Goal: Task Accomplishment & Management: Use online tool/utility

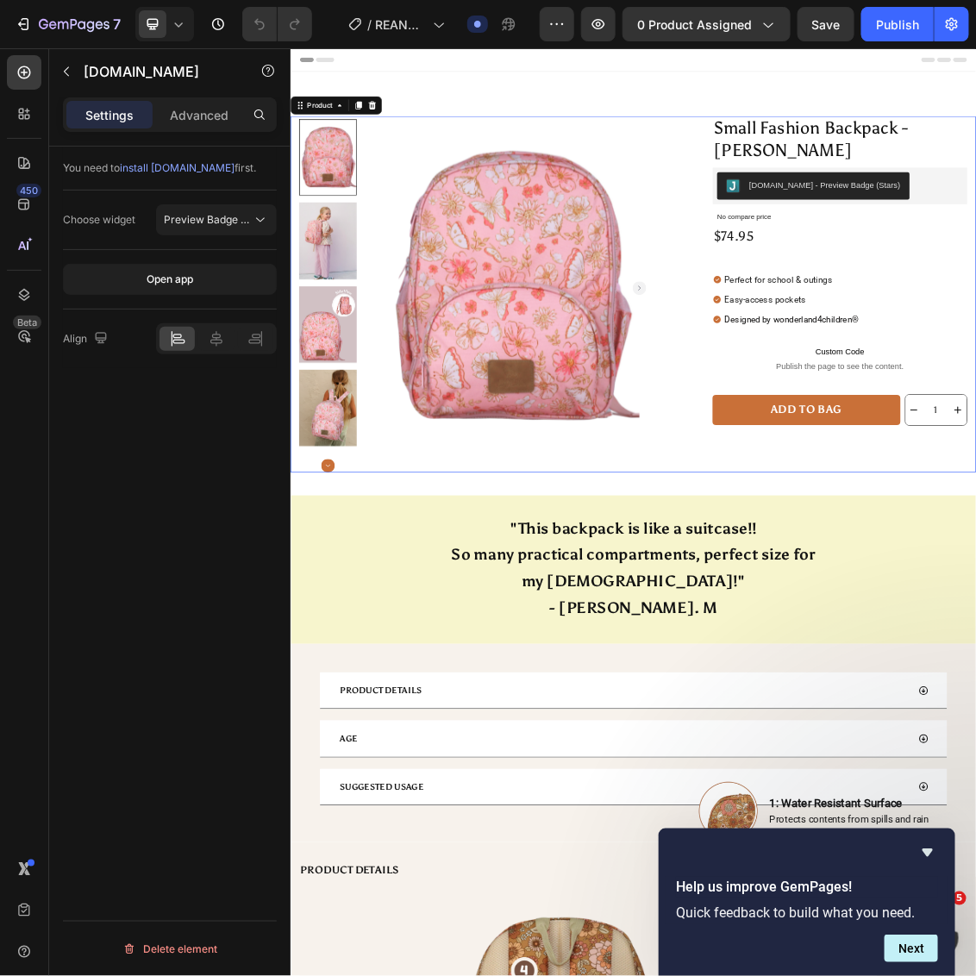
click at [891, 238] on div "Product Images Row Small Fashion Backpack - ALICIA Product Title Judge.me - Pre…" at bounding box center [807, 419] width 1034 height 538
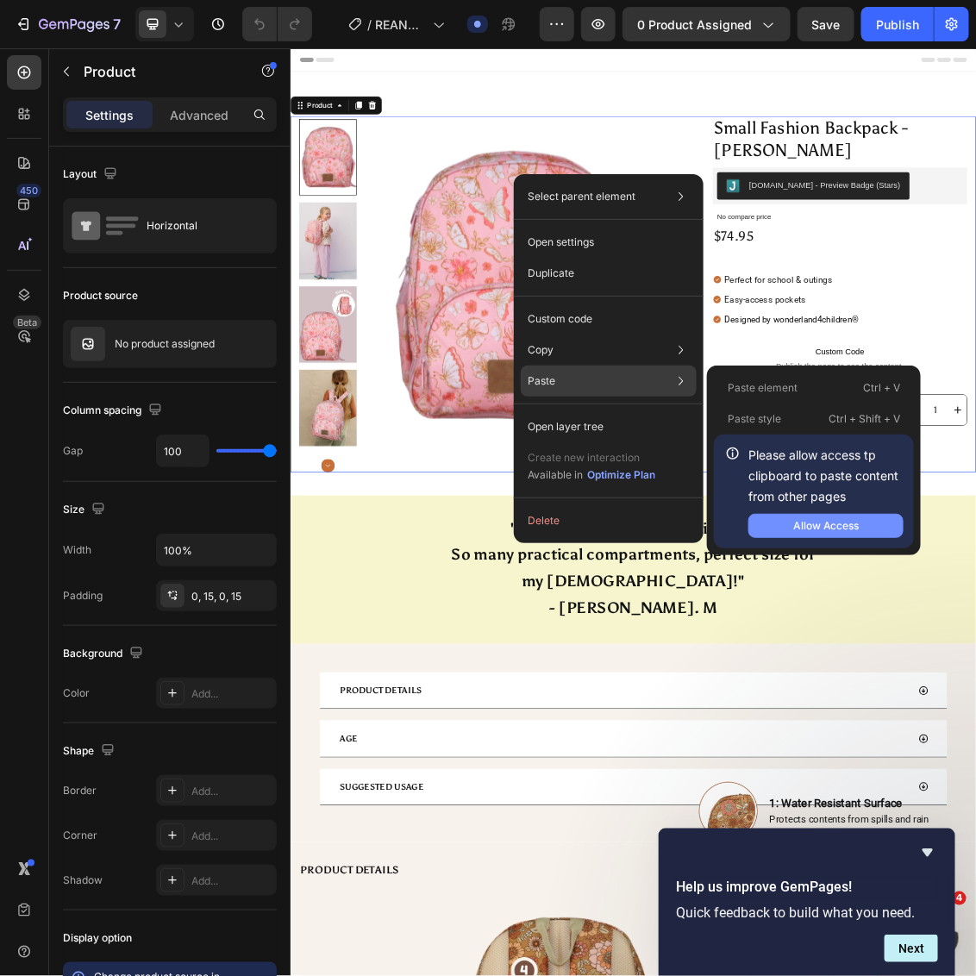
click at [812, 527] on div "Allow Access" at bounding box center [826, 526] width 66 height 16
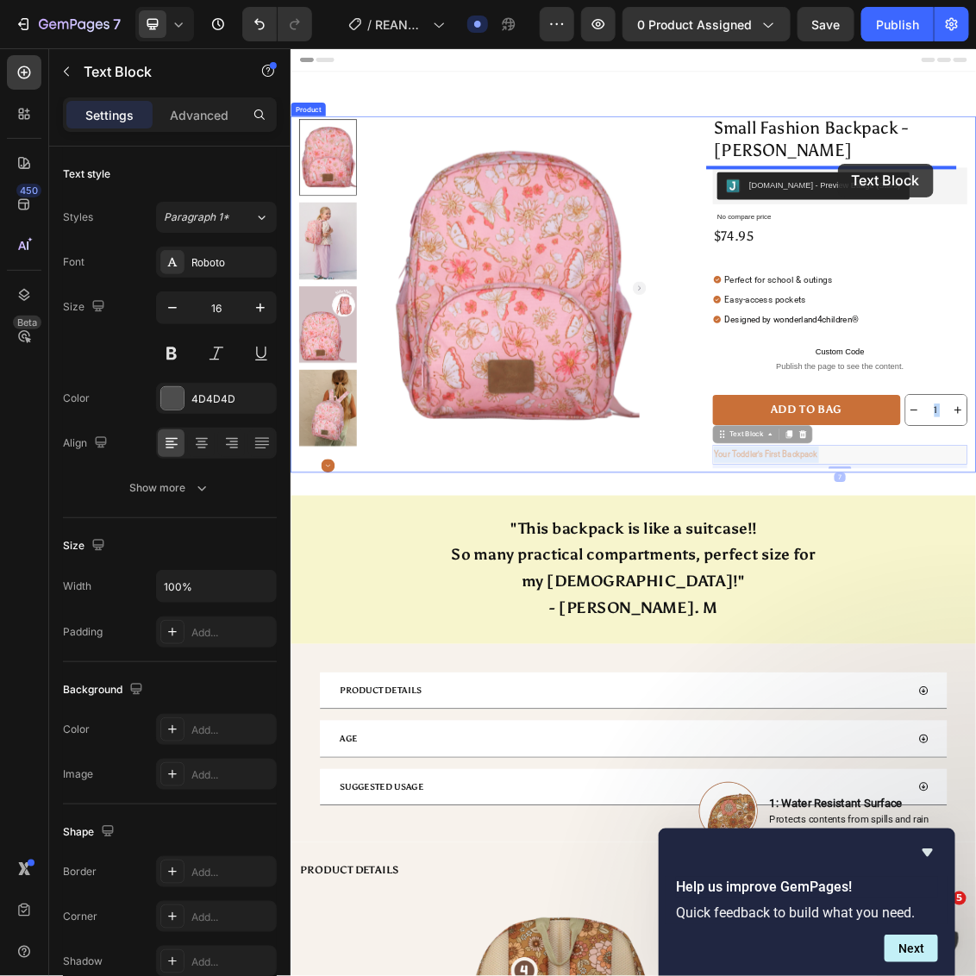
drag, startPoint x: 1148, startPoint y: 664, endPoint x: 1115, endPoint y: 222, distance: 443.4
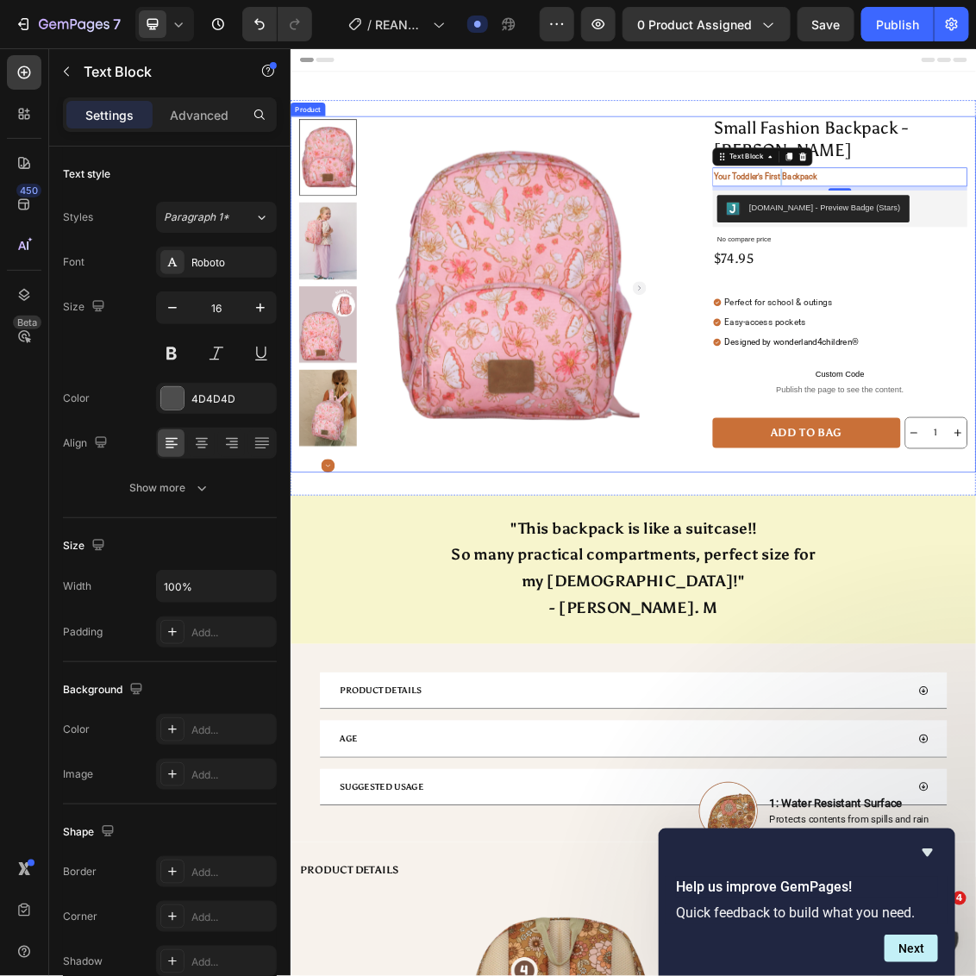
click at [896, 272] on div "Product Images Row Small Fashion Backpack - ALICIA Product Title Your Toddler's…" at bounding box center [807, 419] width 1034 height 538
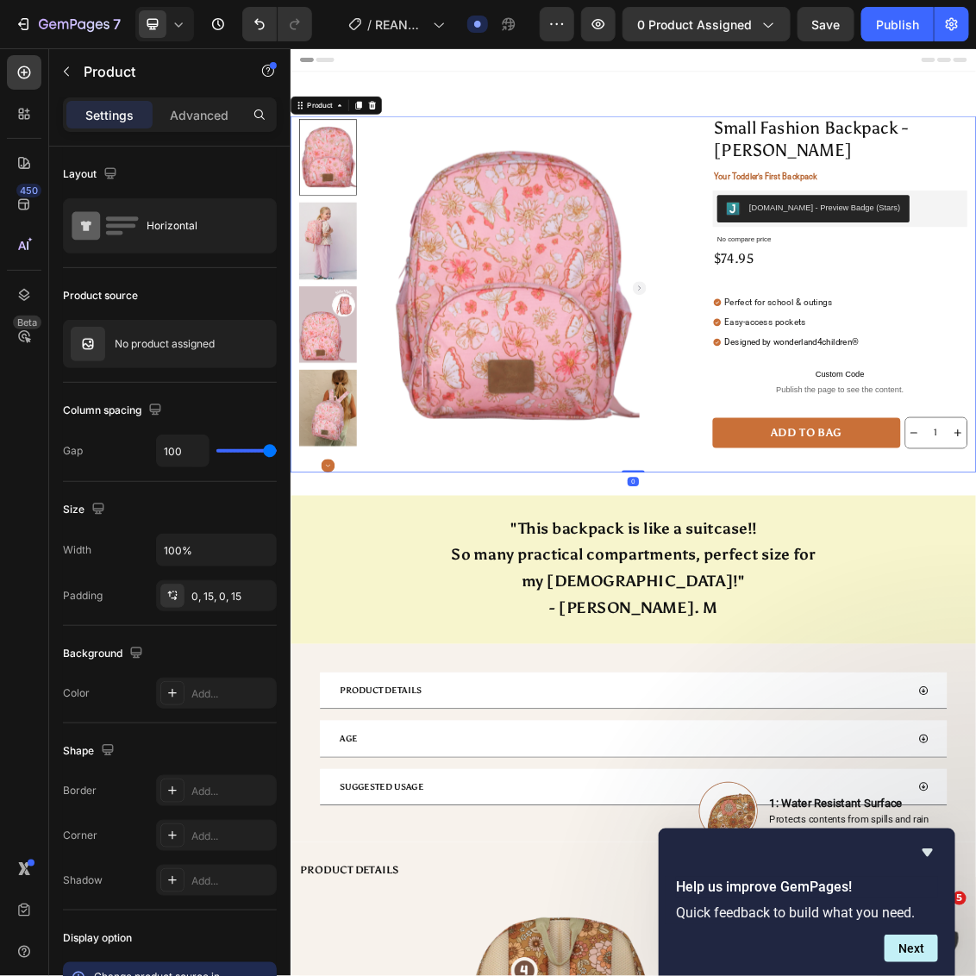
click at [869, 651] on div "Product Images Row Small Fashion Backpack - ALICIA Product Title Your Toddler's…" at bounding box center [807, 419] width 1034 height 538
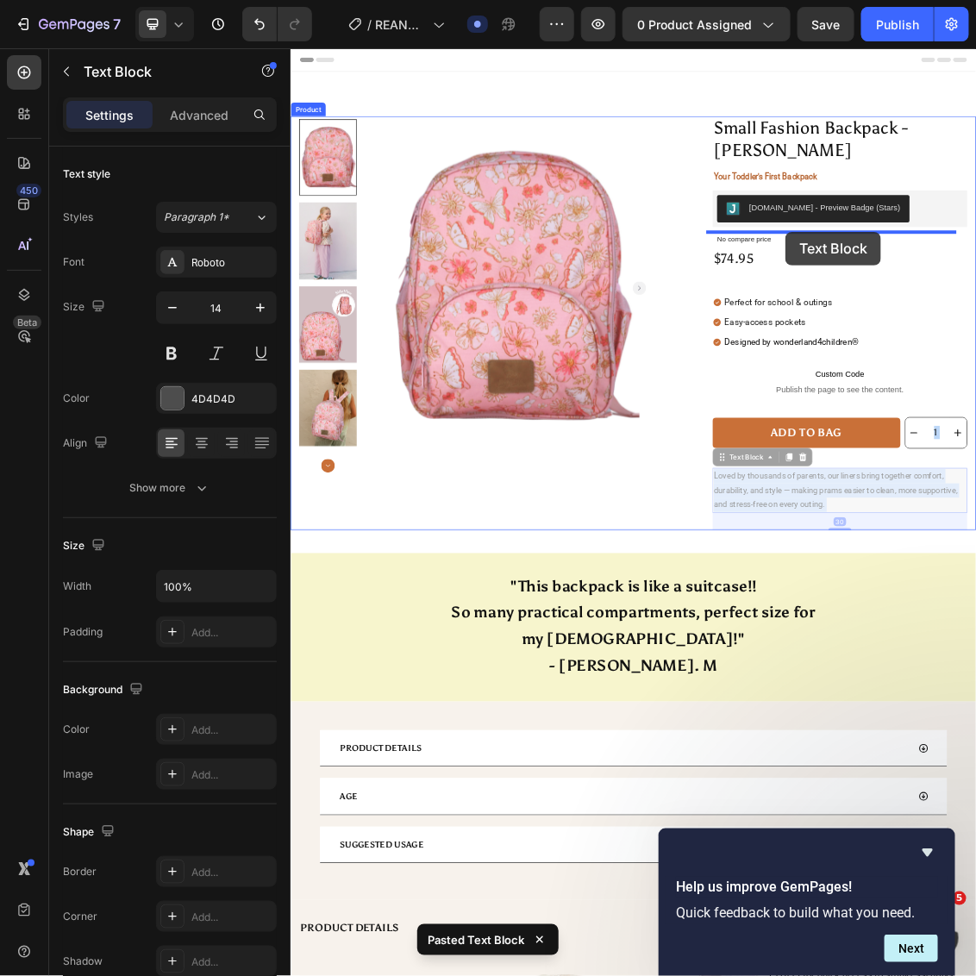
drag, startPoint x: 1088, startPoint y: 742, endPoint x: 1036, endPoint y: 324, distance: 421.3
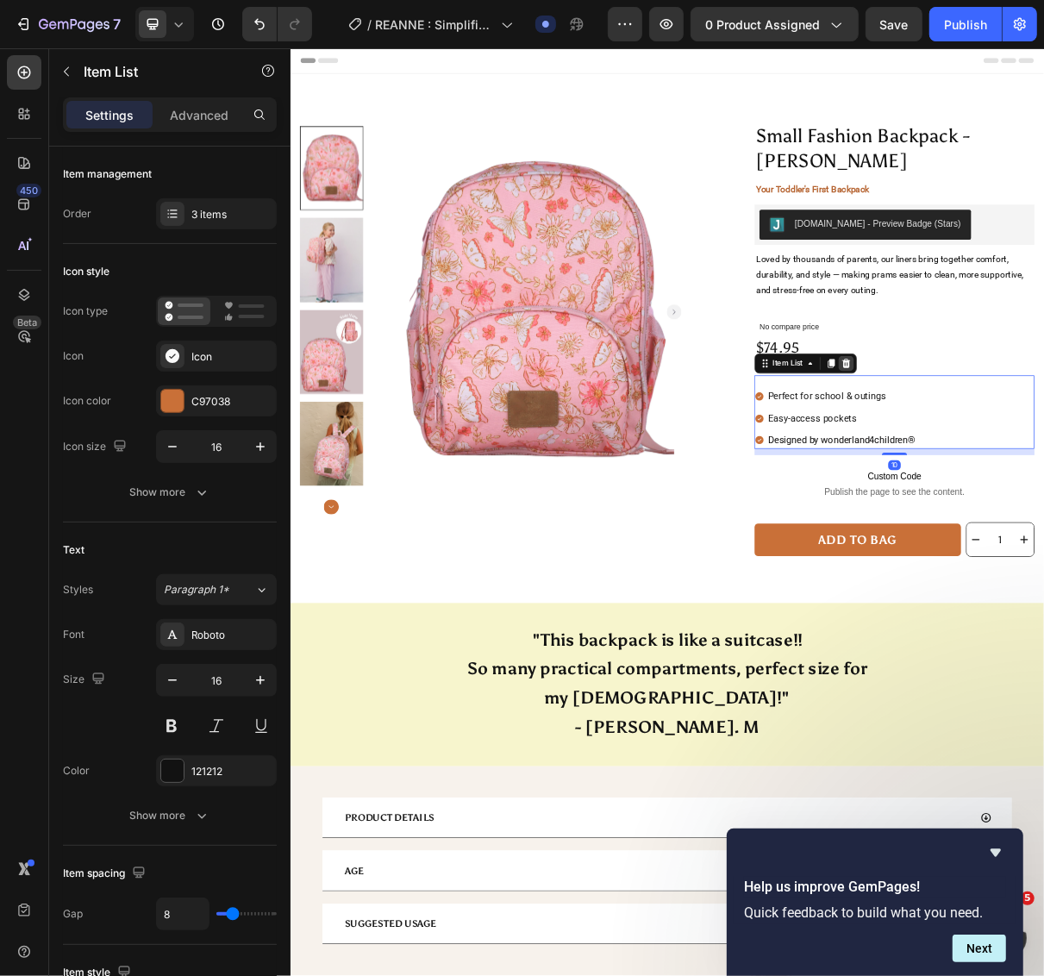
click at [1047, 485] on icon at bounding box center [1052, 480] width 11 height 12
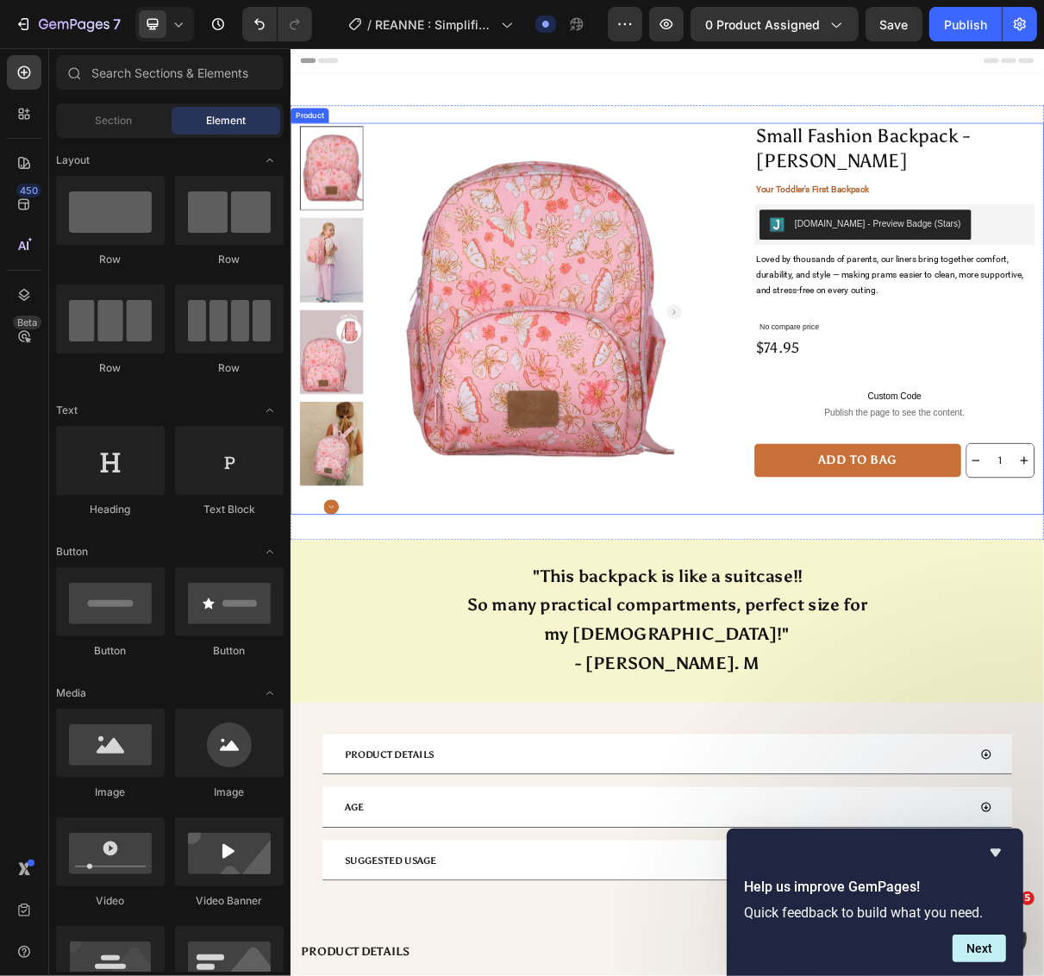
click at [870, 640] on div "Product Images Row Small Fashion Backpack - ALICIA Product Title Your Toddler's…" at bounding box center [807, 419] width 1034 height 538
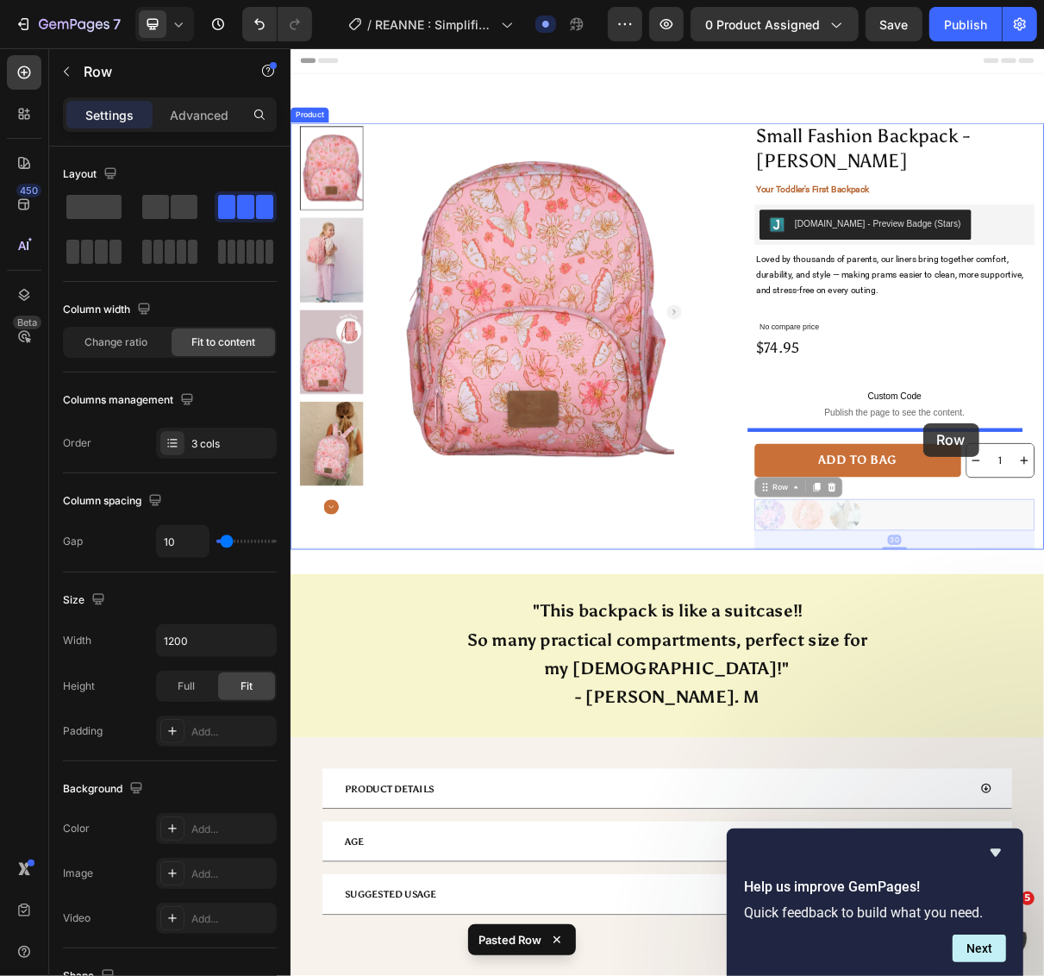
drag, startPoint x: 1180, startPoint y: 692, endPoint x: 1158, endPoint y: 564, distance: 130.4
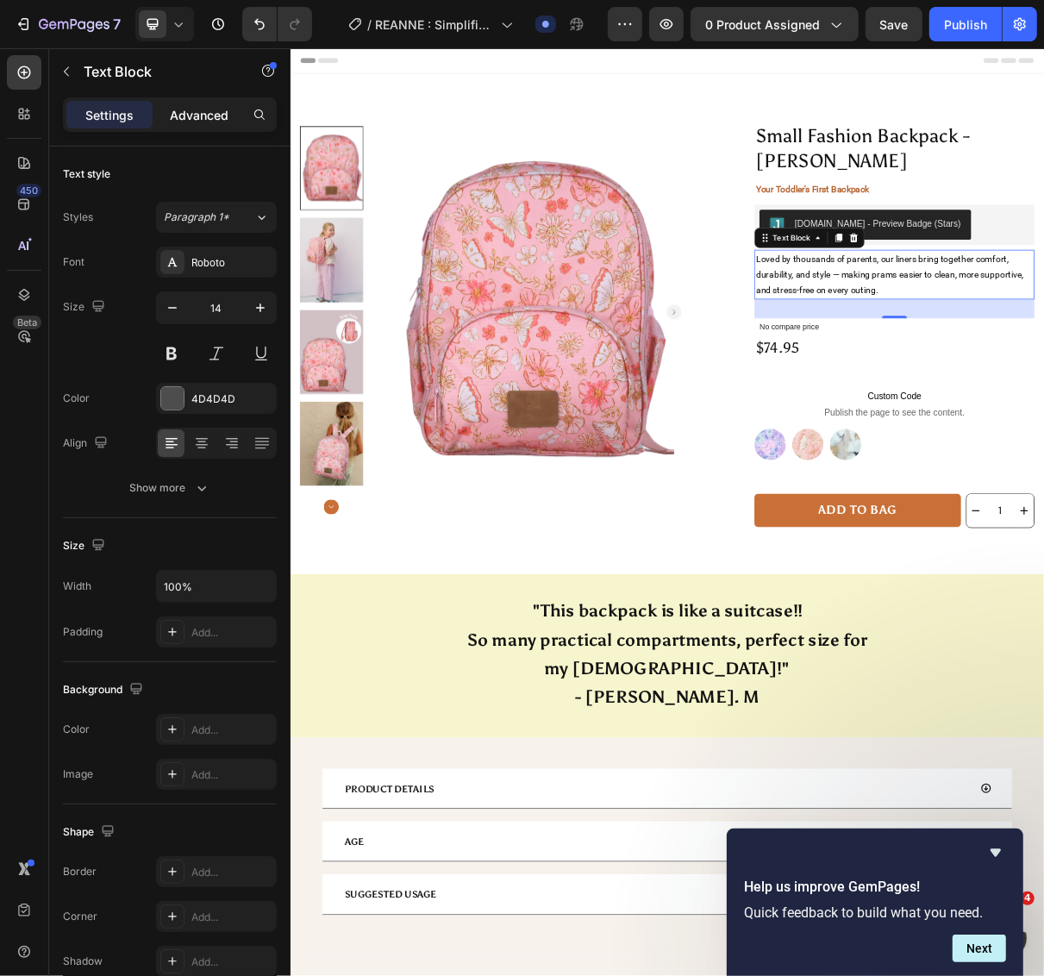
click at [208, 109] on p "Advanced" at bounding box center [199, 115] width 59 height 18
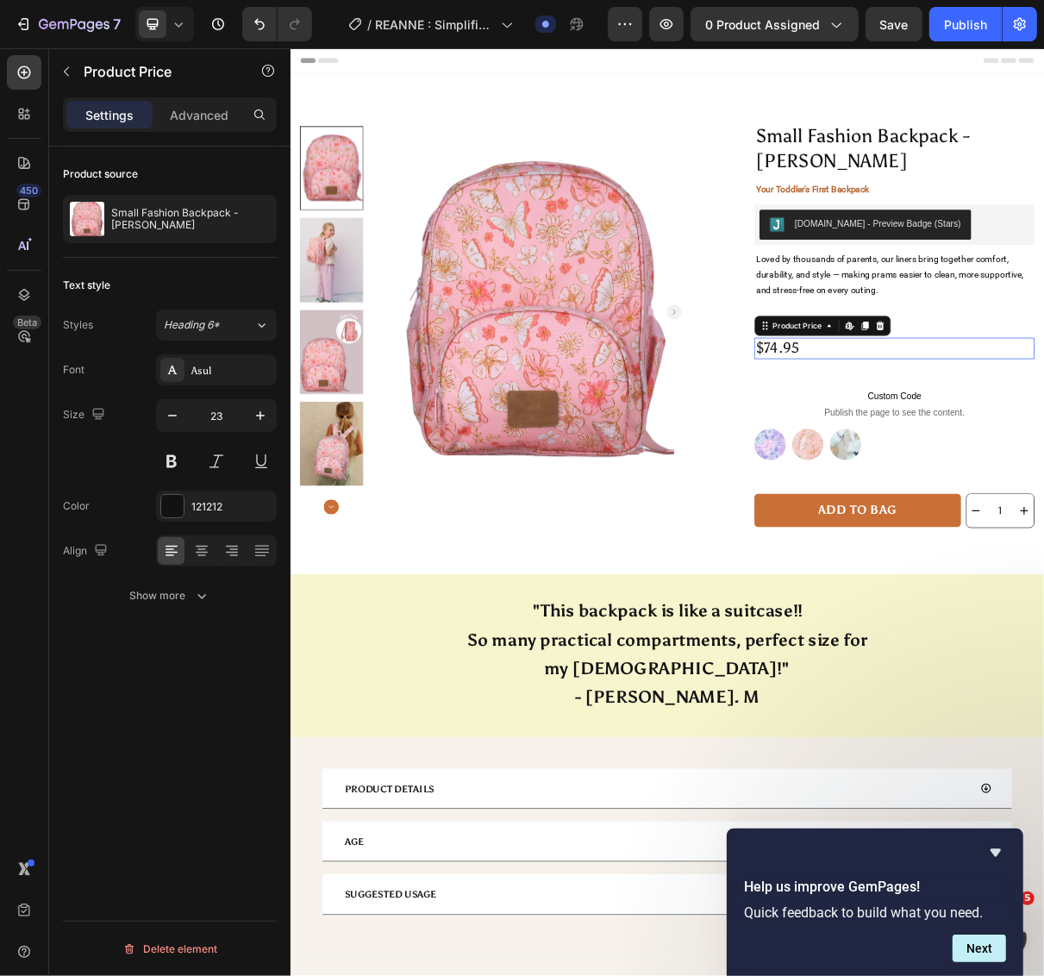
click at [191, 118] on p "Advanced" at bounding box center [199, 115] width 59 height 18
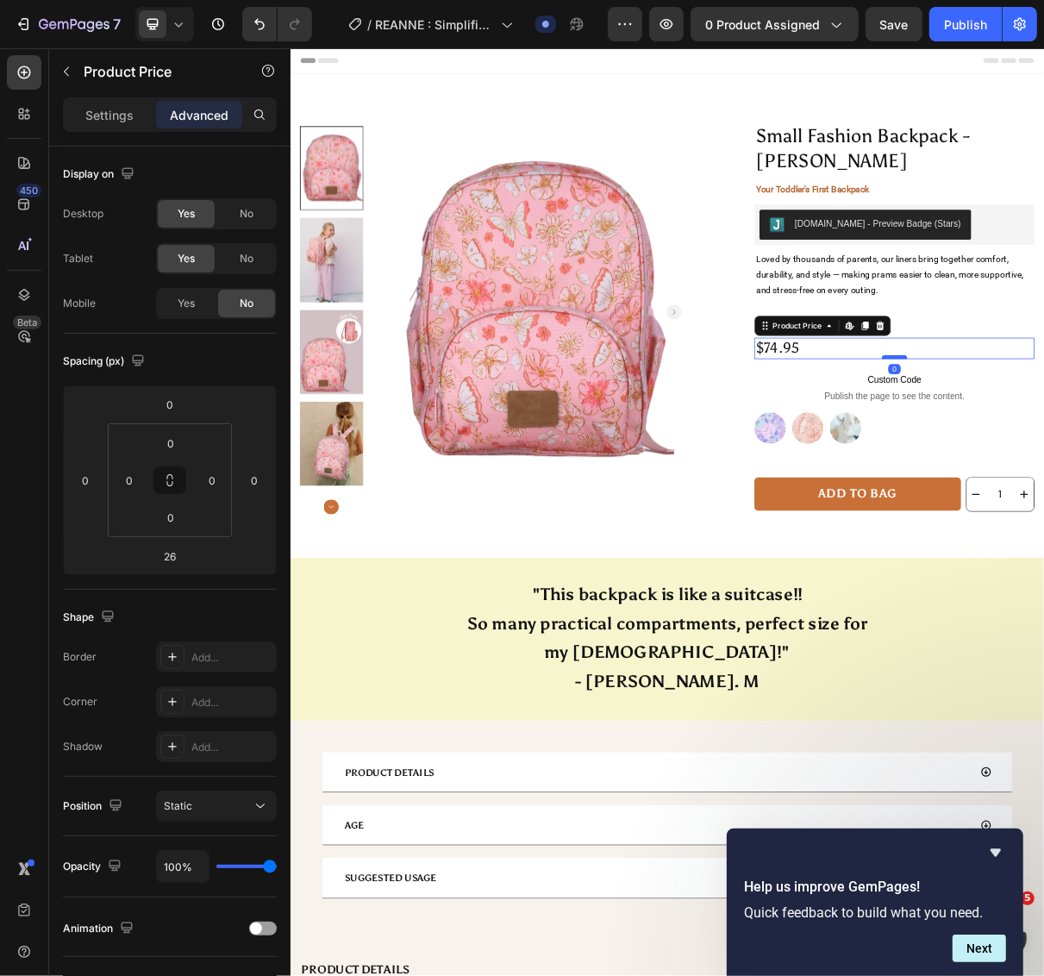
drag, startPoint x: 1111, startPoint y: 496, endPoint x: 1111, endPoint y: 471, distance: 25.0
type input "0"
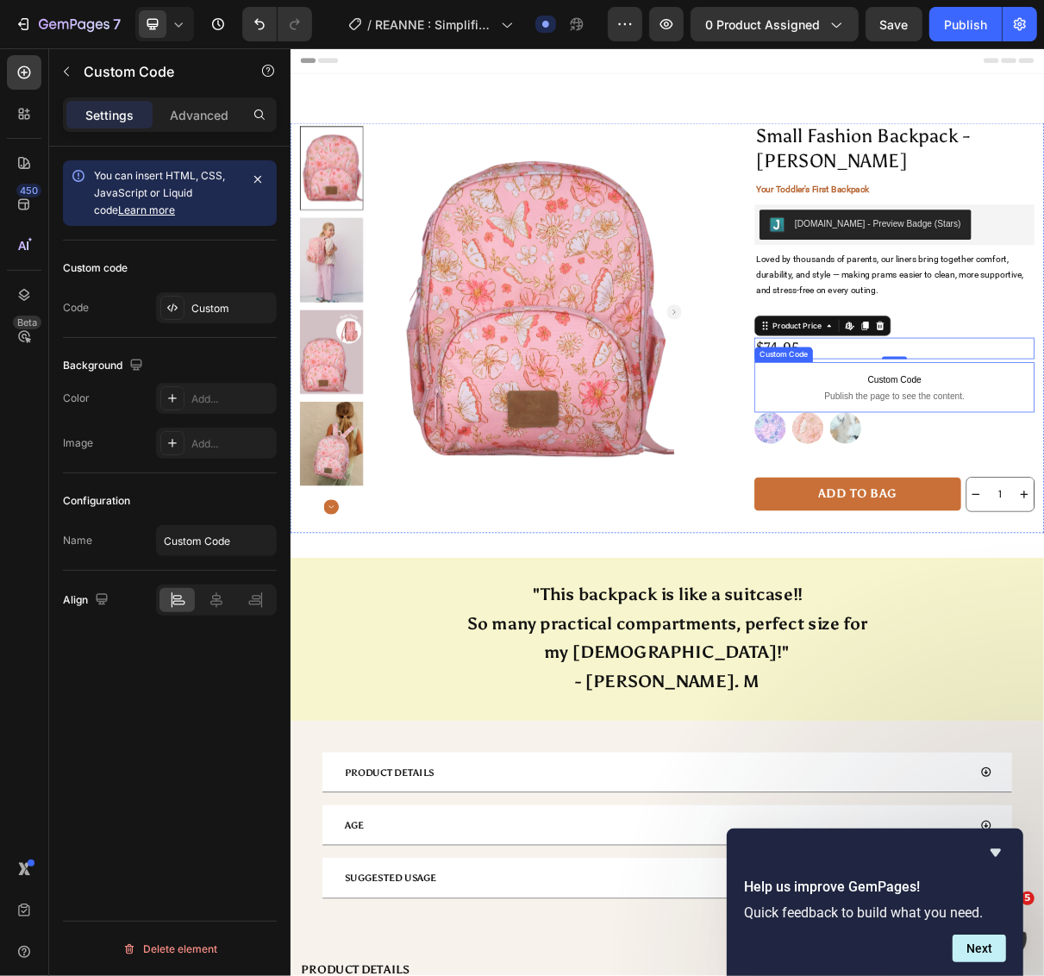
click at [209, 121] on p "Advanced" at bounding box center [199, 115] width 59 height 18
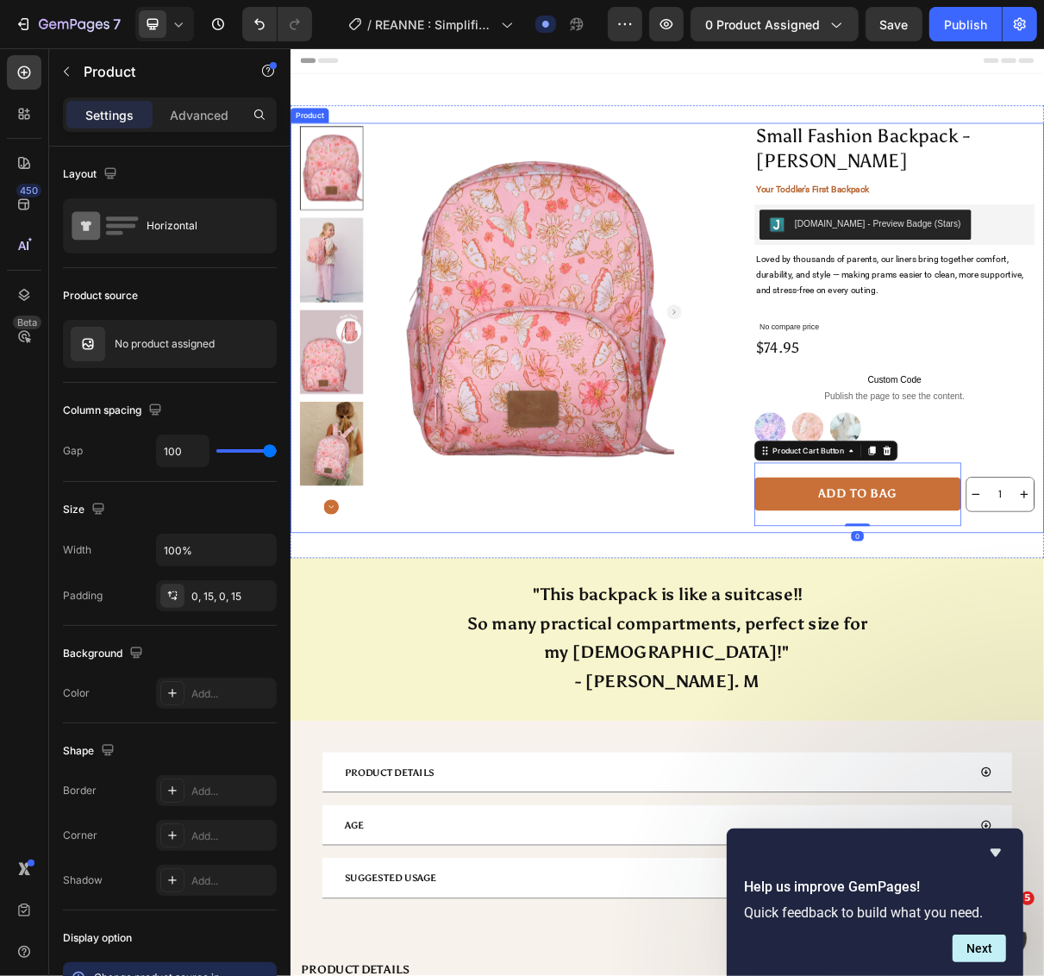
click at [878, 700] on div "Product Images Row Small Fashion Backpack - ALICIA Product Title Your Toddler's…" at bounding box center [807, 431] width 1034 height 563
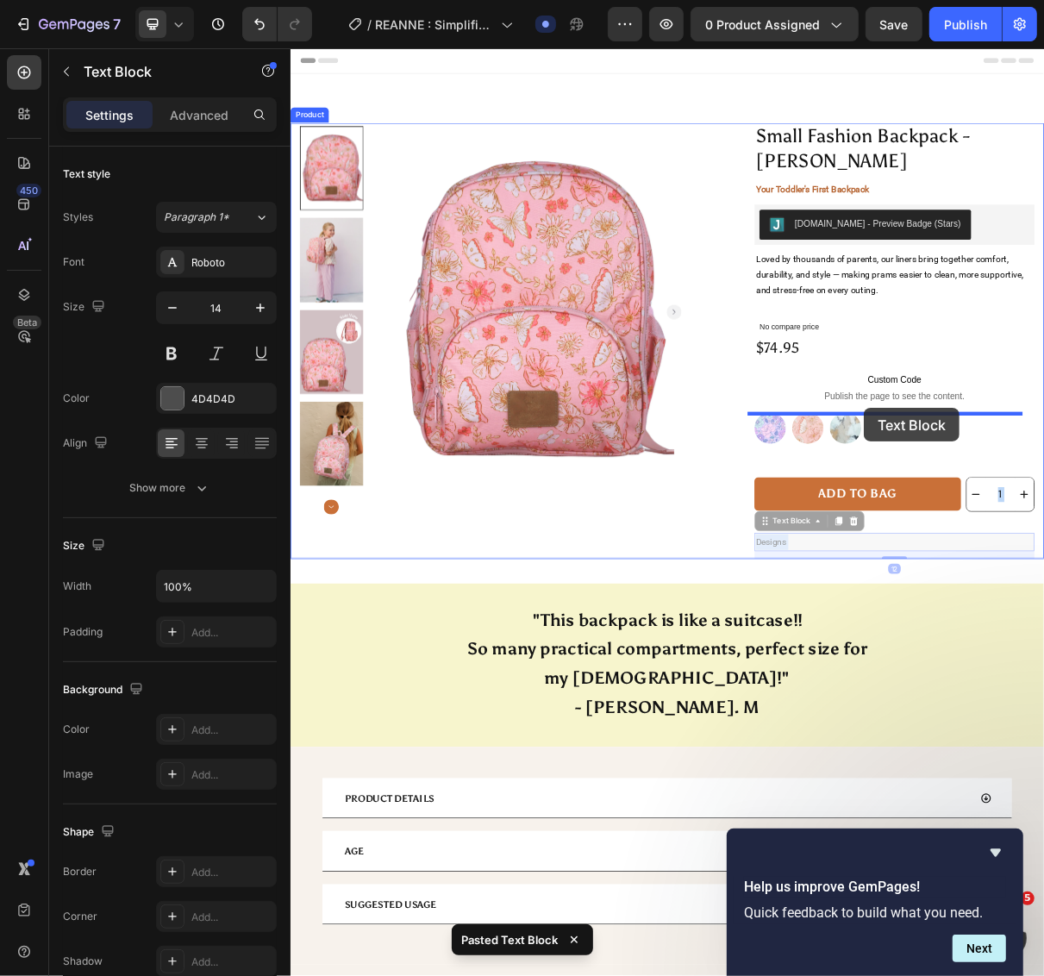
drag, startPoint x: 1122, startPoint y: 731, endPoint x: 1077, endPoint y: 541, distance: 195.1
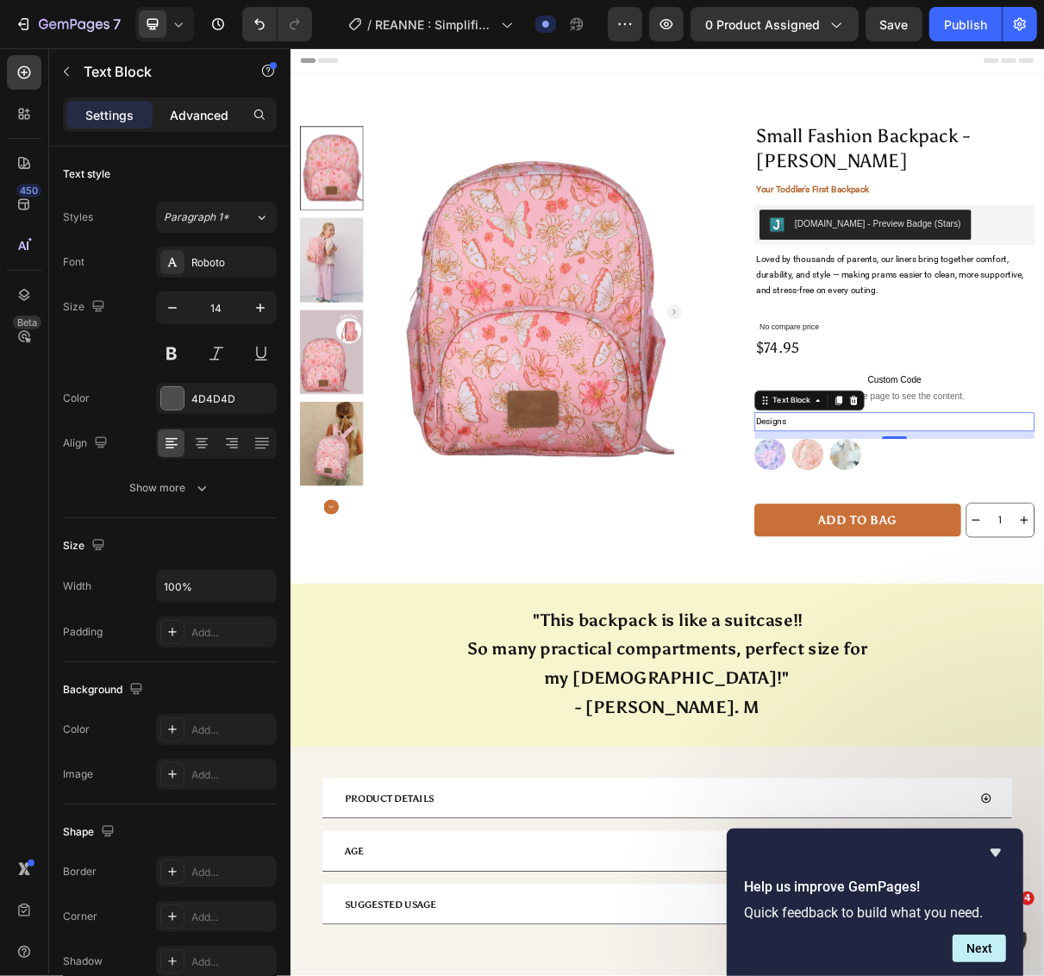
click at [178, 121] on p "Advanced" at bounding box center [199, 115] width 59 height 18
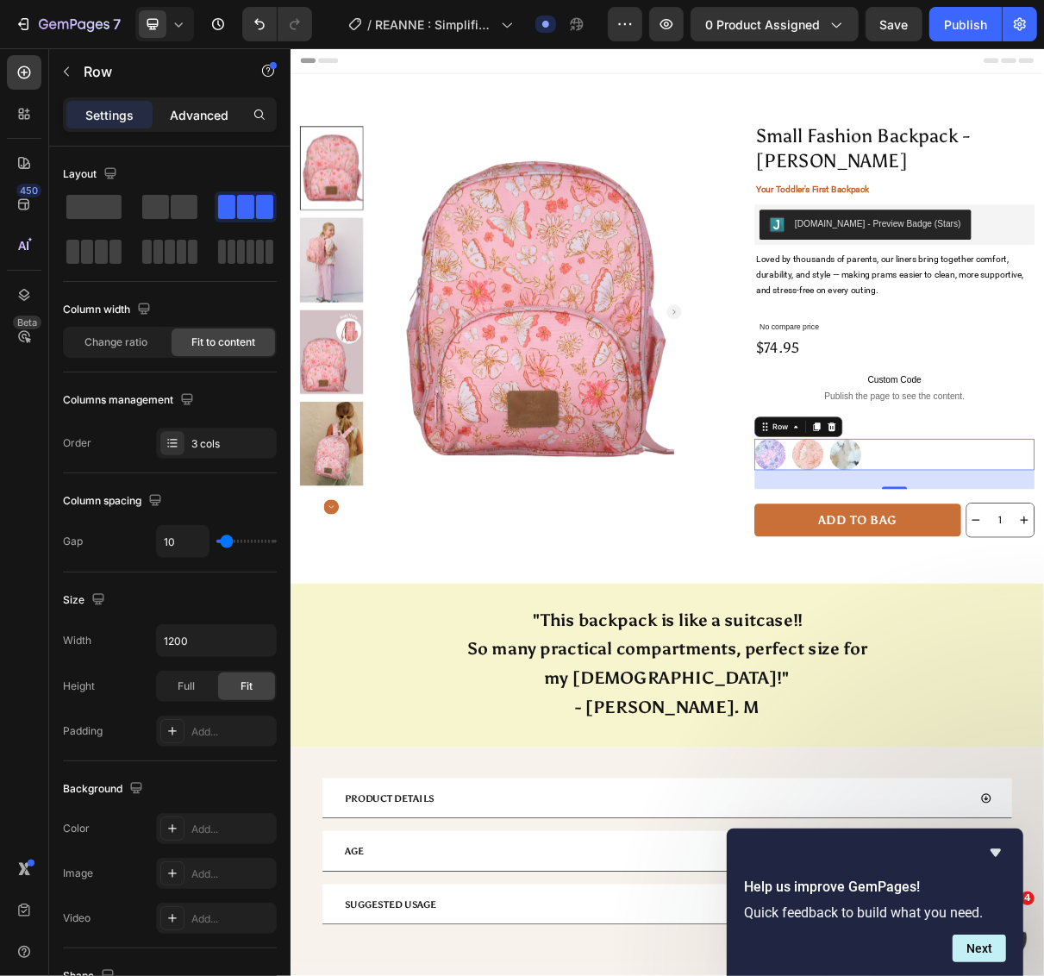
click at [203, 109] on p "Advanced" at bounding box center [199, 115] width 59 height 18
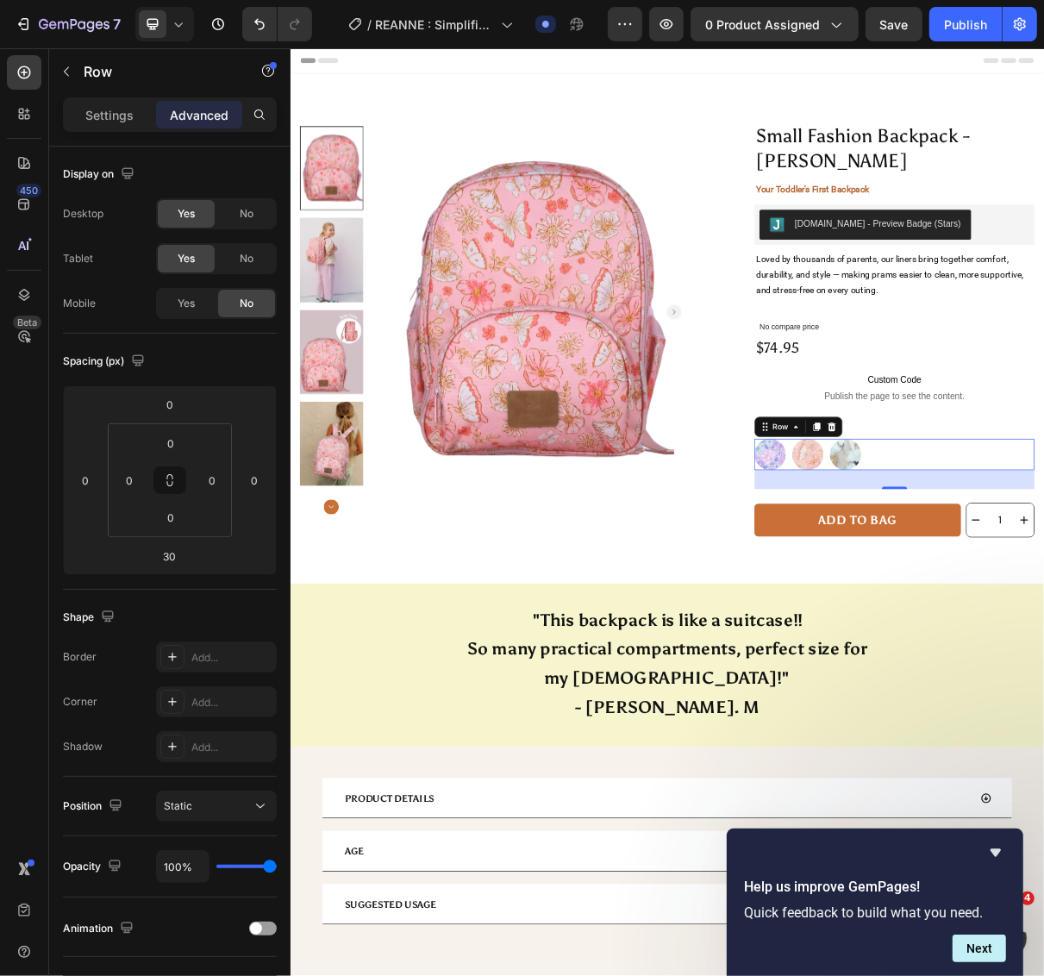
click at [1047, 609] on img at bounding box center [1051, 605] width 43 height 43
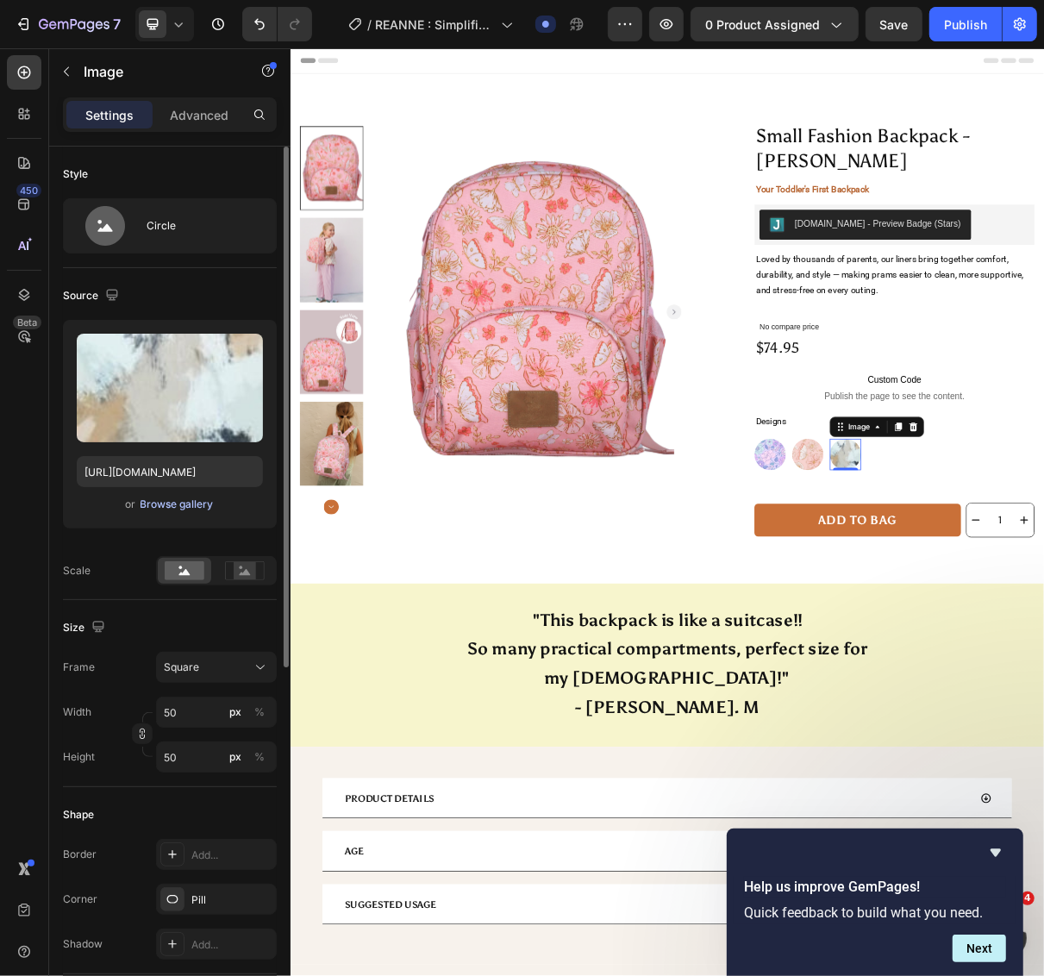
click at [178, 501] on div "Browse gallery" at bounding box center [177, 505] width 73 height 16
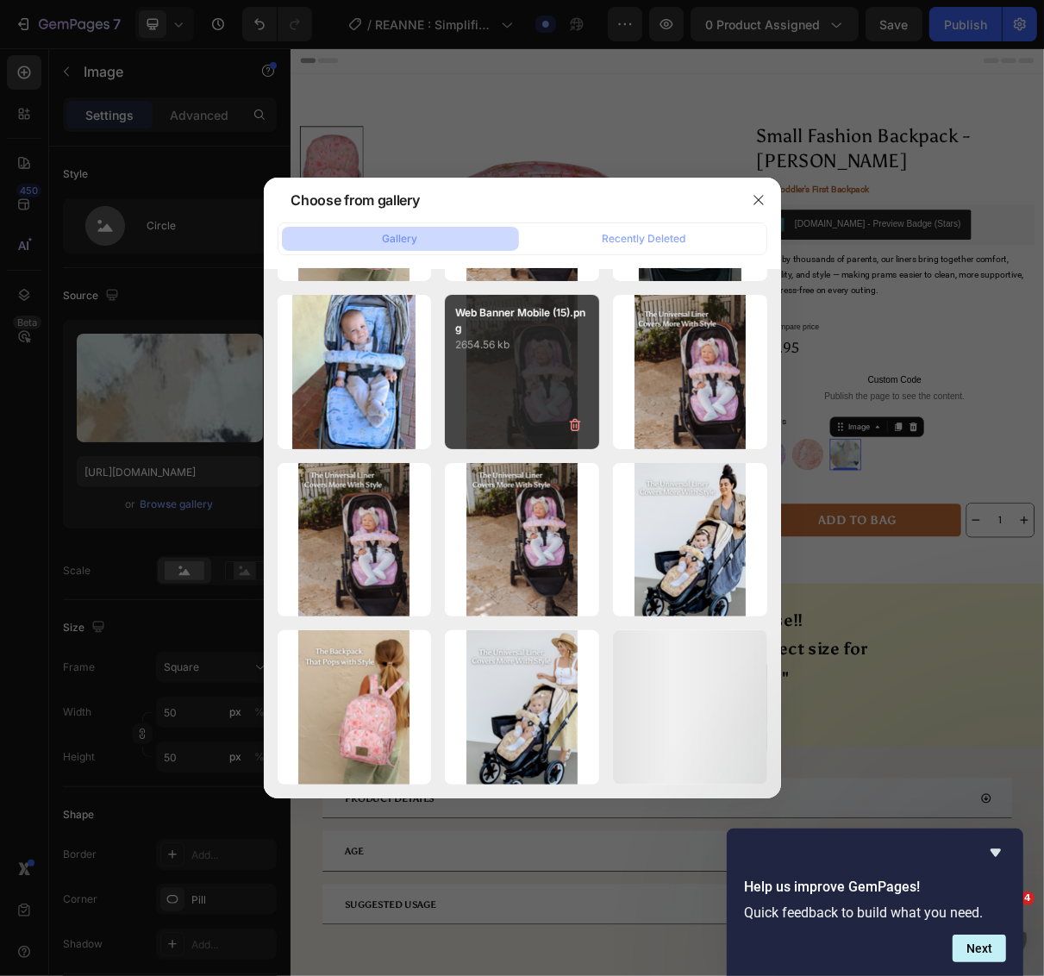
scroll to position [850, 0]
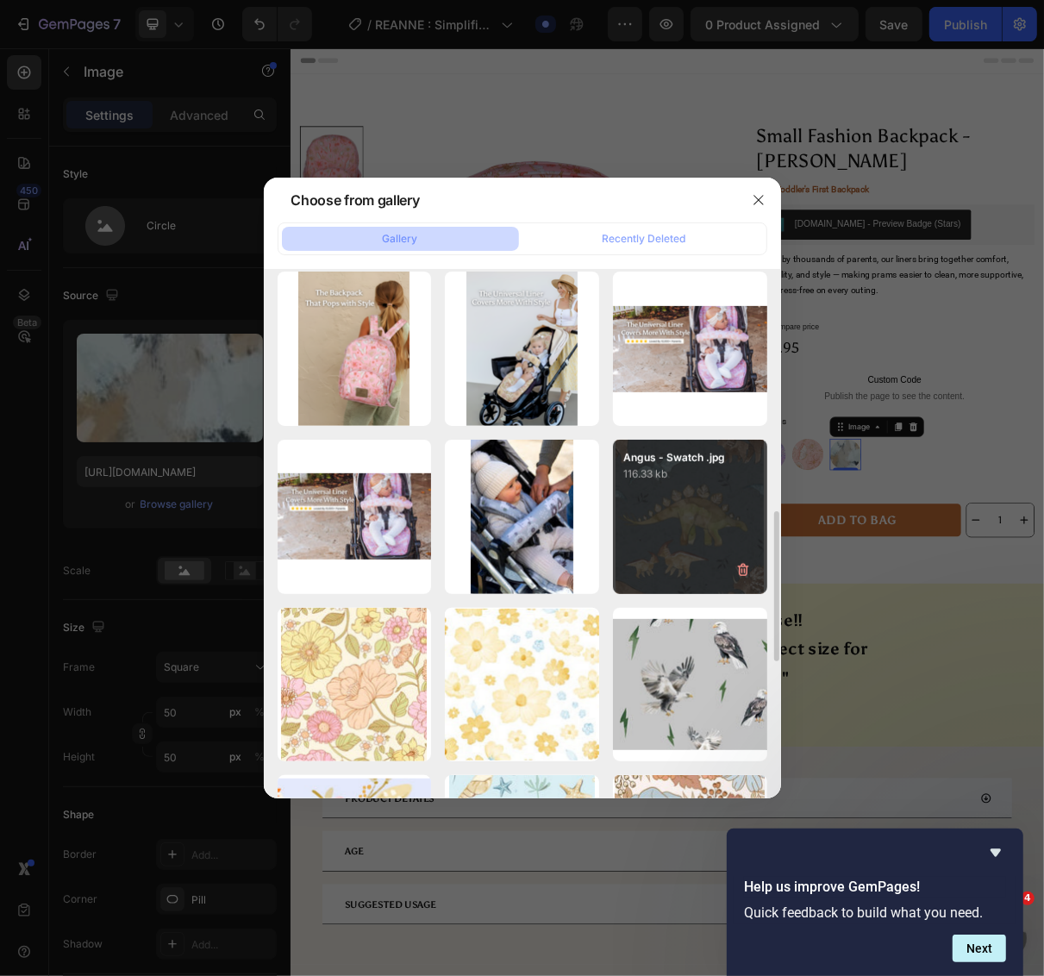
click at [671, 530] on div "Angus - Swatch .jpg 116.33 kb" at bounding box center [690, 517] width 154 height 154
type input "https://cdn.shopify.com/s/files/1/0275/1692/8065/files/gempages_522654102451127…"
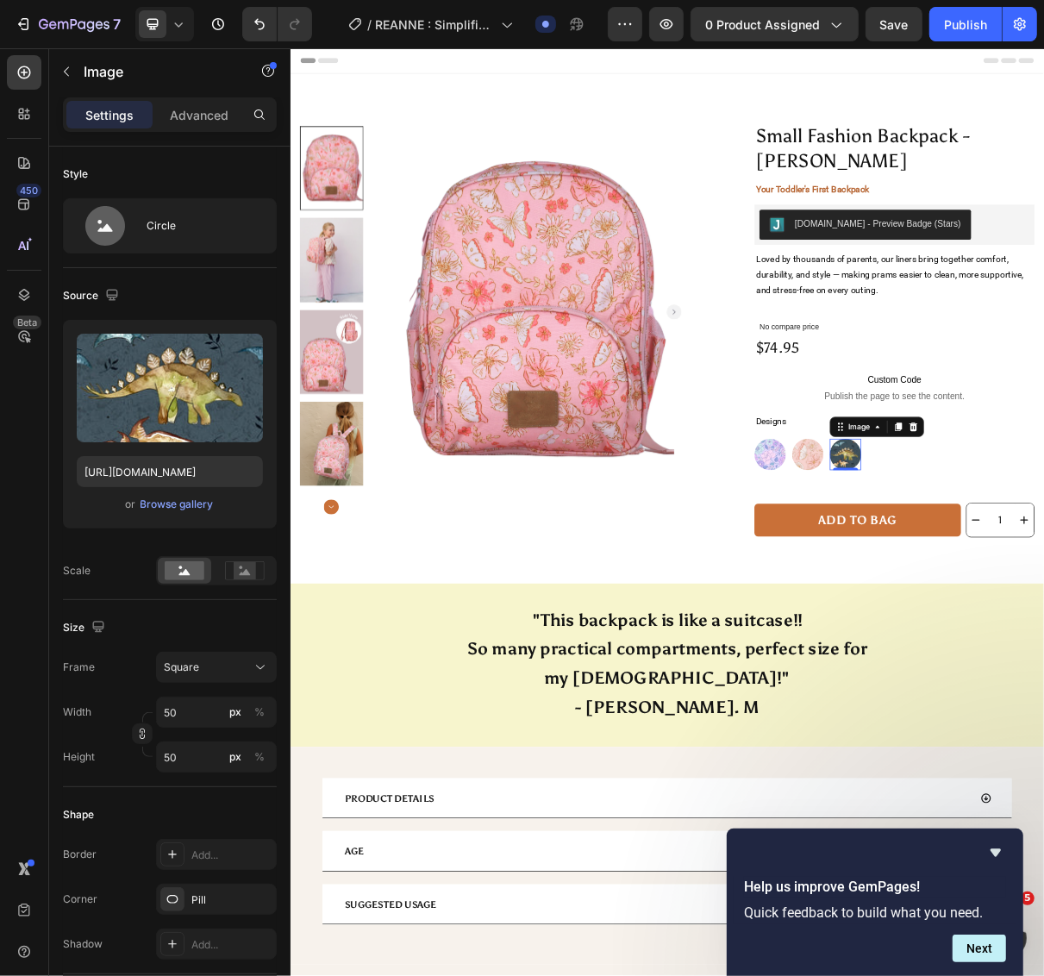
click at [1053, 605] on img at bounding box center [1051, 605] width 43 height 43
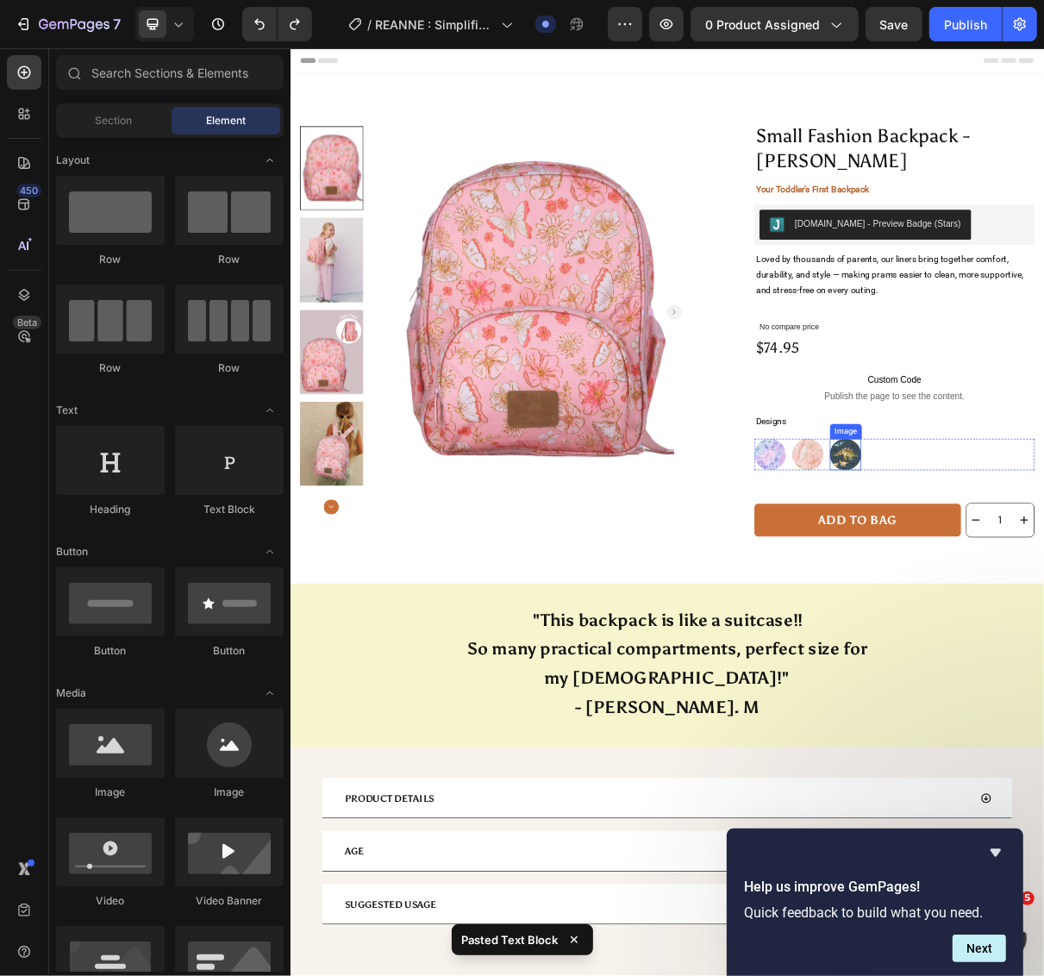
click at [1041, 611] on img at bounding box center [1051, 605] width 43 height 43
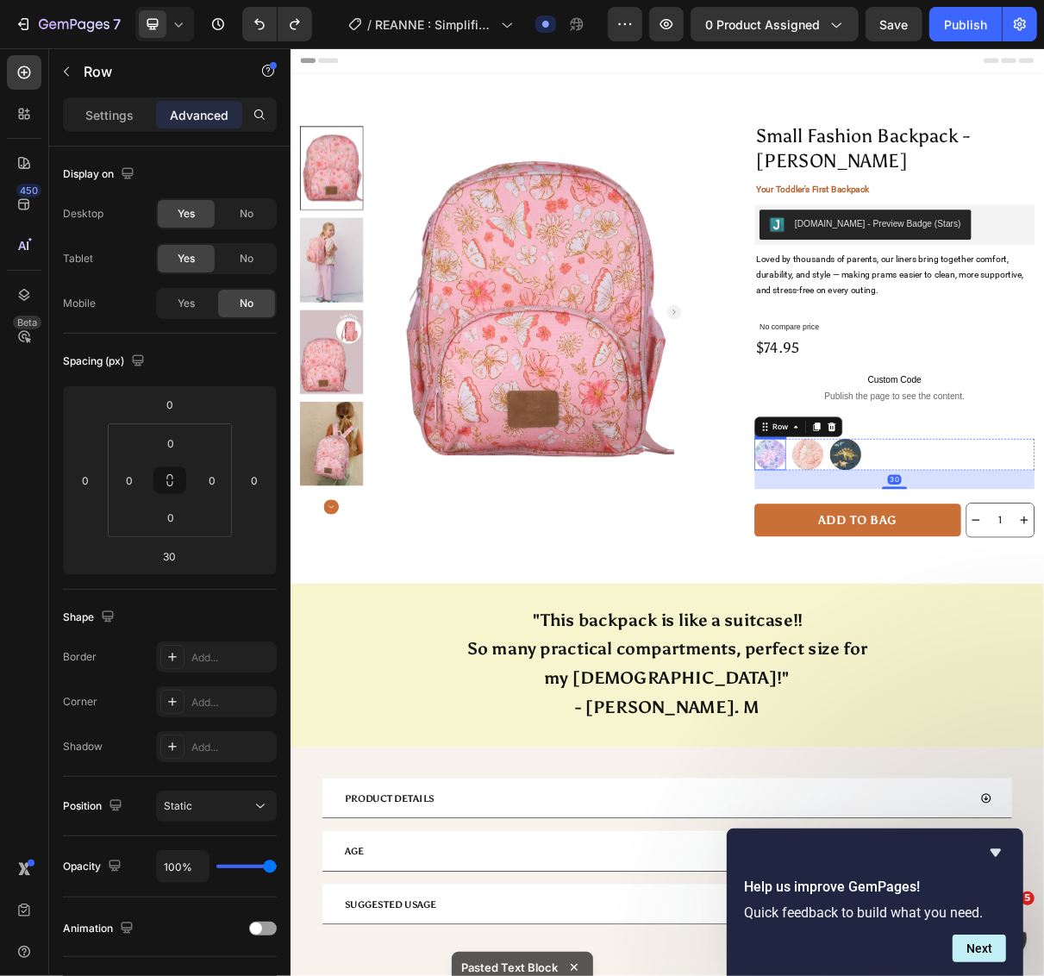
click at [954, 609] on img at bounding box center [948, 605] width 43 height 43
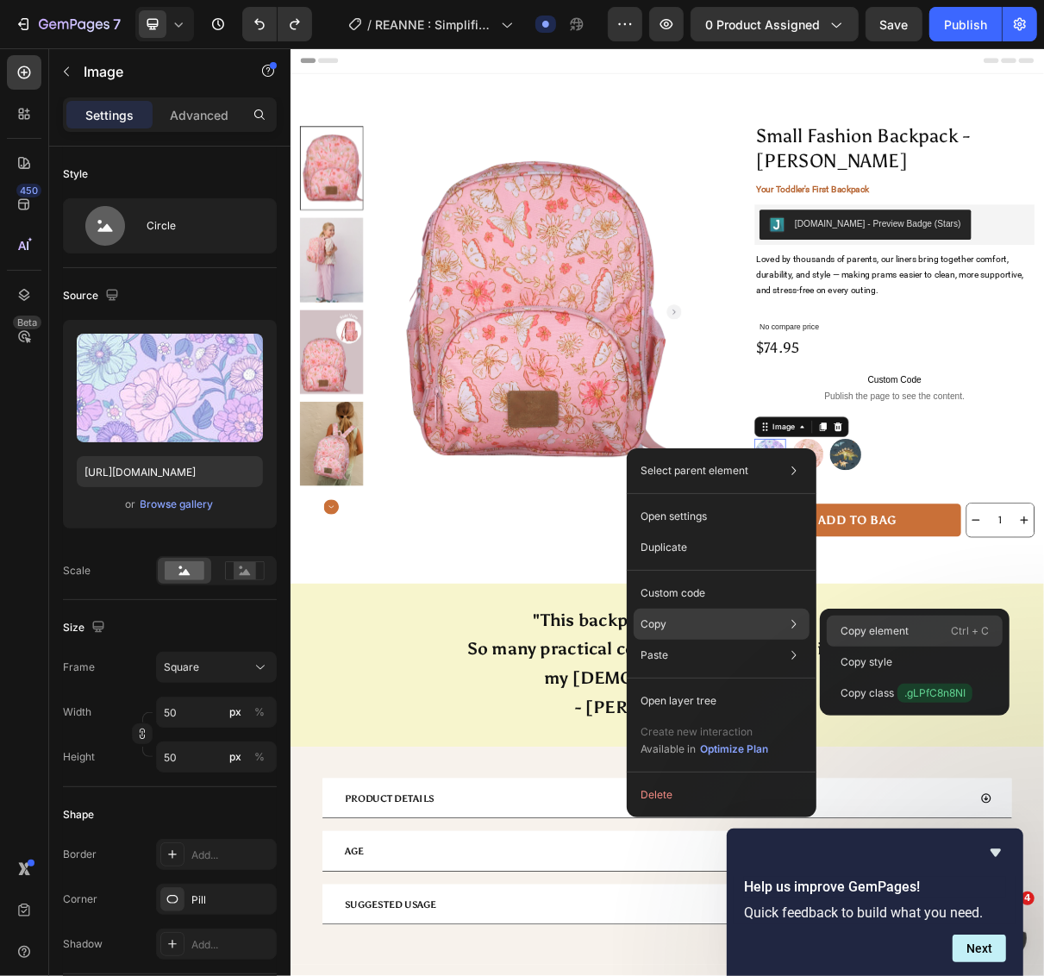
click at [869, 623] on p "Copy element" at bounding box center [874, 631] width 68 height 16
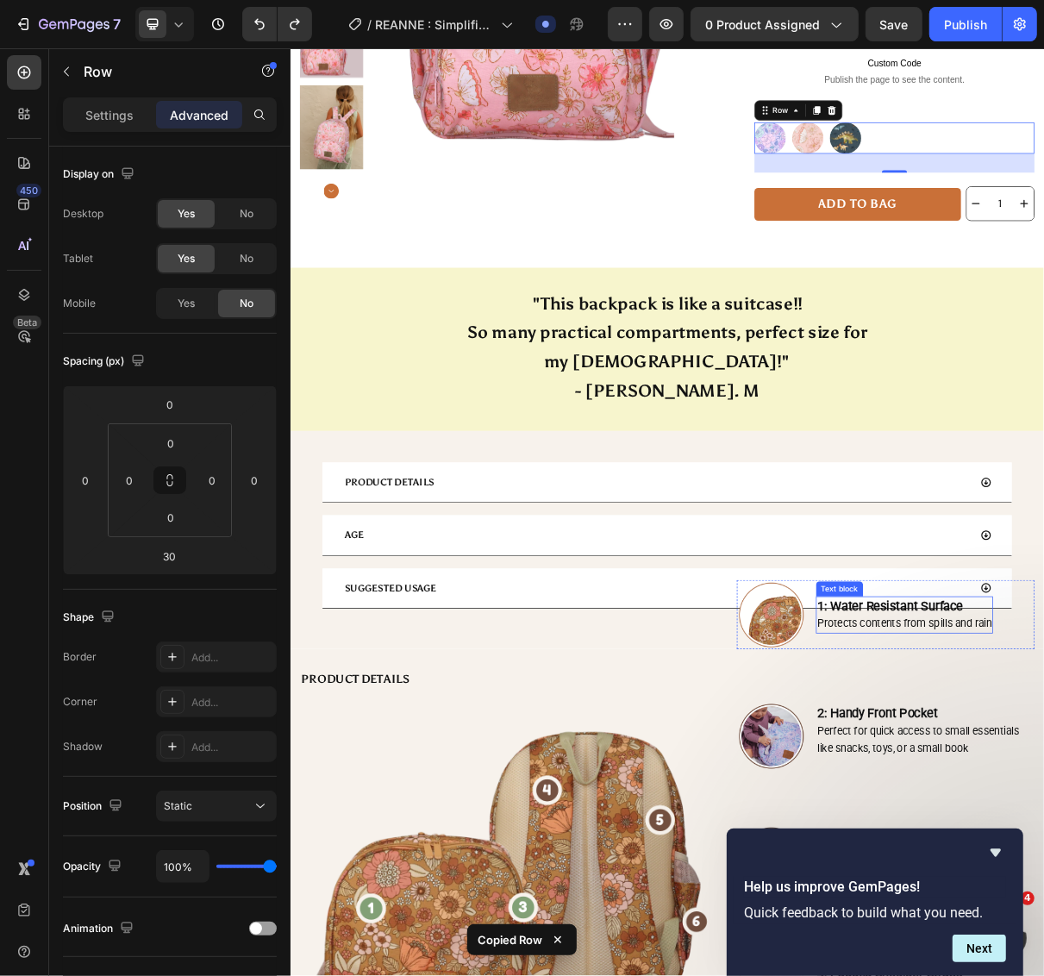
scroll to position [0, 0]
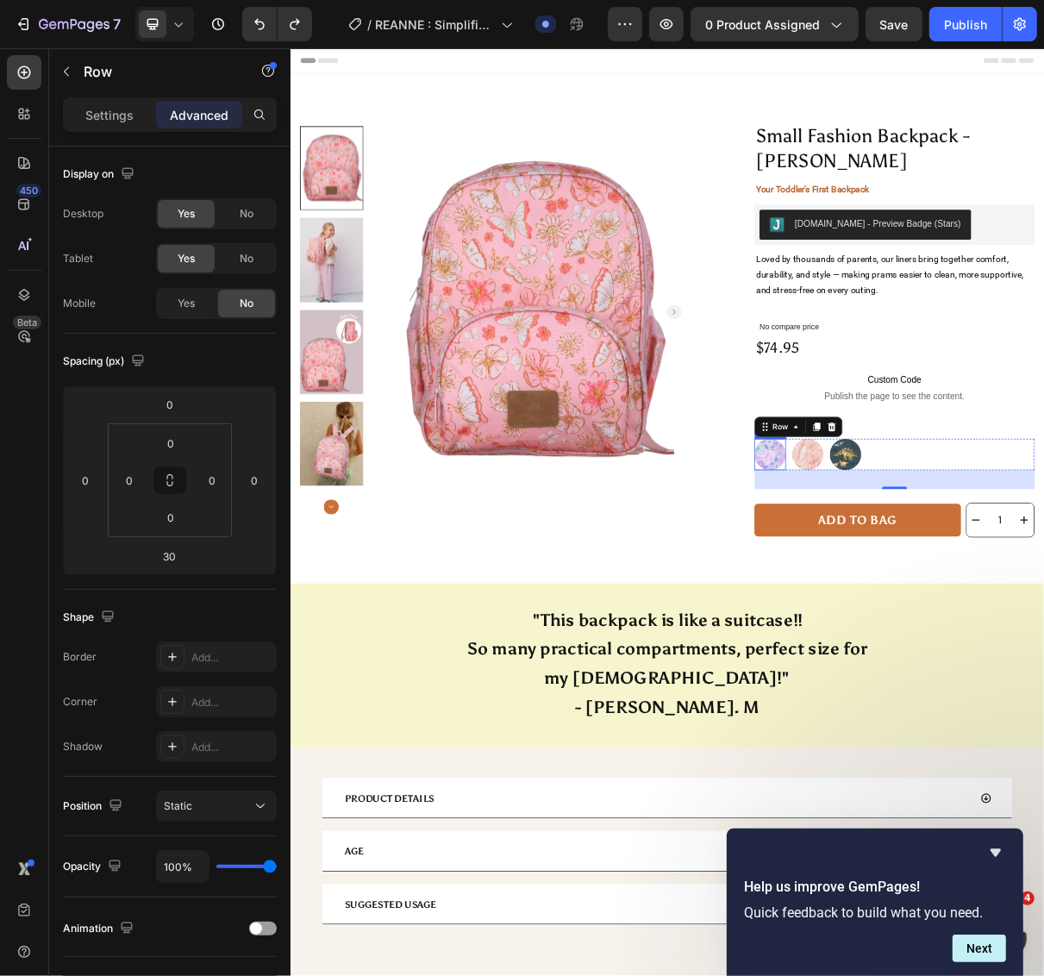
click at [948, 614] on img at bounding box center [948, 605] width 43 height 43
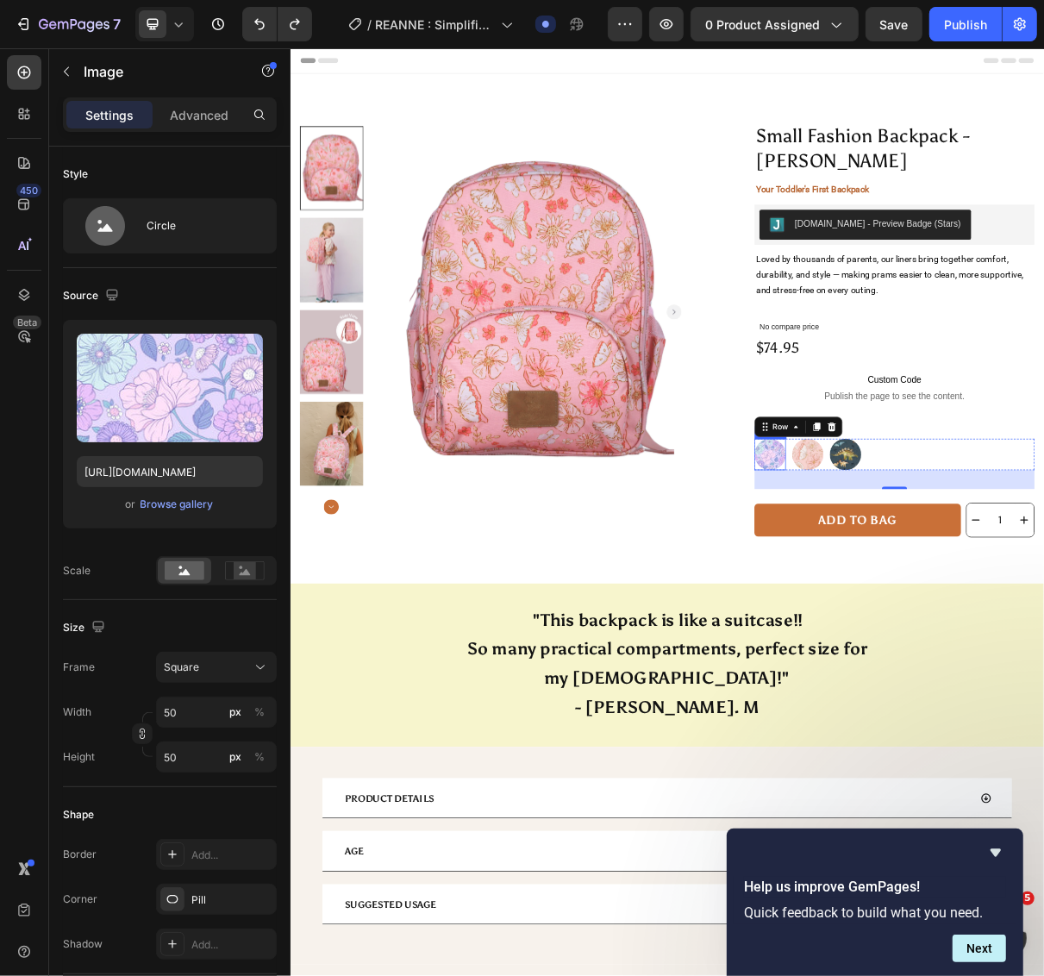
click at [948, 614] on img at bounding box center [948, 605] width 43 height 43
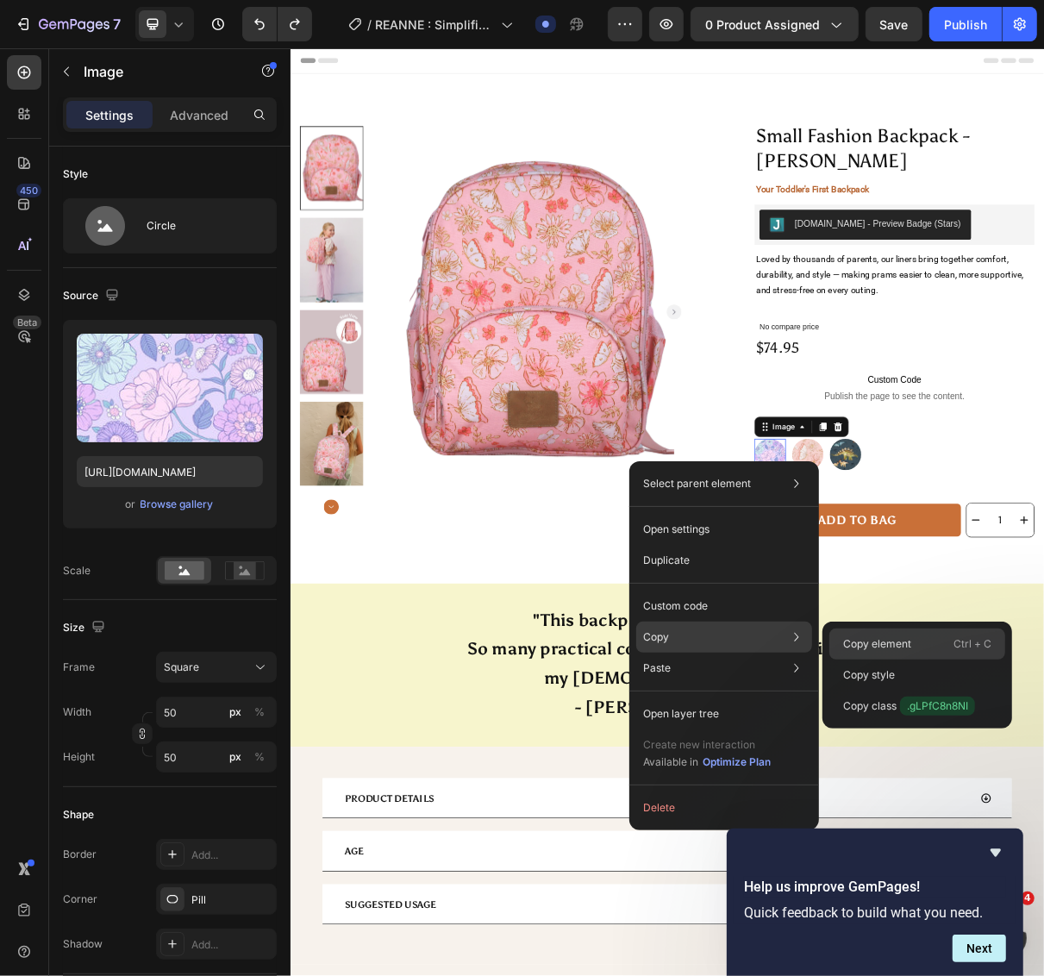
click at [869, 636] on p "Copy element" at bounding box center [877, 644] width 68 height 16
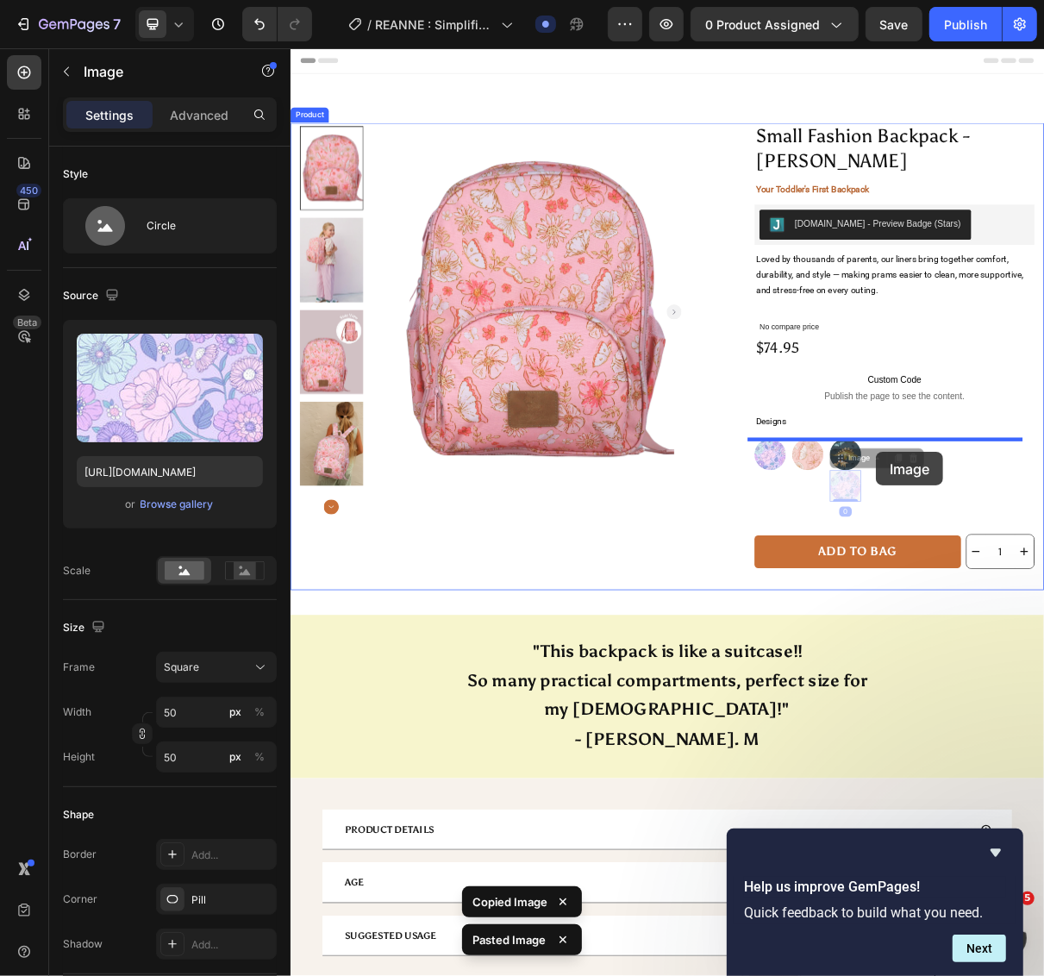
drag, startPoint x: 1047, startPoint y: 653, endPoint x: 1093, endPoint y: 602, distance: 69.0
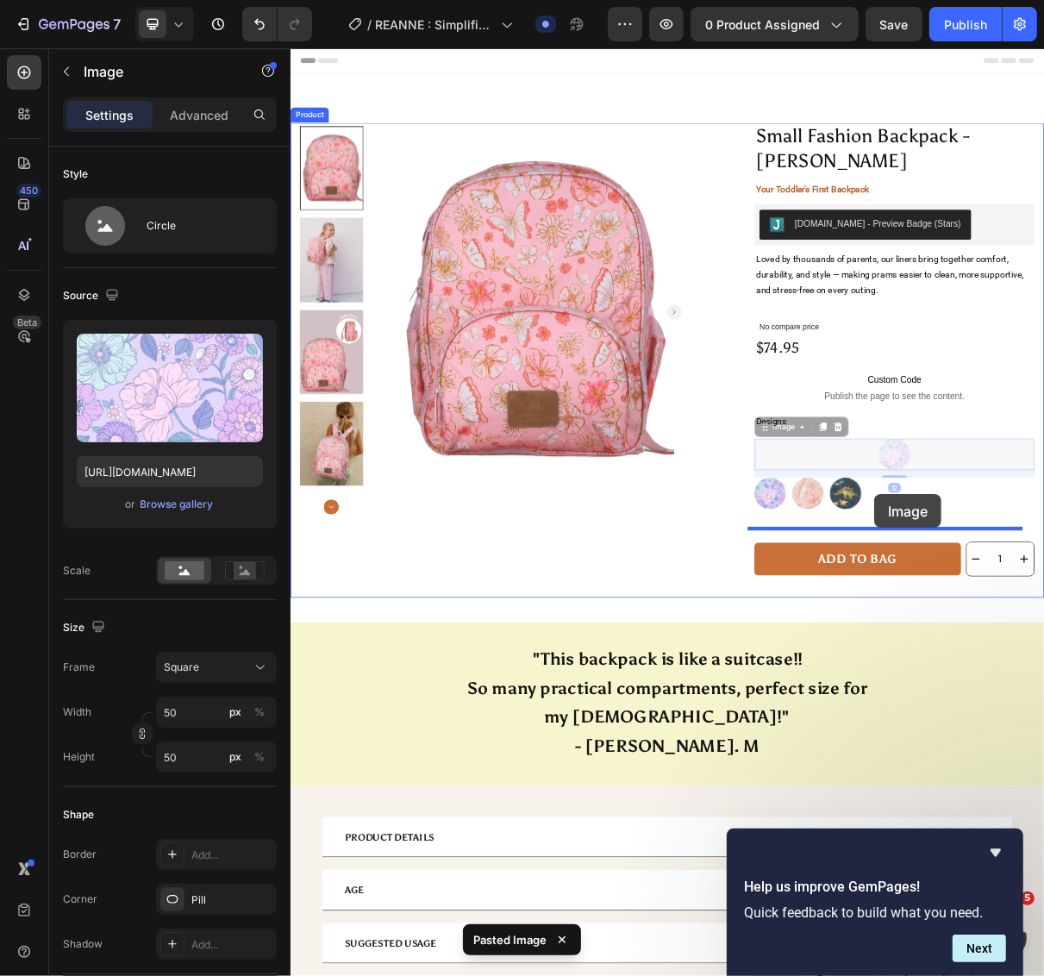
drag, startPoint x: 1103, startPoint y: 611, endPoint x: 1090, endPoint y: 659, distance: 50.0
click at [290, 47] on img at bounding box center [290, 47] width 0 height 0
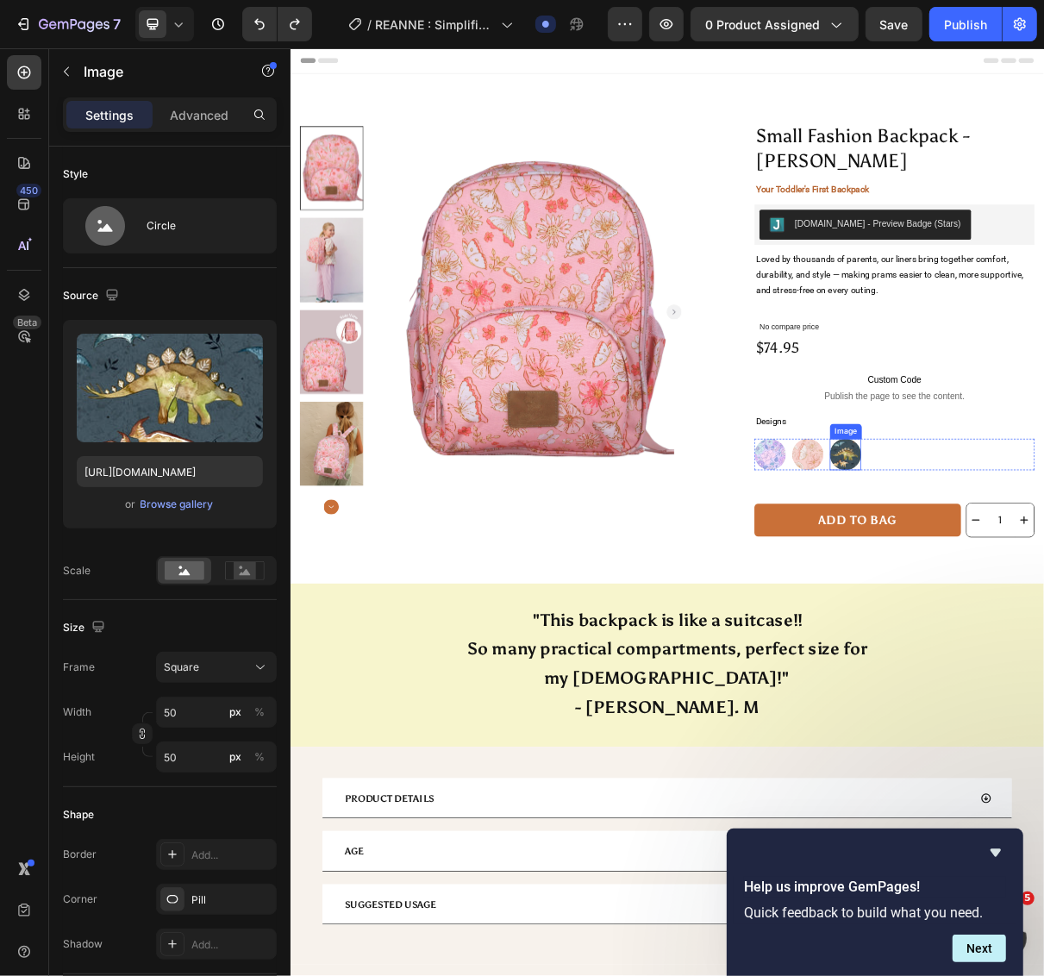
click at [1044, 612] on img at bounding box center [1051, 605] width 43 height 43
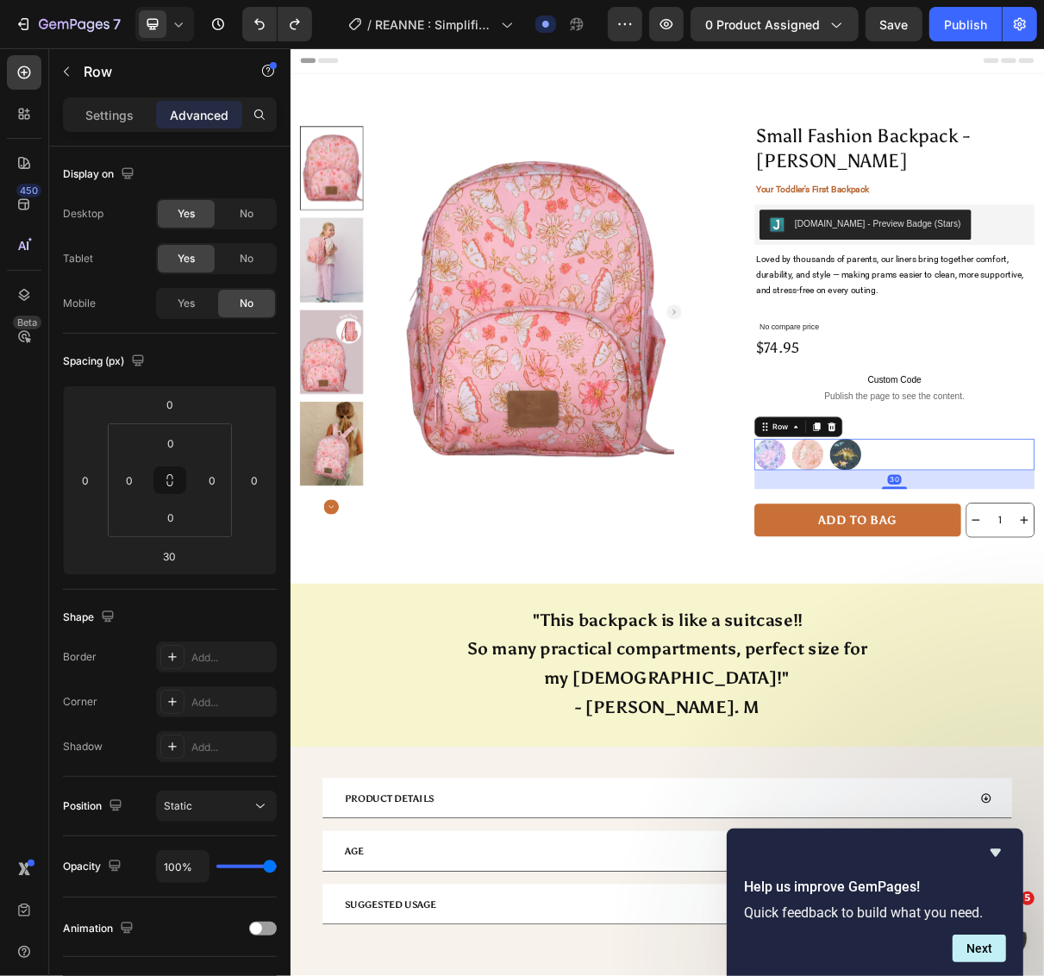
click at [24, 78] on icon at bounding box center [24, 72] width 13 height 13
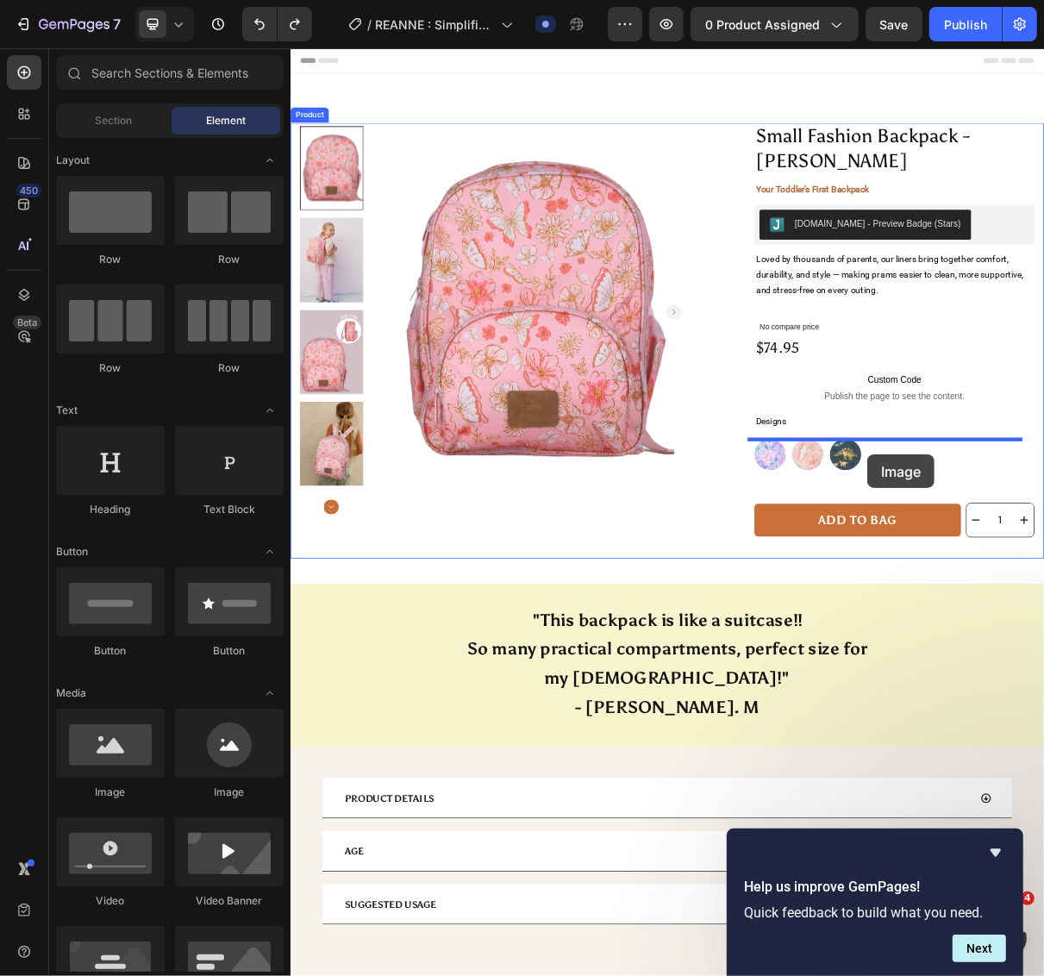
drag, startPoint x: 519, startPoint y: 790, endPoint x: 1081, endPoint y: 605, distance: 591.8
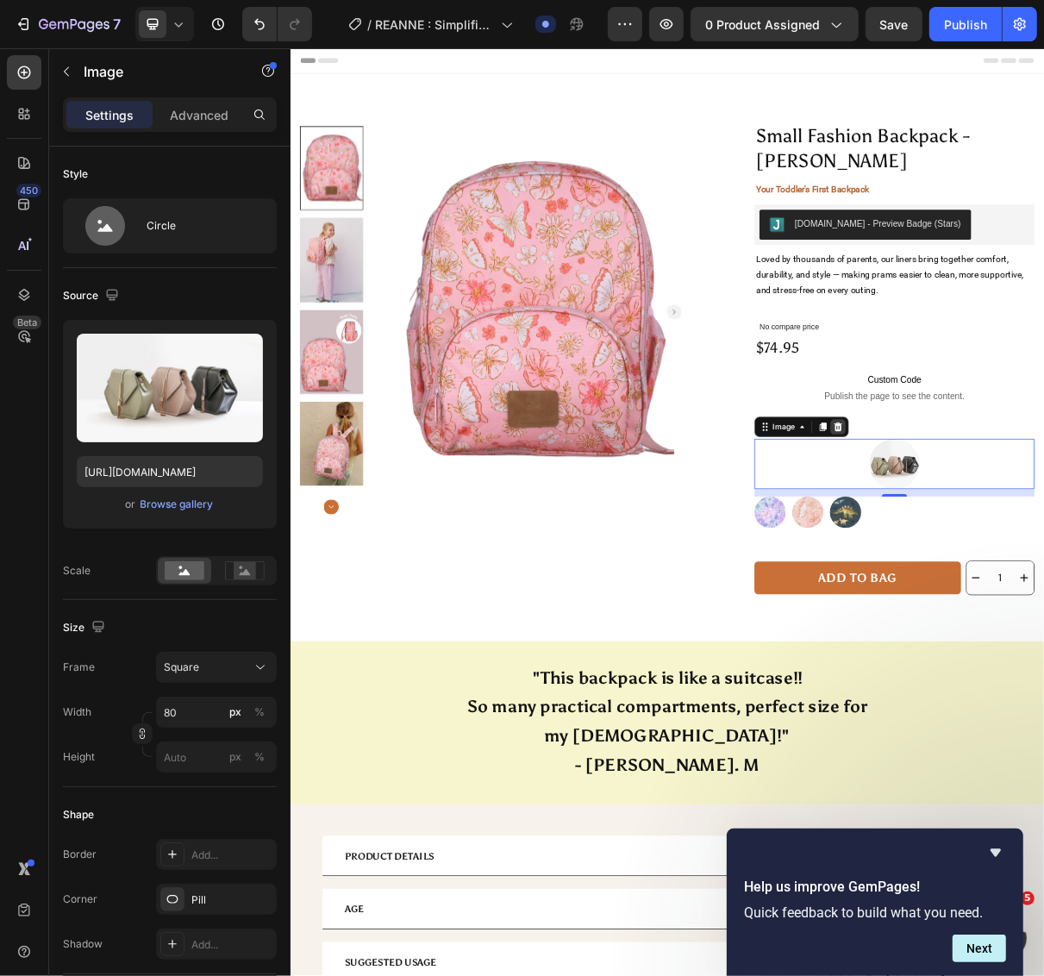
click at [1037, 560] on icon at bounding box center [1041, 567] width 14 height 14
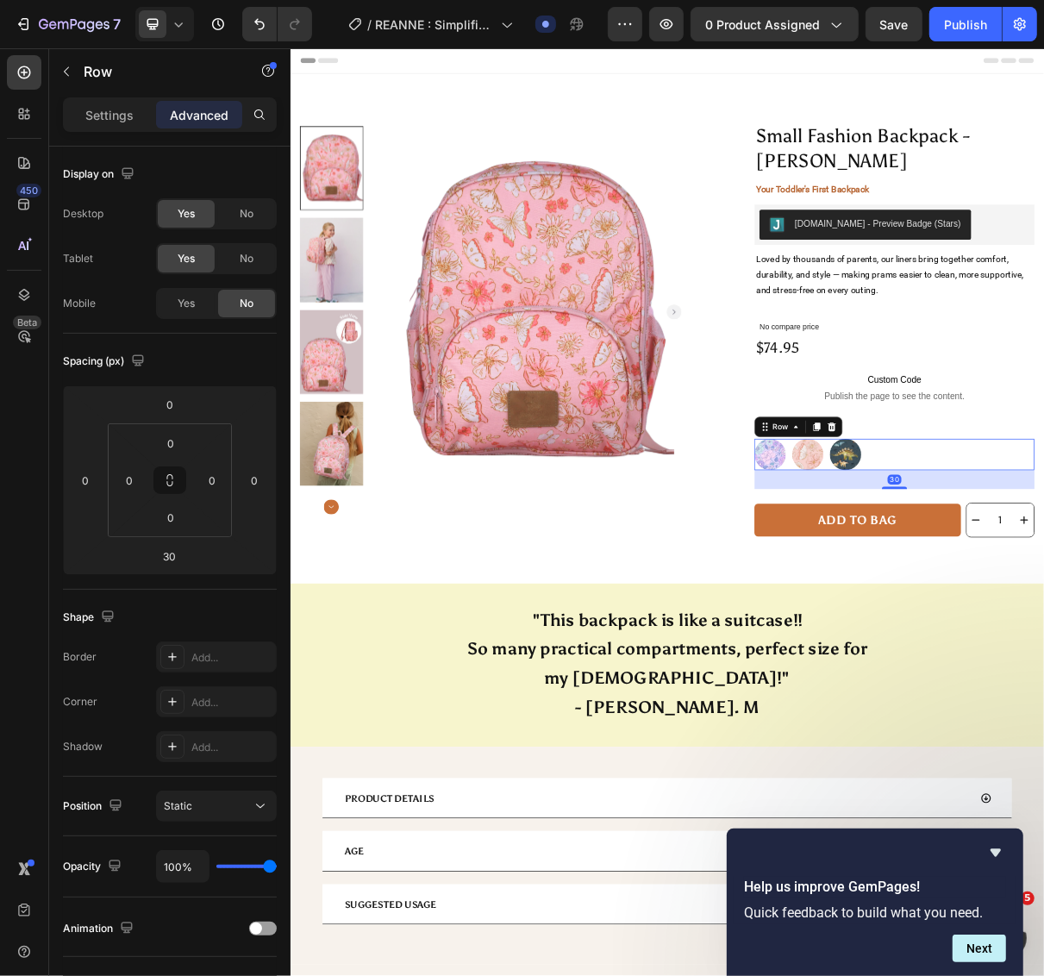
click at [938, 571] on icon at bounding box center [939, 571] width 3 height 3
click at [105, 122] on p "Settings" at bounding box center [109, 115] width 48 height 18
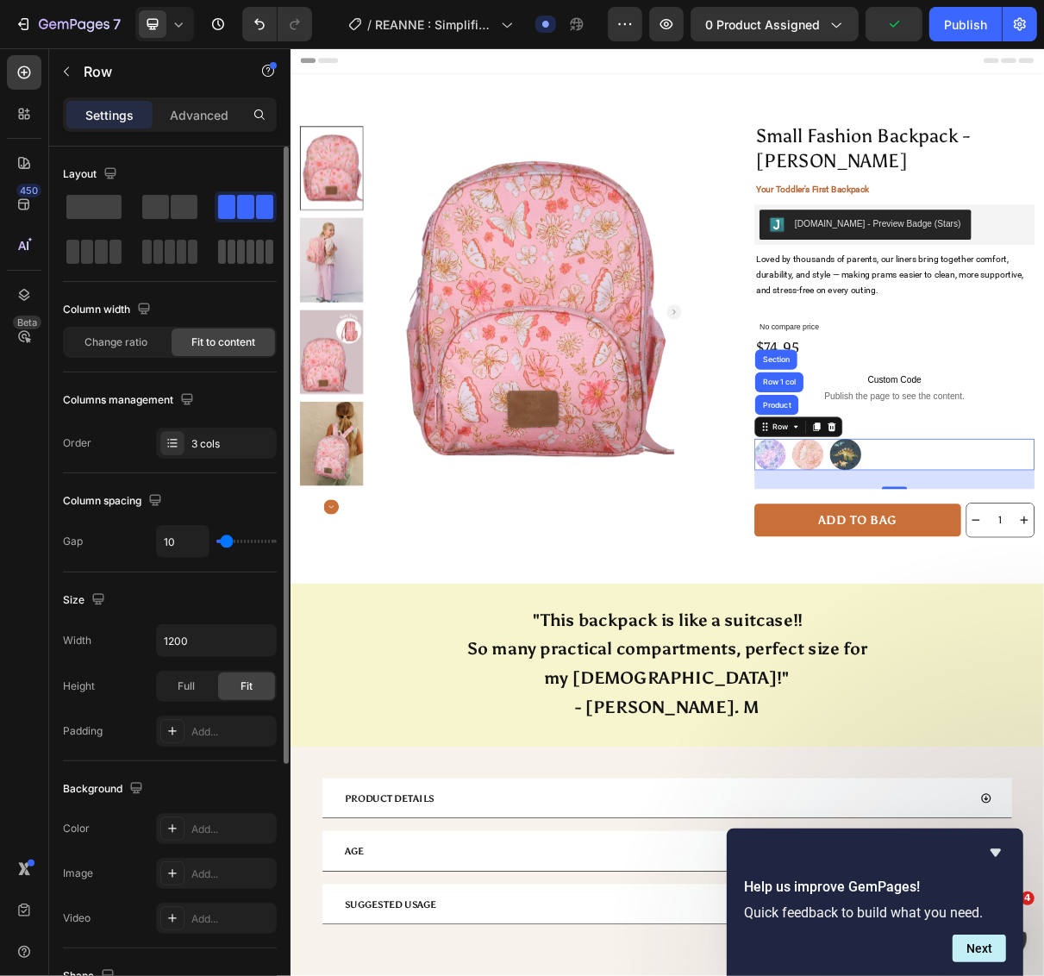
click at [233, 250] on span at bounding box center [232, 252] width 8 height 24
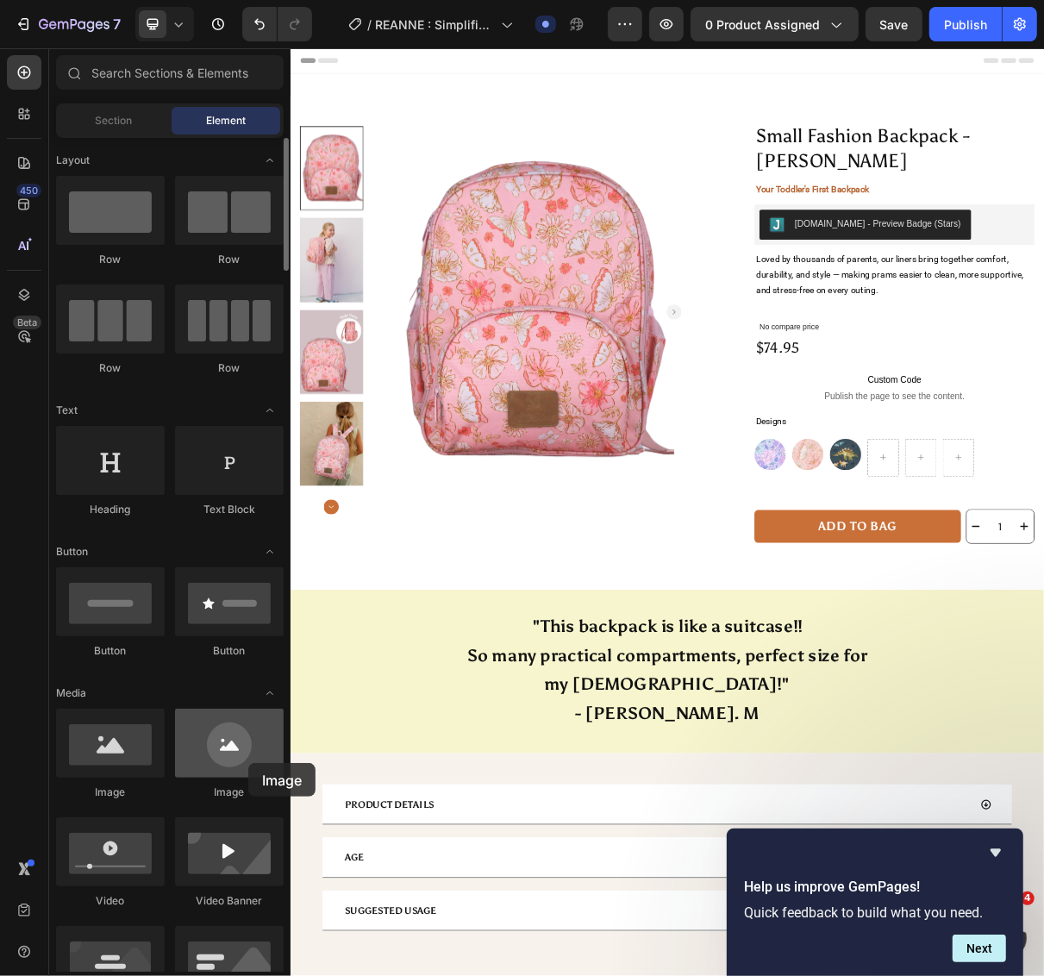
click at [248, 763] on div at bounding box center [229, 743] width 109 height 69
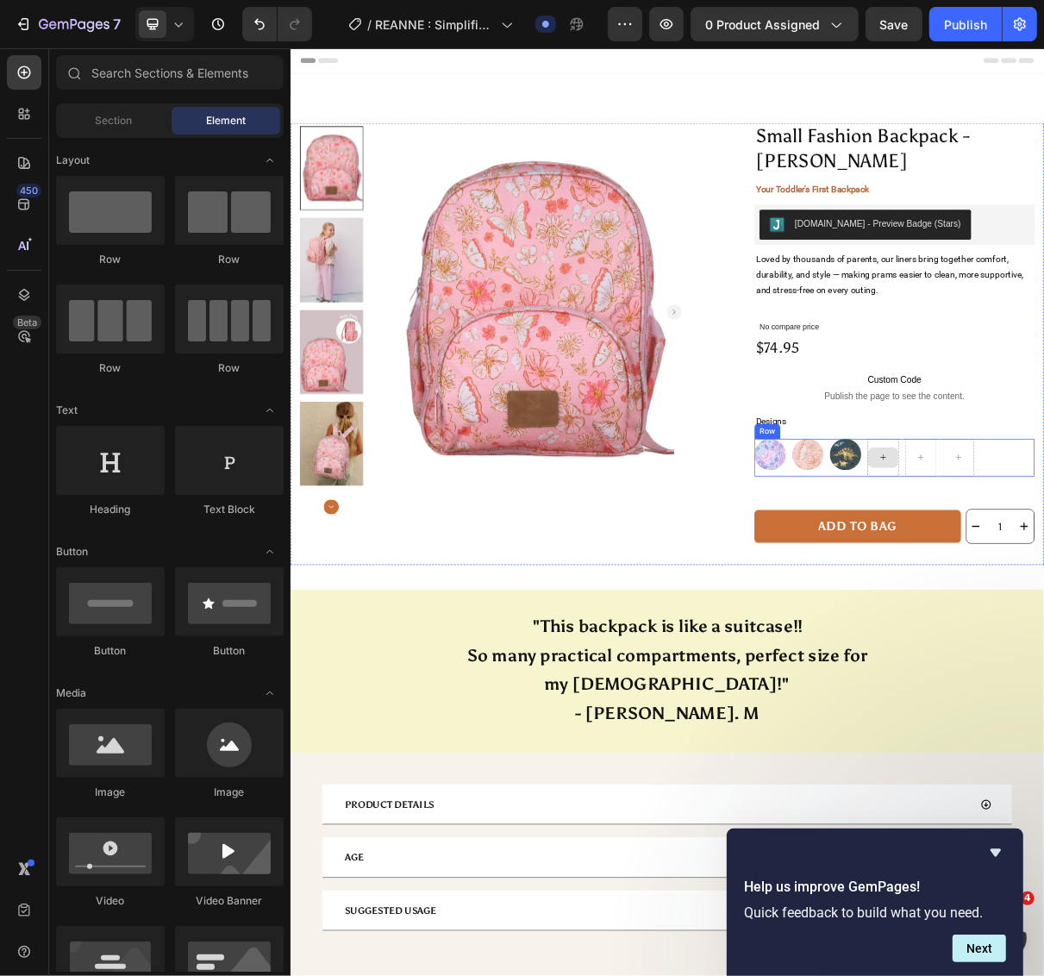
drag, startPoint x: 516, startPoint y: 809, endPoint x: 1083, endPoint y: 602, distance: 602.9
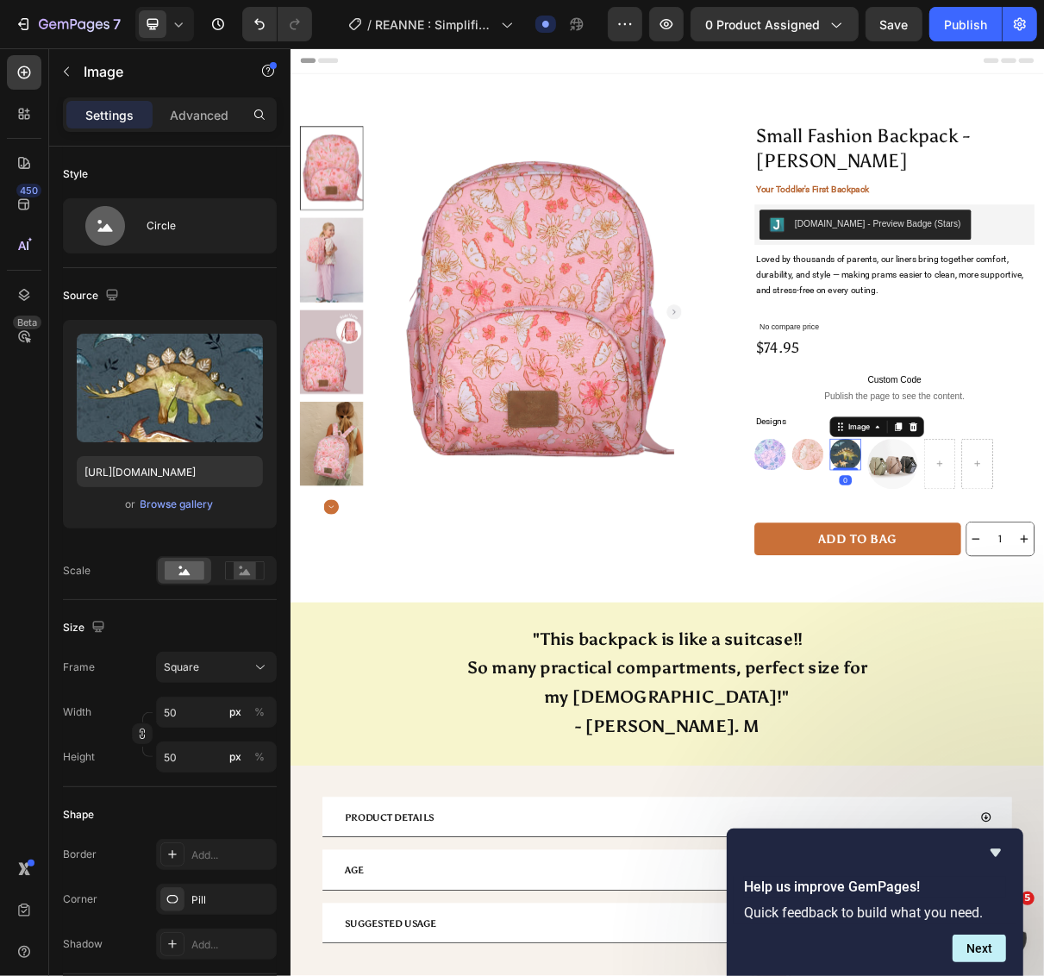
click at [1047, 611] on img at bounding box center [1051, 605] width 43 height 43
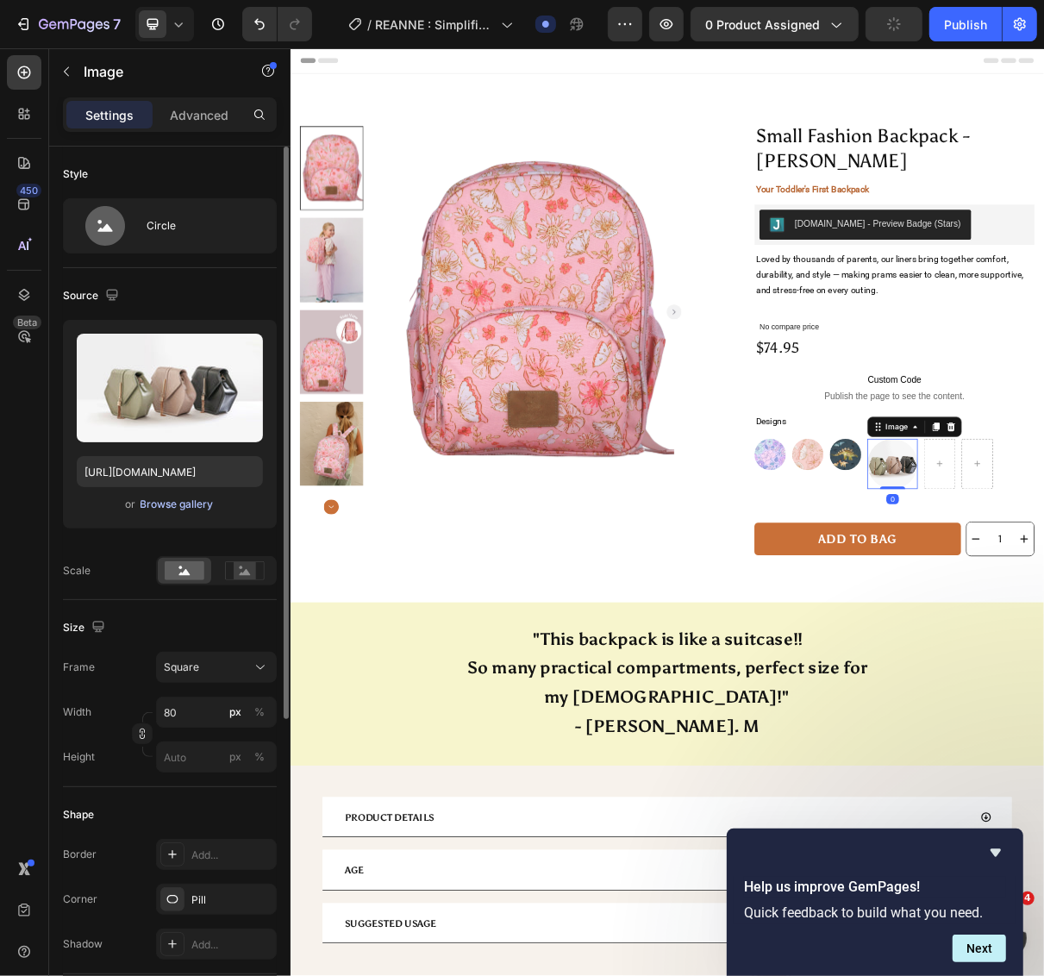
click at [170, 497] on div "Browse gallery" at bounding box center [177, 505] width 73 height 16
click at [158, 500] on div "Browse gallery" at bounding box center [177, 505] width 73 height 16
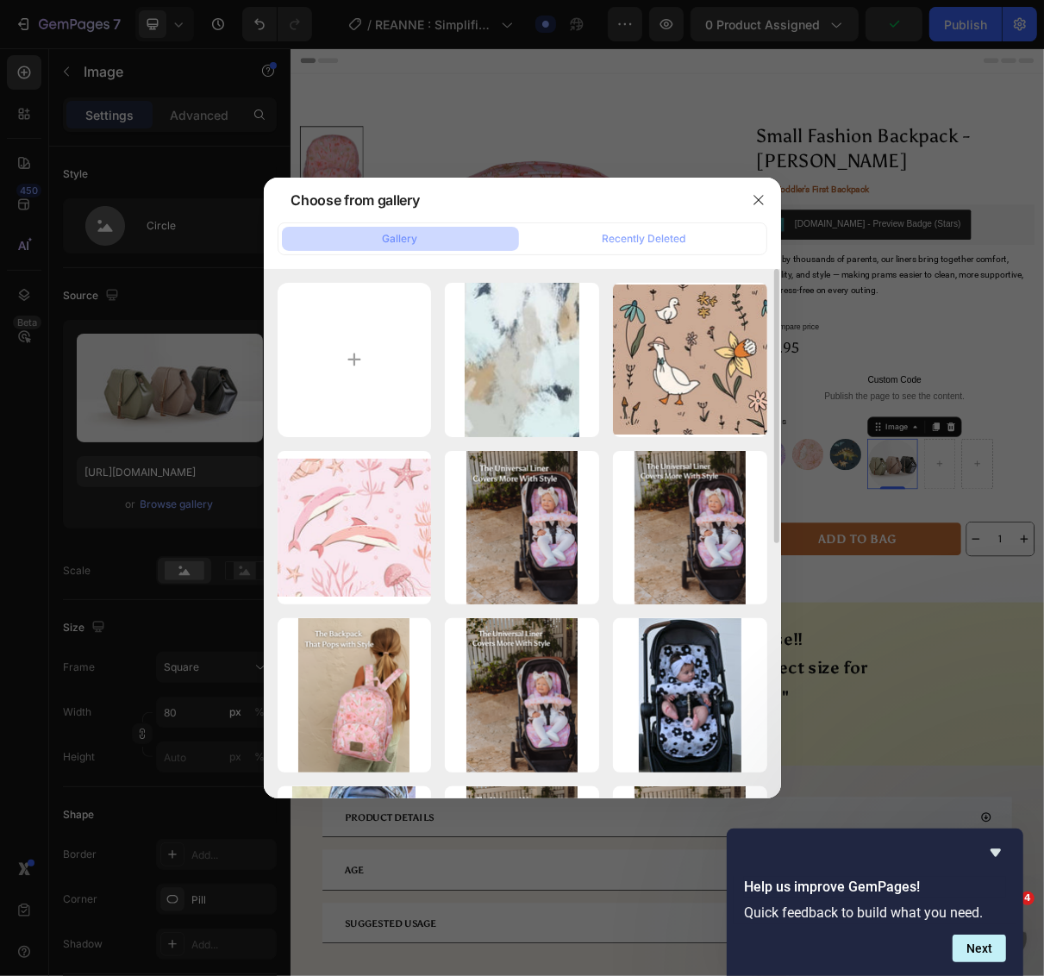
scroll to position [1209, 0]
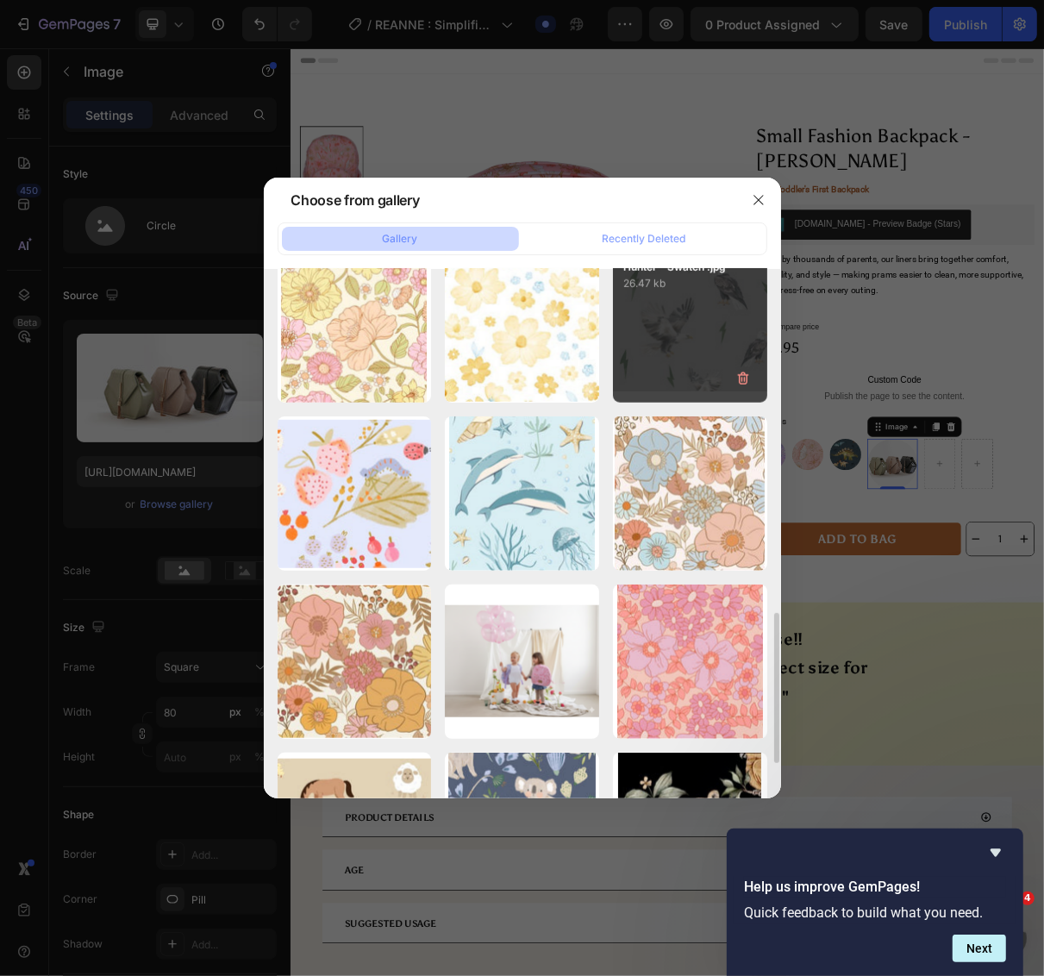
click at [678, 359] on div "Hunter - Swatch .jpg 26.47 kb" at bounding box center [690, 326] width 154 height 154
type input "https://cdn.shopify.com/s/files/1/0275/1692/8065/files/gempages_522654102451127…"
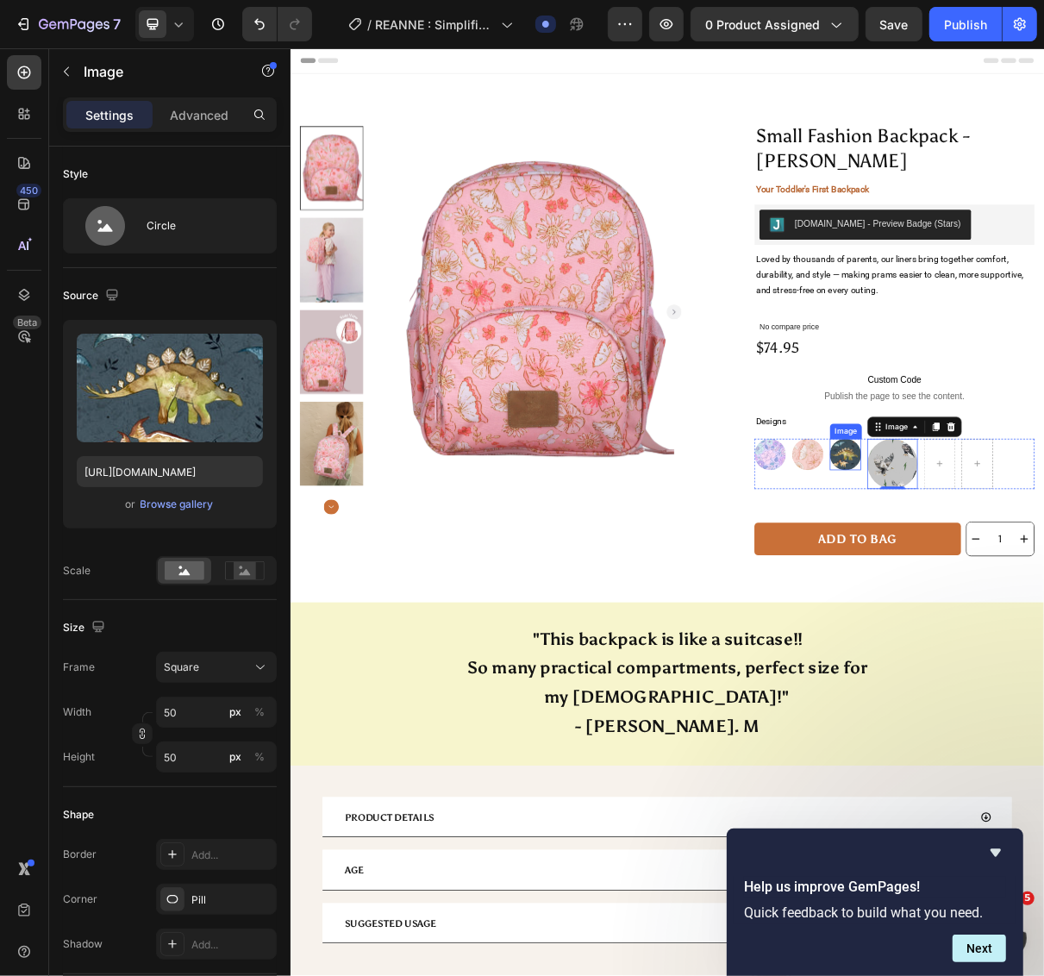
click at [1048, 621] on img at bounding box center [1051, 605] width 43 height 43
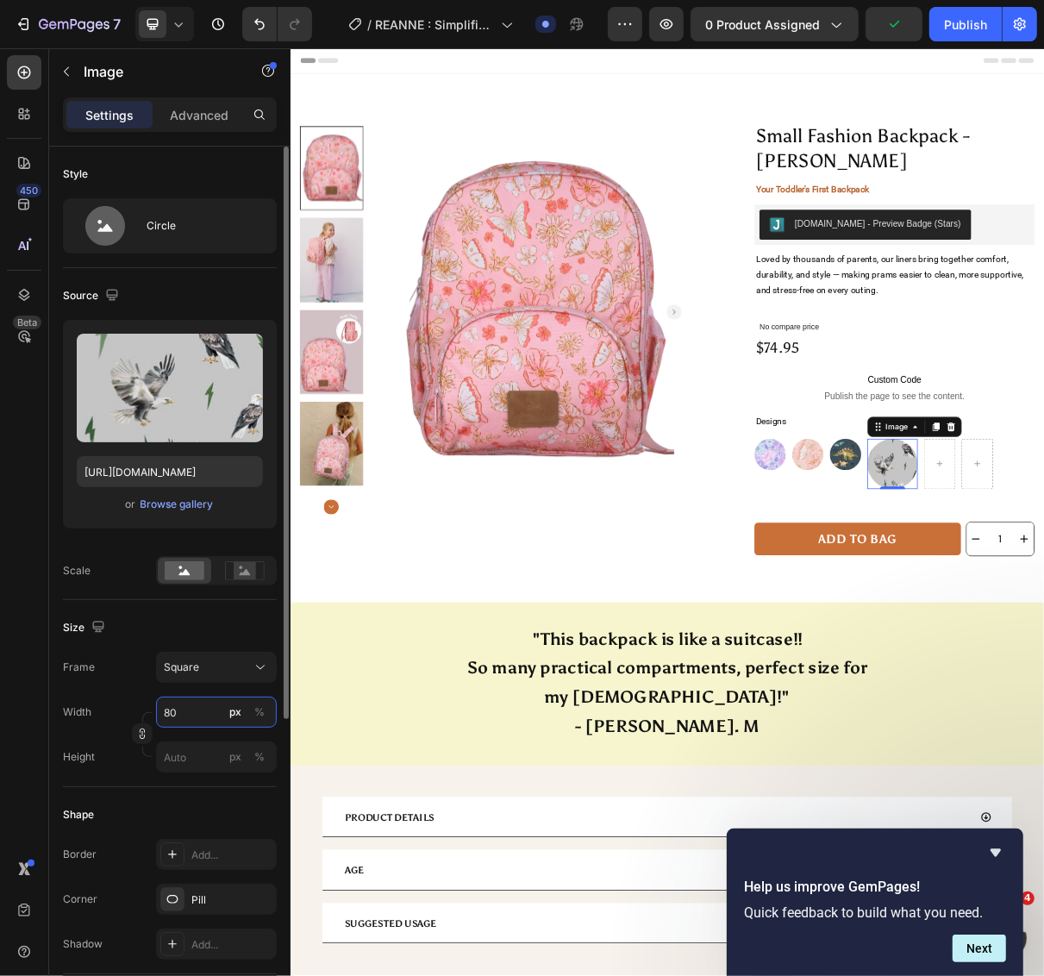
click at [178, 717] on input "80" at bounding box center [216, 711] width 121 height 31
type input "5"
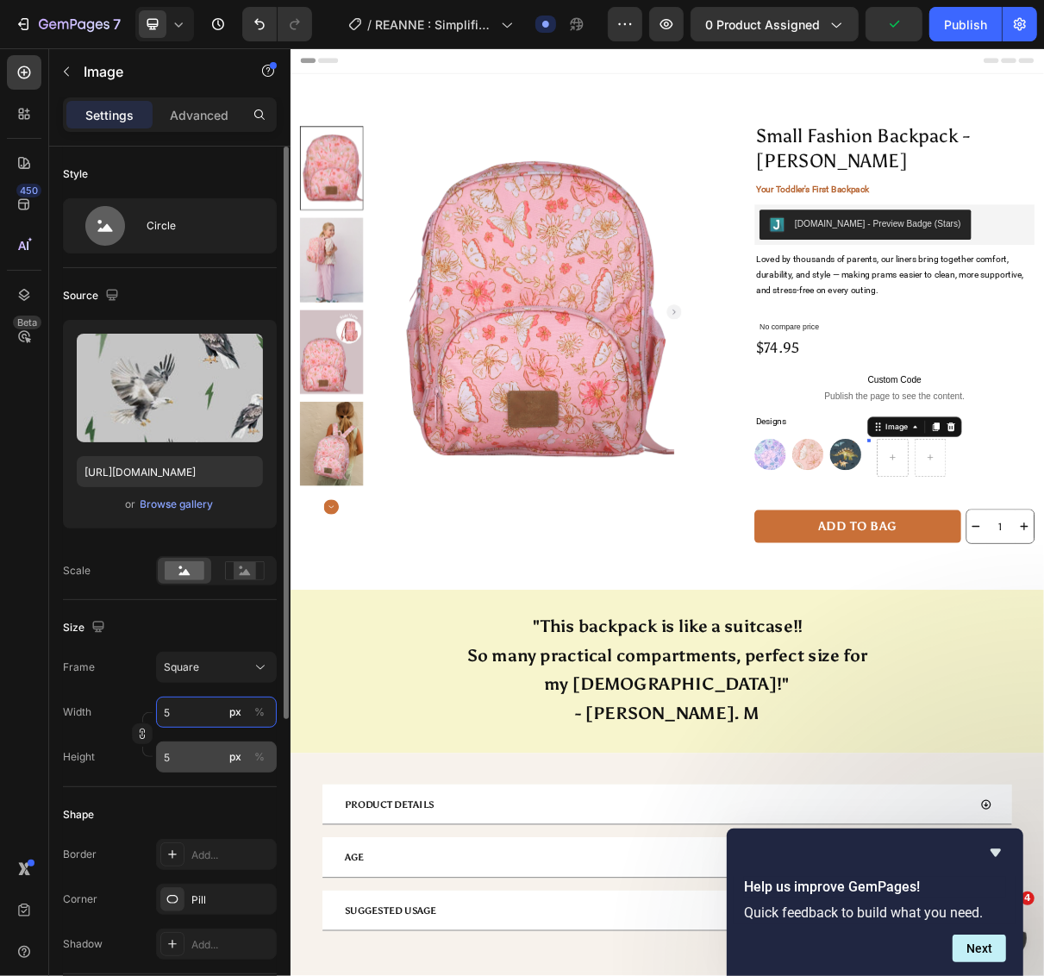
type input "50"
click at [178, 759] on input "50" at bounding box center [216, 756] width 121 height 31
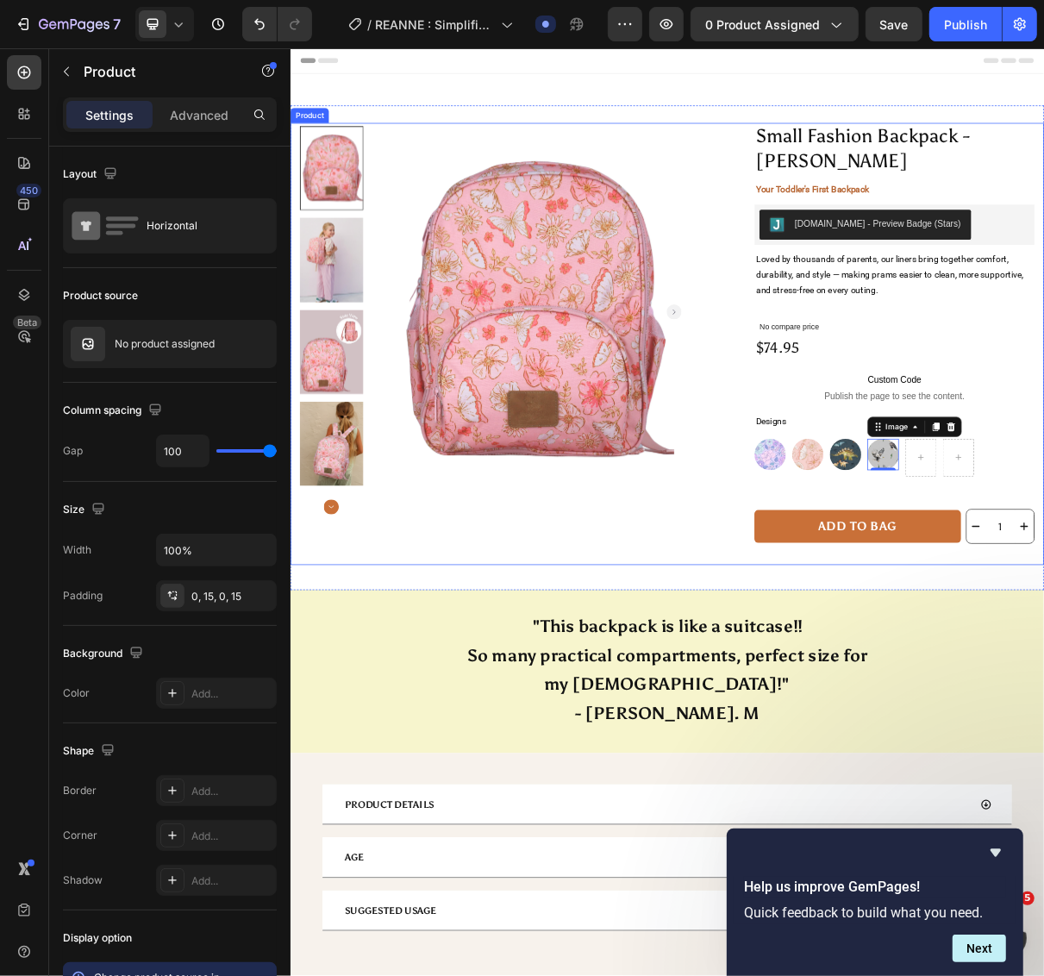
click at [862, 646] on div "Product Images Row Small Fashion Backpack - ALICIA Product Title Your Toddler's…" at bounding box center [807, 453] width 1034 height 607
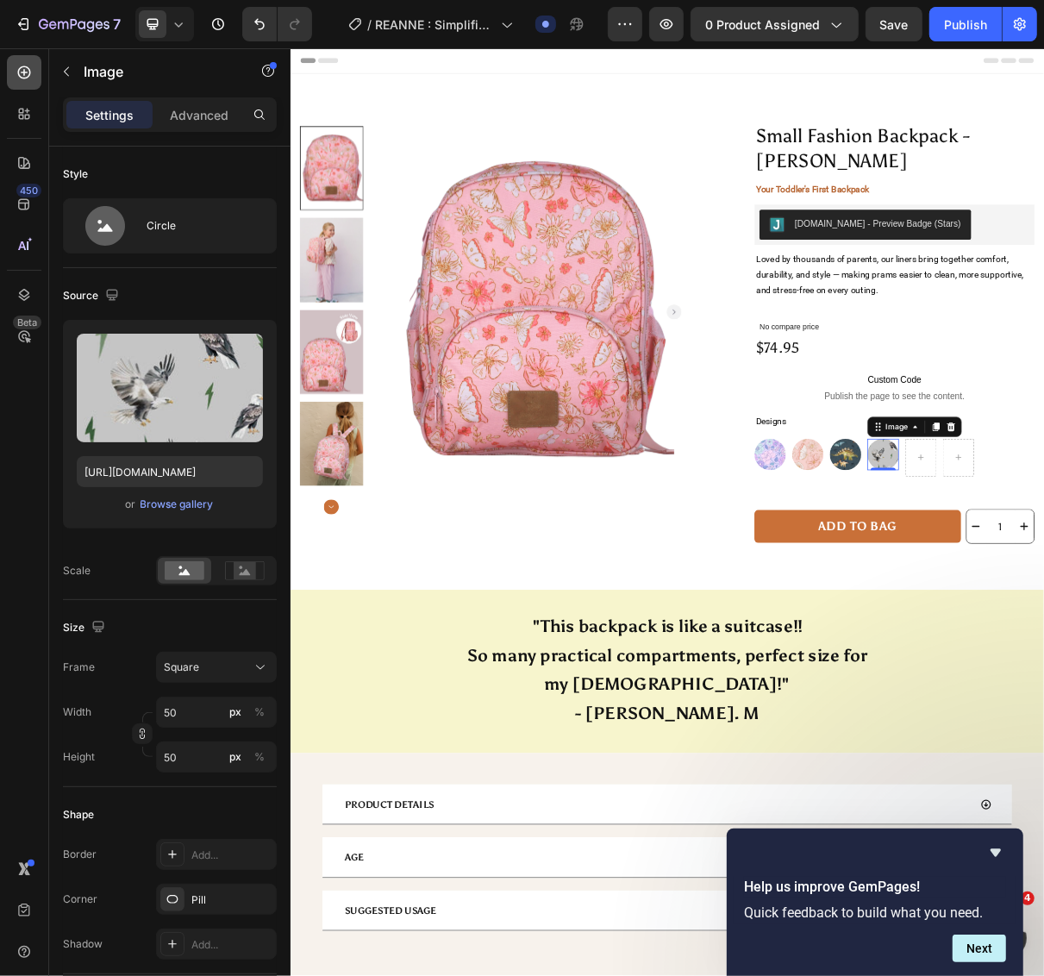
click at [24, 72] on icon at bounding box center [24, 72] width 17 height 17
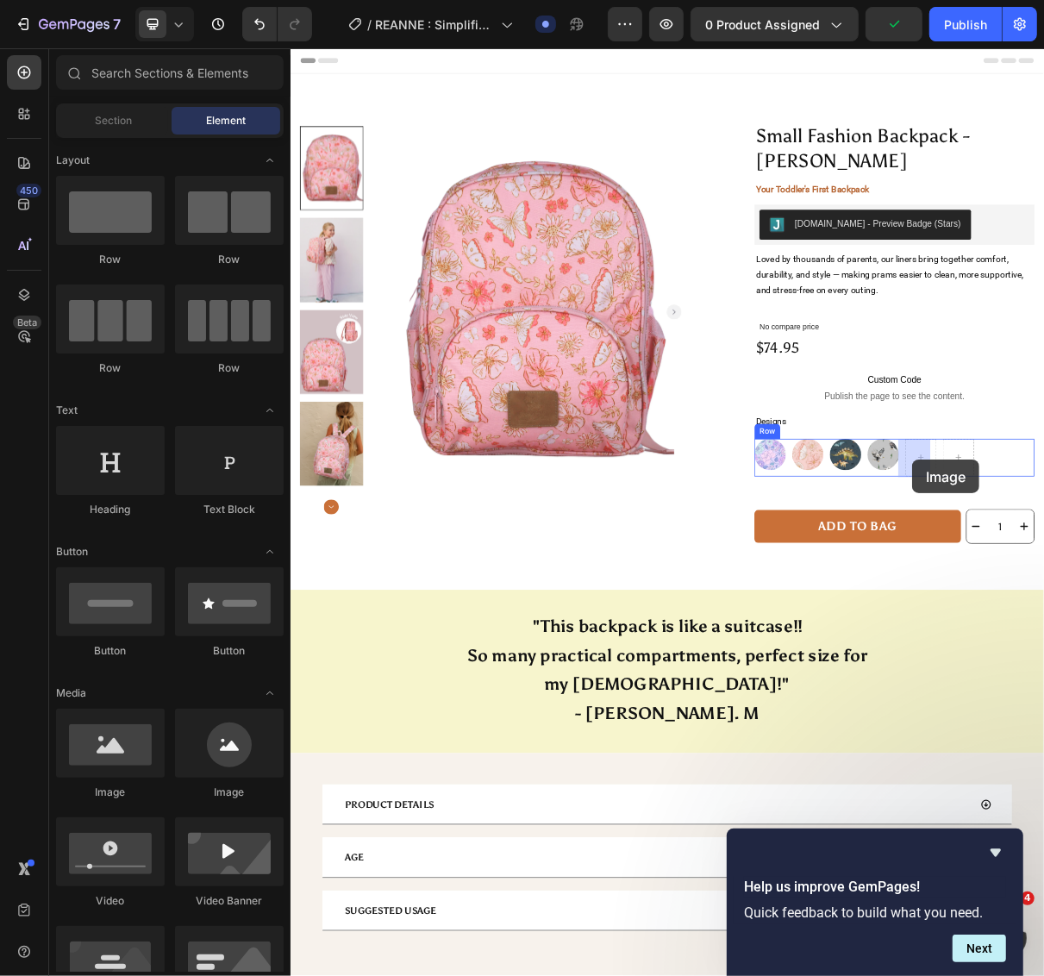
drag, startPoint x: 514, startPoint y: 799, endPoint x: 1142, endPoint y: 612, distance: 655.6
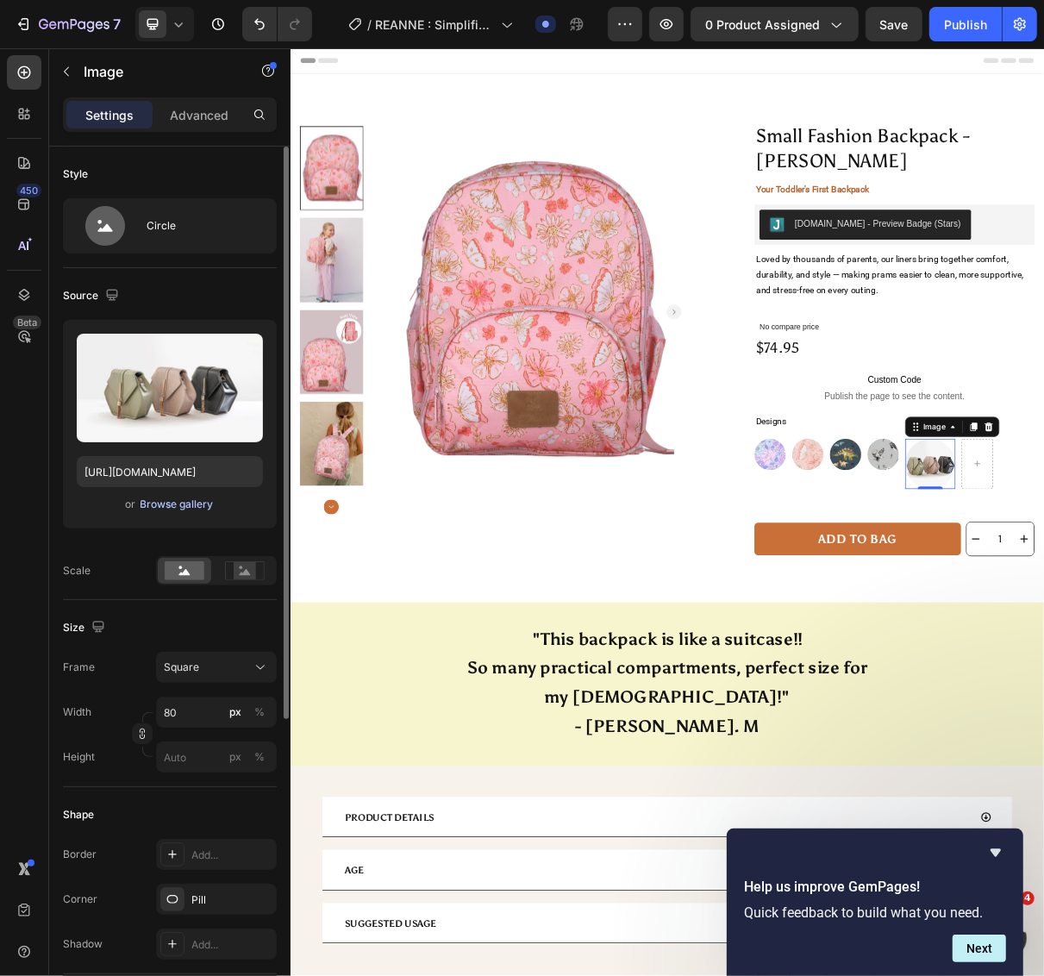
click at [203, 502] on div "Browse gallery" at bounding box center [177, 505] width 73 height 16
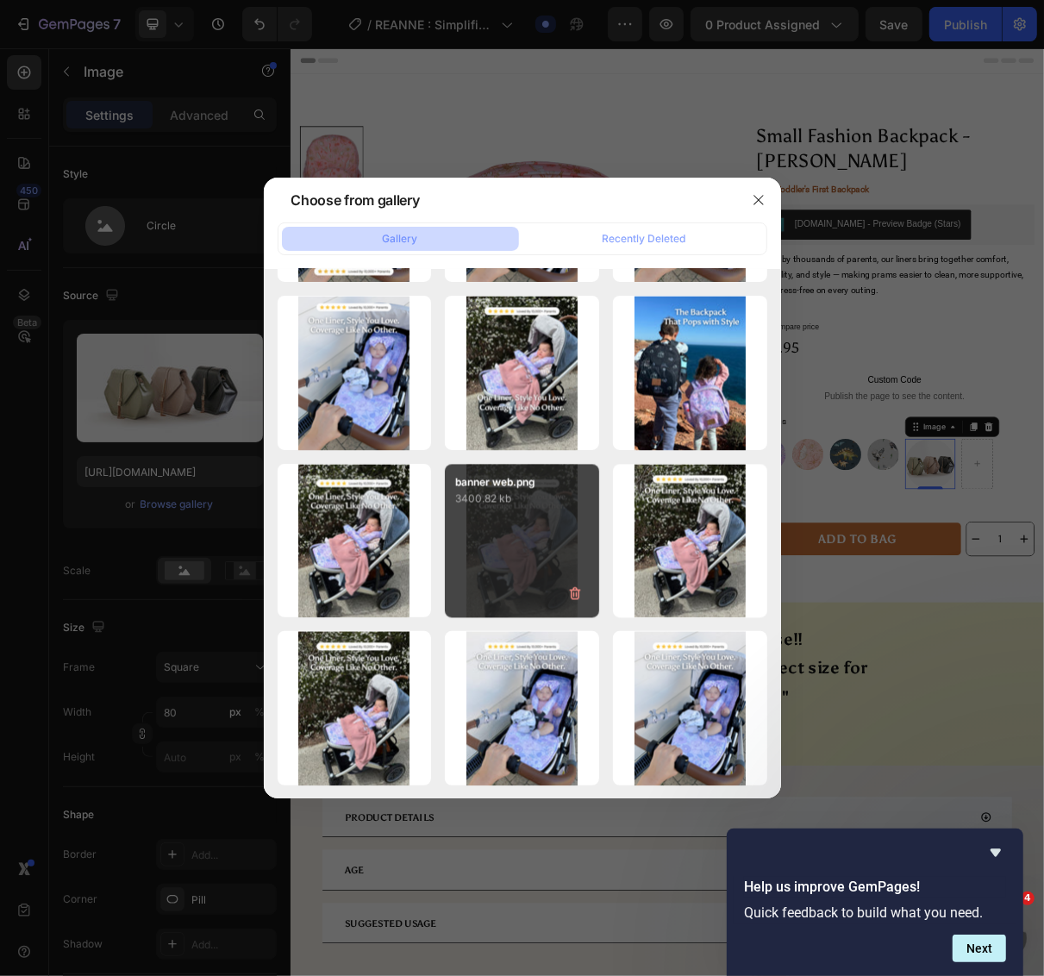
scroll to position [7417, 0]
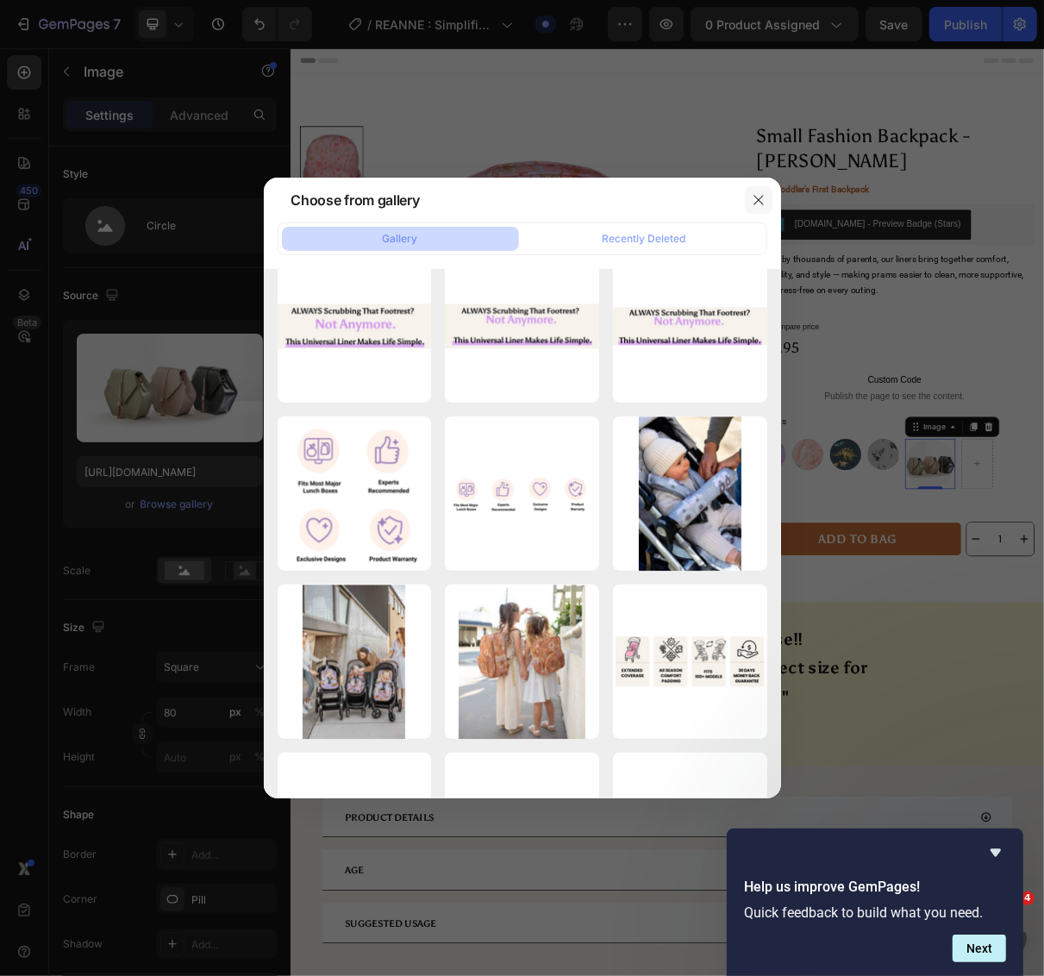
click at [760, 199] on icon "button" at bounding box center [759, 200] width 14 height 14
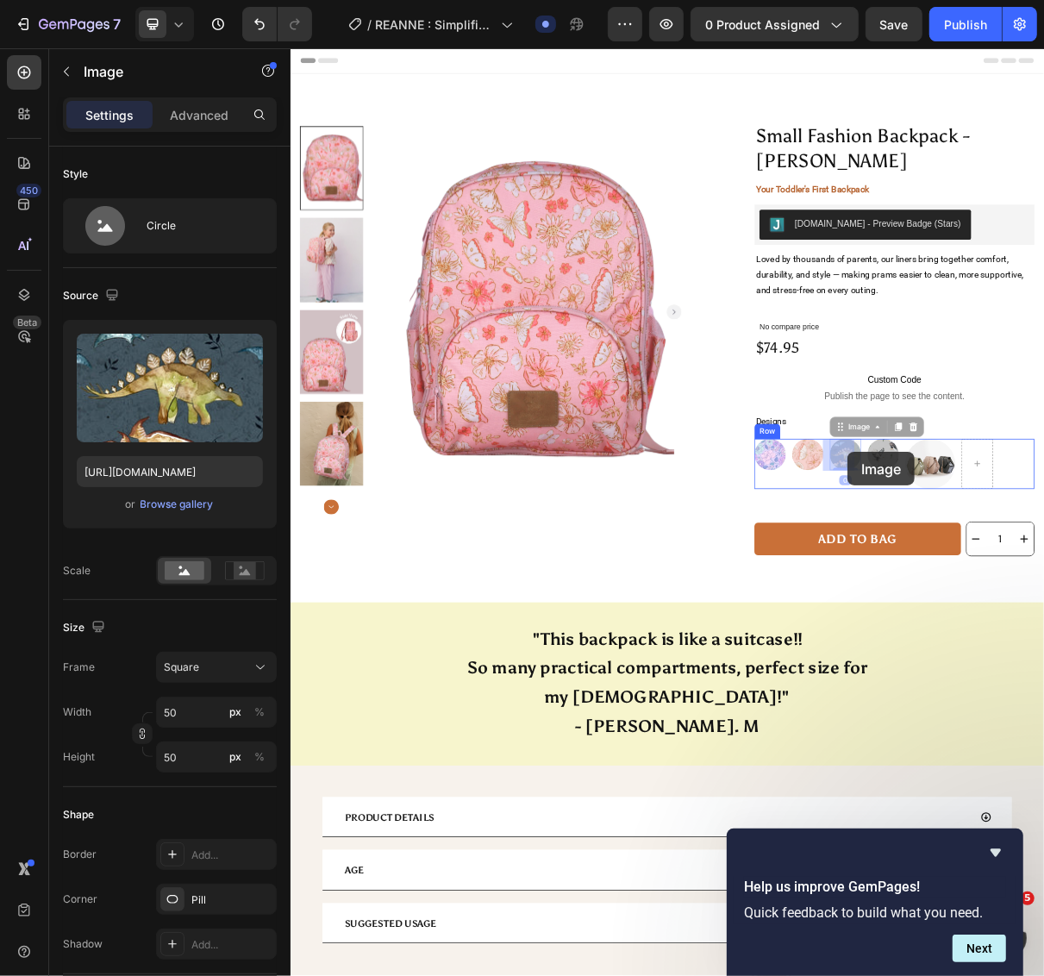
drag, startPoint x: 1041, startPoint y: 611, endPoint x: 1054, endPoint y: 602, distance: 16.0
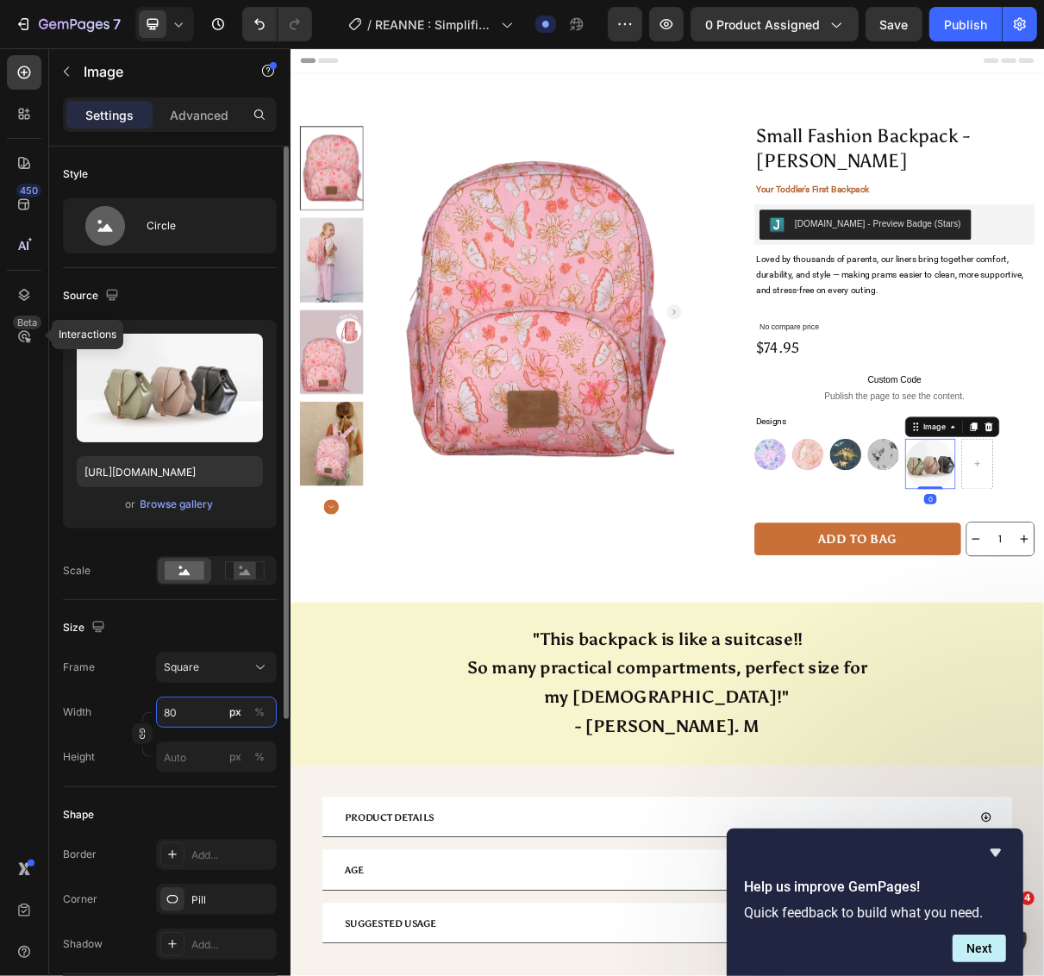
click at [200, 713] on input "80" at bounding box center [216, 711] width 121 height 31
type input "5"
type input "50"
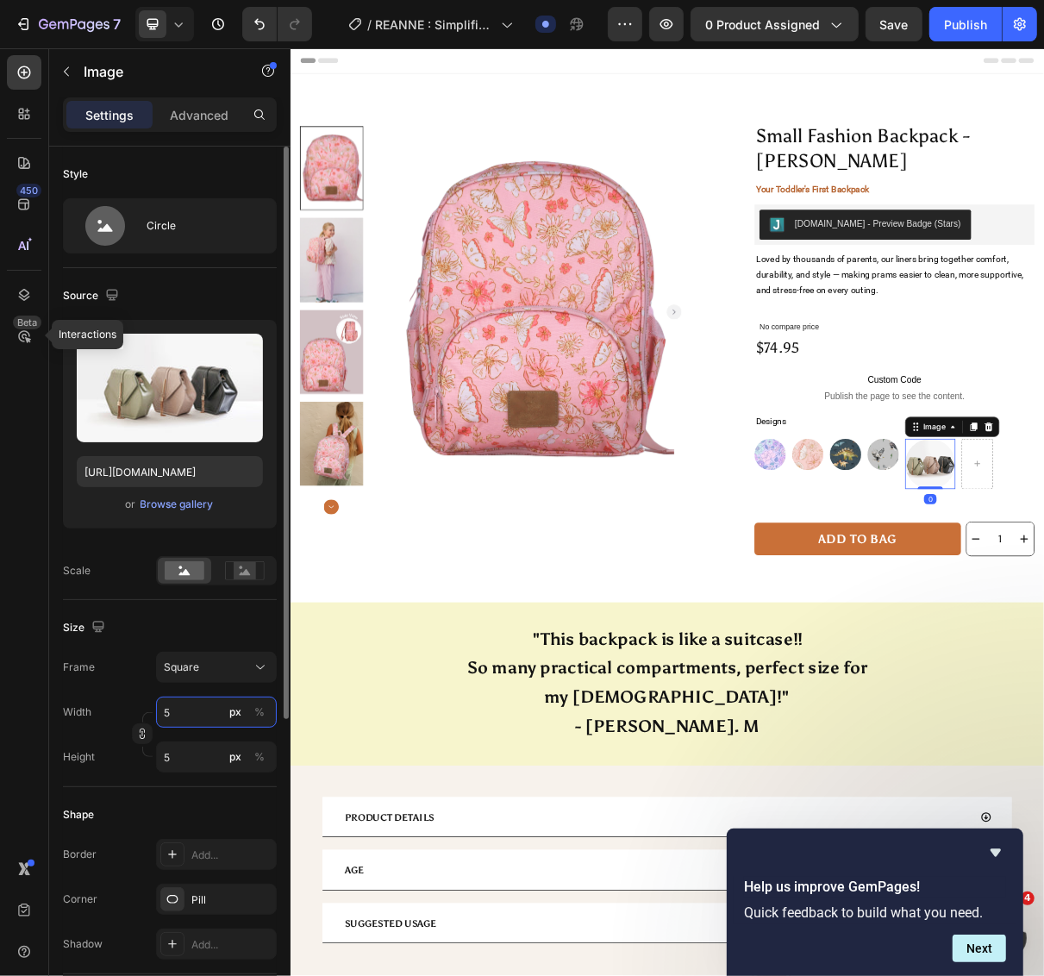
type input "50"
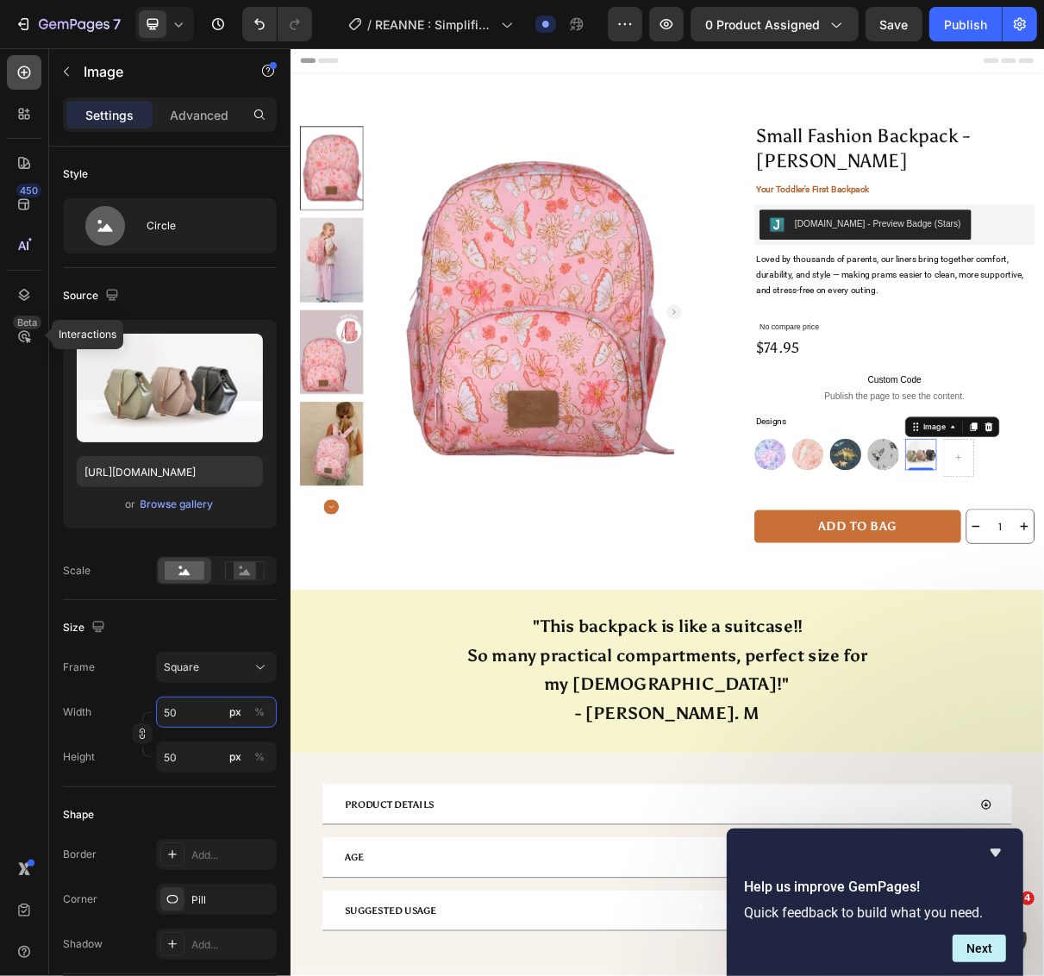
type input "50"
click at [16, 66] on icon at bounding box center [24, 72] width 17 height 17
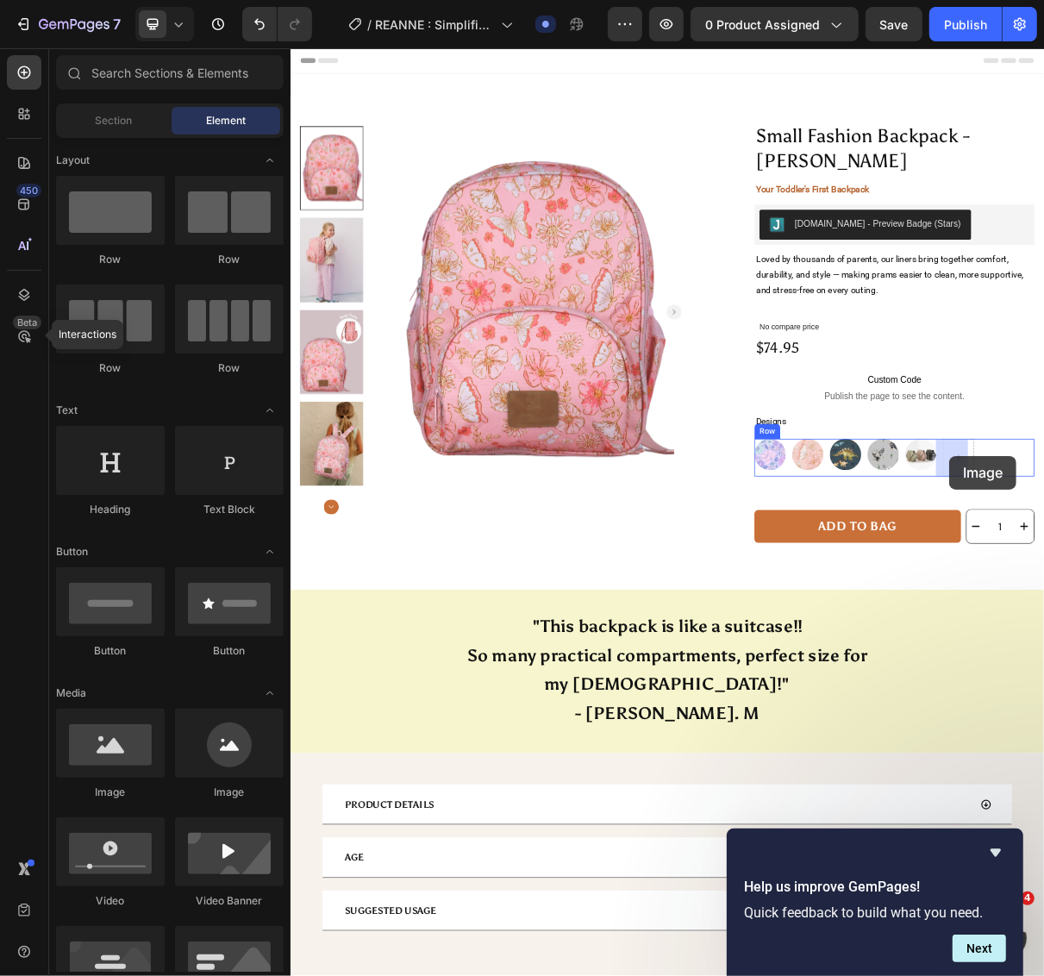
drag, startPoint x: 506, startPoint y: 802, endPoint x: 1194, endPoint y: 607, distance: 714.9
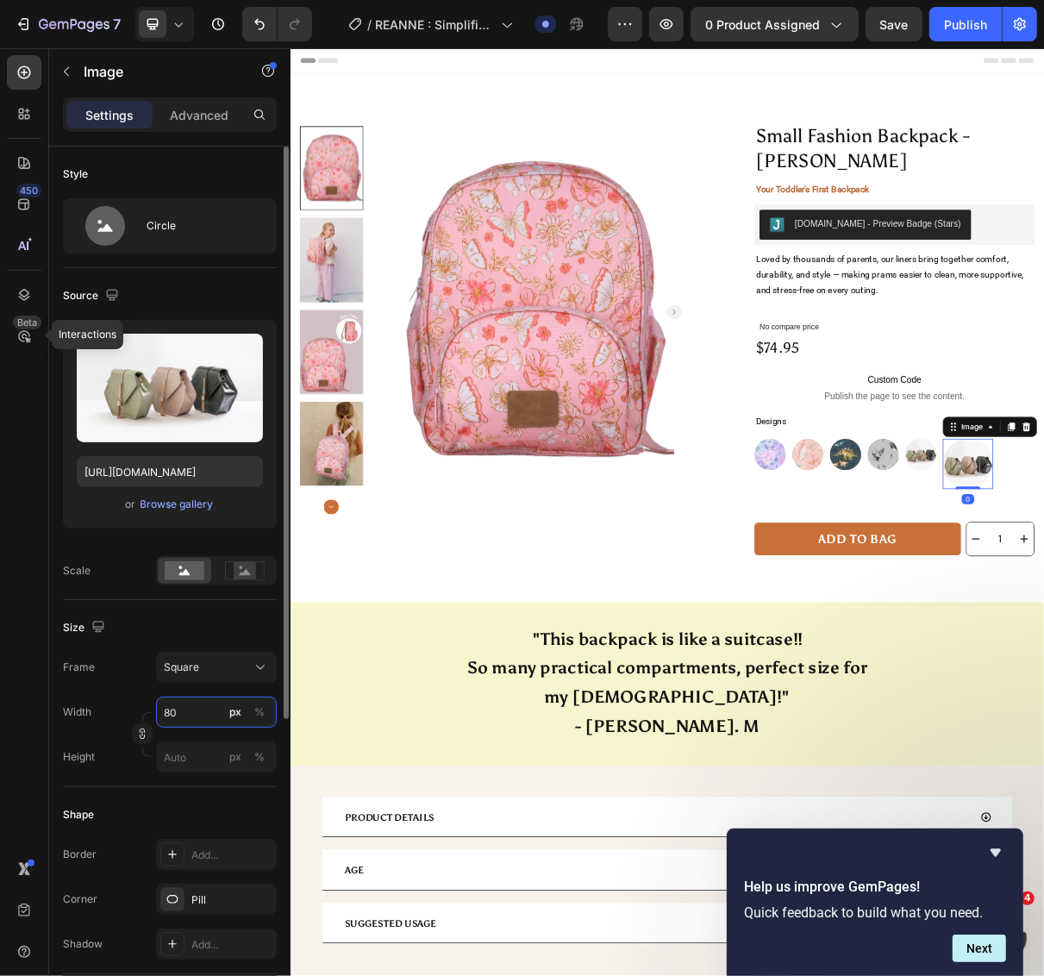
click at [196, 708] on input "80" at bounding box center [216, 711] width 121 height 31
type input "5"
type input "50"
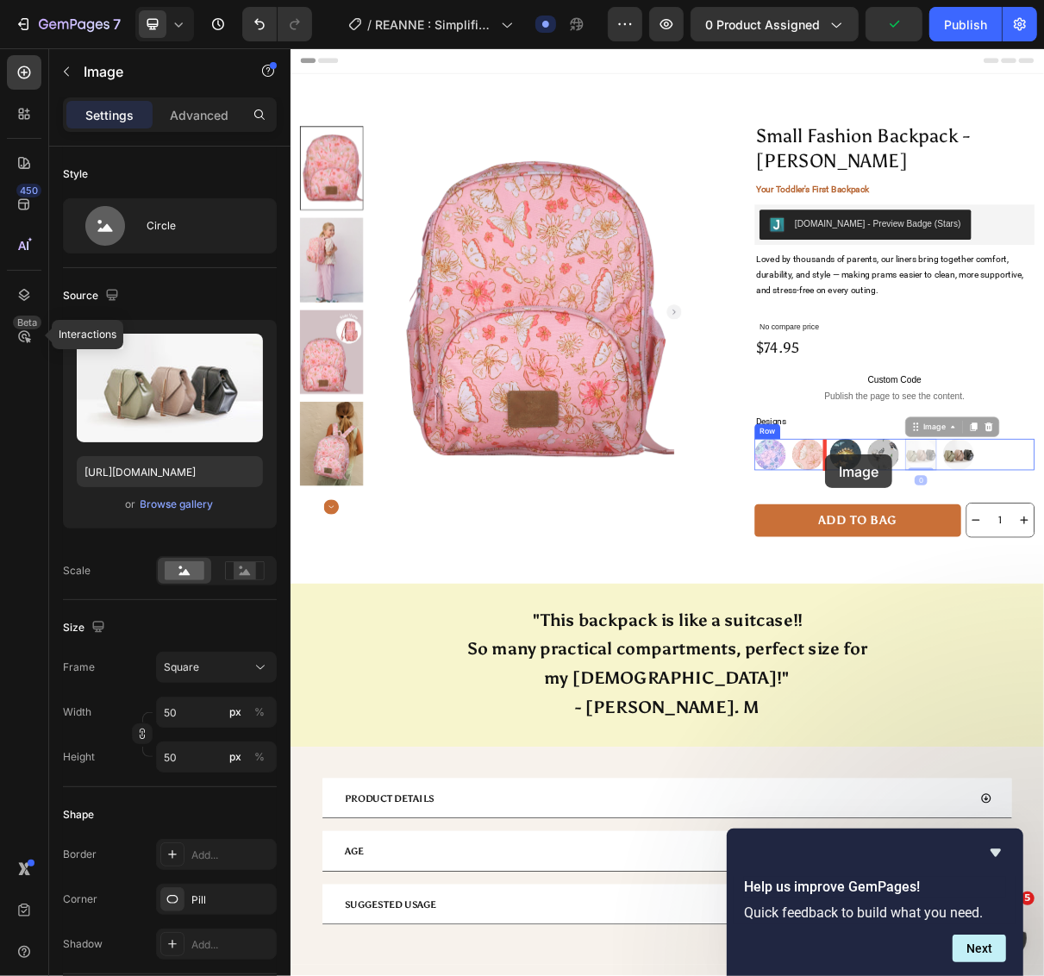
drag, startPoint x: 1139, startPoint y: 608, endPoint x: 1023, endPoint y: 605, distance: 115.5
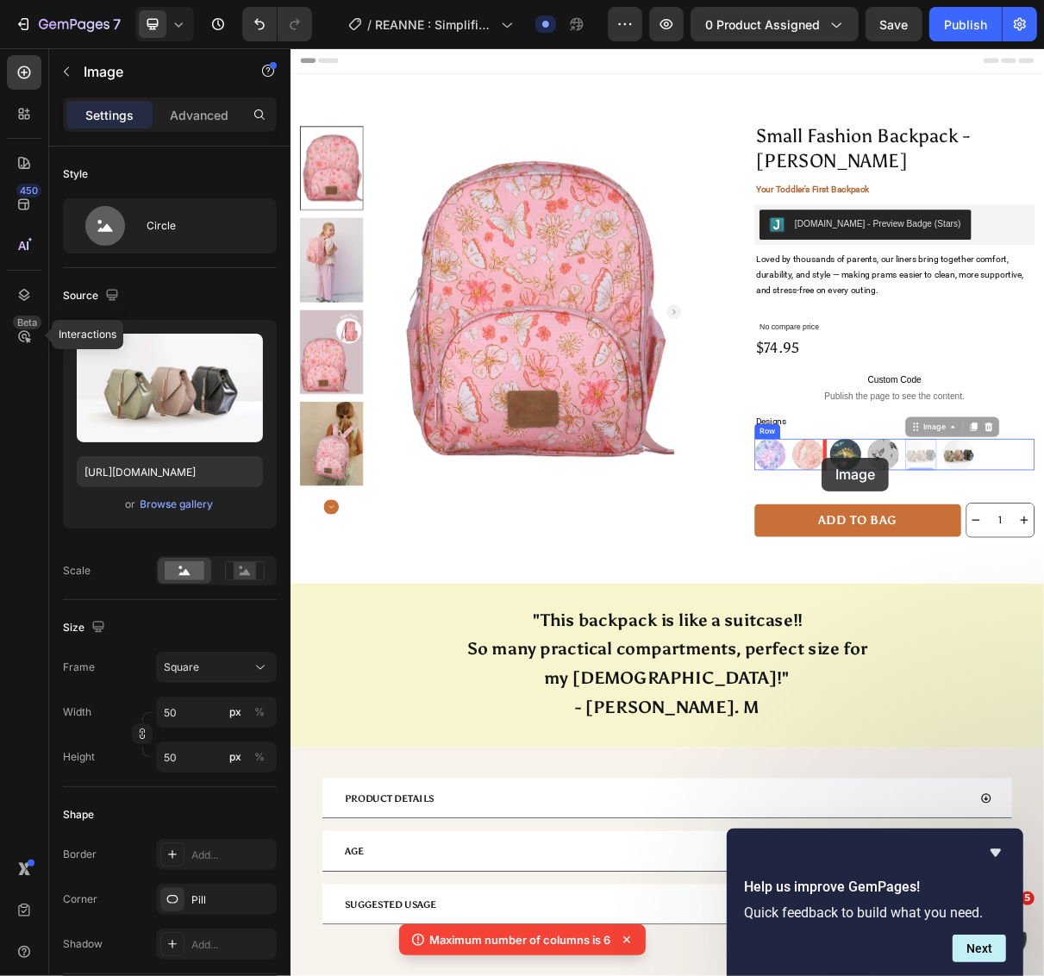
drag, startPoint x: 1142, startPoint y: 603, endPoint x: 1019, endPoint y: 609, distance: 123.4
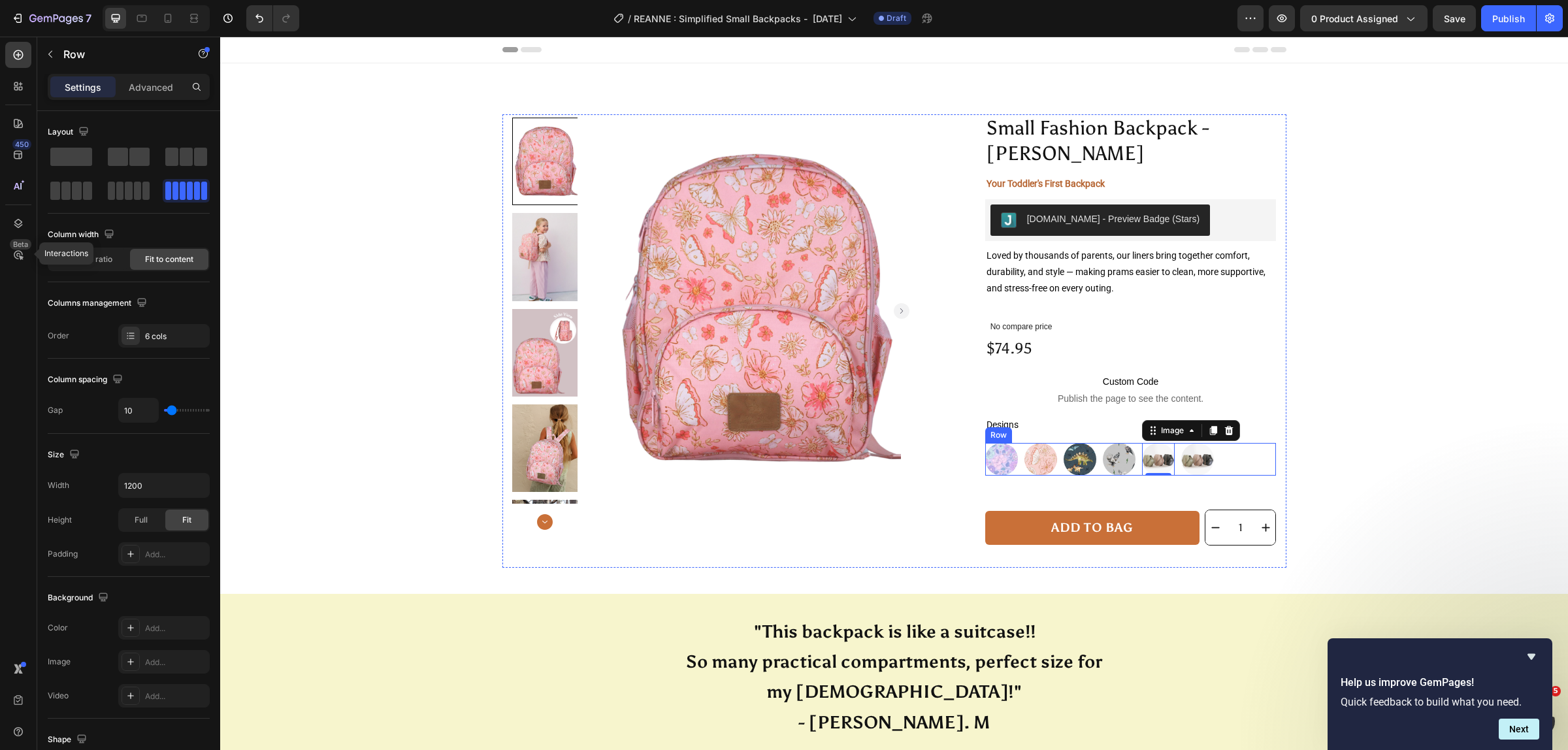
click at [1254, 442] on div "Image Image Image Image Image 0 Image Row" at bounding box center [1131, 458] width 291 height 33
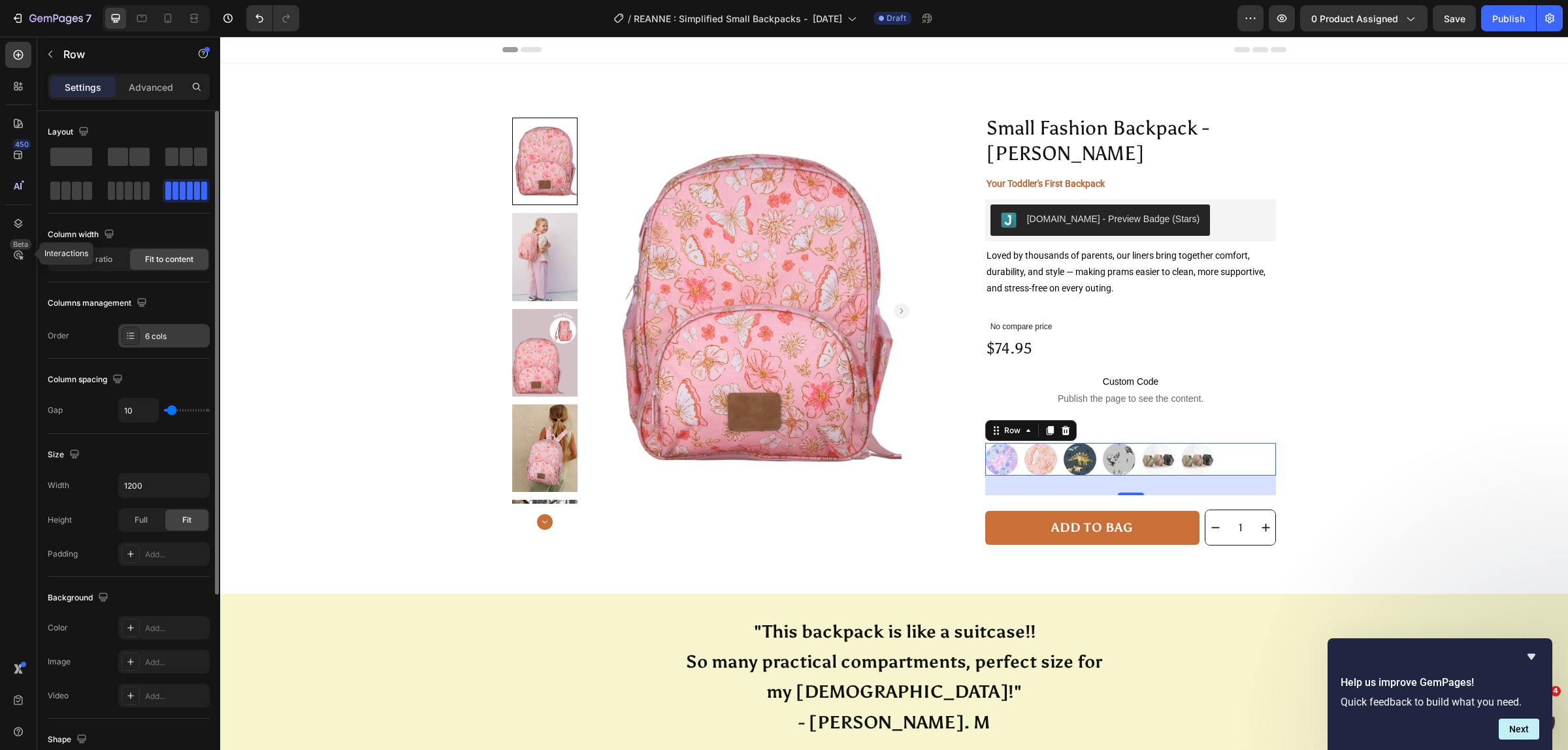
click at [130, 339] on icon at bounding box center [131, 338] width 5 height 1
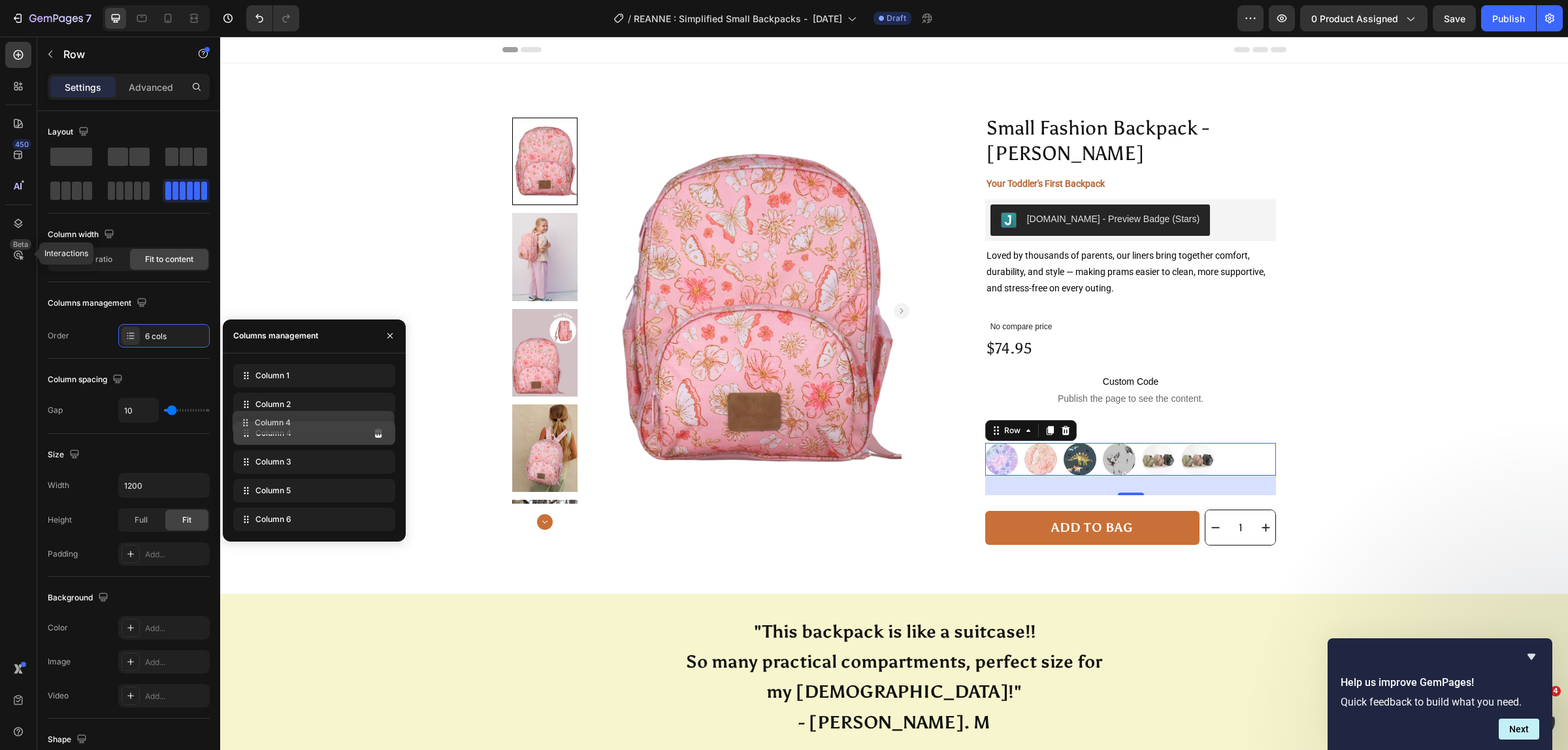
drag, startPoint x: 346, startPoint y: 462, endPoint x: 345, endPoint y: 423, distance: 39.0
click at [327, 517] on div "Column 6" at bounding box center [315, 519] width 162 height 23
drag, startPoint x: 327, startPoint y: 517, endPoint x: 333, endPoint y: 448, distance: 69.3
drag, startPoint x: 331, startPoint y: 434, endPoint x: 337, endPoint y: 521, distance: 87.2
click at [339, 474] on div "Column 1 Column 2 Column 6 Column 3 Column 5 Column 4" at bounding box center [315, 447] width 162 height 167
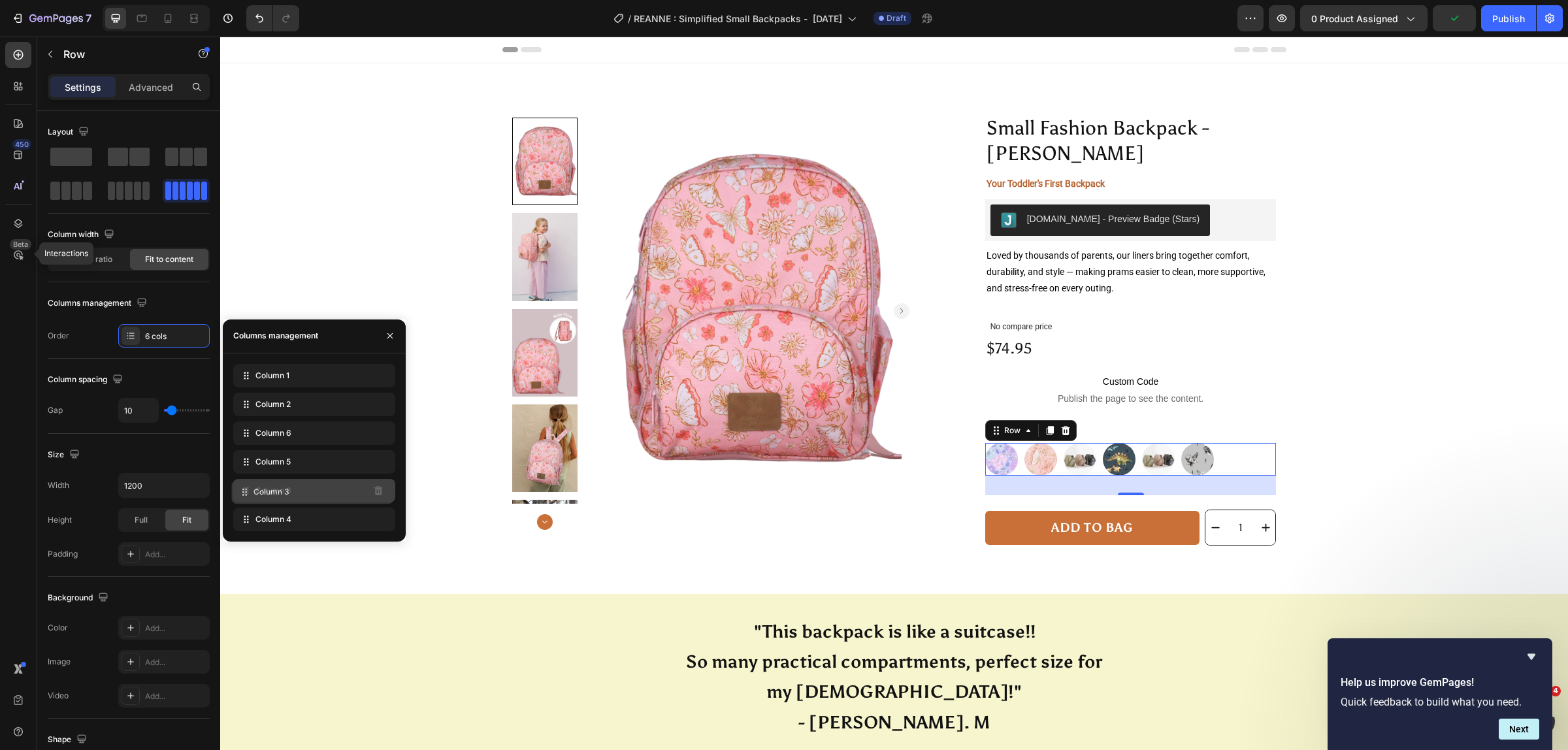
drag, startPoint x: 339, startPoint y: 464, endPoint x: 337, endPoint y: 495, distance: 31.1
drag, startPoint x: 314, startPoint y: 458, endPoint x: 314, endPoint y: 430, distance: 28.0
click at [320, 433] on div "Column 5" at bounding box center [315, 433] width 162 height 23
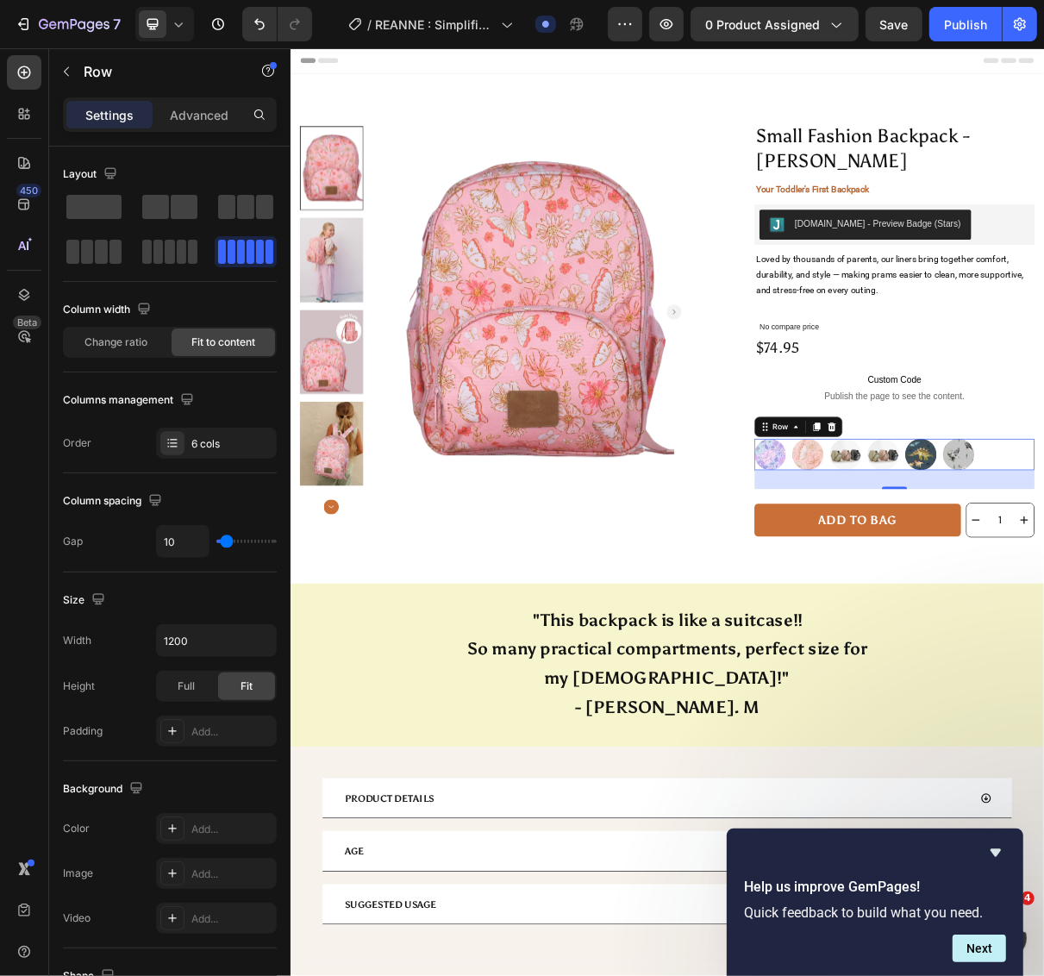
click at [1008, 565] on icon at bounding box center [1012, 567] width 9 height 12
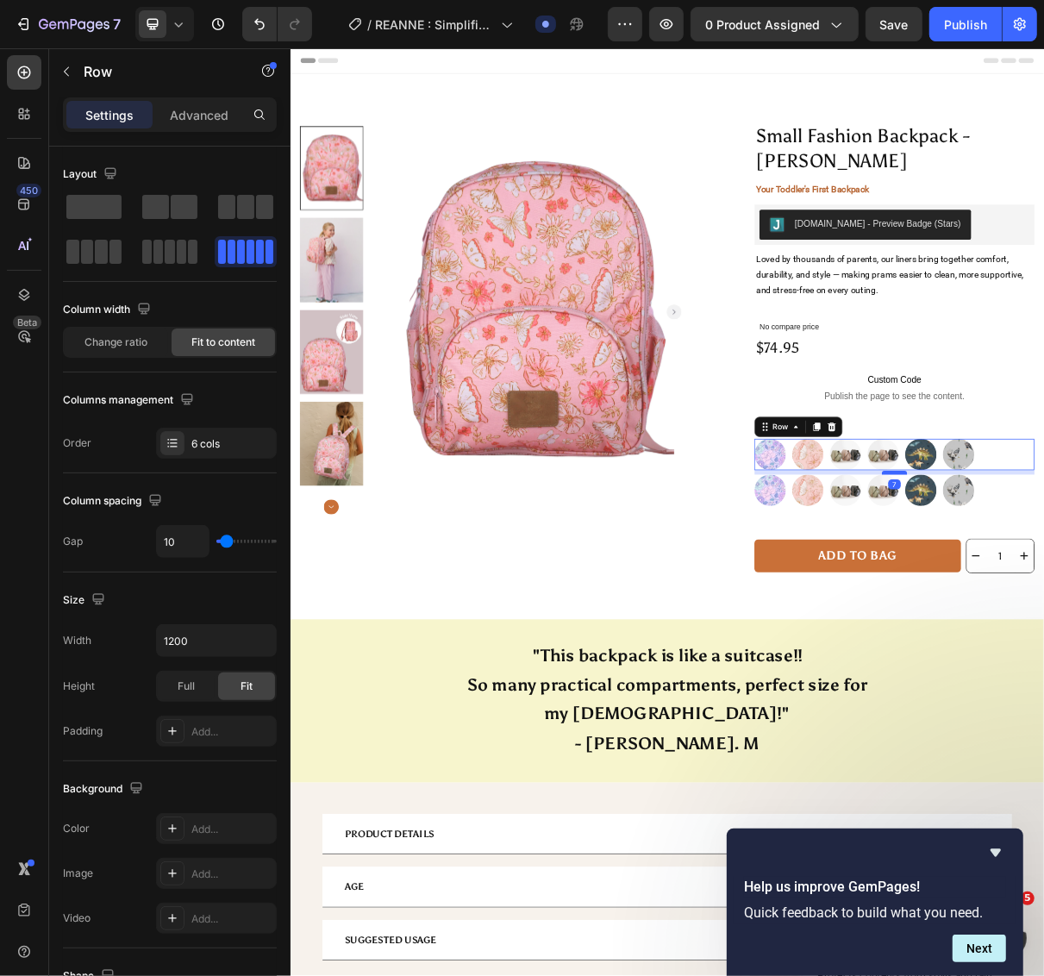
drag, startPoint x: 1111, startPoint y: 653, endPoint x: 1112, endPoint y: 633, distance: 19.8
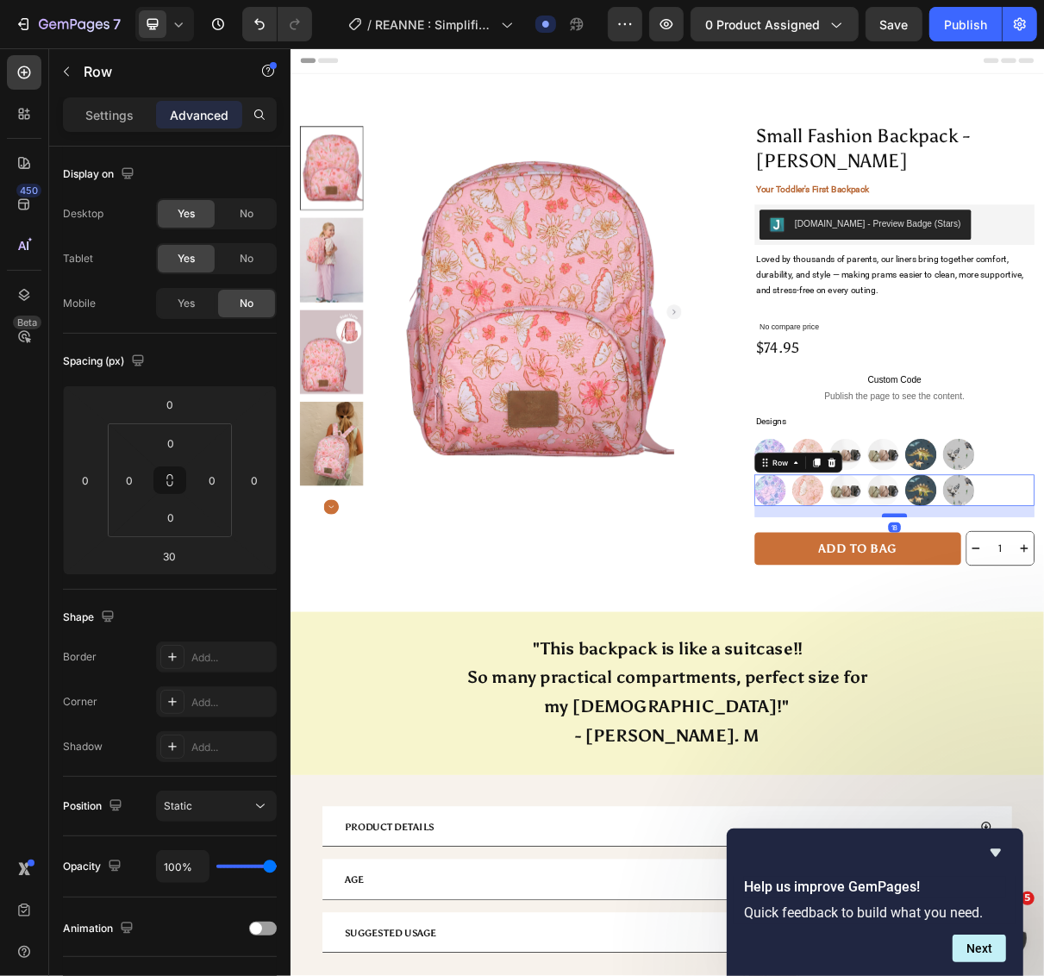
drag, startPoint x: 1103, startPoint y: 701, endPoint x: 1105, endPoint y: 690, distance: 10.5
type input "18"
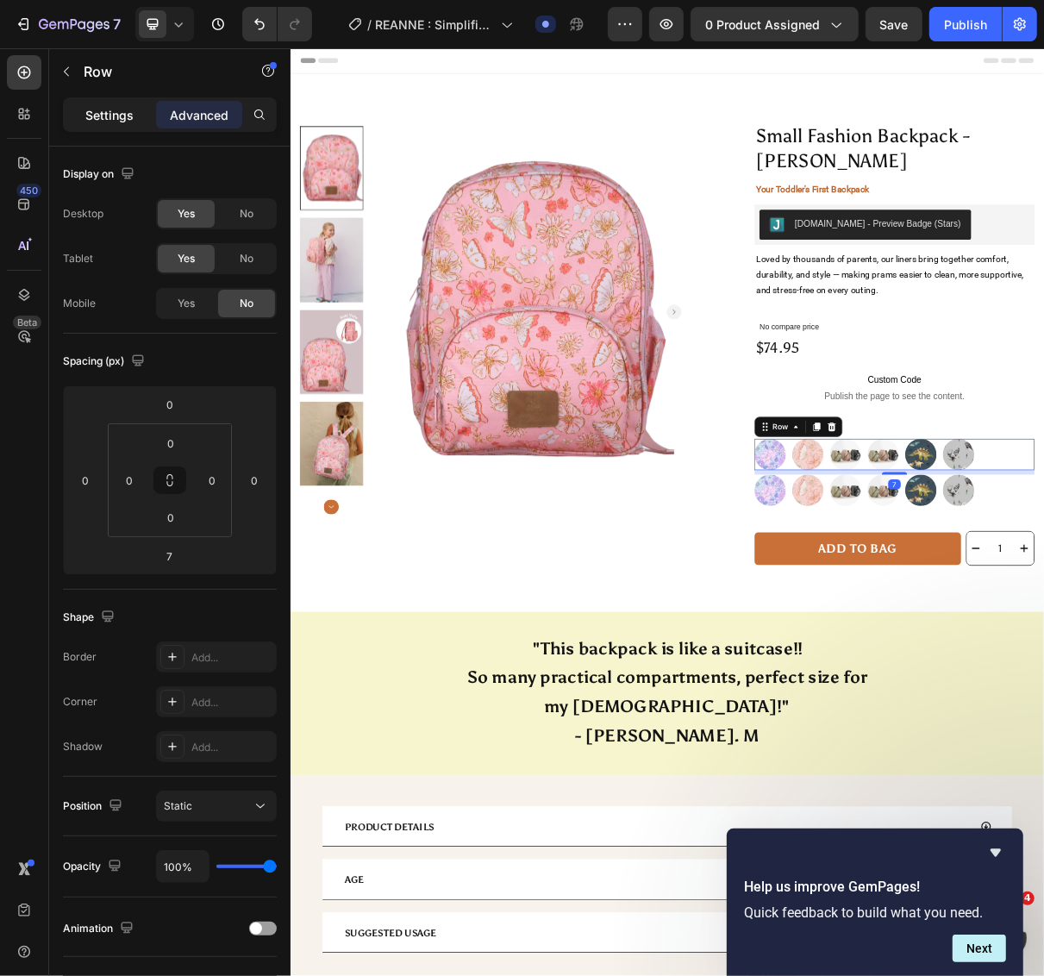
click at [116, 122] on p "Settings" at bounding box center [109, 115] width 48 height 18
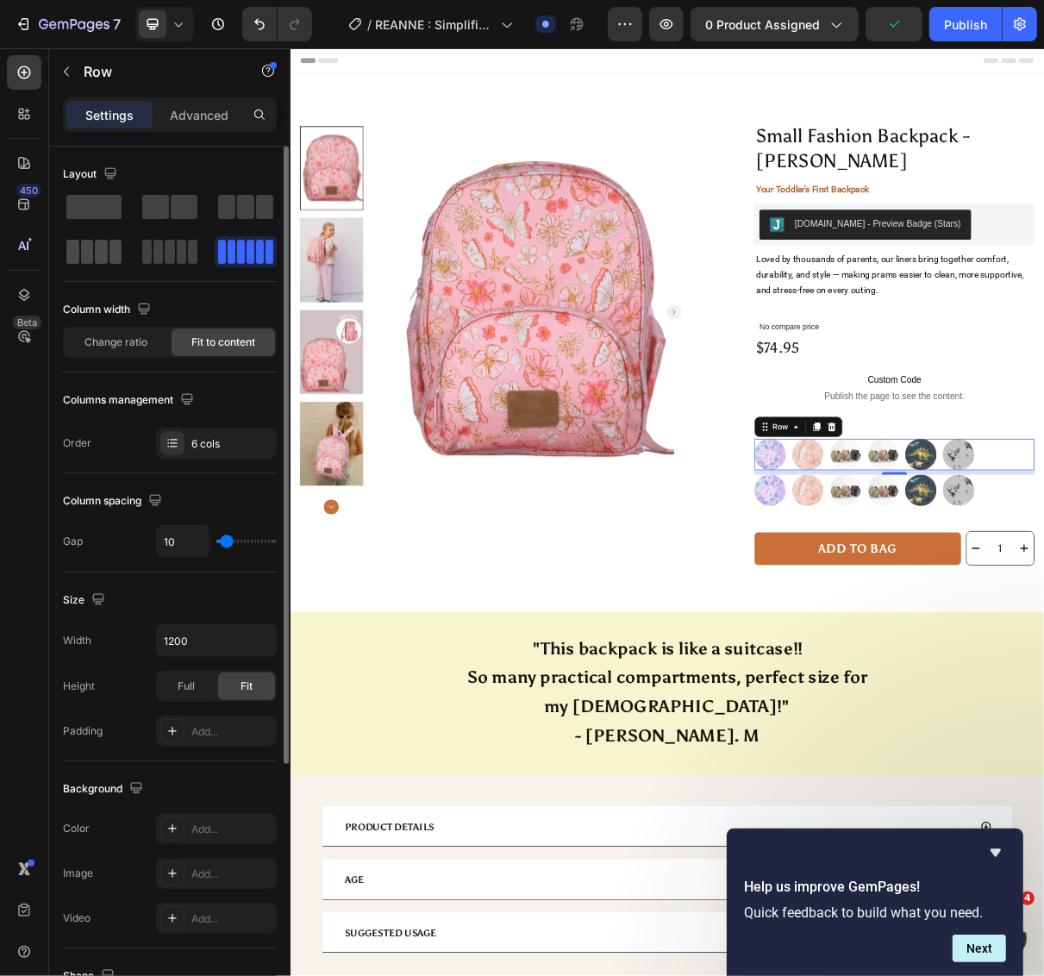
click at [109, 254] on span at bounding box center [115, 252] width 13 height 24
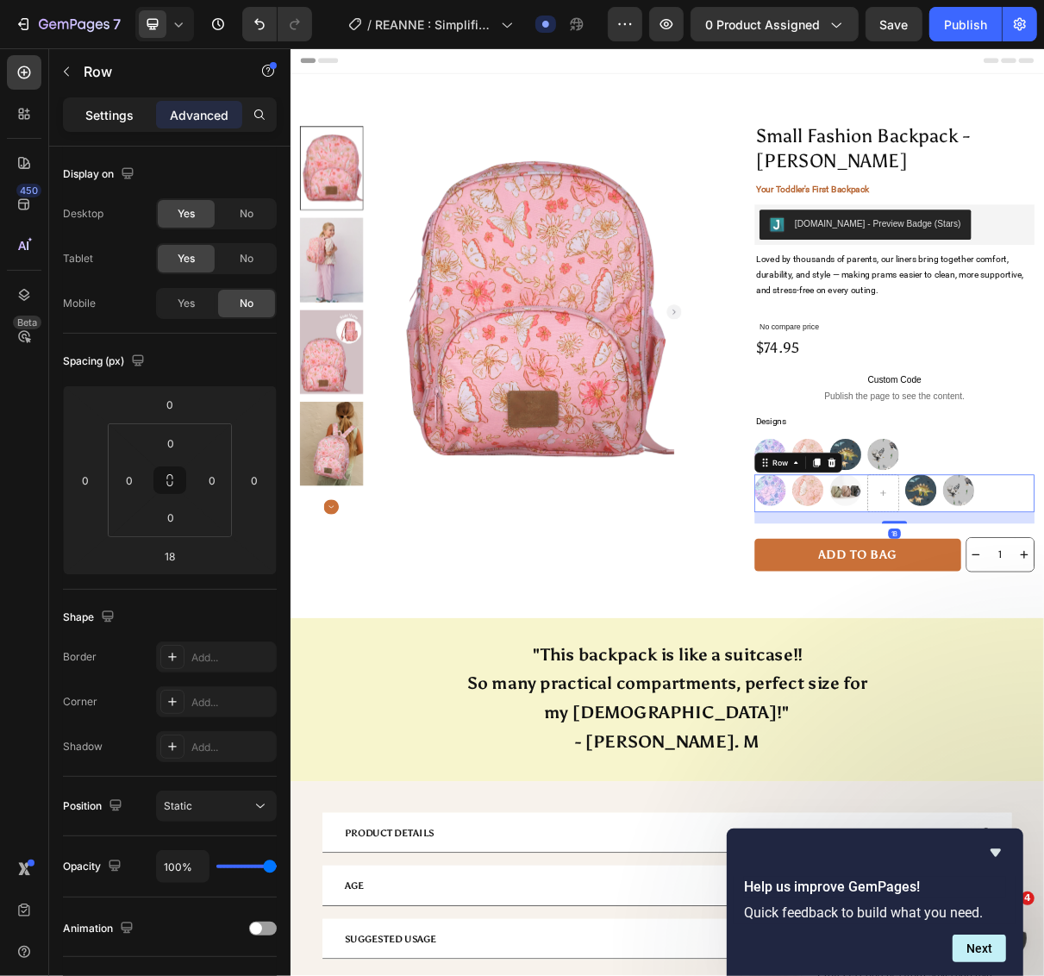
click at [110, 117] on p "Settings" at bounding box center [109, 115] width 48 height 18
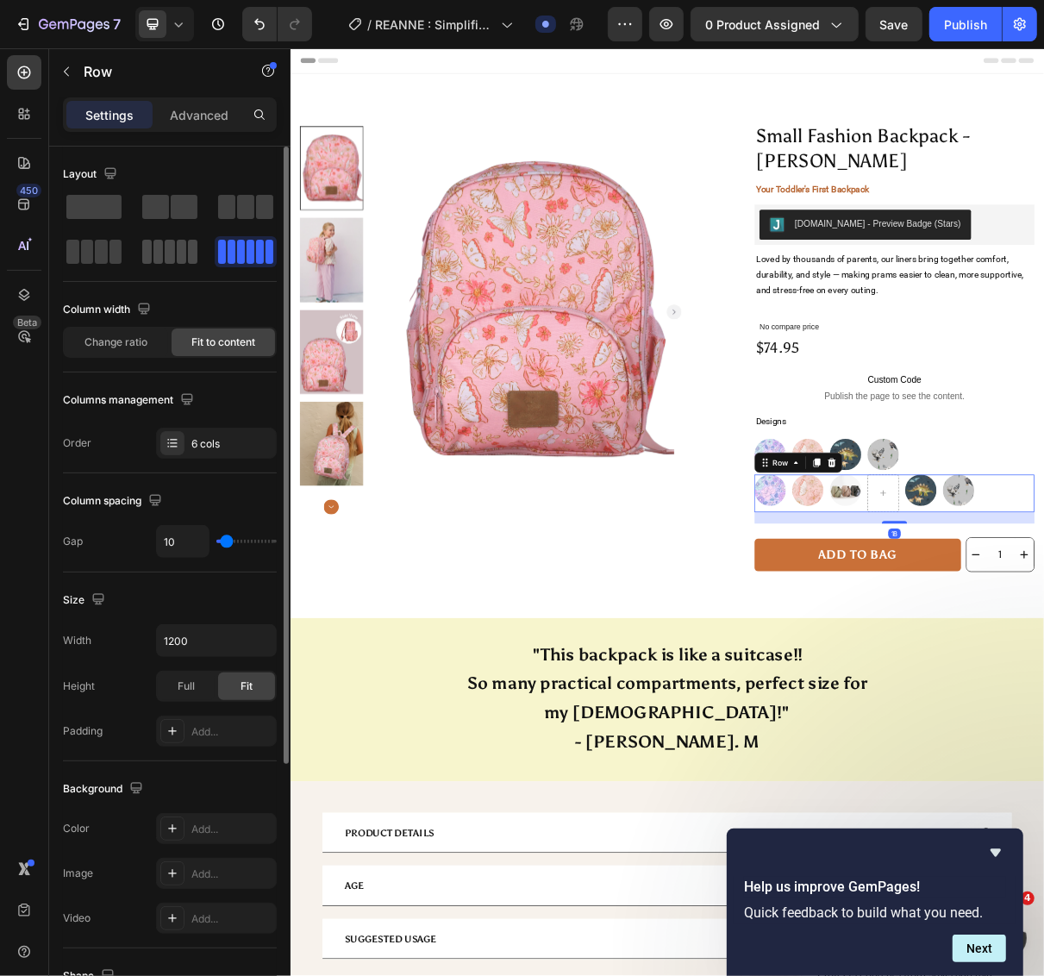
click at [149, 256] on span at bounding box center [146, 252] width 9 height 24
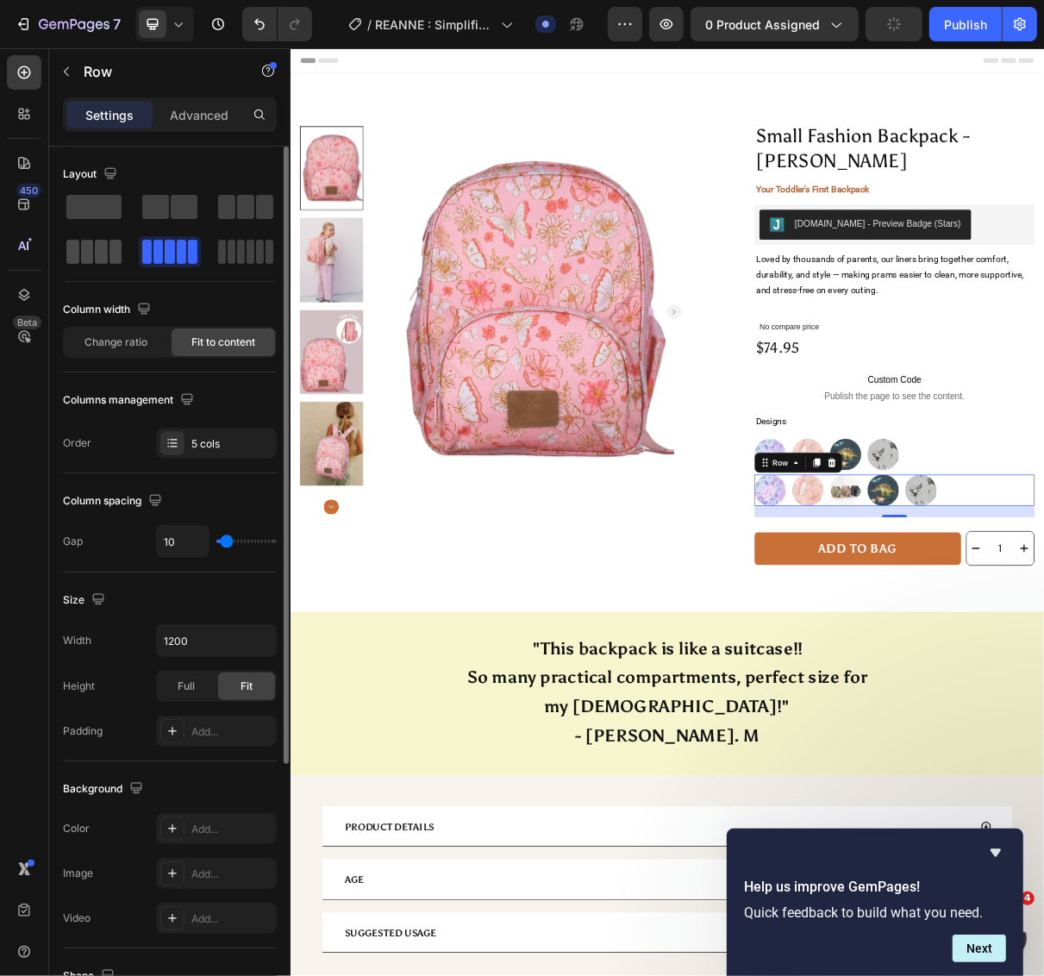
click at [103, 257] on span at bounding box center [101, 252] width 13 height 24
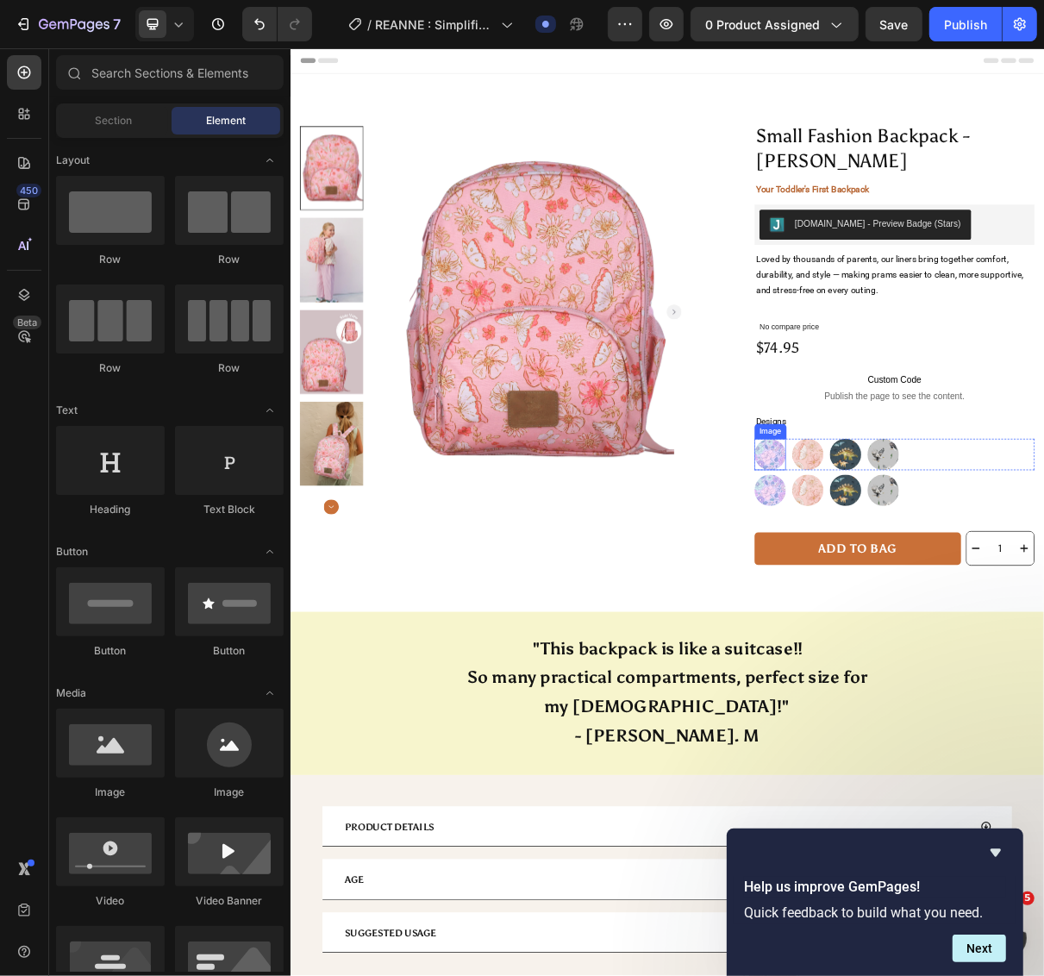
click at [942, 602] on img at bounding box center [948, 605] width 43 height 43
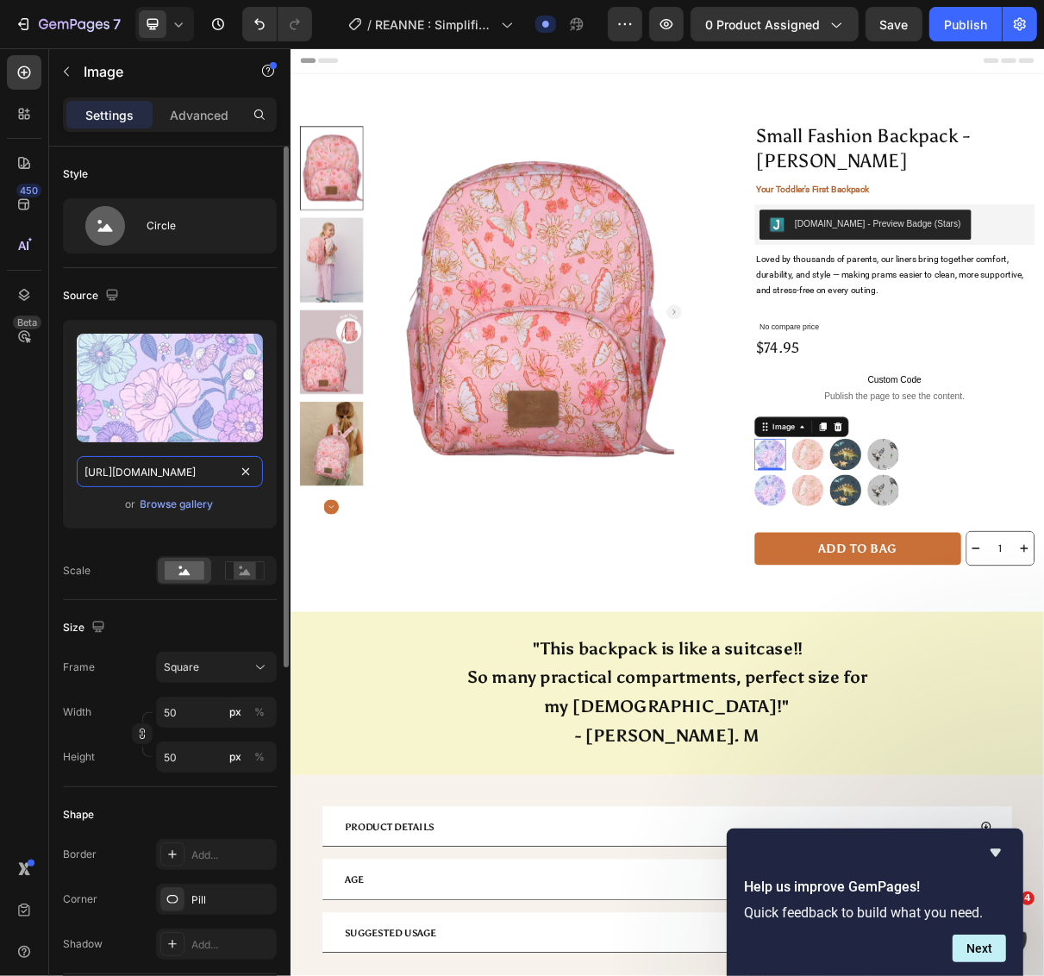
click at [227, 475] on input "https://cdn.shopify.com/s/files/1/0275/1692/8065/files/gempages_522654102451127…" at bounding box center [170, 471] width 186 height 31
drag, startPoint x: 183, startPoint y: 475, endPoint x: 247, endPoint y: 475, distance: 64.6
click at [247, 475] on div "https://cdn.shopify.com/s/files/1/0275/1692/8065/files/gempages_522654102451127…" at bounding box center [170, 471] width 186 height 31
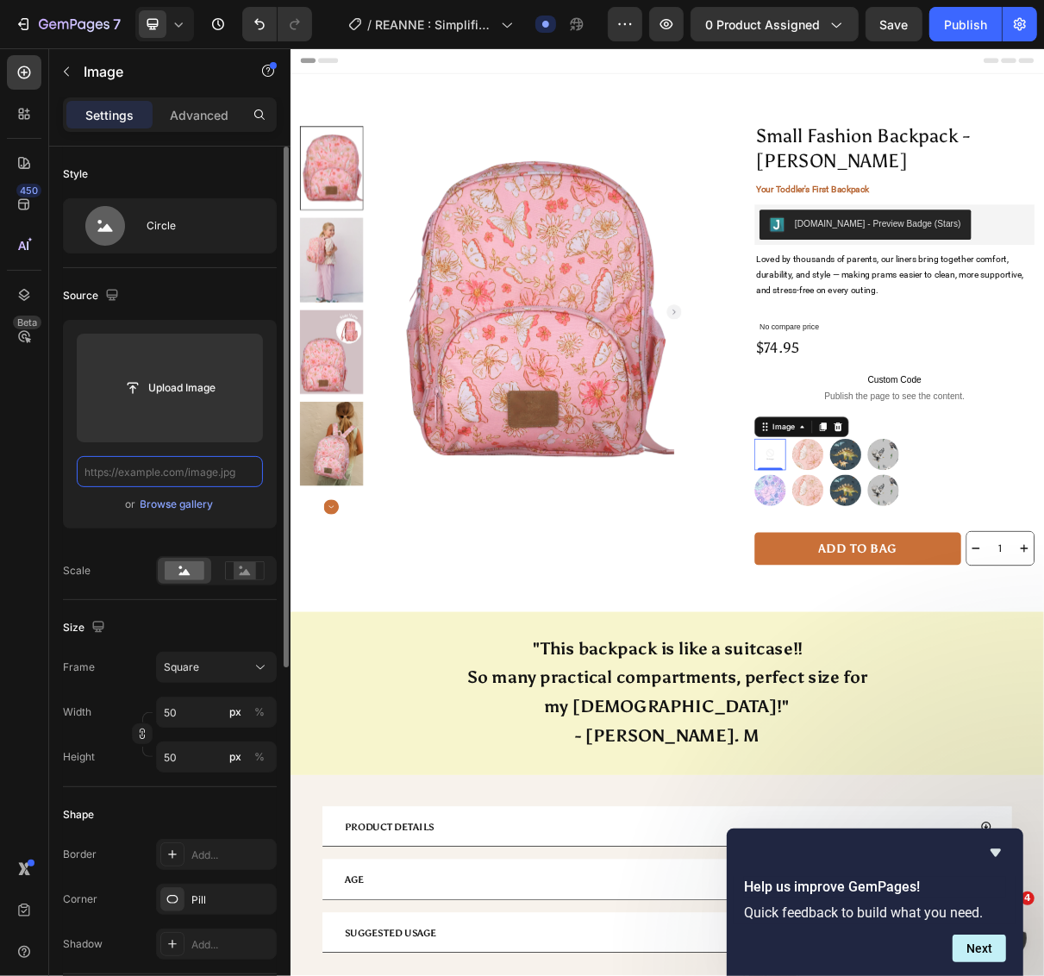
scroll to position [0, 0]
click at [240, 520] on div "Upload Image or Browse gallery" at bounding box center [170, 424] width 214 height 209
type input "https://cdn.shopify.com/s/files/1/0275/1692/8065/files/gempages_522654102451127…"
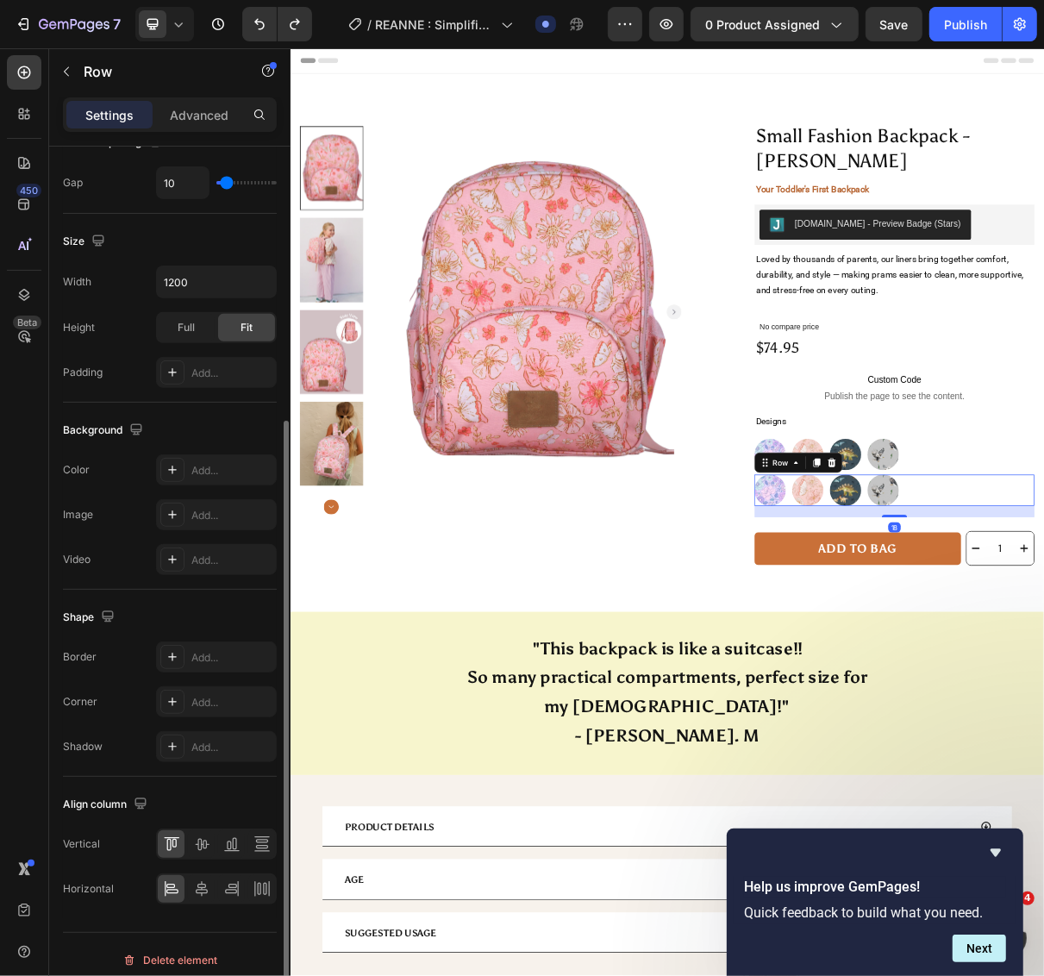
scroll to position [372, 0]
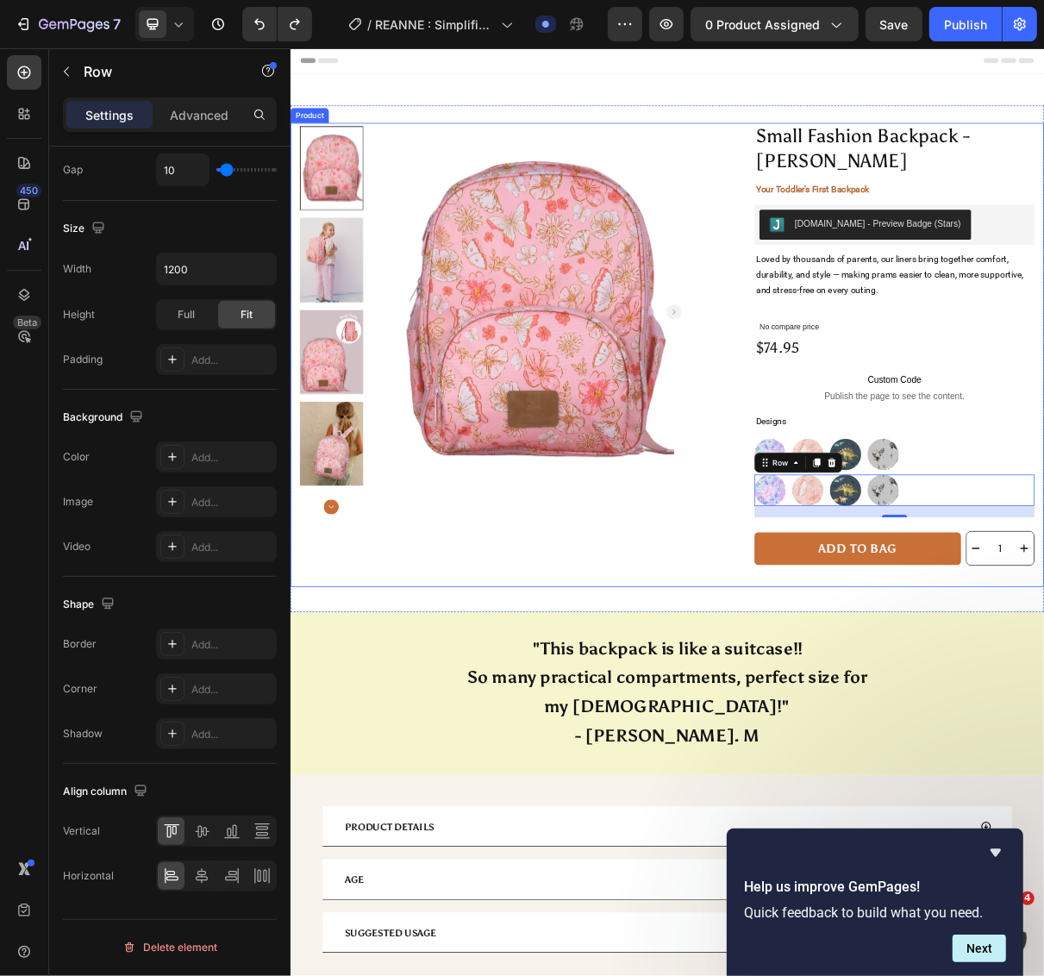
click at [725, 772] on div "Product Images Row" at bounding box center [572, 468] width 538 height 637
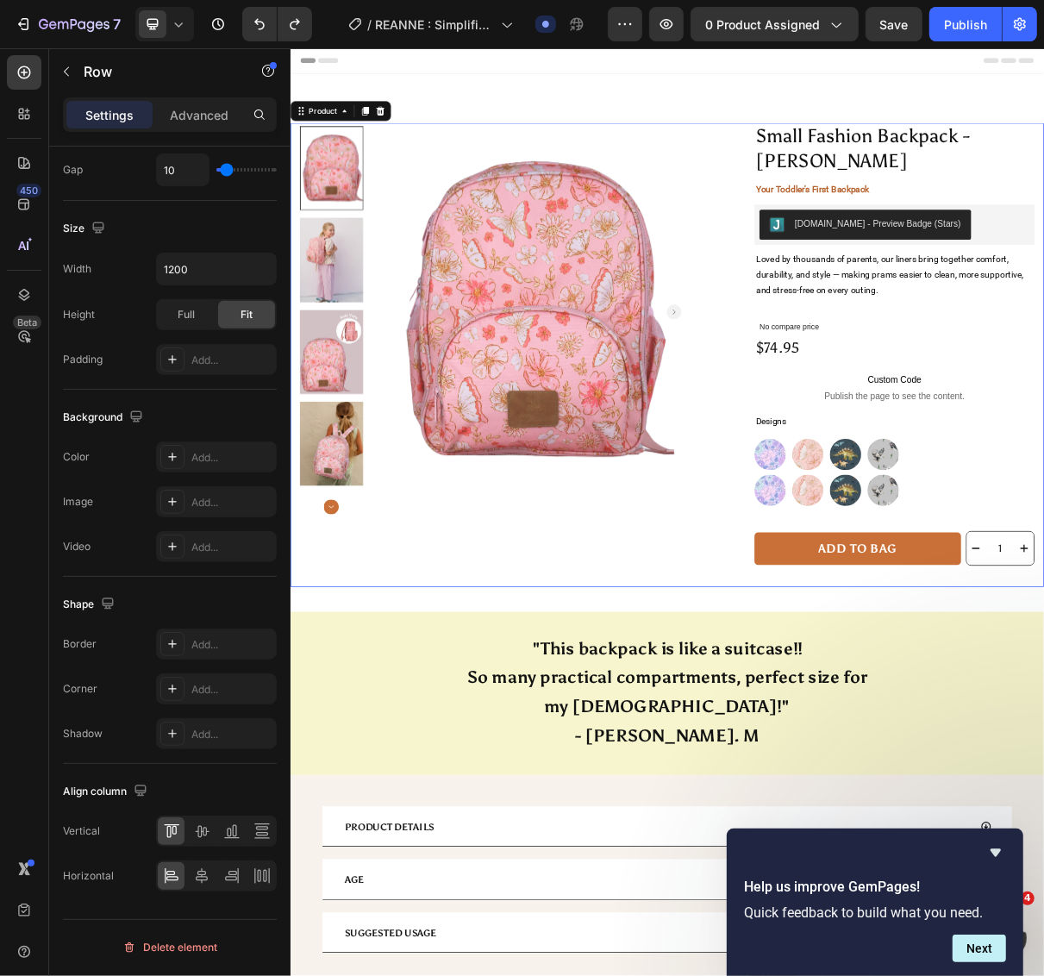
click at [725, 772] on div "Product Images Row" at bounding box center [572, 468] width 538 height 637
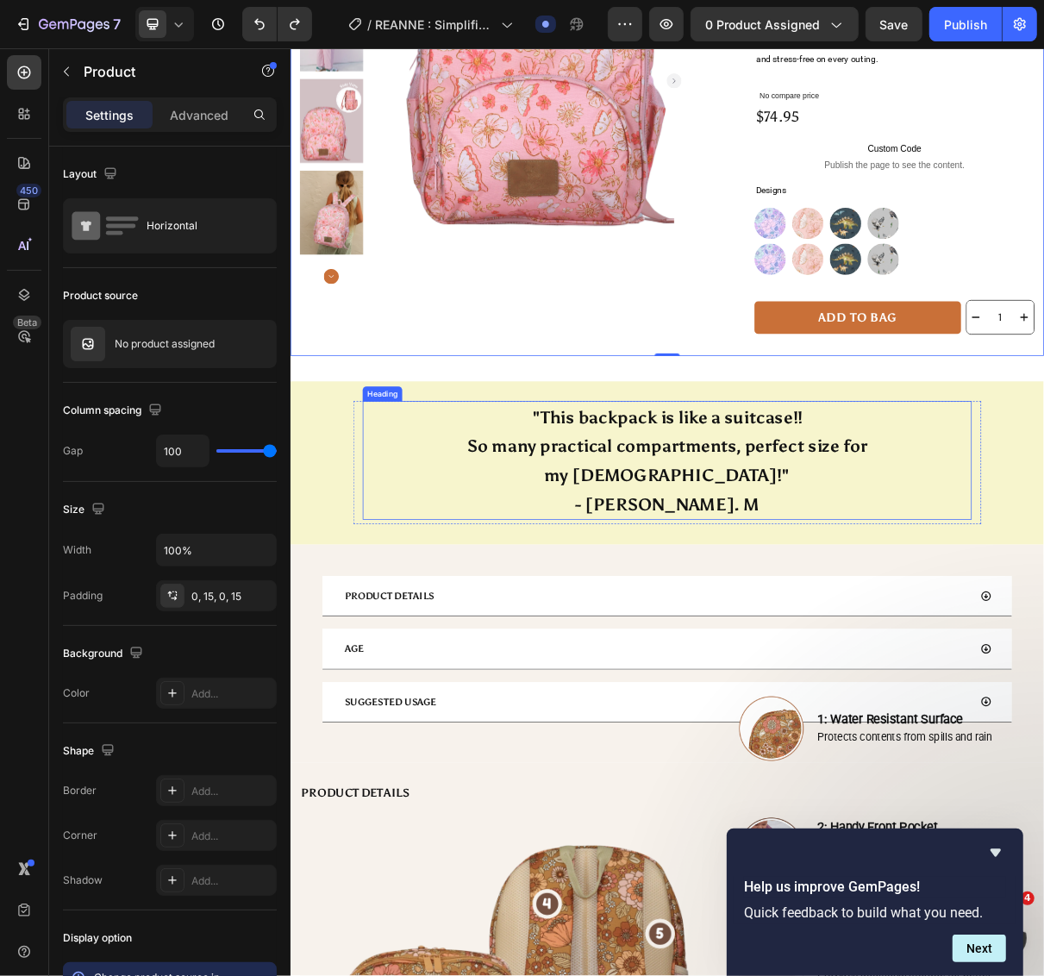
scroll to position [359, 0]
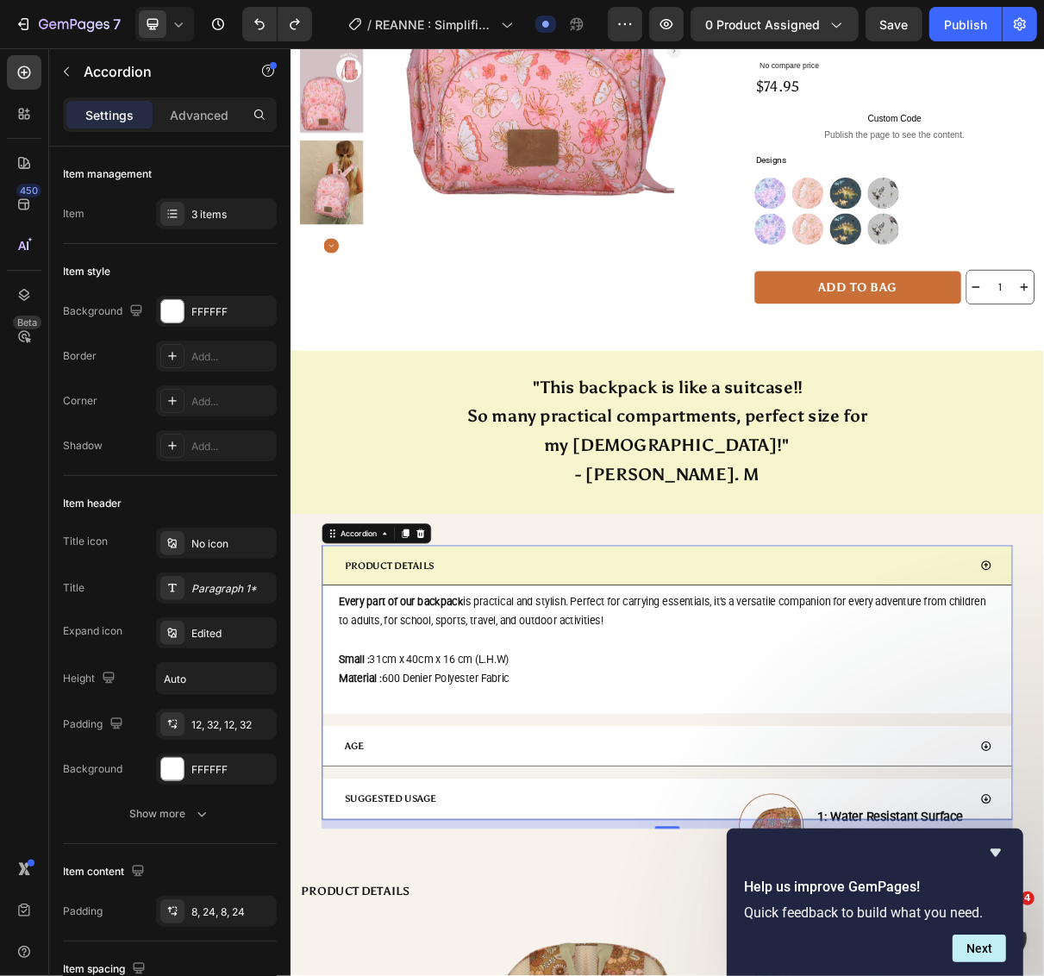
click at [430, 743] on p "PRODUCT DETAILS" at bounding box center [425, 757] width 123 height 28
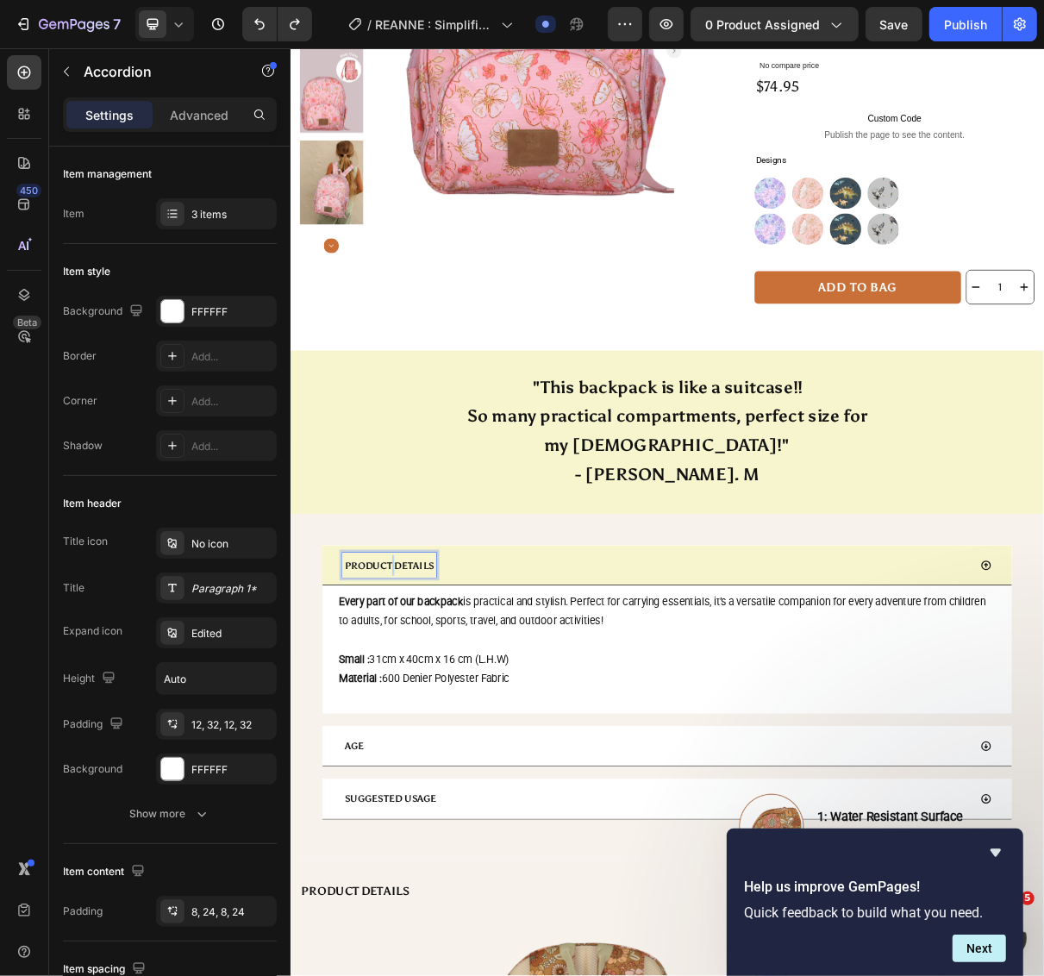
click at [428, 750] on span "PRODUCT DETAILS" at bounding box center [425, 758] width 123 height 16
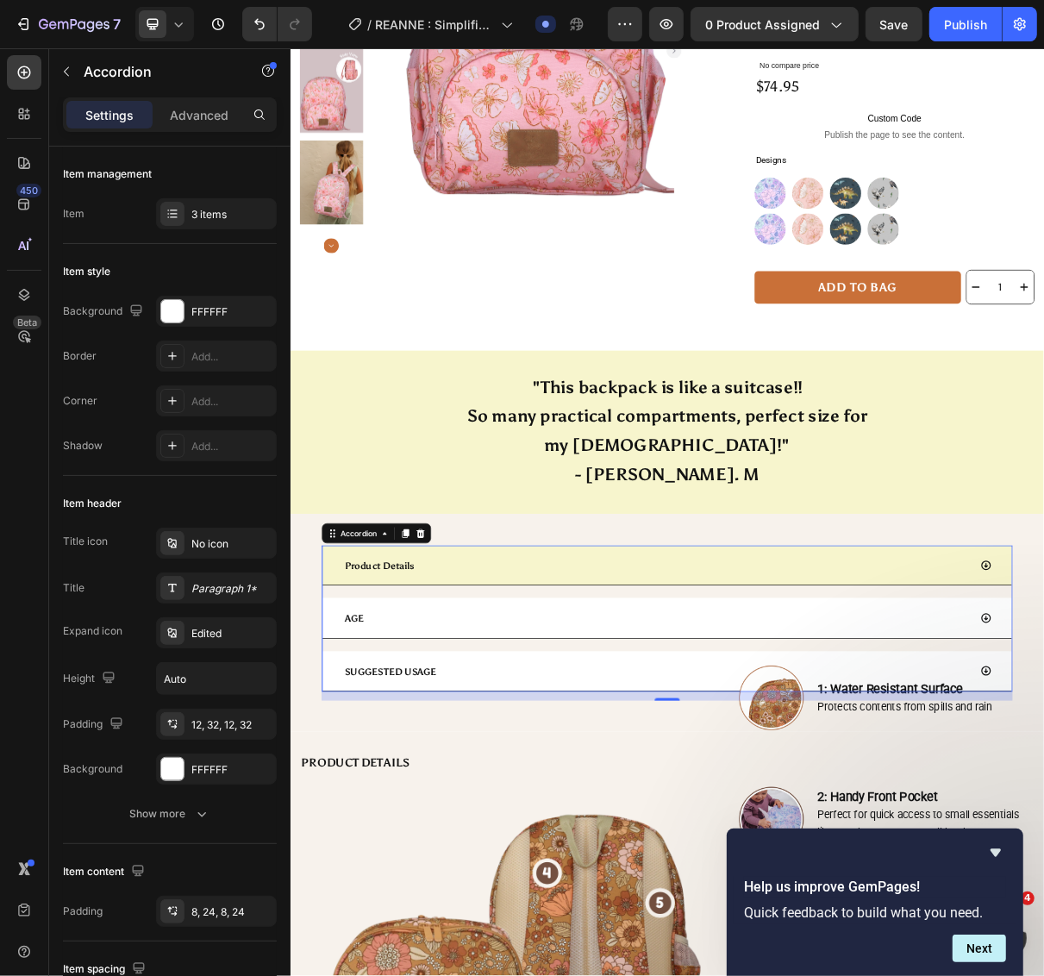
click at [558, 740] on div "Product Details" at bounding box center [792, 757] width 862 height 34
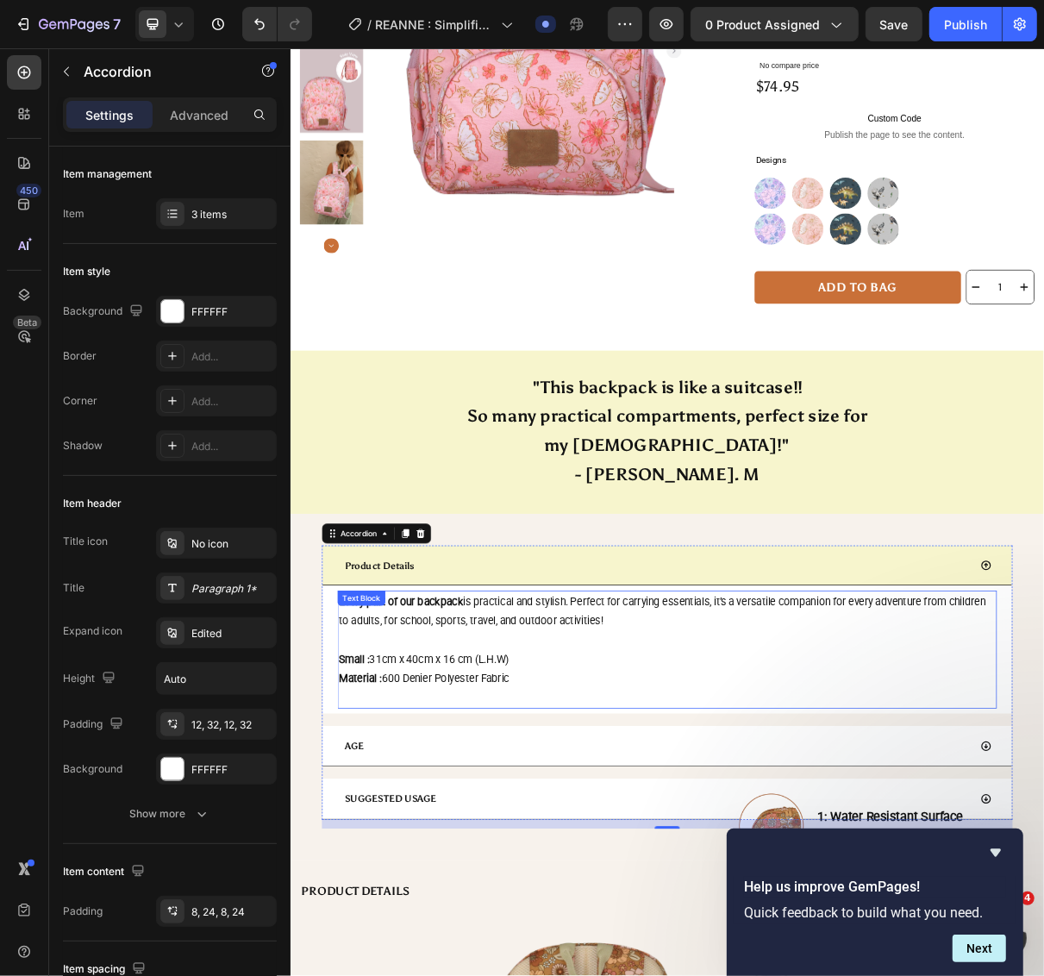
click at [833, 873] on p "Small : 31cm x 40cm x 16 cm (L.H.W)" at bounding box center [807, 886] width 902 height 27
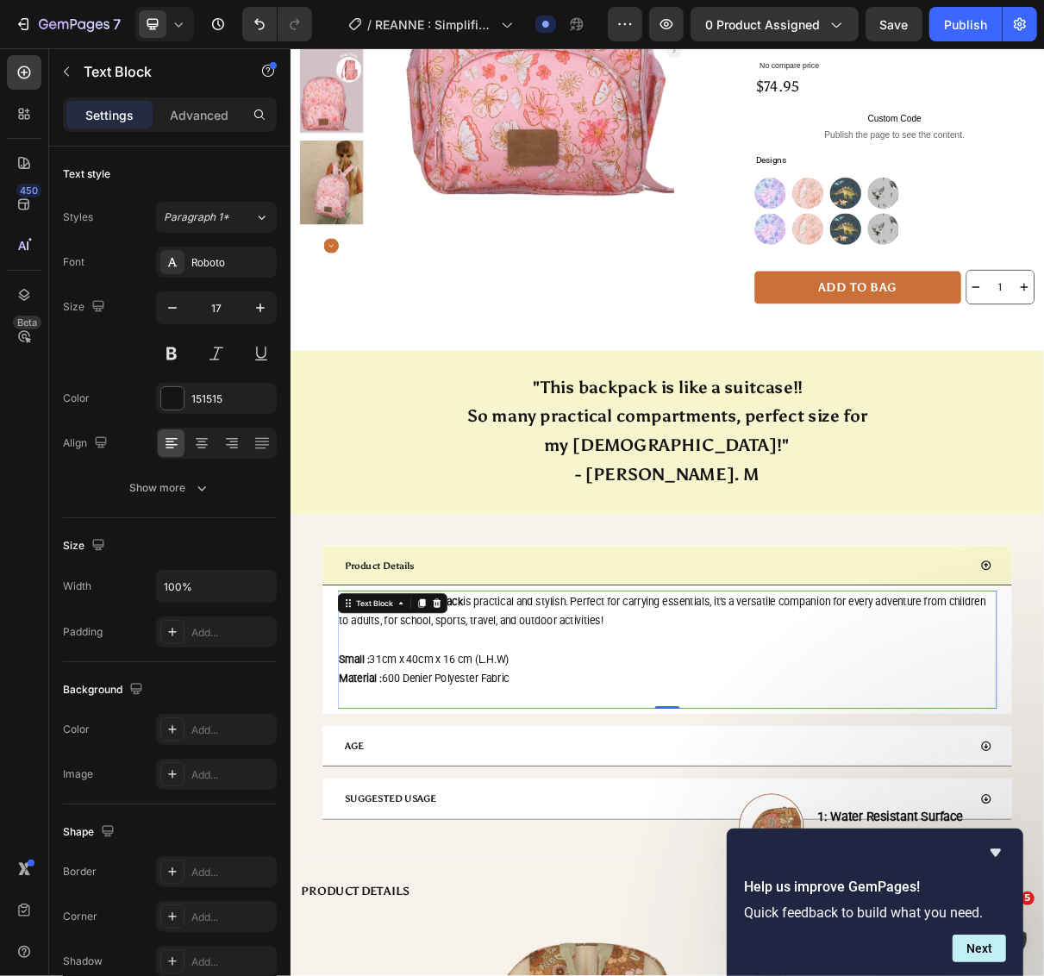
click at [833, 873] on p "Small : 31cm x 40cm x 16 cm (L.H.W)" at bounding box center [807, 886] width 902 height 27
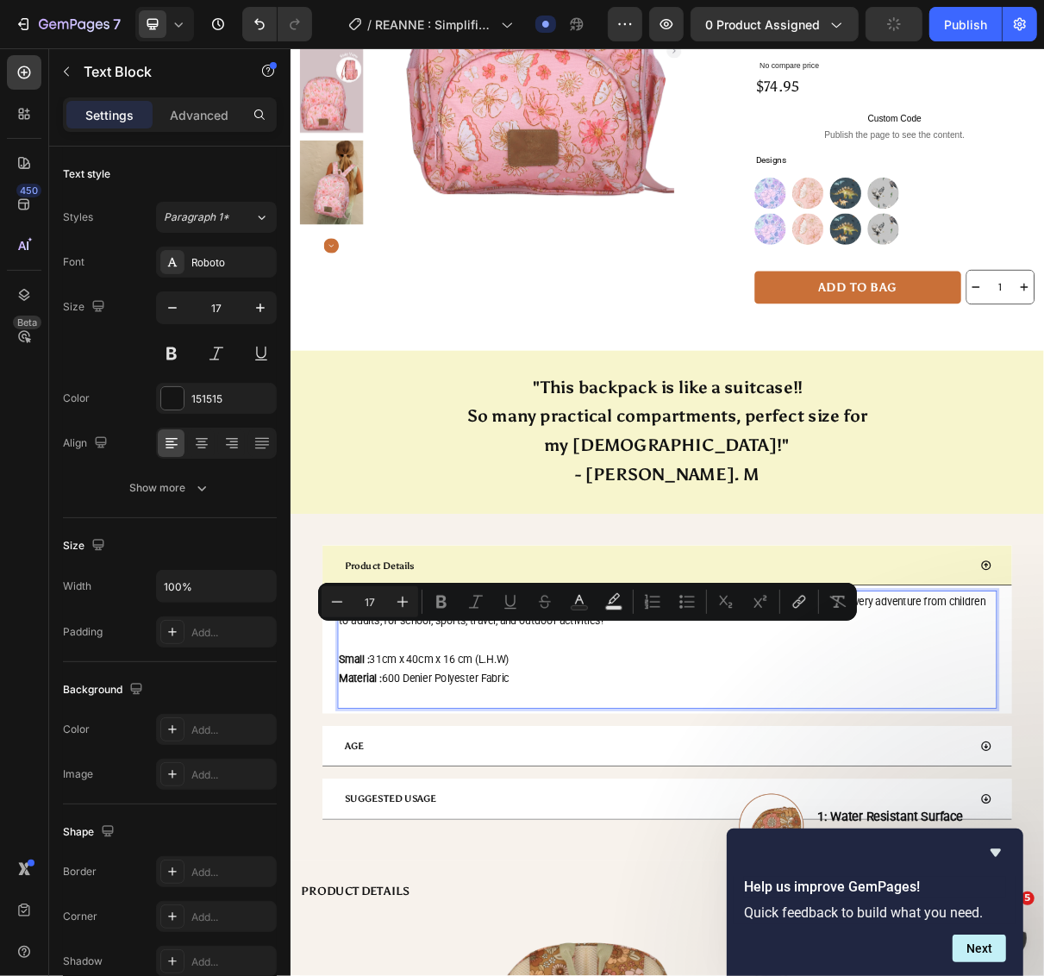
click at [542, 873] on p "Small : 31cm x 40cm x 16 cm (L.H.W)" at bounding box center [807, 886] width 902 height 27
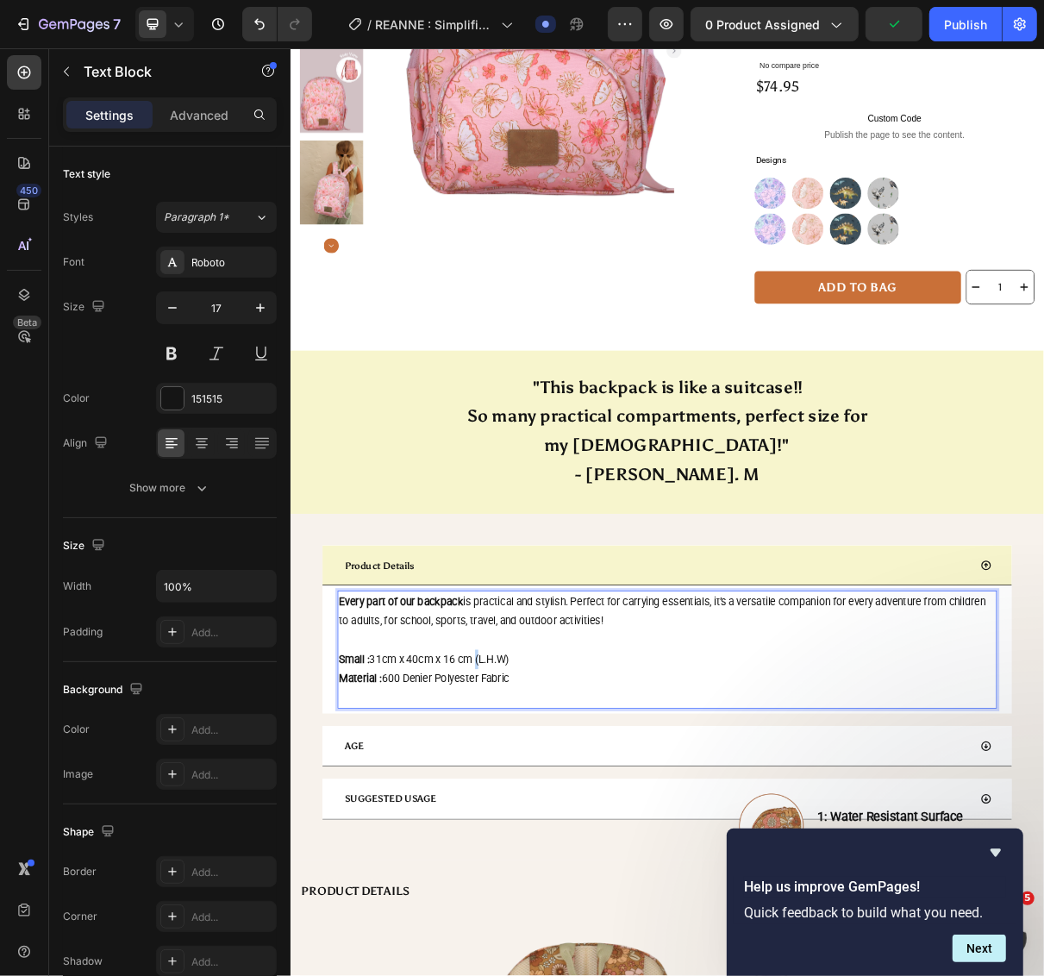
click at [542, 873] on p "Small : 31cm x 40cm x 16 cm (L.H.W)" at bounding box center [807, 886] width 902 height 27
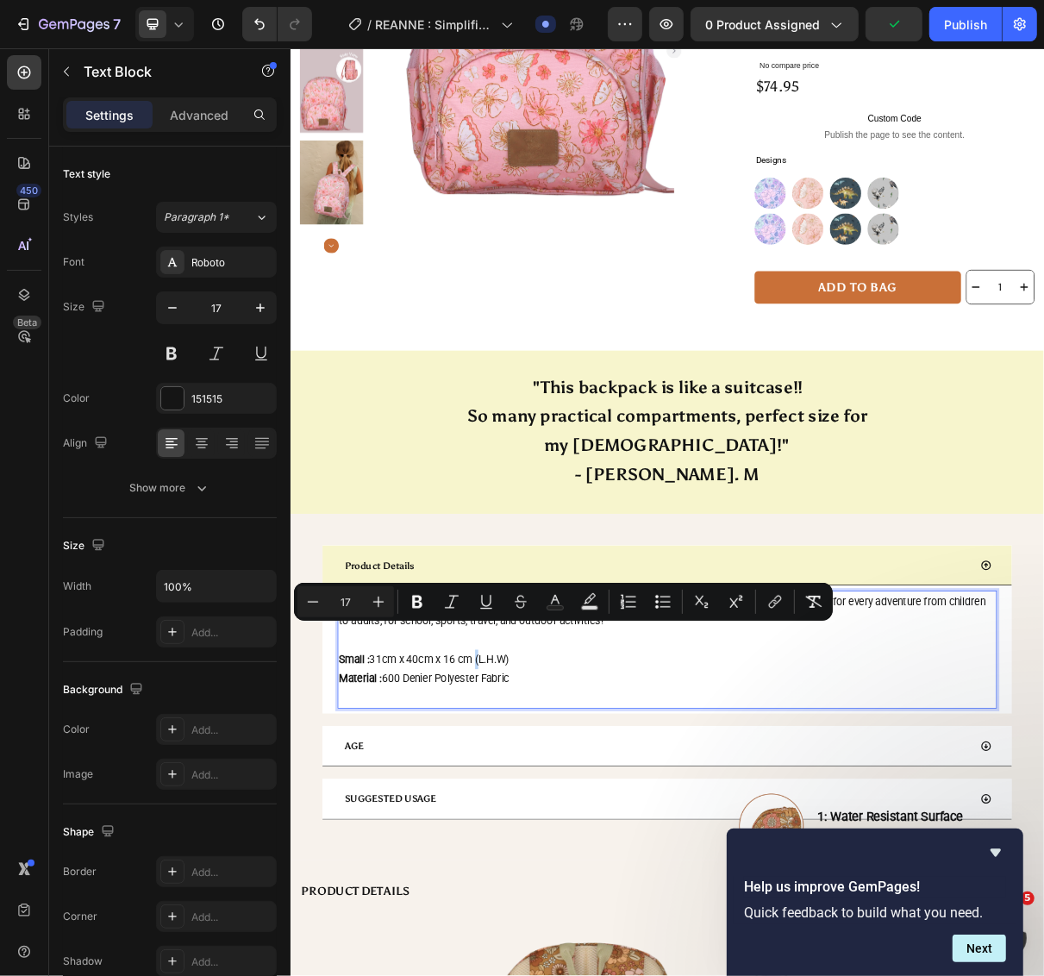
click at [546, 878] on span "Small : 31cm x 40cm x 16 cm (L.H.W)" at bounding box center [473, 886] width 234 height 17
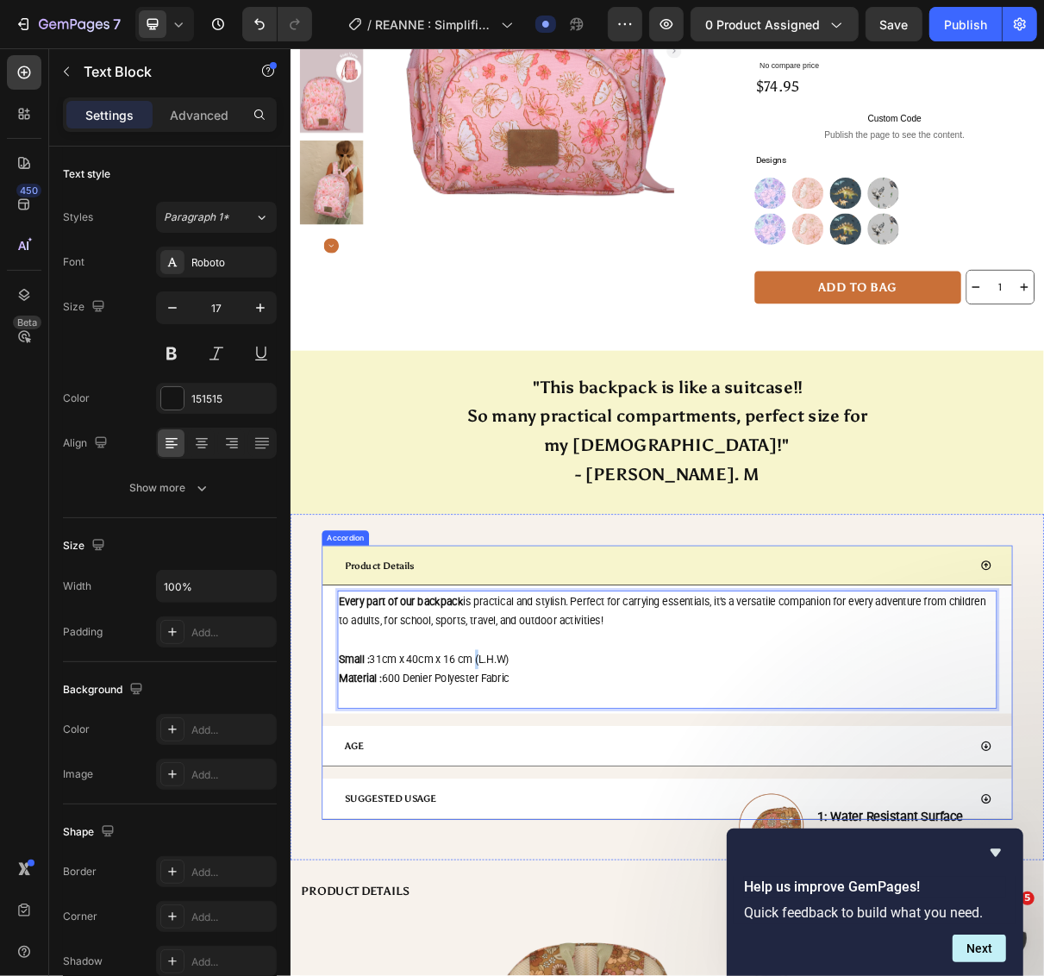
drag, startPoint x: 610, startPoint y: 876, endPoint x: 346, endPoint y: 764, distance: 287.4
click at [346, 785] on div "Every part of our backpack is practical and stylish. Perfect for carrying essen…" at bounding box center [807, 873] width 946 height 176
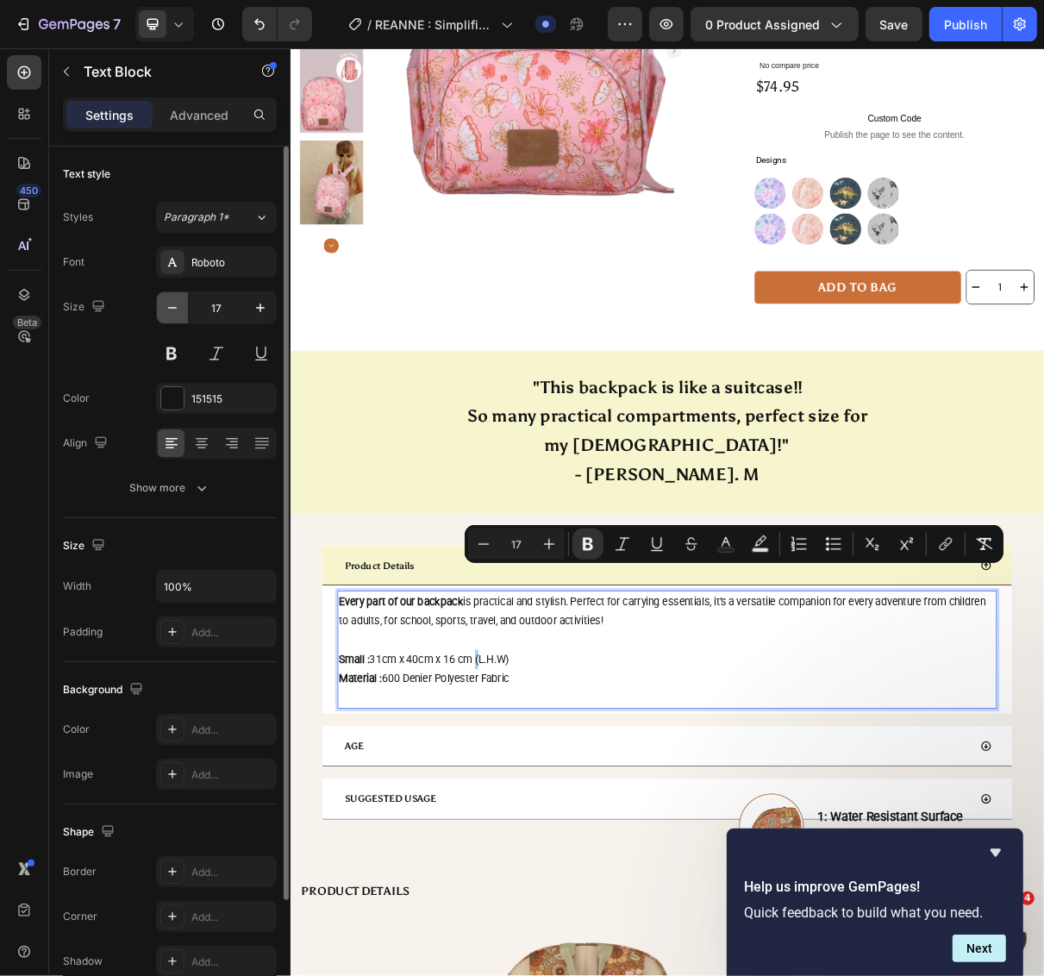
click at [174, 310] on icon "button" at bounding box center [172, 307] width 17 height 17
type input "16"
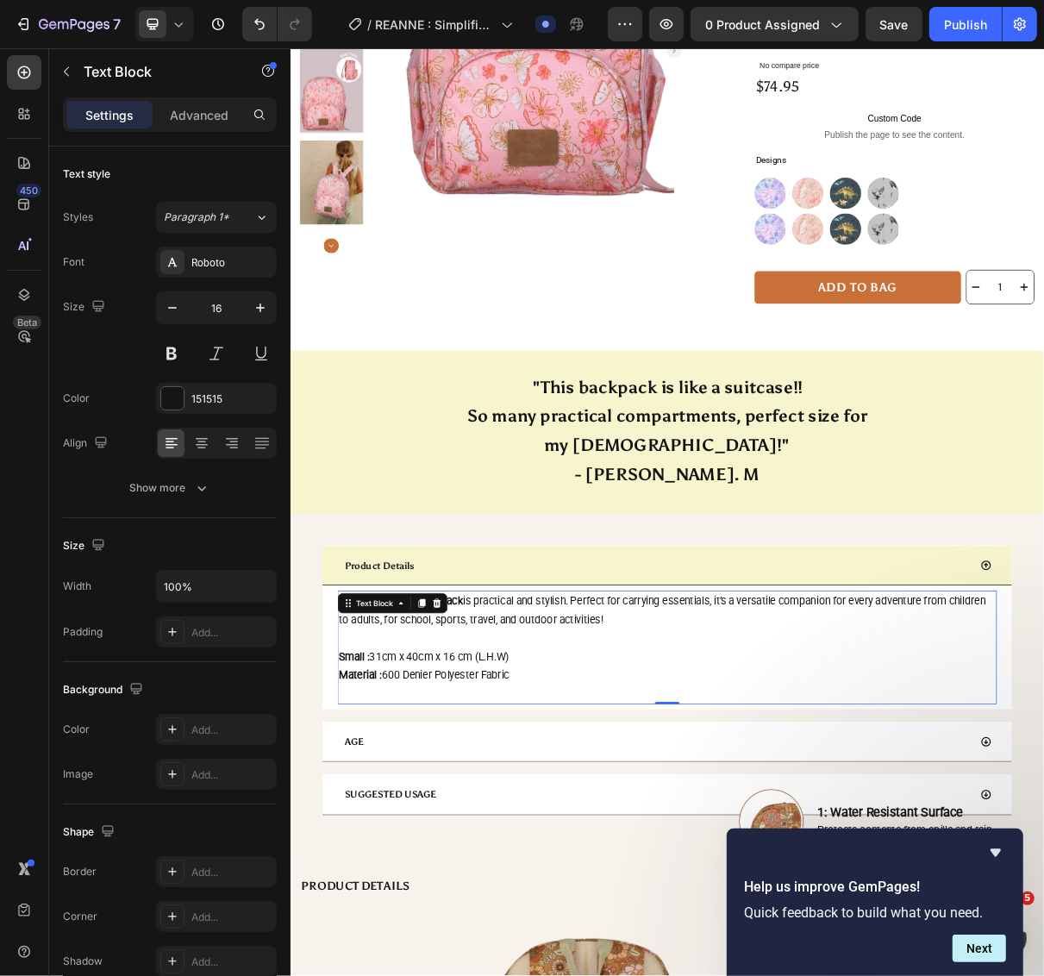
click at [726, 871] on p "Small : 31cm x 40cm x 16 cm (L.H.W)" at bounding box center [807, 884] width 902 height 26
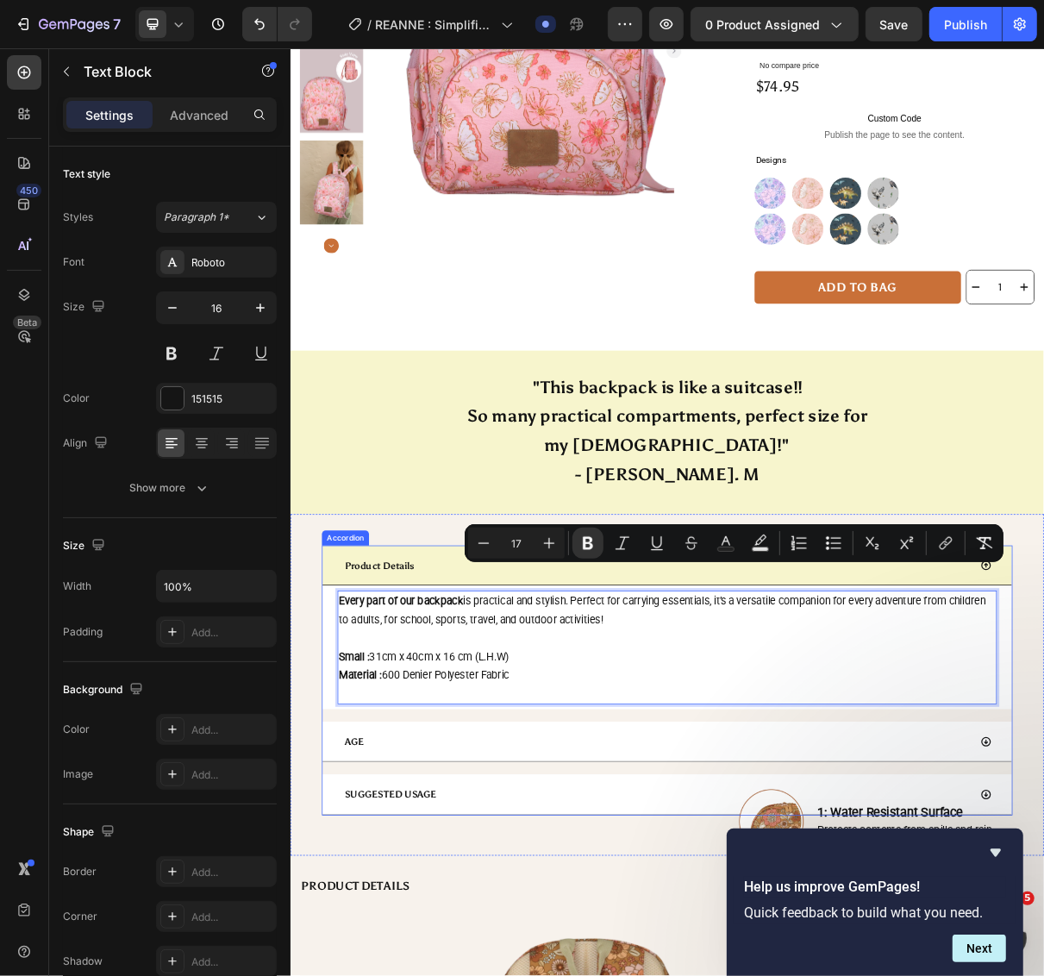
drag, startPoint x: 614, startPoint y: 868, endPoint x: 343, endPoint y: 766, distance: 289.1
click at [343, 785] on div "Every part of our backpack is practical and stylish. Perfect for carrying essen…" at bounding box center [807, 870] width 946 height 170
click at [490, 548] on icon "Editor contextual toolbar" at bounding box center [483, 542] width 17 height 17
type input "16"
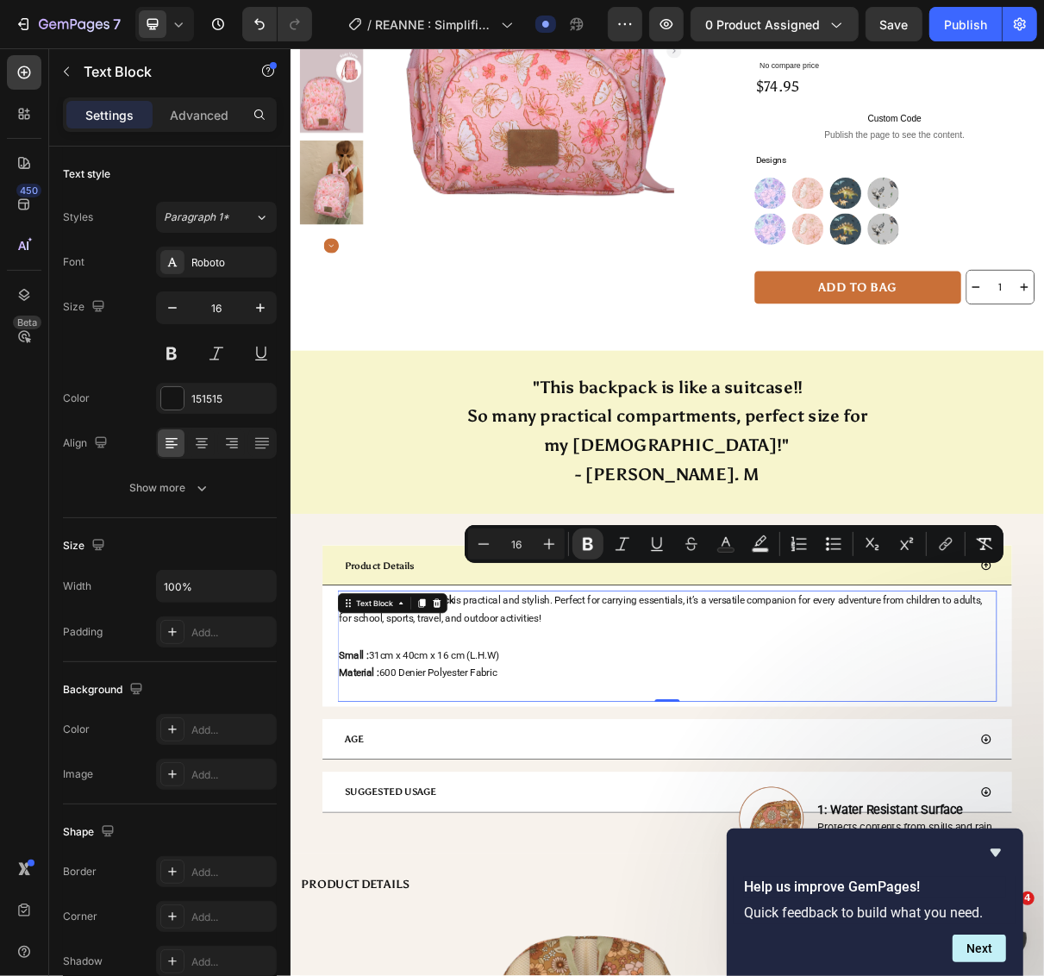
click at [678, 844] on p "Rich Text Editor. Editing area: main" at bounding box center [807, 856] width 902 height 25
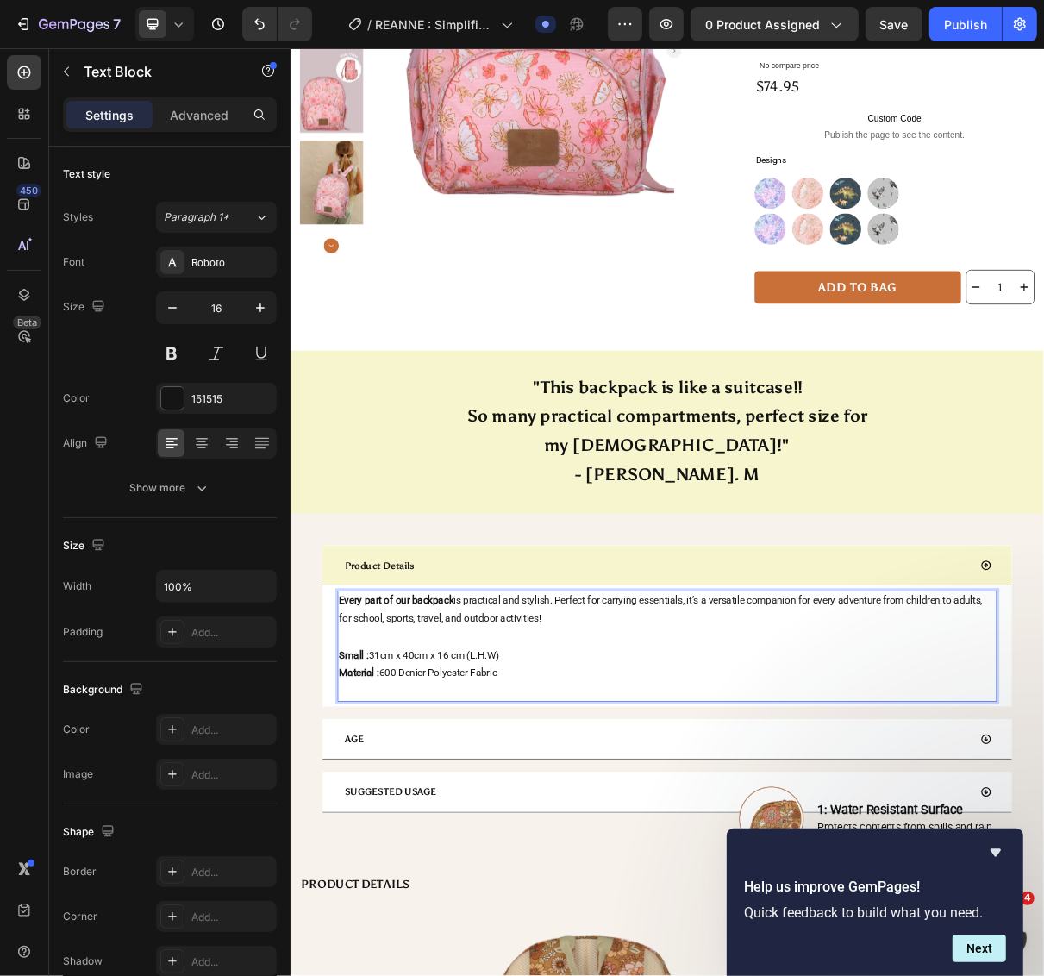
click at [579, 893] on p "Material : 600 Denier Polyester Fabric" at bounding box center [807, 905] width 902 height 25
click at [540, 918] on p "Rich Text Editor. Editing area: main" at bounding box center [807, 930] width 902 height 25
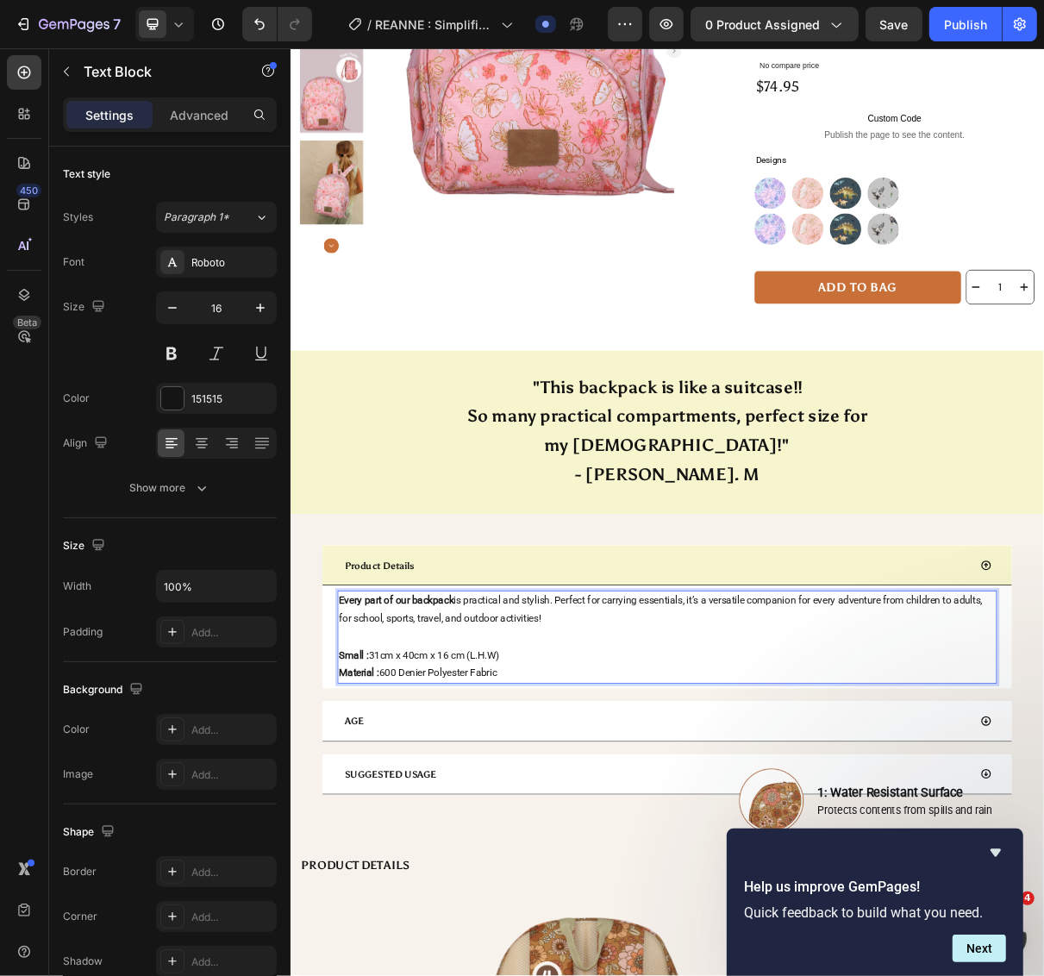
click at [596, 893] on p "Material : 600 Denier Polyester Fabric" at bounding box center [807, 905] width 902 height 25
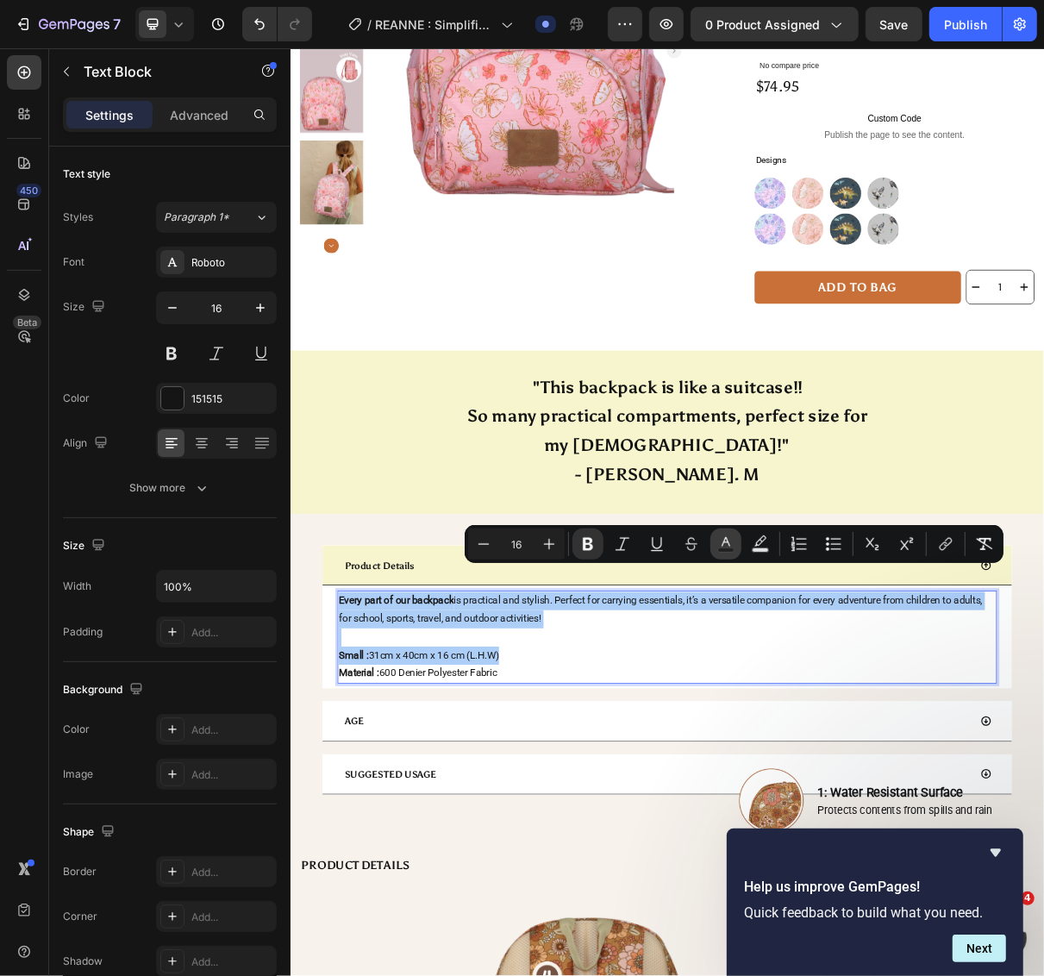
click at [726, 543] on icon "Editor contextual toolbar" at bounding box center [725, 543] width 17 height 17
type input "151515"
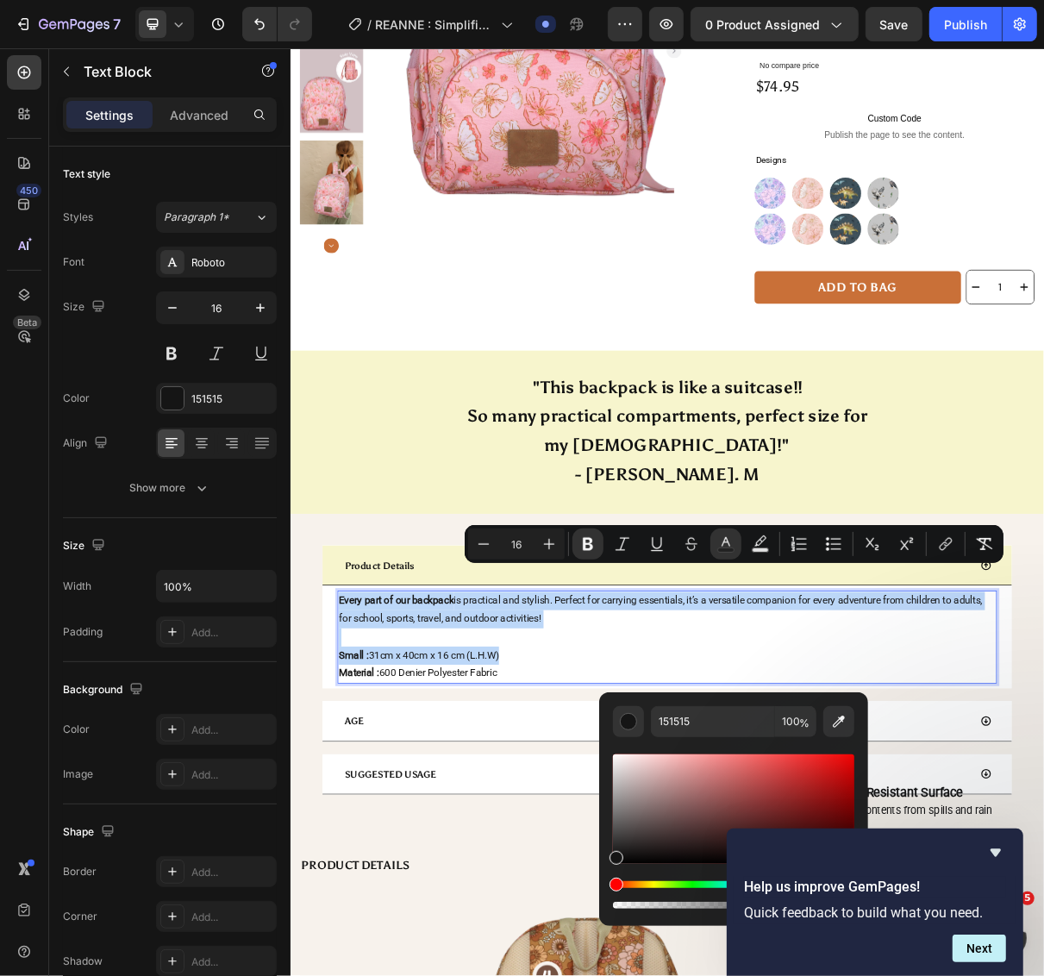
click at [802, 844] on p "Rich Text Editor. Editing area: main" at bounding box center [807, 856] width 902 height 25
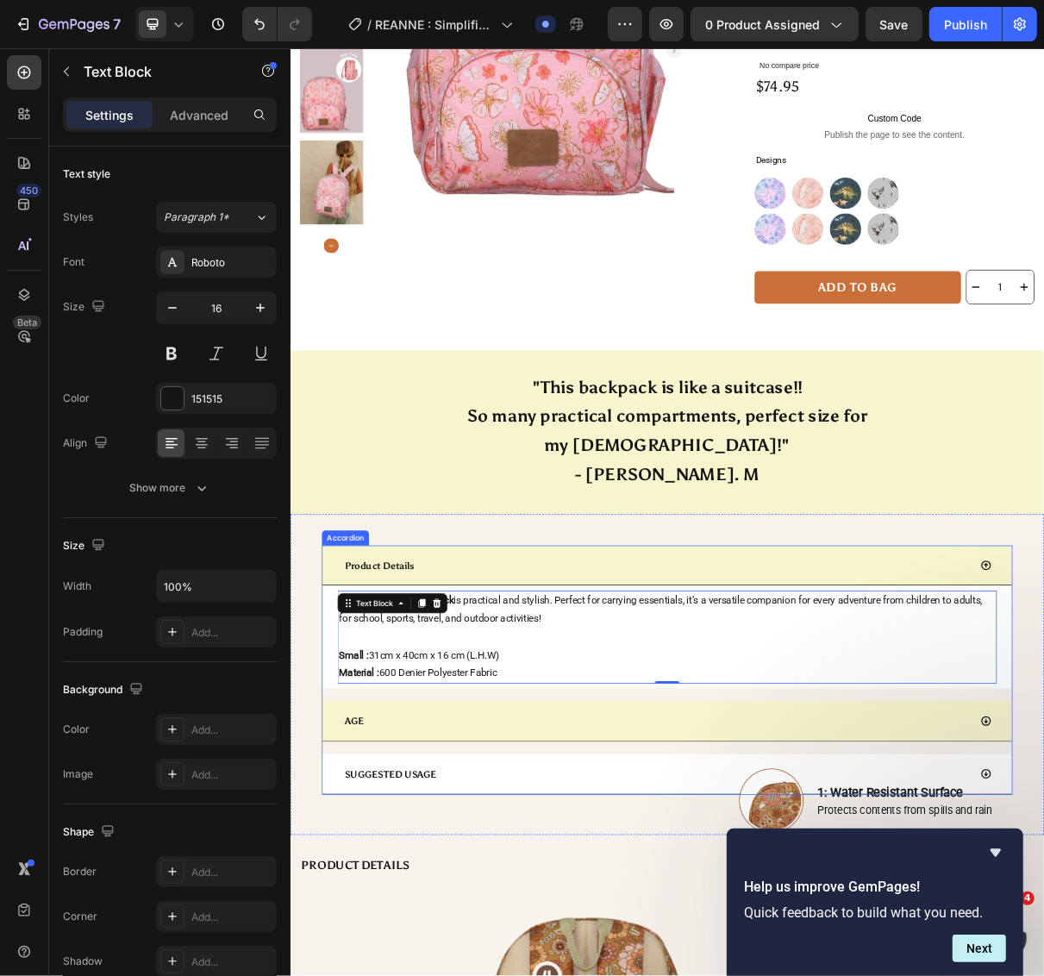
click at [383, 964] on span "AGE" at bounding box center [377, 972] width 27 height 16
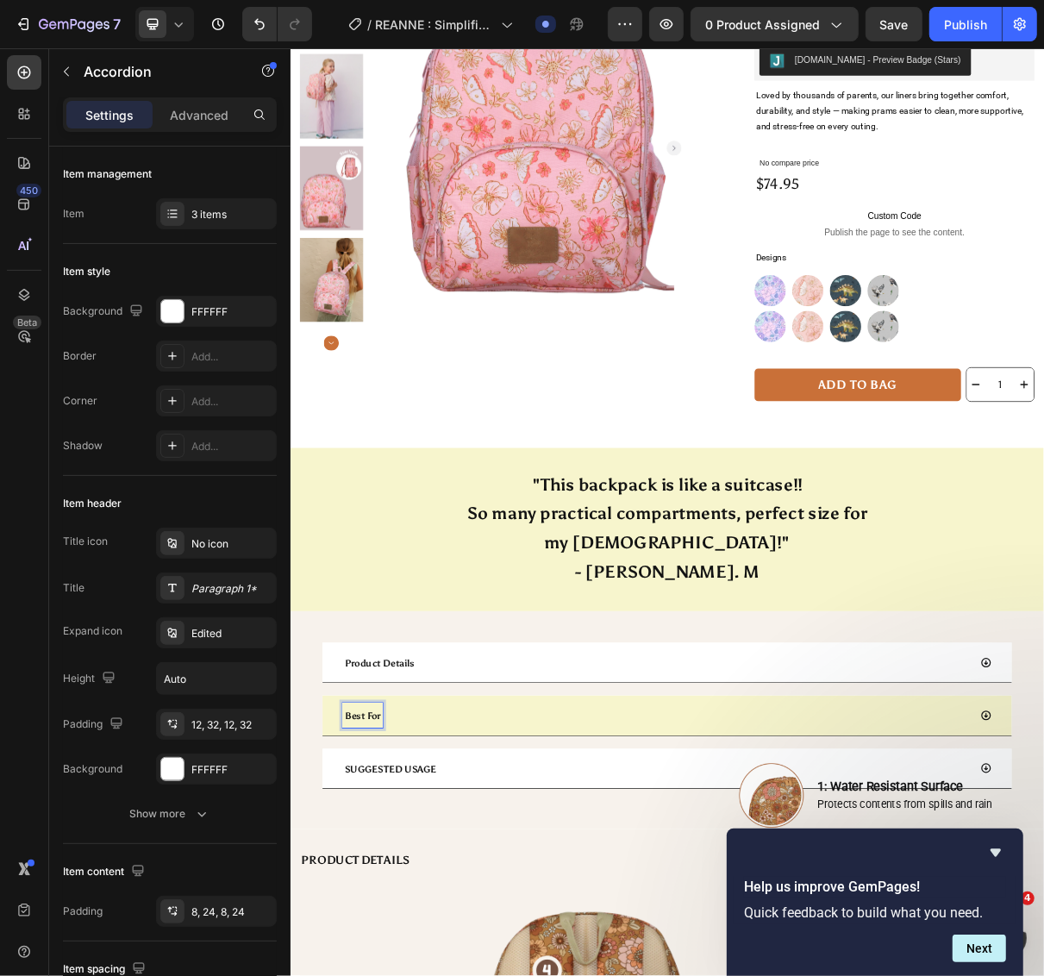
scroll to position [217, 0]
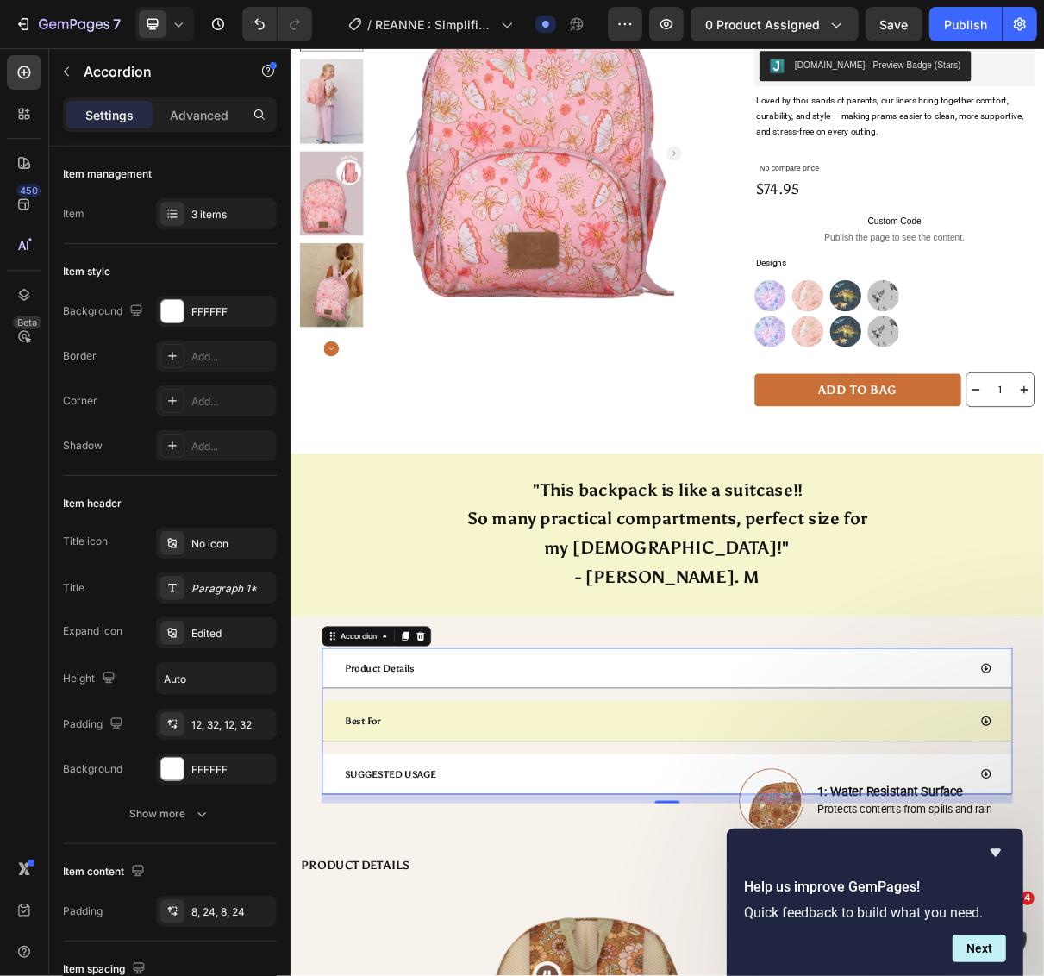
click at [606, 954] on div "Best For" at bounding box center [792, 971] width 862 height 34
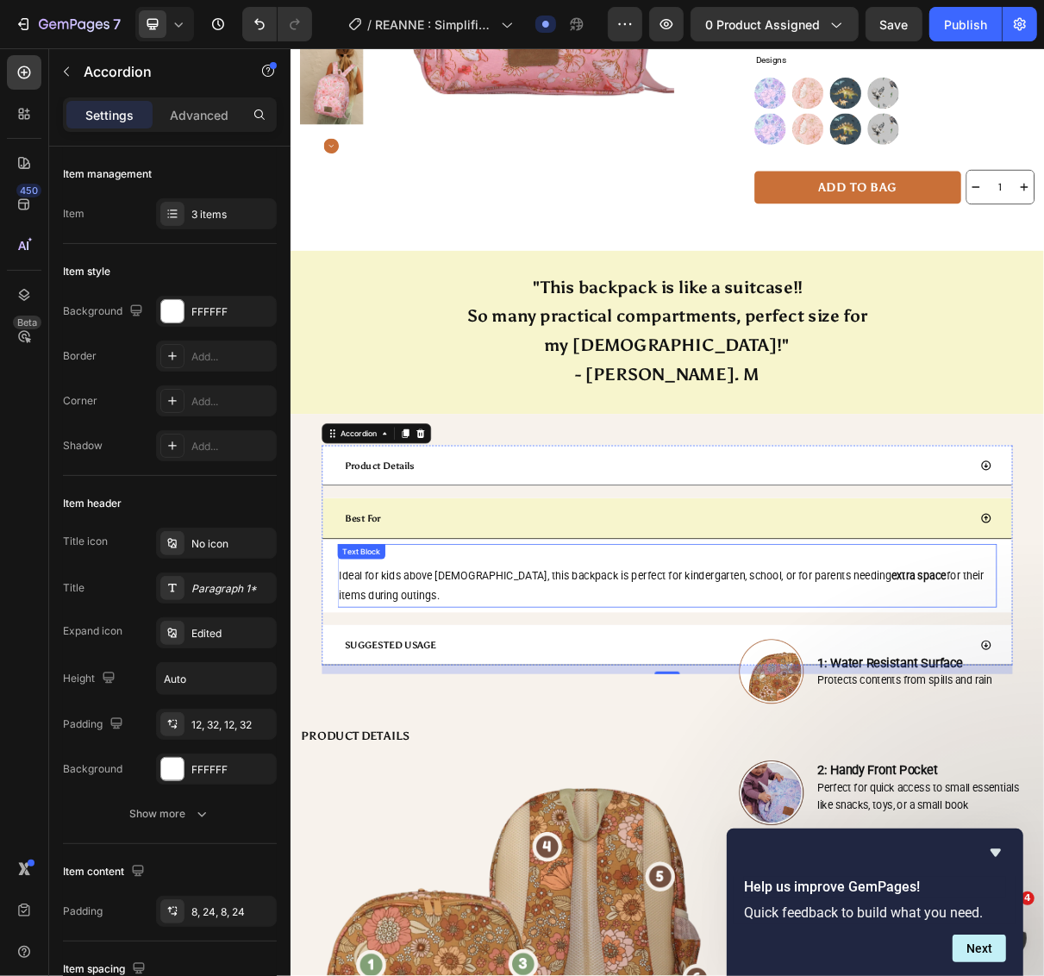
scroll to position [578, 0]
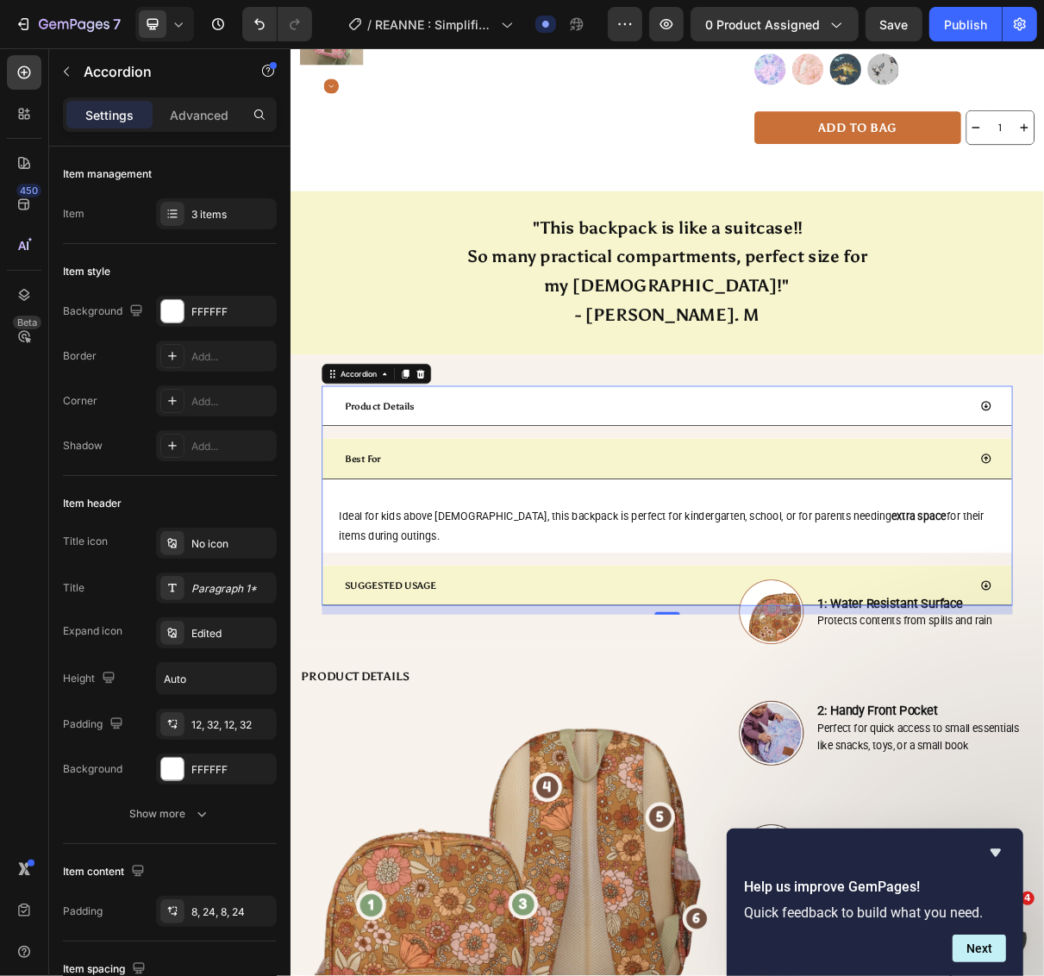
click at [645, 768] on div "SUGGESTED USAGE" at bounding box center [792, 785] width 862 height 34
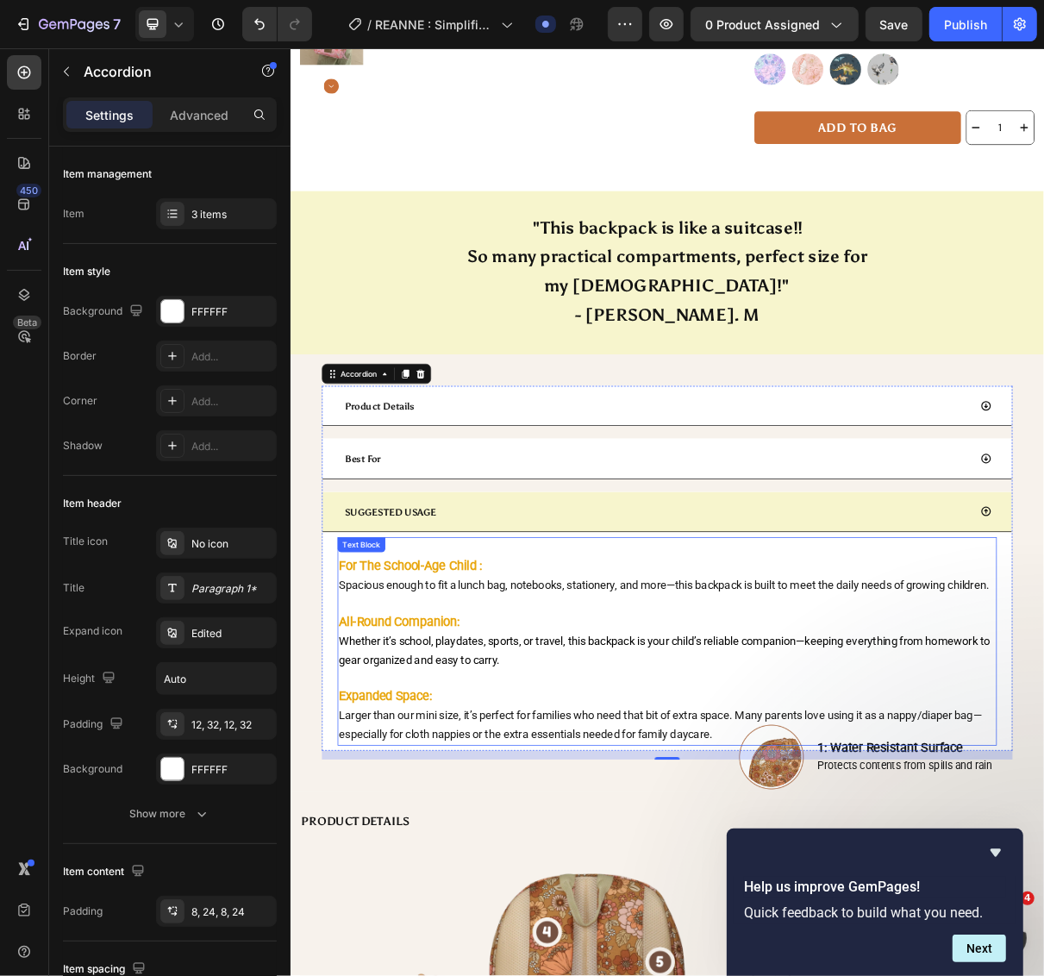
click at [583, 800] on p at bounding box center [807, 809] width 902 height 25
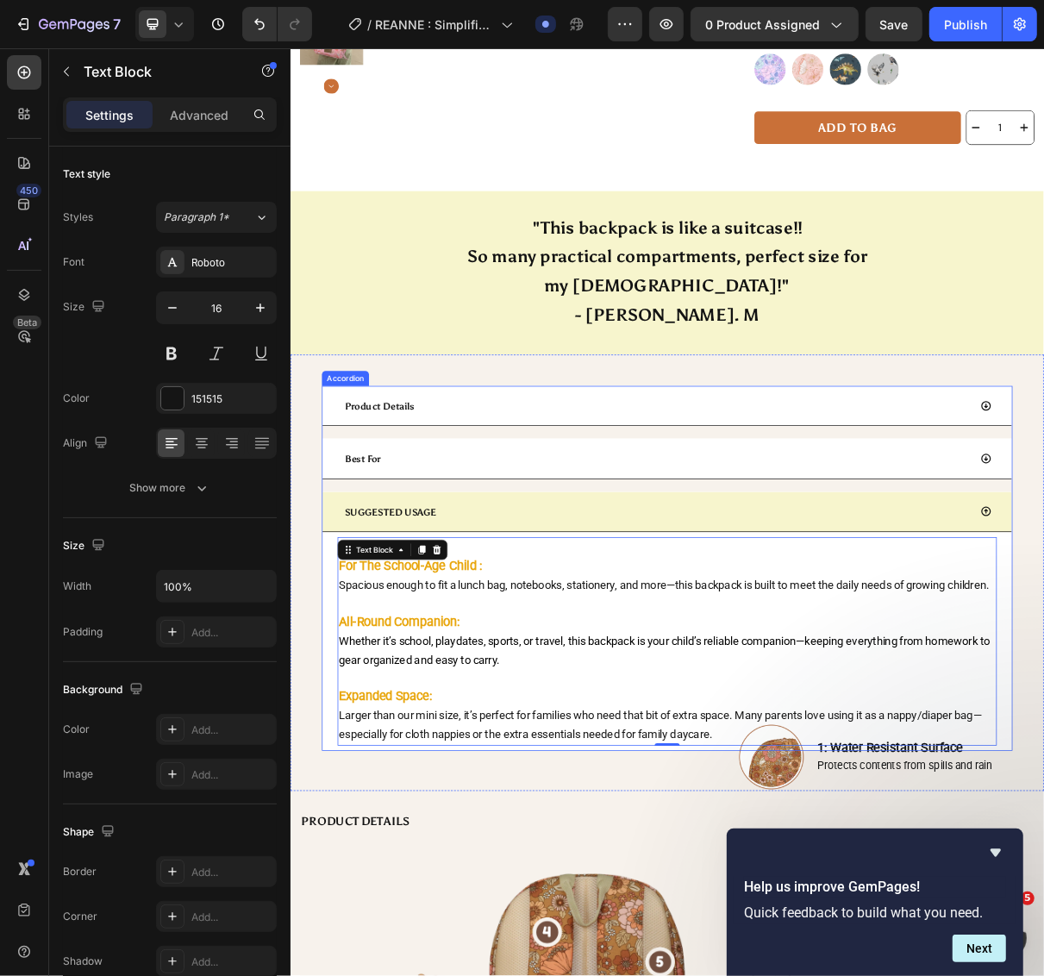
click at [603, 667] on div "SUGGESTED USAGE" at bounding box center [792, 684] width 862 height 34
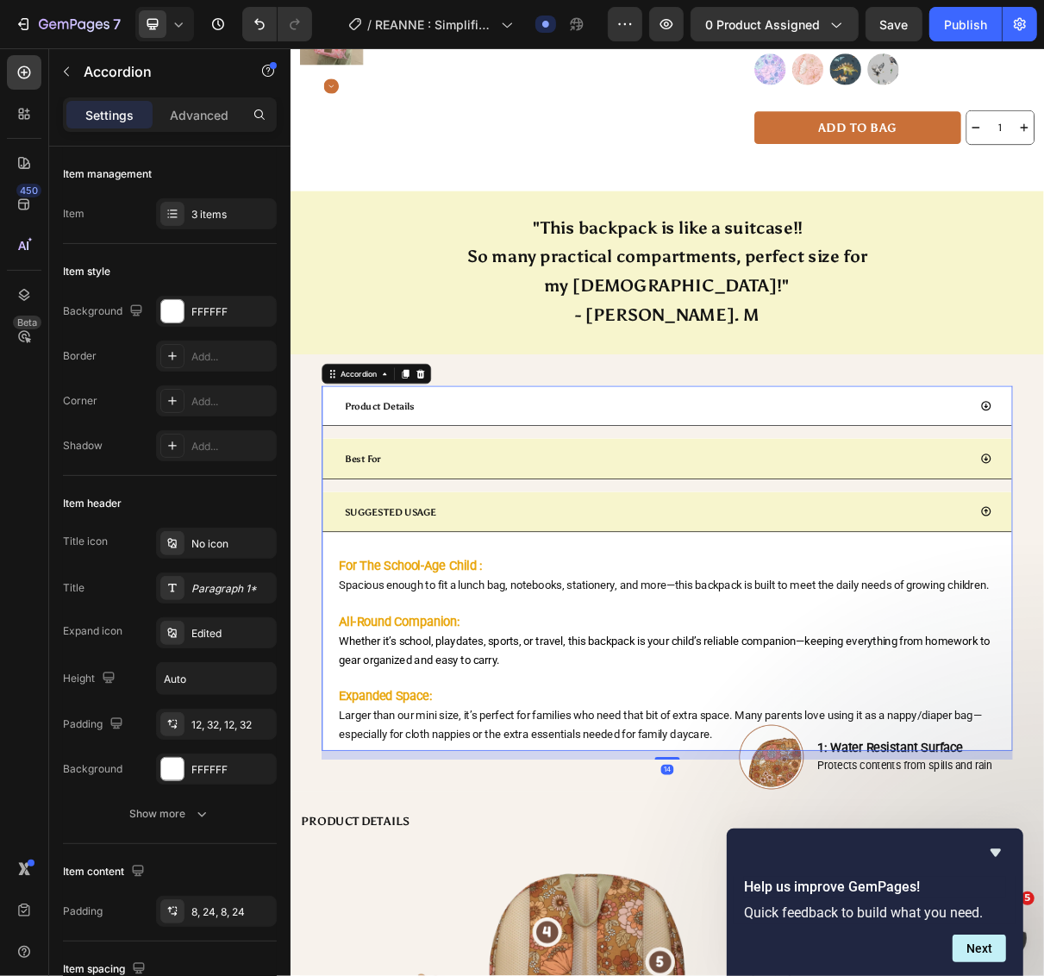
click at [608, 594] on div "Best For" at bounding box center [792, 611] width 862 height 34
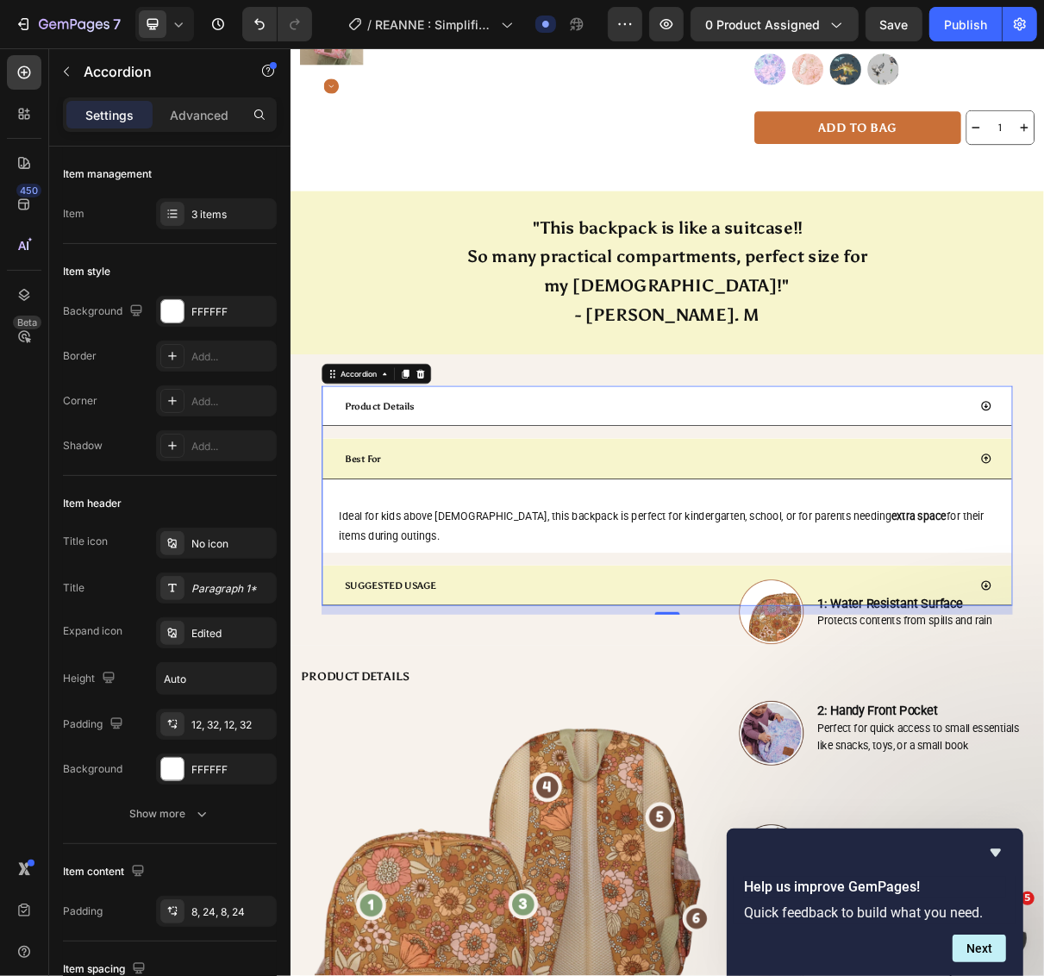
click at [589, 768] on div "SUGGESTED USAGE" at bounding box center [792, 785] width 862 height 34
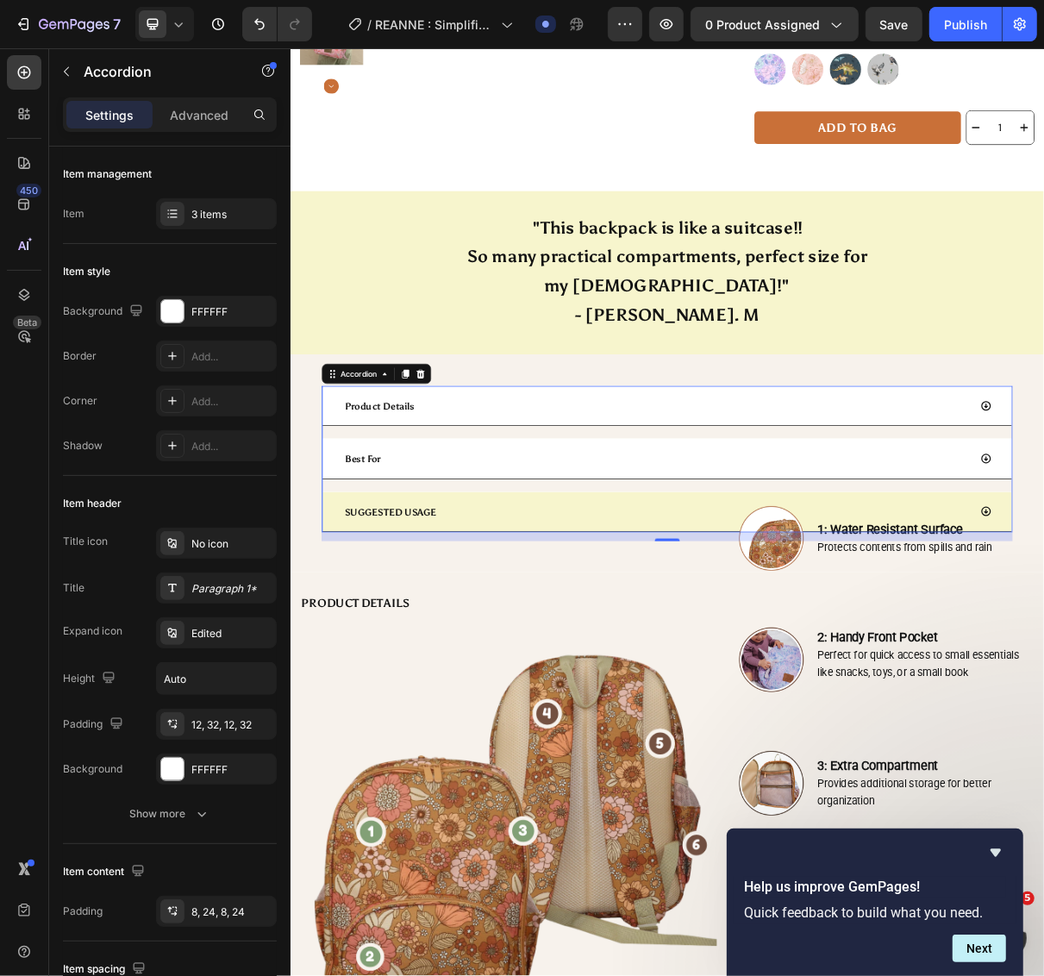
click at [548, 667] on div "SUGGESTED USAGE" at bounding box center [792, 684] width 862 height 34
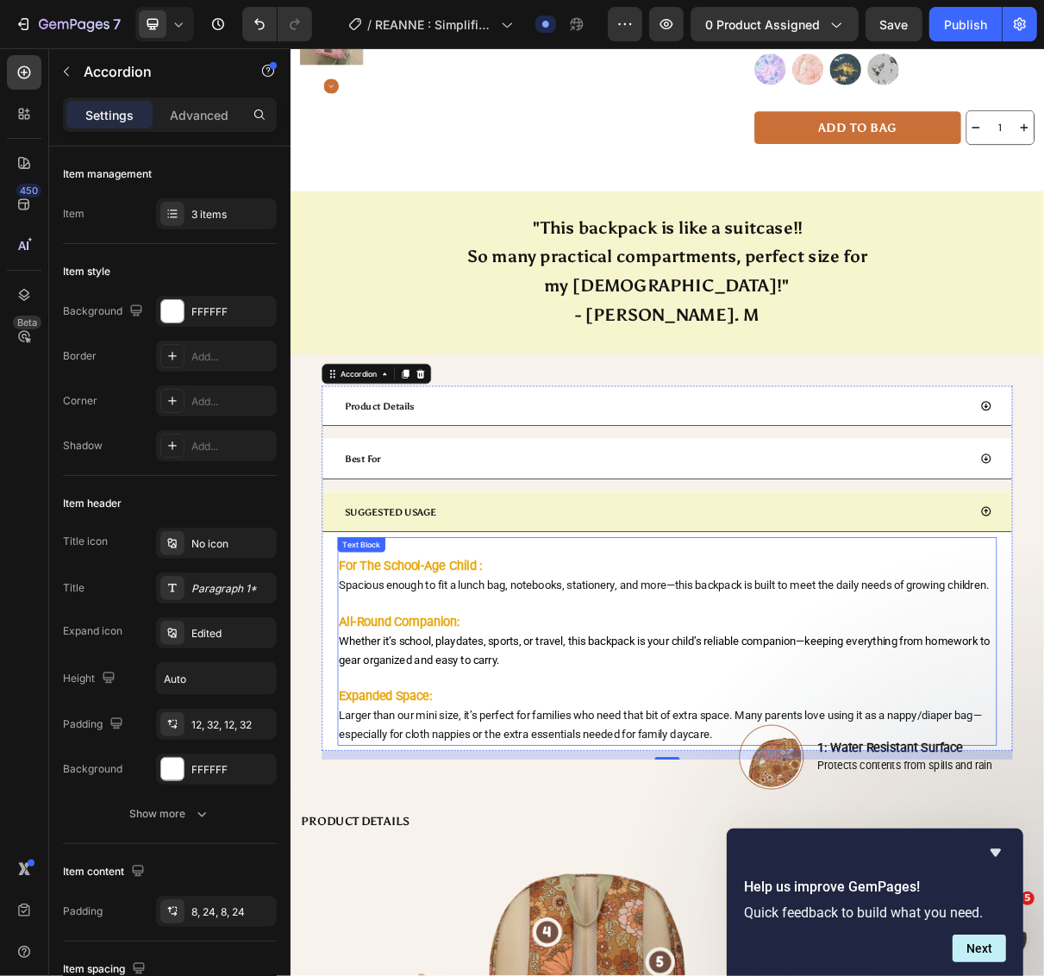
click at [579, 871] on span "Whether it’s school, playdates, sports, or travel, this backpack is your child’…" at bounding box center [803, 874] width 894 height 44
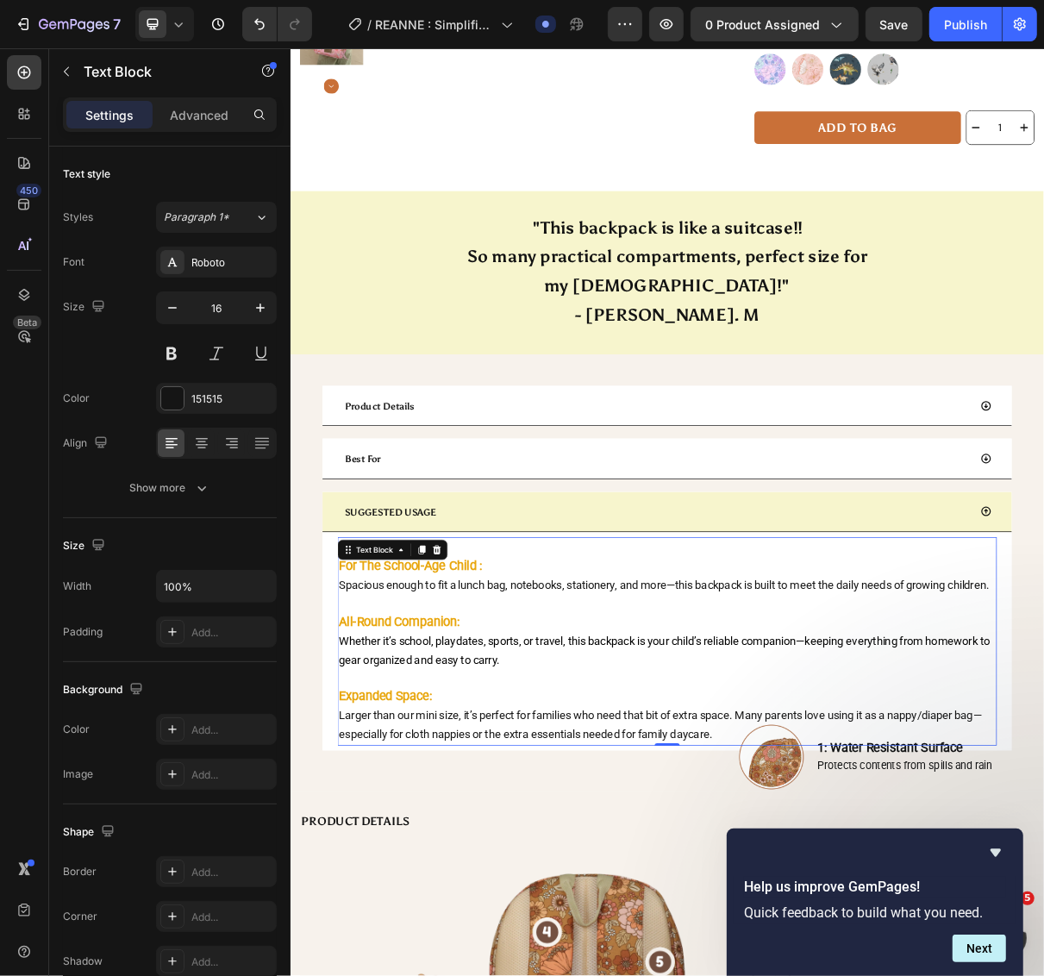
click at [711, 903] on p at bounding box center [807, 913] width 902 height 25
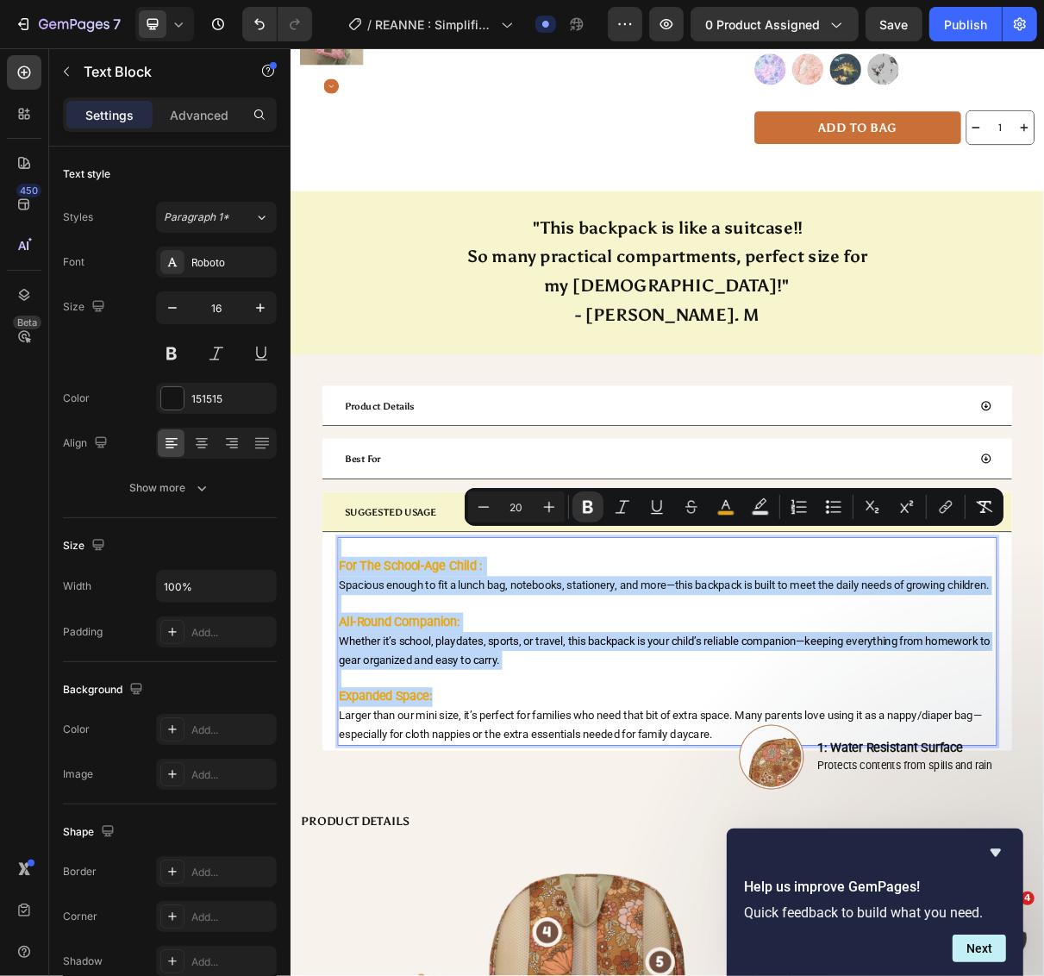
copy div "For The School-Age Child : Spacious enough to fit a lunch bag, notebooks, stati…"
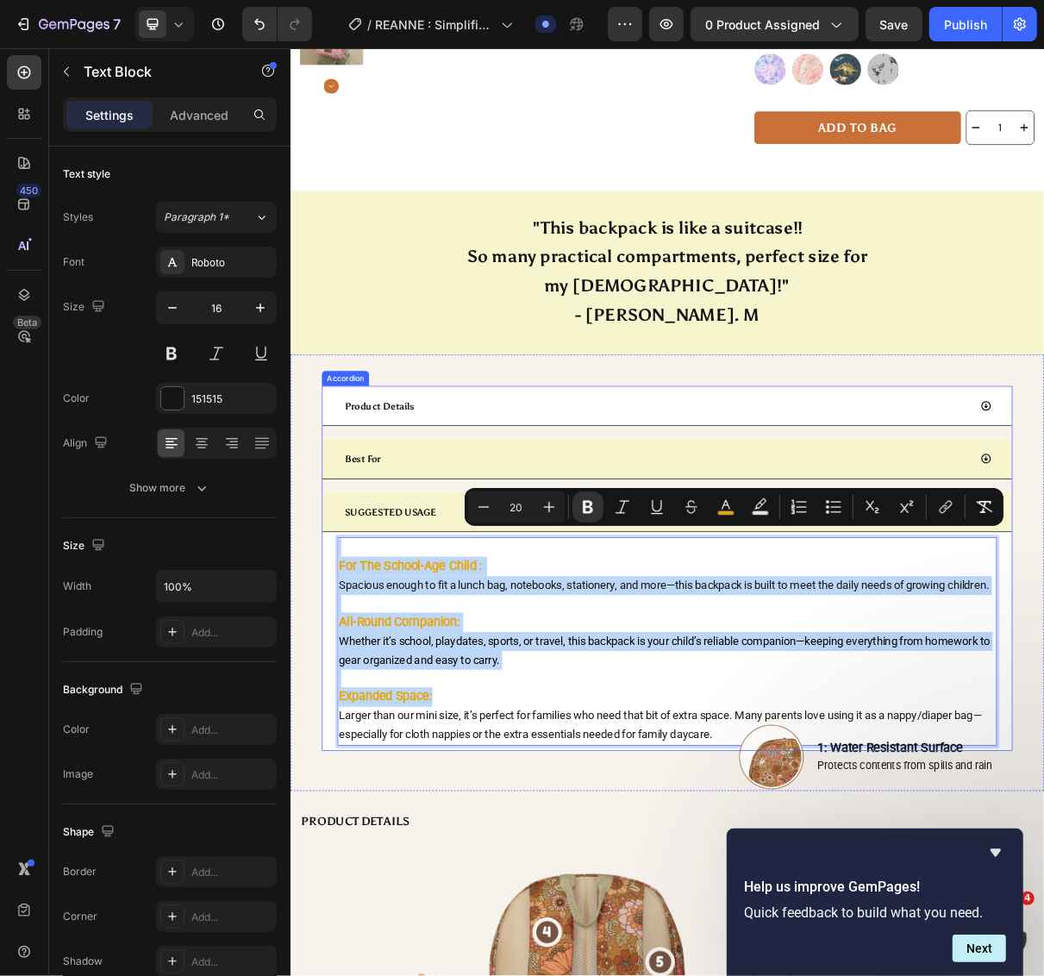
click at [485, 594] on div "Best For" at bounding box center [792, 611] width 862 height 34
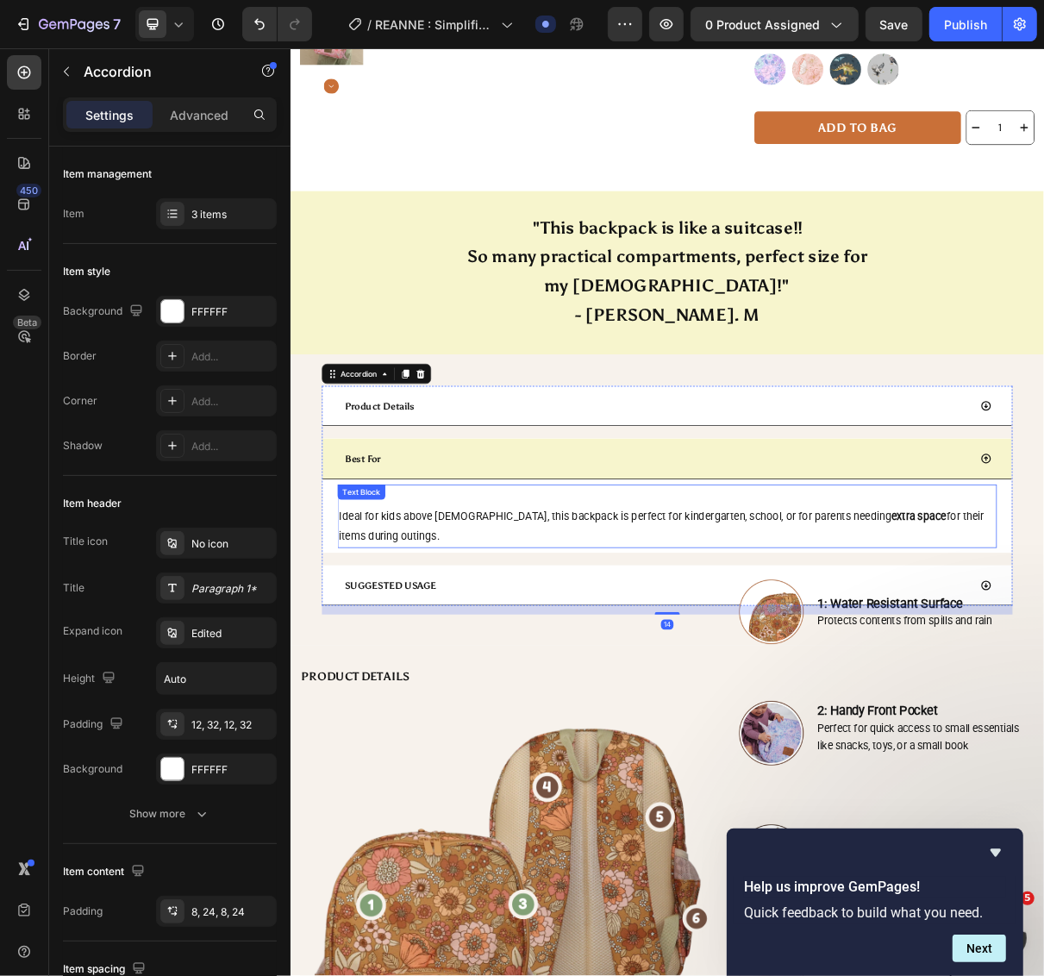
click at [486, 690] on p "Ideal for kids above 5 years old, this backpack is perfect for kindergarten, sc…" at bounding box center [807, 704] width 902 height 56
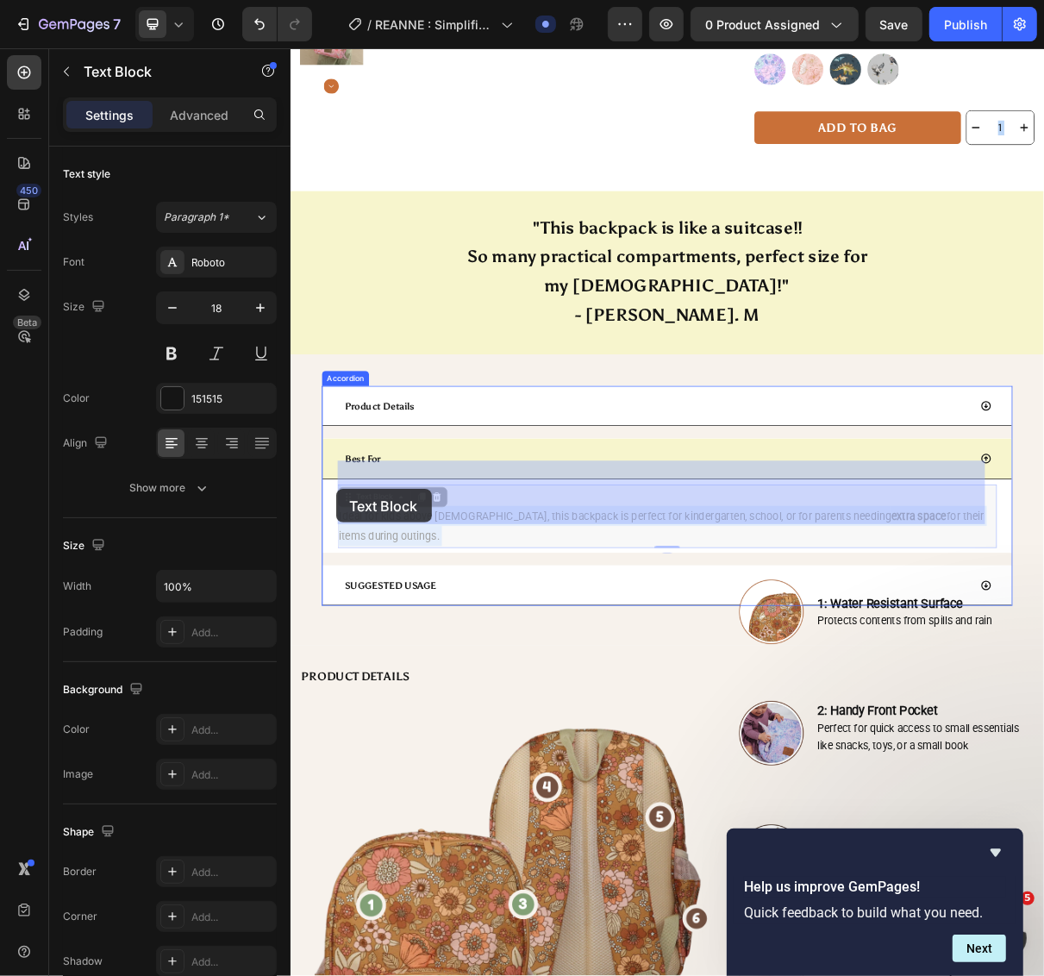
drag, startPoint x: 473, startPoint y: 680, endPoint x: 352, endPoint y: 653, distance: 124.6
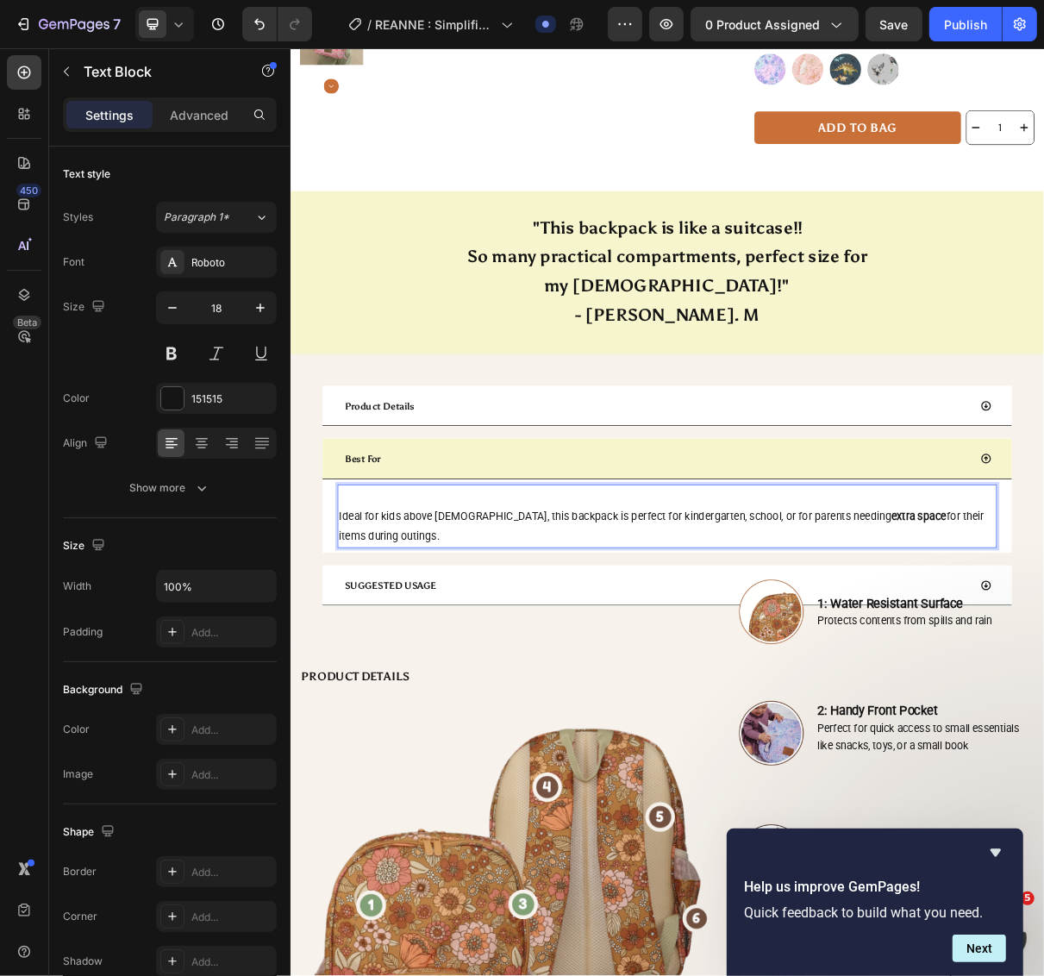
click at [578, 676] on p "Ideal for kids above 5 years old, this backpack is perfect for kindergarten, sc…" at bounding box center [807, 704] width 902 height 56
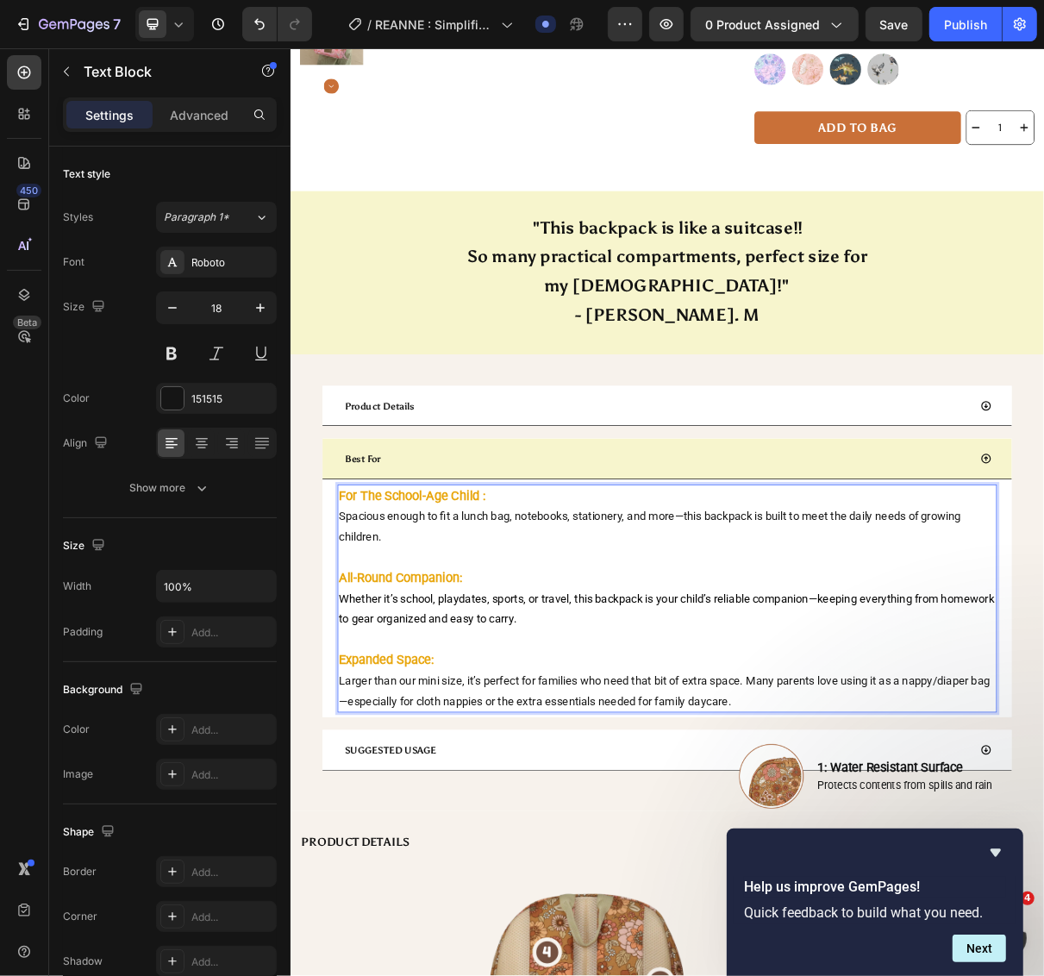
click at [548, 845] on p "Rich Text Editor. Editing area: main" at bounding box center [807, 859] width 902 height 28
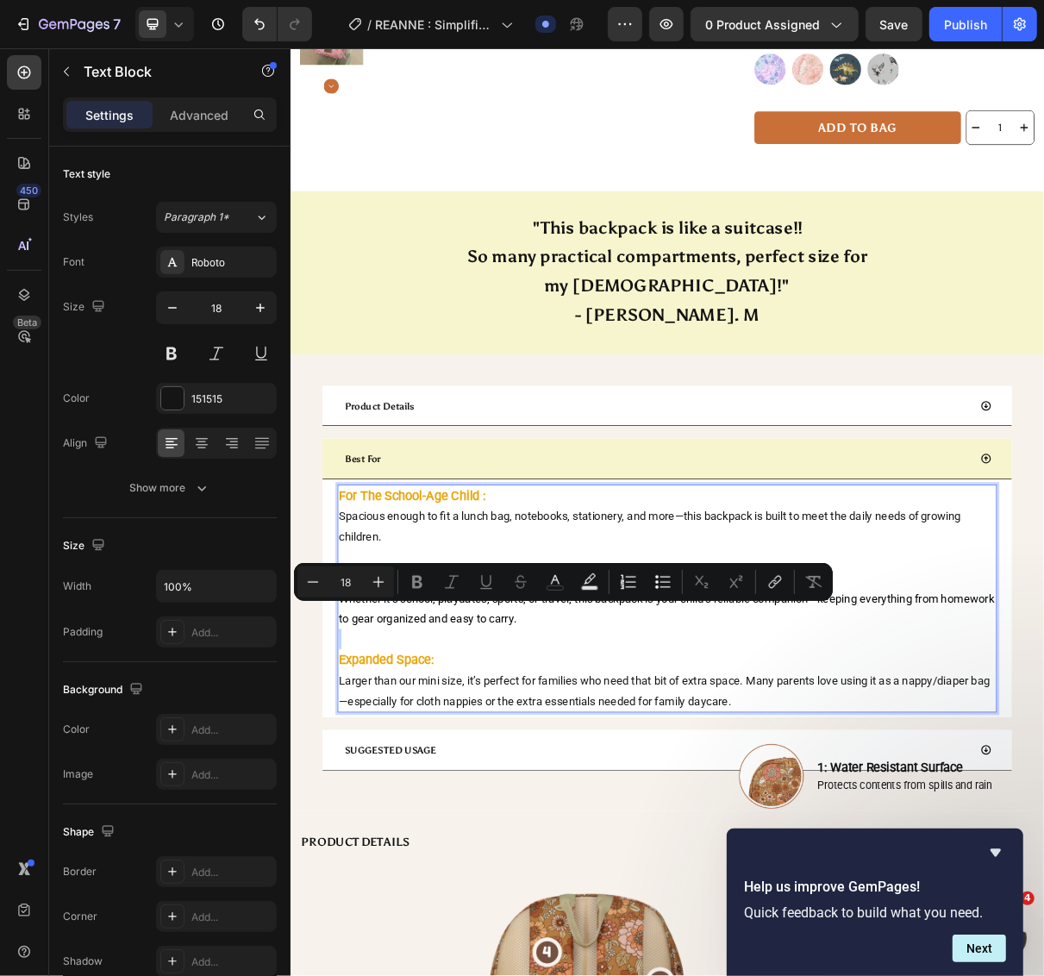
type input "20"
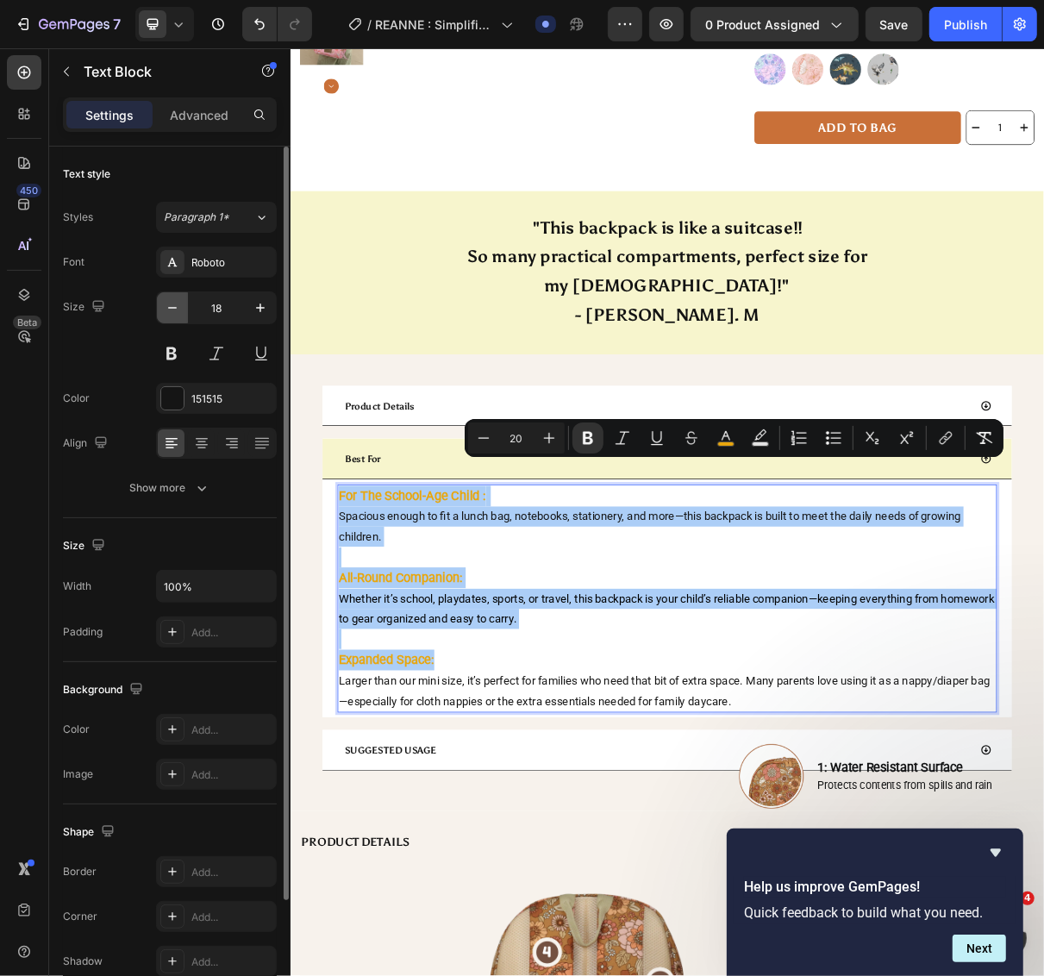
click at [170, 307] on icon "button" at bounding box center [172, 307] width 17 height 17
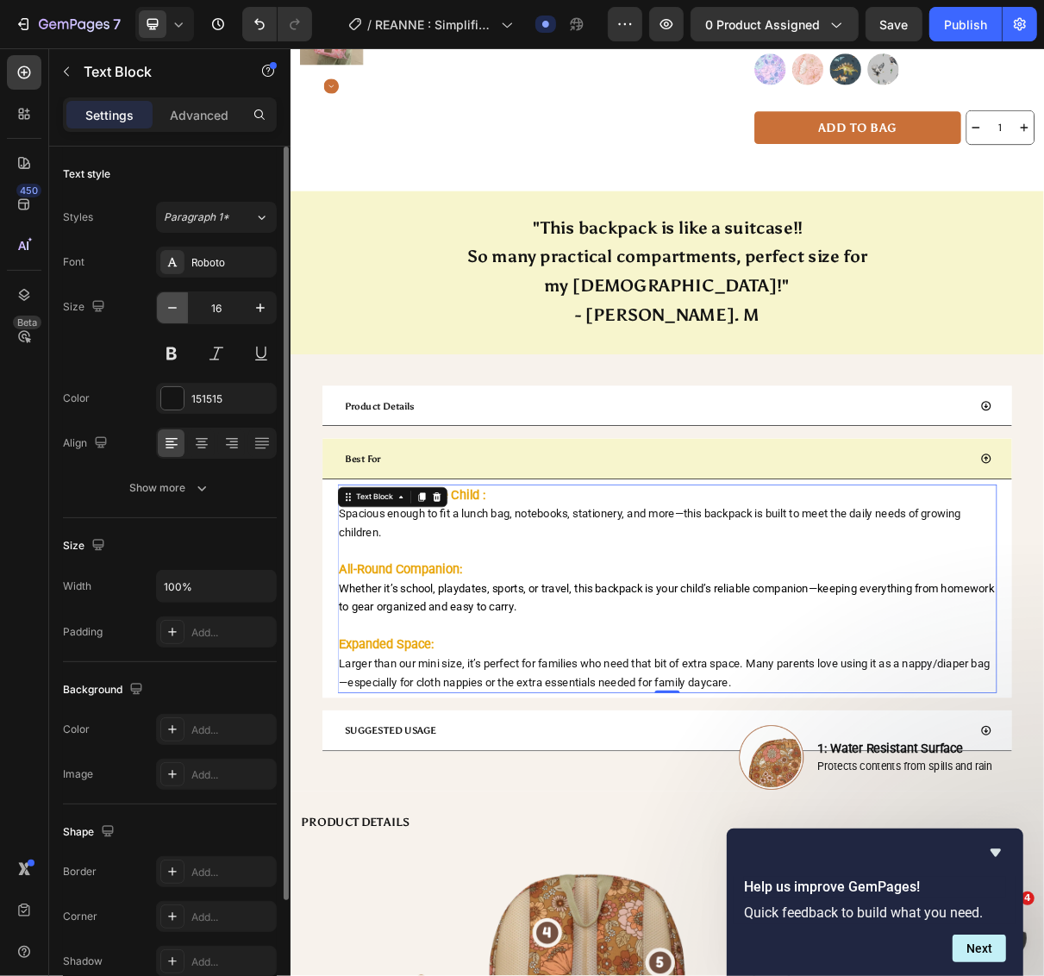
click at [170, 307] on icon "button" at bounding box center [172, 307] width 17 height 17
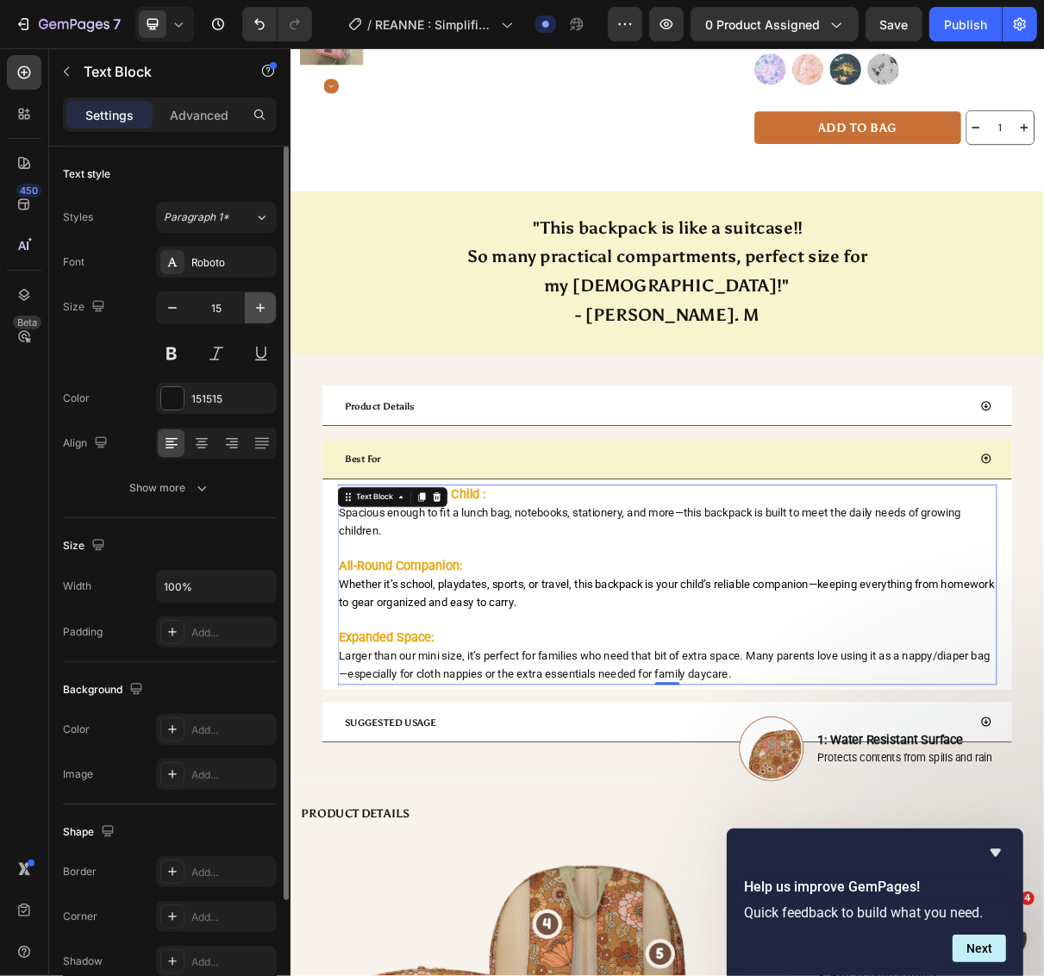
click at [268, 308] on icon "button" at bounding box center [260, 307] width 17 height 17
type input "16"
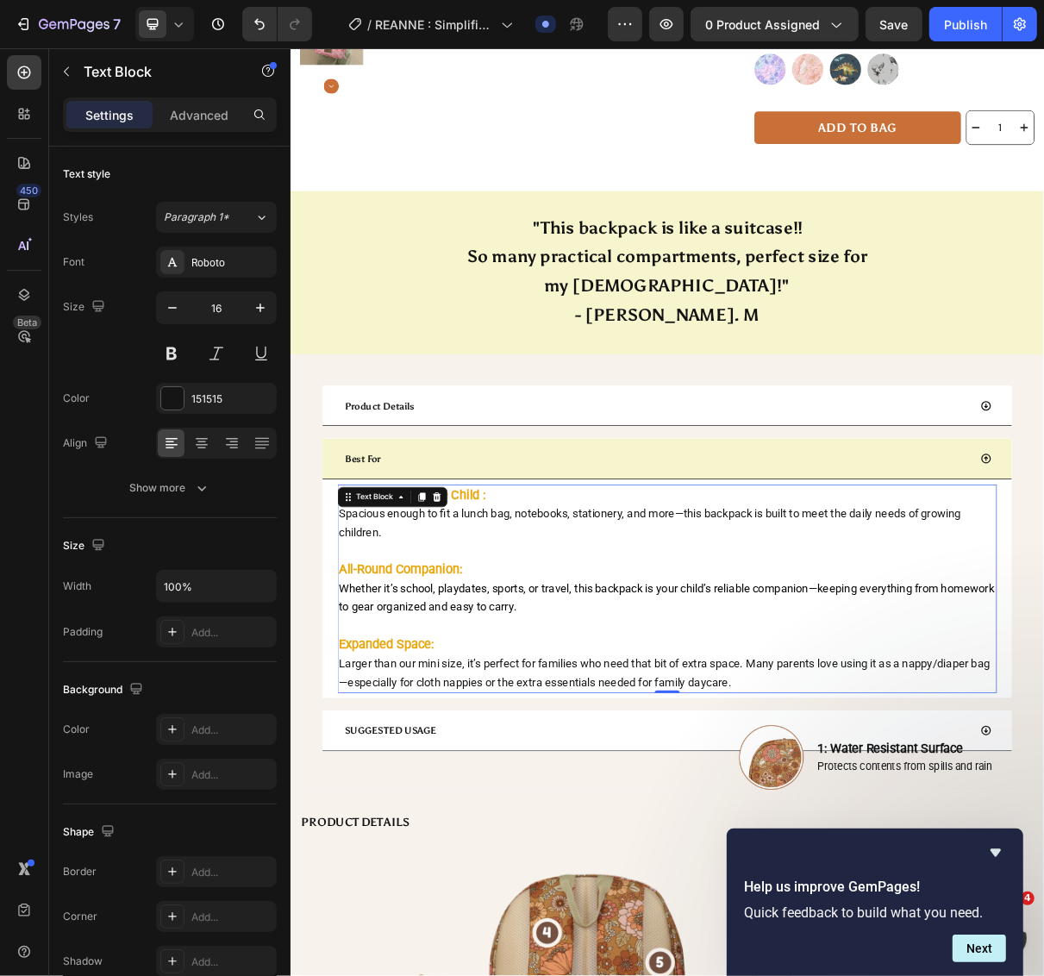
click at [688, 751] on p "All-Round Companion:" at bounding box center [807, 764] width 902 height 27
click at [684, 783] on p "Whether it’s school, playdates, sports, or travel, this backpack is your child’…" at bounding box center [807, 804] width 902 height 52
click at [602, 783] on span "Whether it’s school, playdates, sports, or travel, this backpack is your child’…" at bounding box center [806, 802] width 900 height 44
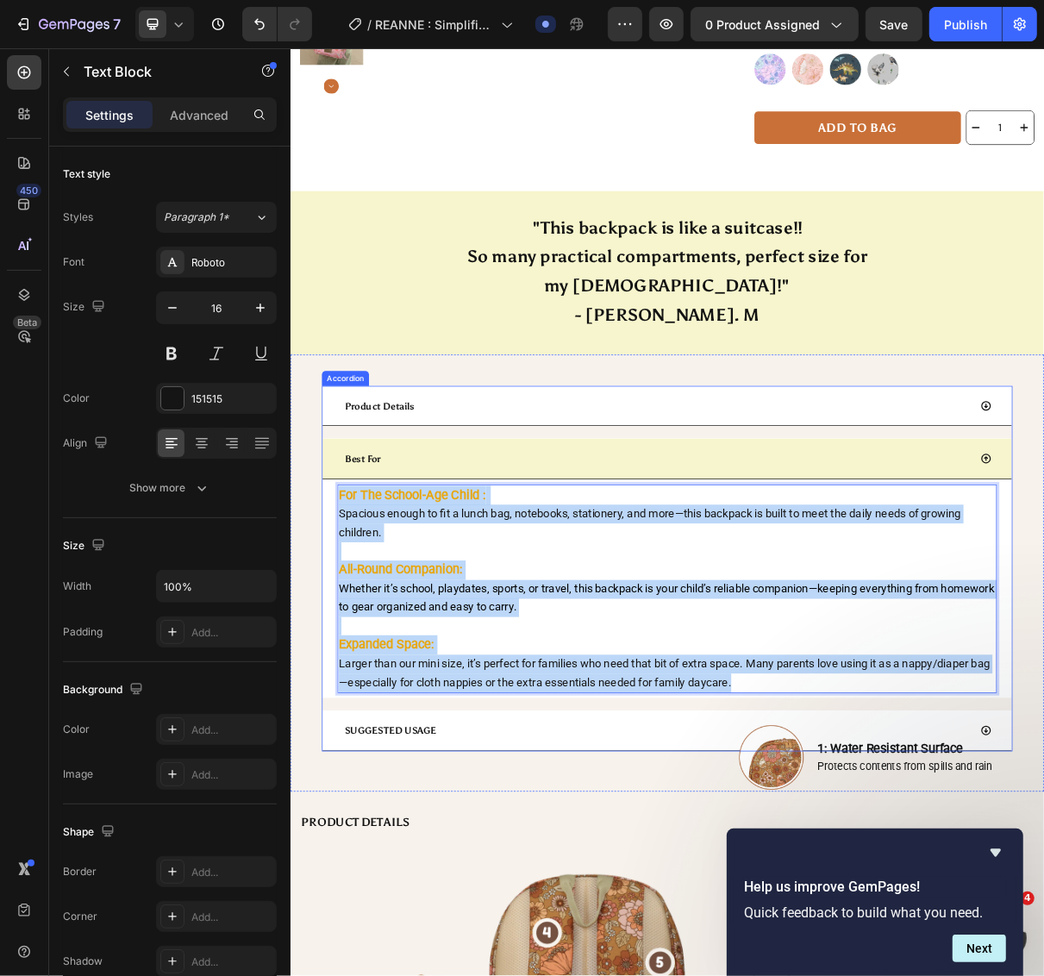
drag, startPoint x: 921, startPoint y: 871, endPoint x: 339, endPoint y: 622, distance: 633.7
click at [339, 640] on div "Ideal for kids above 5 years old, this backpack is perfect for kindergarten, sc…" at bounding box center [807, 790] width 946 height 301
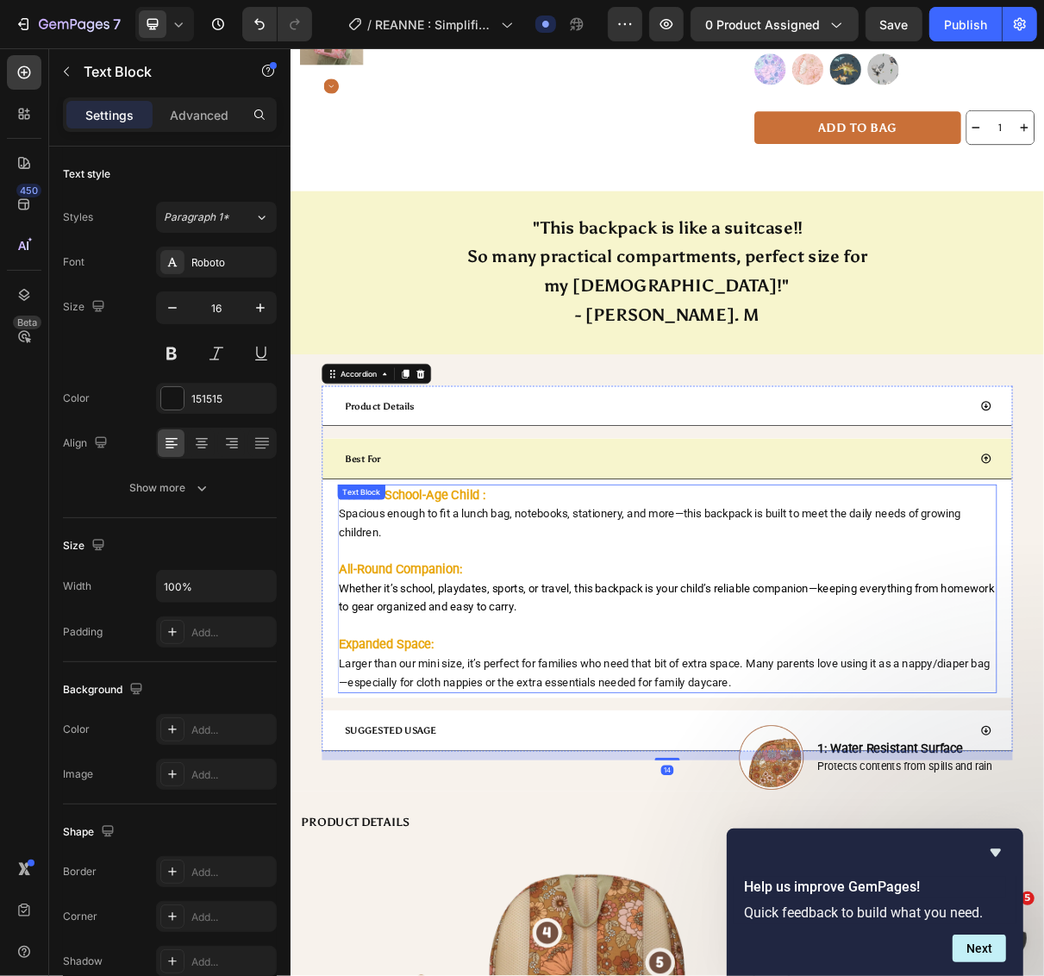
click at [574, 677] on span "Spacious enough to fit a lunch bag, notebooks, stationery, and more—this backpa…" at bounding box center [783, 699] width 854 height 44
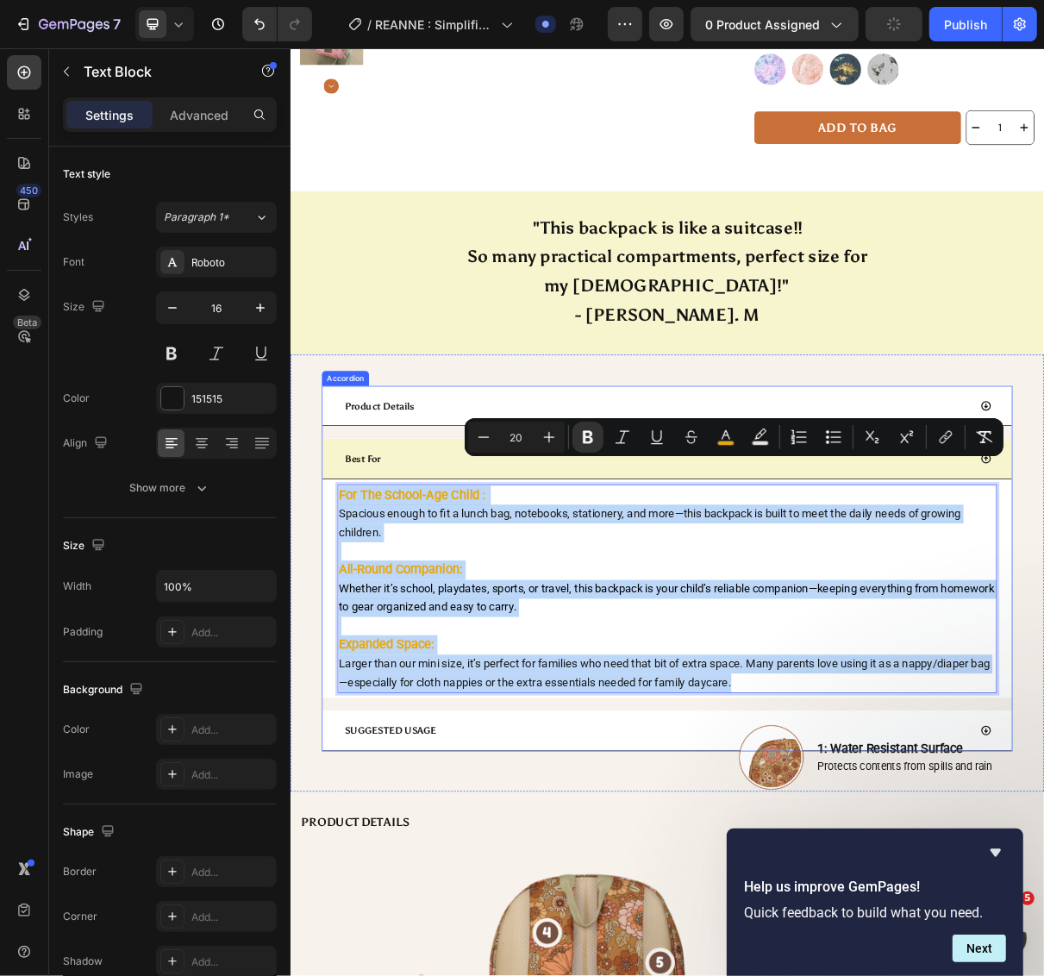
drag, startPoint x: 948, startPoint y: 880, endPoint x: 352, endPoint y: 620, distance: 650.8
click at [352, 640] on div "Ideal for kids above 5 years old, this backpack is perfect for kindergarten, sc…" at bounding box center [807, 790] width 946 height 301
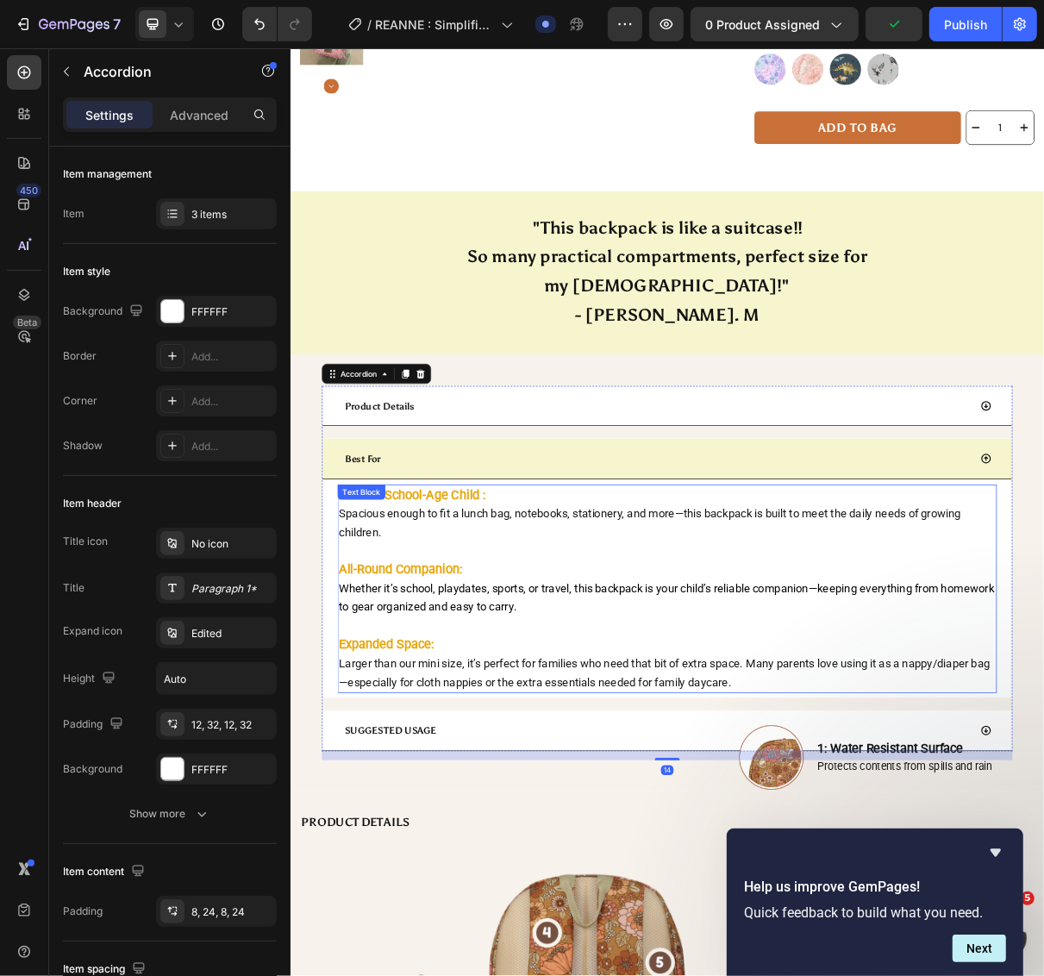
click at [424, 646] on div "For The School-Age Child : Spacious enough to fit a lunch bag, notebooks, stati…" at bounding box center [806, 789] width 905 height 287
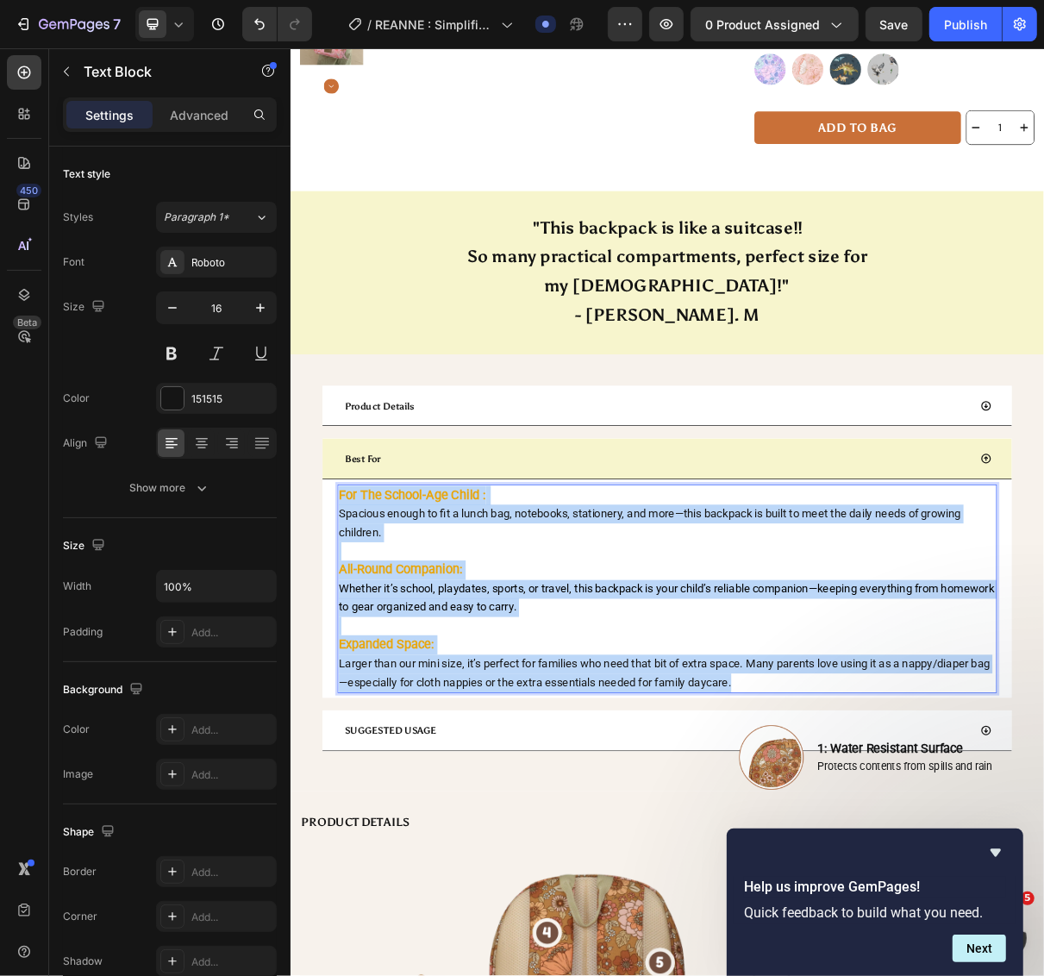
drag, startPoint x: 967, startPoint y: 878, endPoint x: 359, endPoint y: 630, distance: 656.5
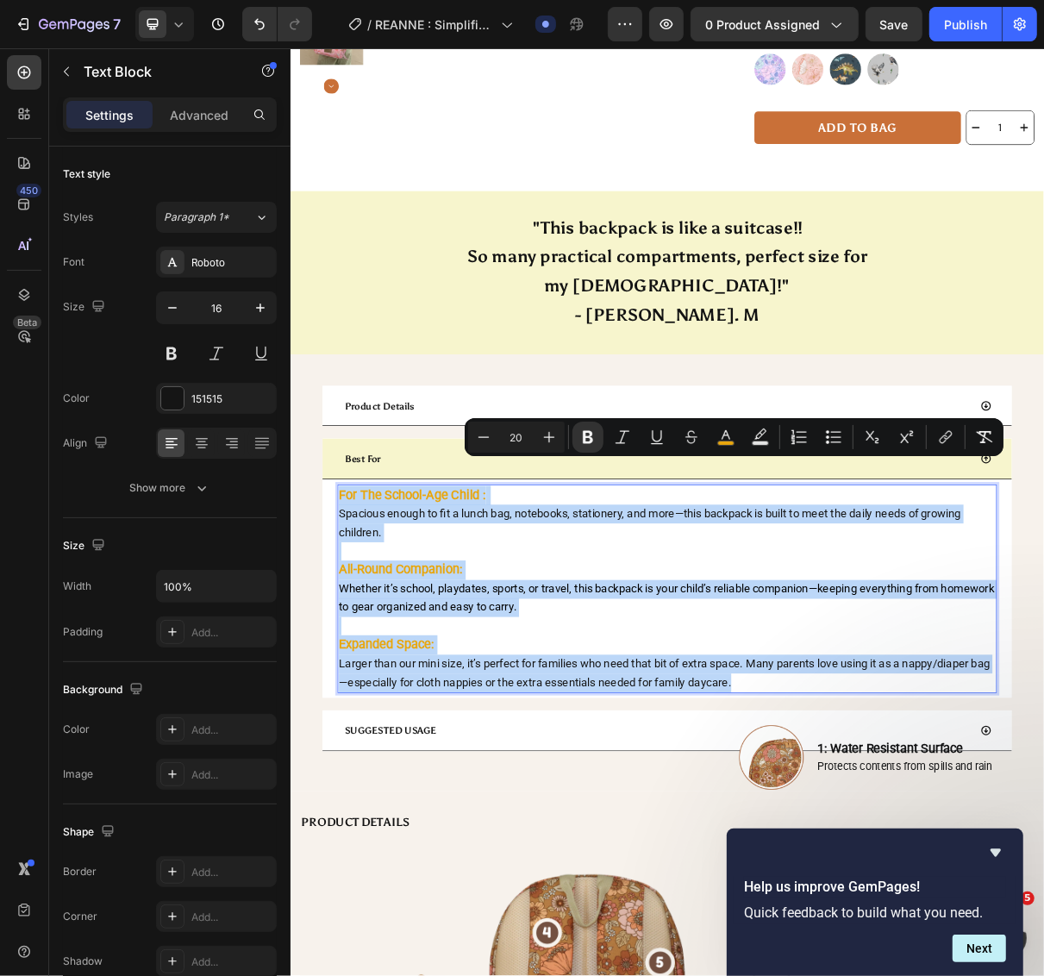
click at [359, 650] on strong "For The School-Age Child :" at bounding box center [457, 660] width 202 height 21
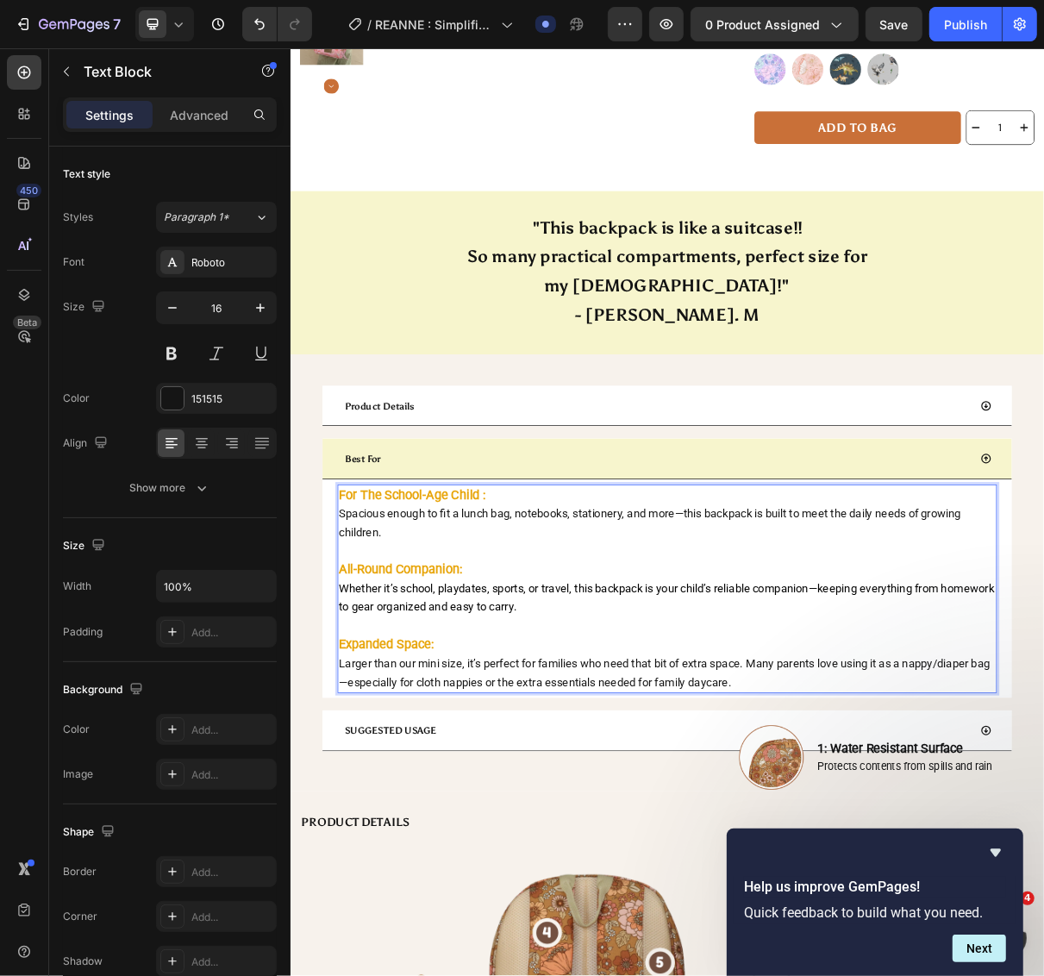
click at [903, 853] on p "Expanded Space:" at bounding box center [807, 866] width 902 height 27
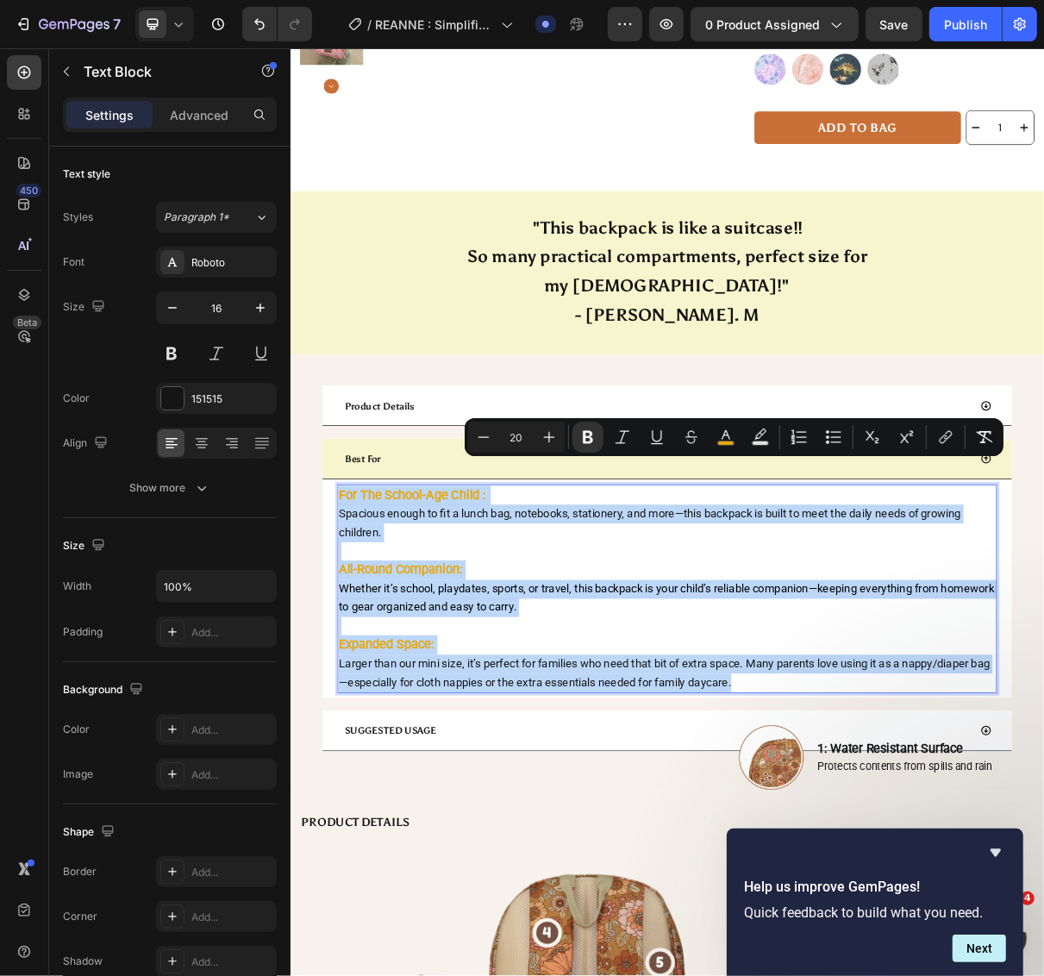
drag, startPoint x: 946, startPoint y: 880, endPoint x: 356, endPoint y: 633, distance: 640.2
click at [356, 646] on div "For The School-Age Child : Spacious enough to fit a lunch bag, notebooks, stati…" at bounding box center [806, 789] width 905 height 287
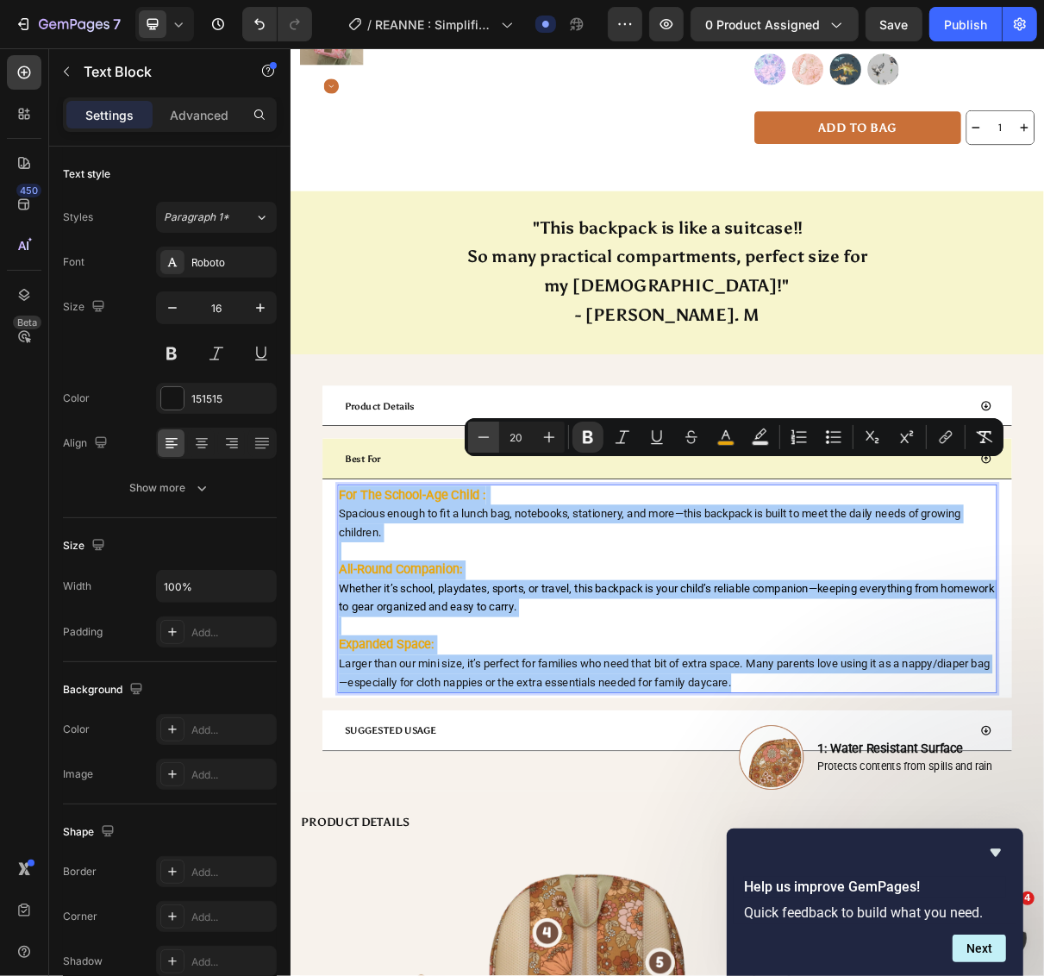
click at [491, 435] on icon "Editor contextual toolbar" at bounding box center [483, 436] width 17 height 17
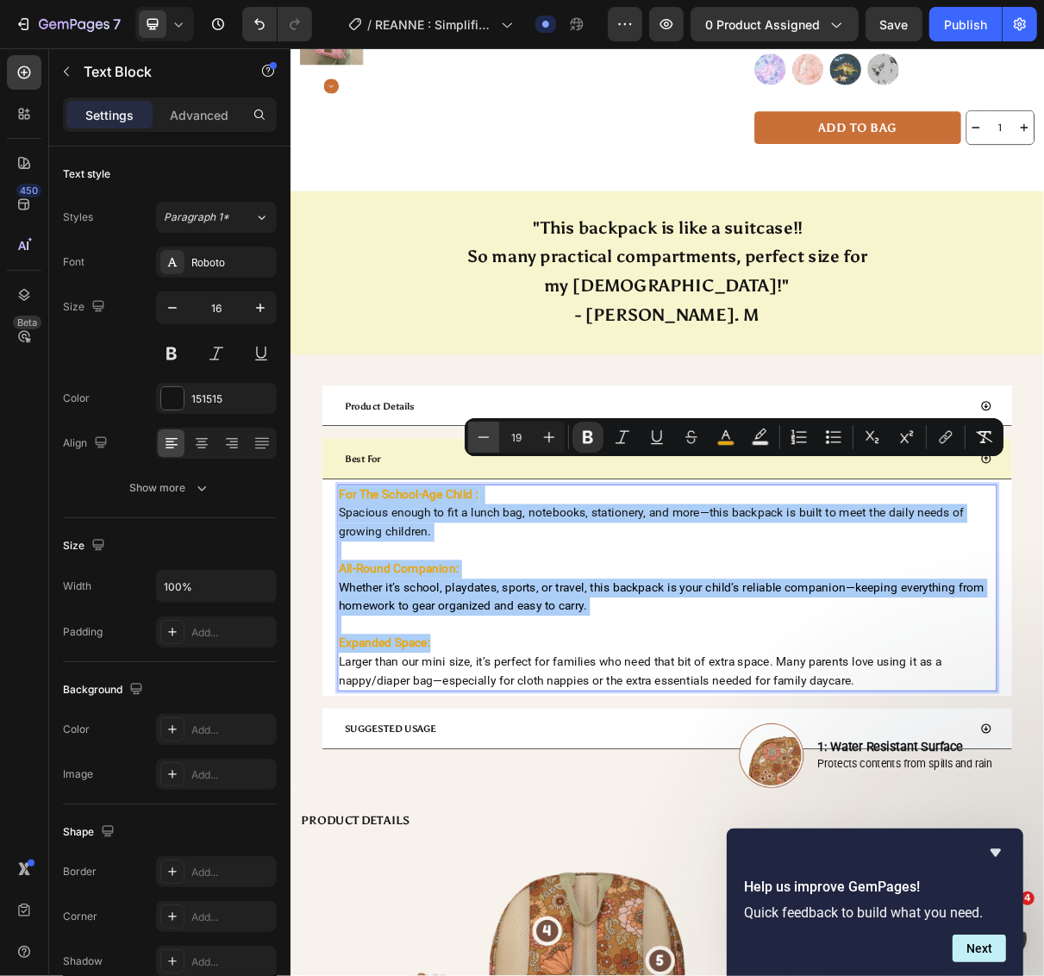
click at [491, 435] on icon "Editor contextual toolbar" at bounding box center [483, 436] width 17 height 17
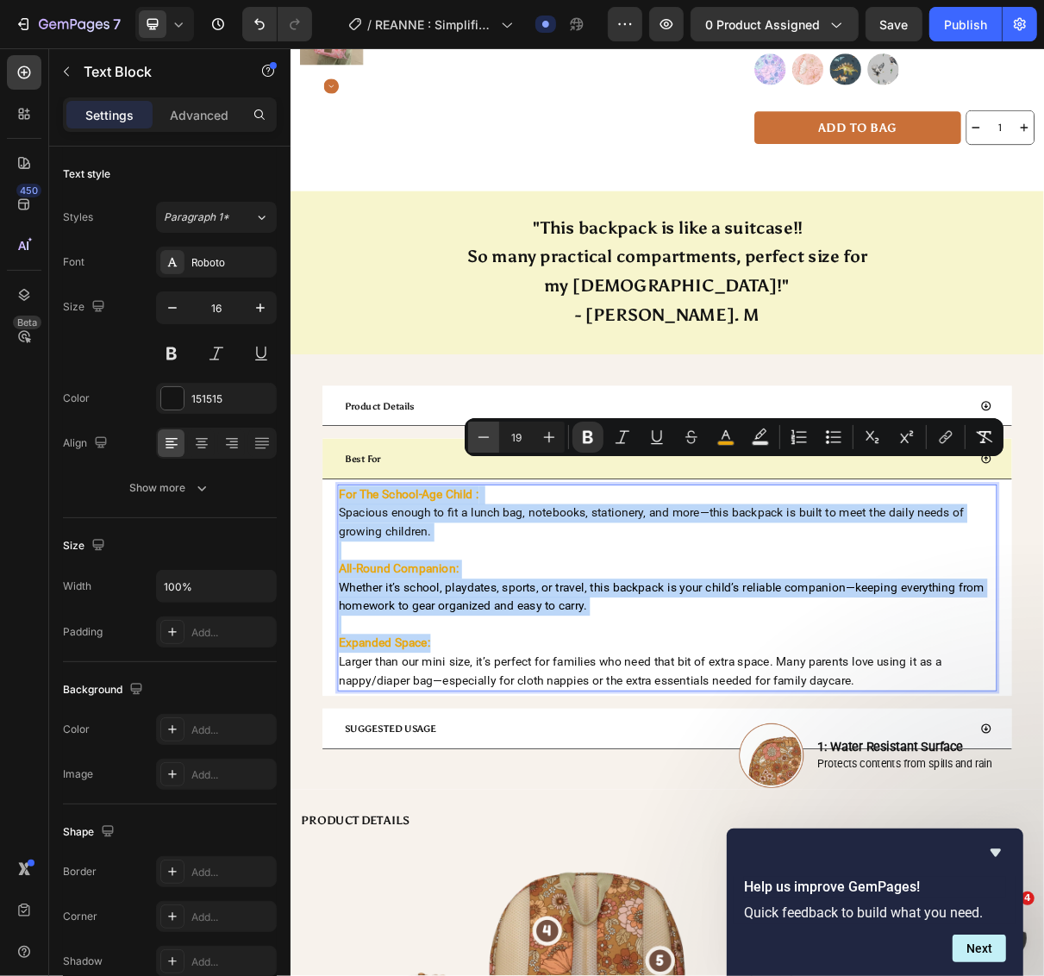
type input "18"
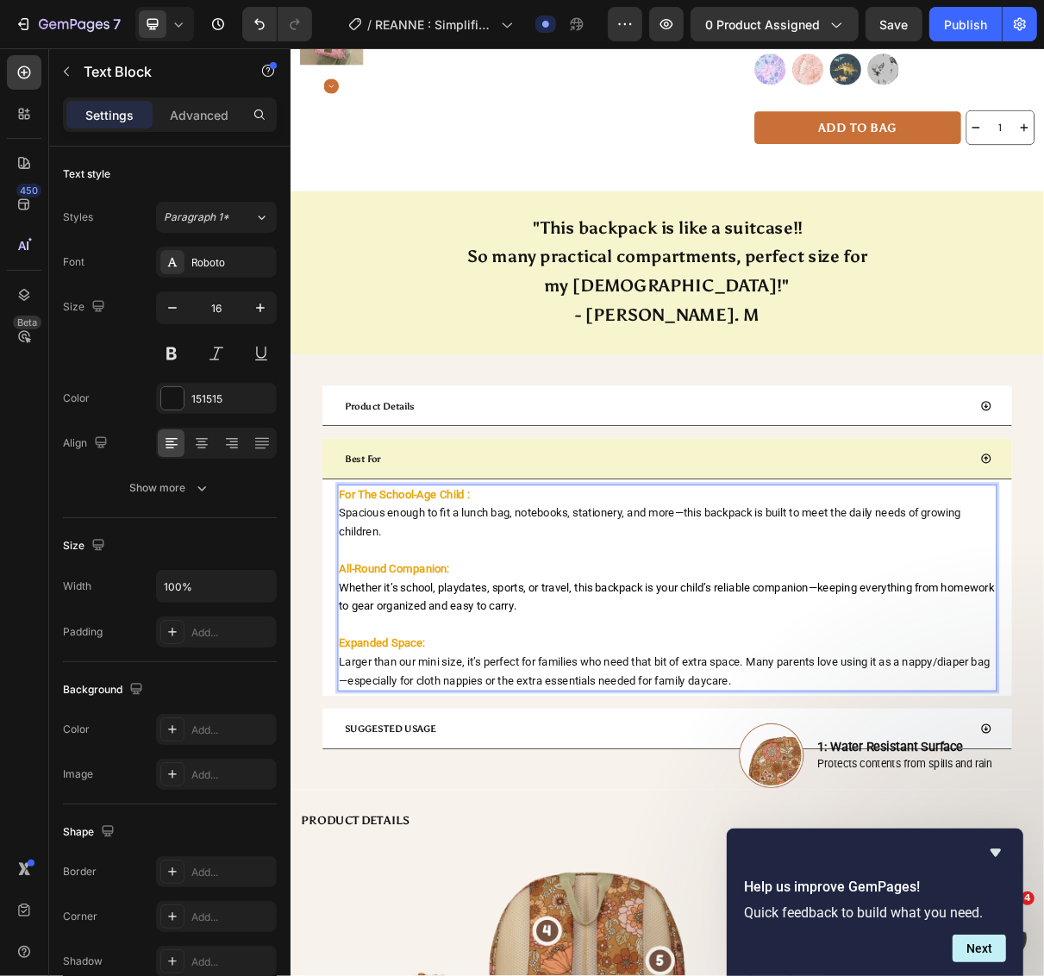
click at [692, 852] on p "Expanded Space:" at bounding box center [807, 865] width 902 height 26
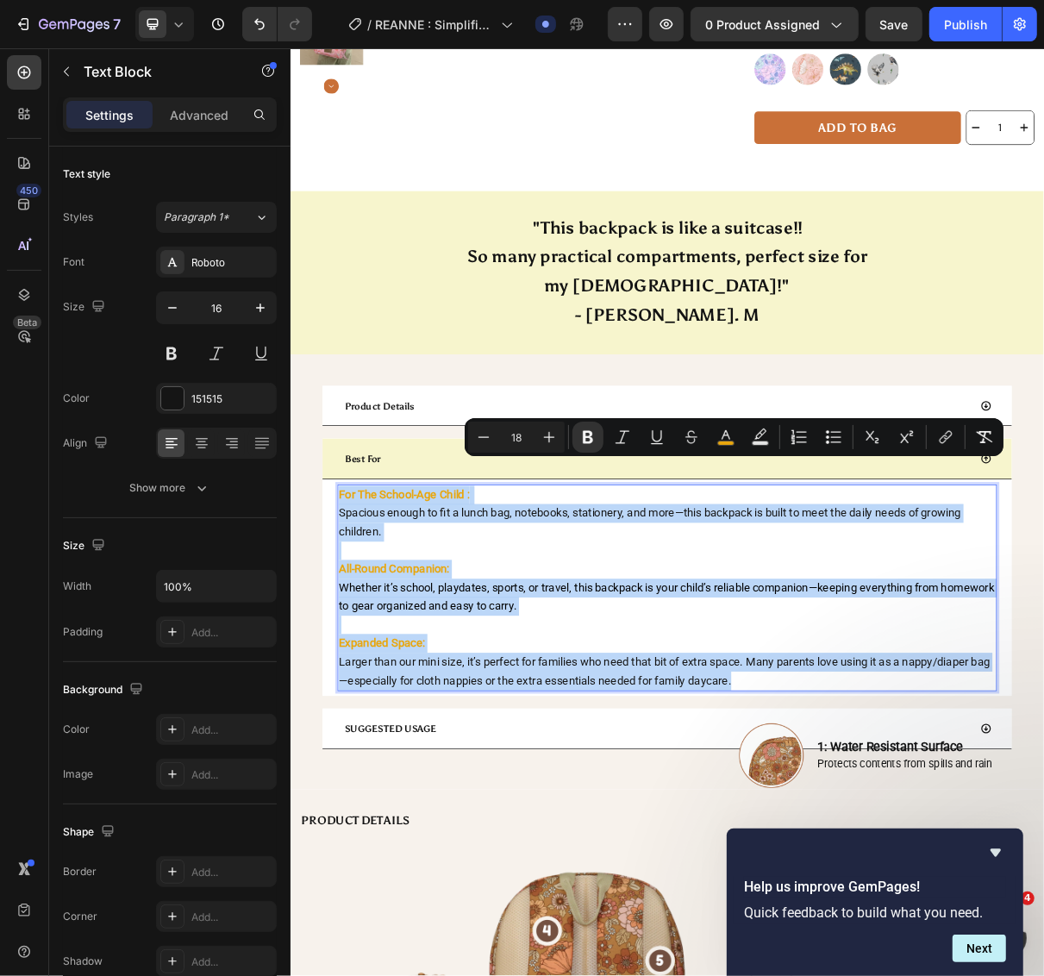
drag, startPoint x: 949, startPoint y: 870, endPoint x: 353, endPoint y: 633, distance: 641.1
click at [354, 646] on div "For The School-Age Child : Spacious enough to fit a lunch bag, notebooks, stati…" at bounding box center [806, 788] width 905 height 284
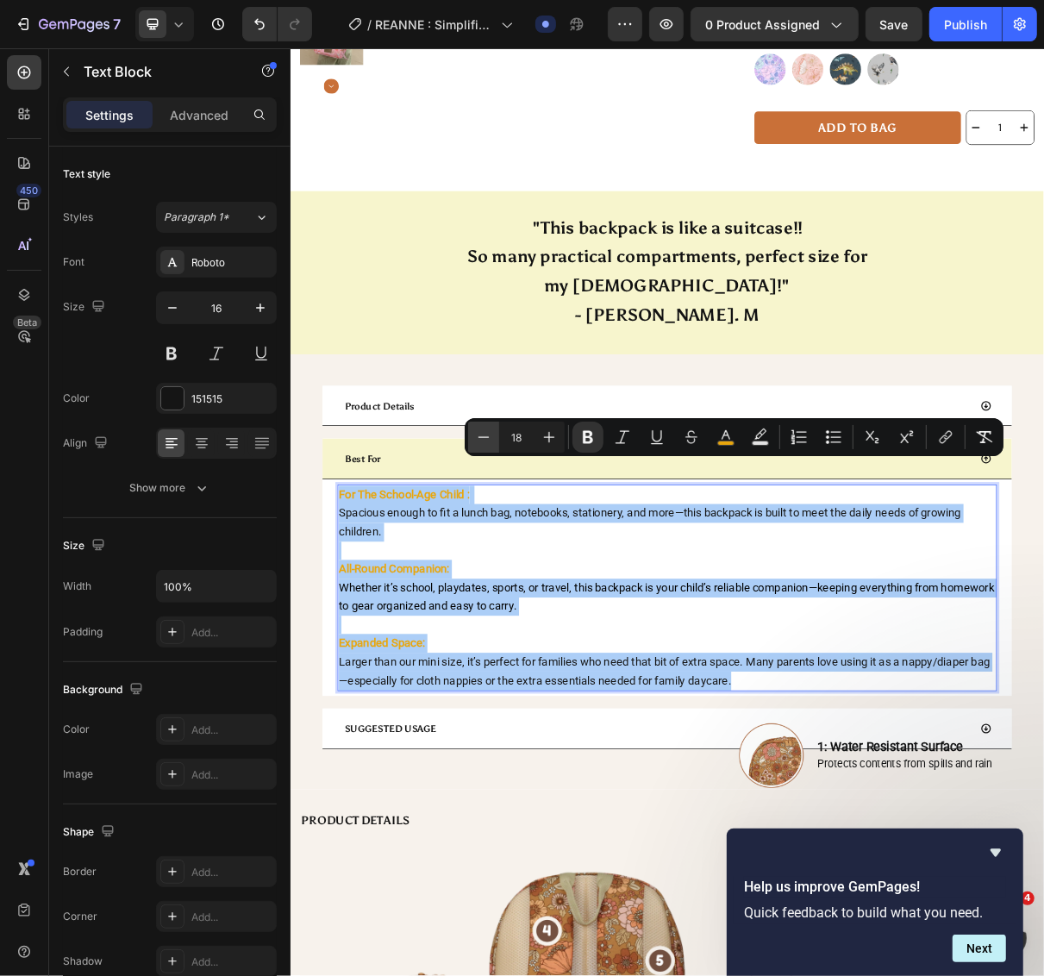
click at [479, 437] on icon "Editor contextual toolbar" at bounding box center [483, 436] width 11 height 1
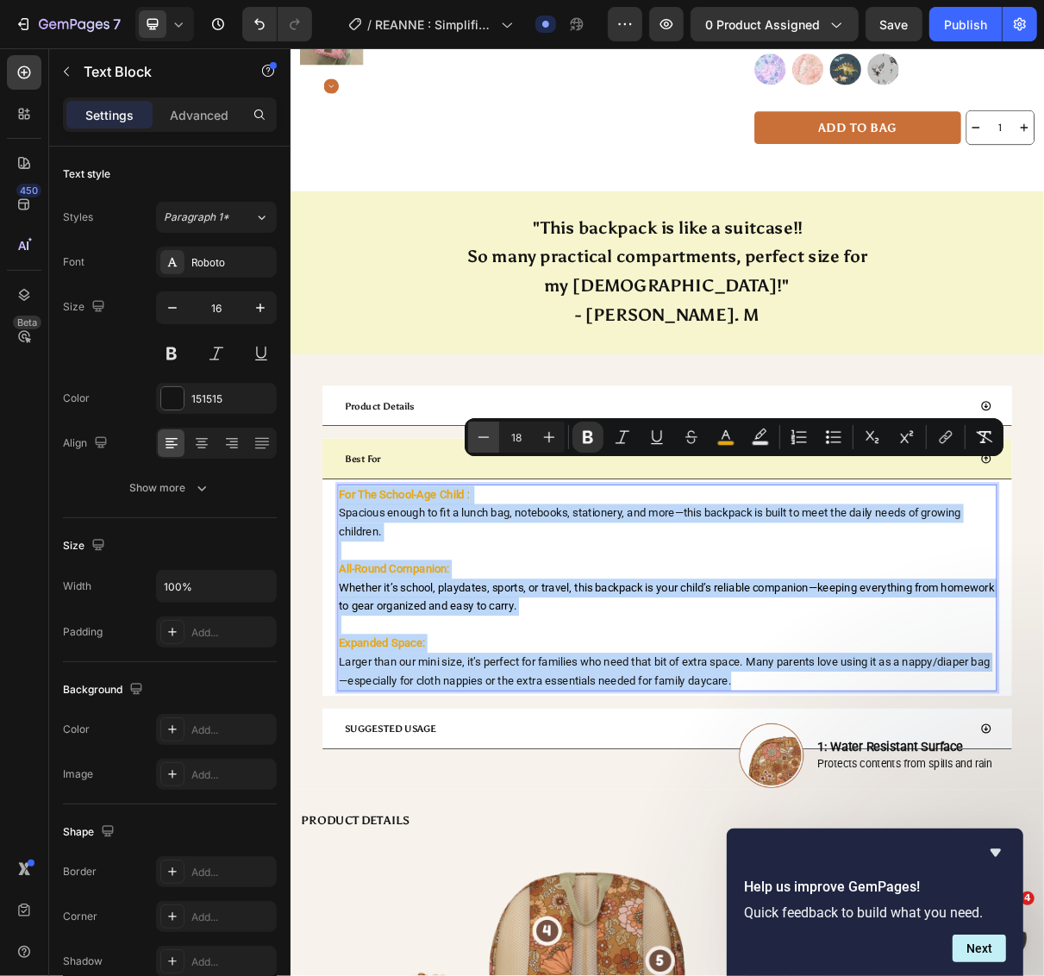
type input "17"
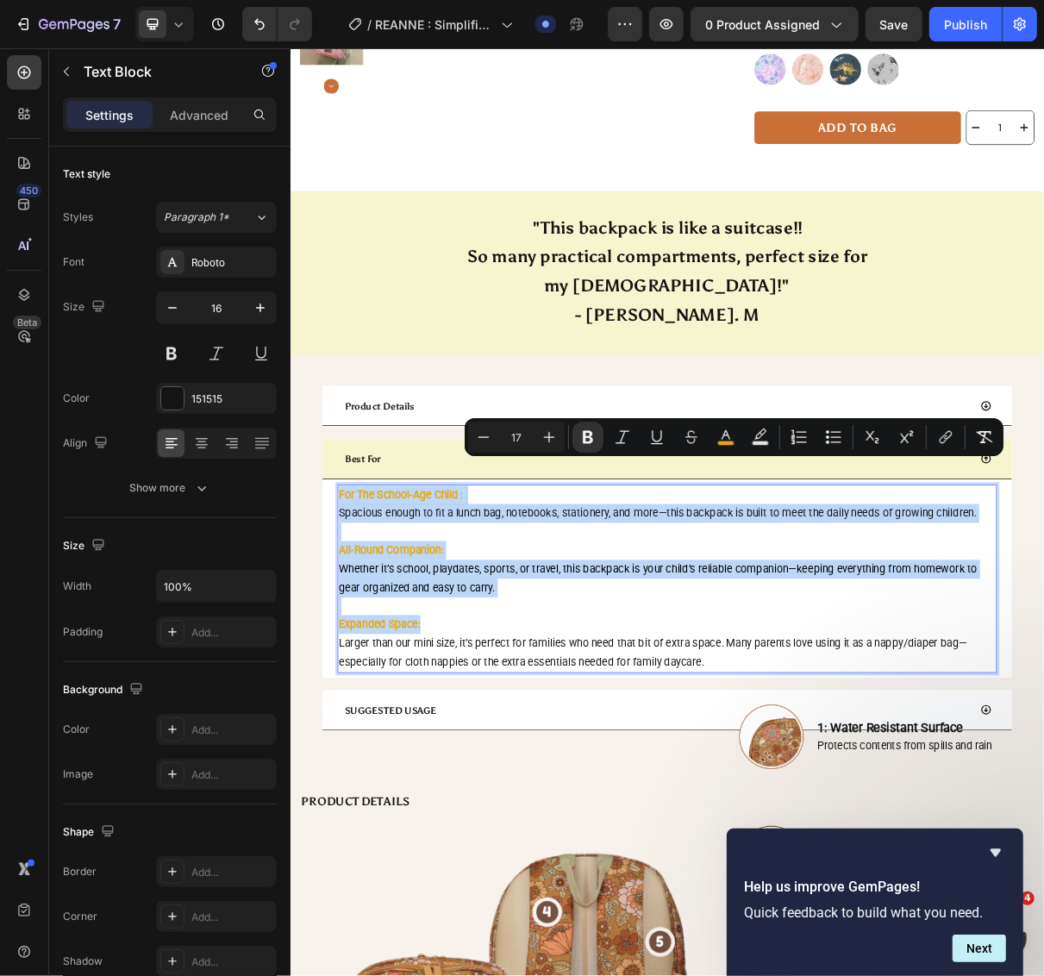
click at [517, 750] on p "Whether it’s school, playdates, sports, or travel, this backpack is your child’…" at bounding box center [807, 776] width 902 height 52
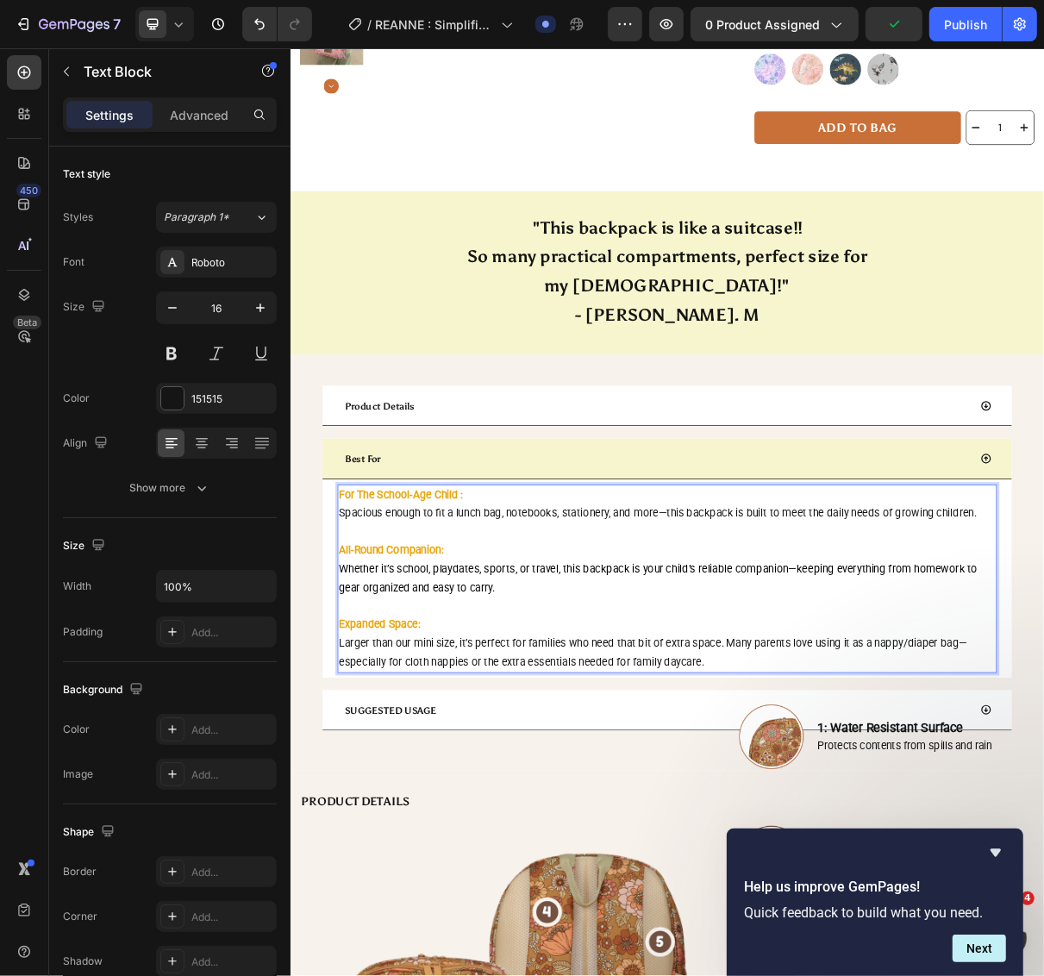
click at [571, 724] on p "All-Round Companion:" at bounding box center [807, 737] width 902 height 26
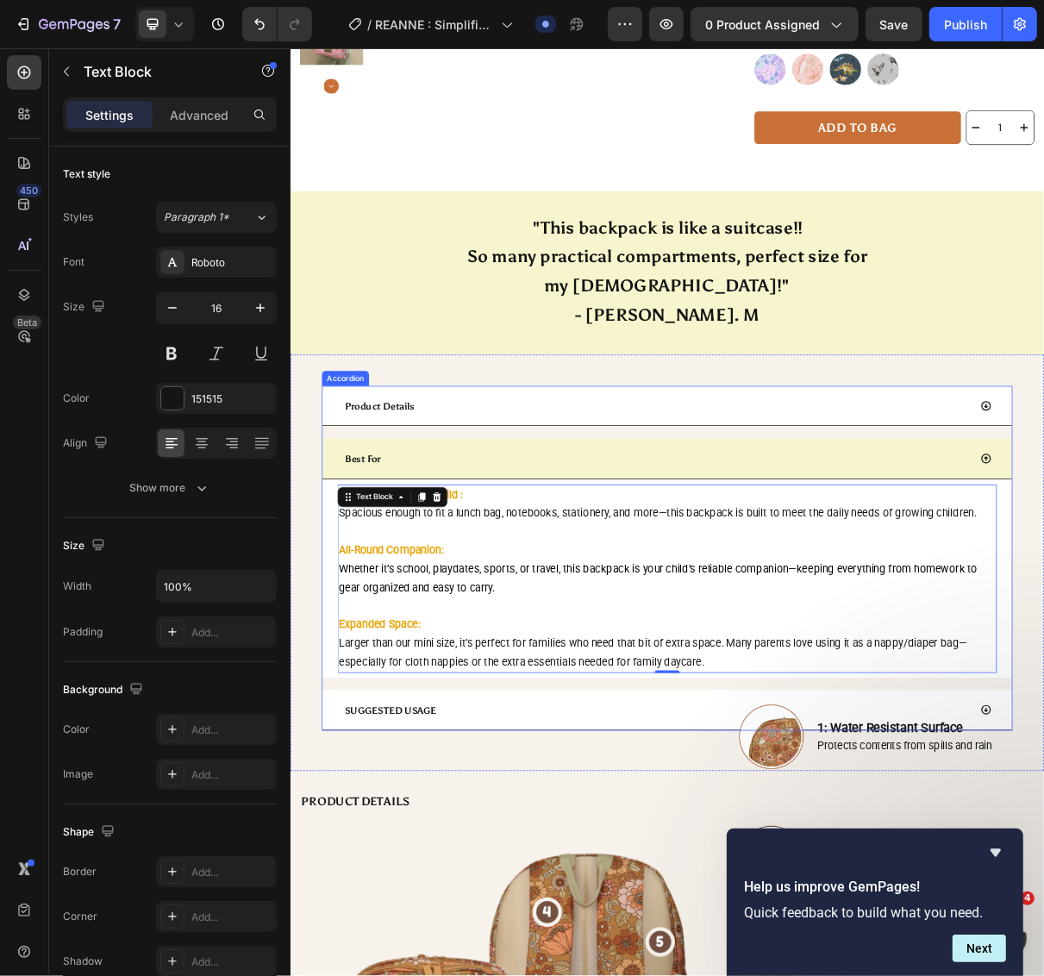
click at [622, 594] on div "Best For" at bounding box center [792, 611] width 862 height 34
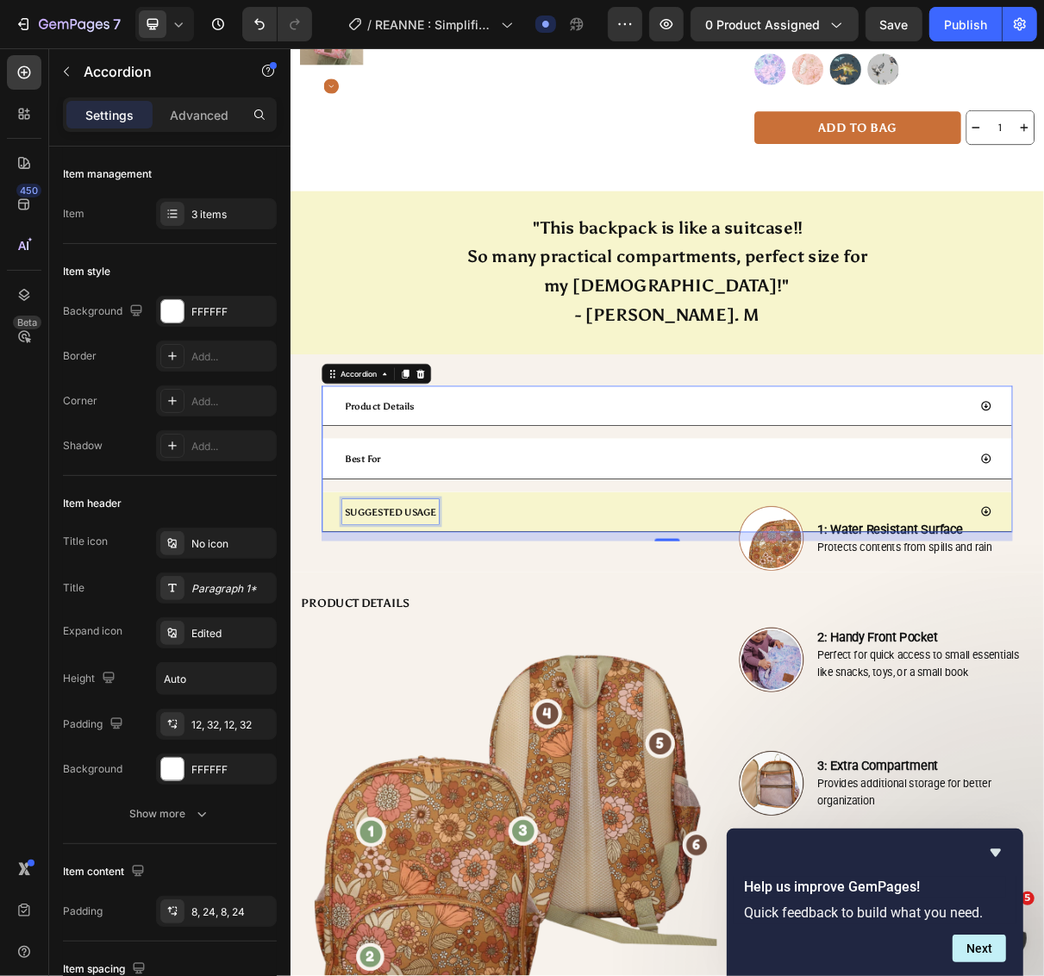
click at [454, 677] on span "SUGGESTED USAGE" at bounding box center [427, 685] width 127 height 16
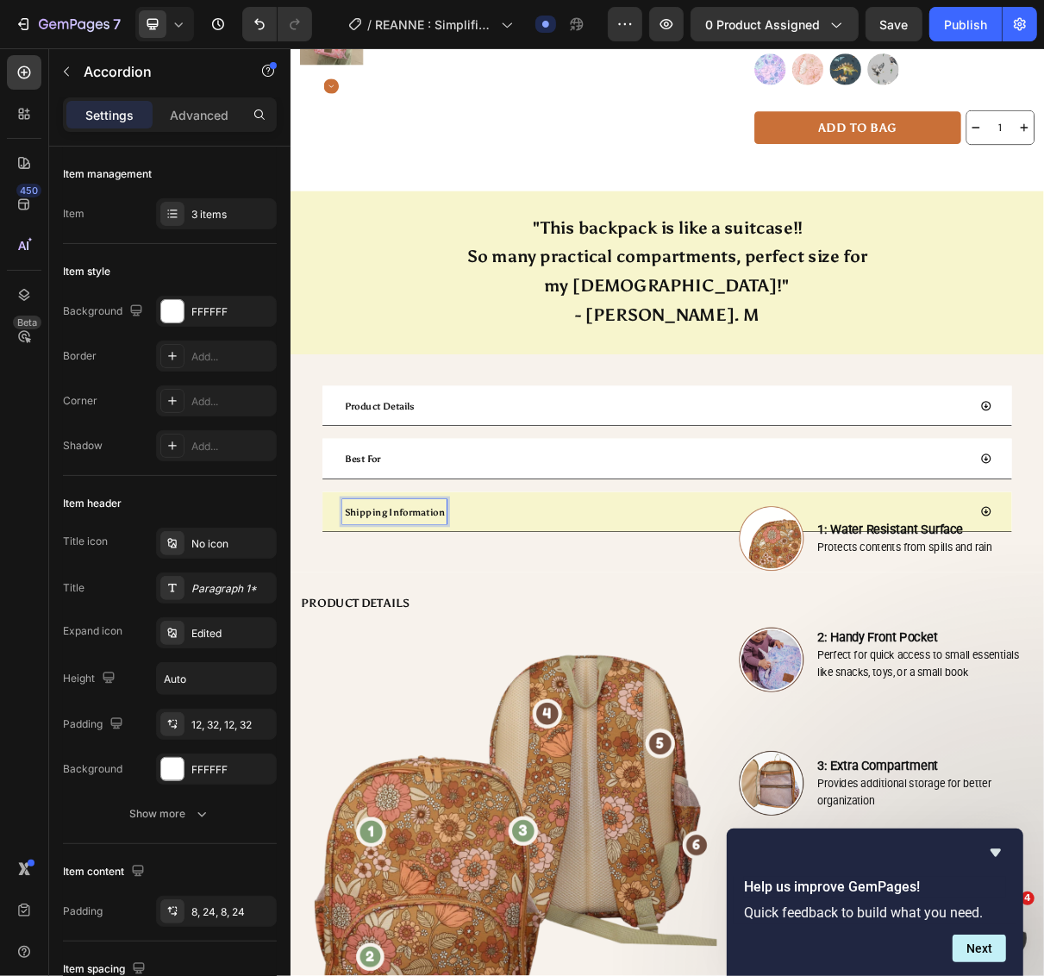
click at [678, 667] on div "Shipping Information" at bounding box center [792, 684] width 862 height 34
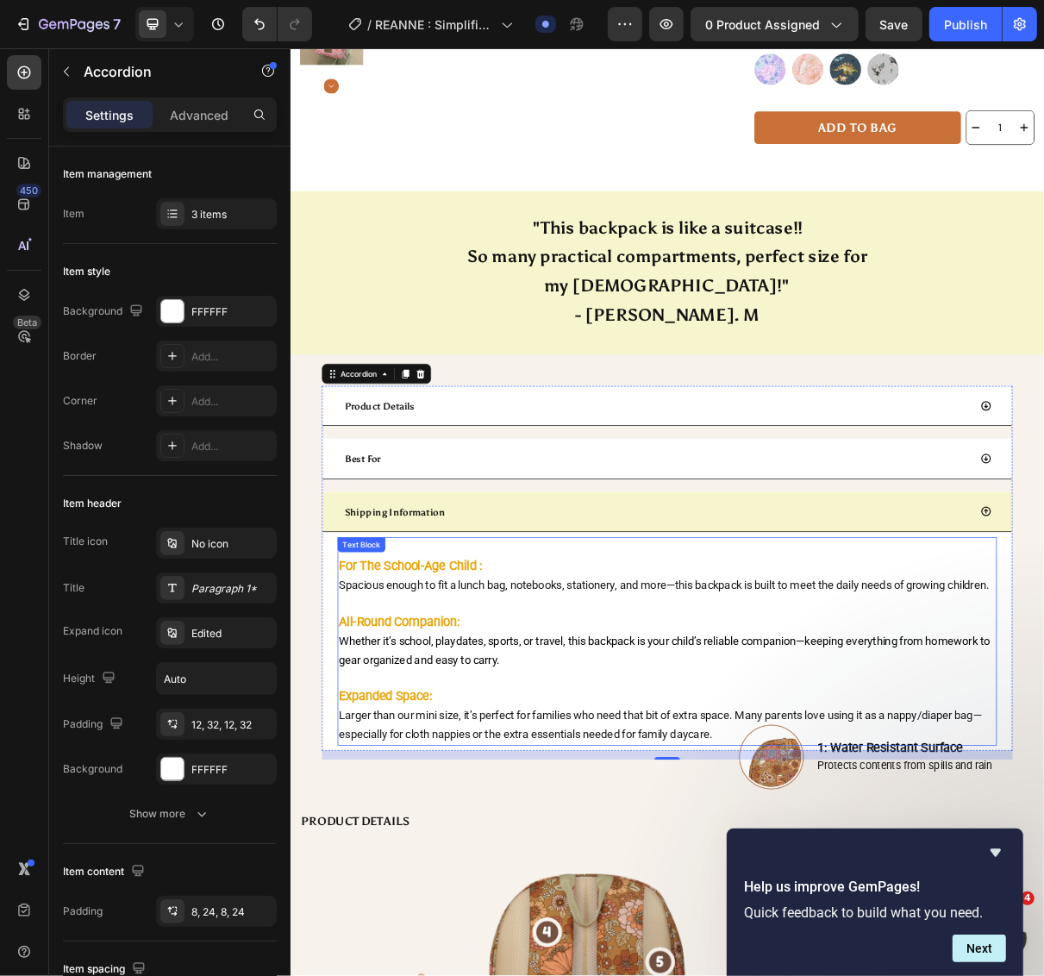
click at [432, 927] on strong "Expanded Space:" at bounding box center [420, 937] width 128 height 21
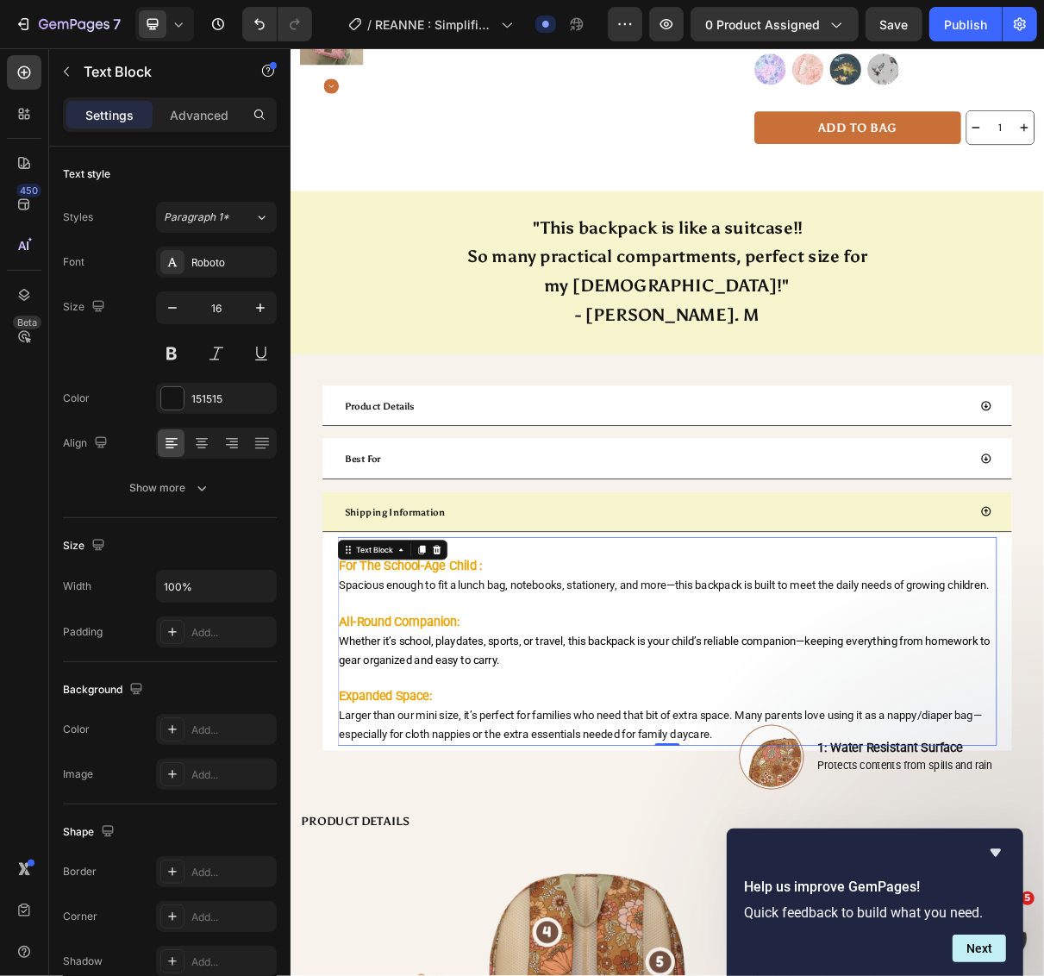
click at [432, 927] on strong "Expanded Space:" at bounding box center [420, 937] width 128 height 21
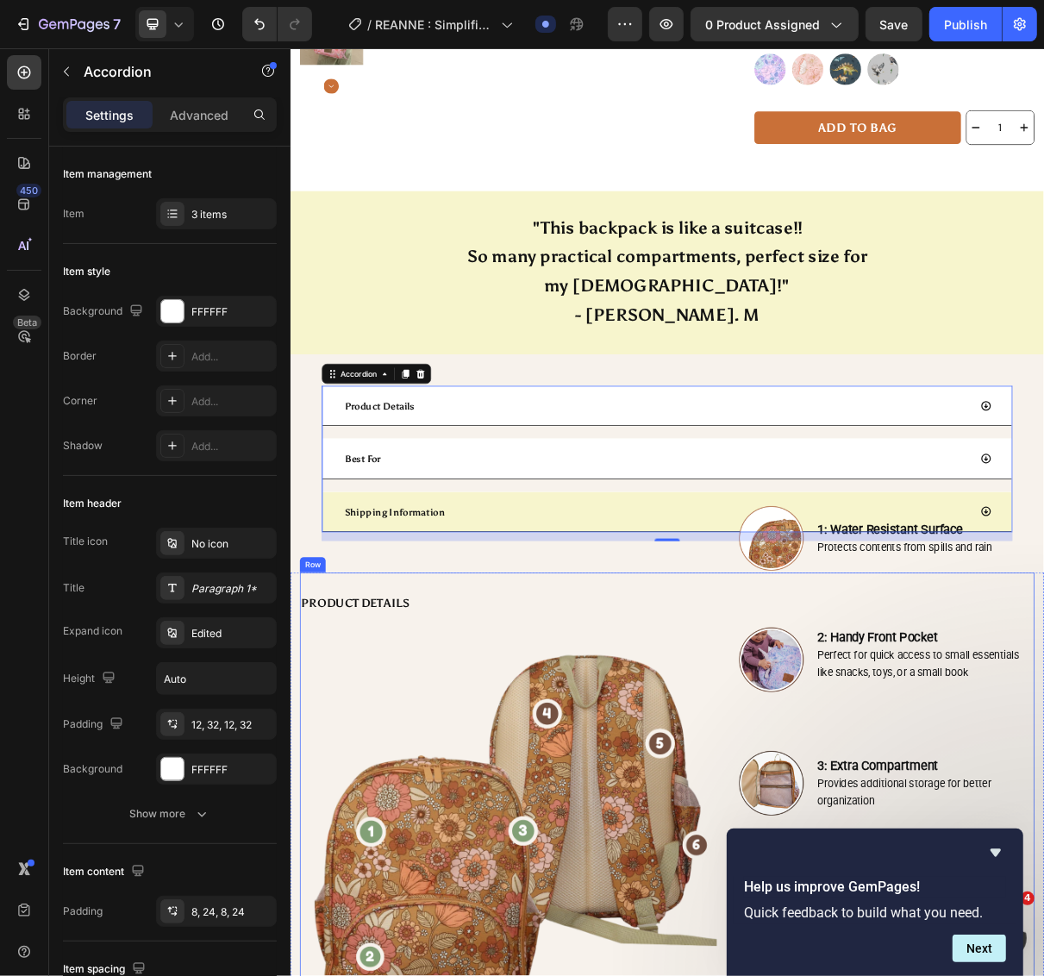
scroll to position [1367, 0]
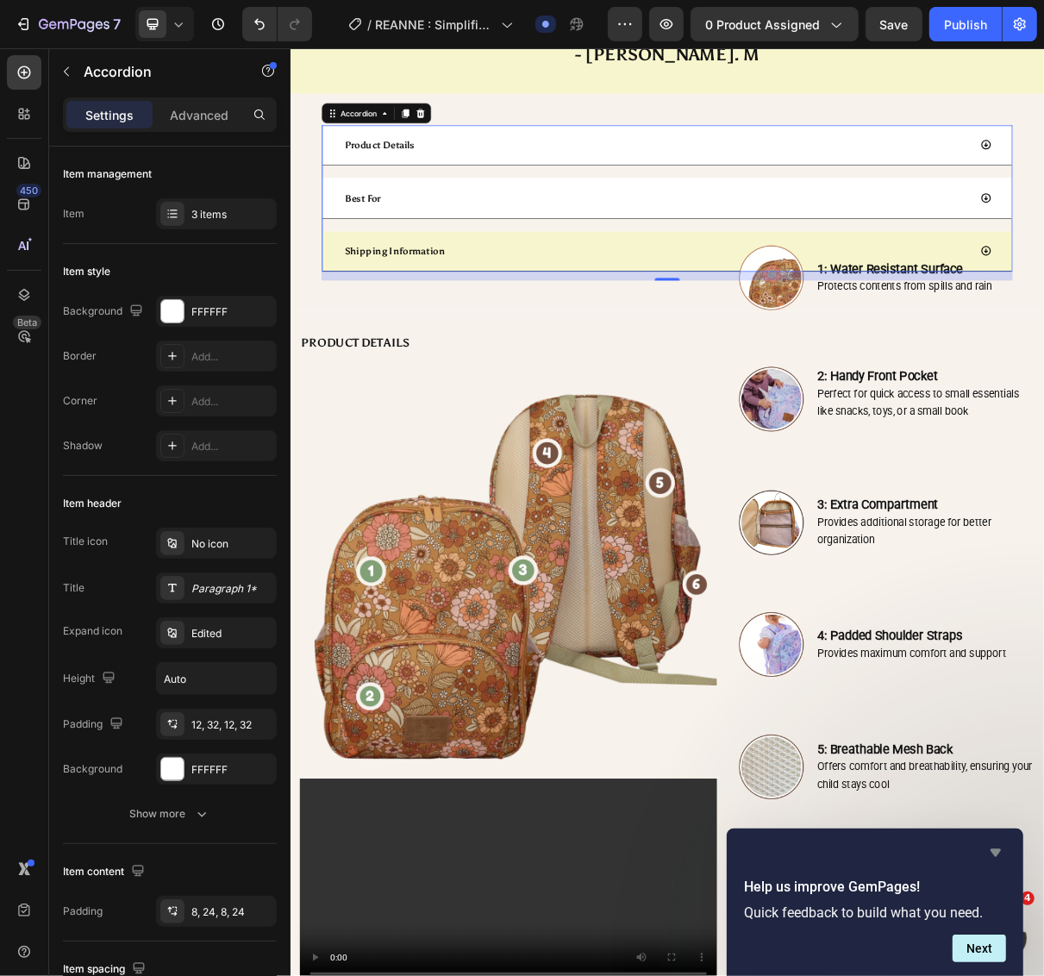
click at [998, 845] on icon "Hide survey" at bounding box center [995, 852] width 21 height 21
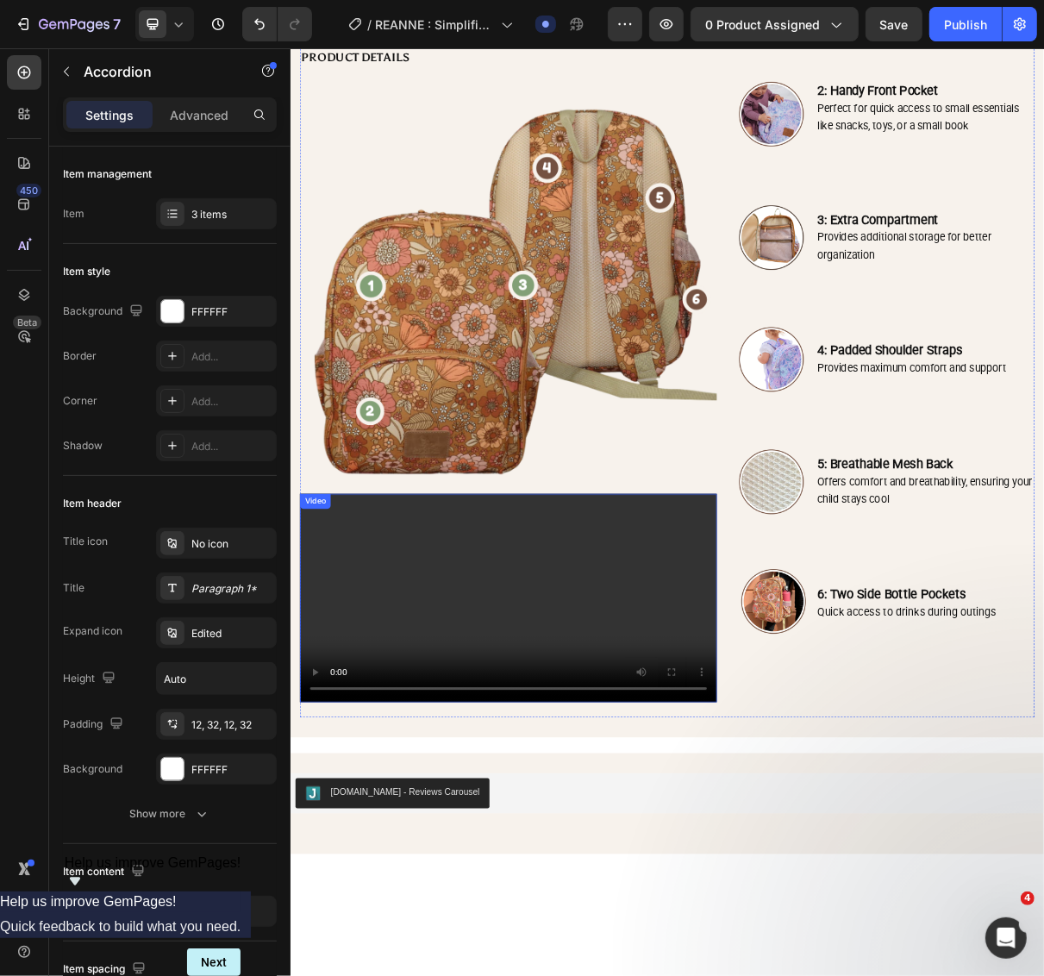
scroll to position [1616, 0]
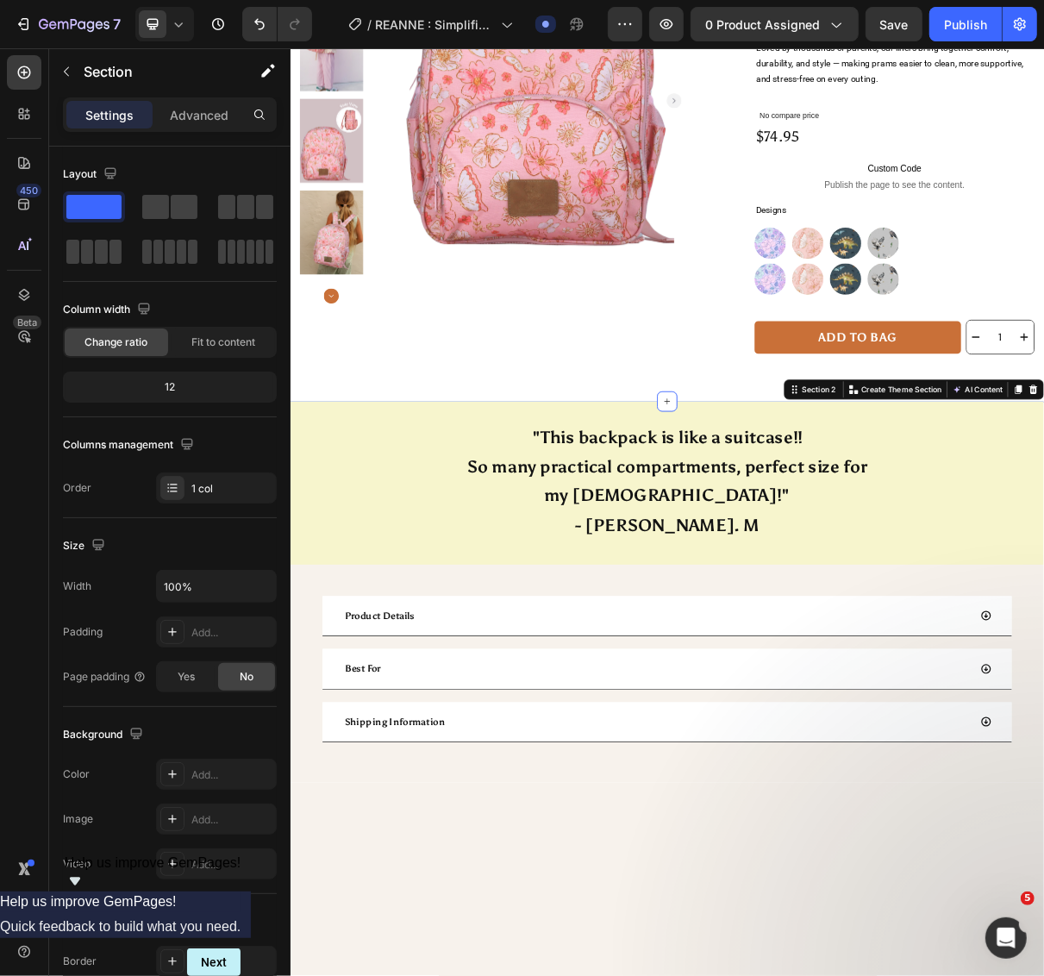
scroll to position [648, 0]
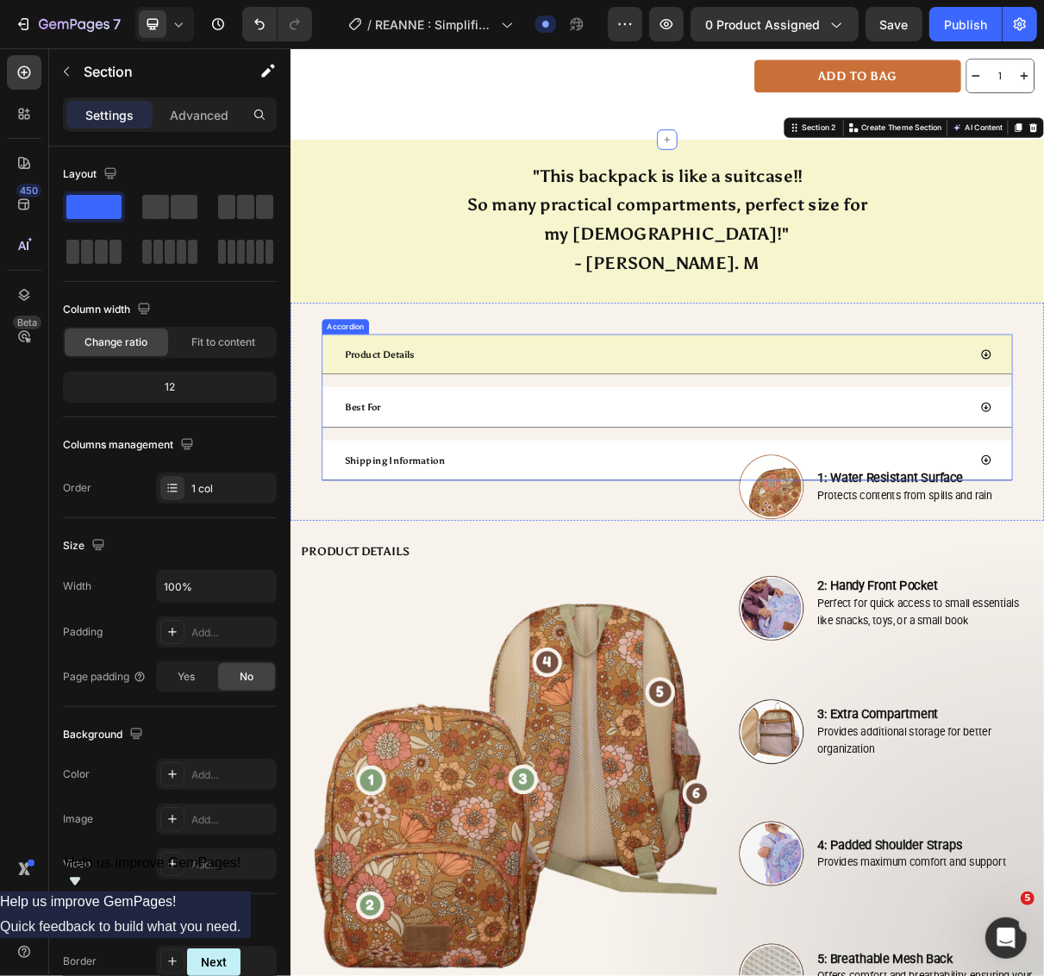
click at [1046, 451] on div "Product Details" at bounding box center [792, 468] width 862 height 34
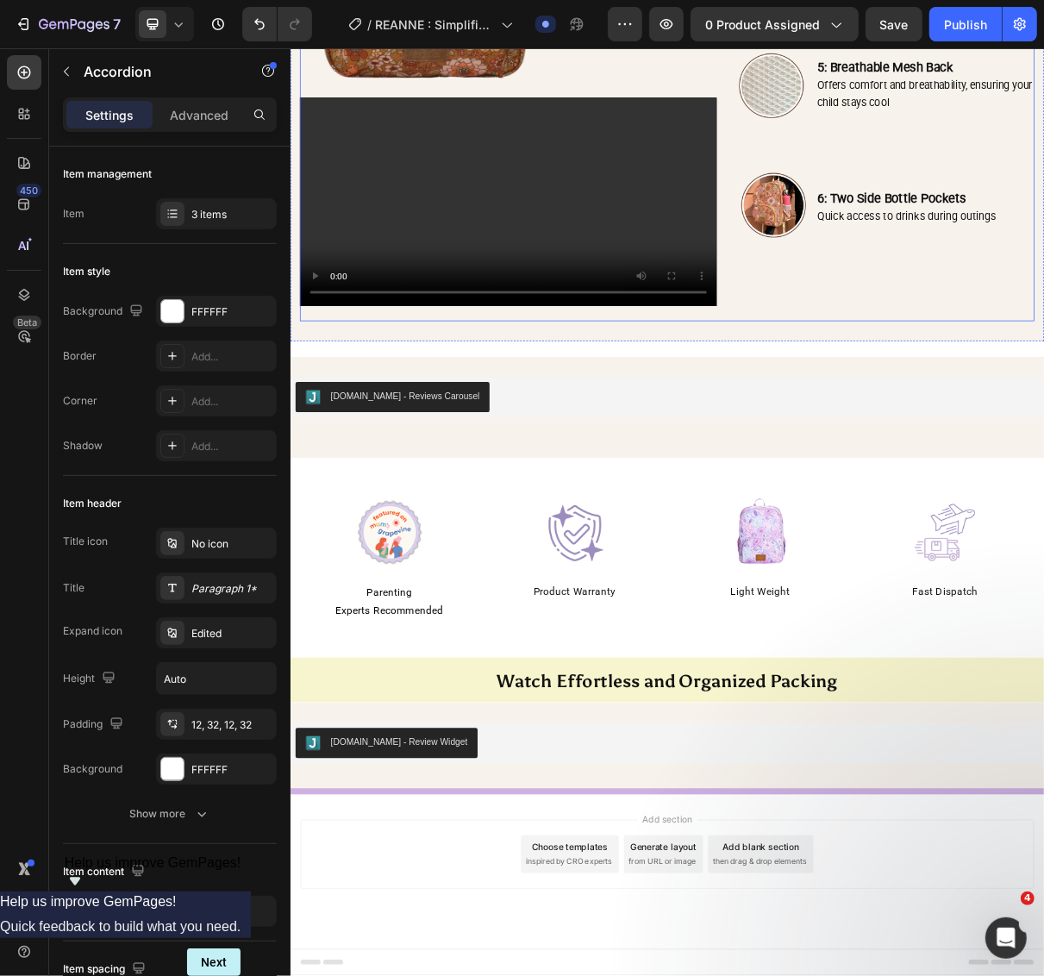
scroll to position [2678, 0]
click at [609, 628] on div "Image Parenting Experts Recommended Text block Parenting Experts Recommended Te…" at bounding box center [807, 734] width 1034 height 250
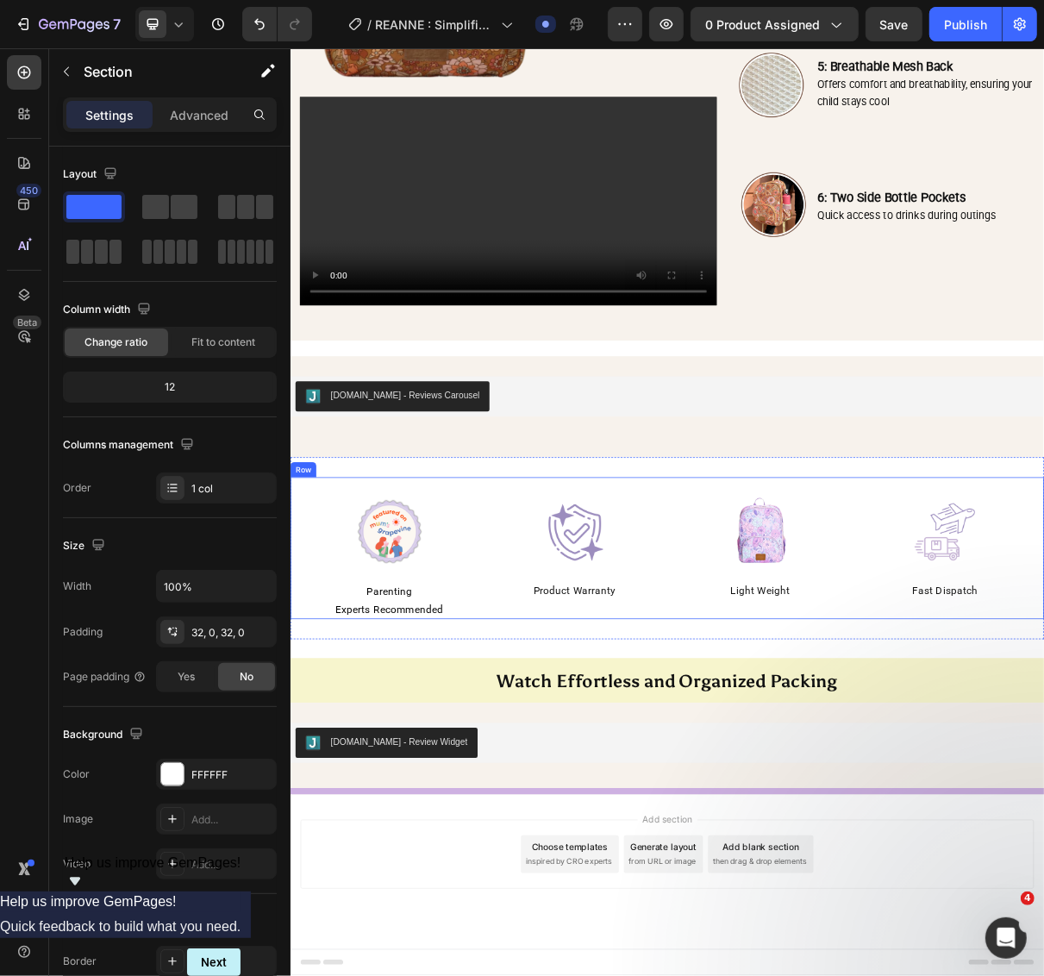
click at [707, 638] on div "Image Parenting Experts Recommended Text block Parenting Experts Recommended Te…" at bounding box center [807, 734] width 1034 height 195
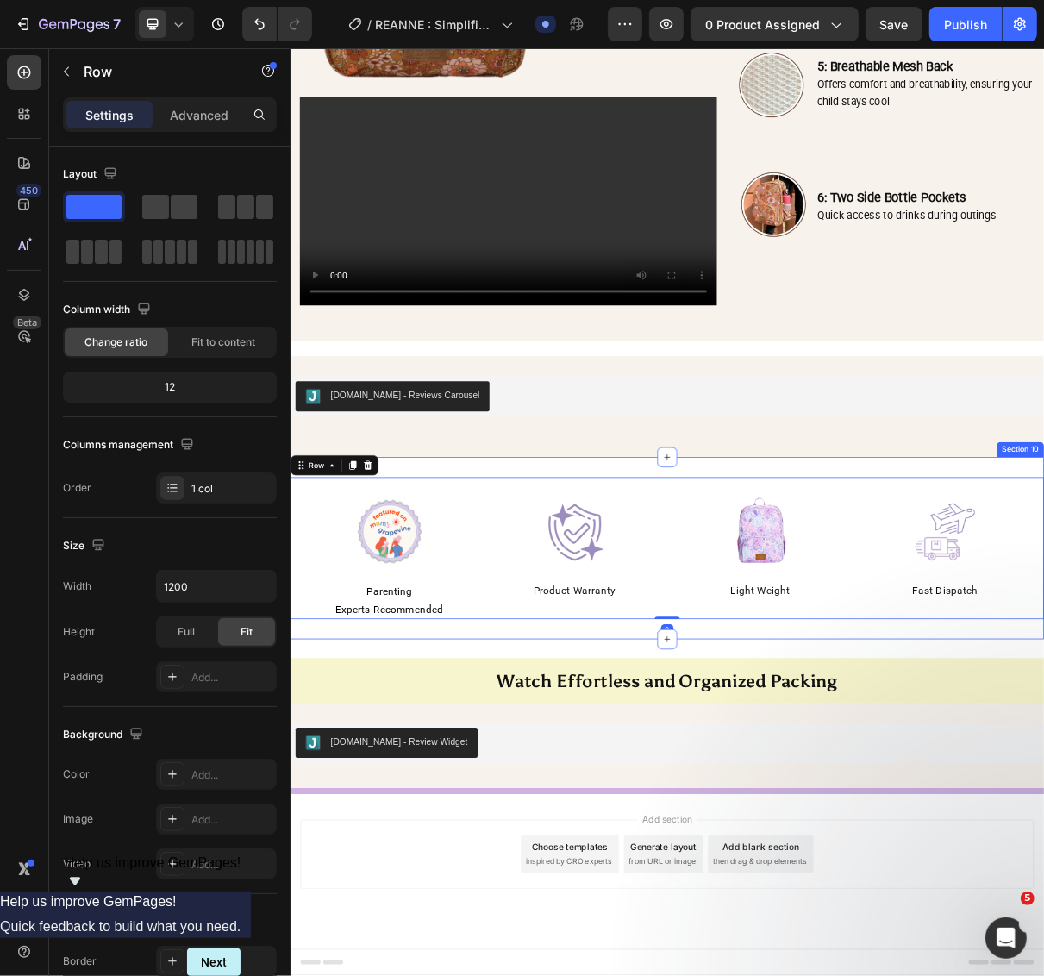
click at [599, 621] on div "Image Parenting Experts Recommended Text block Parenting Experts Recommended Te…" at bounding box center [807, 734] width 1034 height 250
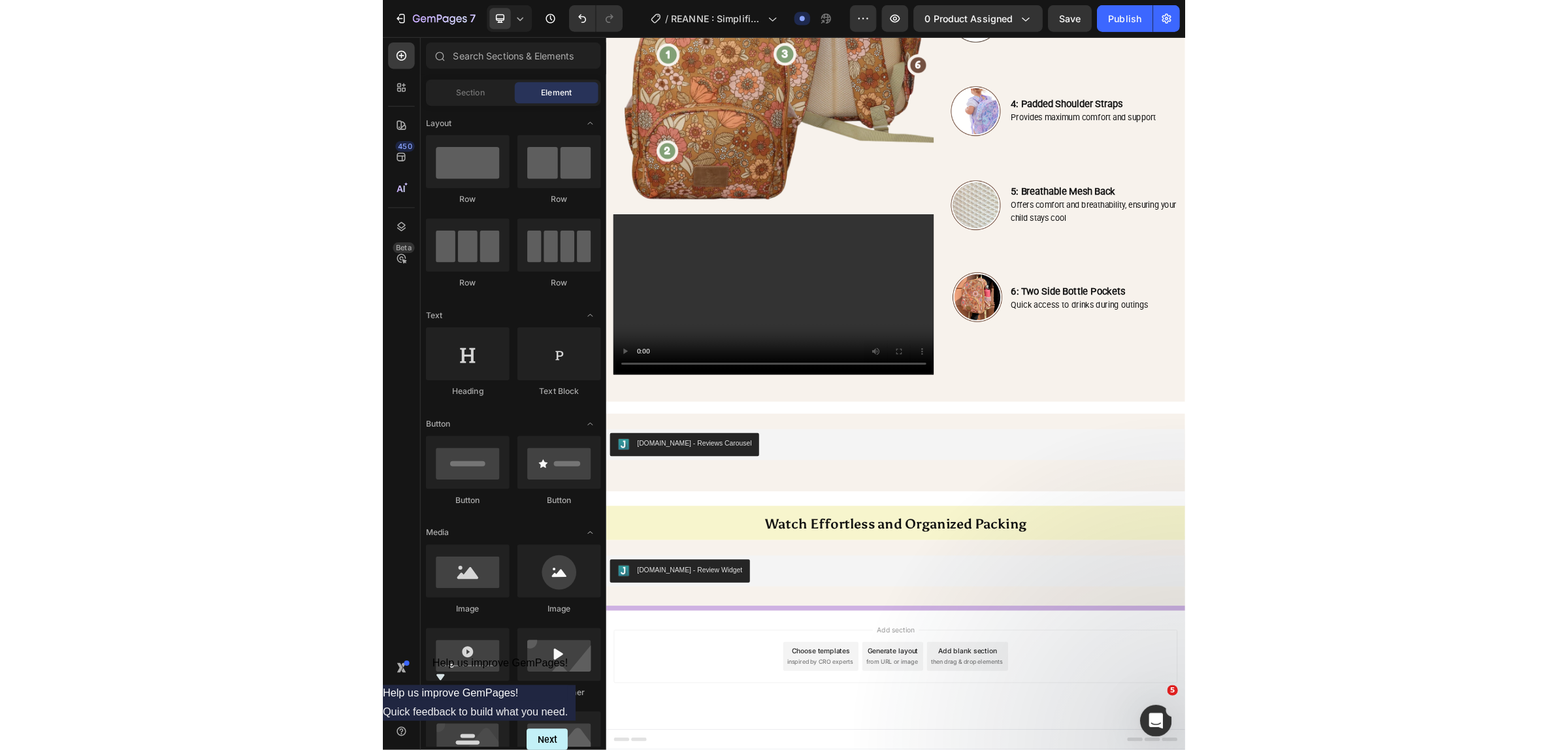
scroll to position [1840, 0]
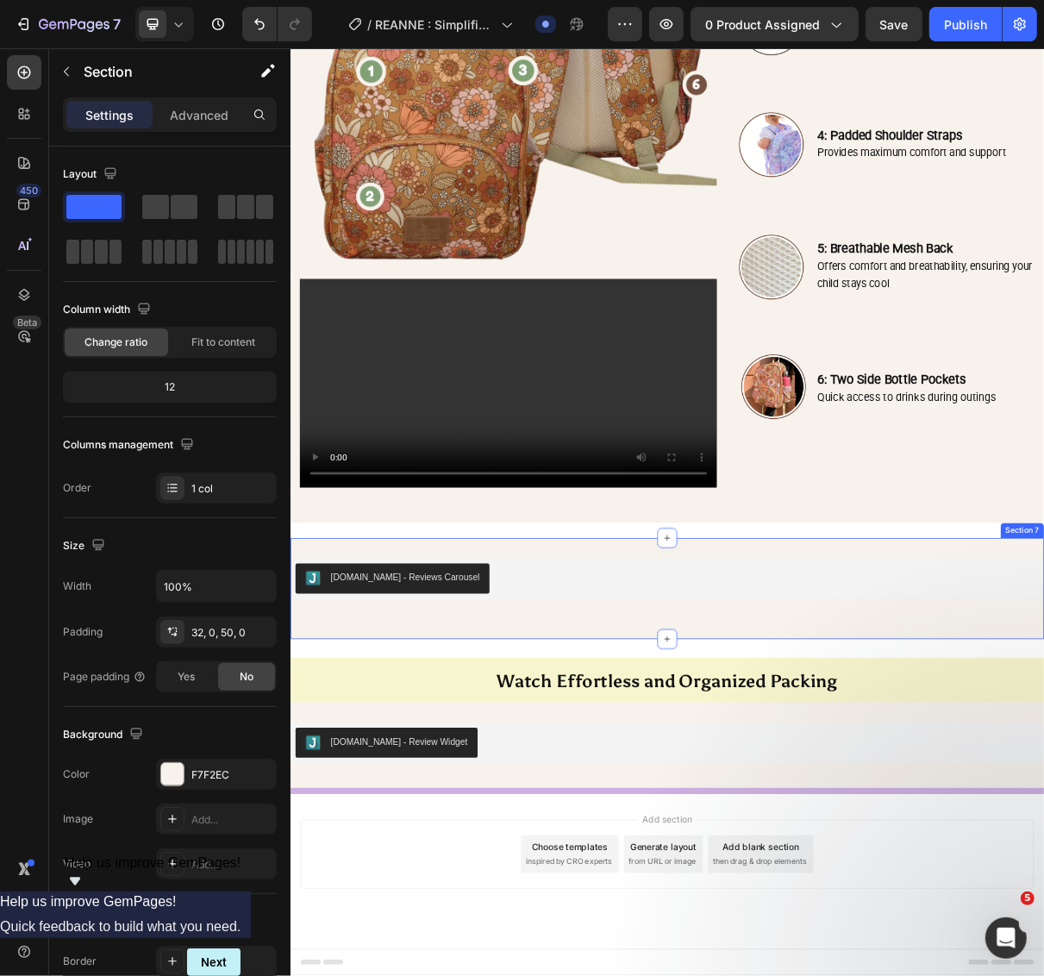
click at [673, 728] on div "Judge.me - Reviews Carousel Judge.me Section 7" at bounding box center [807, 790] width 1034 height 139
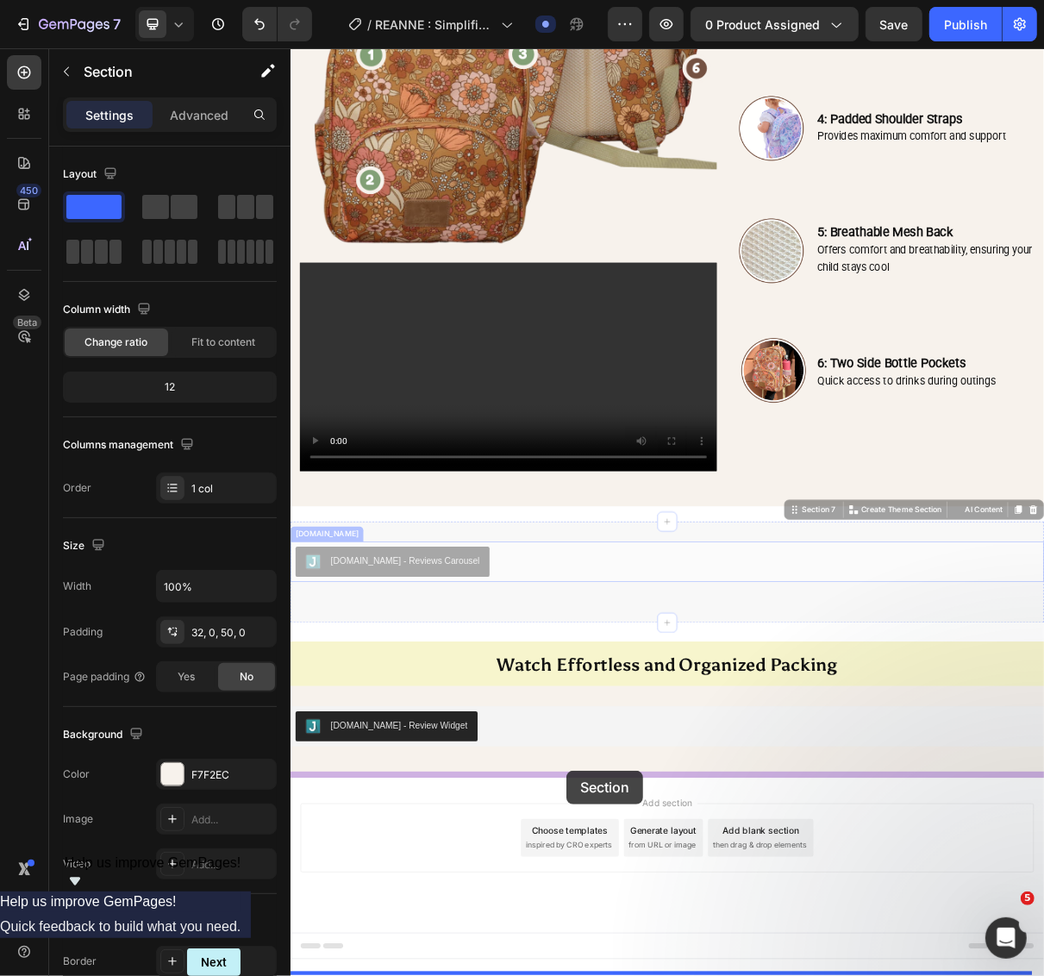
drag, startPoint x: 634, startPoint y: 737, endPoint x: 668, endPoint y: 1039, distance: 303.6
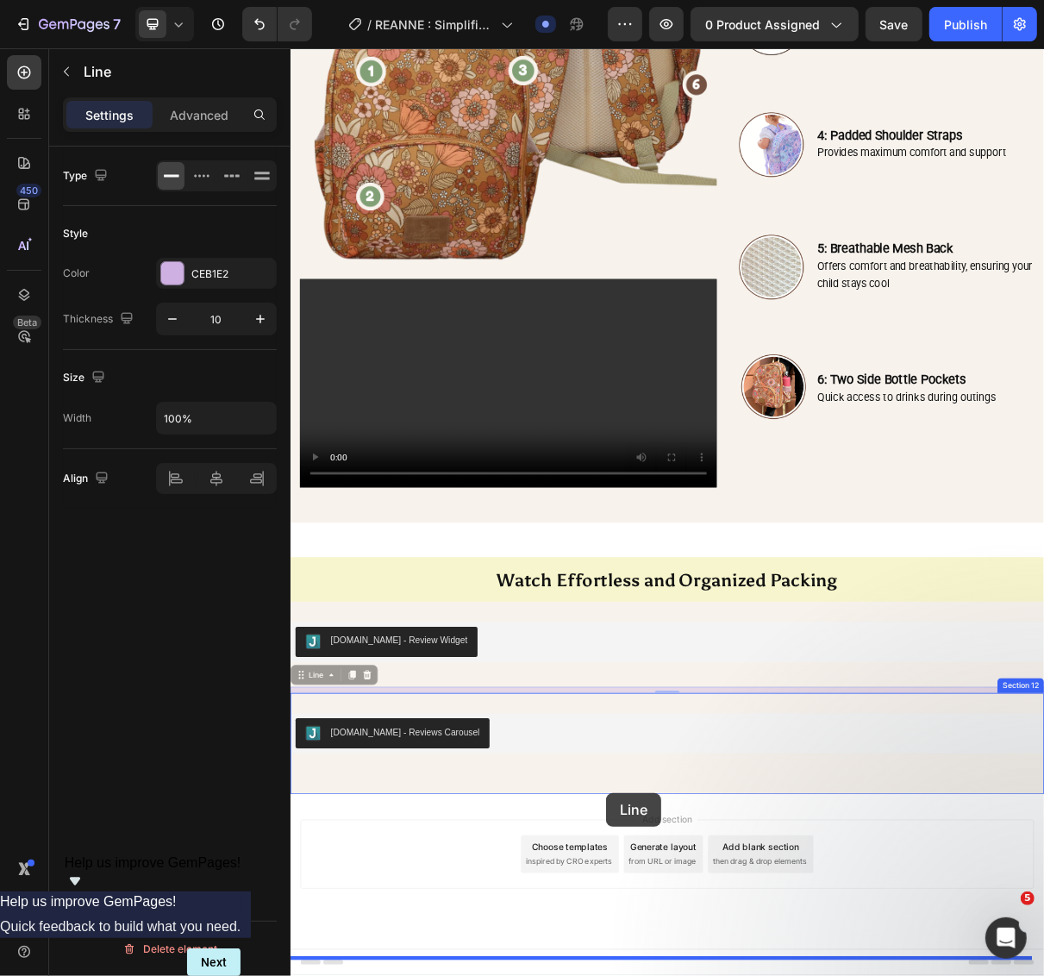
drag, startPoint x: 730, startPoint y: 925, endPoint x: 723, endPoint y: 1070, distance: 145.0
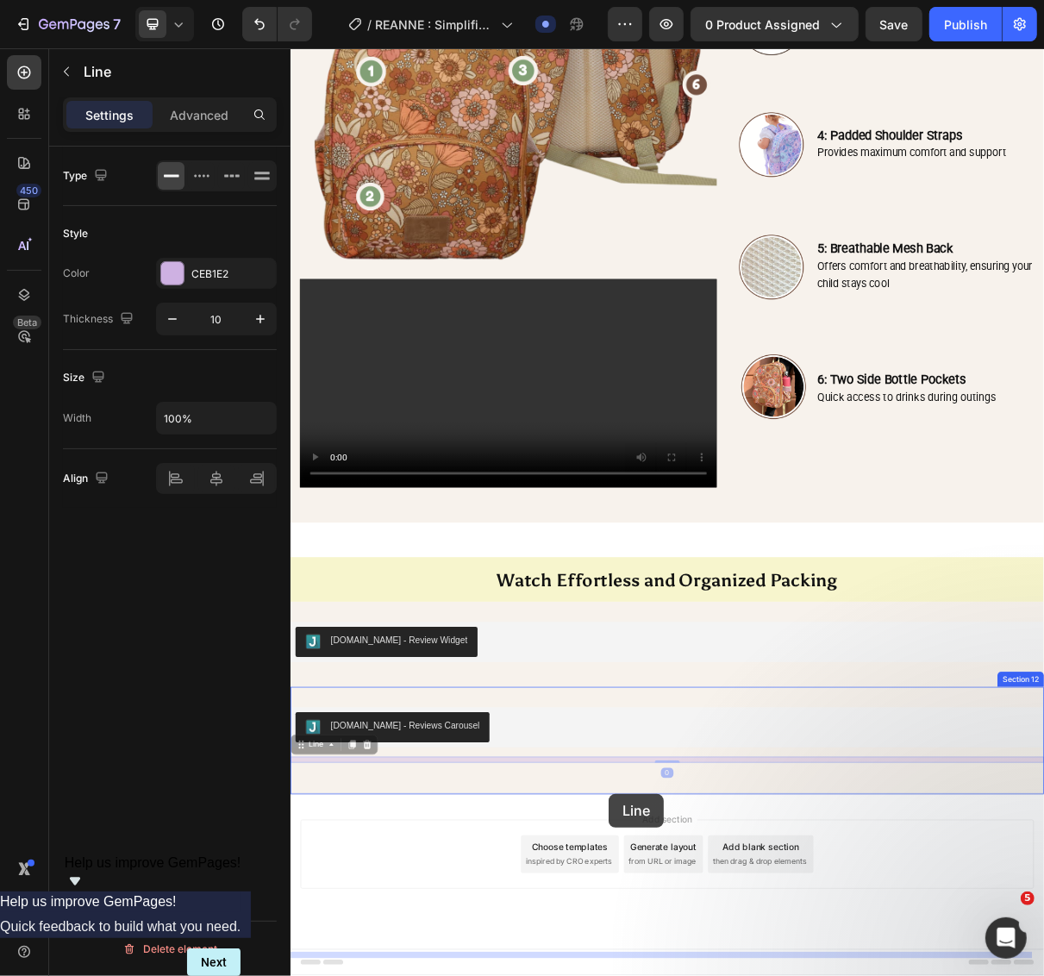
drag, startPoint x: 726, startPoint y: 1022, endPoint x: 726, endPoint y: 1071, distance: 48.3
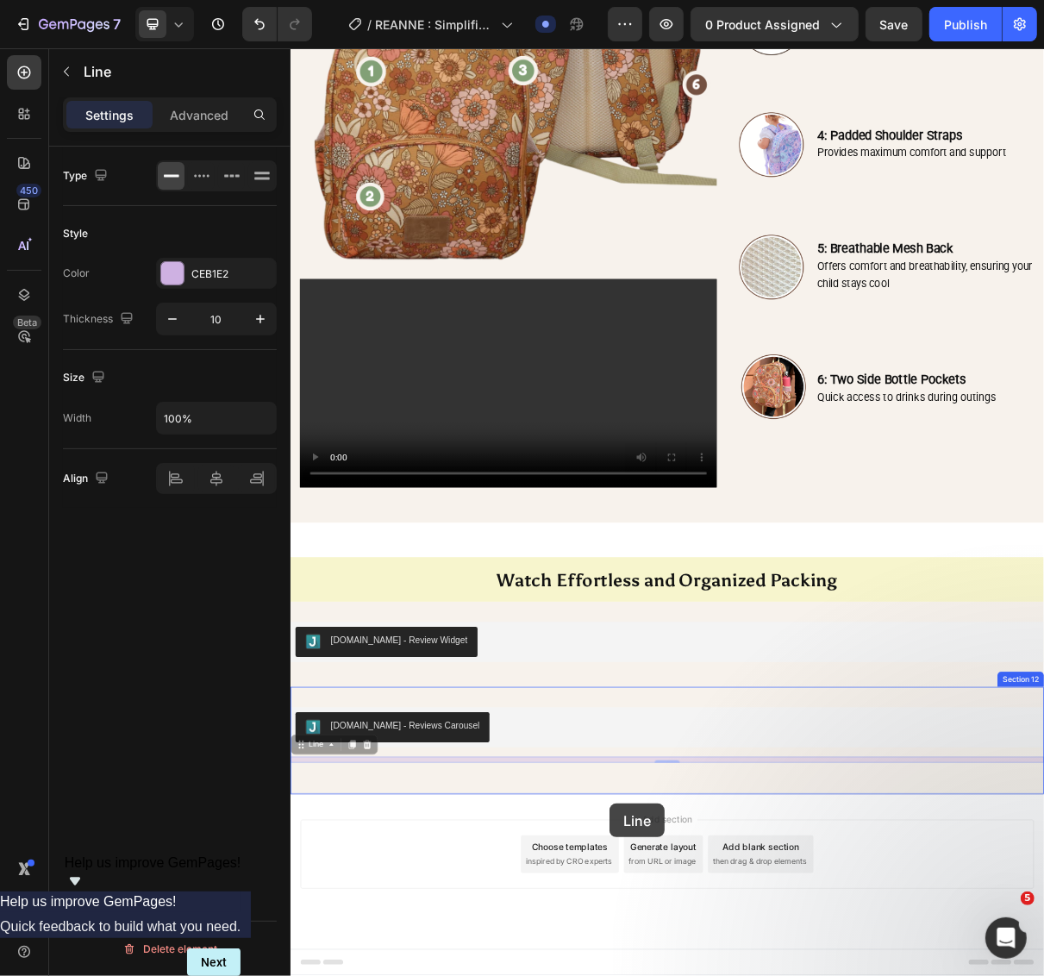
drag, startPoint x: 729, startPoint y: 1025, endPoint x: 728, endPoint y: 1084, distance: 59.5
drag, startPoint x: 705, startPoint y: 1027, endPoint x: 709, endPoint y: 1070, distance: 43.3
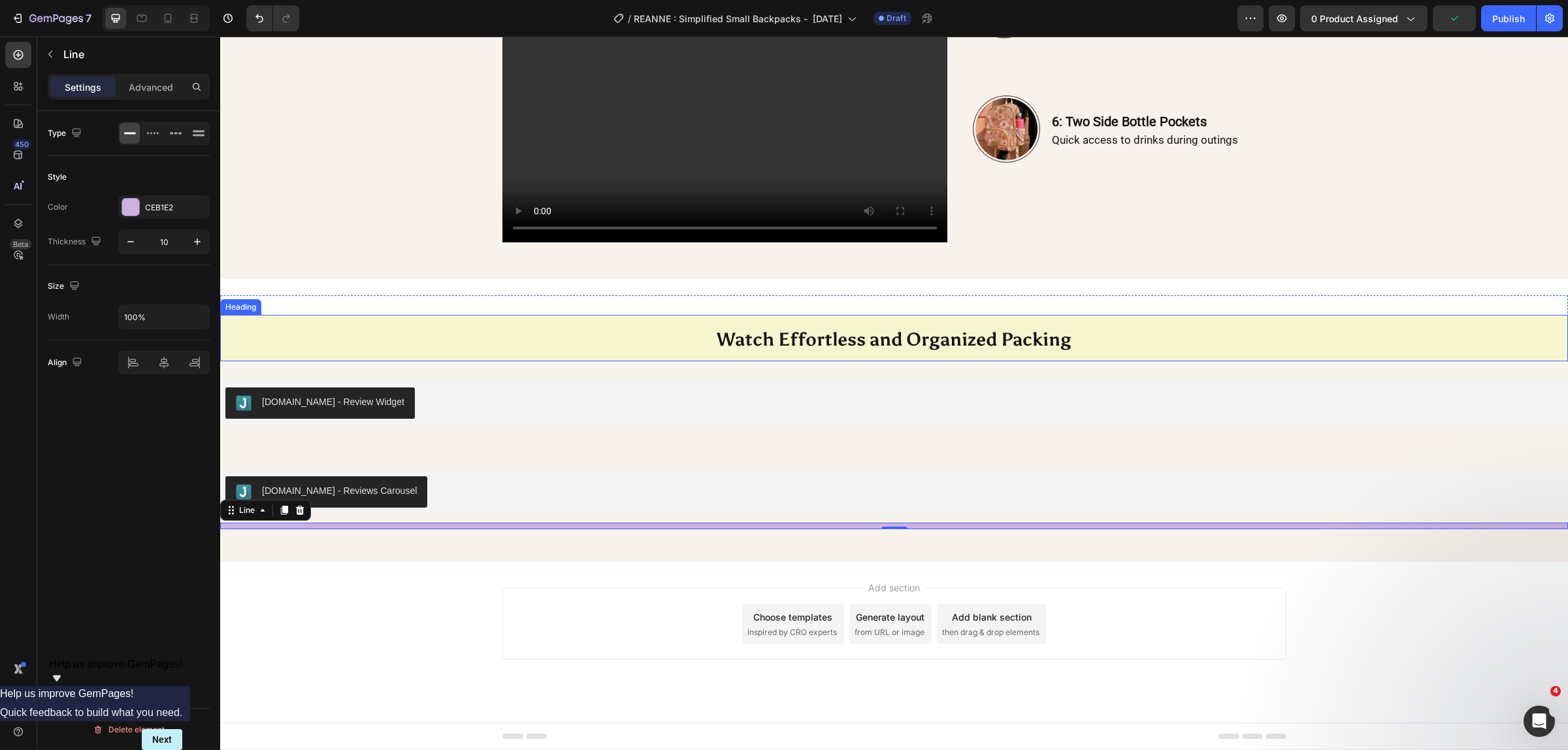
scroll to position [2130, 0]
click at [790, 524] on div at bounding box center [894, 526] width 1347 height 7
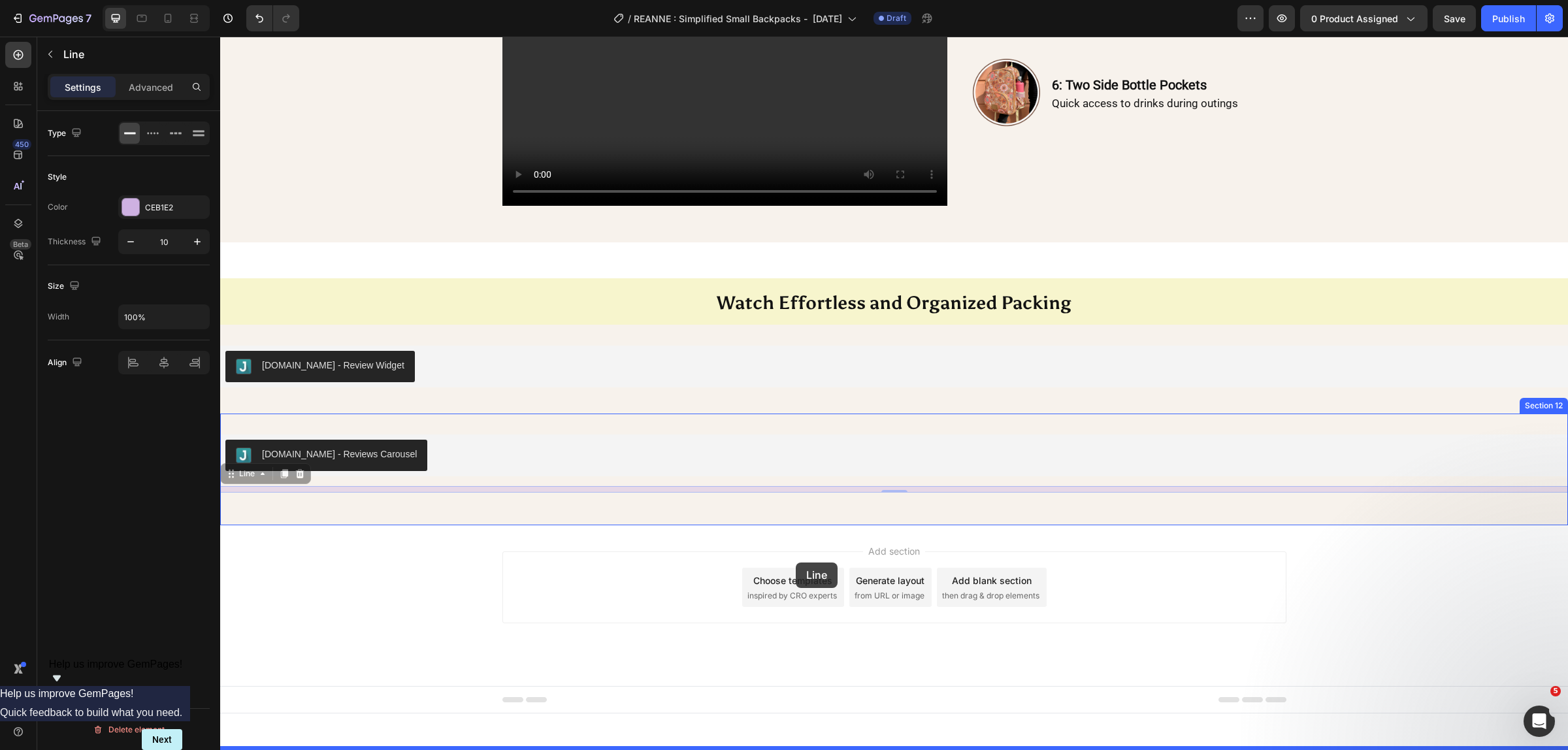
drag, startPoint x: 790, startPoint y: 524, endPoint x: 796, endPoint y: 561, distance: 37.5
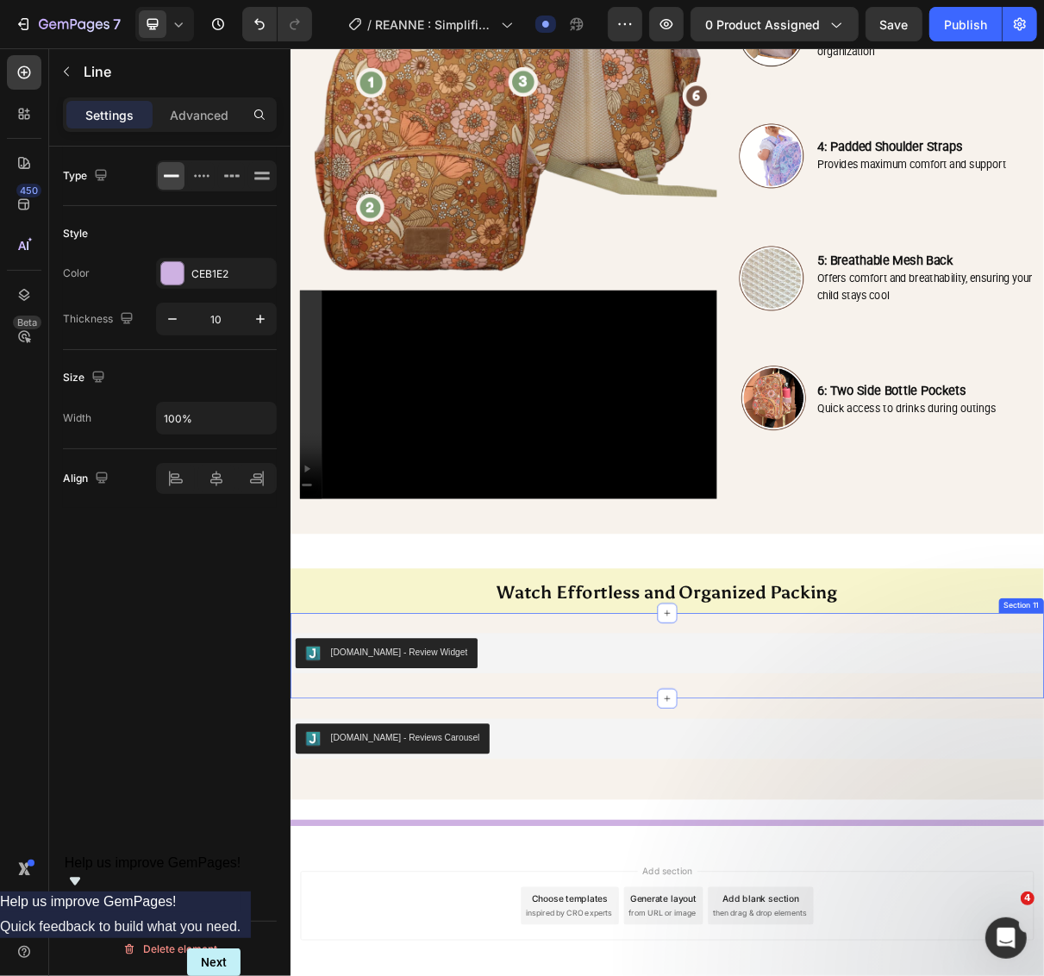
scroll to position [1265, 0]
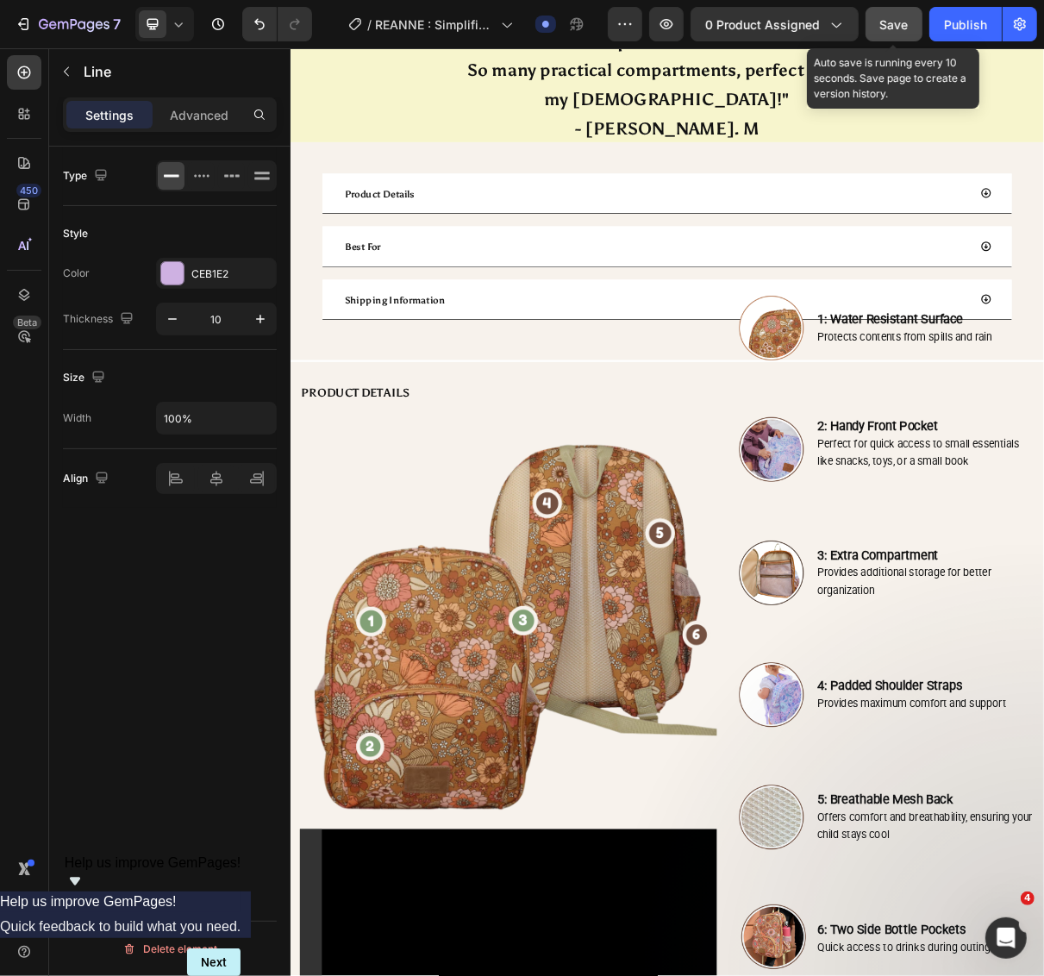
click at [897, 22] on span "Save" at bounding box center [894, 24] width 28 height 15
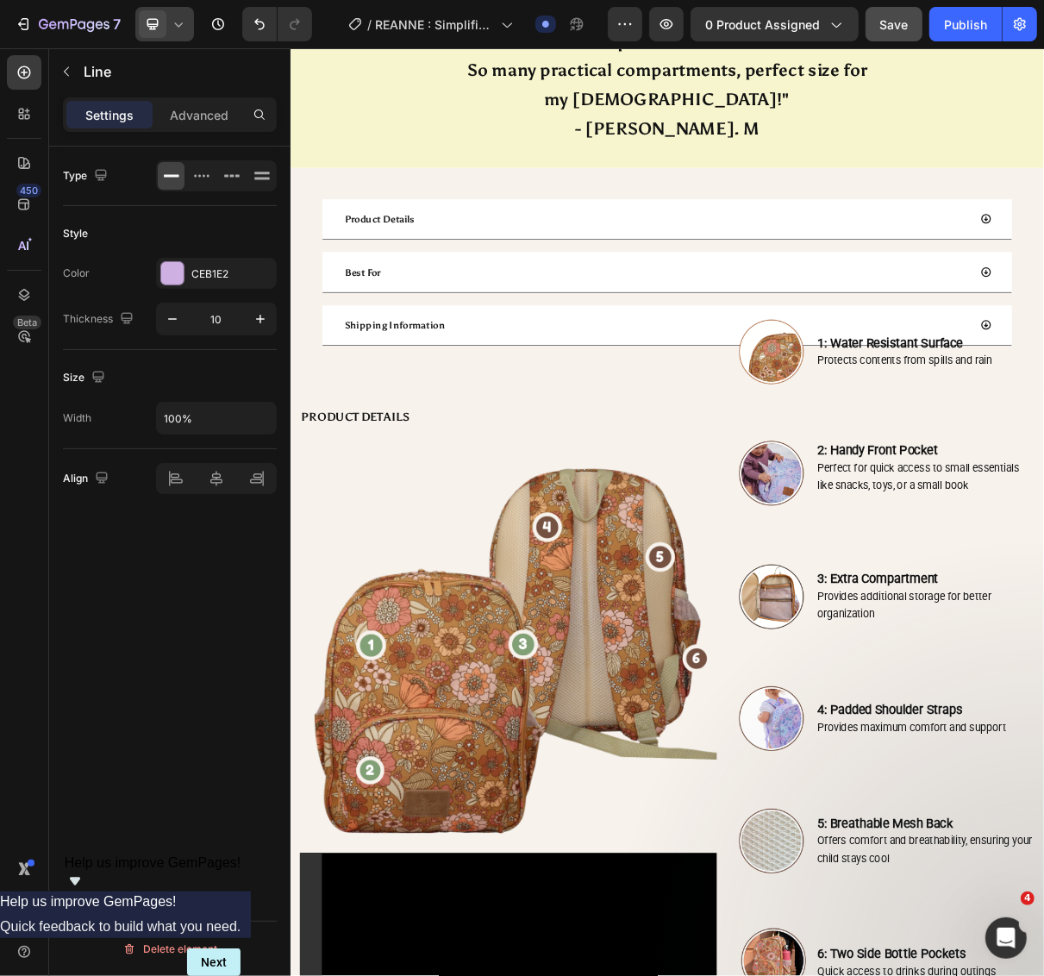
click at [186, 23] on icon at bounding box center [178, 24] width 17 height 17
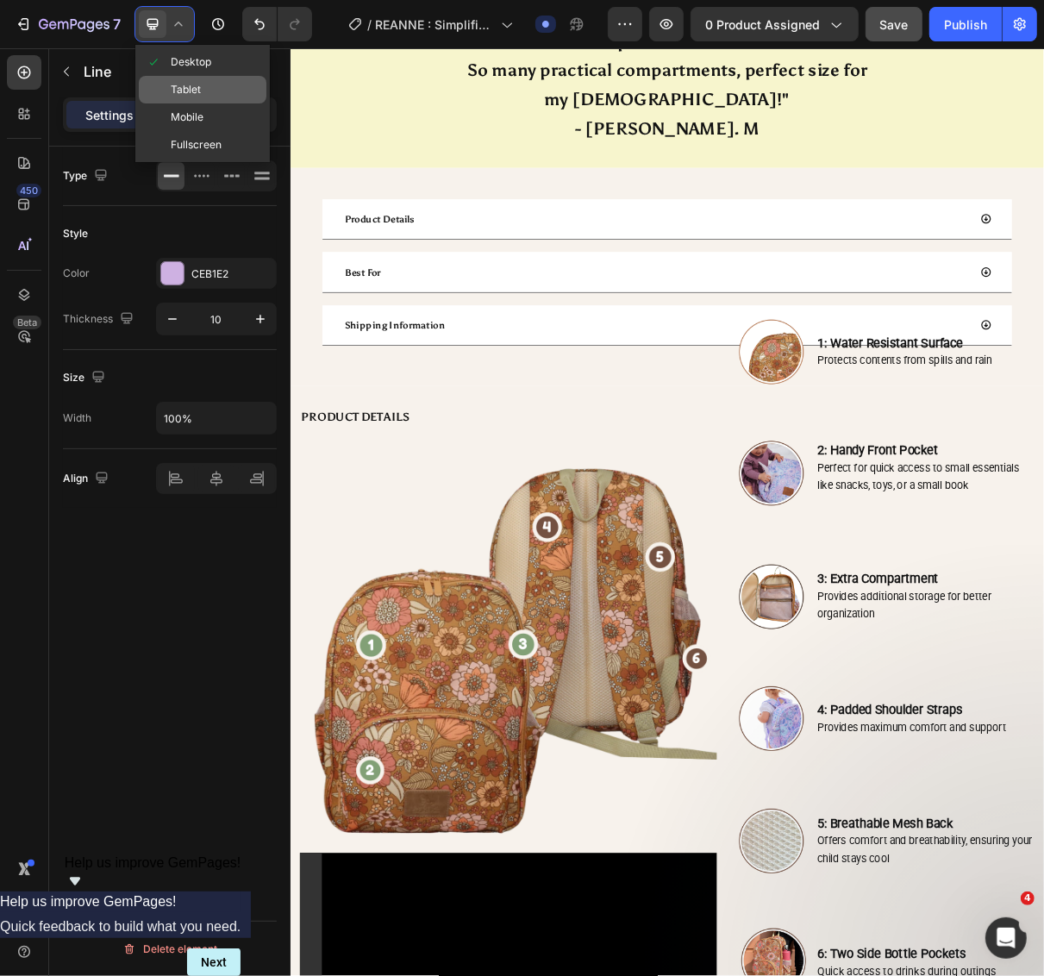
click at [178, 88] on span "Tablet" at bounding box center [186, 89] width 30 height 17
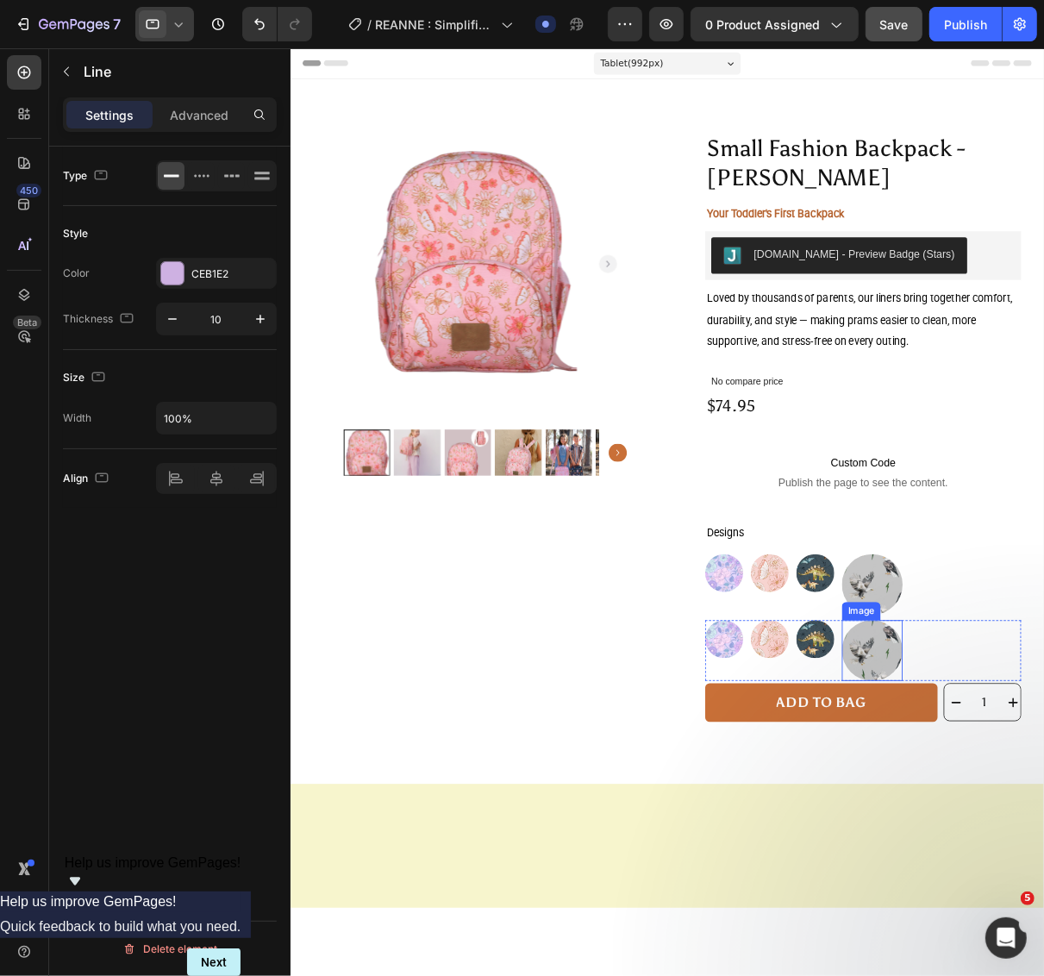
click at [929, 735] on img at bounding box center [949, 731] width 69 height 69
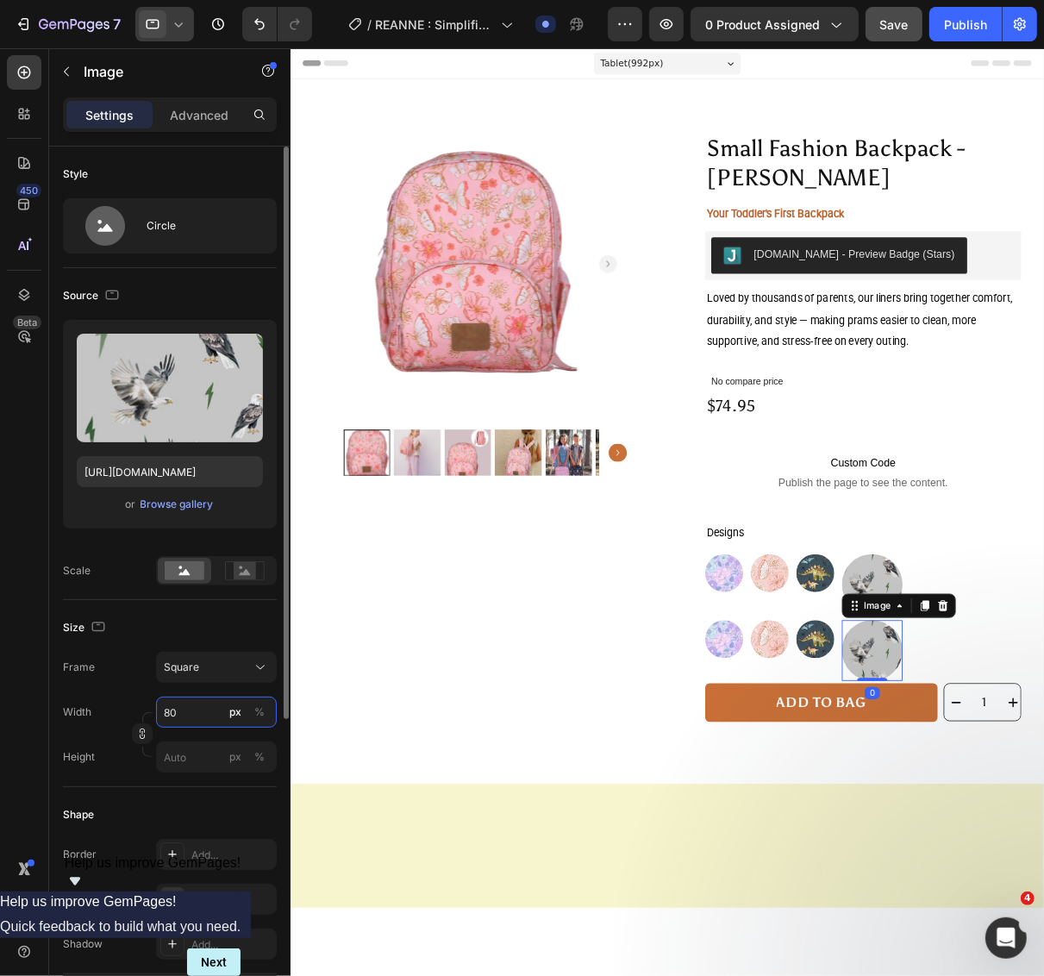
click at [190, 703] on input "80" at bounding box center [216, 711] width 121 height 31
type input "5"
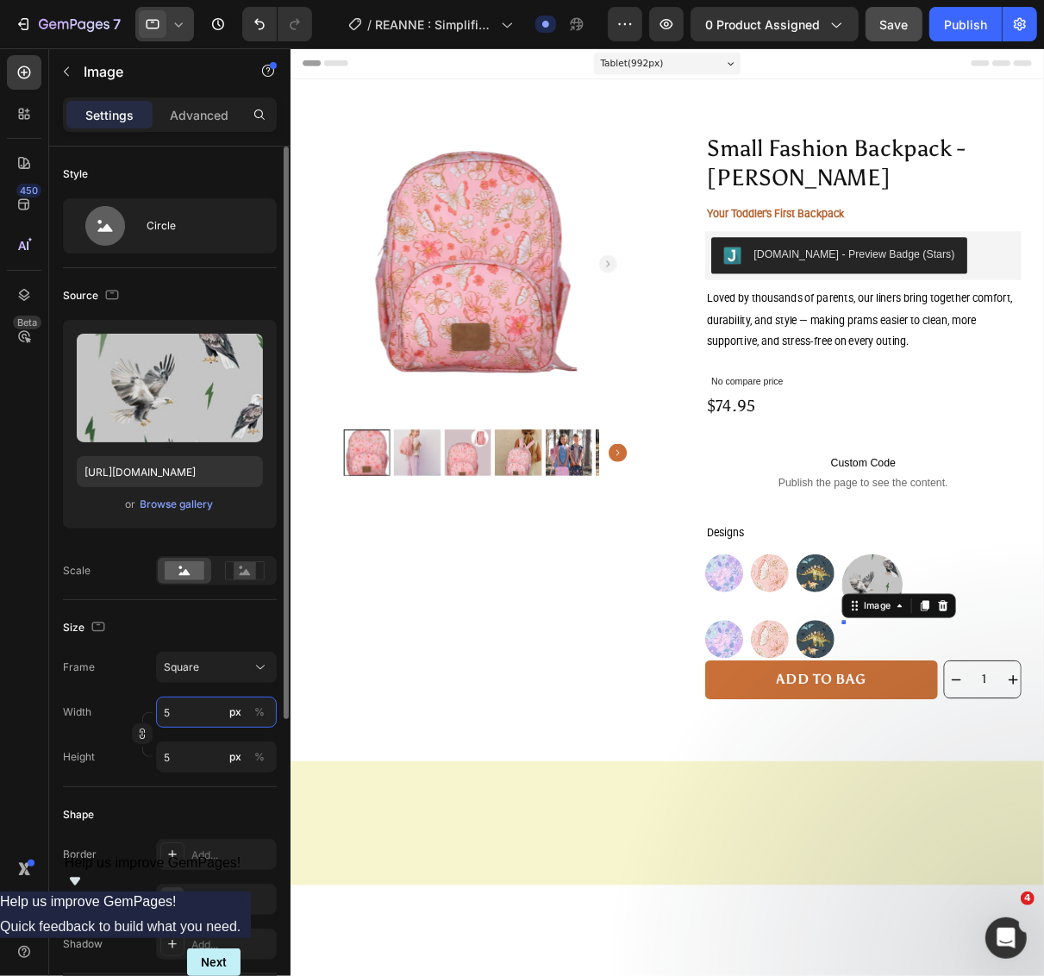
type input "50"
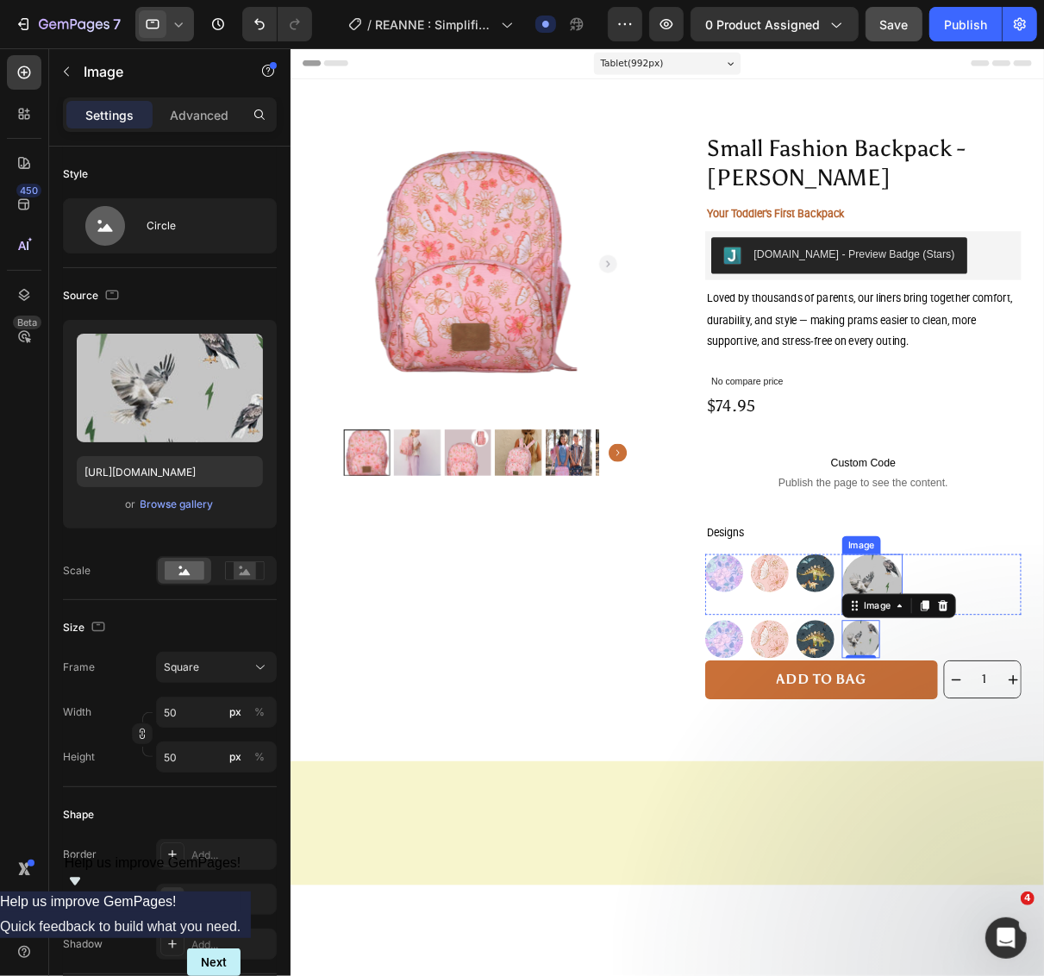
click at [961, 659] on img at bounding box center [949, 656] width 69 height 69
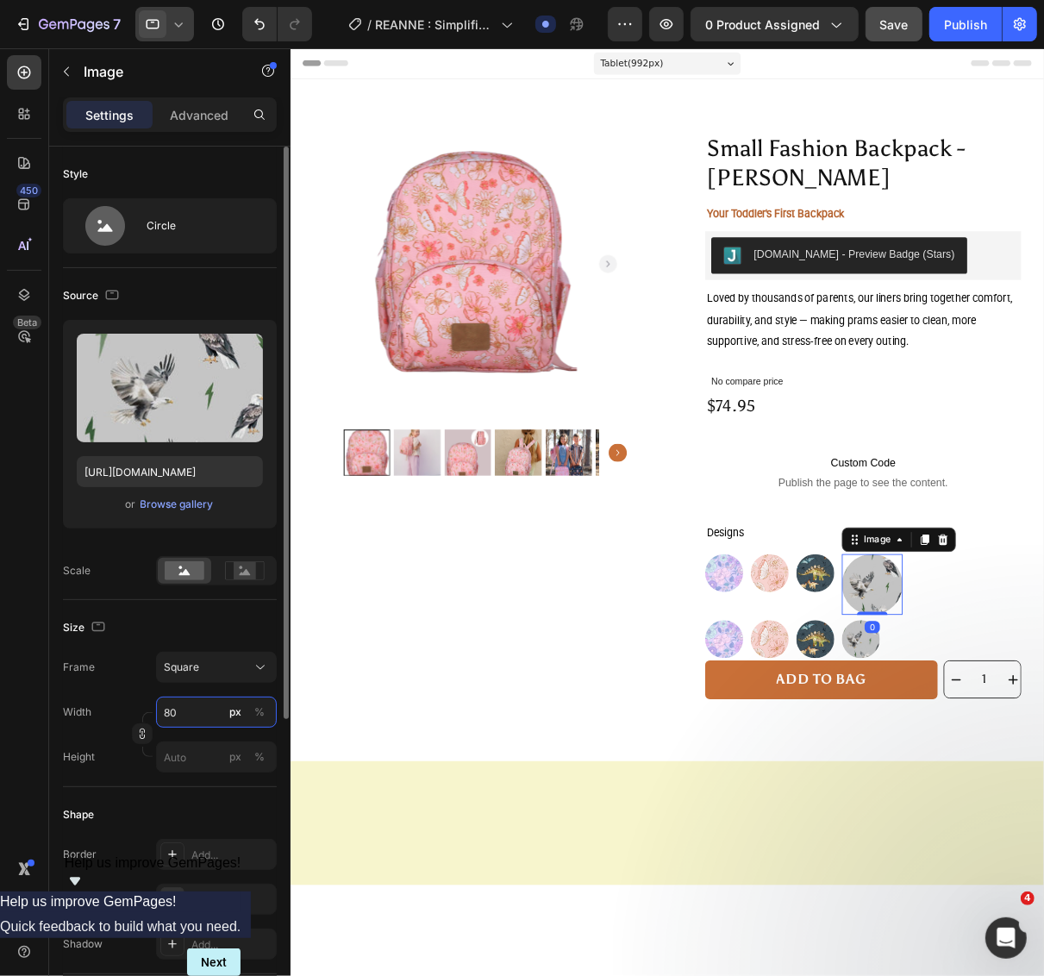
click at [184, 701] on input "80" at bounding box center [216, 711] width 121 height 31
type input "5"
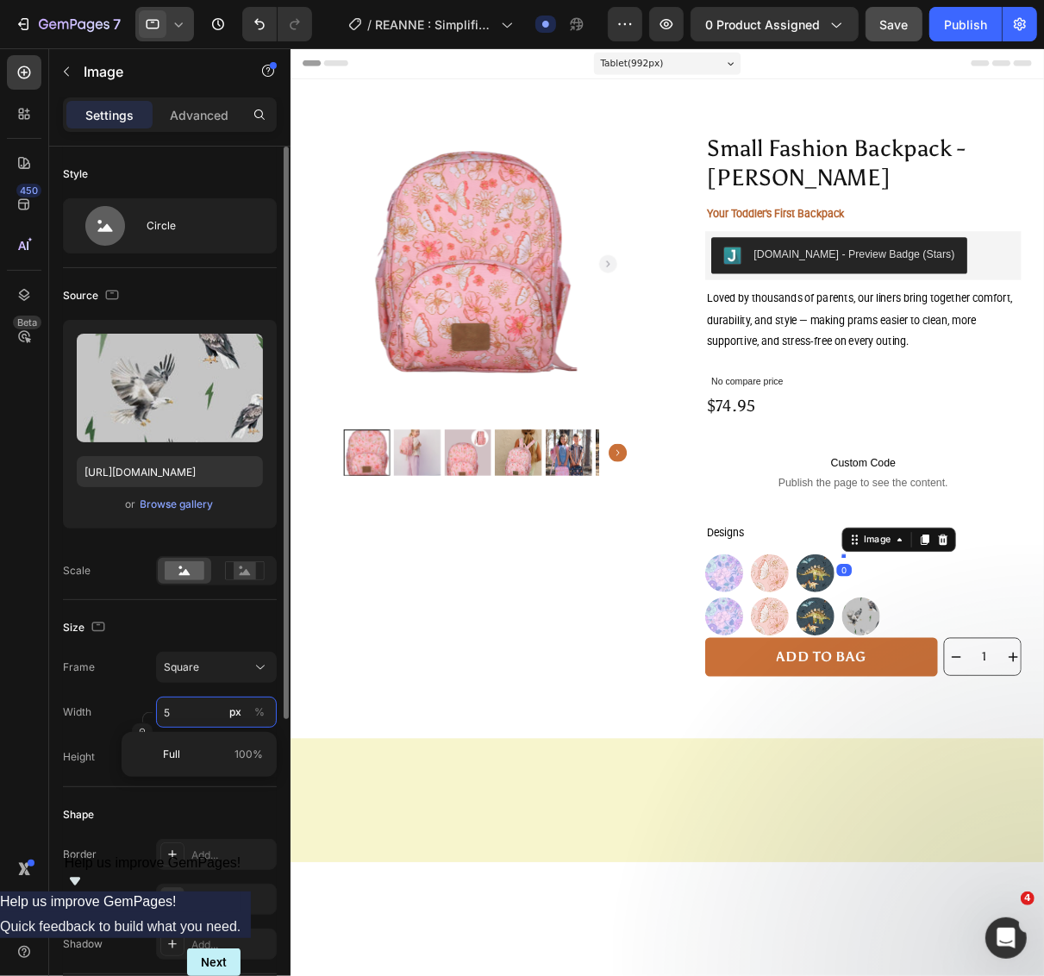
type input "50"
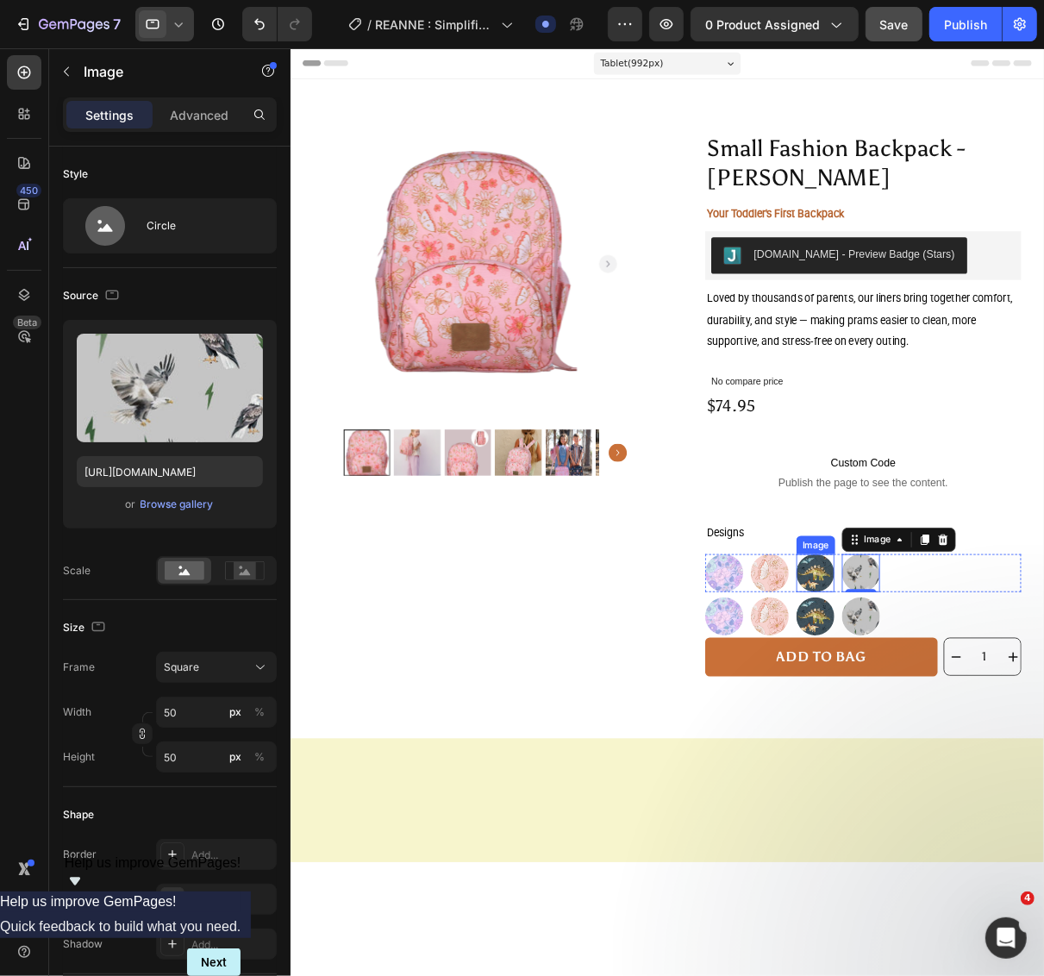
click at [876, 653] on img at bounding box center [885, 643] width 43 height 43
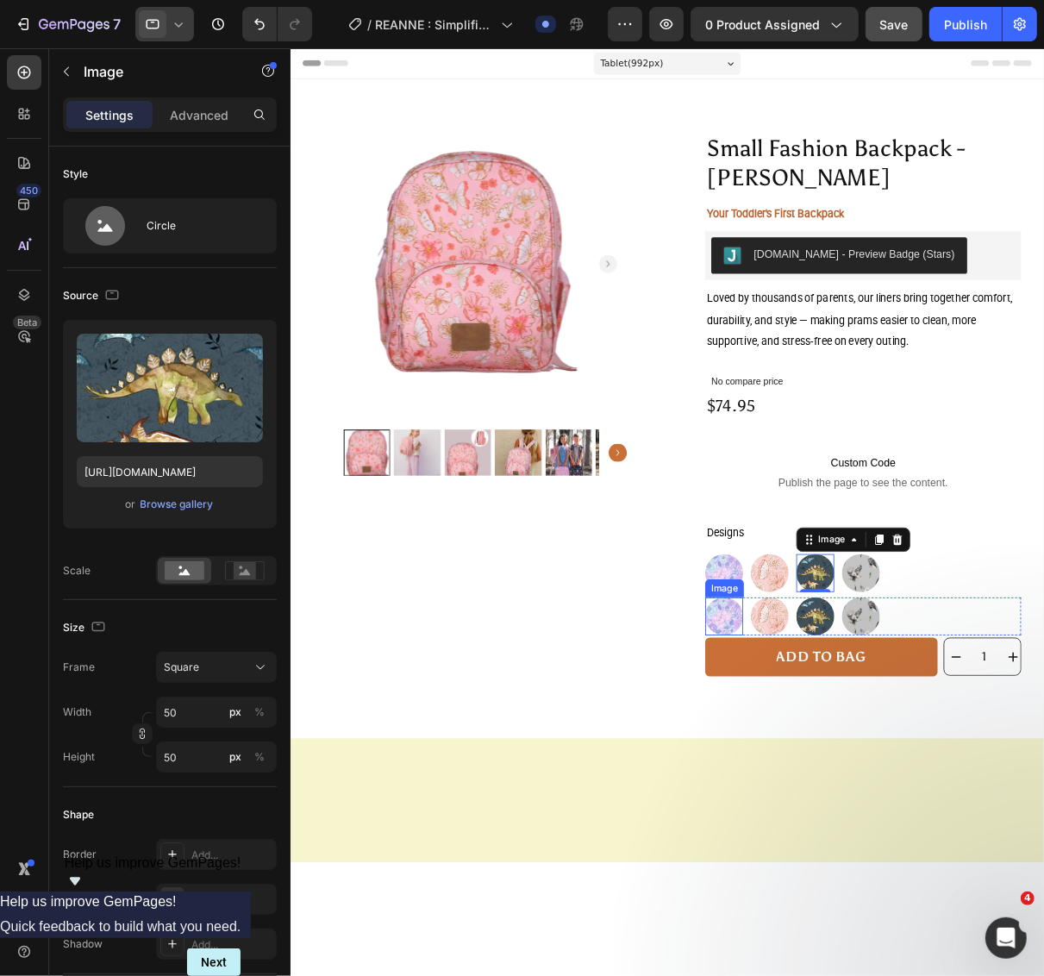
click at [781, 694] on img at bounding box center [781, 692] width 43 height 43
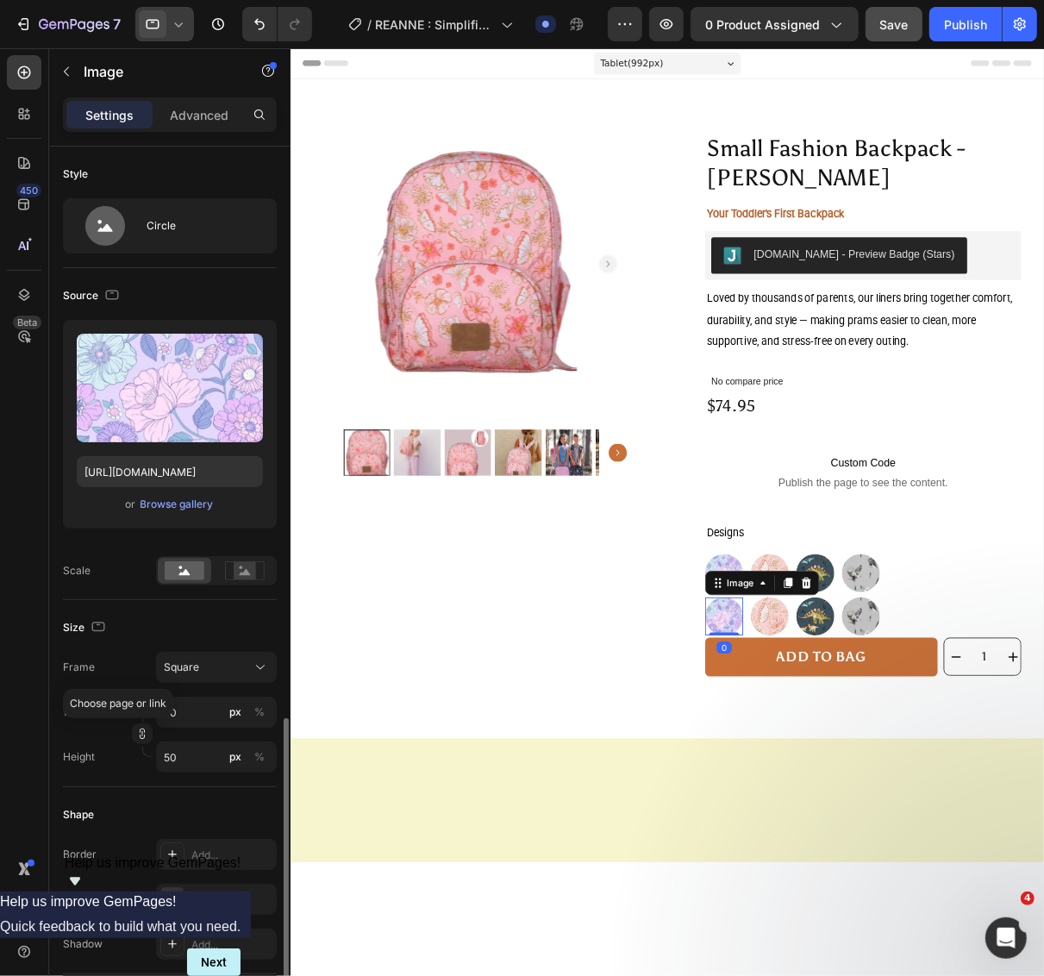
scroll to position [602, 0]
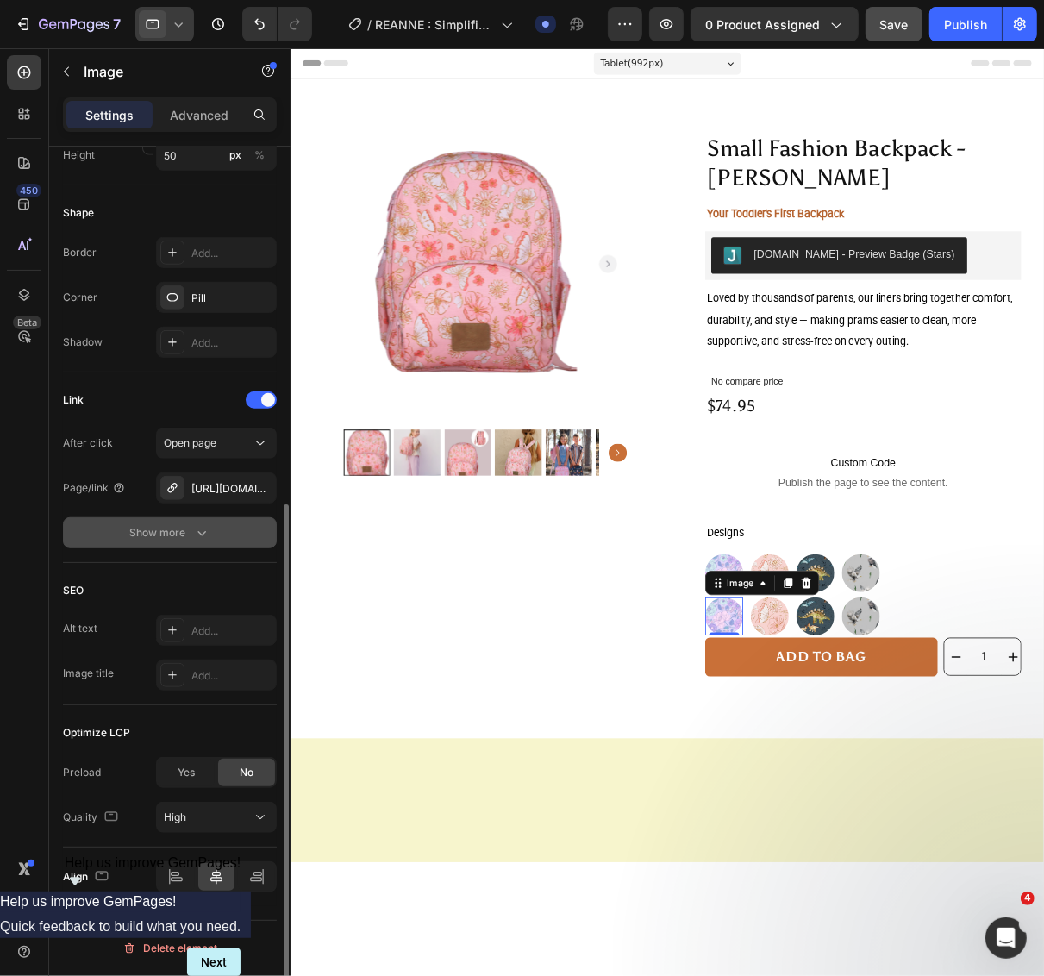
click at [203, 535] on icon "button" at bounding box center [201, 532] width 17 height 17
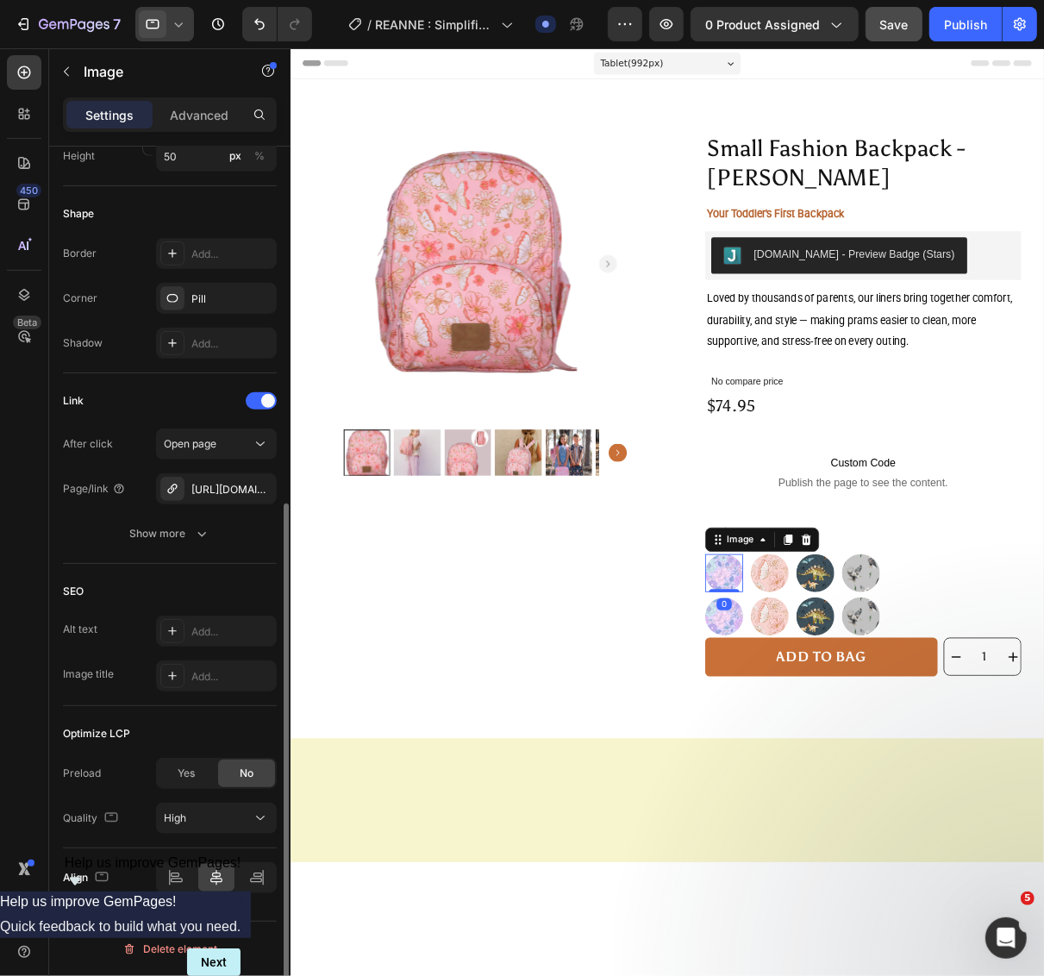
scroll to position [601, 0]
click at [774, 639] on img at bounding box center [781, 643] width 43 height 43
click at [830, 642] on img at bounding box center [833, 643] width 43 height 43
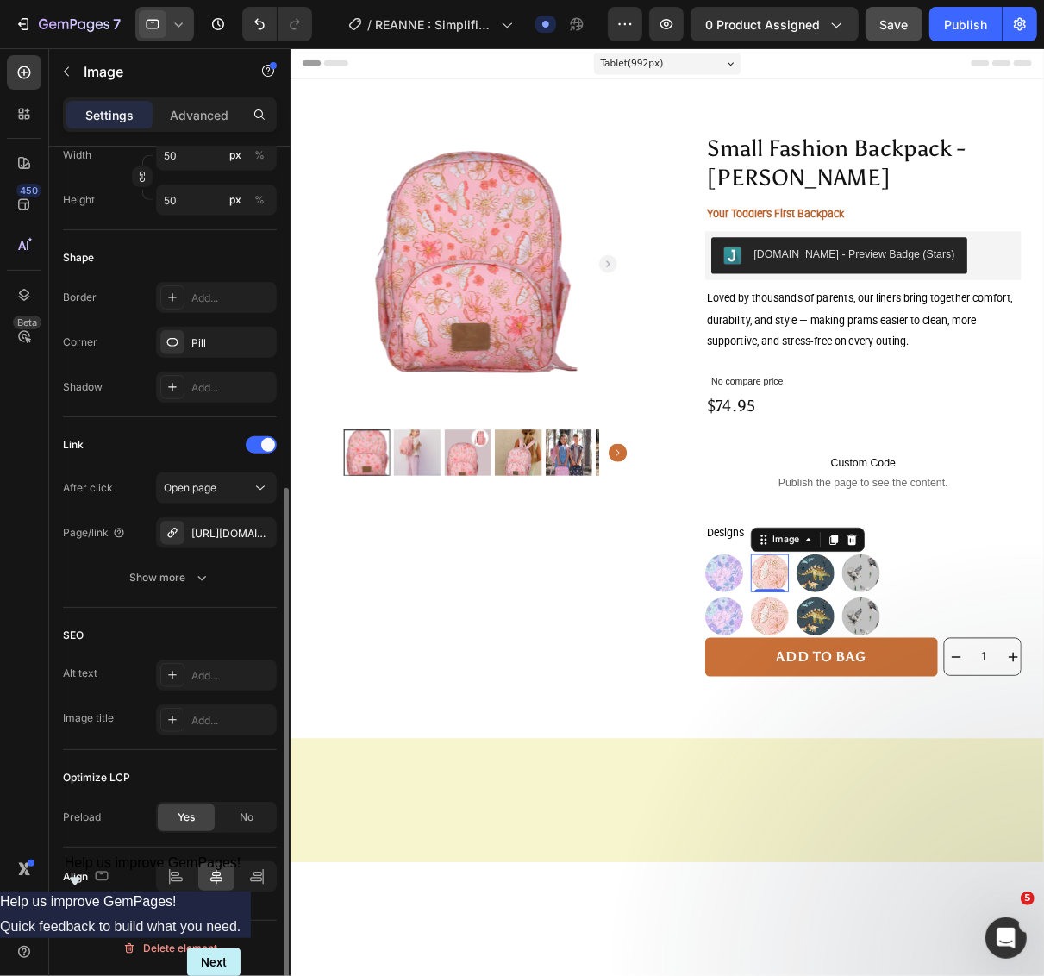
scroll to position [557, 0]
click at [878, 653] on img at bounding box center [885, 643] width 43 height 43
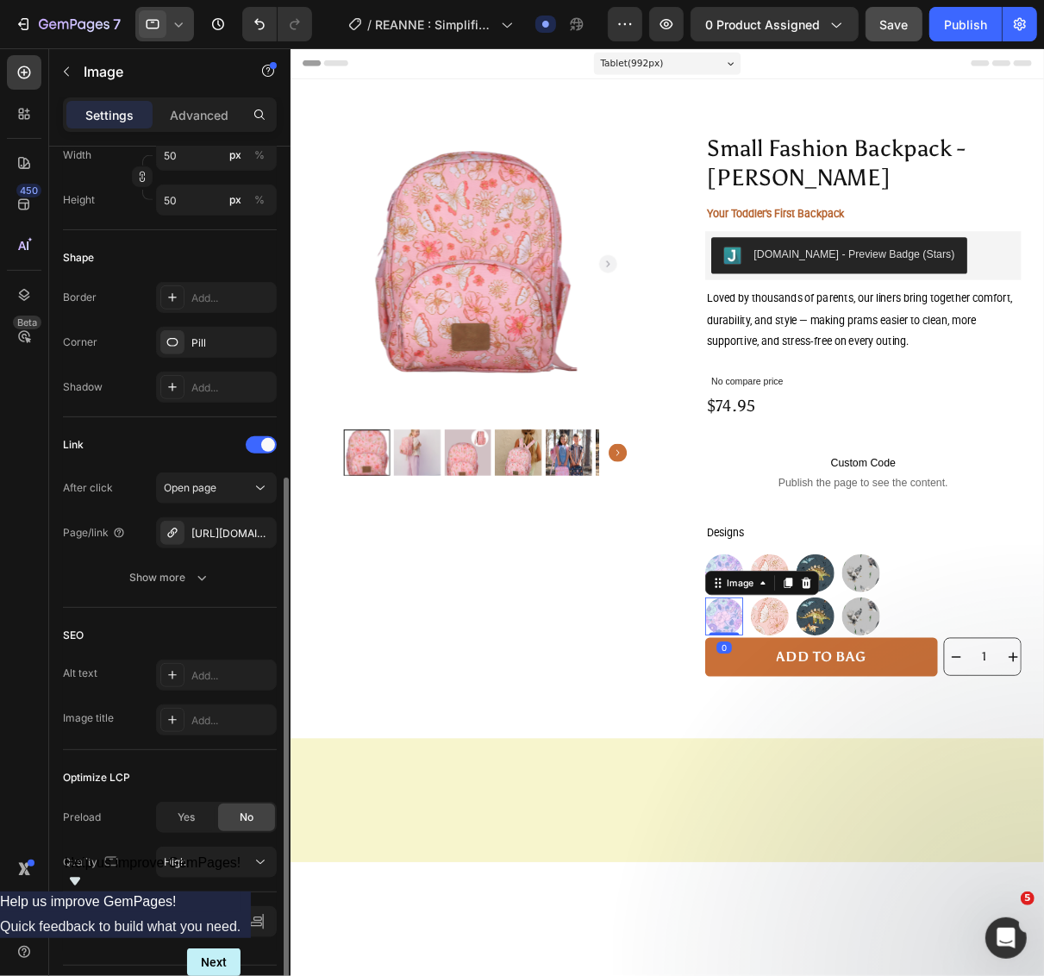
click at [772, 705] on img at bounding box center [781, 692] width 43 height 43
click at [172, 102] on div "Advanced" at bounding box center [199, 115] width 86 height 28
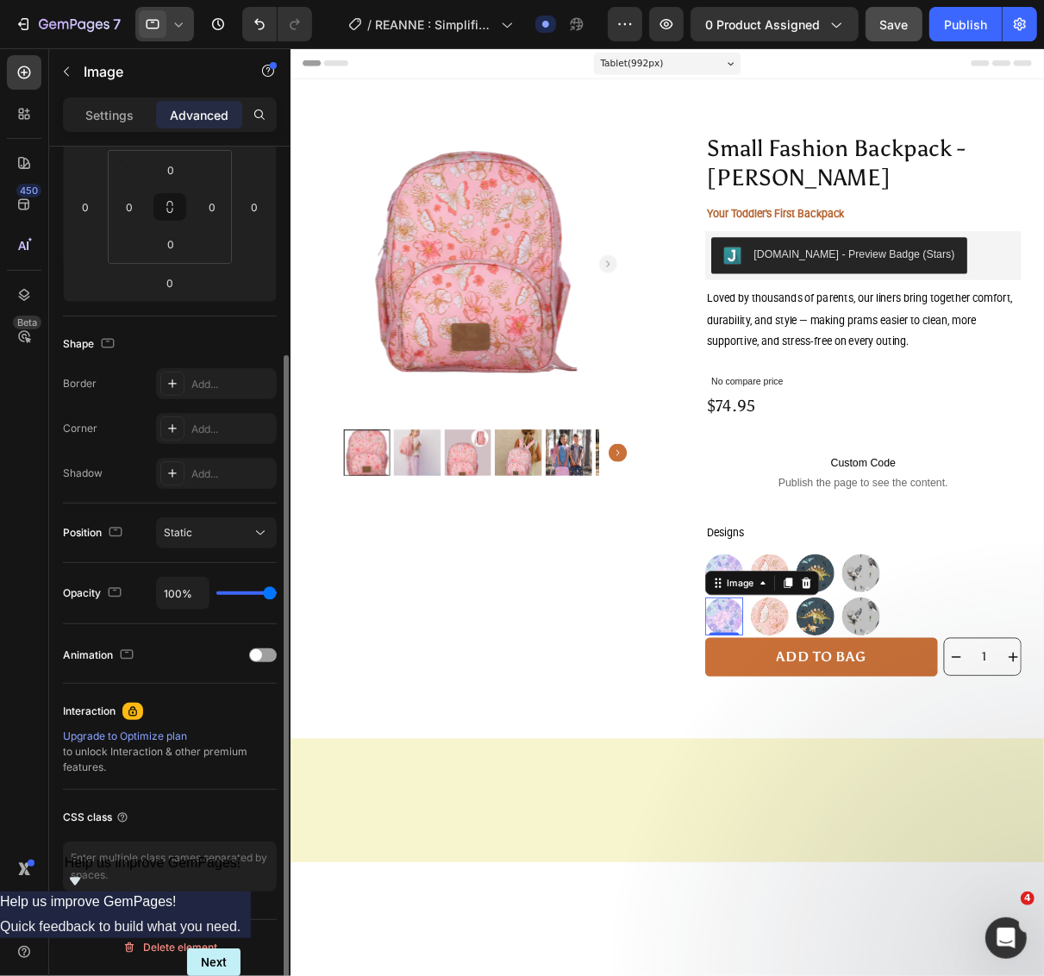
click at [117, 109] on p "Settings" at bounding box center [109, 115] width 48 height 18
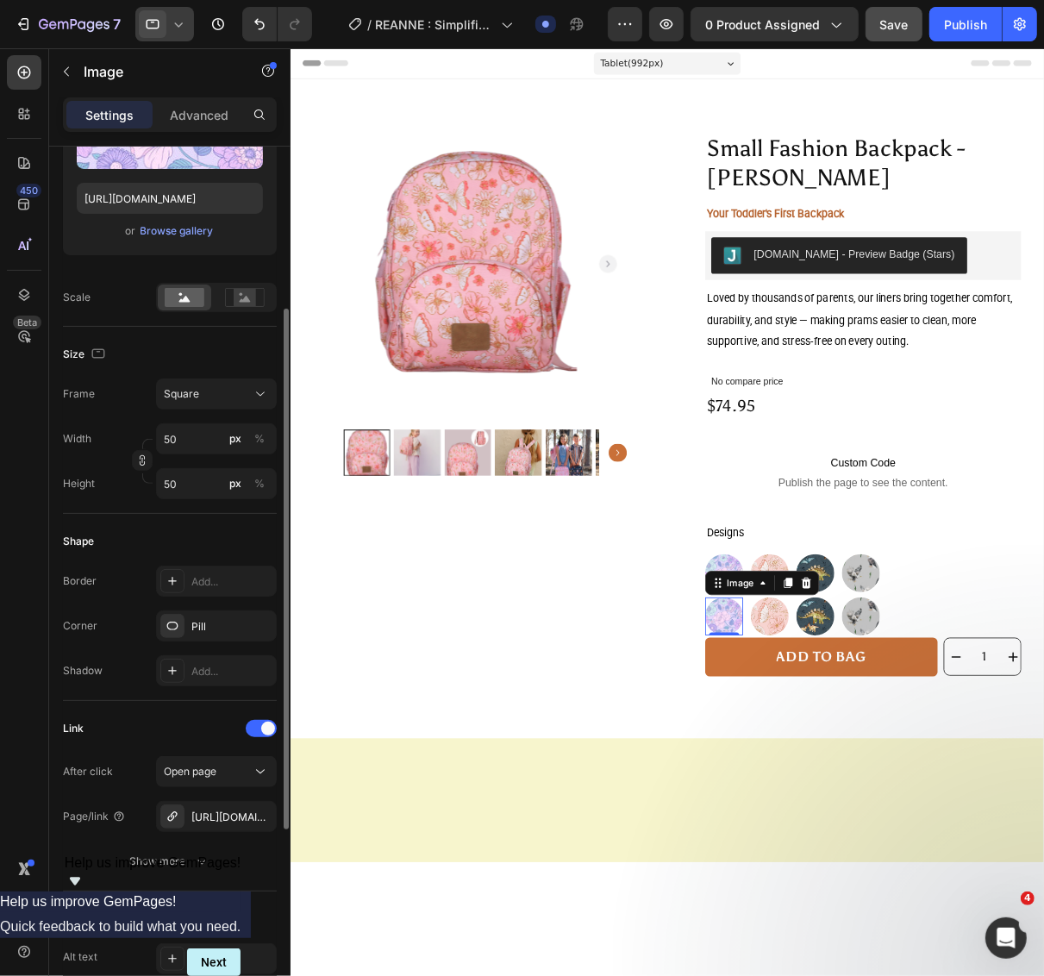
scroll to position [0, 0]
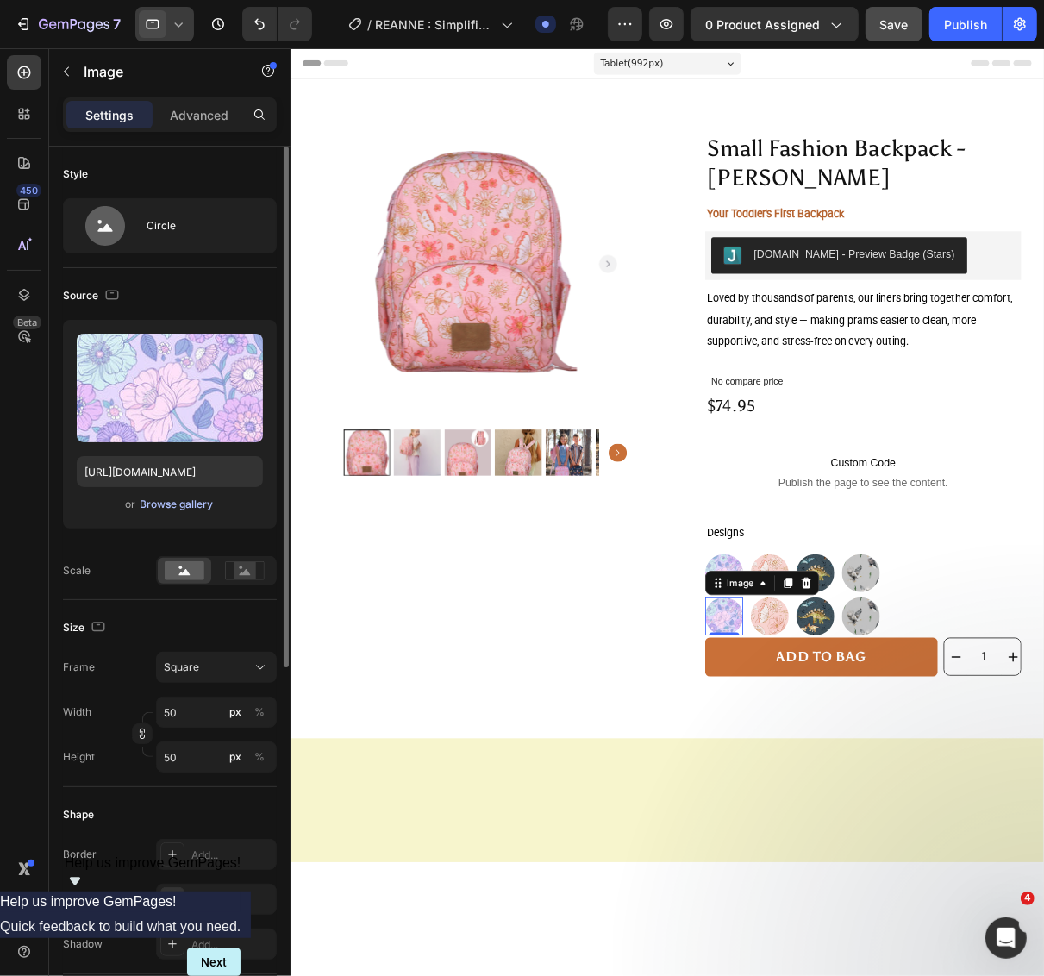
click at [186, 497] on div "Browse gallery" at bounding box center [177, 505] width 73 height 16
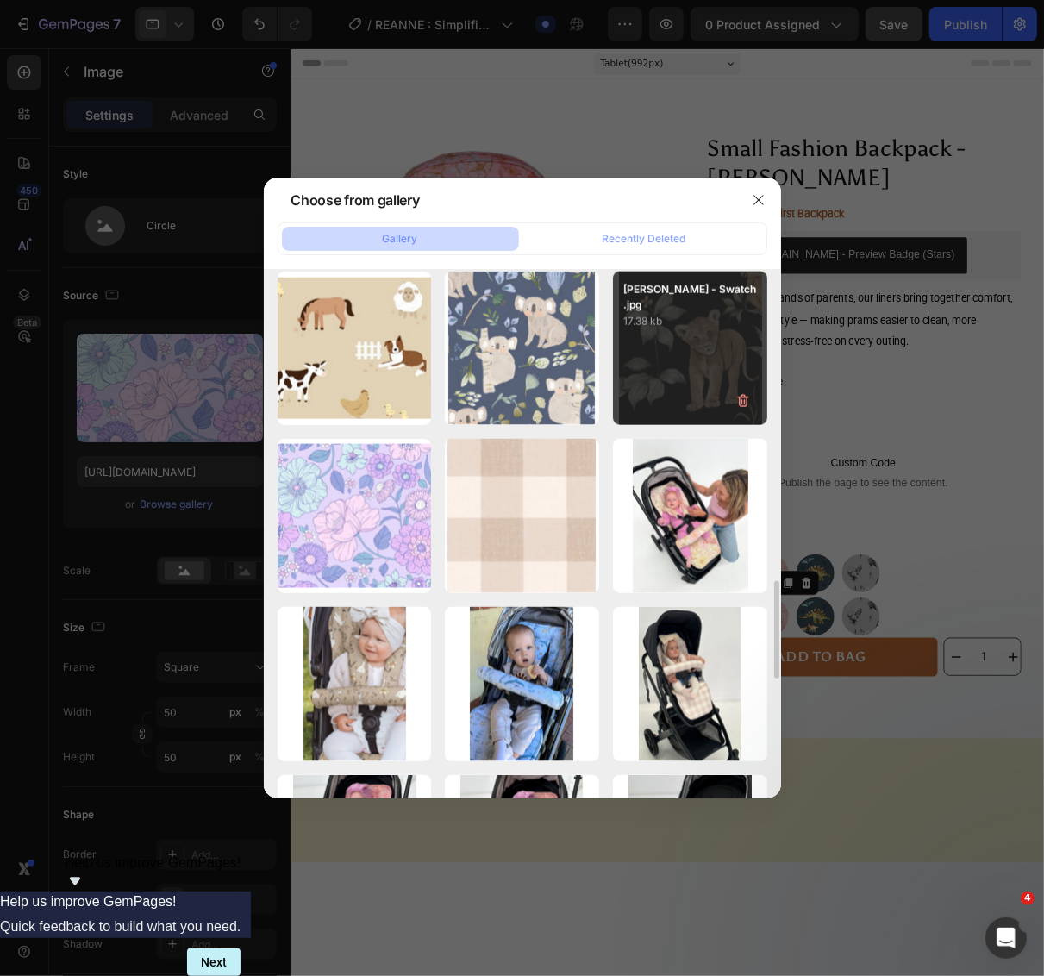
scroll to position [2048, 0]
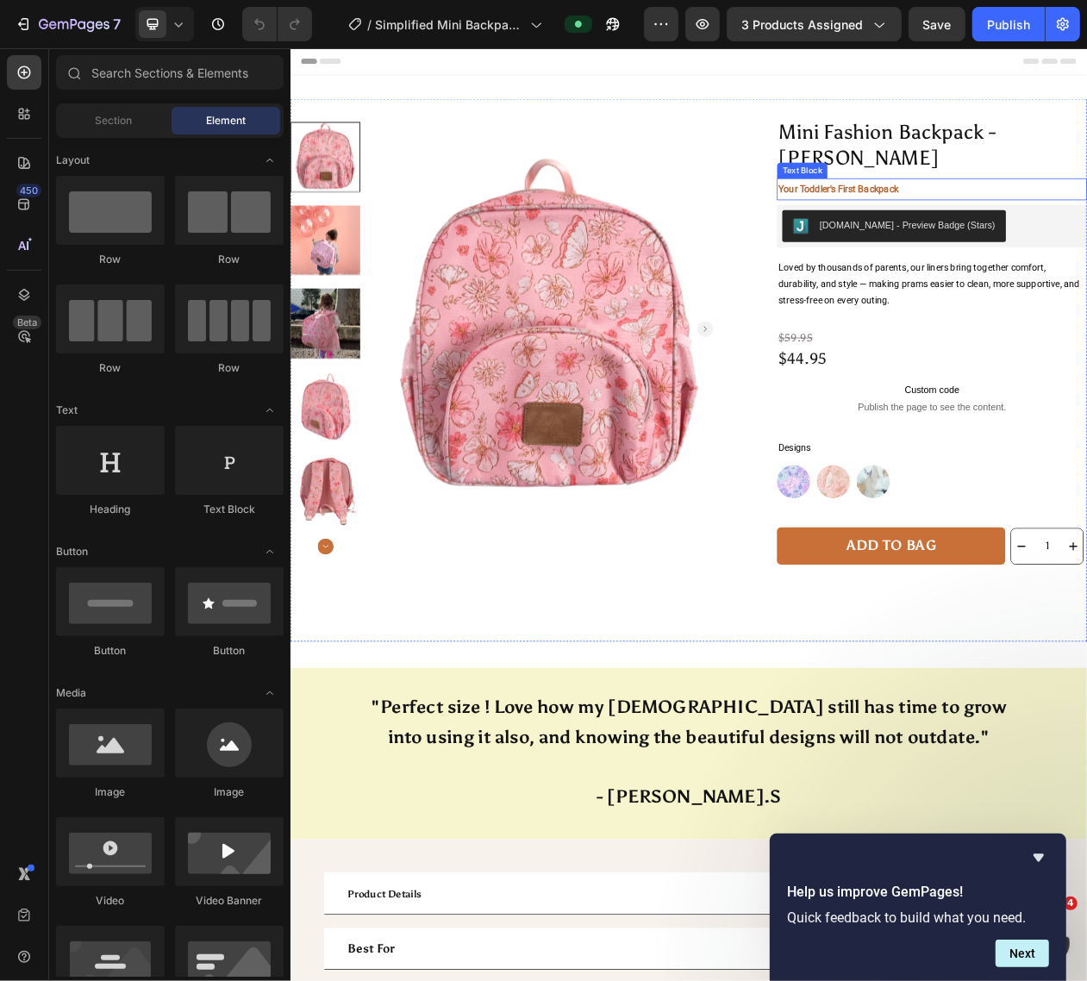
click at [1042, 224] on strong "Your Toddler's First Backpack" at bounding box center [1001, 231] width 156 height 14
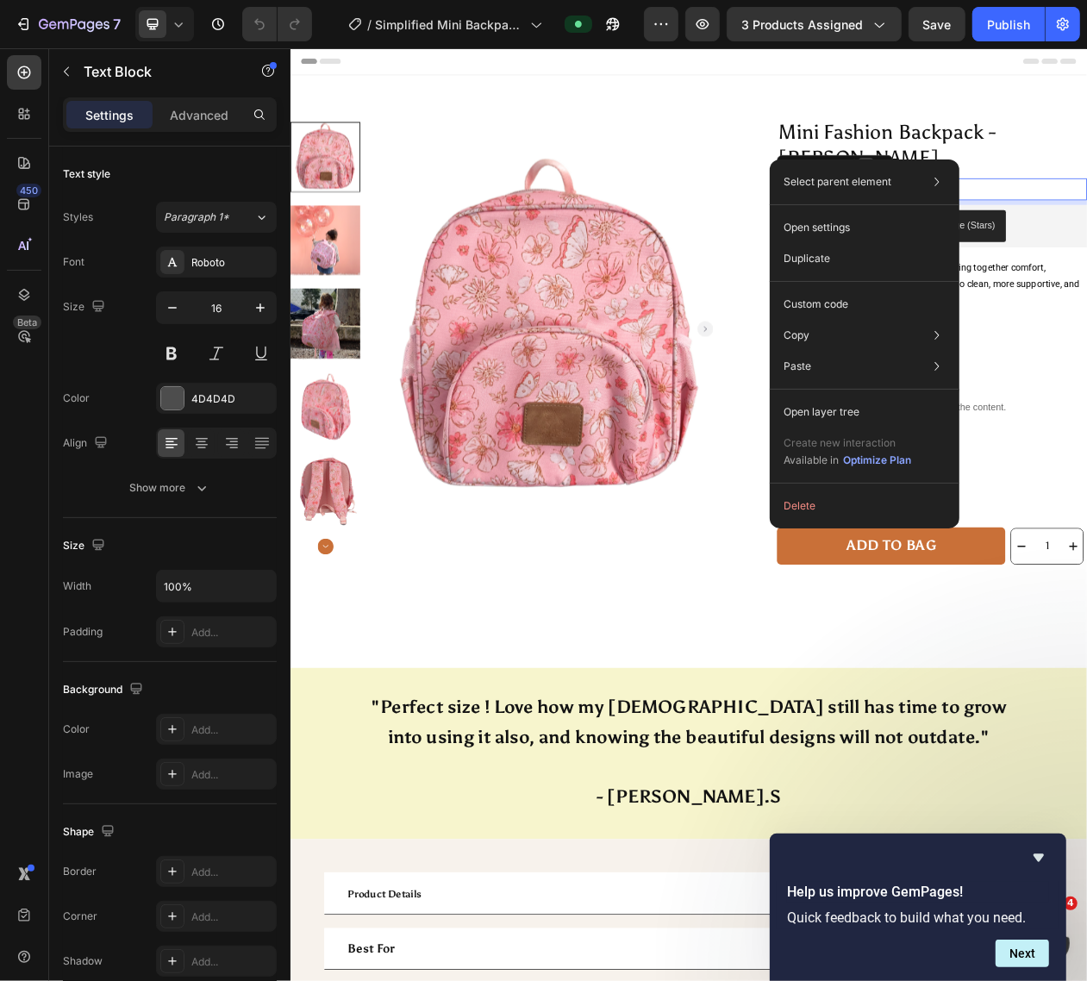
click at [1033, 195] on icon at bounding box center [1037, 201] width 9 height 12
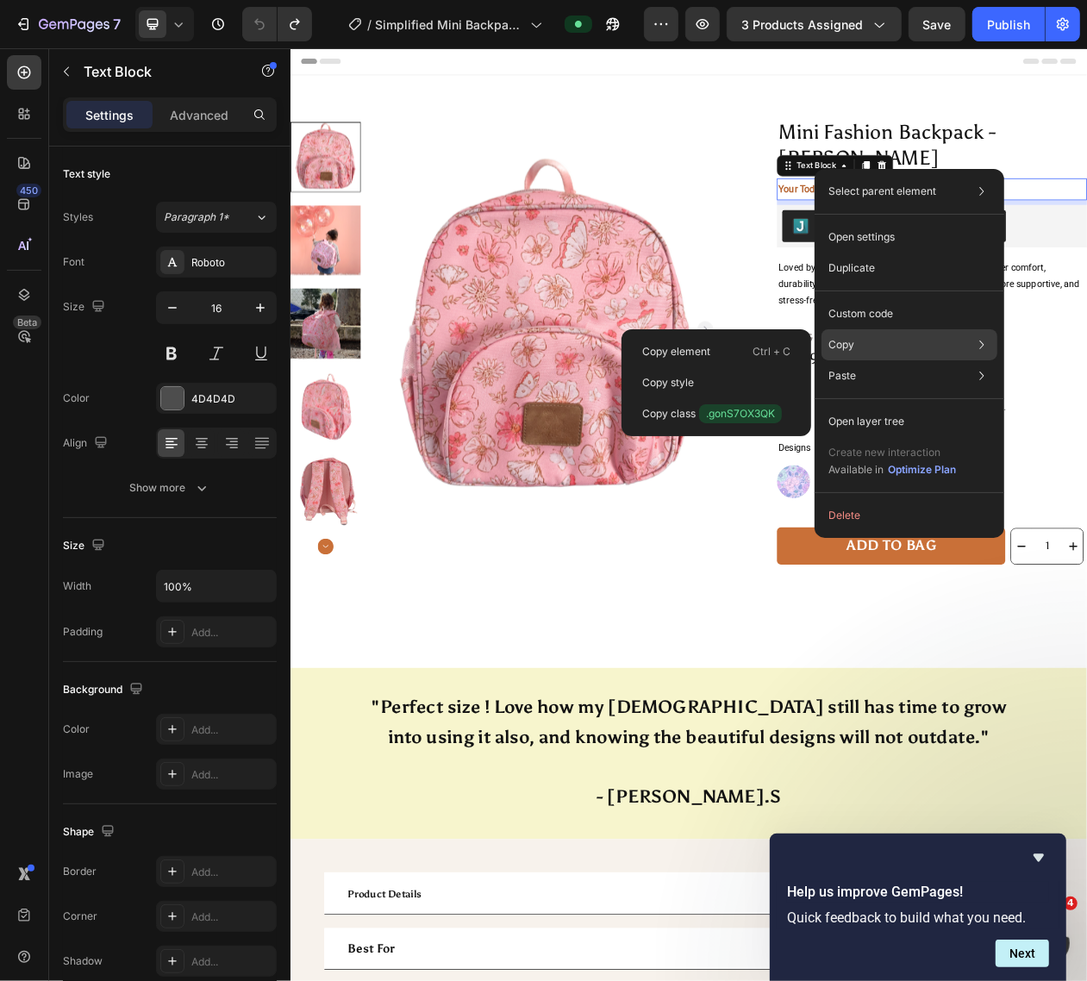
click at [935, 336] on div "Copy Copy element Ctrl + C Copy style Copy class .gonS7OX3QK" at bounding box center [909, 344] width 176 height 31
drag, startPoint x: 759, startPoint y: 340, endPoint x: 603, endPoint y: 380, distance: 160.1
click at [759, 340] on div "Copy element Ctrl + C" at bounding box center [716, 351] width 176 height 31
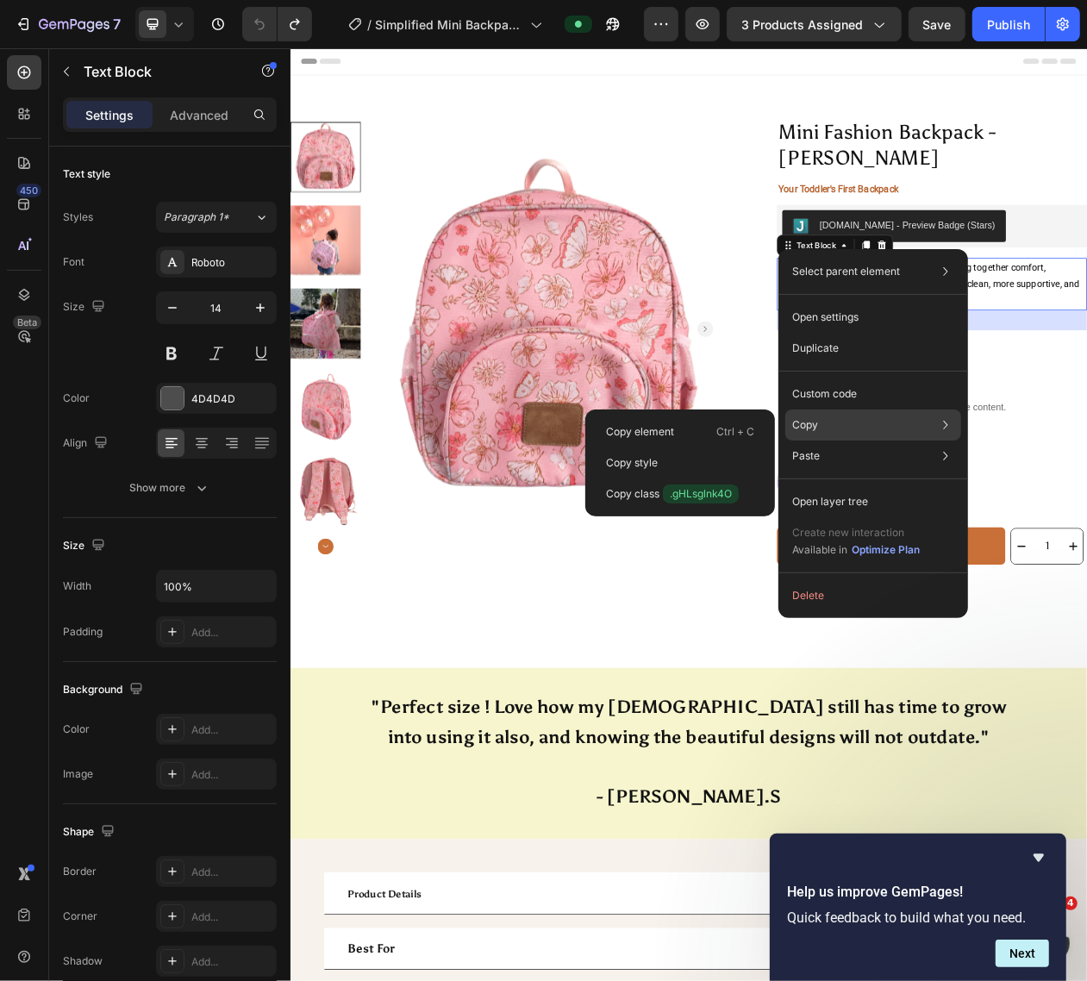
click at [902, 420] on div "Copy Copy element Ctrl + C Copy style Copy class .gHLsglnk4O" at bounding box center [873, 424] width 176 height 31
click at [729, 427] on p "Ctrl + C" at bounding box center [735, 431] width 38 height 17
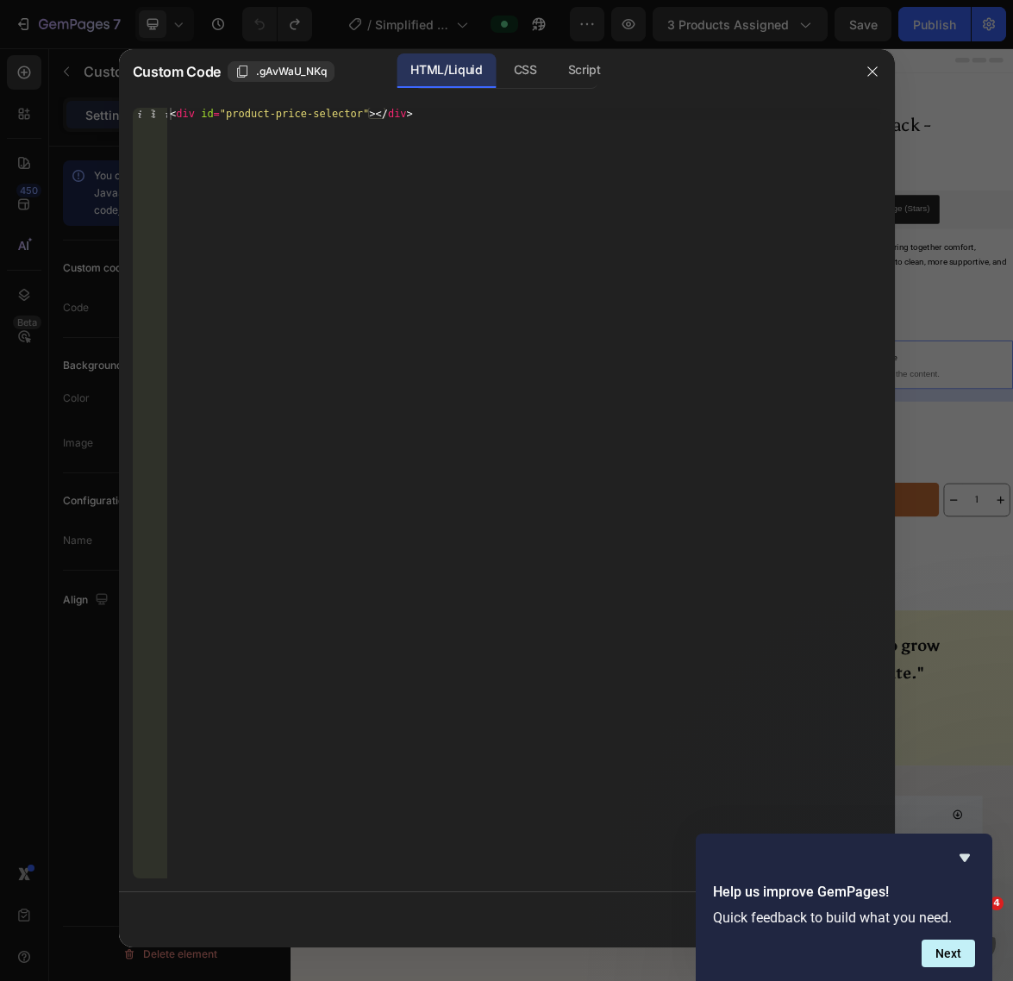
click at [955, 394] on div at bounding box center [506, 490] width 1013 height 981
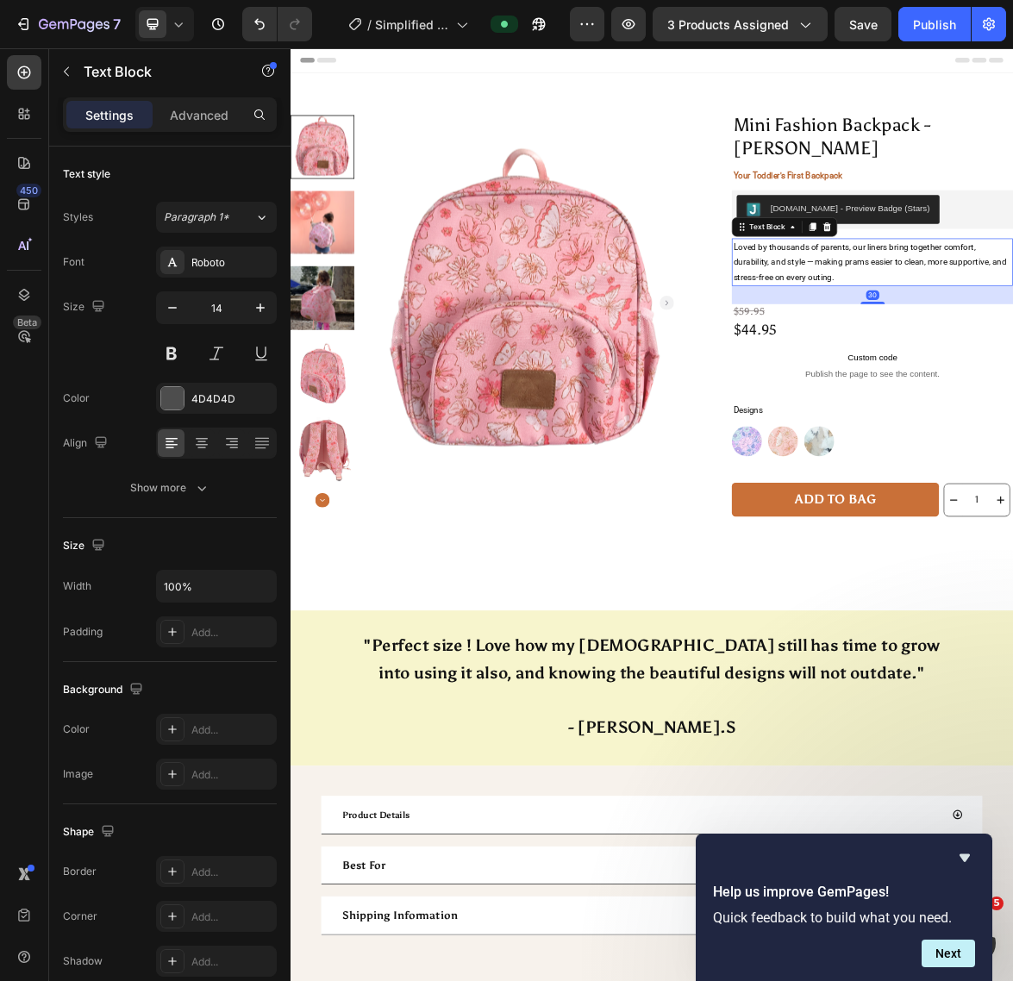
click at [211, 110] on p "Advanced" at bounding box center [199, 115] width 59 height 18
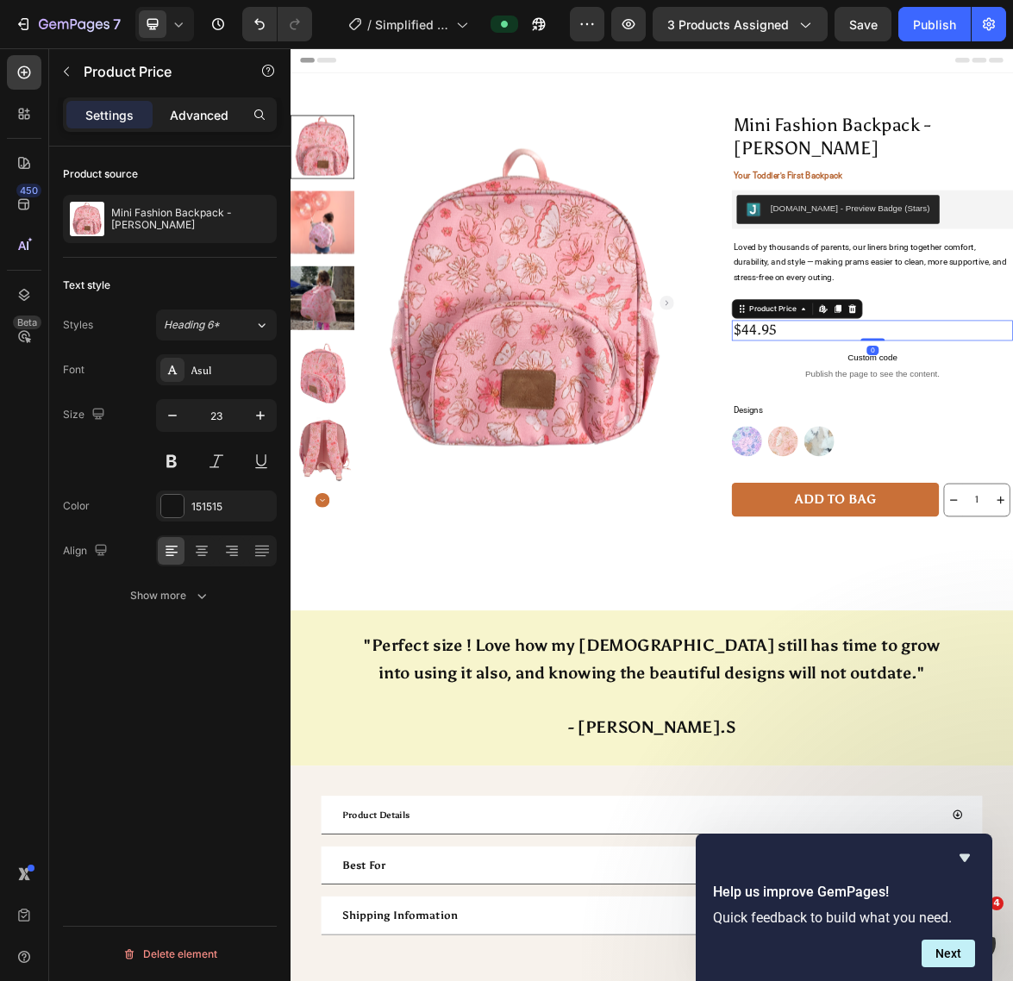
click at [200, 118] on p "Advanced" at bounding box center [199, 115] width 59 height 18
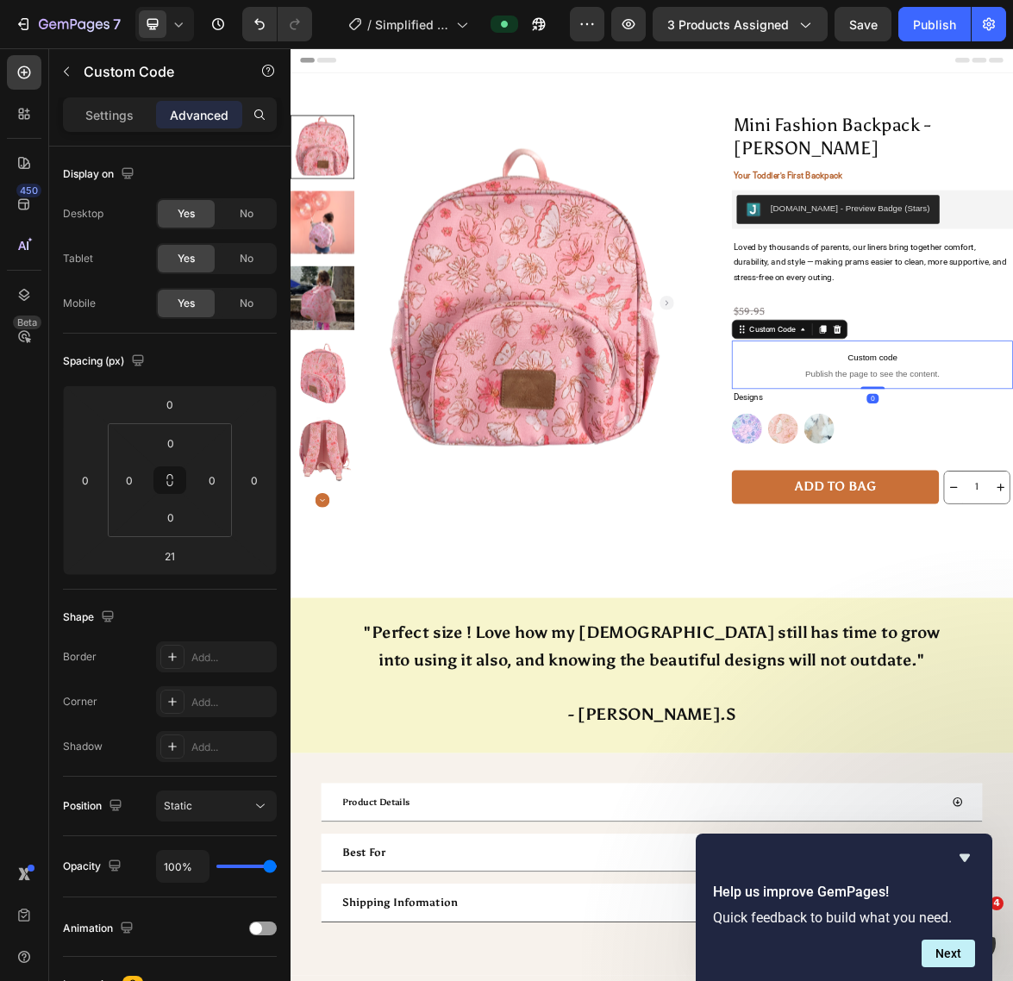
drag, startPoint x: 1097, startPoint y: 517, endPoint x: 1104, endPoint y: 494, distance: 24.3
type input "0"
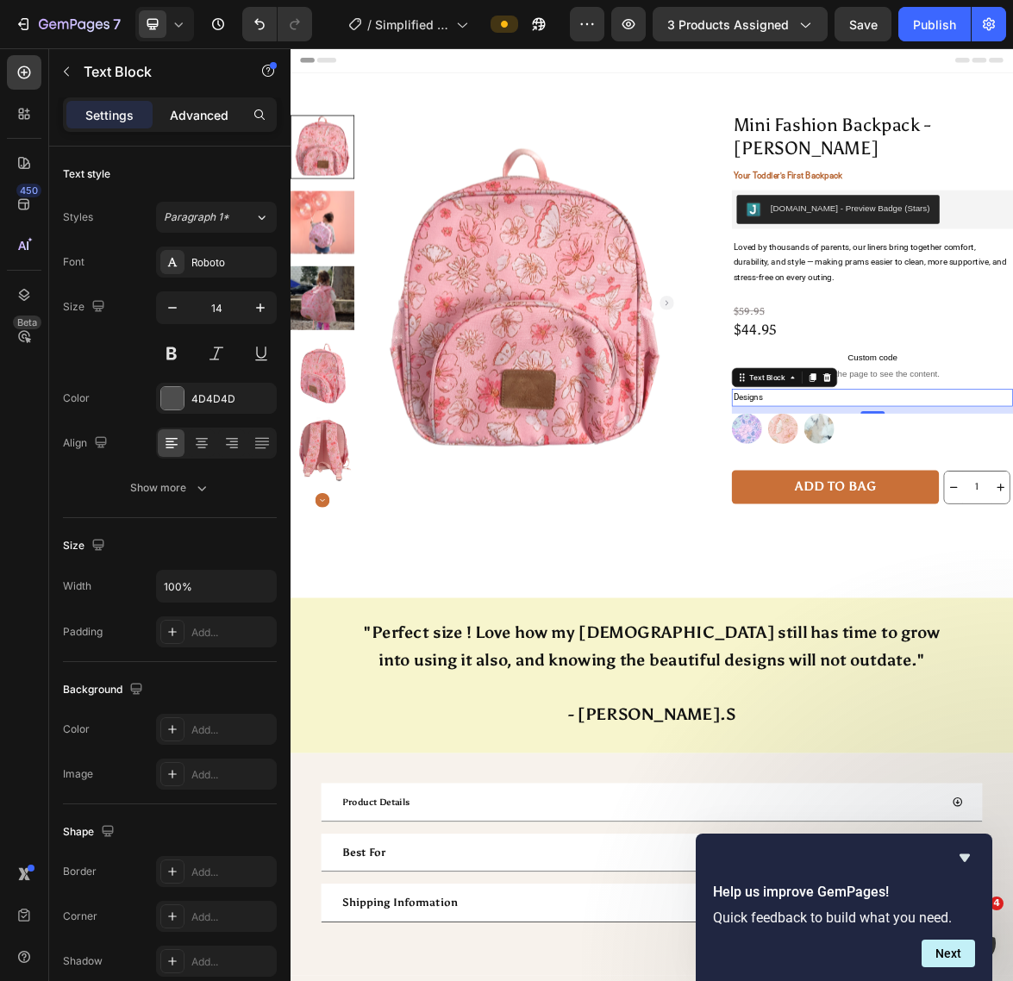
click at [187, 106] on p "Advanced" at bounding box center [199, 115] width 59 height 18
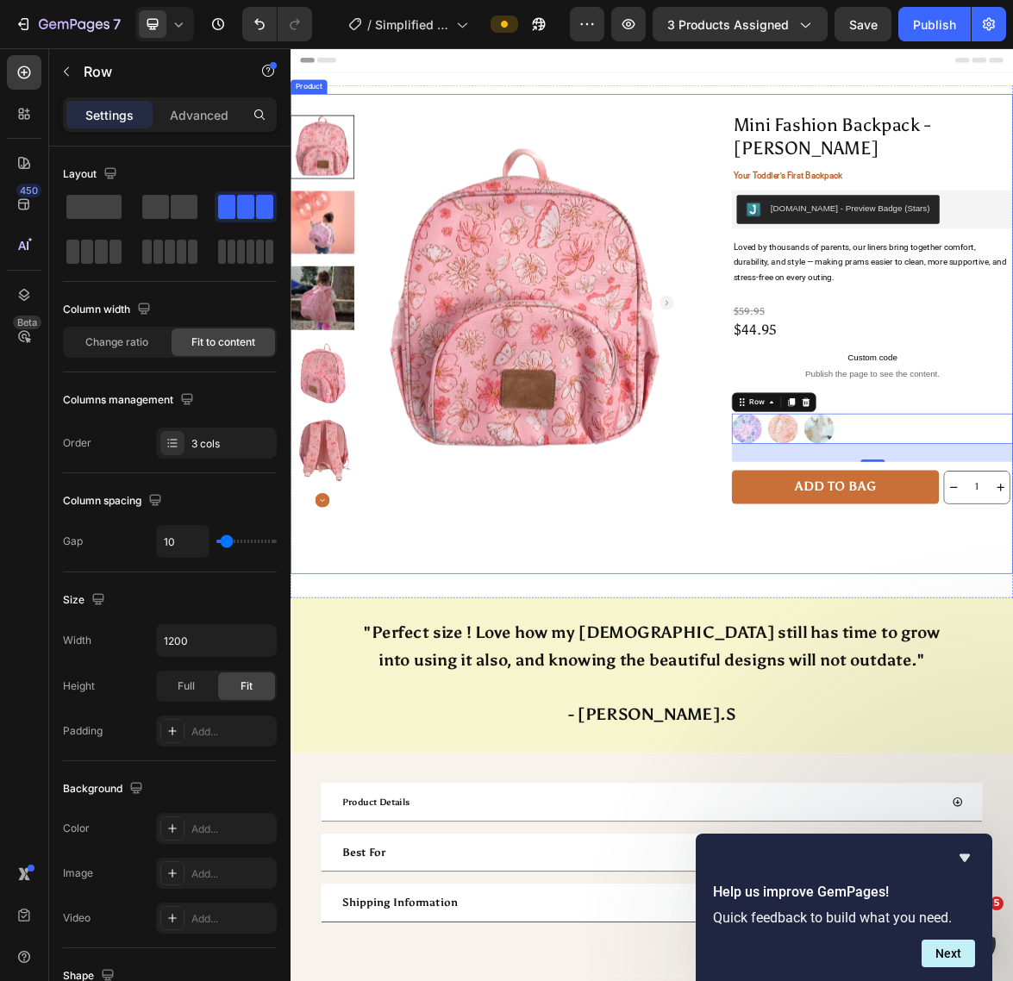
click at [1086, 742] on div "Mini Fashion Backpack - [PERSON_NAME] Product Title Your Toddler's First Backpa…" at bounding box center [807, 457] width 1034 height 687
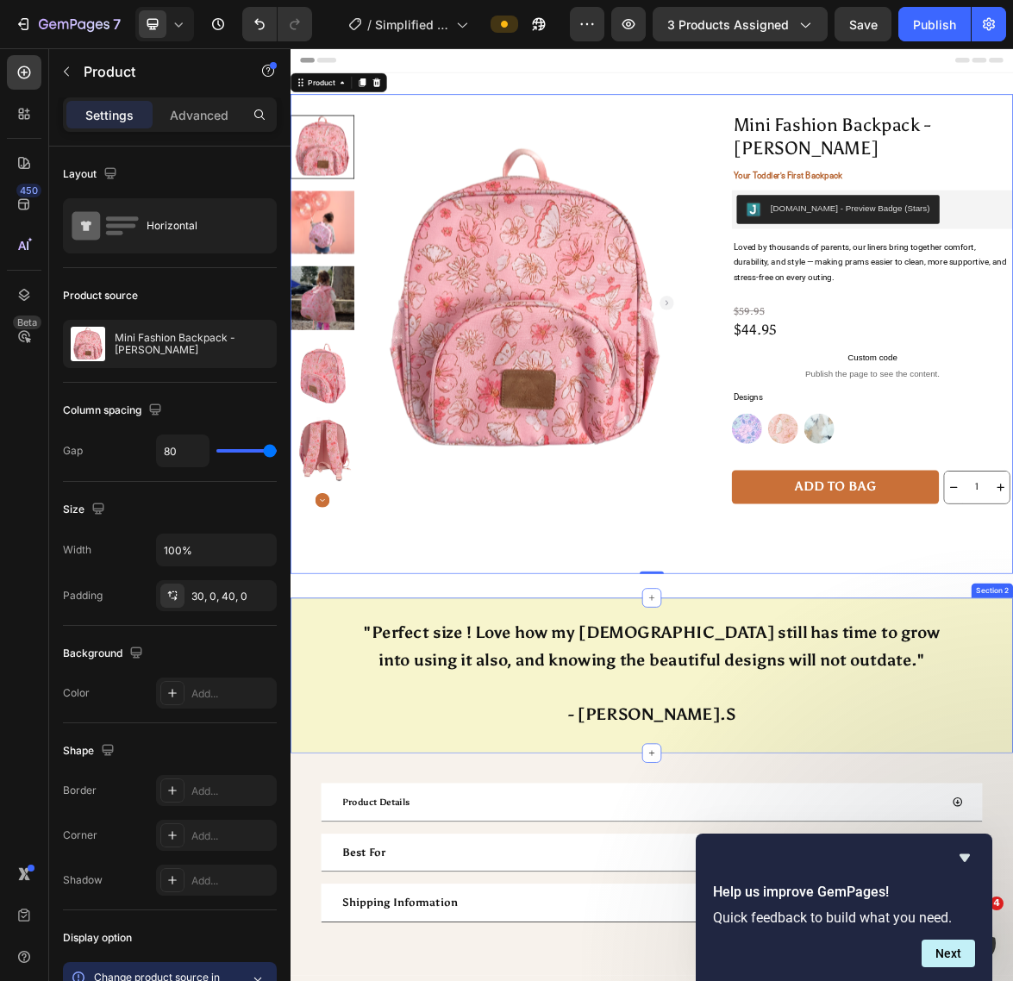
scroll to position [359, 0]
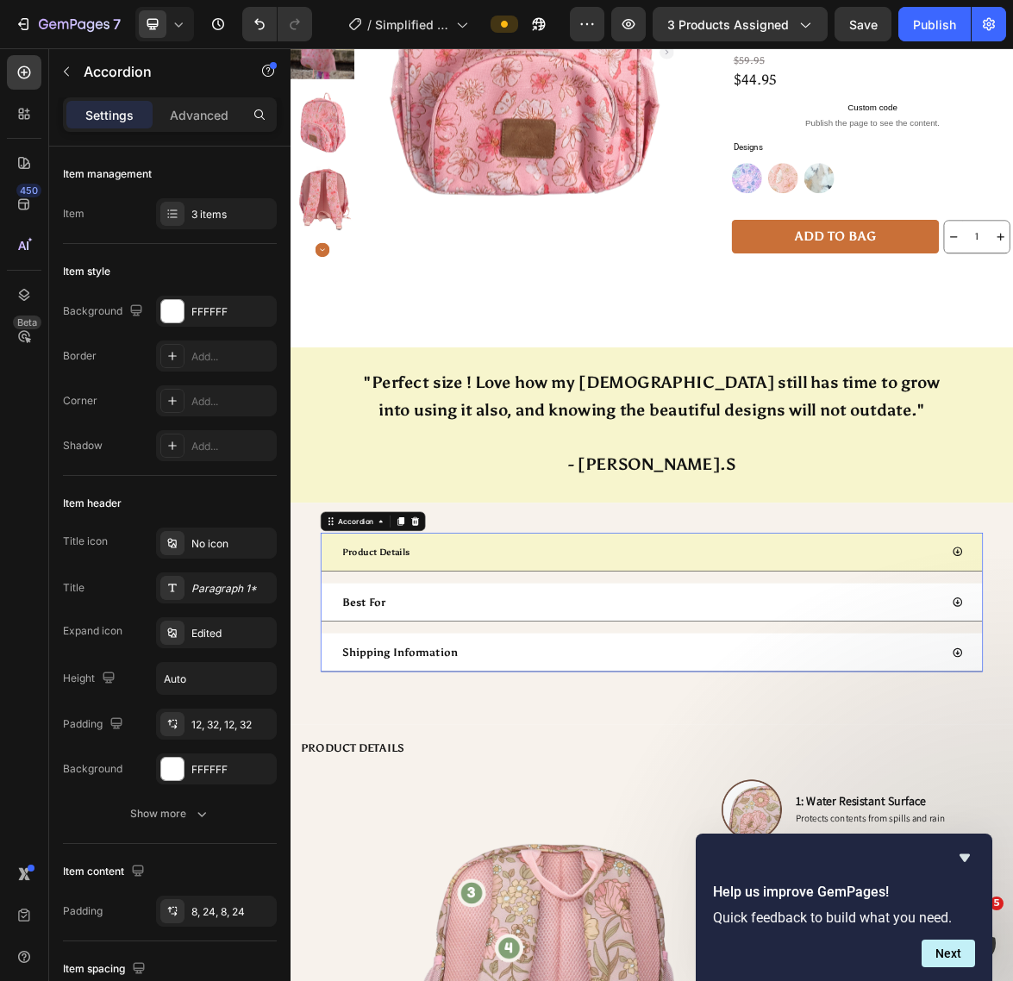
click at [1086, 742] on div "Product Details" at bounding box center [807, 769] width 946 height 55
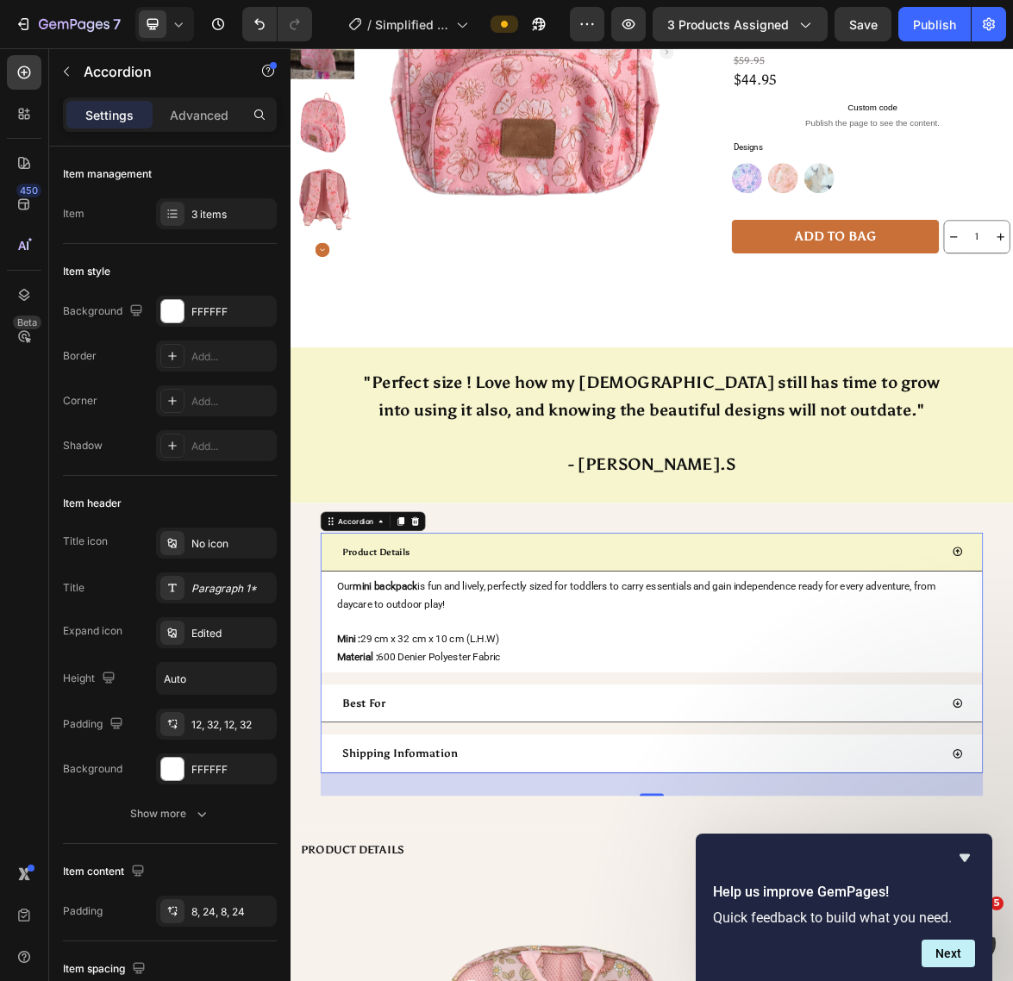
click at [470, 753] on div "Product Details" at bounding box center [793, 770] width 862 height 34
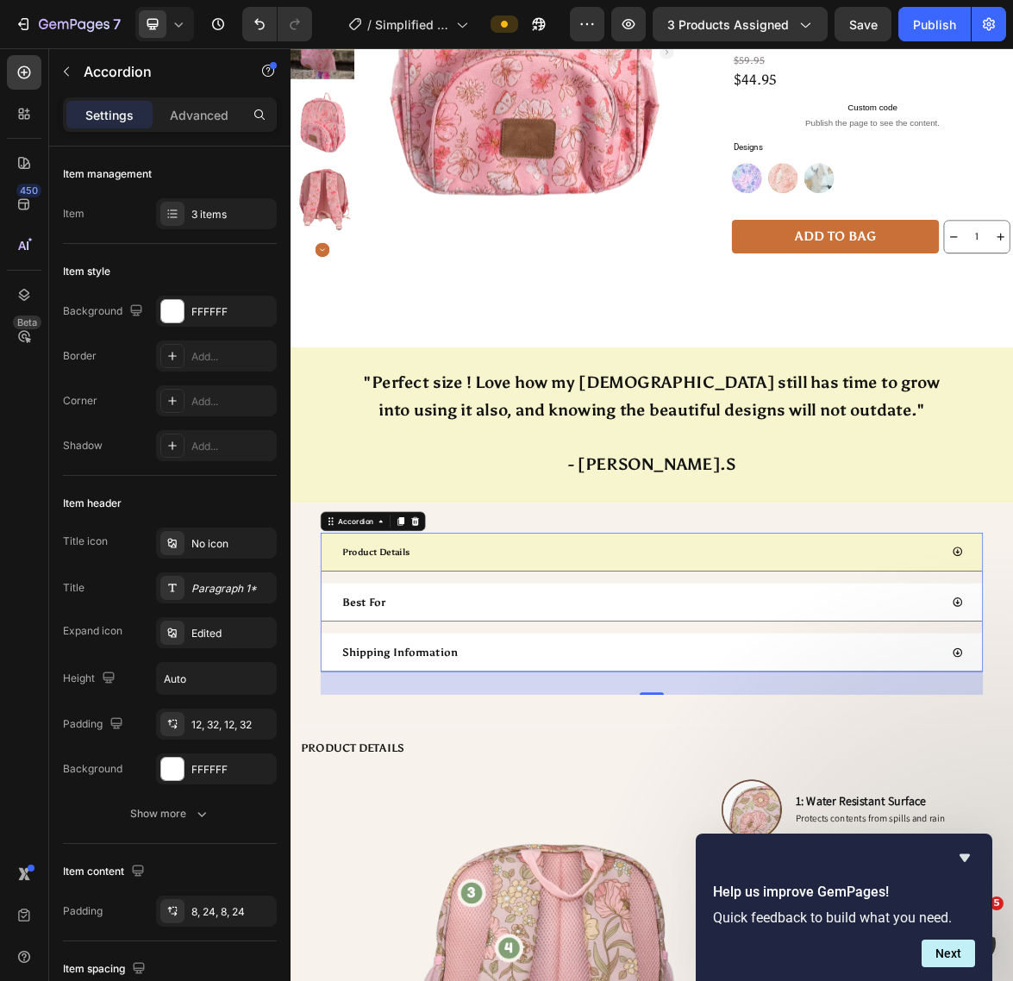
click at [443, 762] on strong "Product Details" at bounding box center [413, 770] width 97 height 16
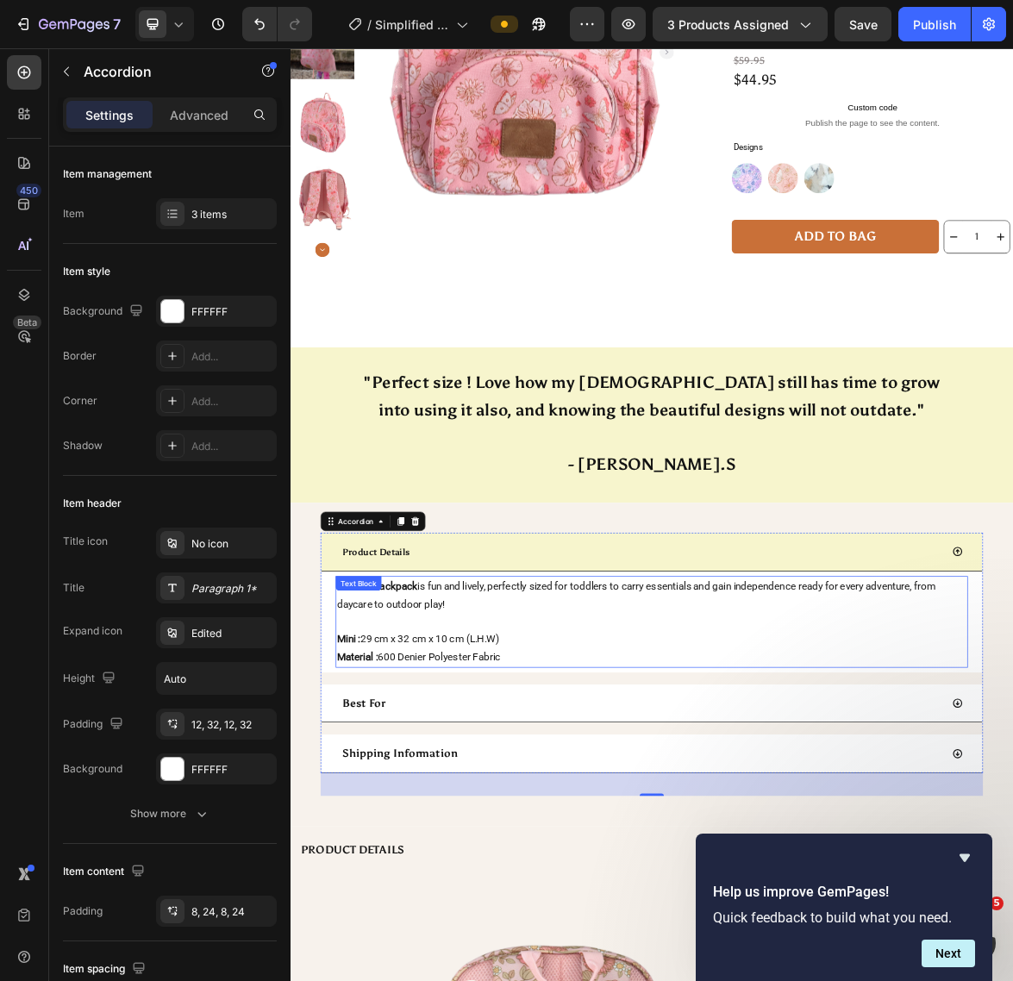
click at [759, 822] on p "Our mini backpack is fun and lively, perfectly sized for toddlers to carry esse…" at bounding box center [808, 832] width 902 height 52
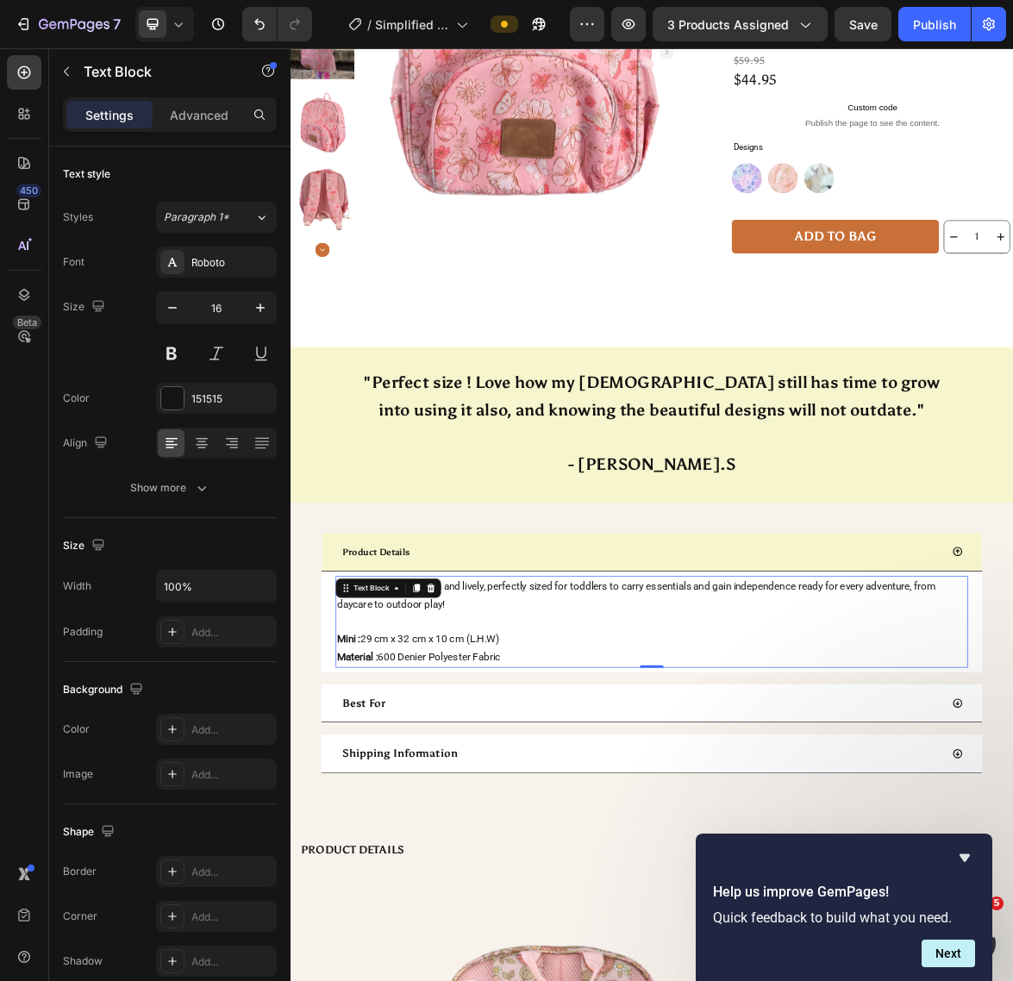
click at [780, 818] on p "Our mini backpack is fun and lively, perfectly sized for toddlers to carry esse…" at bounding box center [808, 832] width 902 height 52
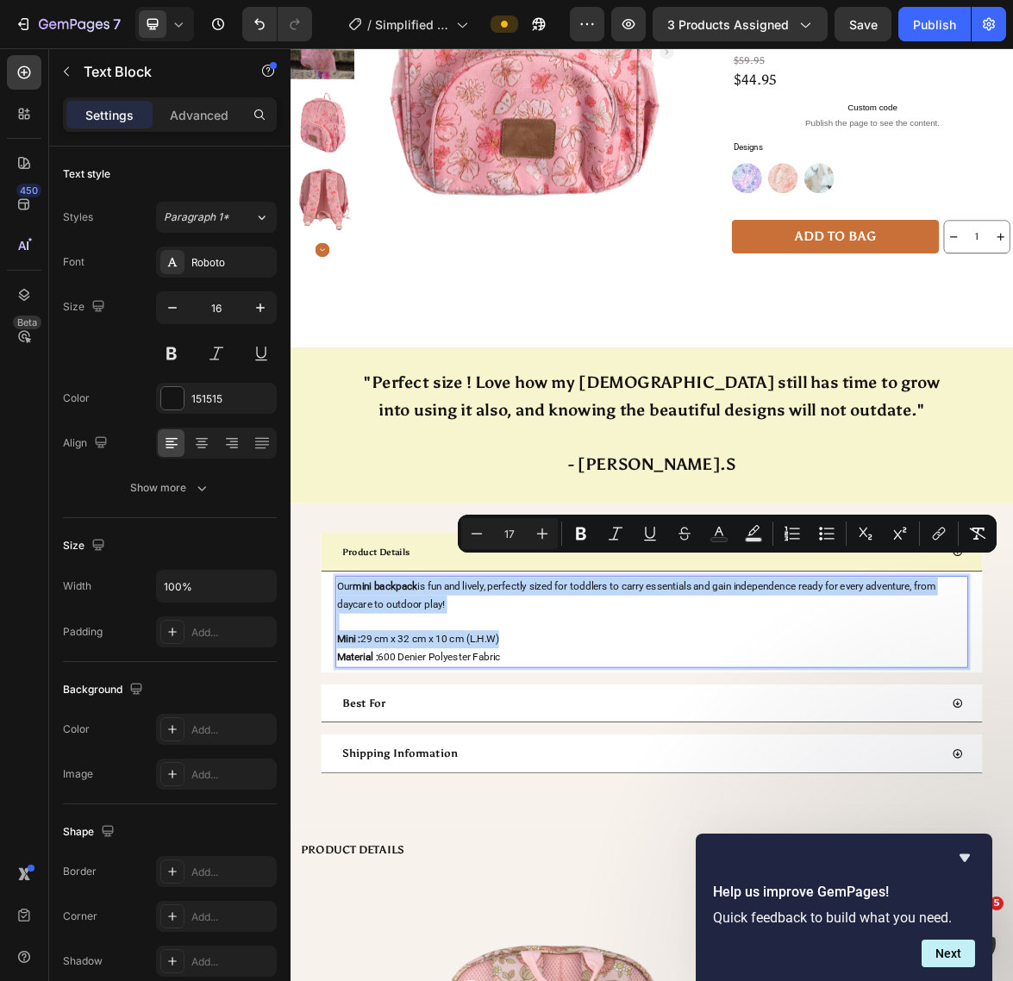
click at [744, 806] on p "Our mini backpack is fun and lively, perfectly sized for toddlers to carry esse…" at bounding box center [808, 832] width 902 height 52
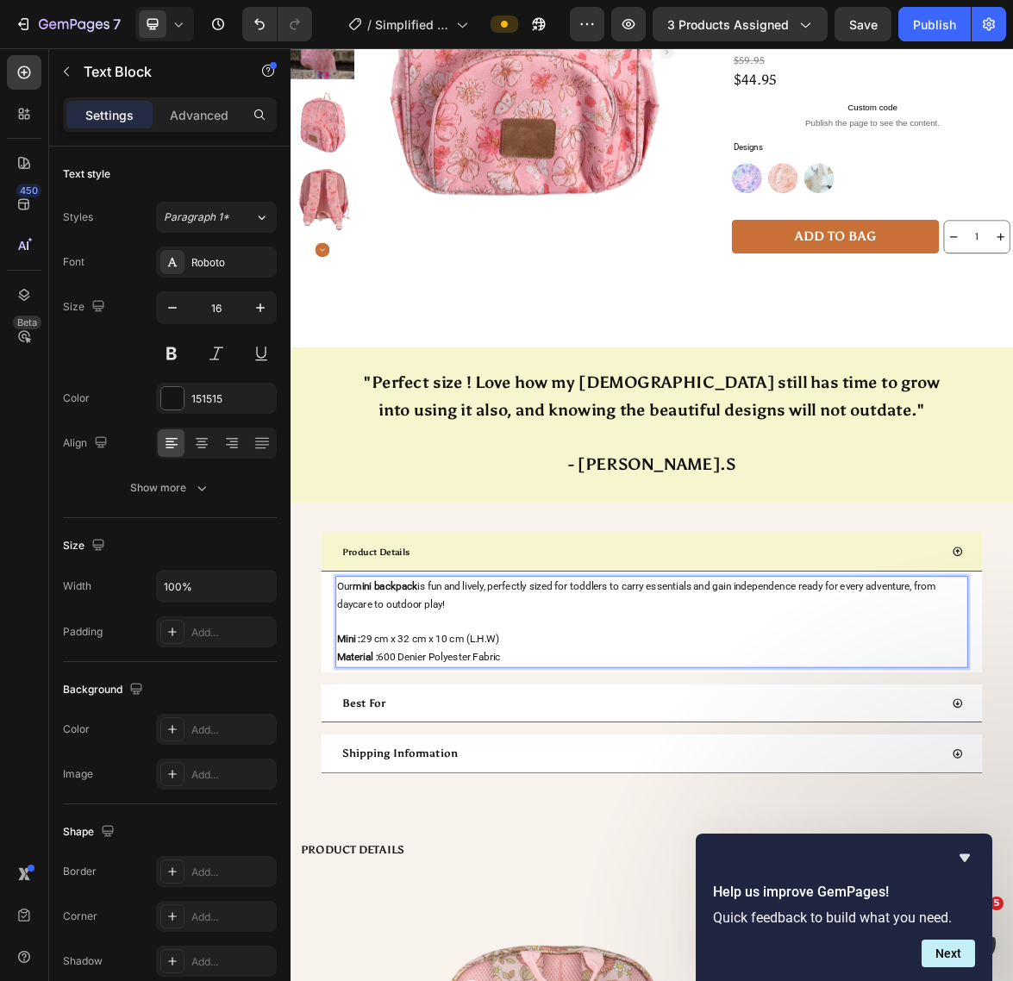
click at [884, 806] on p "Our mini backpack is fun and lively, perfectly sized for toddlers to carry esse…" at bounding box center [808, 832] width 902 height 52
click at [903, 809] on span "Our mini backpack is fun and lively, perfectly sized for toddlers to carry esse…" at bounding box center [786, 830] width 858 height 43
click at [597, 908] on p "Material : 600 Denier Polyester Fabric" at bounding box center [808, 921] width 902 height 26
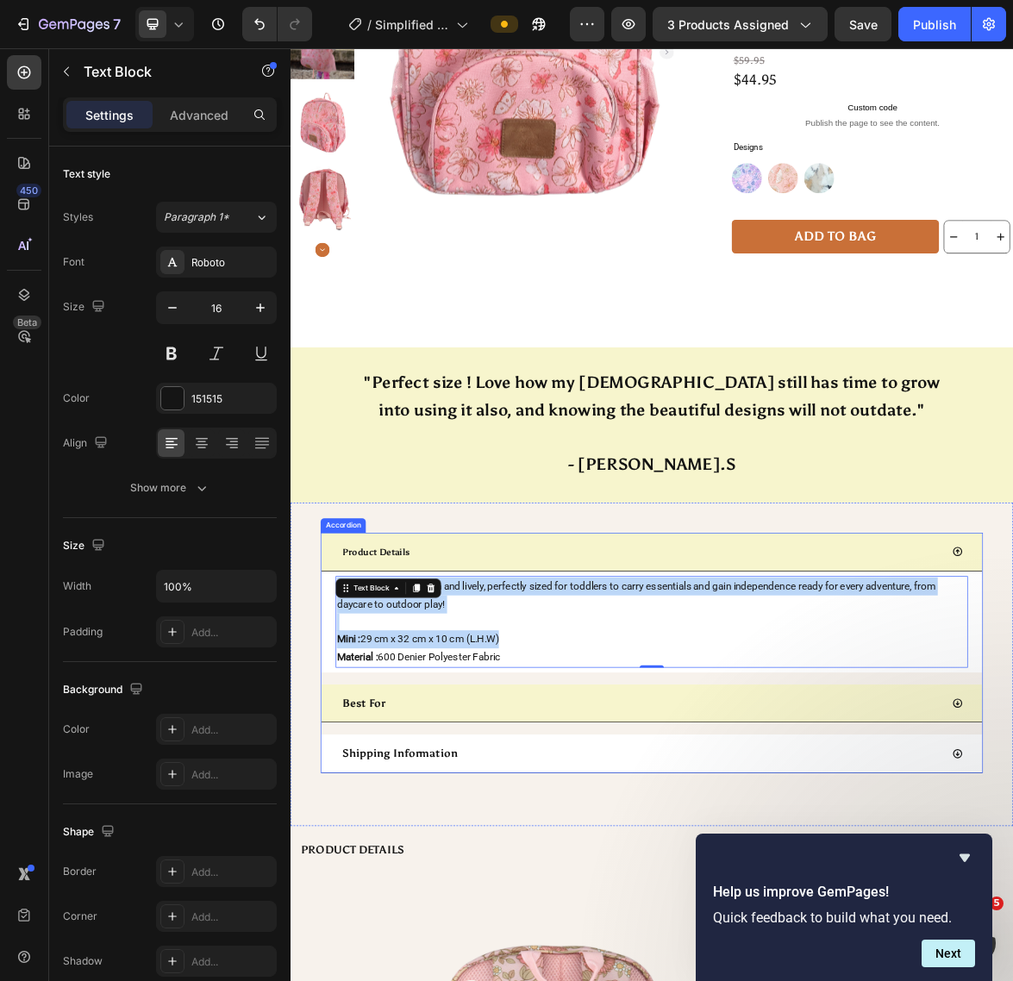
click at [415, 972] on p "Best For" at bounding box center [395, 986] width 61 height 28
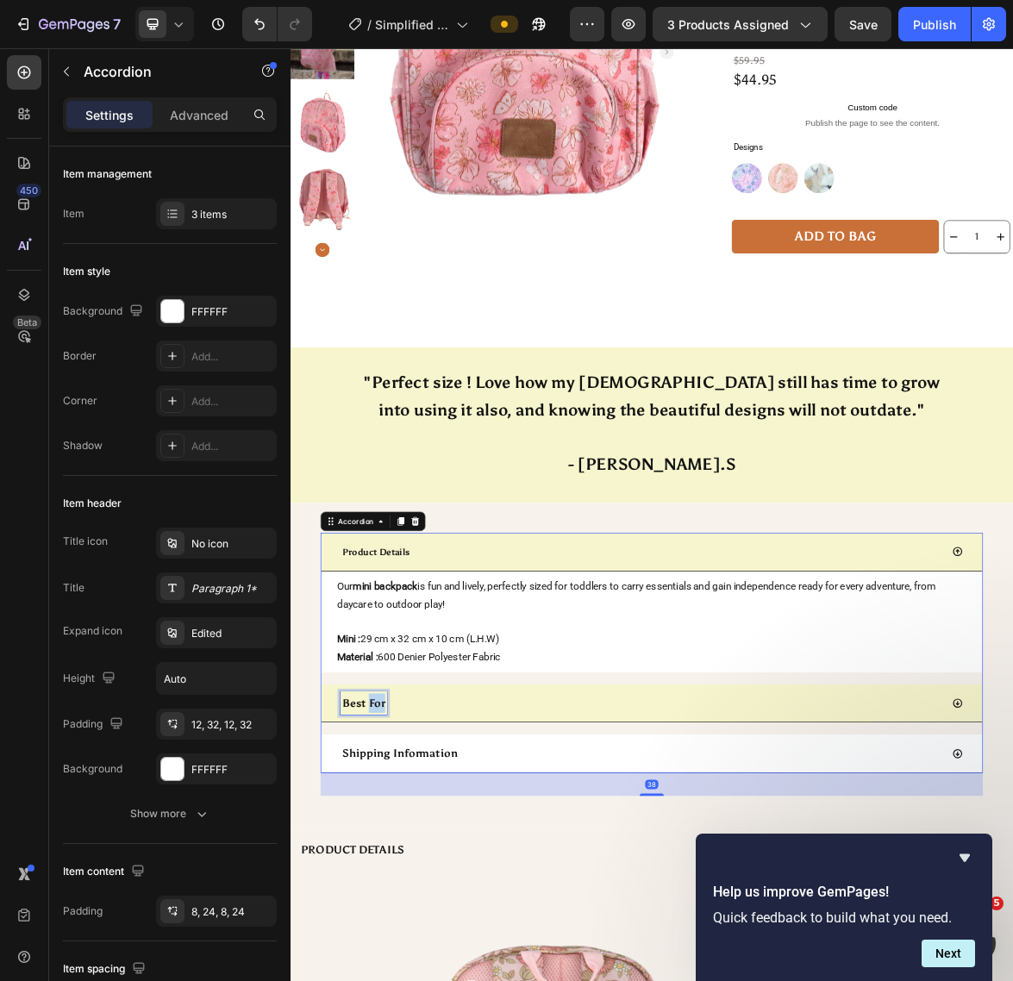
click at [411, 972] on p "Best For" at bounding box center [395, 986] width 61 height 28
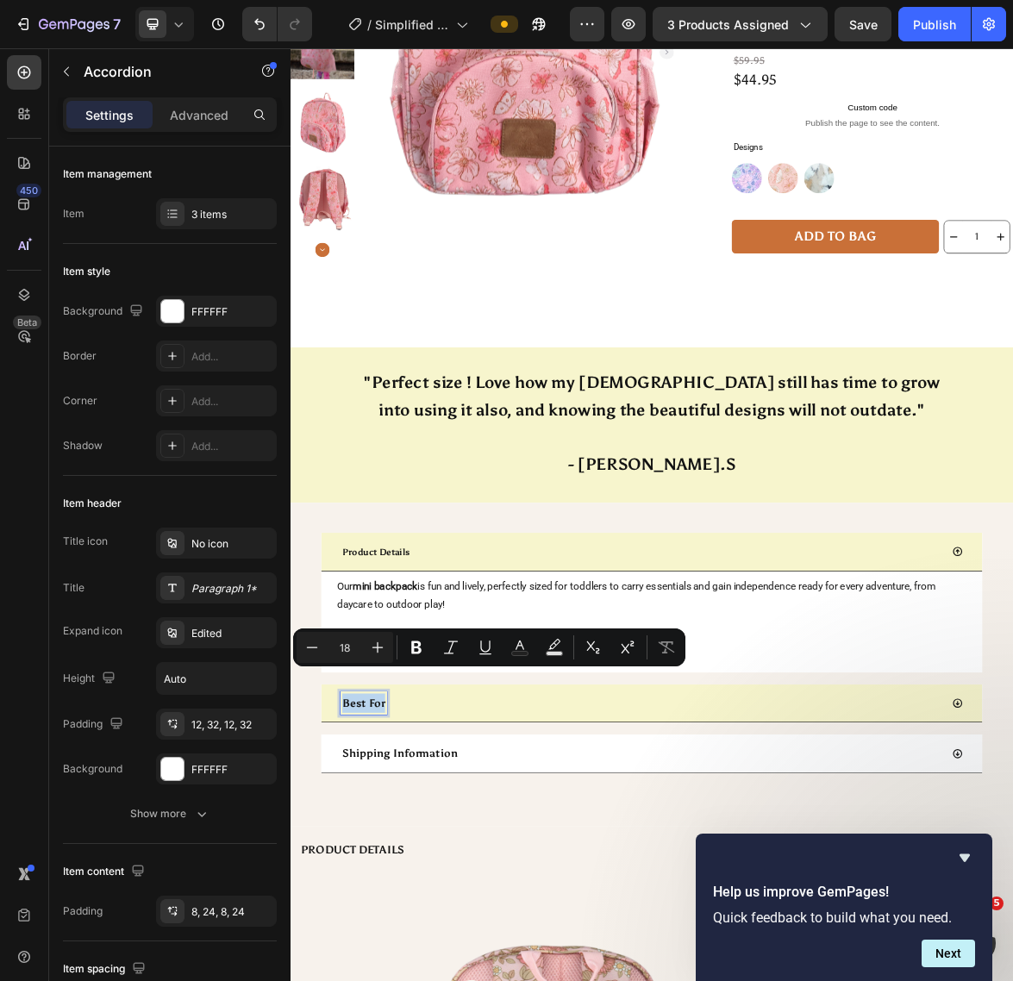
copy p "Best For"
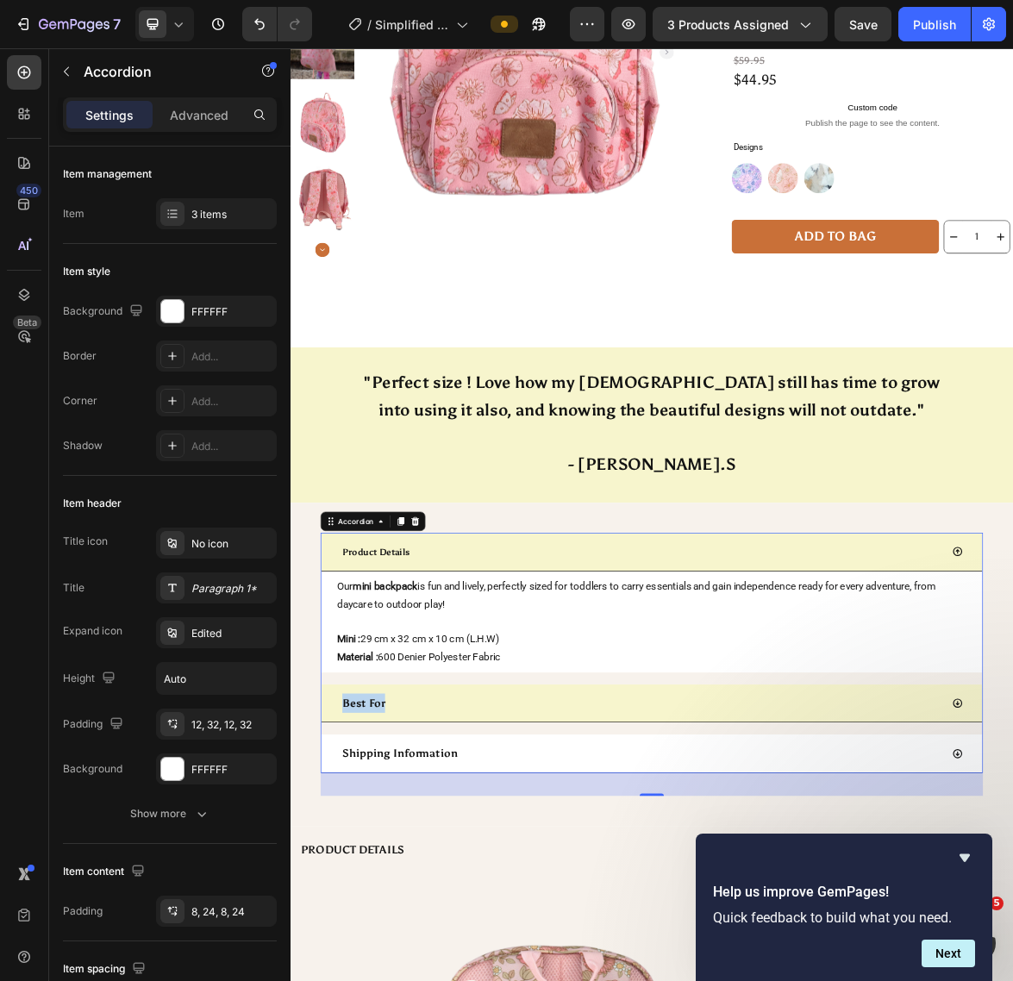
click at [987, 970] on div "Best For" at bounding box center [793, 986] width 862 height 33
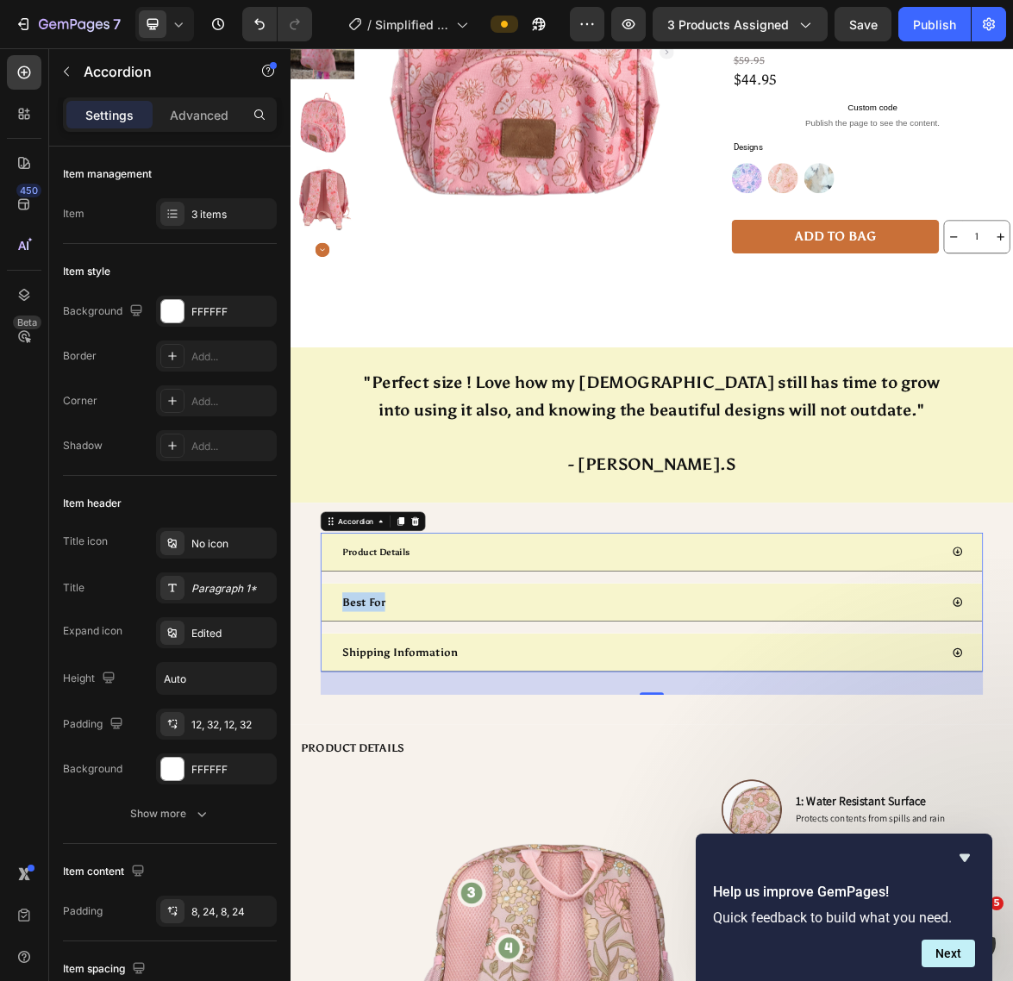
click at [710, 896] on div "Shipping Information" at bounding box center [793, 912] width 862 height 33
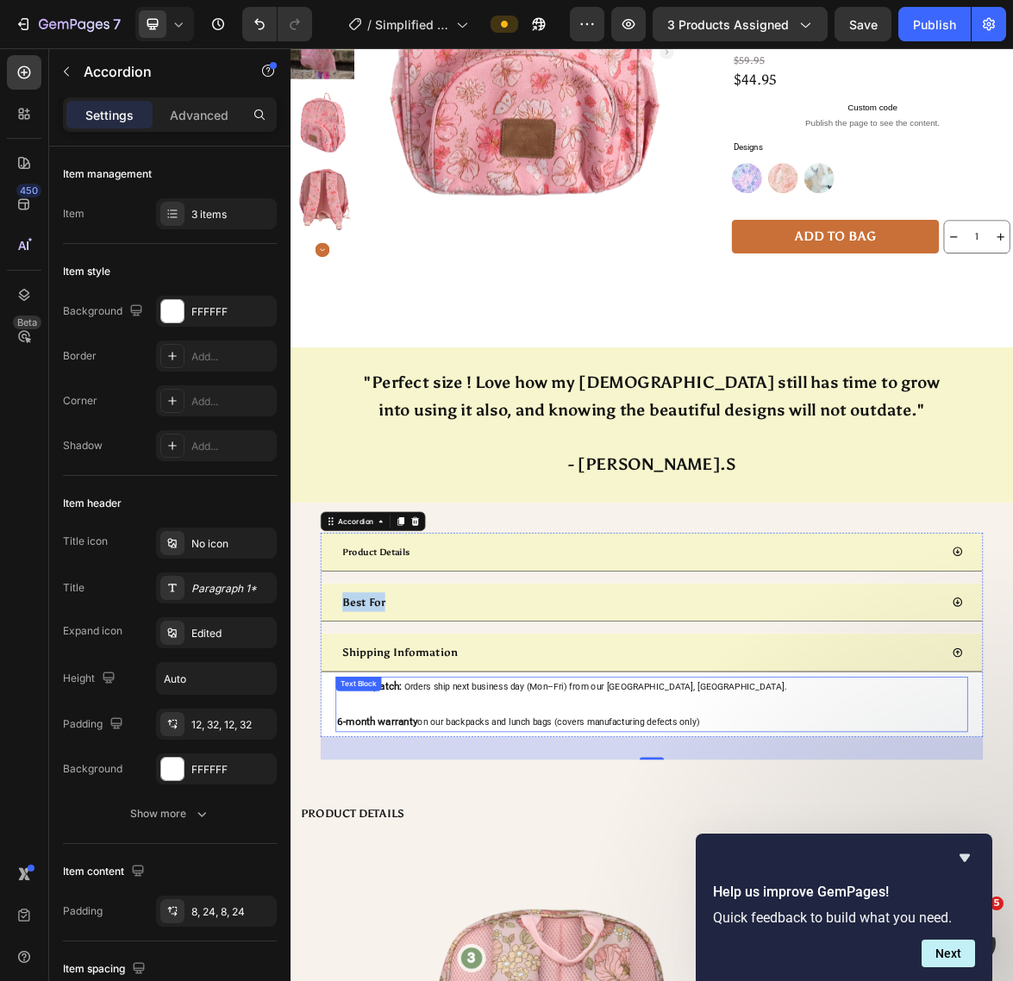
click at [648, 976] on p at bounding box center [808, 988] width 902 height 25
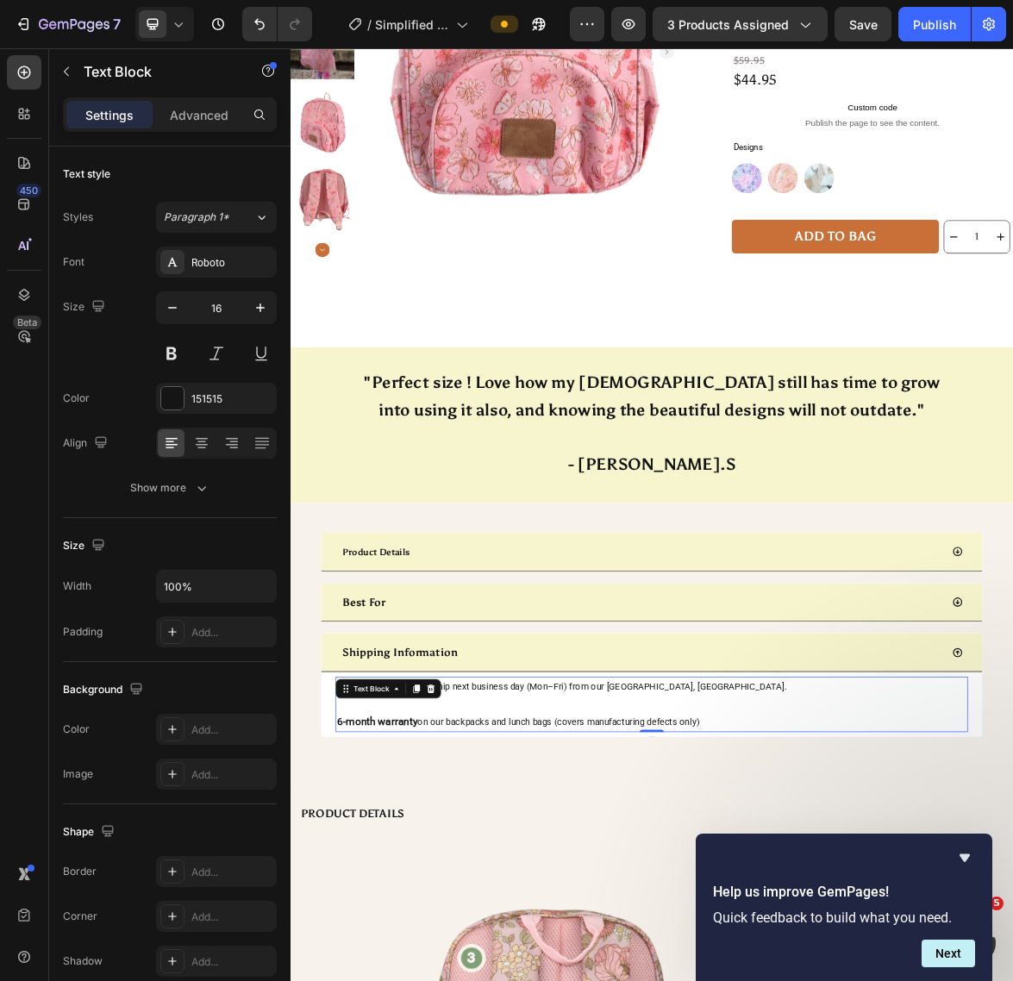
click at [648, 976] on p at bounding box center [808, 988] width 902 height 25
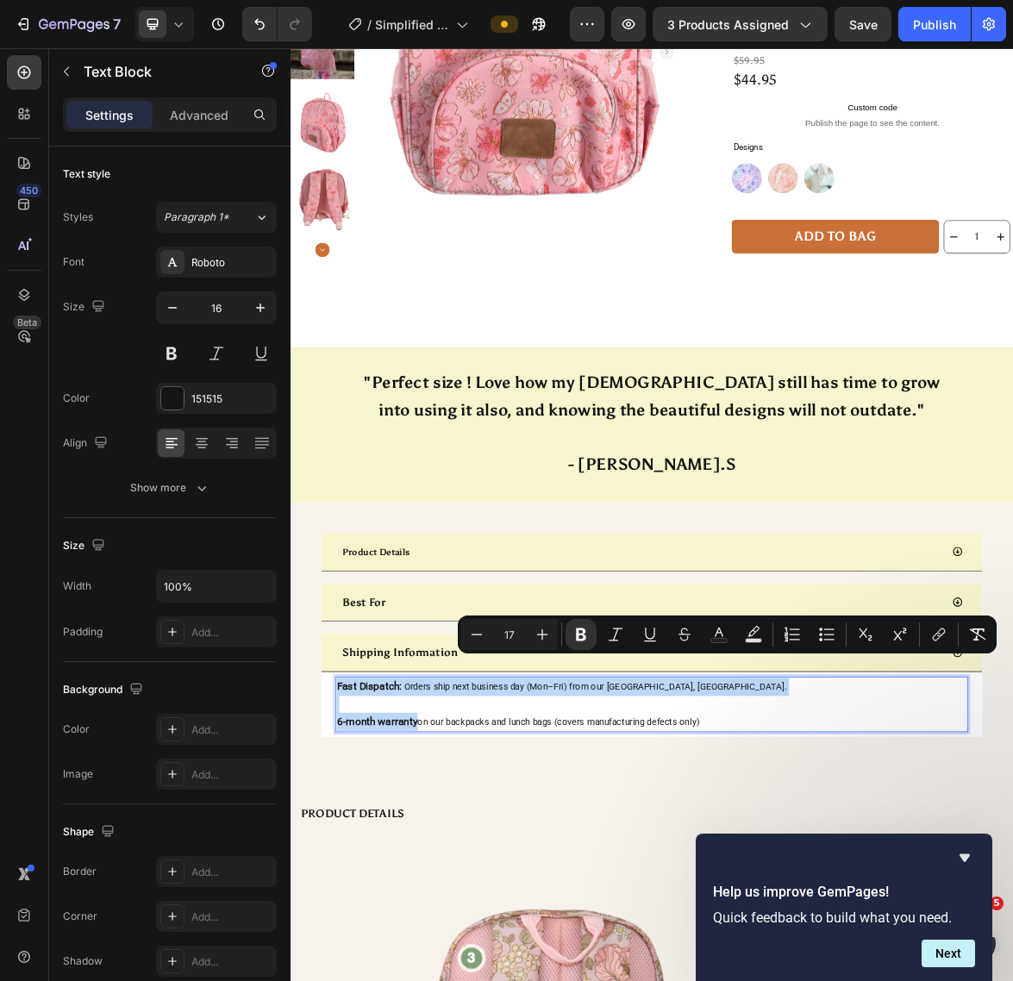
copy div "Fast Dispatch: Orders ship next business day (Mon–Fri) from our [GEOGRAPHIC_DAT…"
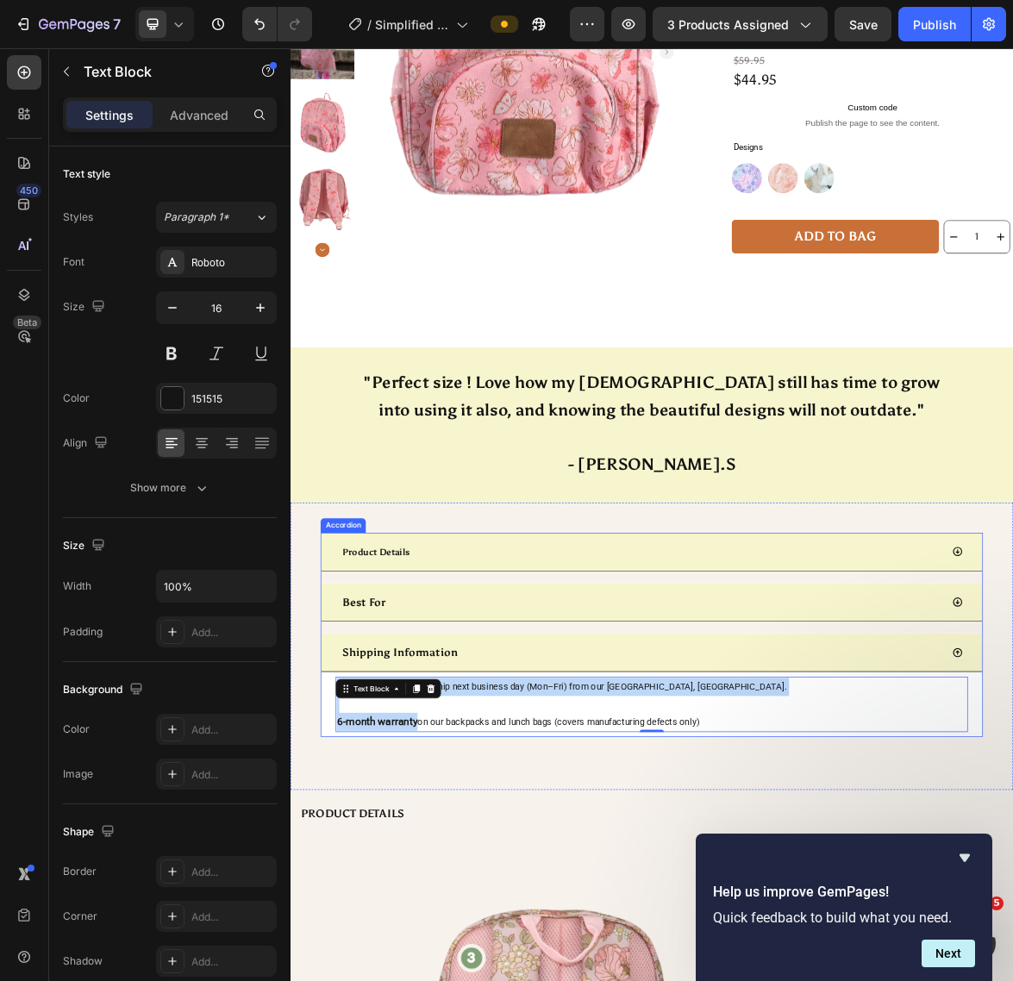
click at [747, 825] on div "Best For" at bounding box center [793, 841] width 862 height 33
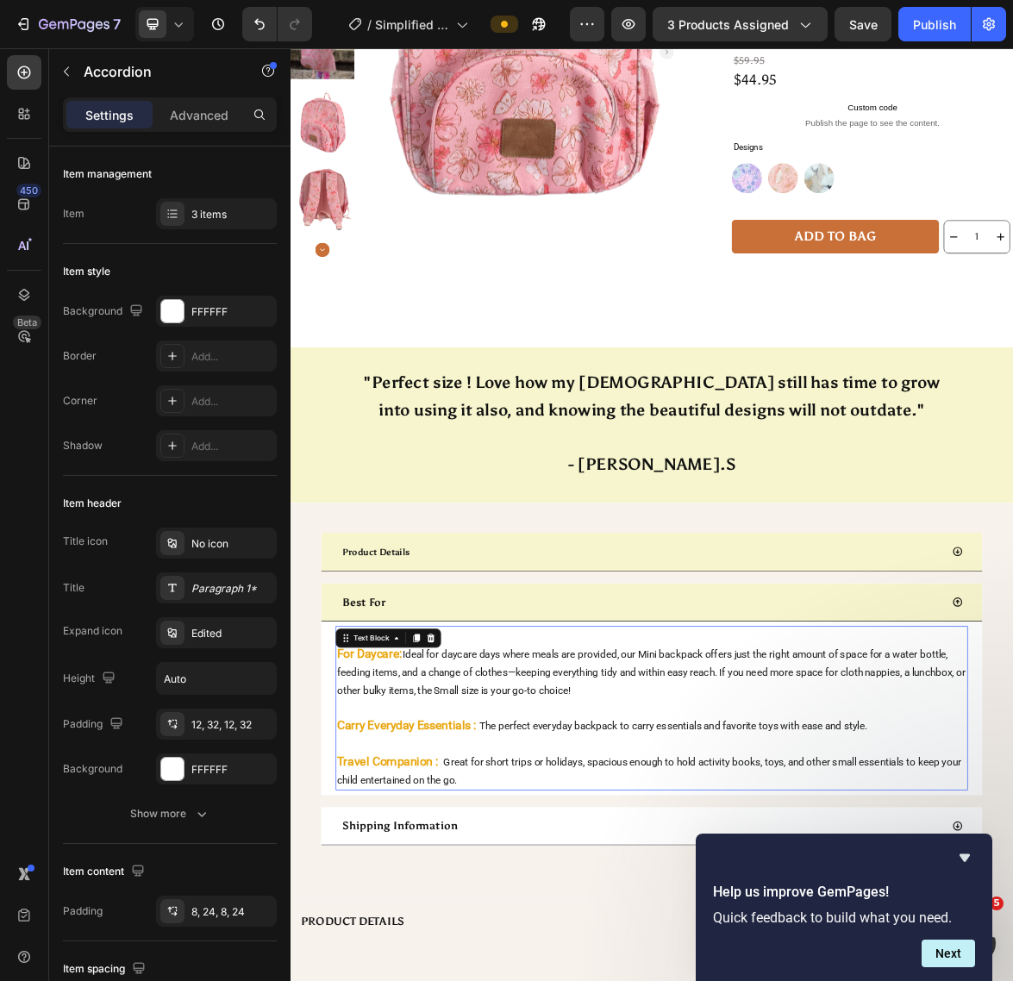
click at [626, 918] on span "Ideal for daycare days where meals are provided, our Mini backpack offers just …" at bounding box center [807, 941] width 900 height 69
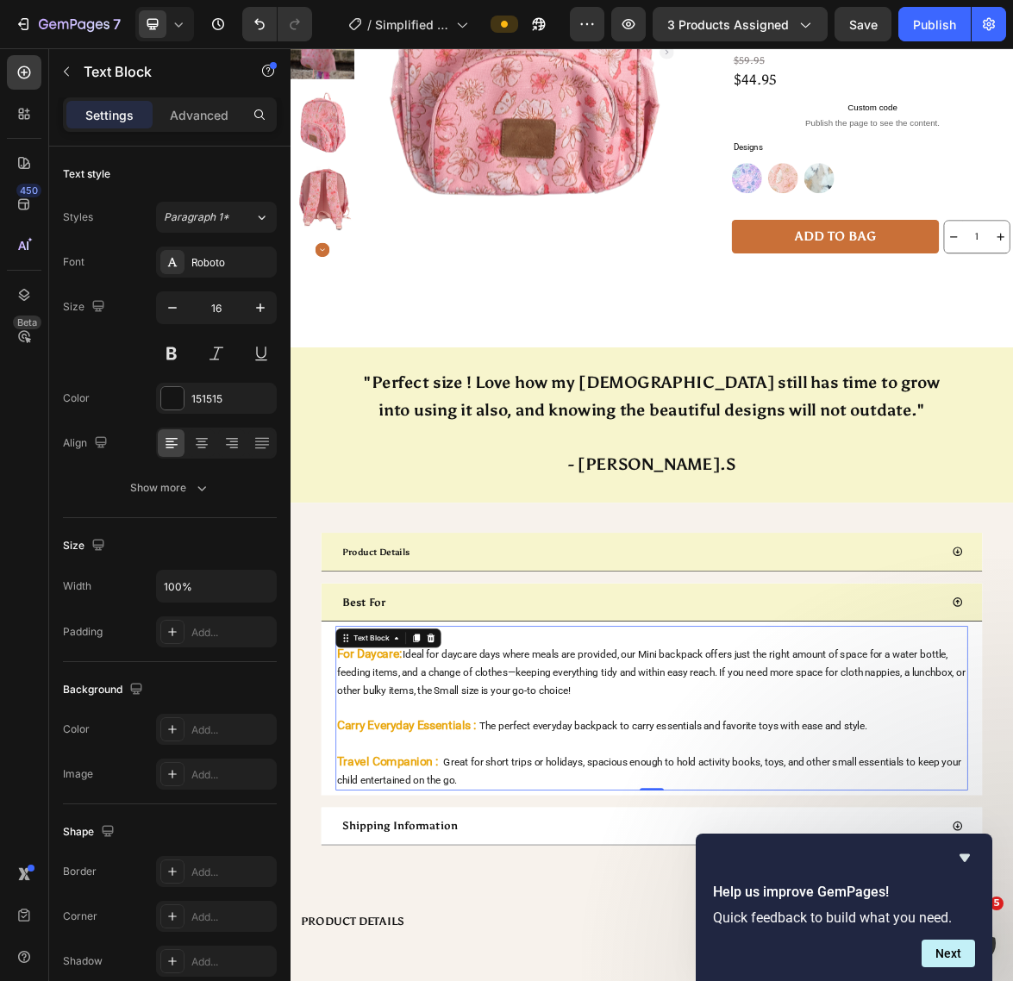
click at [627, 918] on span "Ideal for daycare days where meals are provided, our Mini backpack offers just …" at bounding box center [807, 941] width 900 height 69
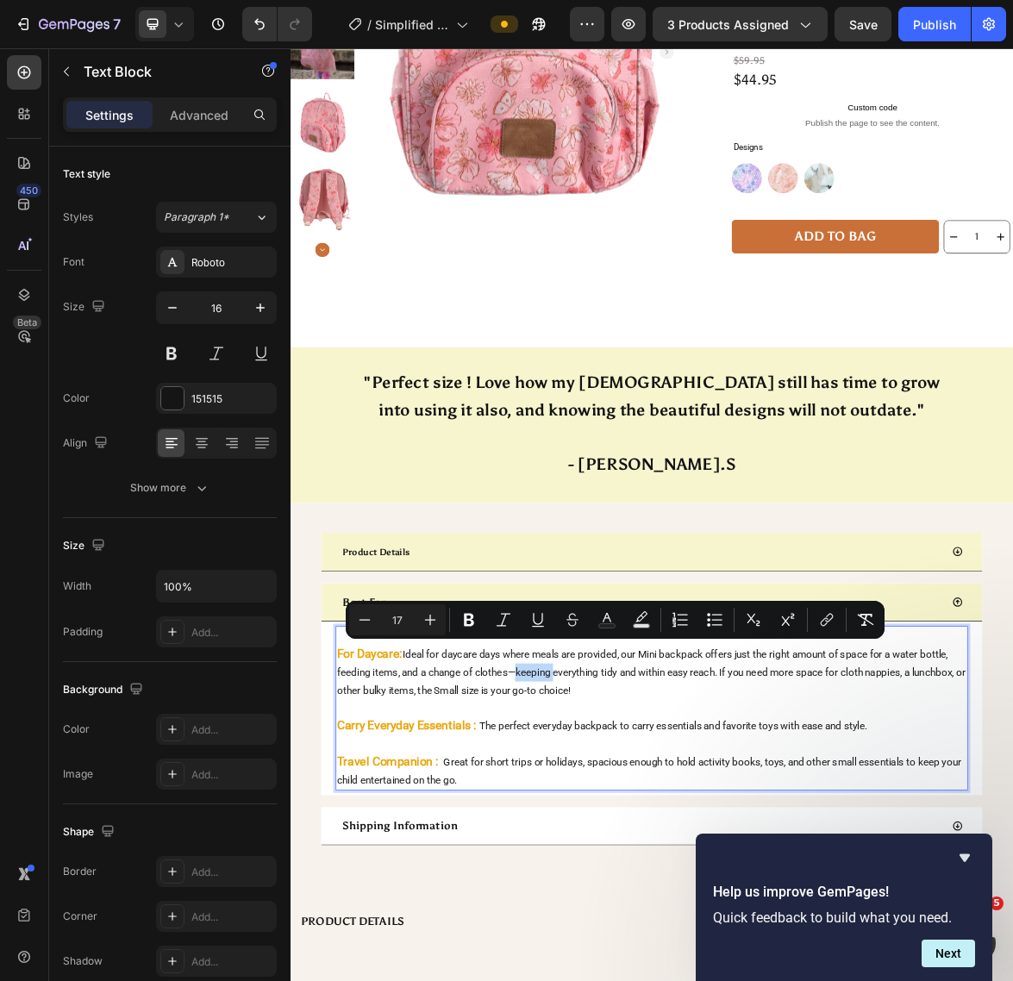
type input "20"
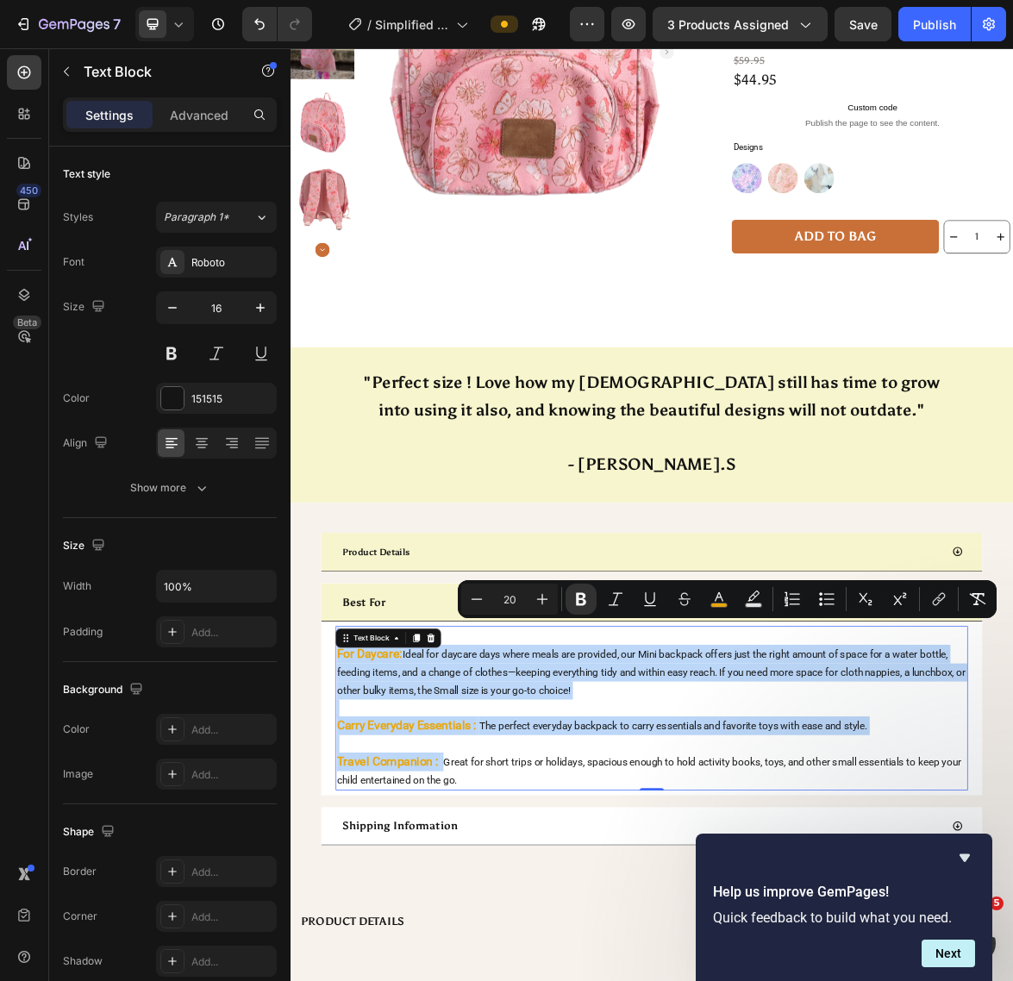
click at [1086, 980] on p "Rich Text Editor. Editing area: main" at bounding box center [808, 993] width 902 height 25
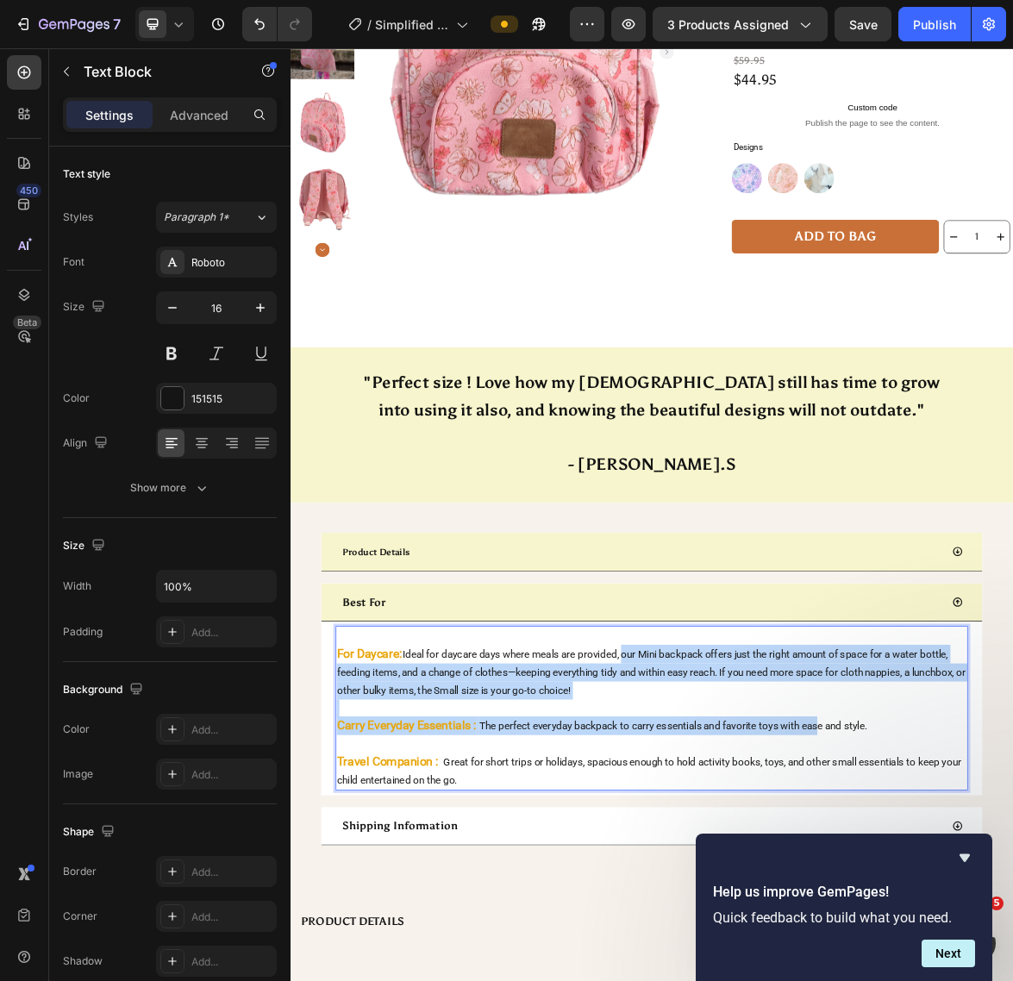
drag, startPoint x: 1044, startPoint y: 1000, endPoint x: 765, endPoint y: 884, distance: 302.2
click at [765, 884] on div "For Daycare: Ideal for daycare days where meals are provided, our Mini backpack…" at bounding box center [807, 993] width 905 height 234
click at [1086, 943] on p "For Daycare: Ideal for daycare days where meals are provided, our Mini backpack…" at bounding box center [808, 942] width 902 height 78
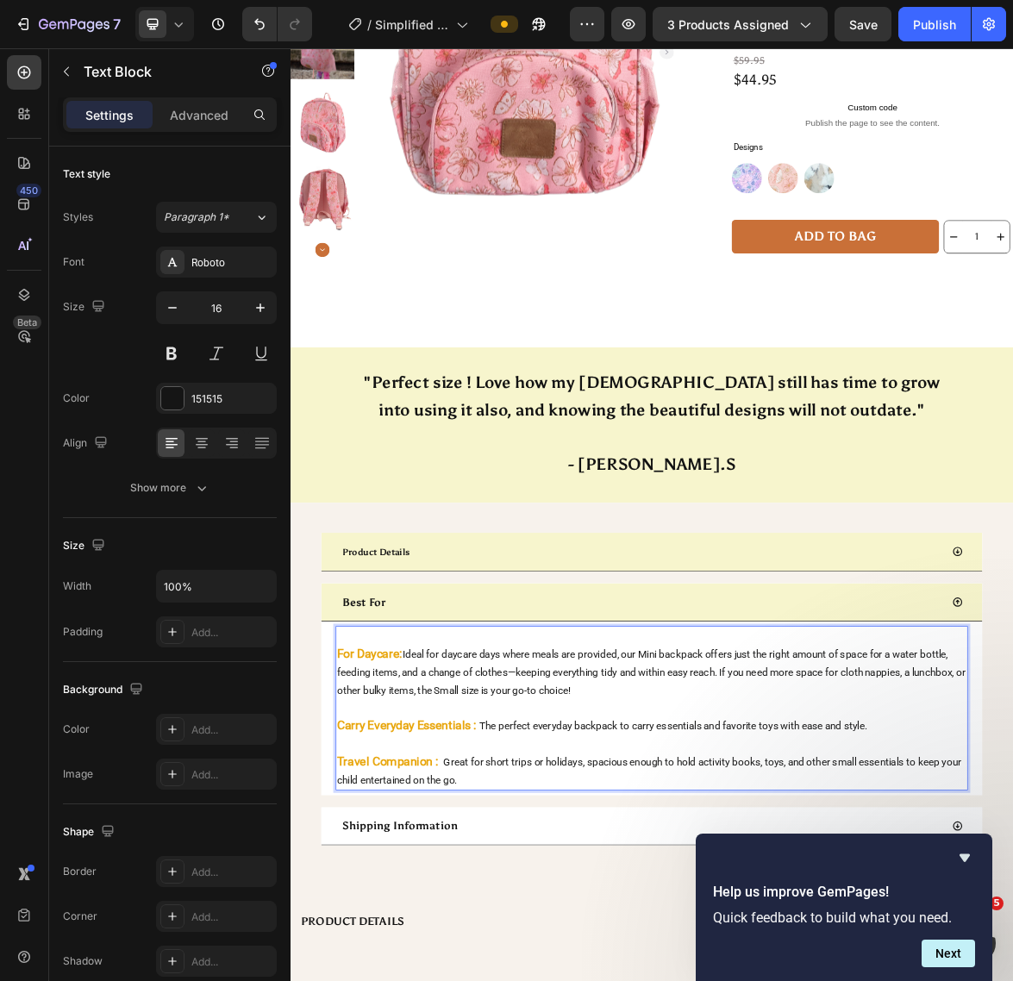
scroll to position [718, 0]
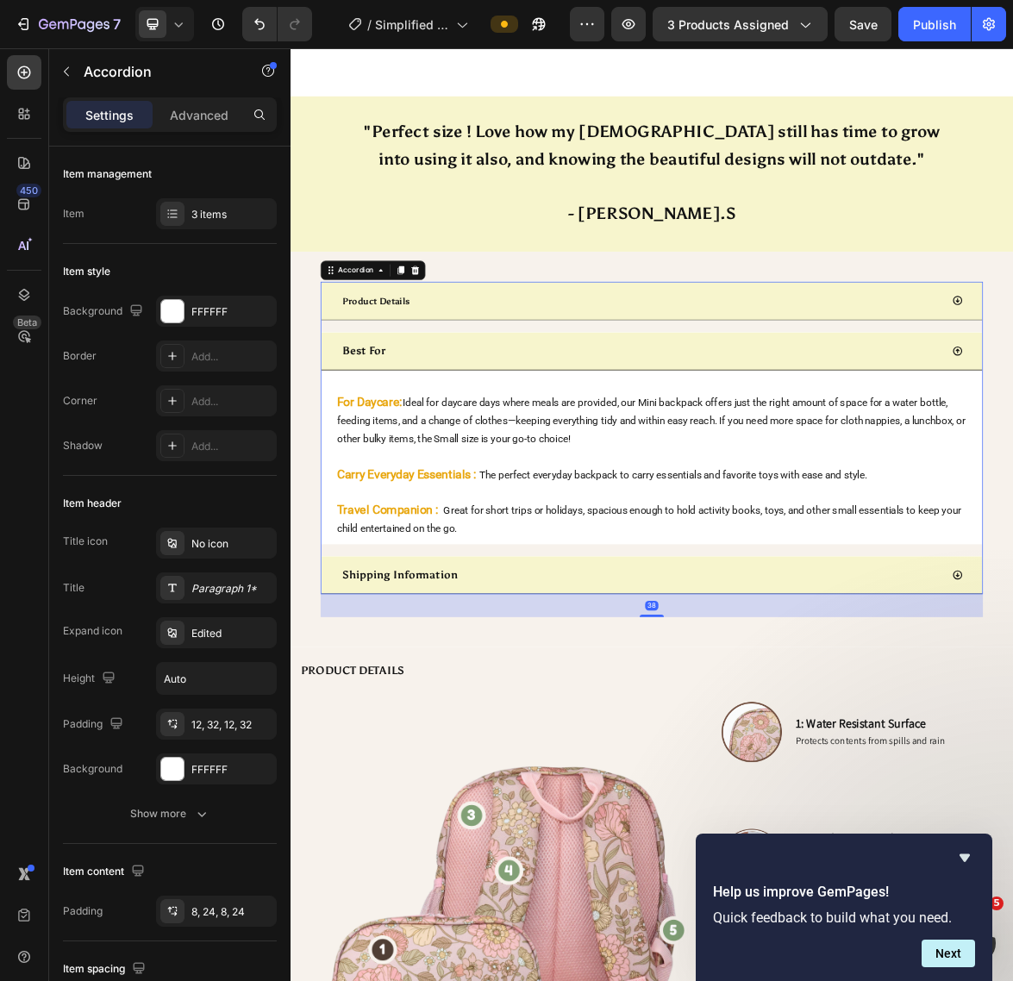
click at [1086, 786] on div "Shipping Information" at bounding box center [793, 802] width 862 height 33
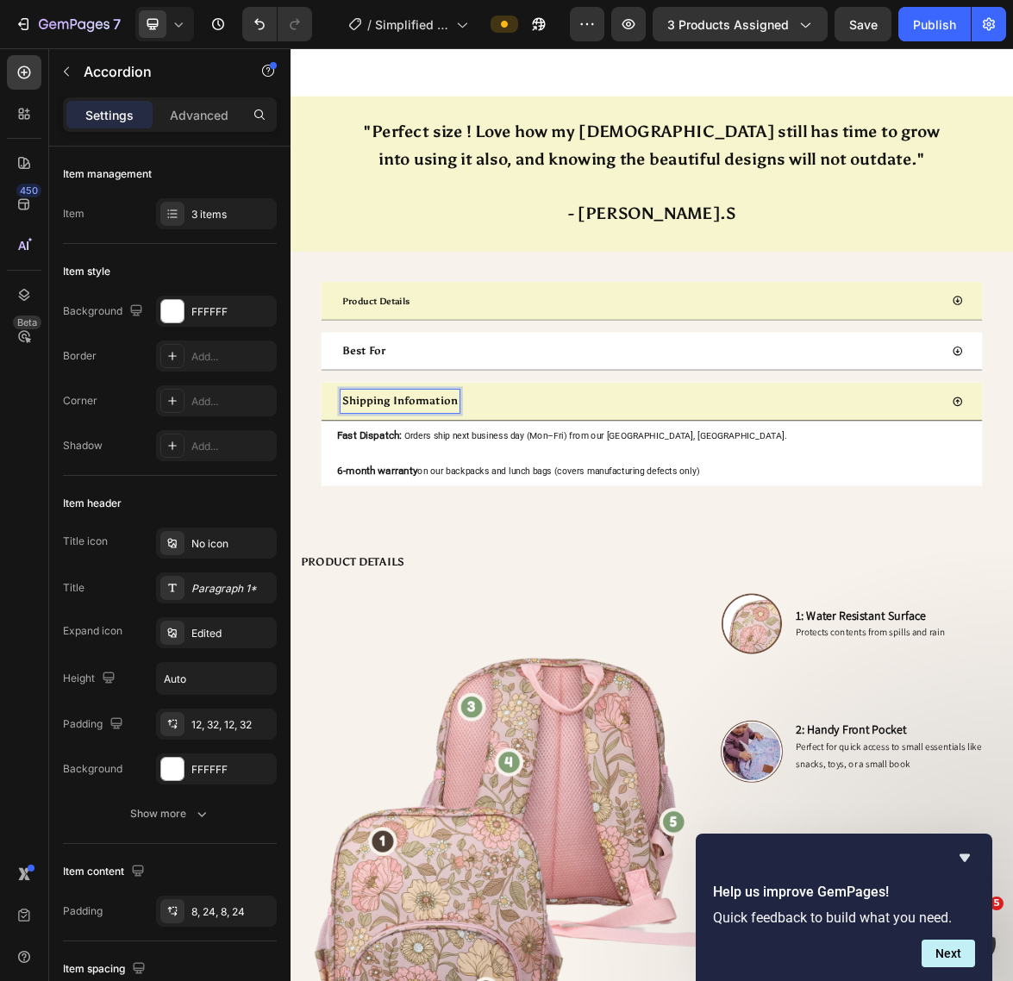
click at [501, 540] on p "Shipping Information" at bounding box center [448, 554] width 166 height 28
copy p "Shipping Information"
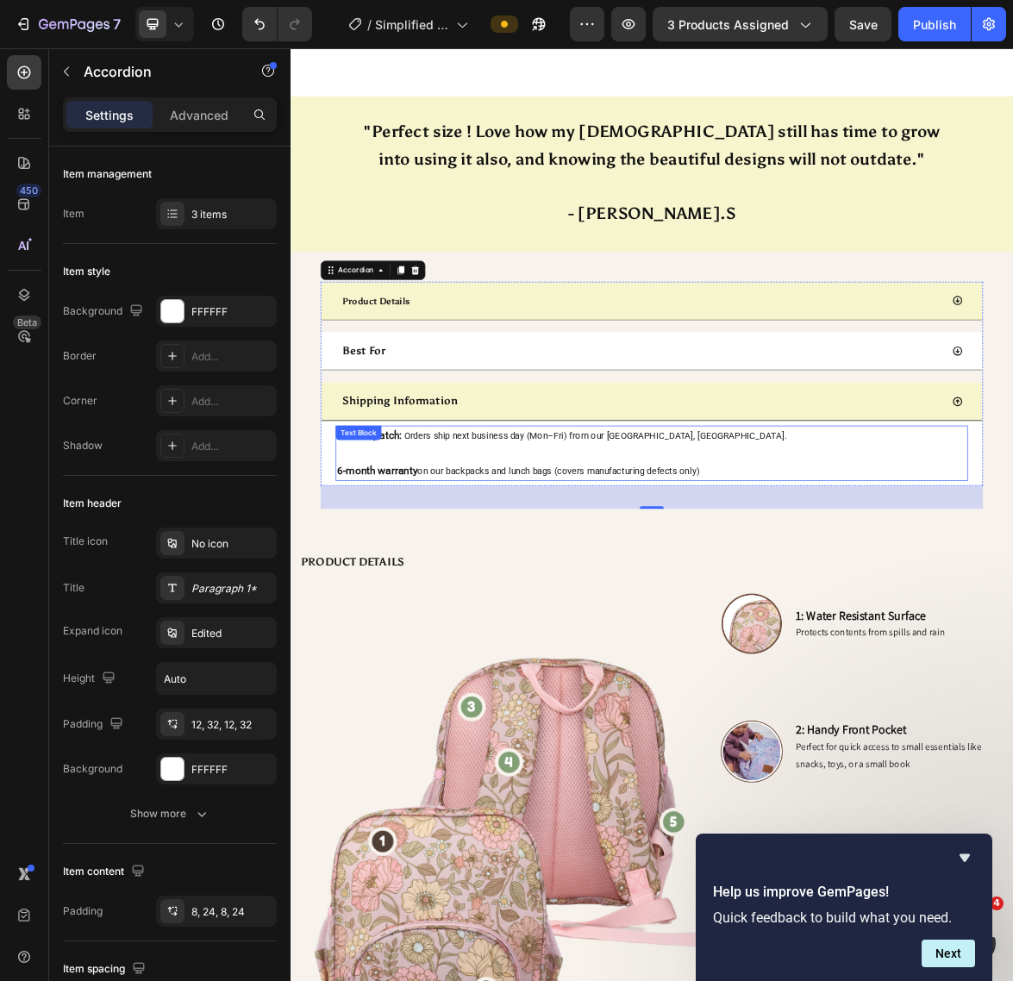
click at [710, 616] on p at bounding box center [808, 628] width 902 height 25
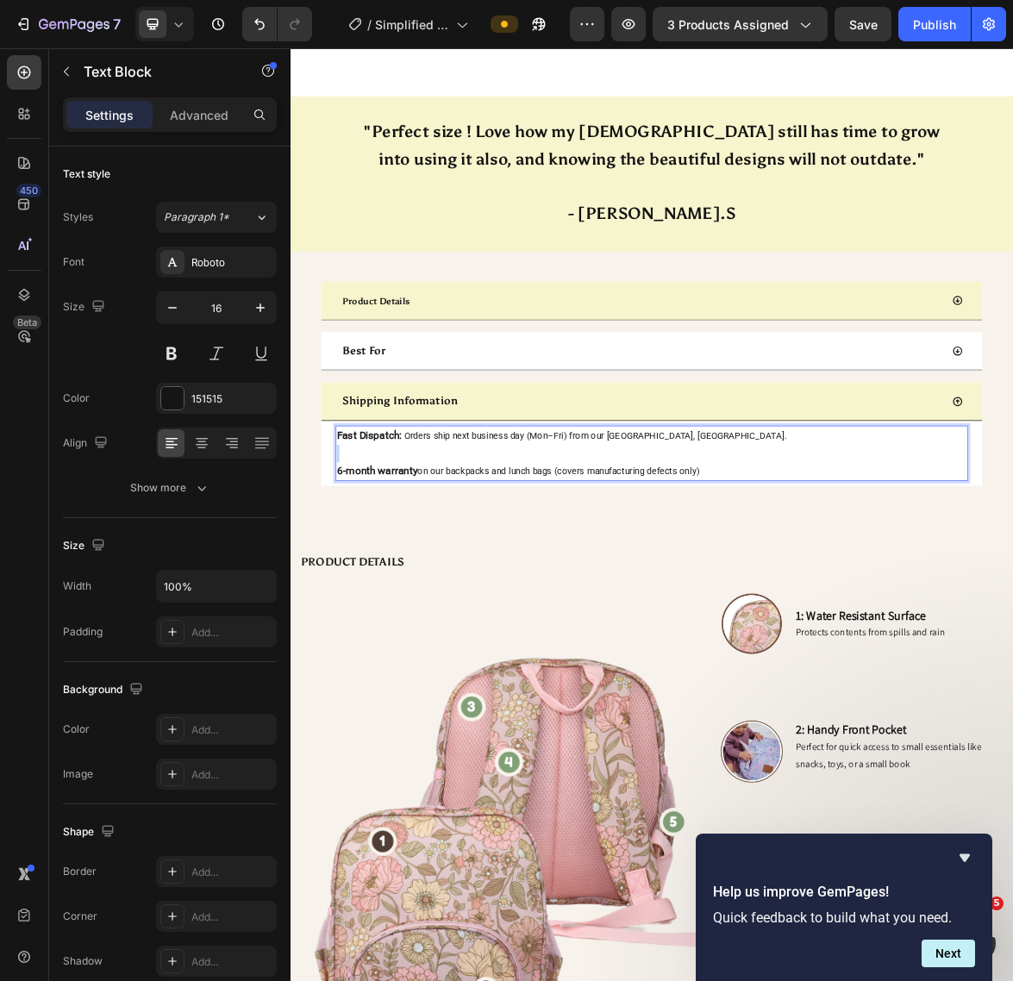
click at [710, 616] on p "Rich Text Editor. Editing area: main" at bounding box center [808, 628] width 902 height 25
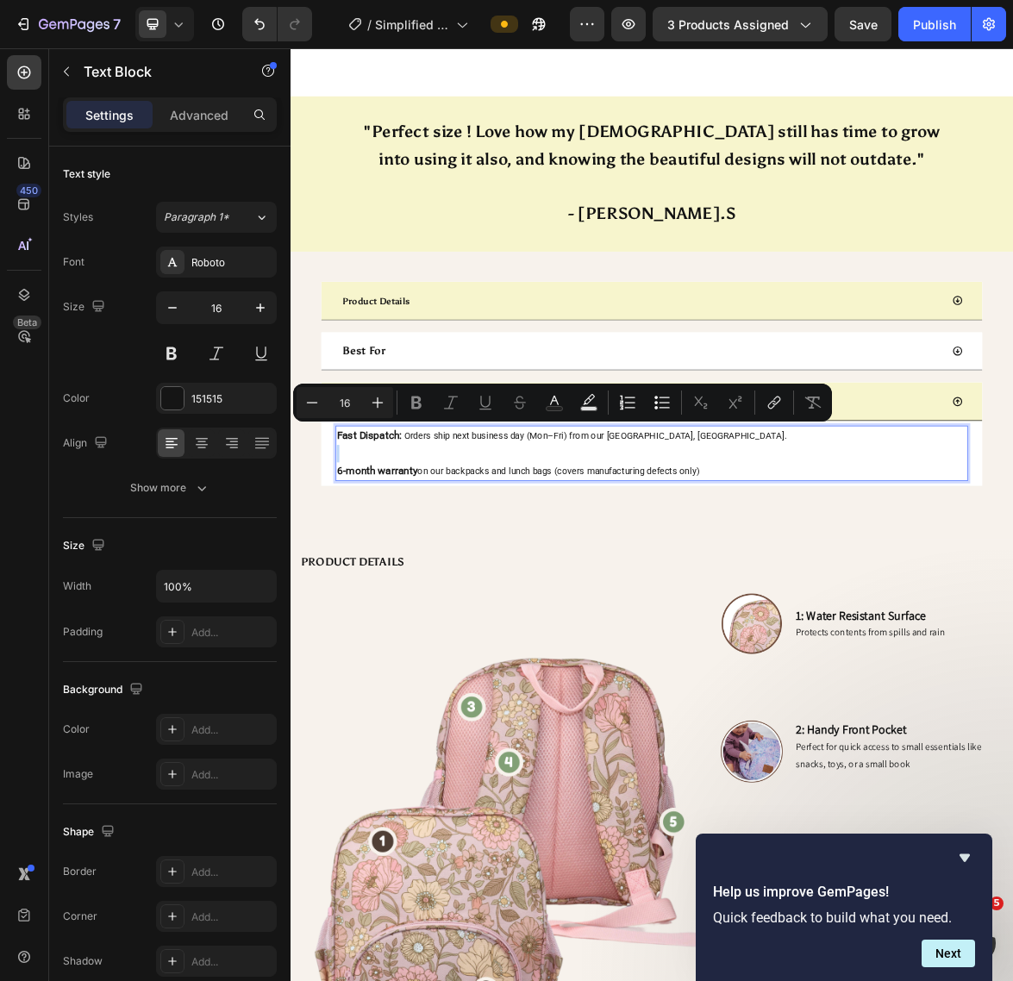
type input "17"
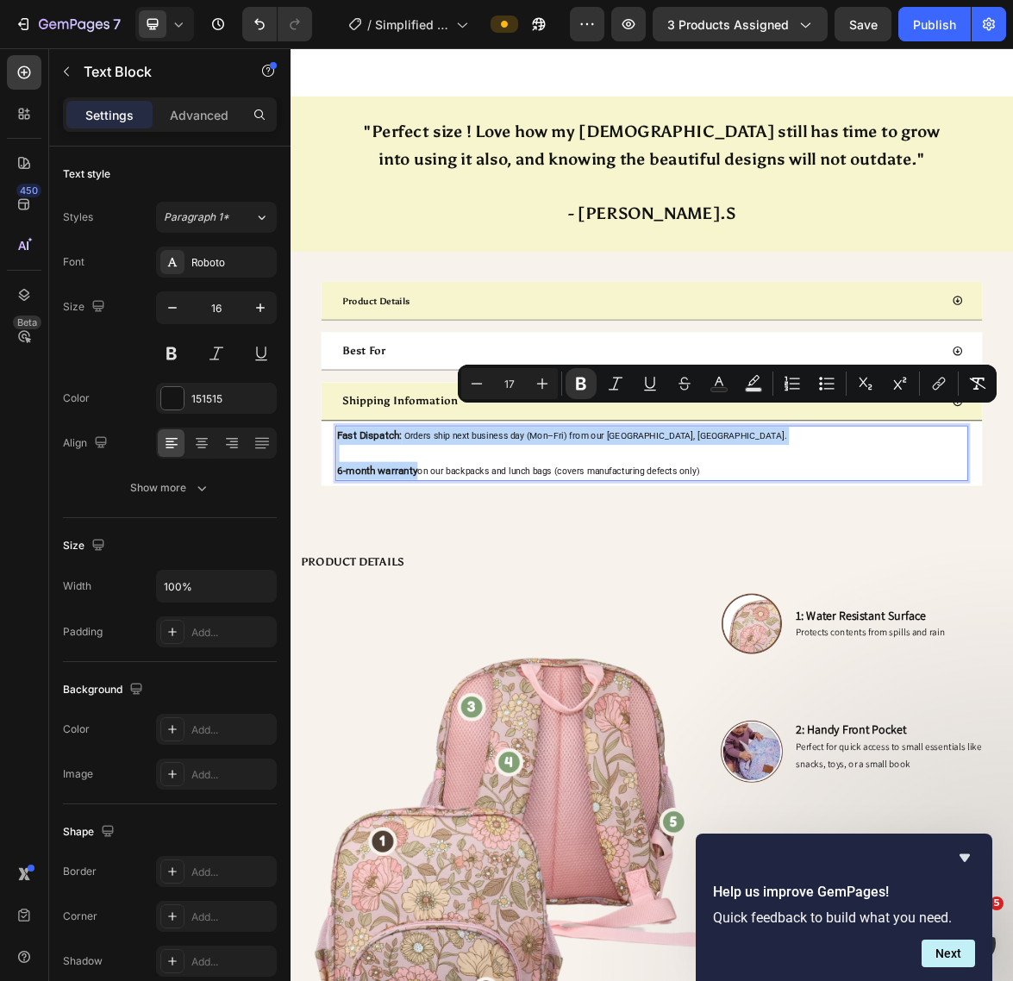
copy div "Fast Dispatch: Orders ship next business day (Mon–Fri) from our [GEOGRAPHIC_DAT…"
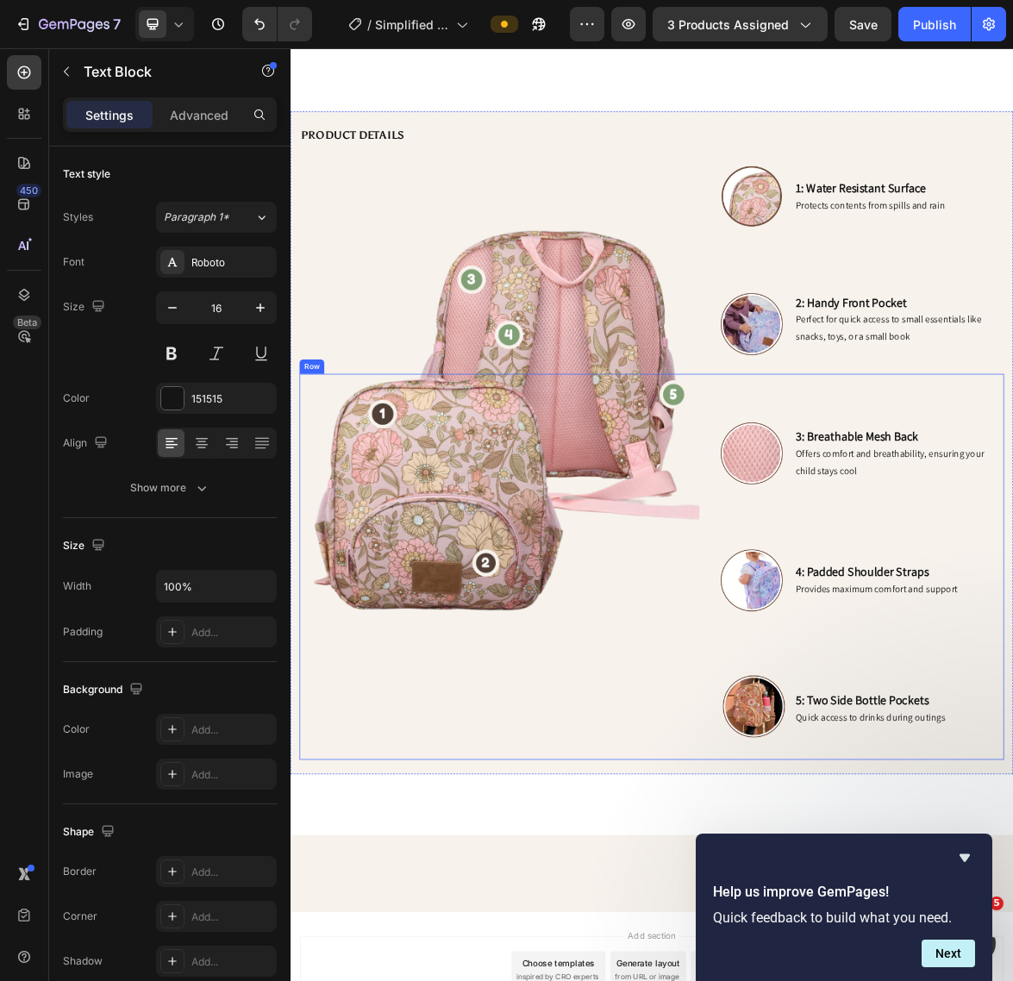
scroll to position [1453, 0]
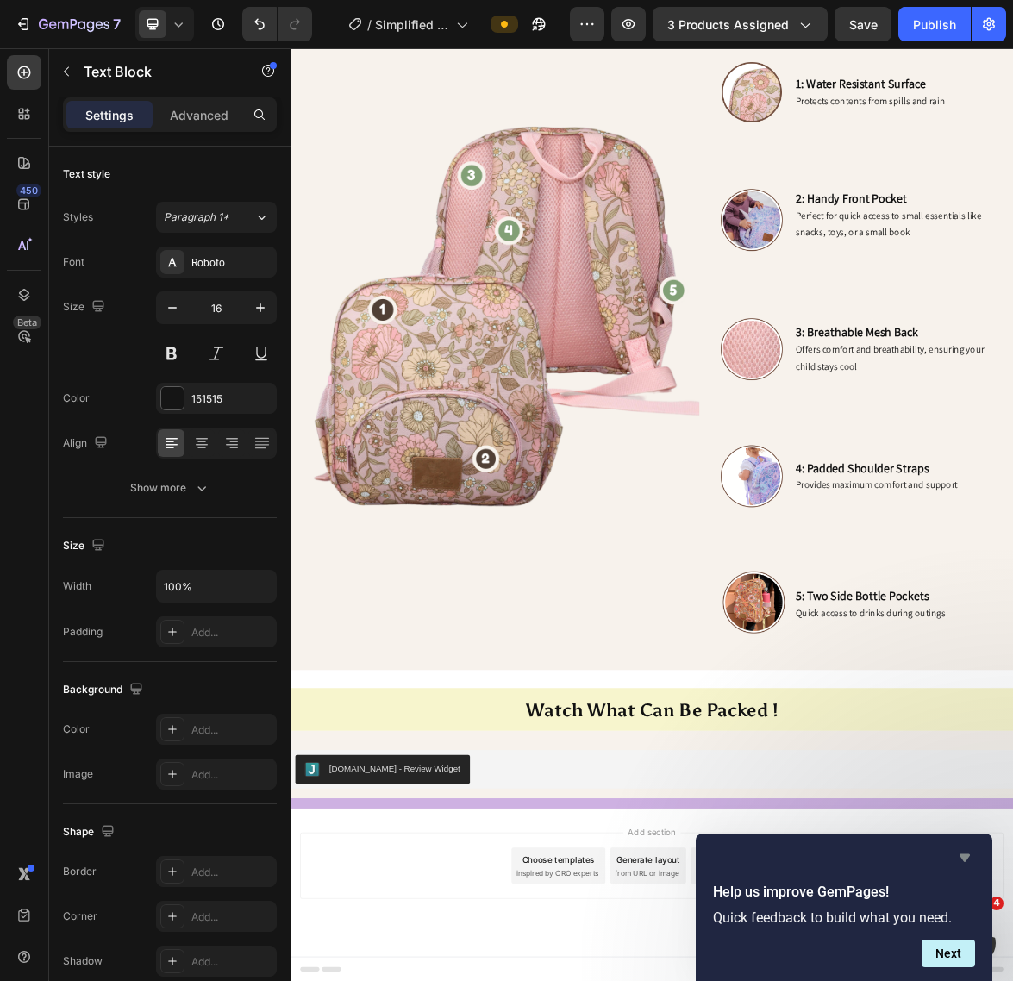
drag, startPoint x: 970, startPoint y: 856, endPoint x: 994, endPoint y: 1154, distance: 299.2
click at [970, 856] on icon "Hide survey" at bounding box center [964, 857] width 21 height 21
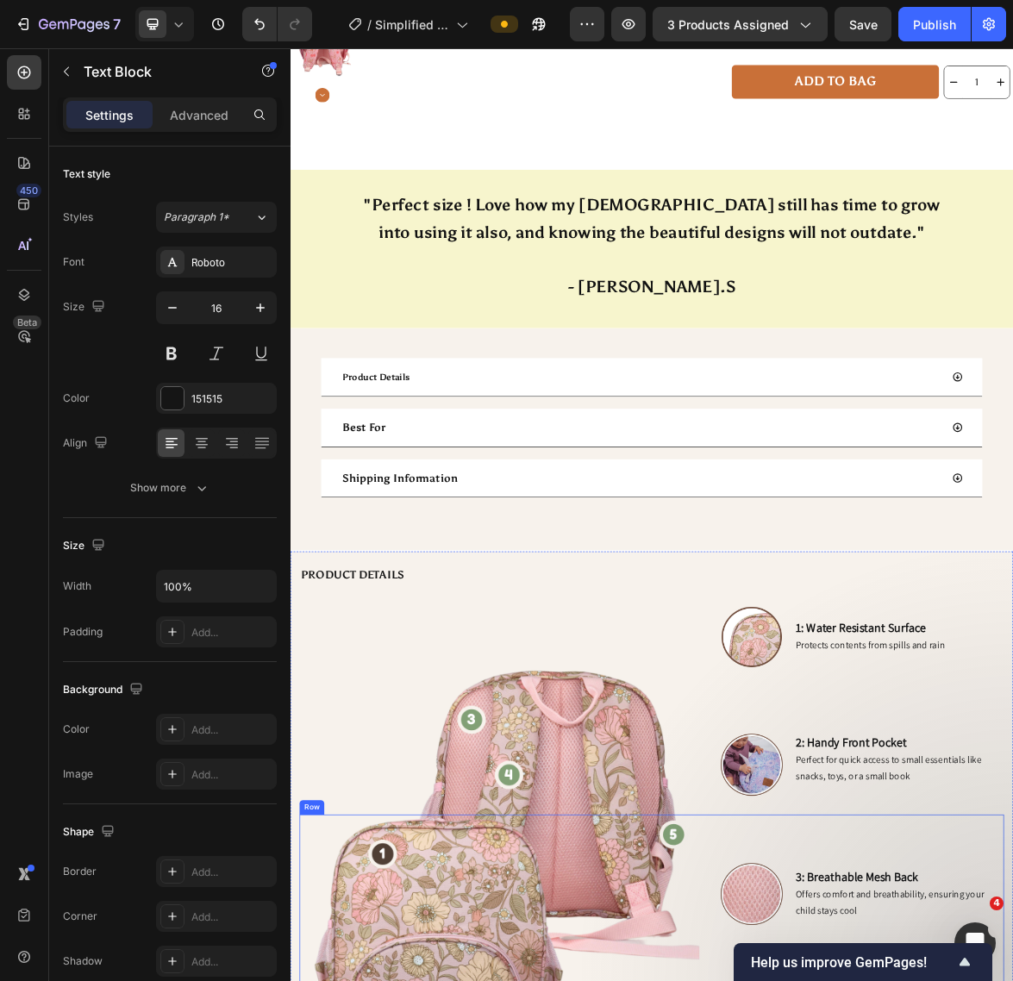
scroll to position [0, 0]
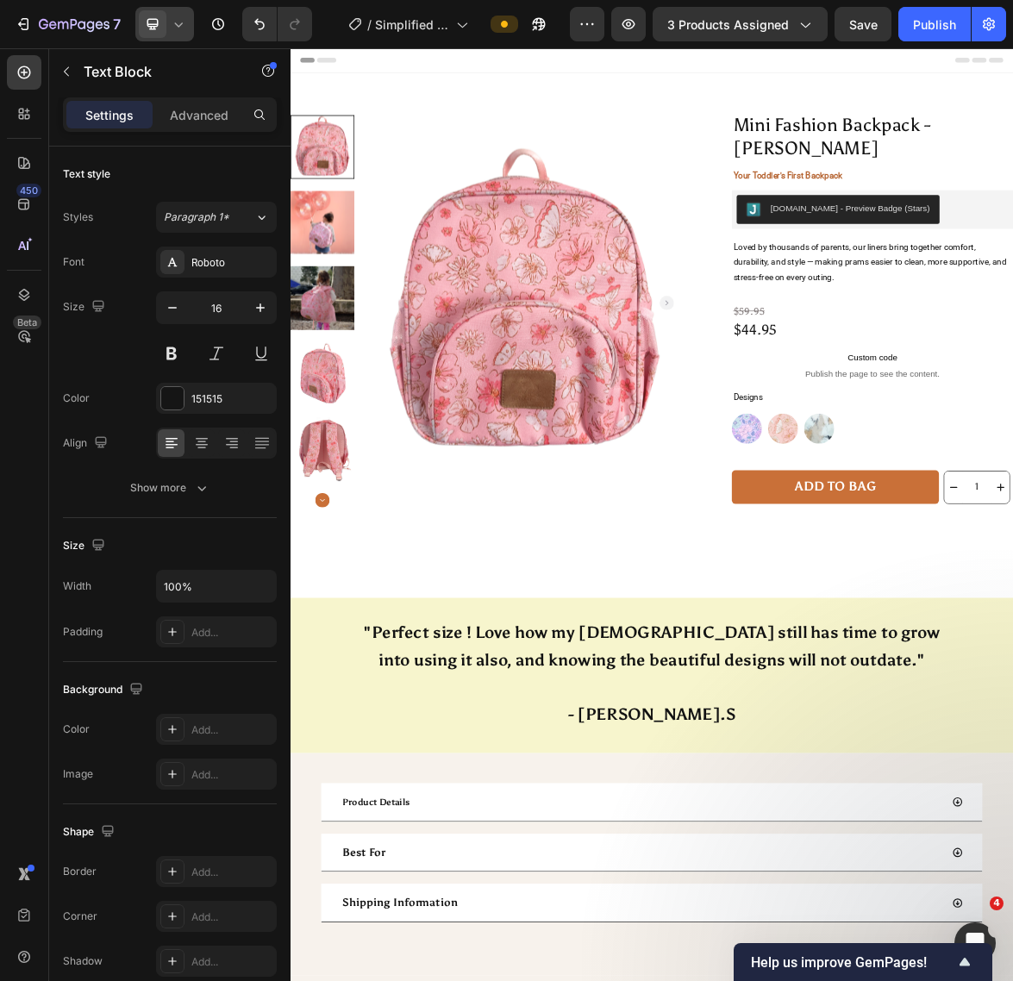
click at [187, 14] on div at bounding box center [164, 24] width 59 height 34
click at [172, 23] on icon at bounding box center [178, 24] width 17 height 17
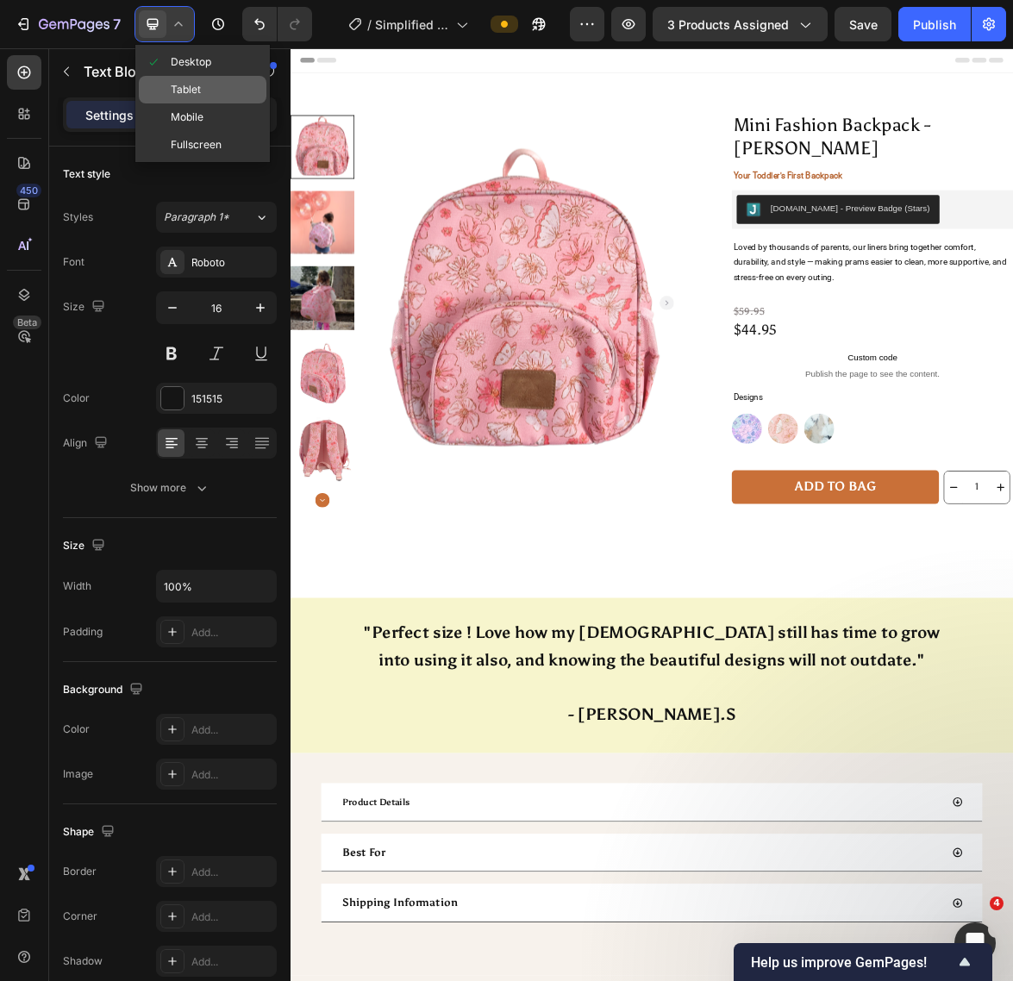
click at [191, 82] on span "Tablet" at bounding box center [186, 89] width 30 height 17
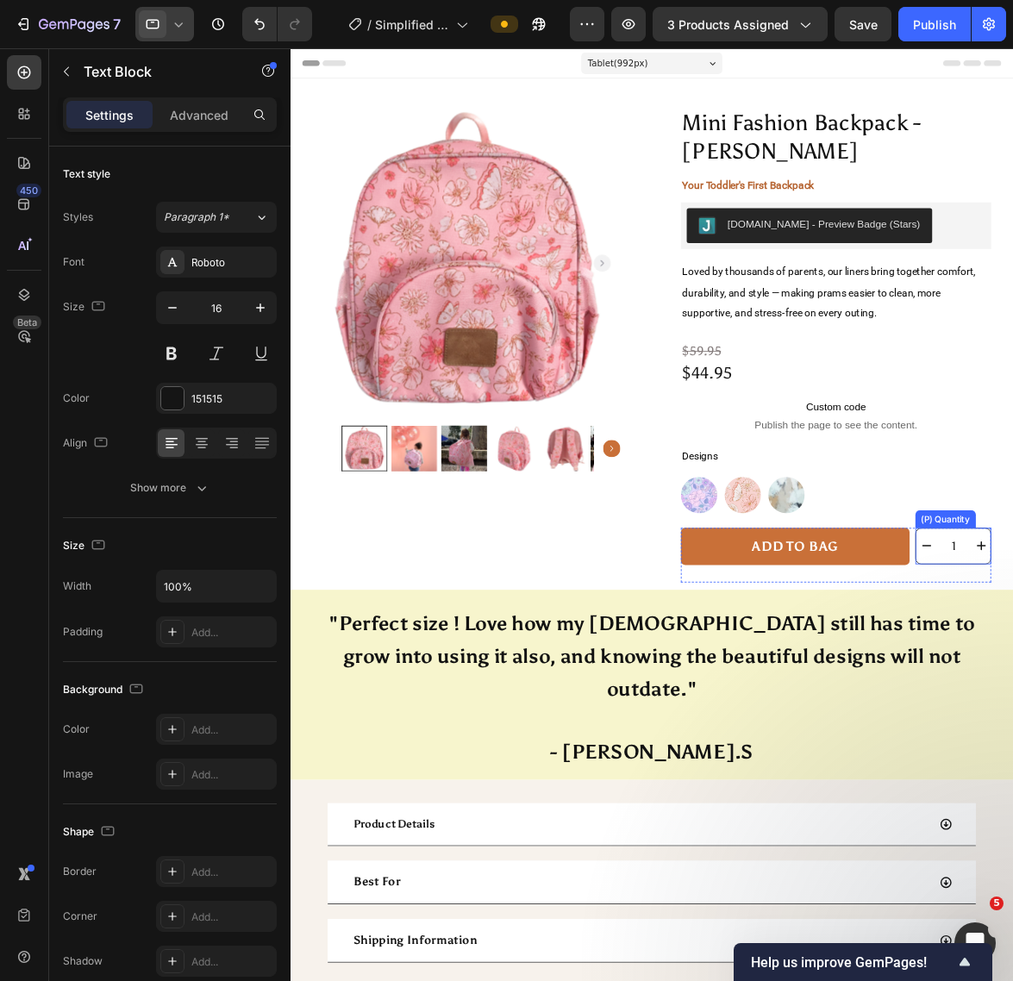
scroll to position [359, 0]
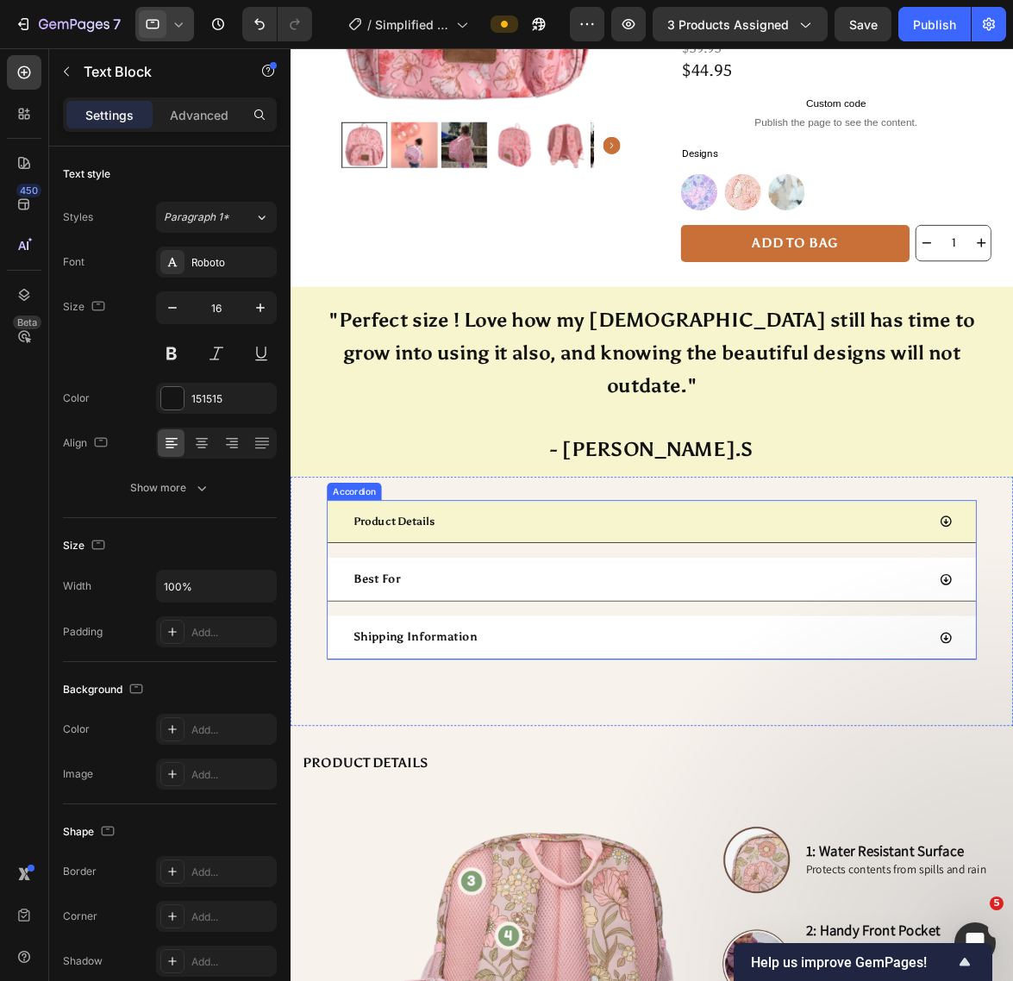
click at [421, 600] on strong "Product Details" at bounding box center [413, 608] width 97 height 16
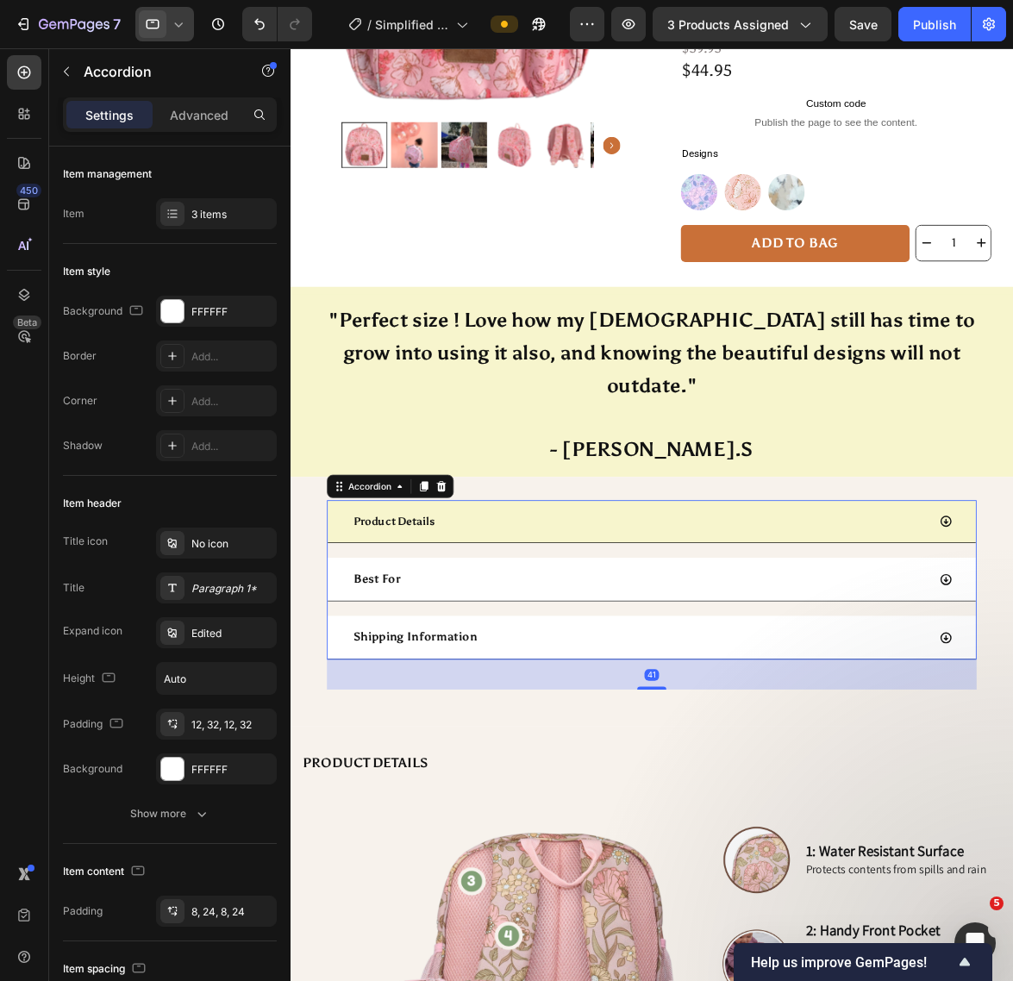
click at [421, 600] on strong "Product Details" at bounding box center [413, 608] width 97 height 16
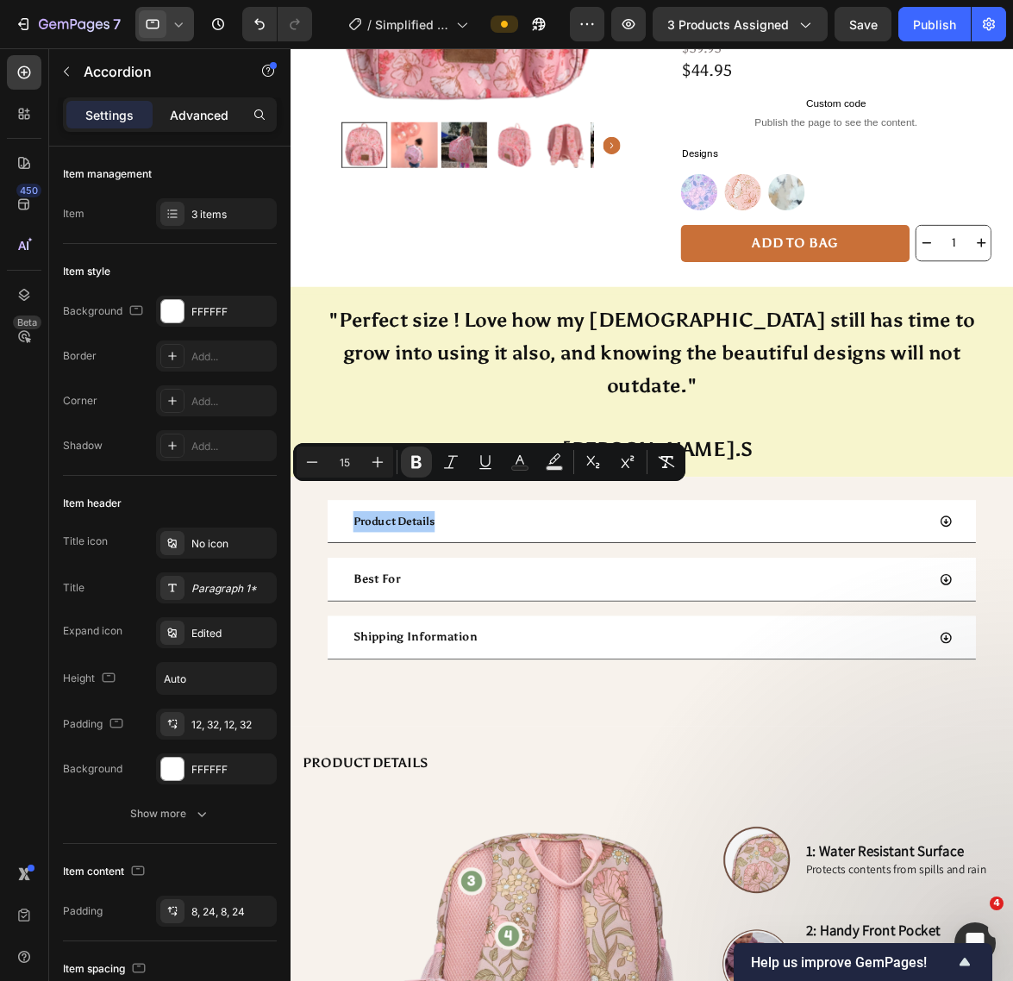
click at [177, 110] on p "Advanced" at bounding box center [199, 115] width 59 height 18
type input "100%"
type input "100"
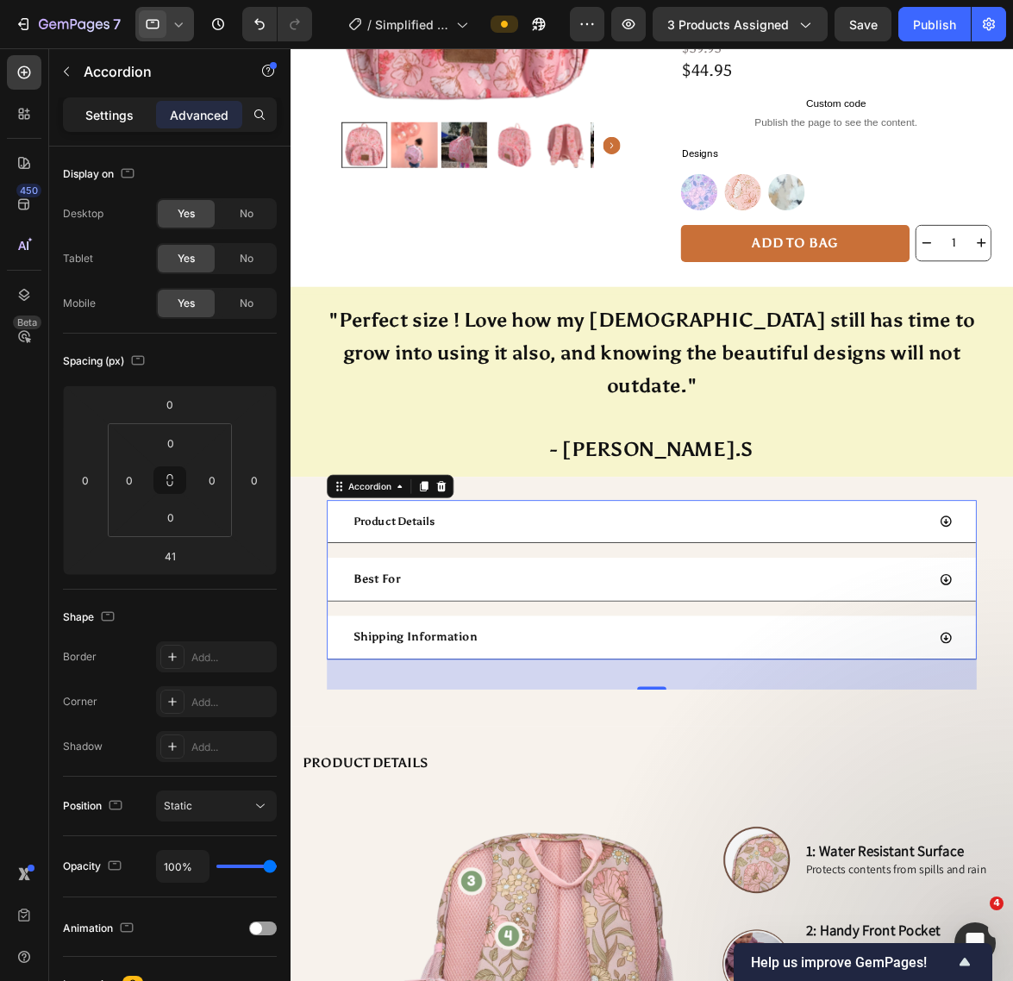
click at [127, 118] on p "Settings" at bounding box center [109, 115] width 48 height 18
type input "20"
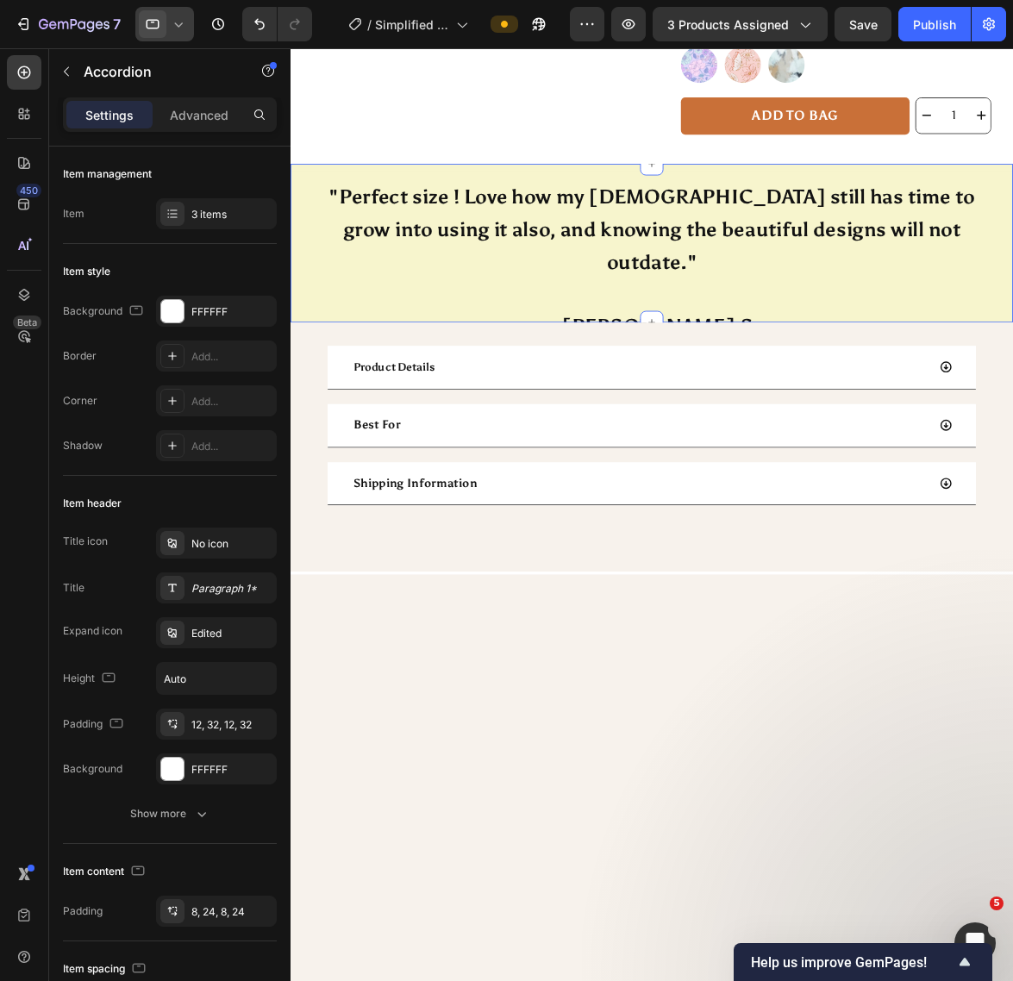
scroll to position [0, 0]
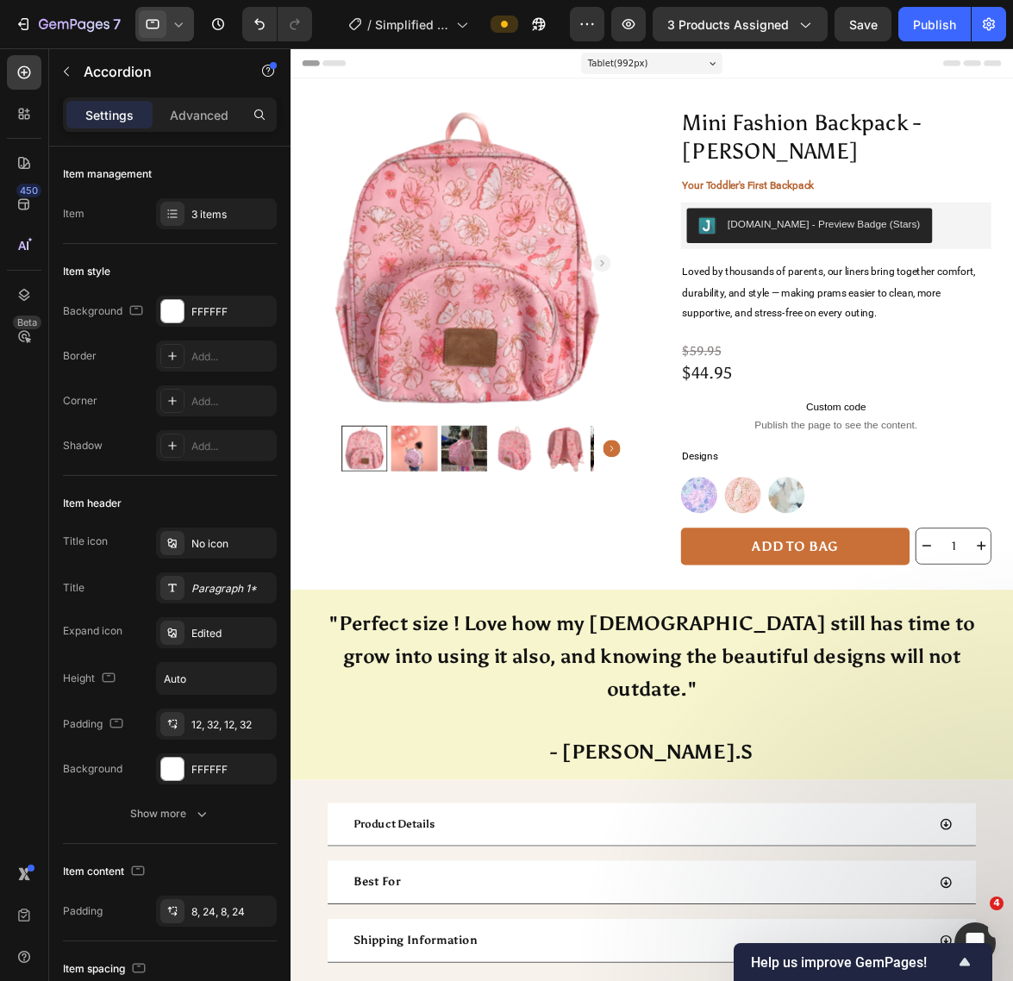
click at [186, 23] on icon at bounding box center [178, 24] width 17 height 17
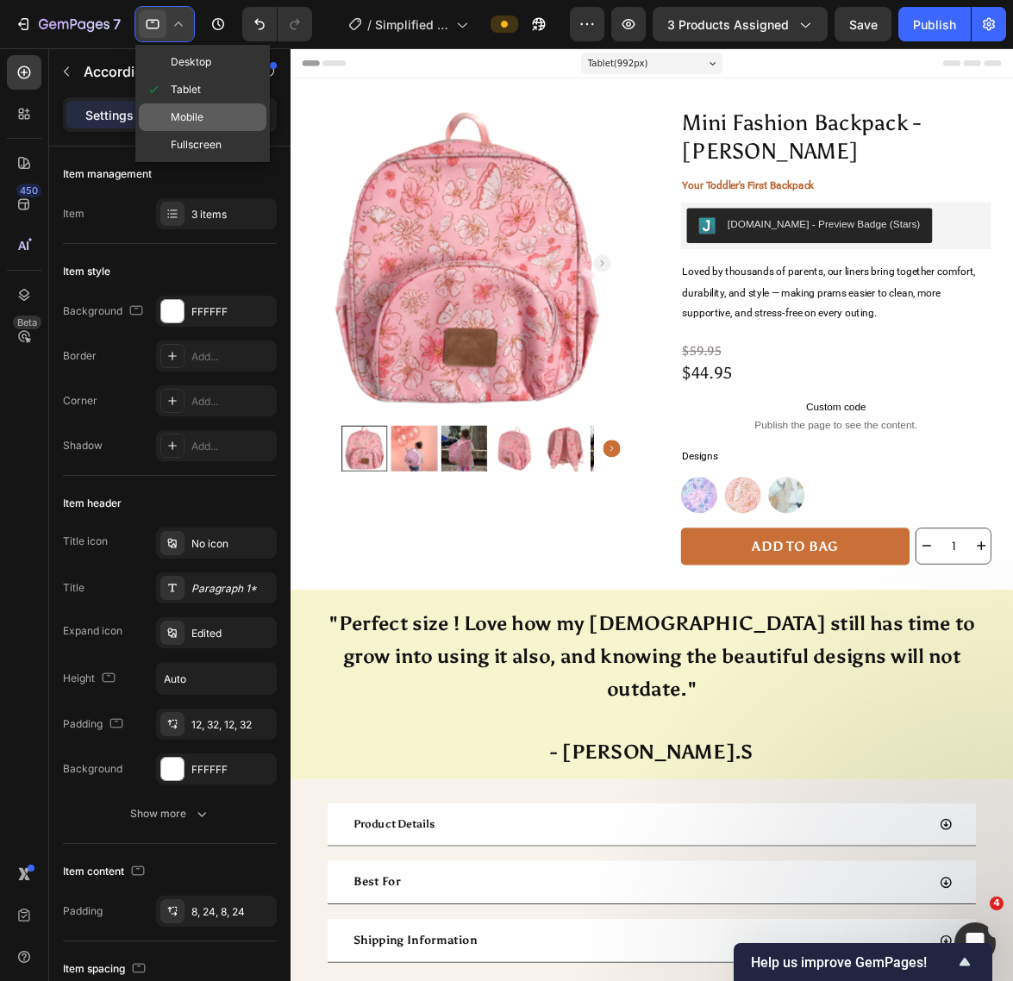
click at [208, 108] on div "Mobile" at bounding box center [203, 117] width 128 height 28
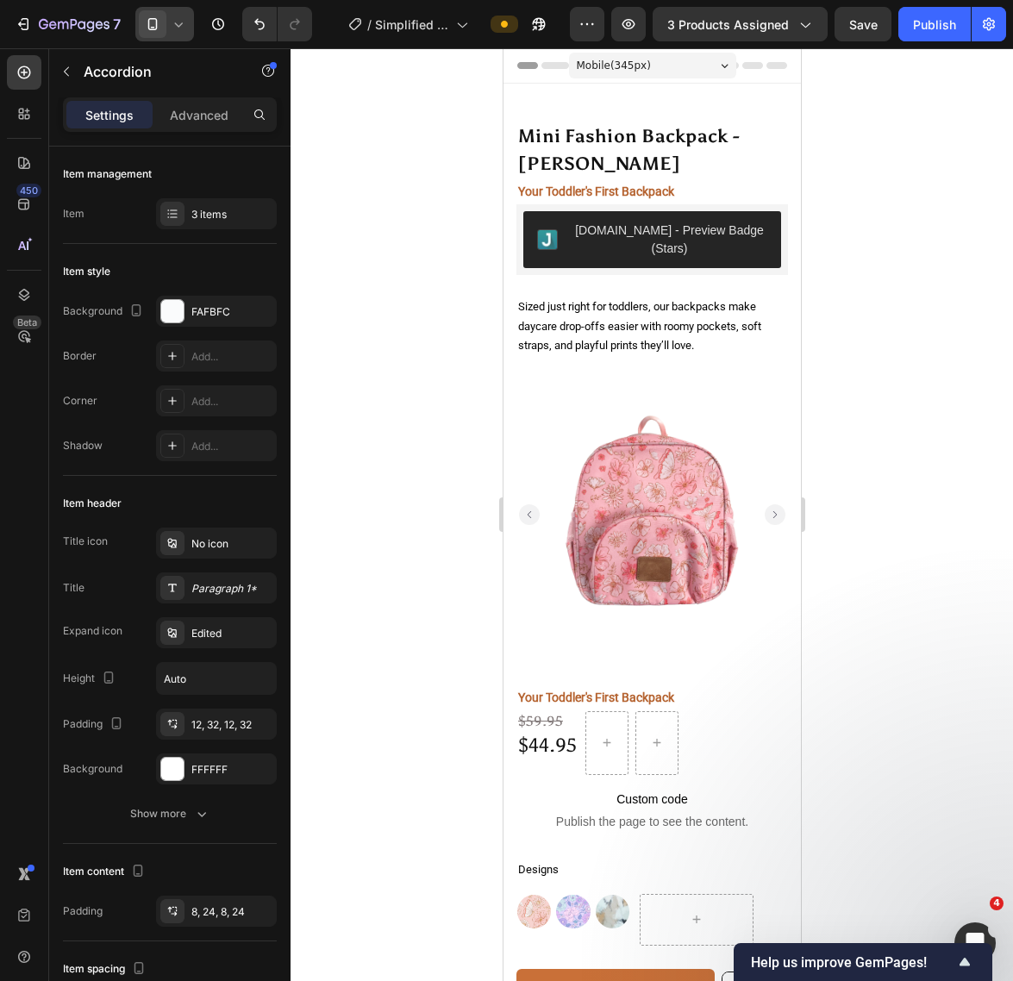
click at [175, 26] on icon at bounding box center [178, 24] width 17 height 17
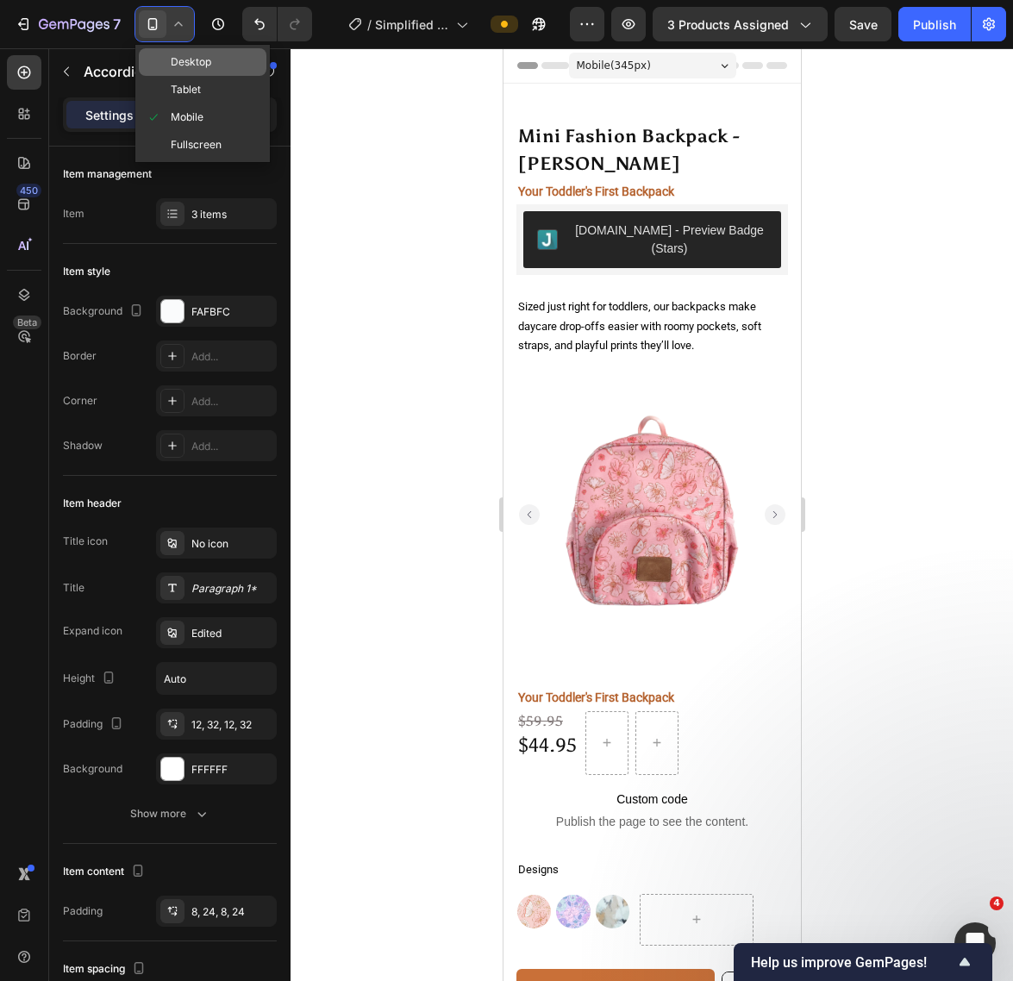
click at [194, 67] on span "Desktop" at bounding box center [191, 61] width 41 height 17
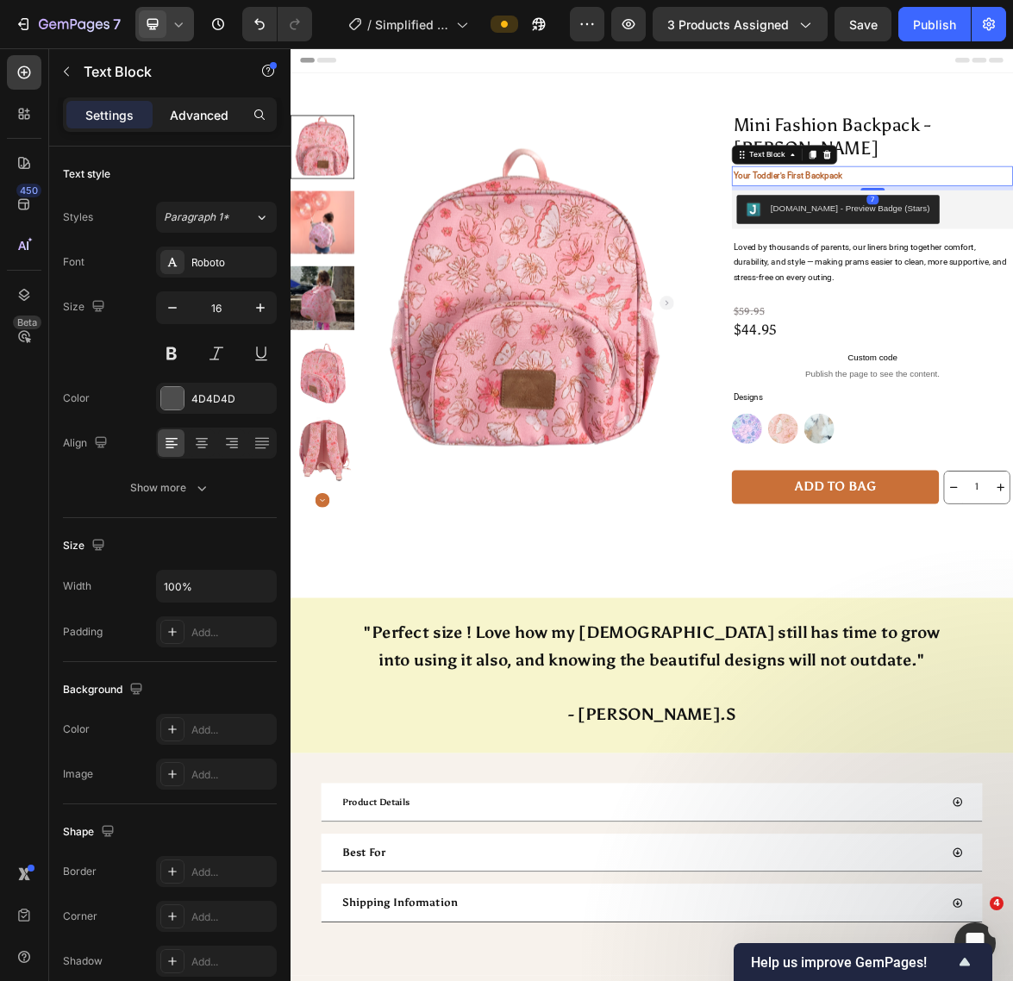
click at [190, 104] on div "Advanced" at bounding box center [199, 115] width 86 height 28
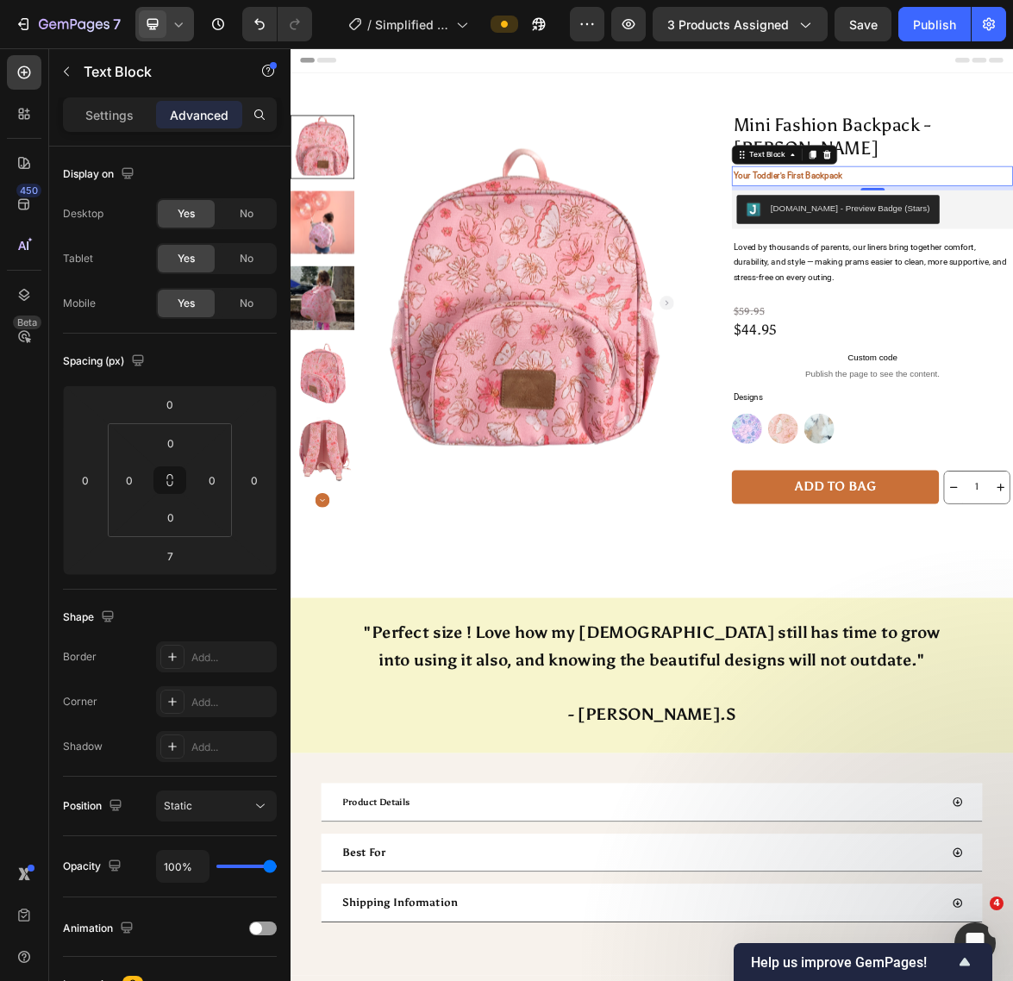
click at [174, 27] on icon at bounding box center [178, 24] width 17 height 17
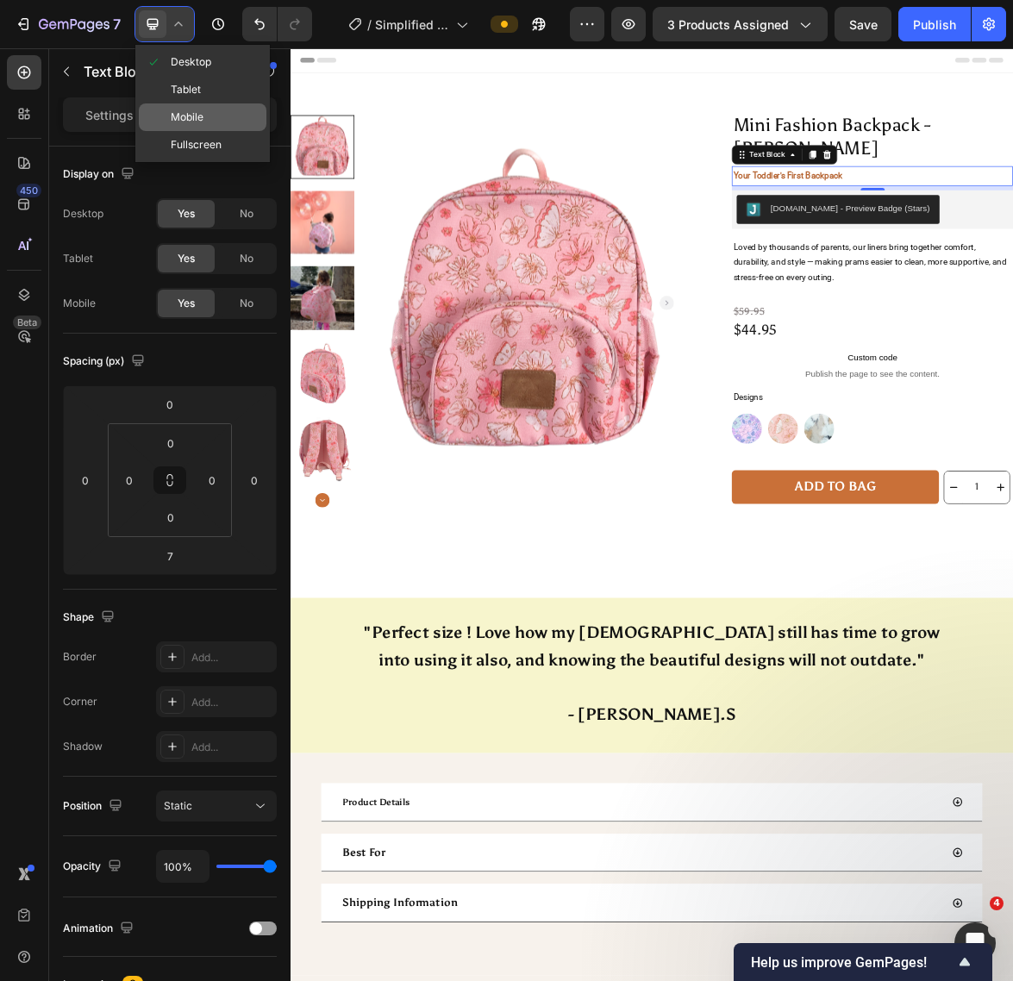
click at [184, 115] on span "Mobile" at bounding box center [187, 117] width 33 height 17
type input "0"
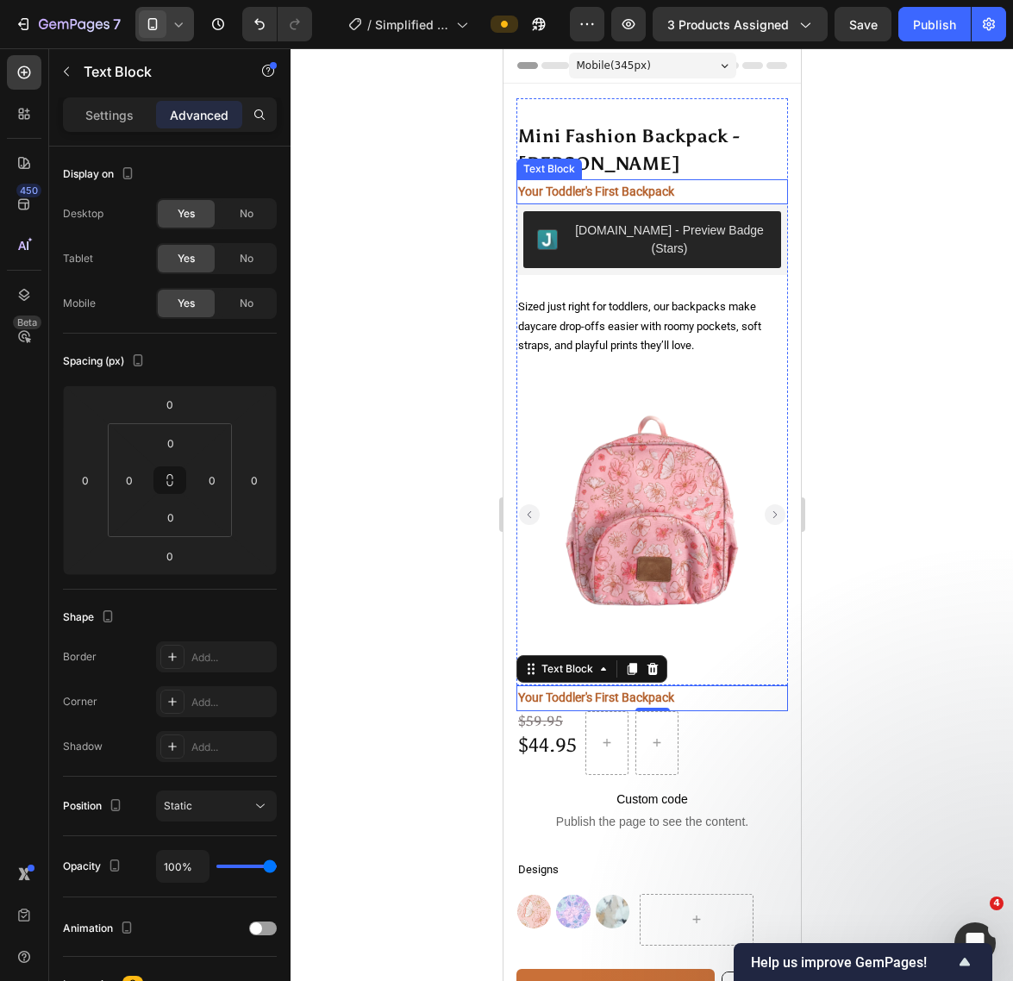
click at [719, 200] on p "Your Toddler's First Backpack" at bounding box center [651, 192] width 268 height 22
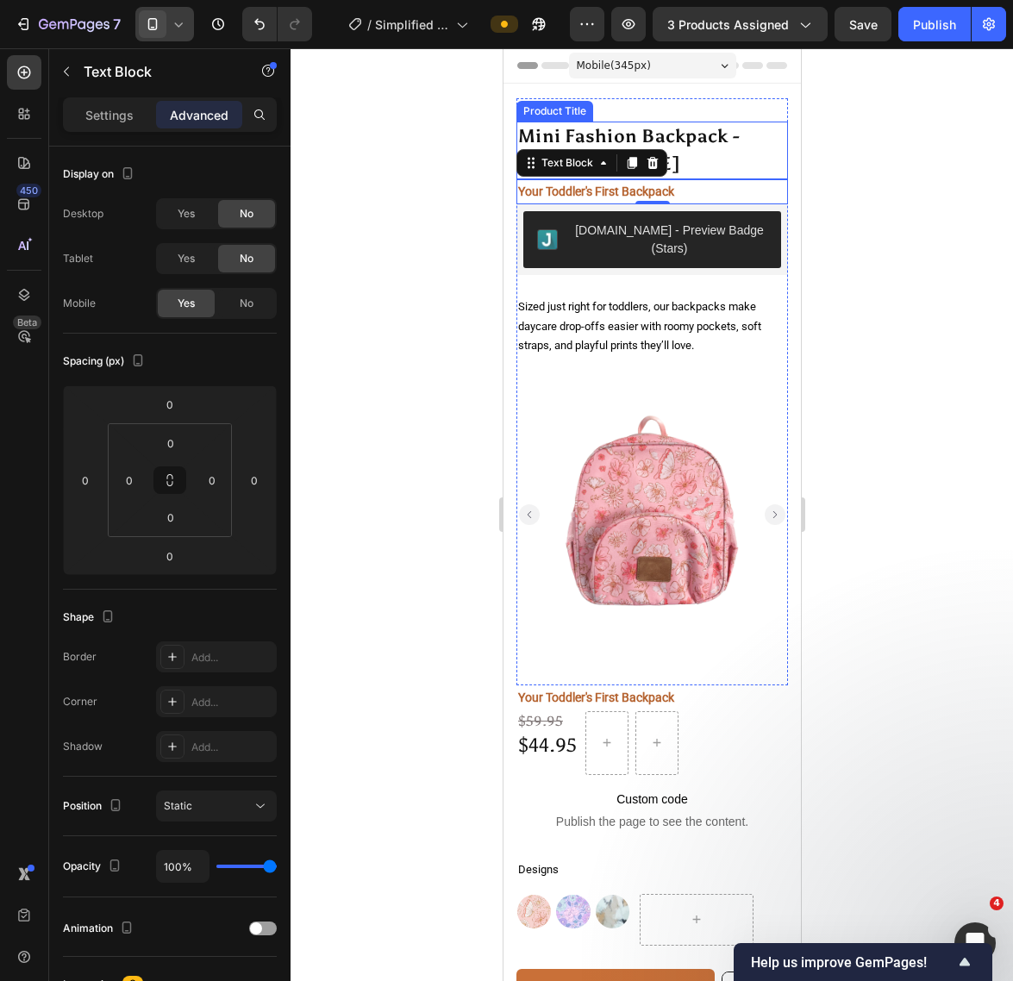
click at [719, 155] on h1 "Mini Fashion Backpack - [PERSON_NAME]" at bounding box center [651, 151] width 272 height 58
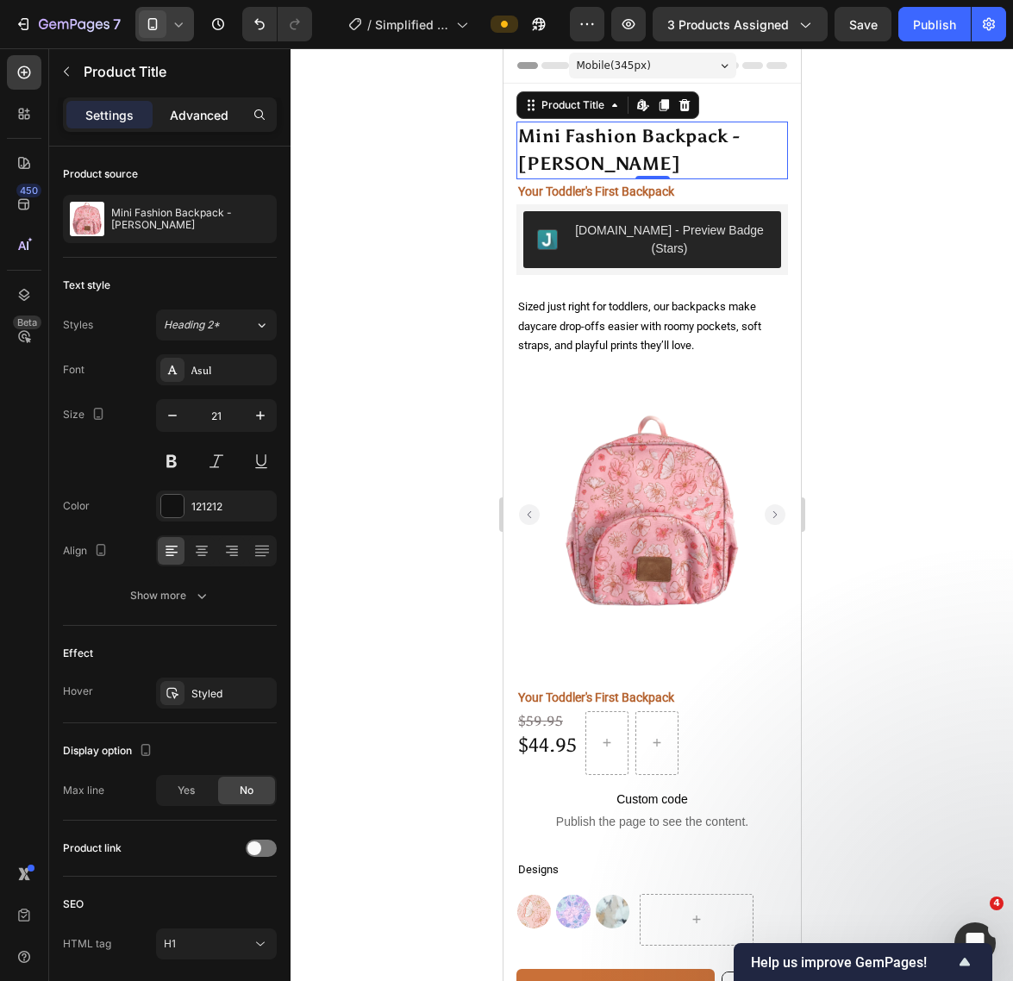
click at [222, 119] on p "Advanced" at bounding box center [199, 115] width 59 height 18
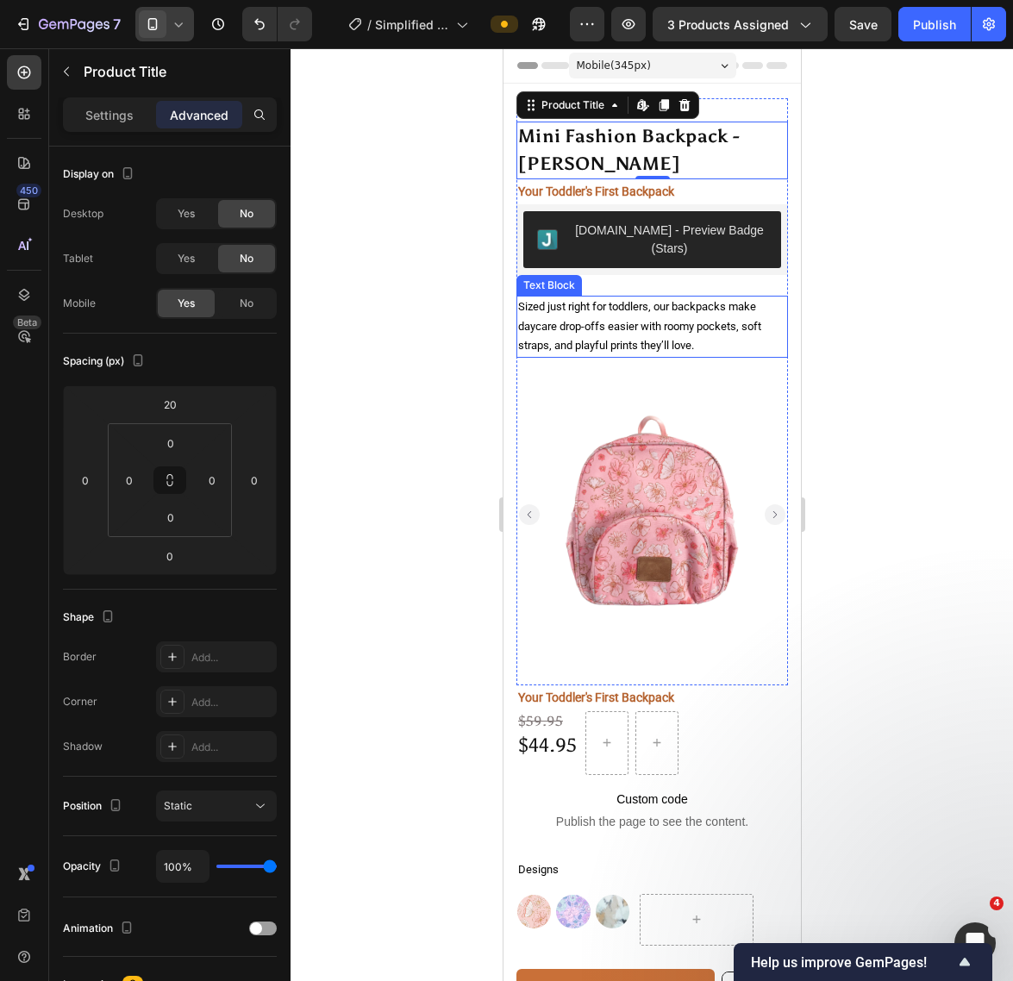
click at [696, 322] on span "Sized just right for toddlers, our backpacks make daycare drop-offs easier with…" at bounding box center [638, 326] width 243 height 52
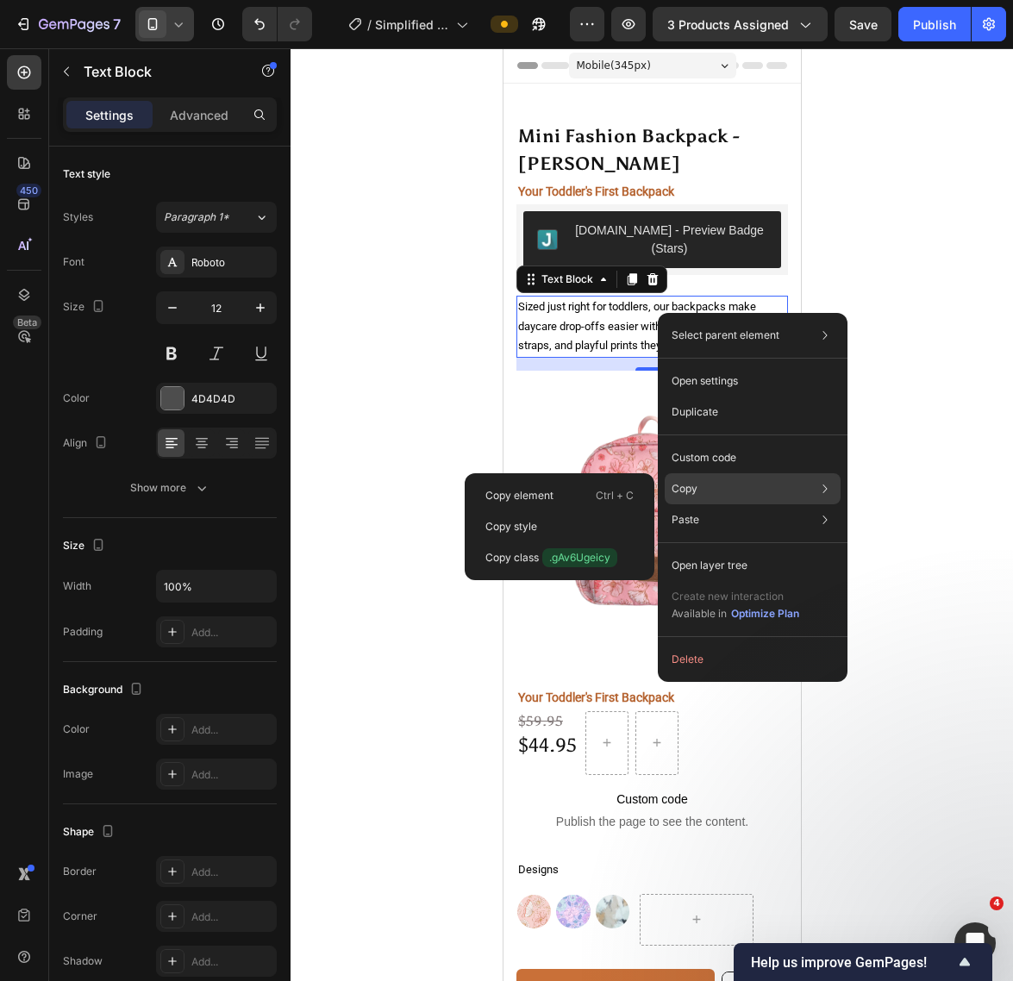
click at [730, 490] on div "Copy Copy element Ctrl + C Copy style Copy class .gAv6Ugeicy" at bounding box center [753, 488] width 176 height 31
drag, startPoint x: 627, startPoint y: 494, endPoint x: 289, endPoint y: 387, distance: 354.4
click at [627, 494] on p "Ctrl + C" at bounding box center [615, 495] width 38 height 17
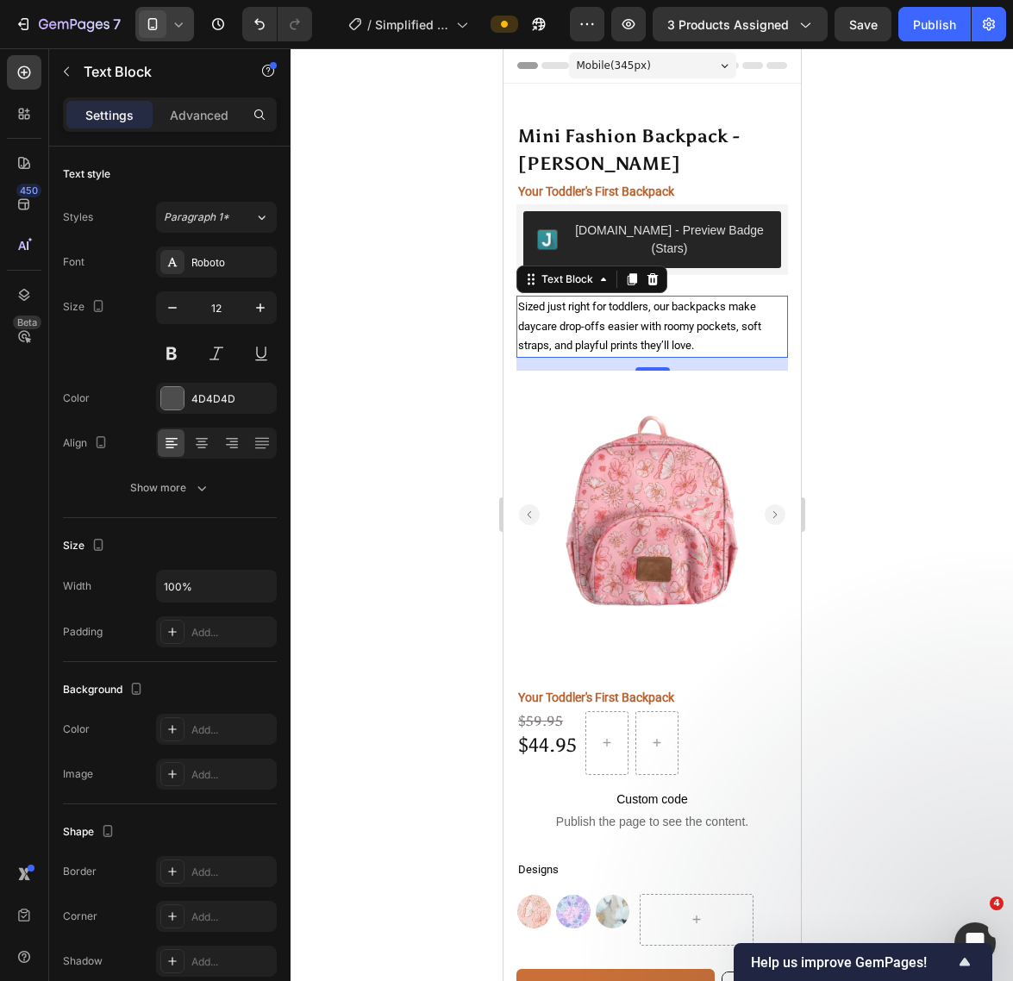
click at [771, 328] on div "Mini Fashion Backpack - [PERSON_NAME] Product Title Your Toddler's First Backpa…" at bounding box center [651, 561] width 297 height 857
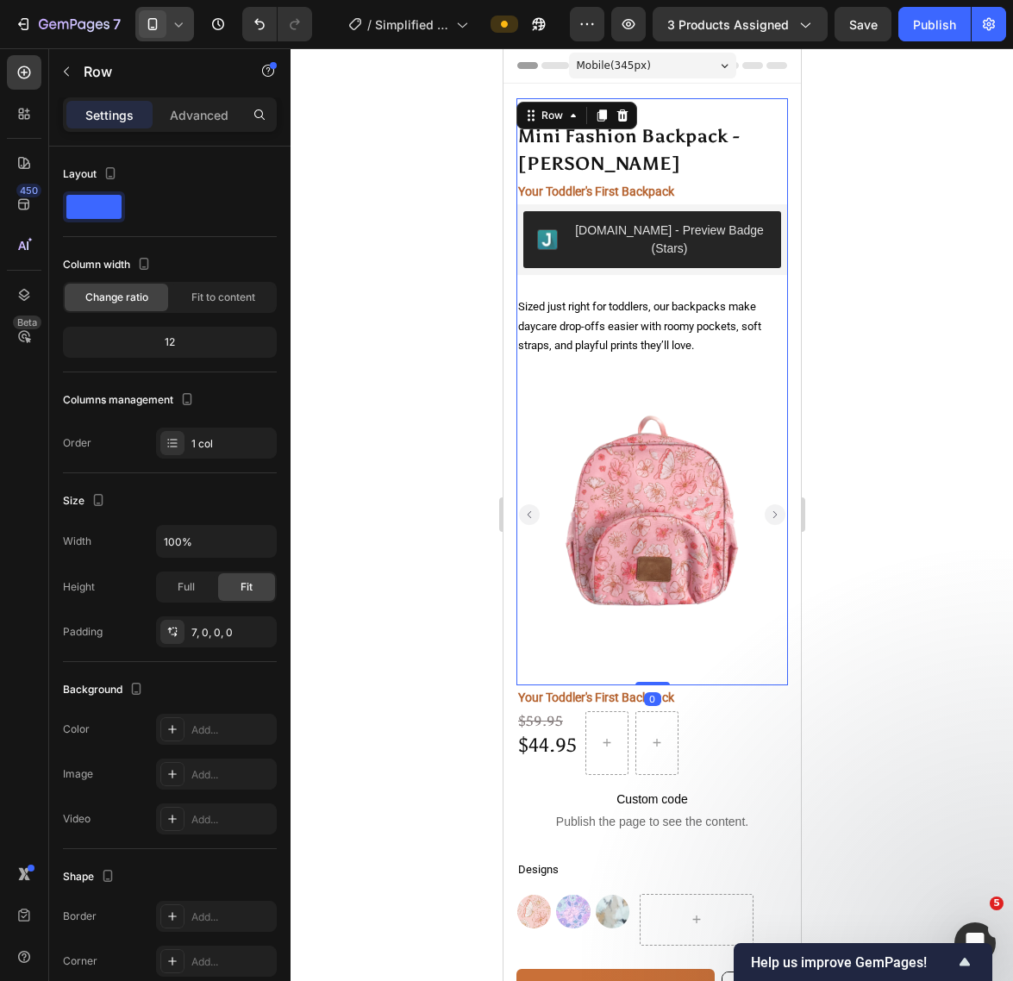
click at [684, 359] on div "Mini Fashion Backpack - [PERSON_NAME] Product Title Your Toddler's First Backpa…" at bounding box center [651, 394] width 272 height 581
click at [697, 345] on p "Sized just right for toddlers, our backpacks make daycare drop-offs easier with…" at bounding box center [651, 326] width 268 height 59
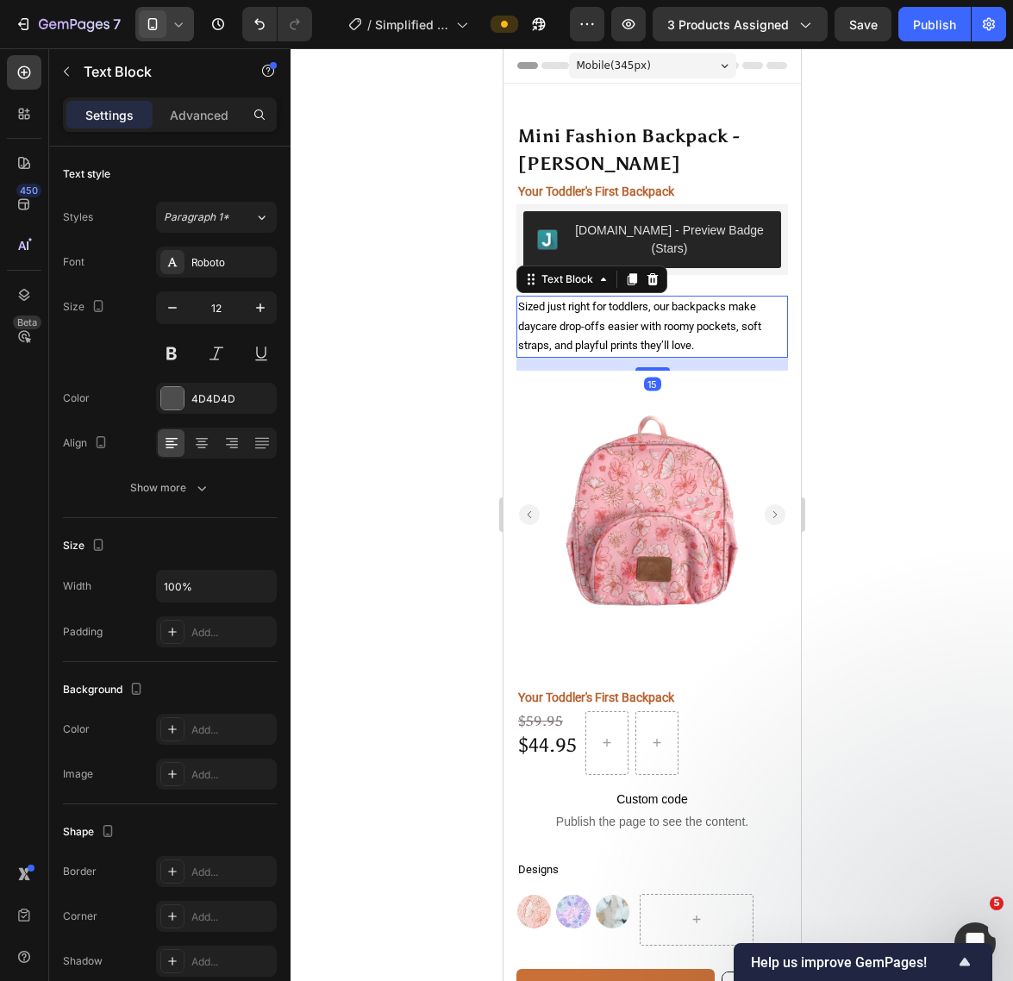
click at [741, 347] on p "Sized just right for toddlers, our backpacks make daycare drop-offs easier with…" at bounding box center [651, 326] width 268 height 59
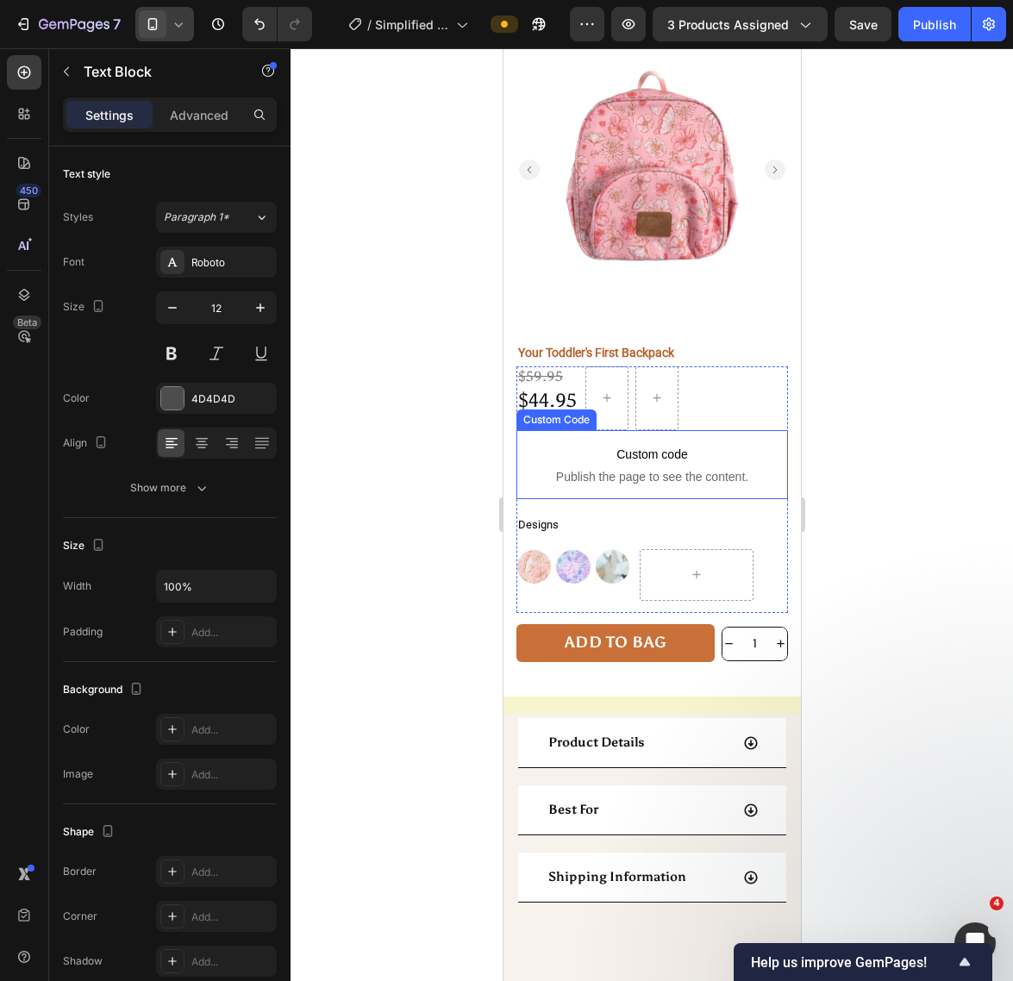
scroll to position [359, 0]
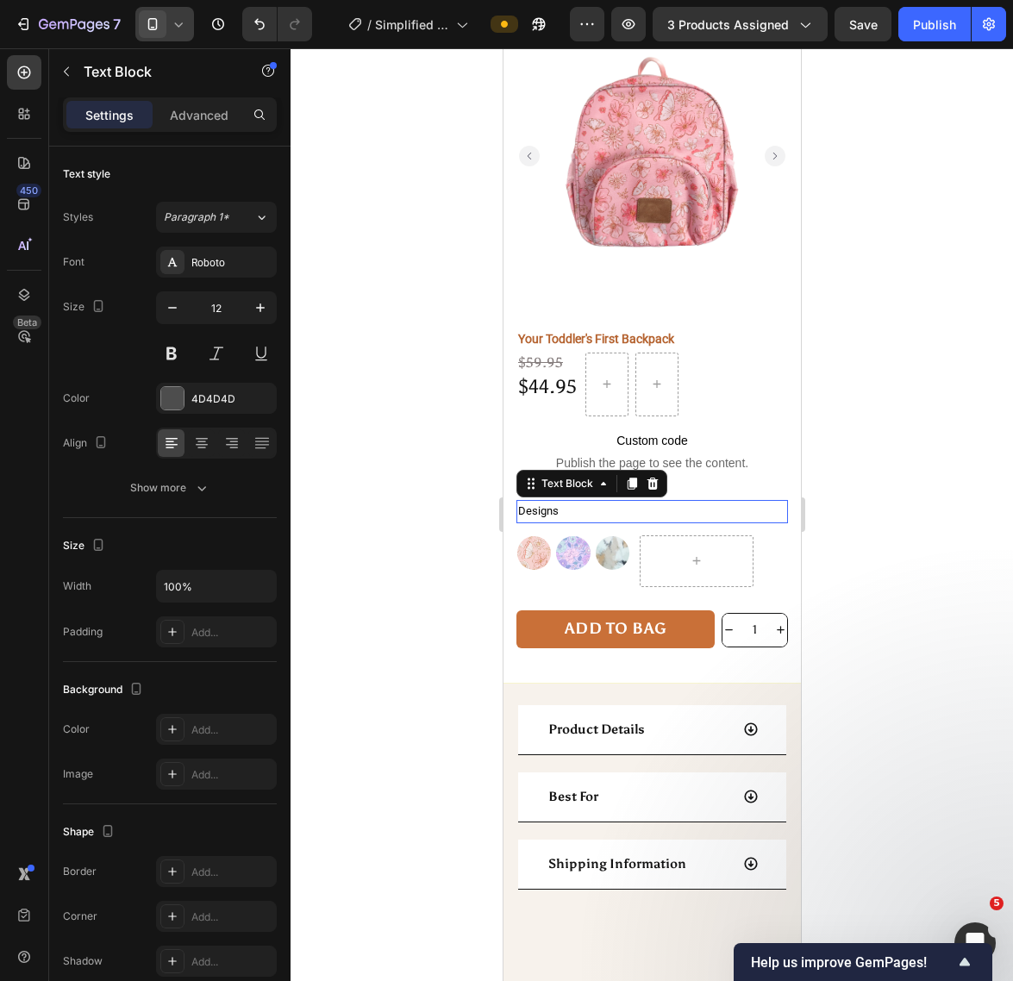
click at [572, 502] on p "Designs" at bounding box center [651, 512] width 268 height 20
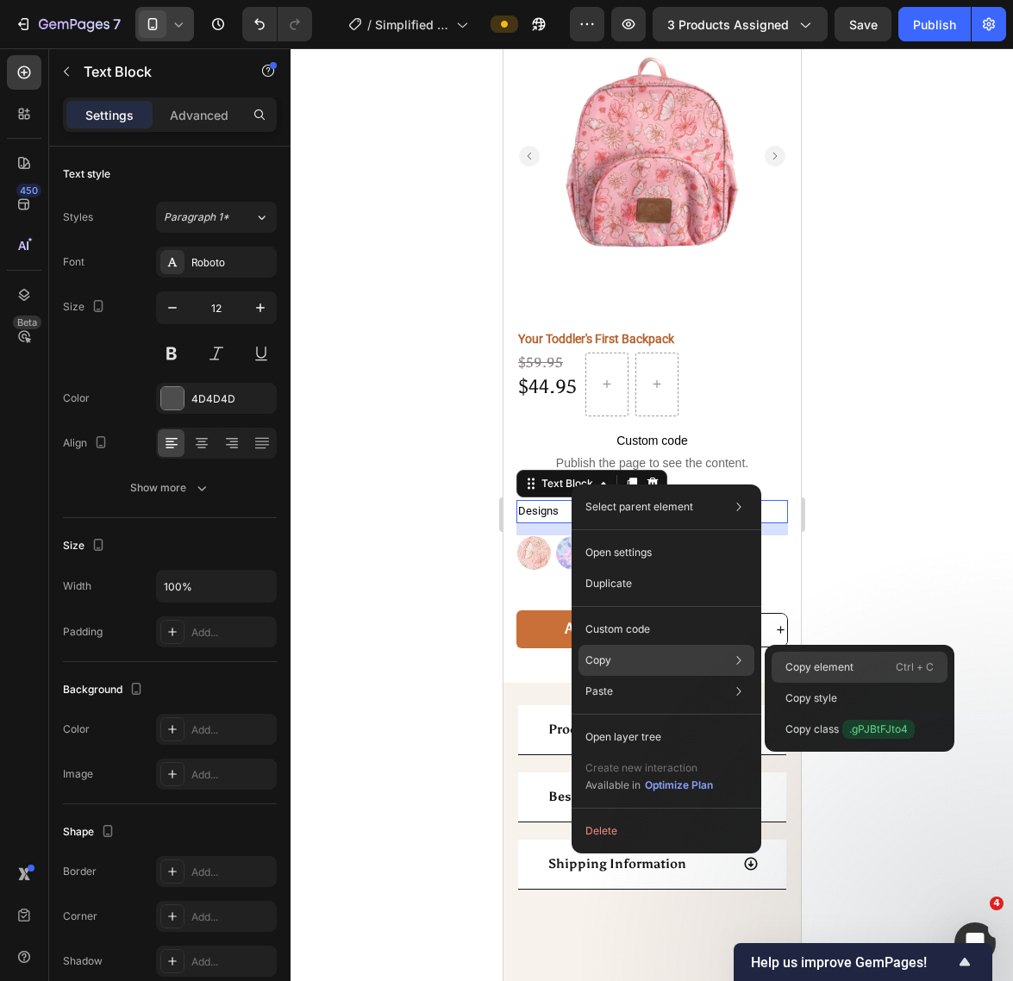
click at [832, 665] on p "Copy element" at bounding box center [819, 667] width 68 height 16
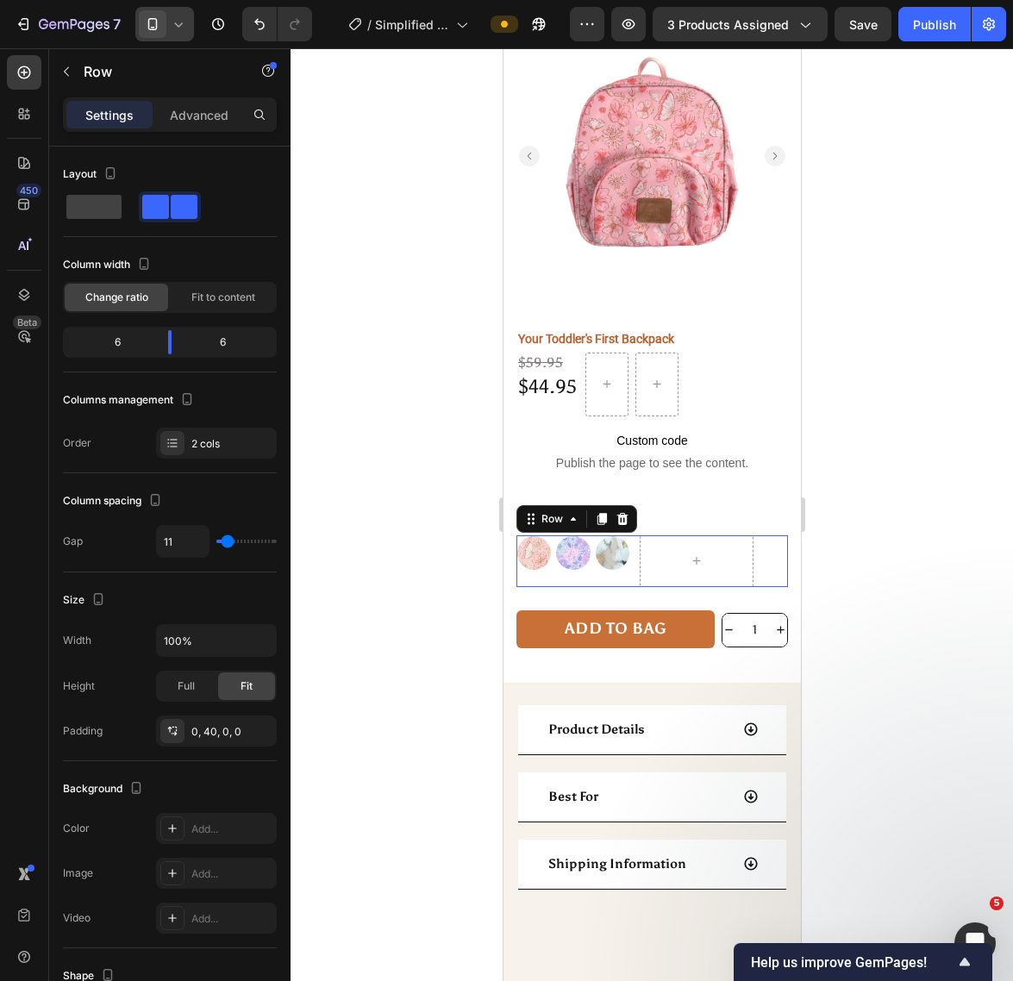
click at [748, 540] on div "Image Image Image Row Row 0" at bounding box center [651, 561] width 272 height 52
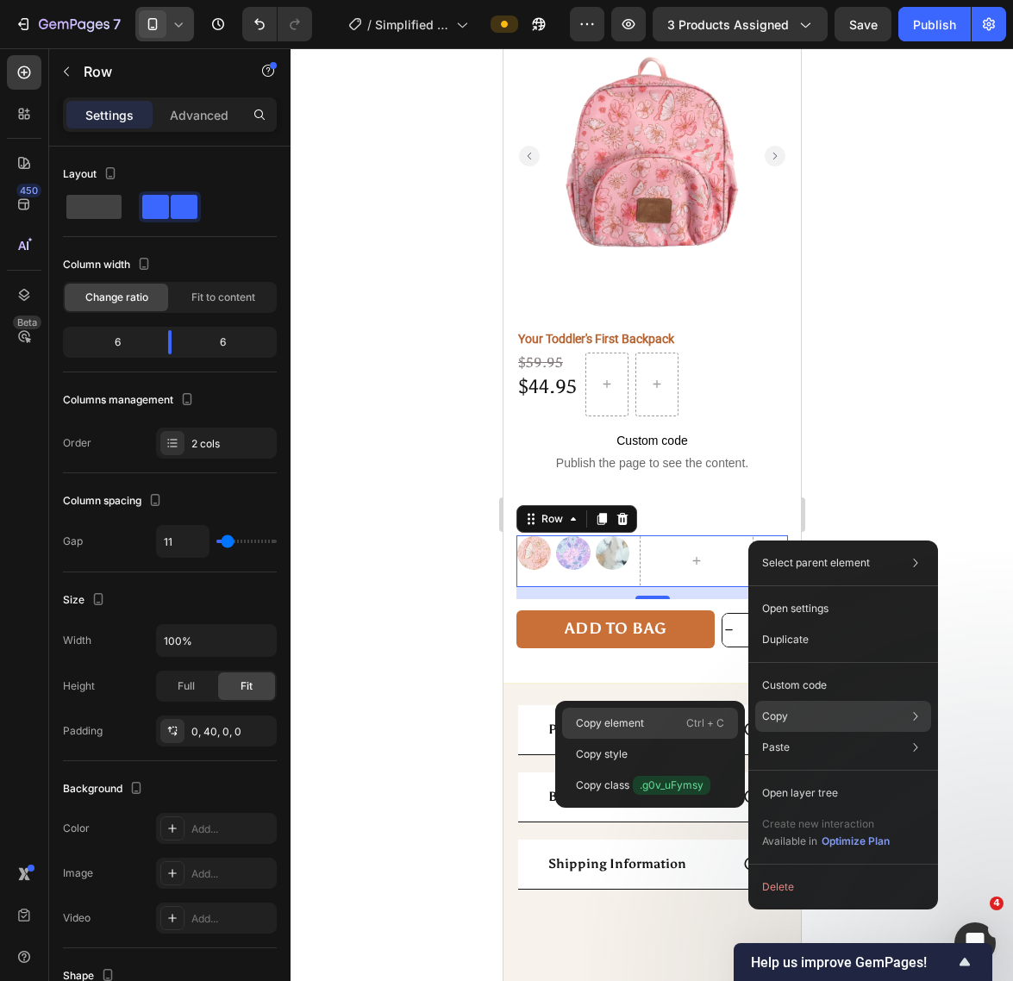
drag, startPoint x: 720, startPoint y: 708, endPoint x: 252, endPoint y: 657, distance: 470.8
click at [720, 708] on div "Copy element Ctrl + C" at bounding box center [650, 723] width 176 height 31
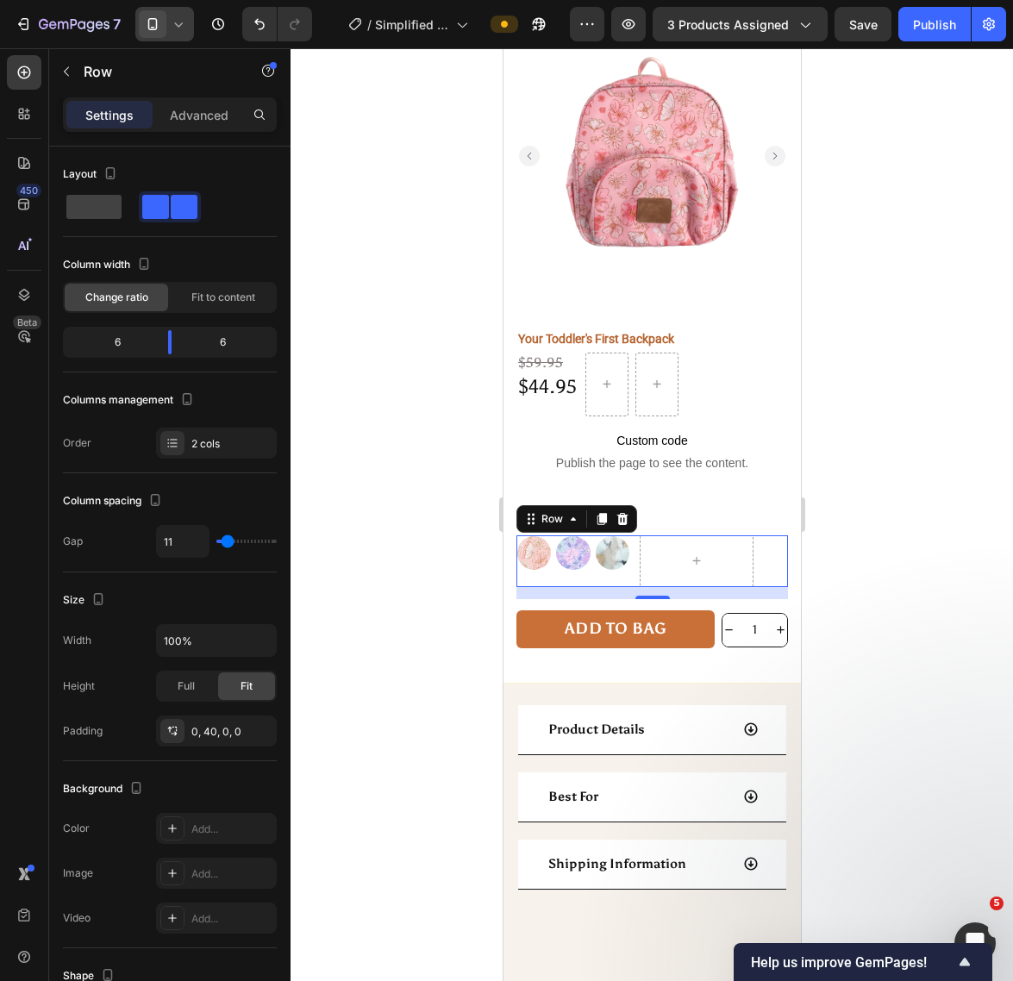
click at [577, 548] on div "Image Image Image Row" at bounding box center [572, 561] width 114 height 52
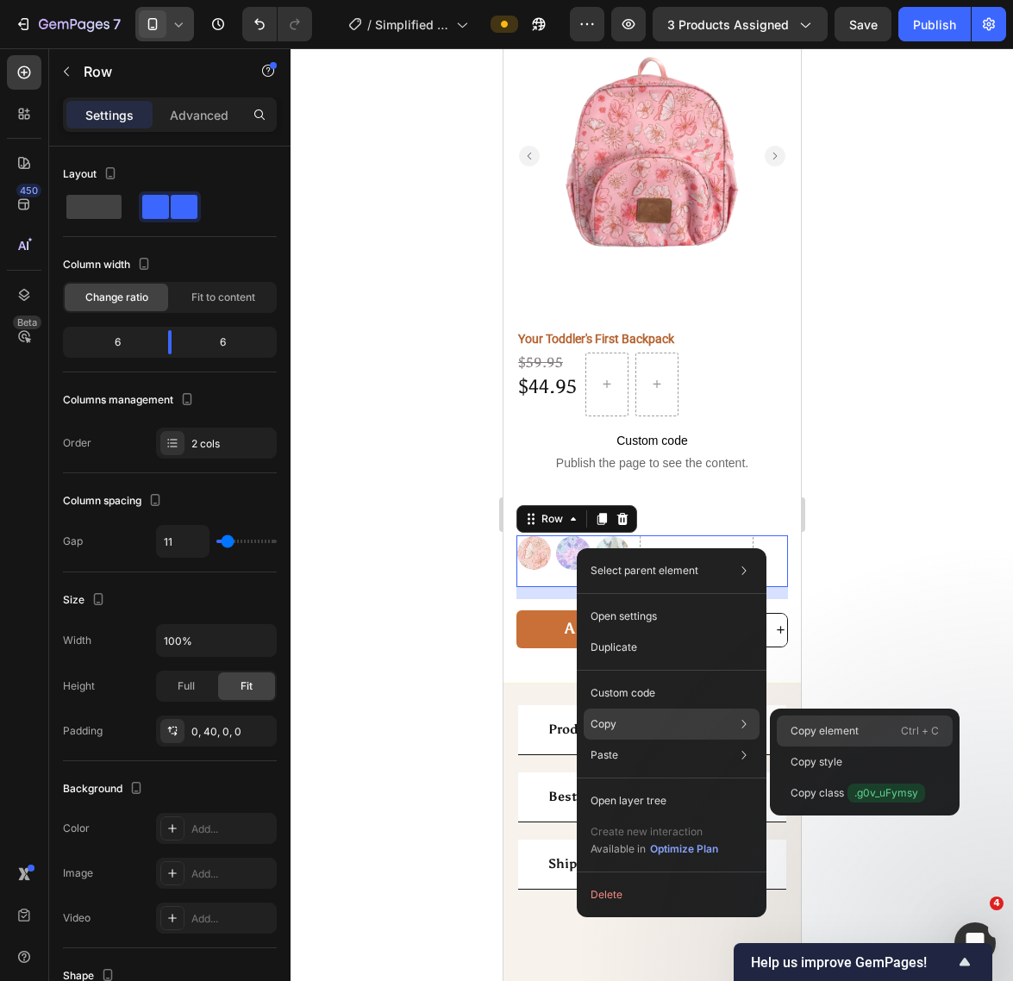
click at [849, 734] on p "Copy element" at bounding box center [824, 731] width 68 height 16
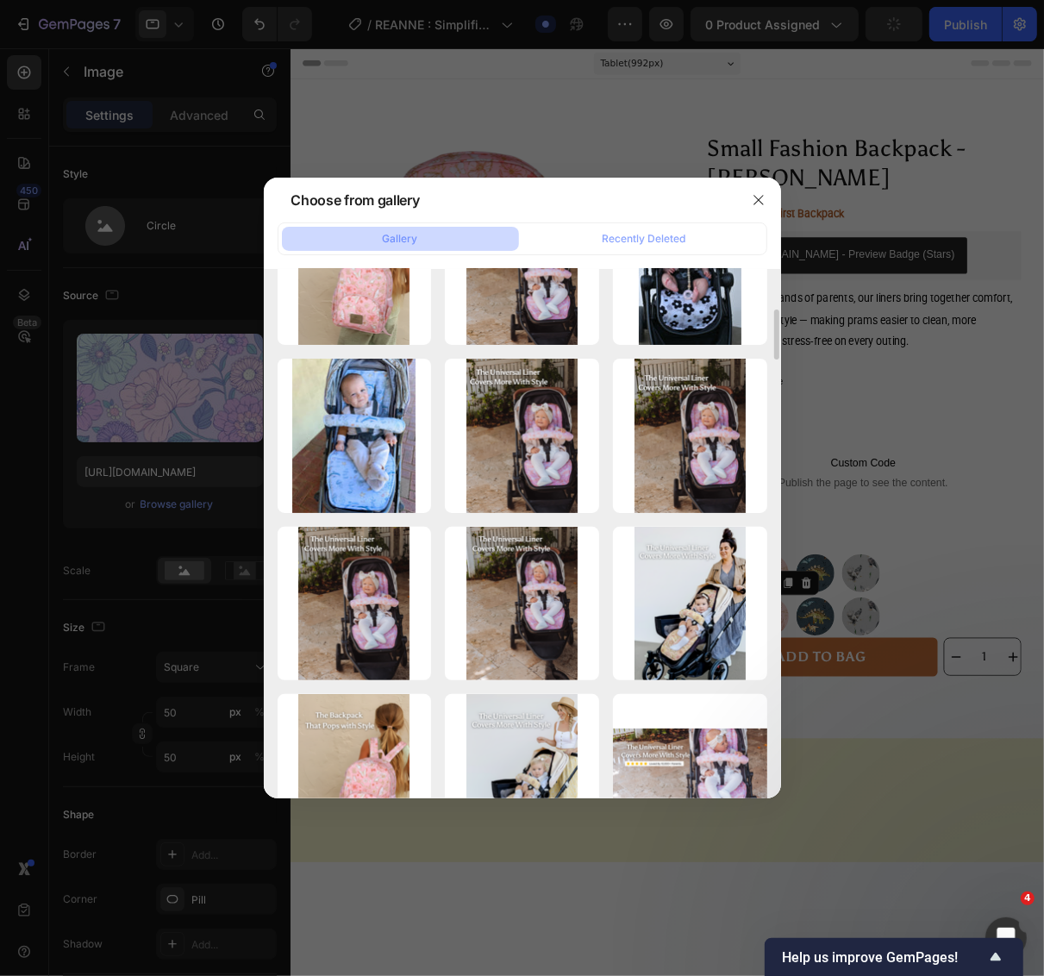
scroll to position [786, 0]
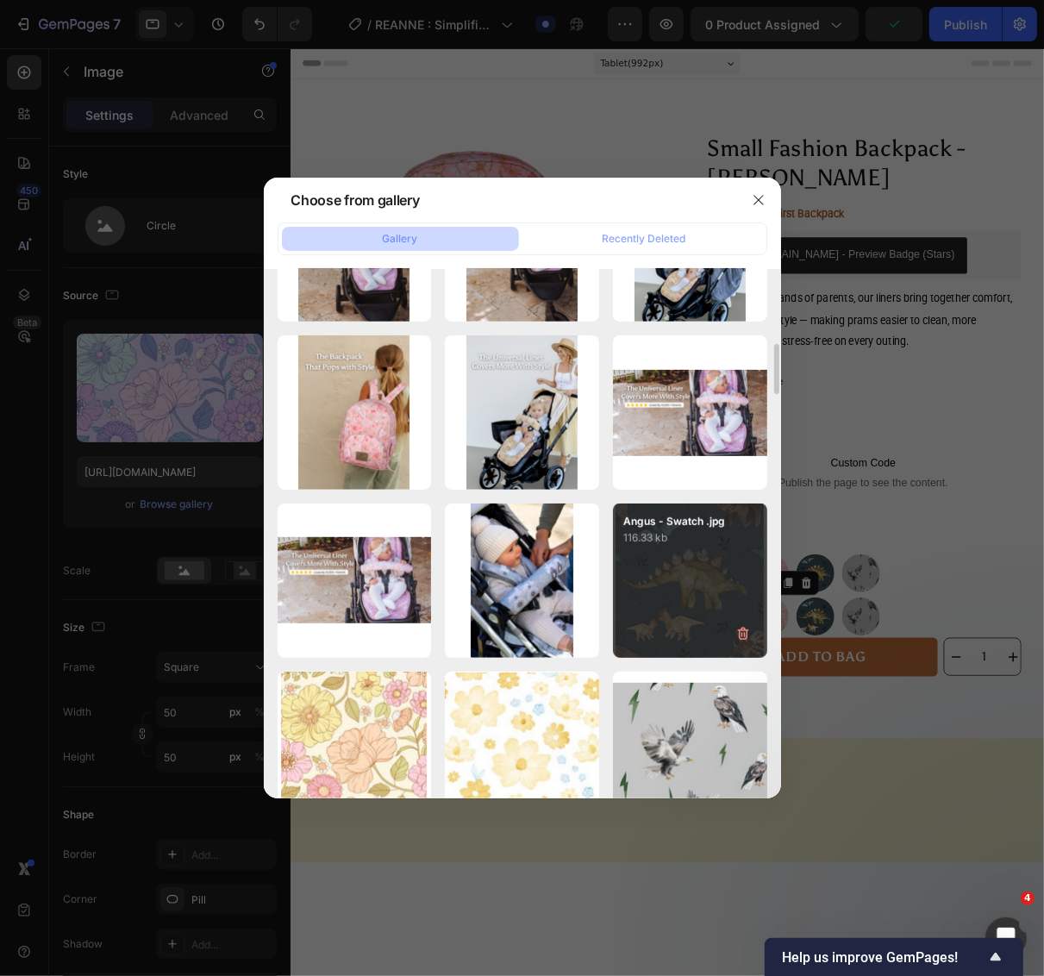
click at [699, 616] on div "Angus - Swatch .jpg 116.33 kb" at bounding box center [690, 580] width 154 height 154
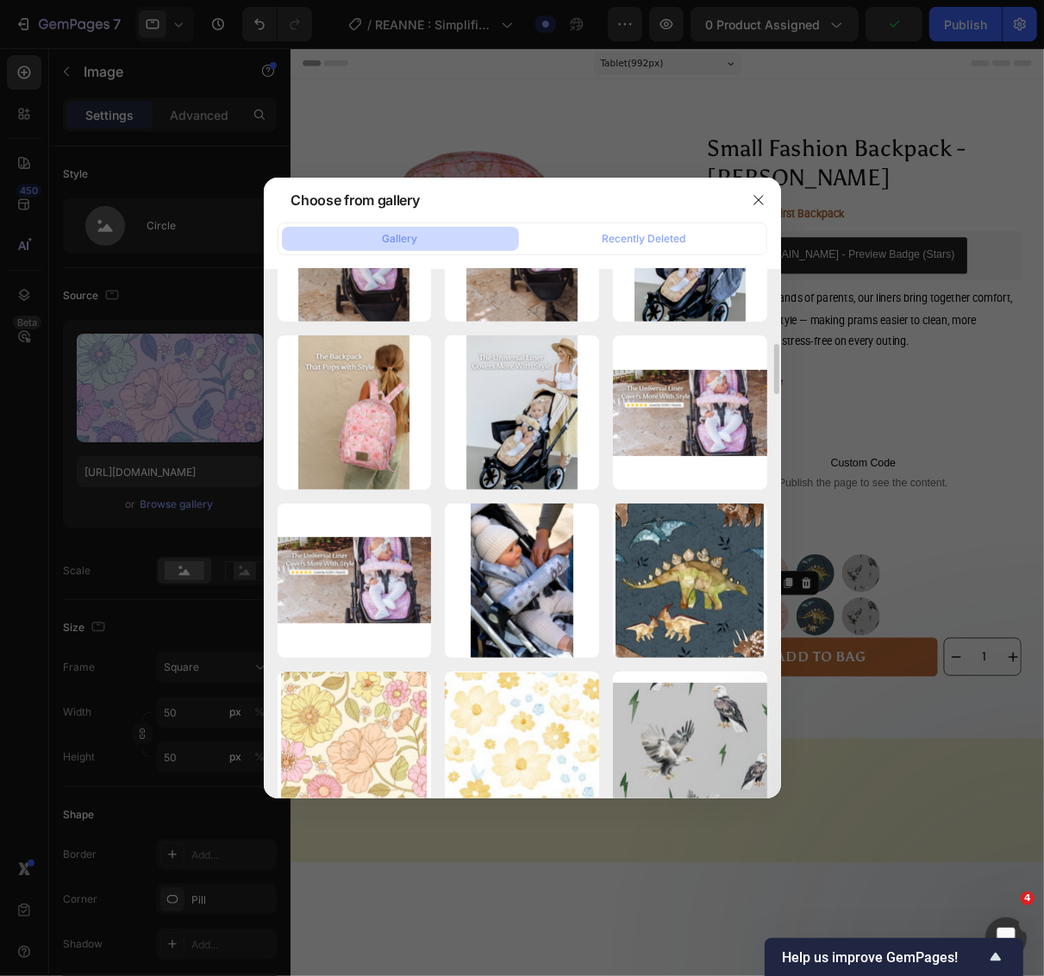
type input "https://cdn.shopify.com/s/files/1/0275/1692/8065/files/gempages_522654102451127…"
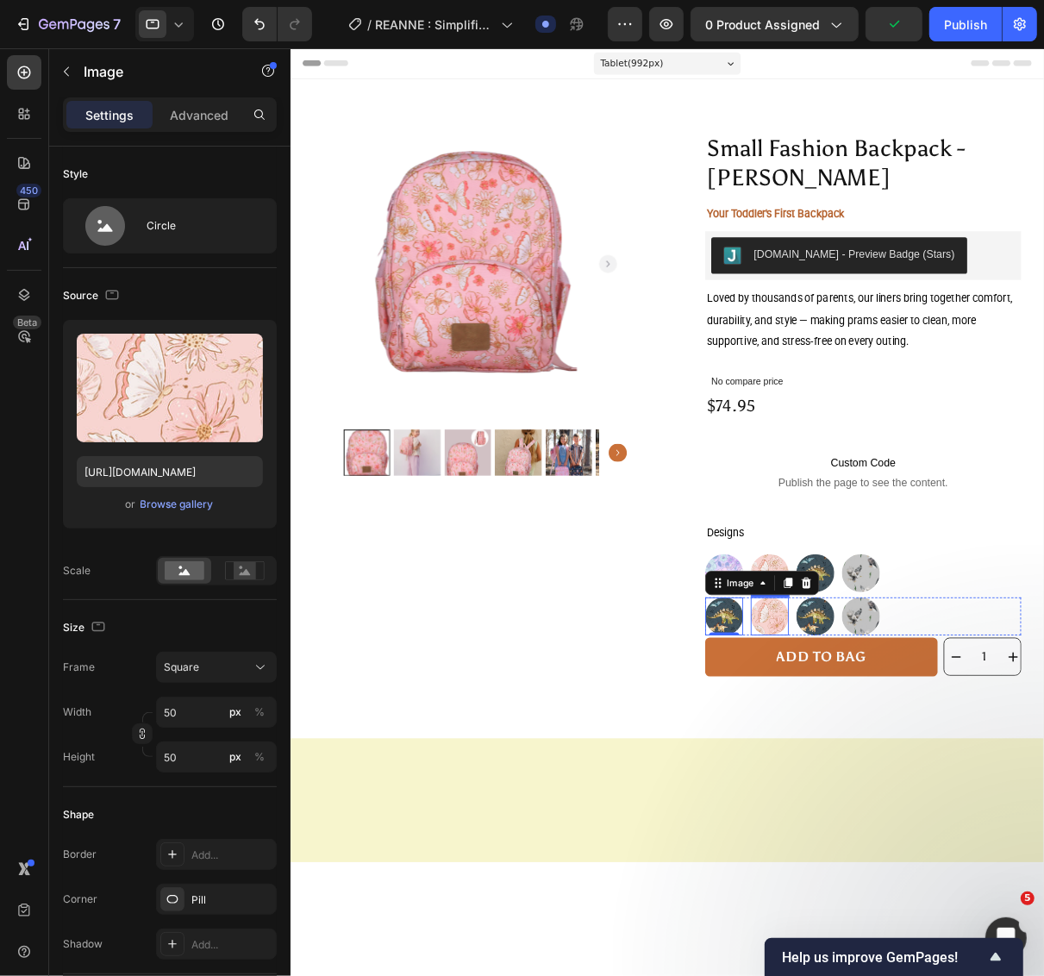
click at [833, 709] on img at bounding box center [833, 692] width 43 height 43
click at [199, 502] on div "Browse gallery" at bounding box center [177, 505] width 73 height 16
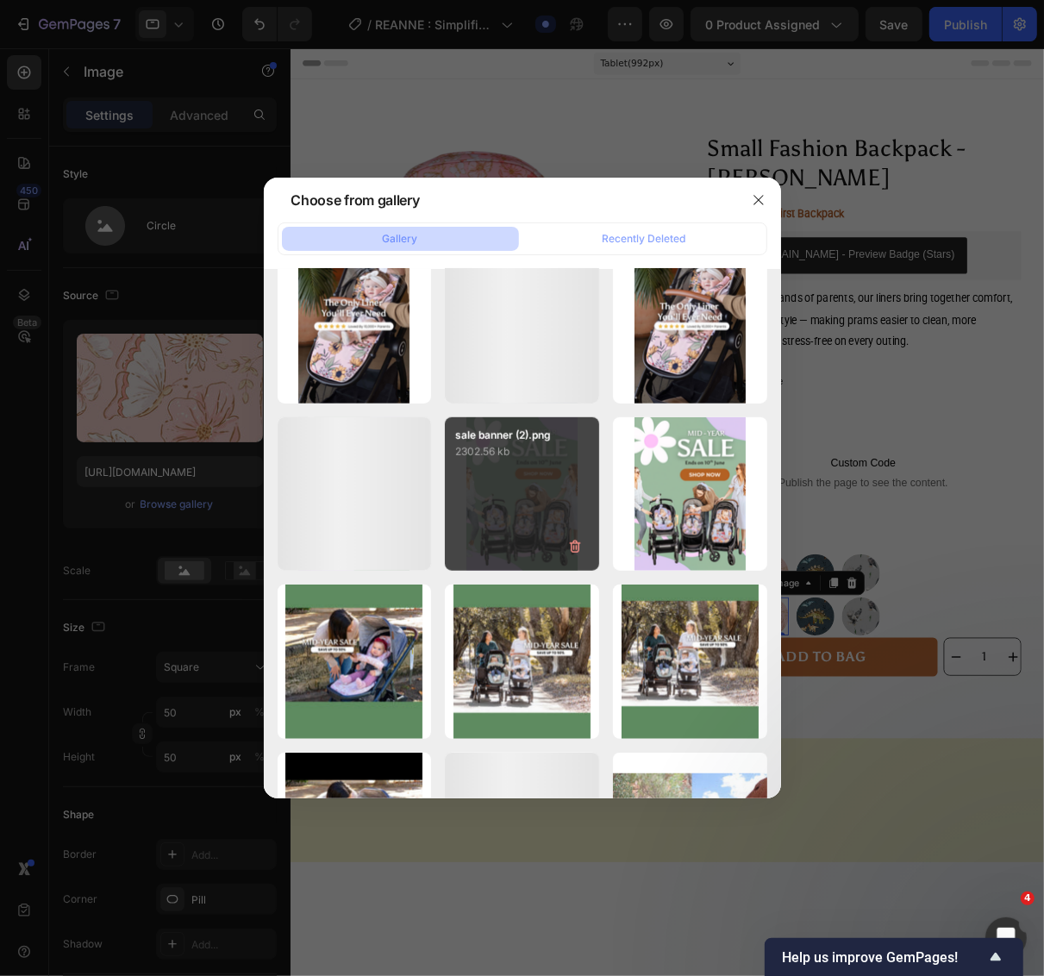
scroll to position [9385, 0]
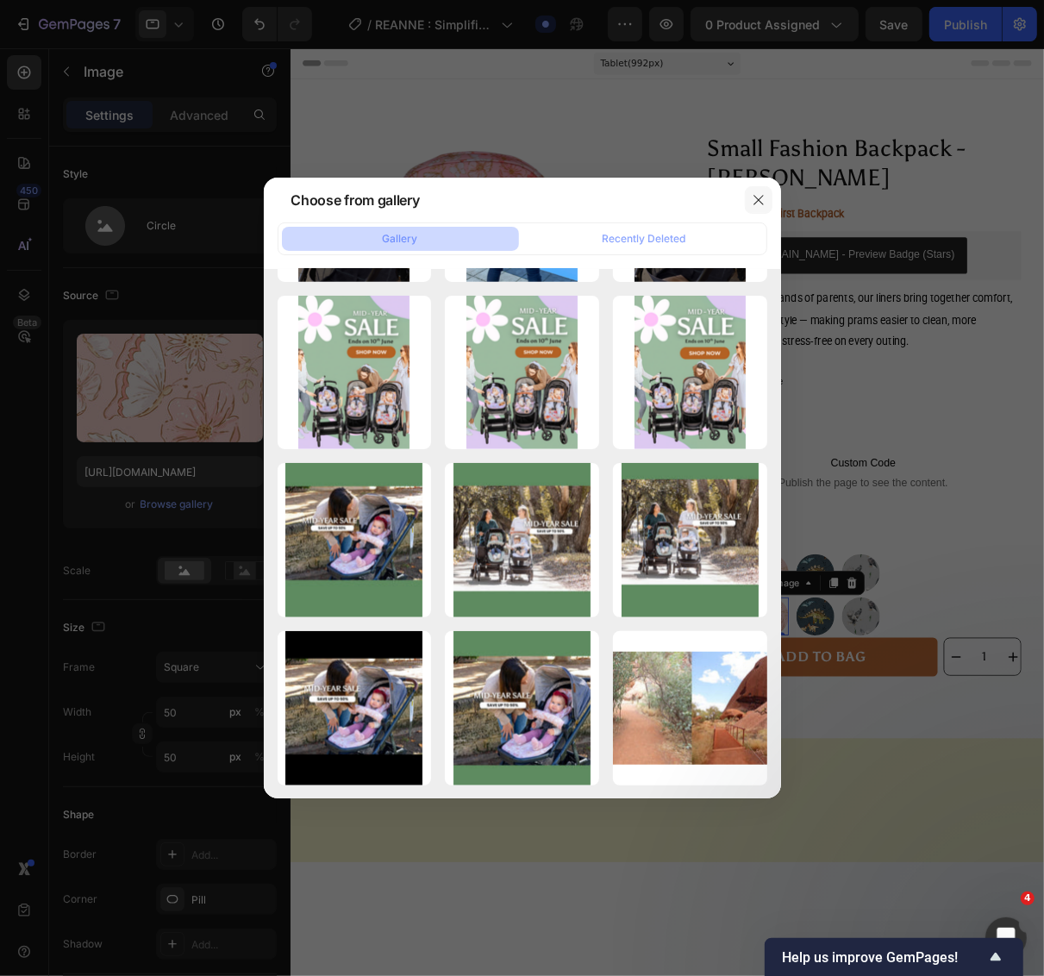
click at [759, 203] on icon "button" at bounding box center [759, 200] width 14 height 14
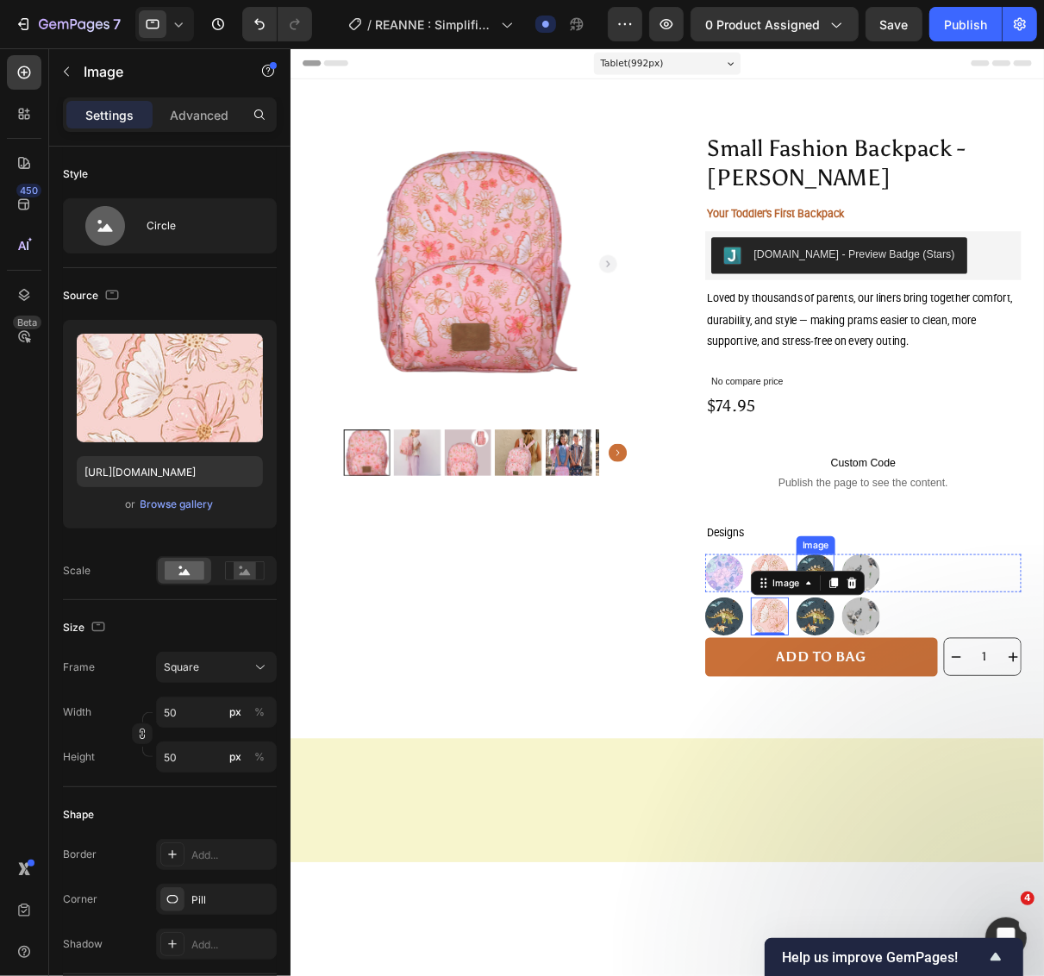
click at [883, 640] on img at bounding box center [885, 643] width 43 height 43
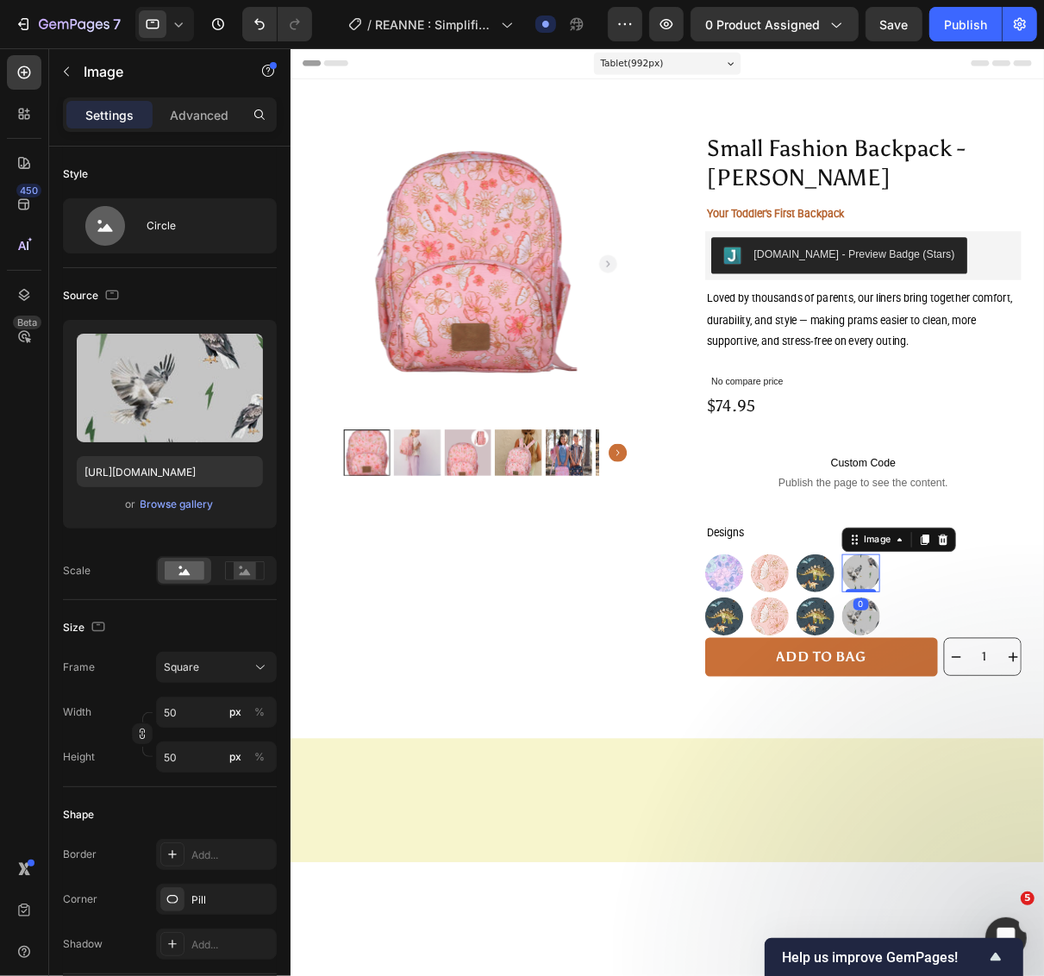
click at [936, 657] on img at bounding box center [936, 643] width 43 height 43
click at [175, 20] on icon at bounding box center [178, 24] width 17 height 17
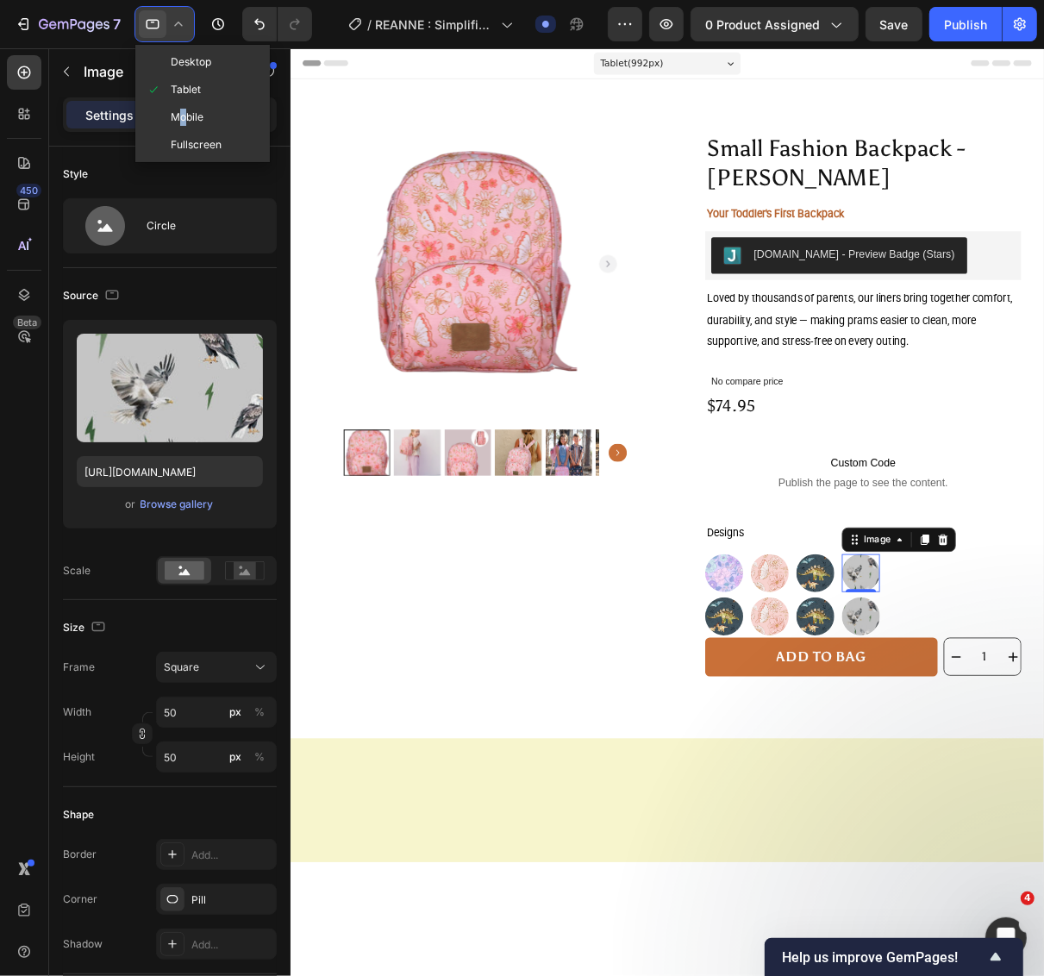
click at [184, 110] on span "Mobile" at bounding box center [187, 117] width 33 height 17
type input "80"
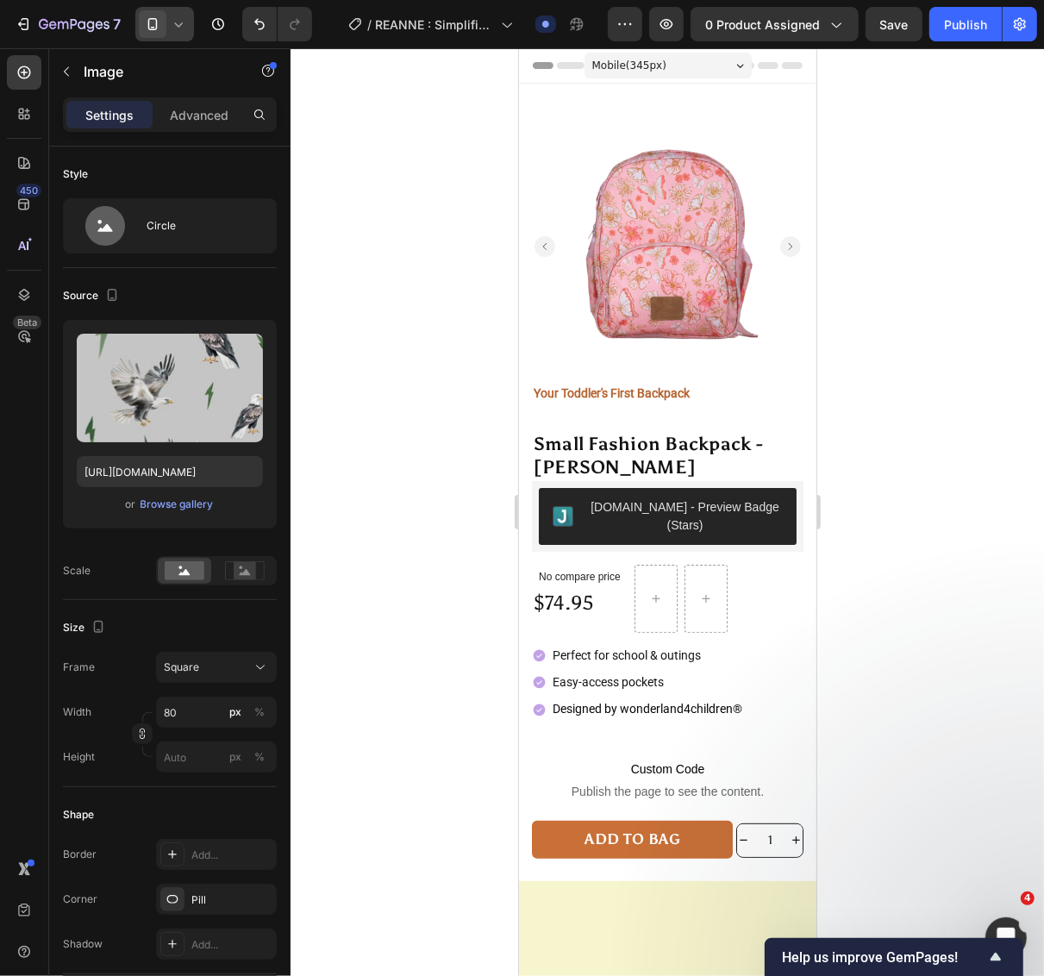
click at [179, 28] on icon at bounding box center [178, 24] width 17 height 17
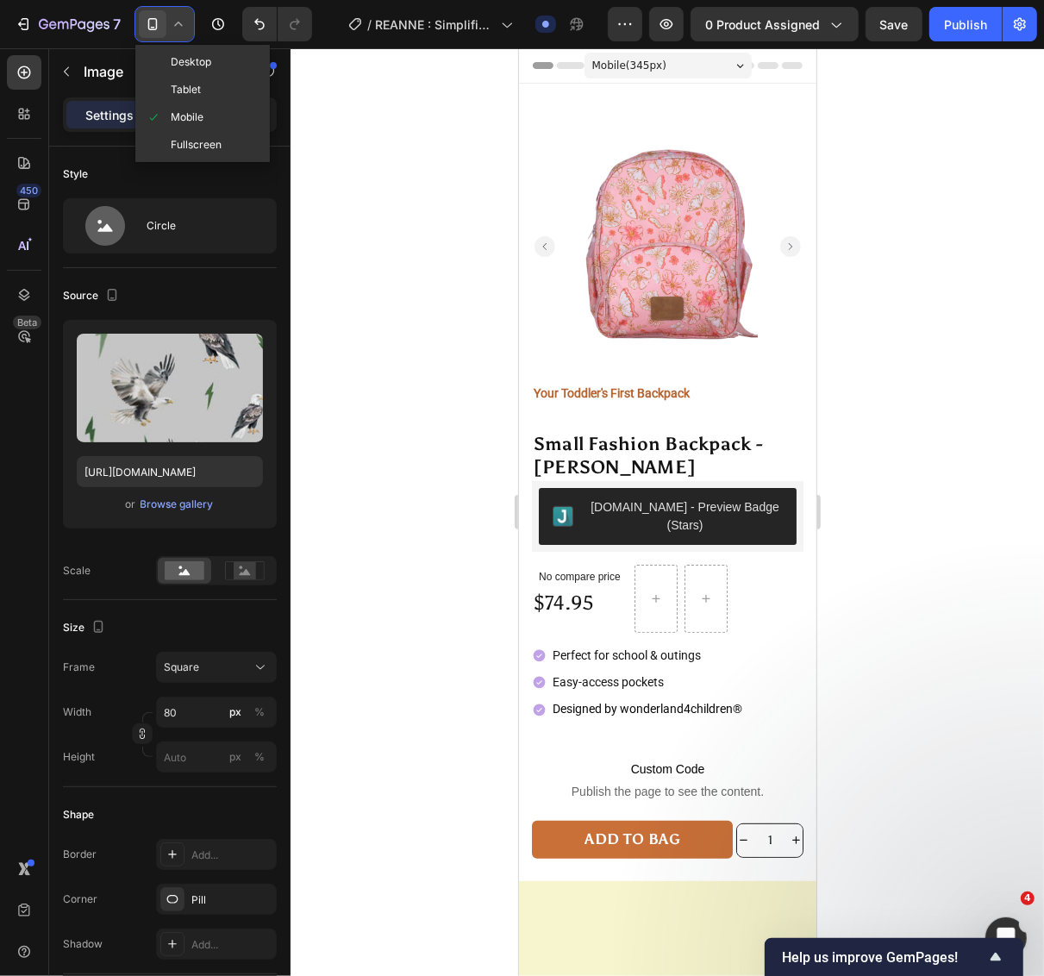
click at [188, 87] on span "Tablet" at bounding box center [186, 89] width 30 height 17
drag, startPoint x: 538, startPoint y: 495, endPoint x: 184, endPoint y: 83, distance: 543.4
click at [188, 87] on div "Image" at bounding box center [147, 71] width 197 height 45
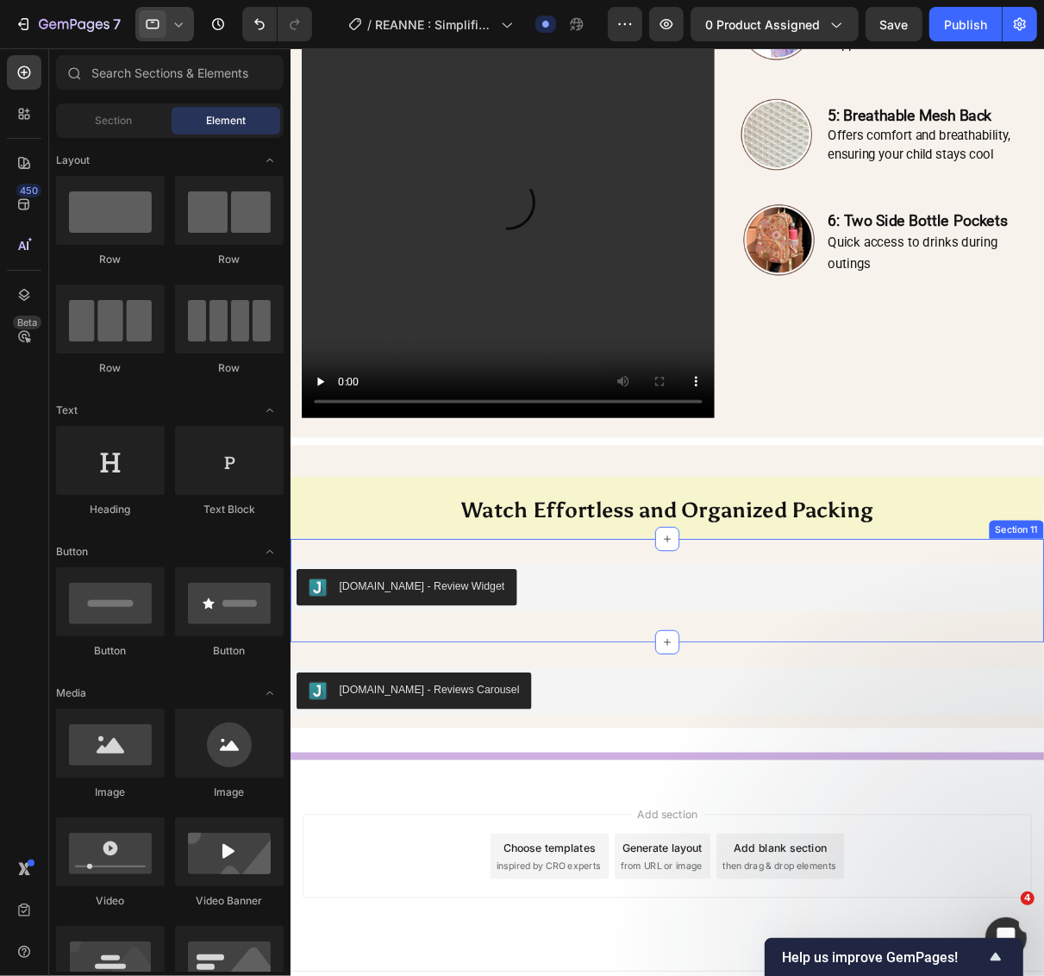
scroll to position [2256, 0]
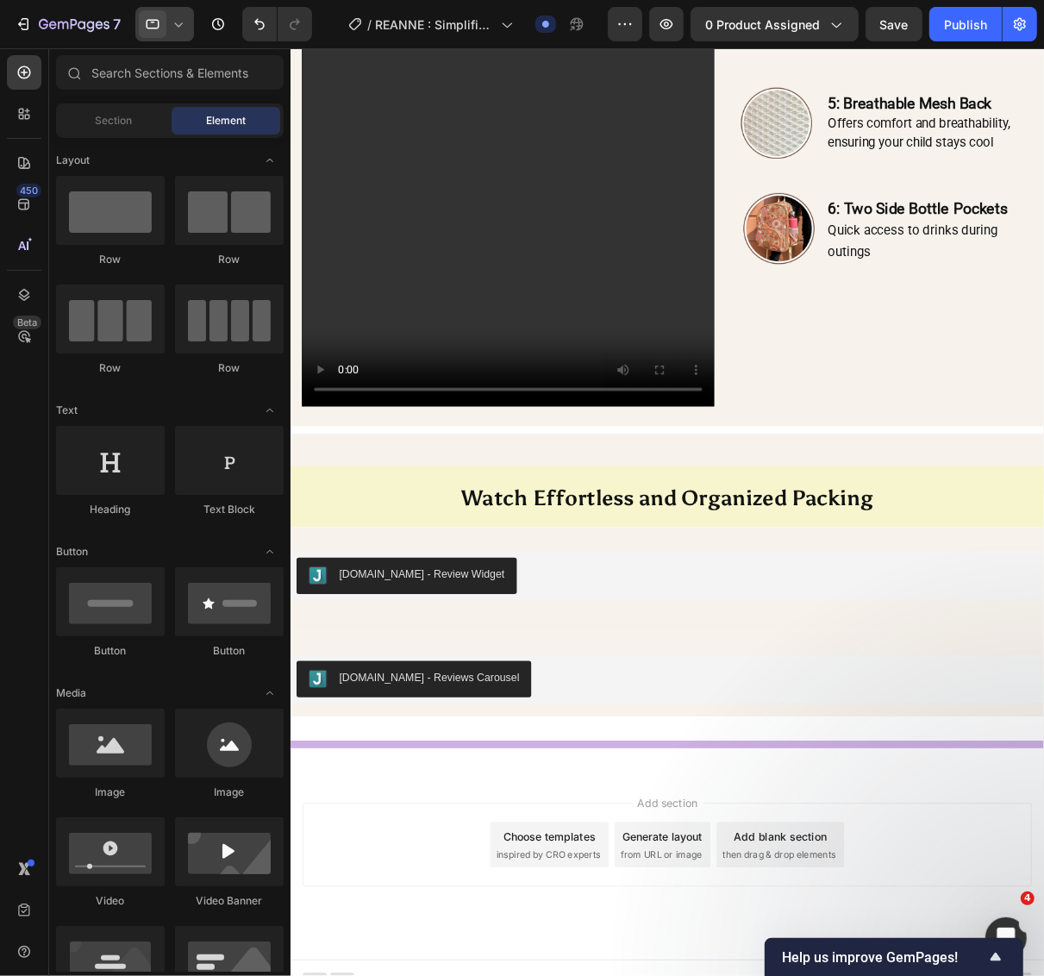
click at [182, 22] on icon at bounding box center [178, 24] width 17 height 17
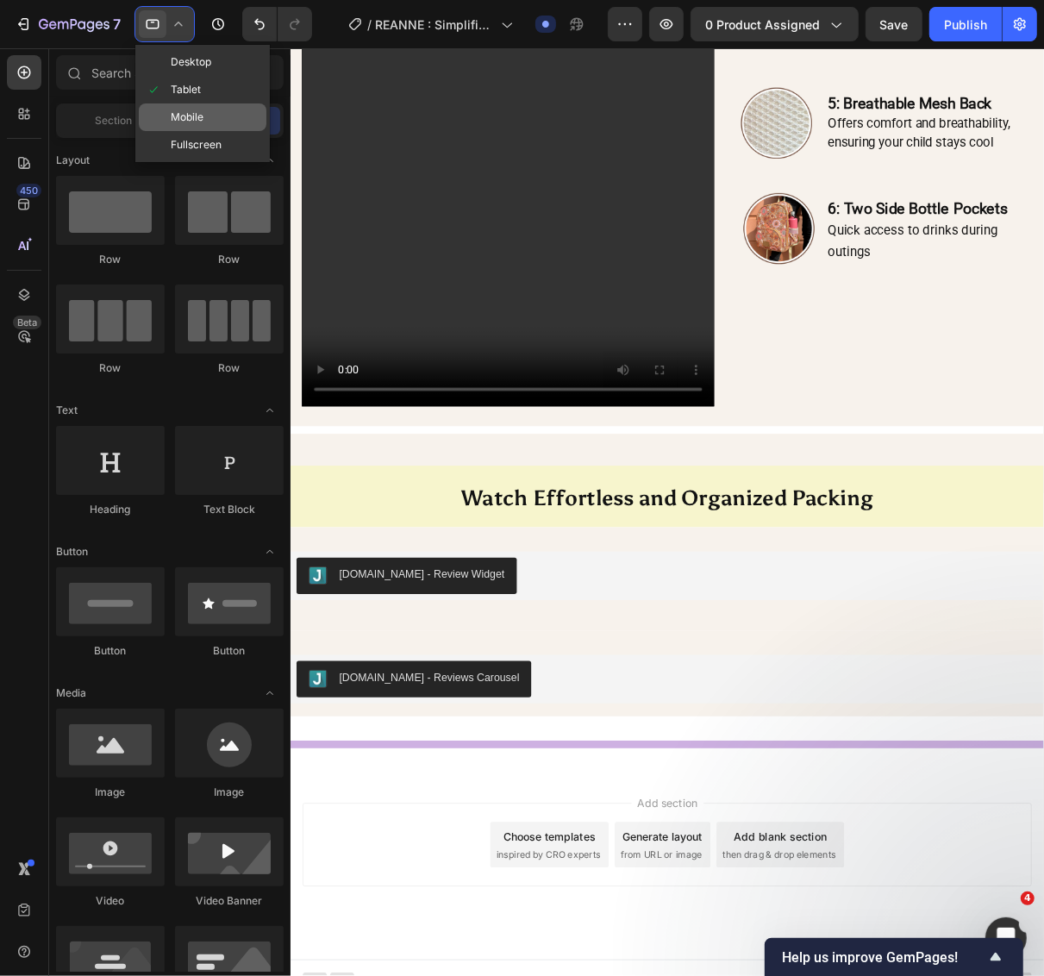
click at [181, 112] on span "Mobile" at bounding box center [187, 117] width 33 height 17
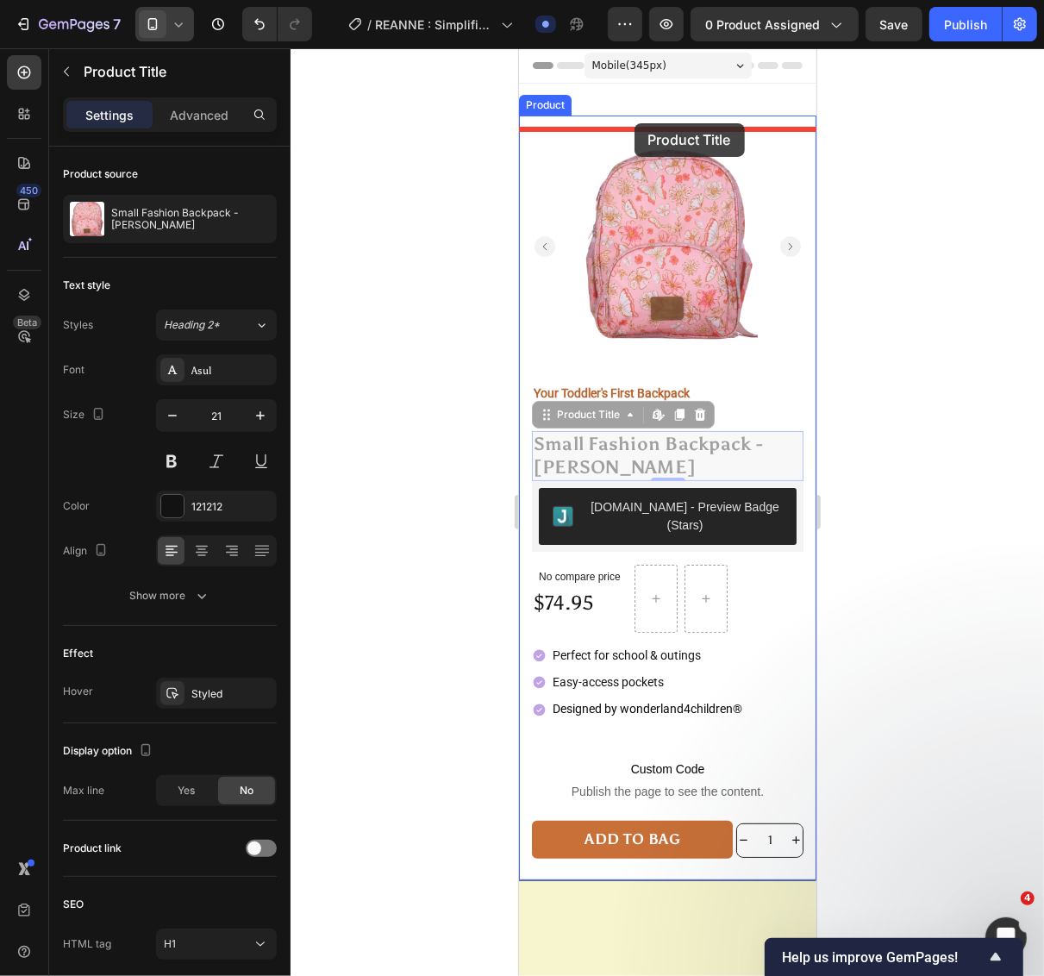
drag, startPoint x: 675, startPoint y: 437, endPoint x: 634, endPoint y: 122, distance: 317.3
drag, startPoint x: 720, startPoint y: 443, endPoint x: 650, endPoint y: 91, distance: 359.4
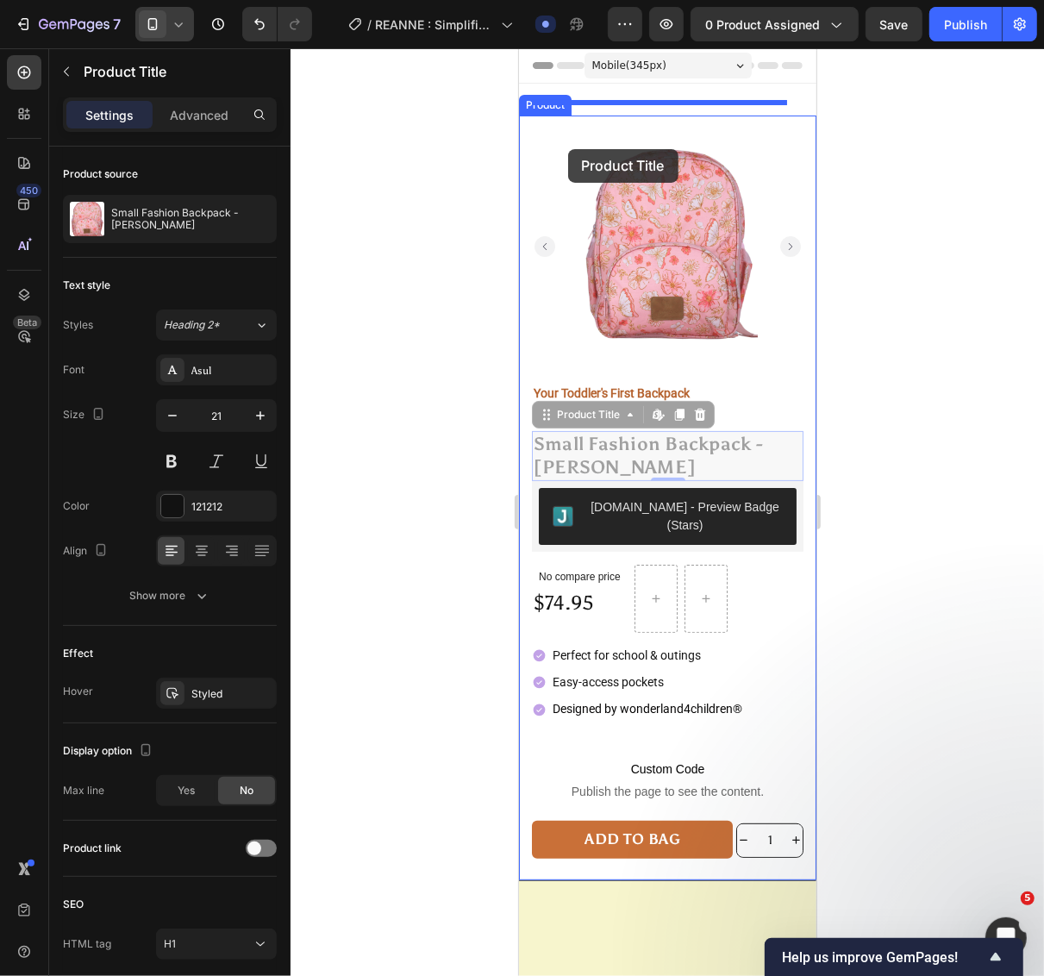
drag, startPoint x: 761, startPoint y: 447, endPoint x: 567, endPoint y: 148, distance: 356.5
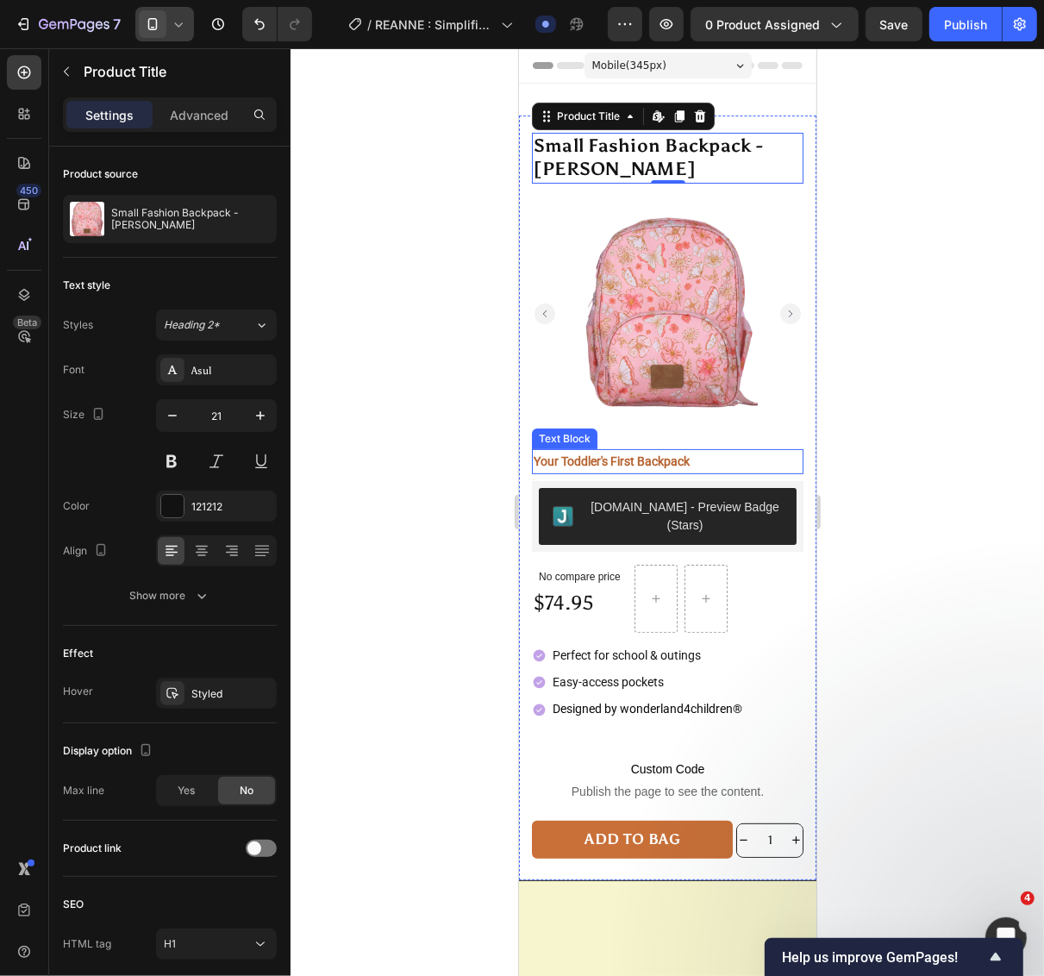
click at [721, 450] on p "Your Toddler's First Backpack" at bounding box center [667, 461] width 268 height 22
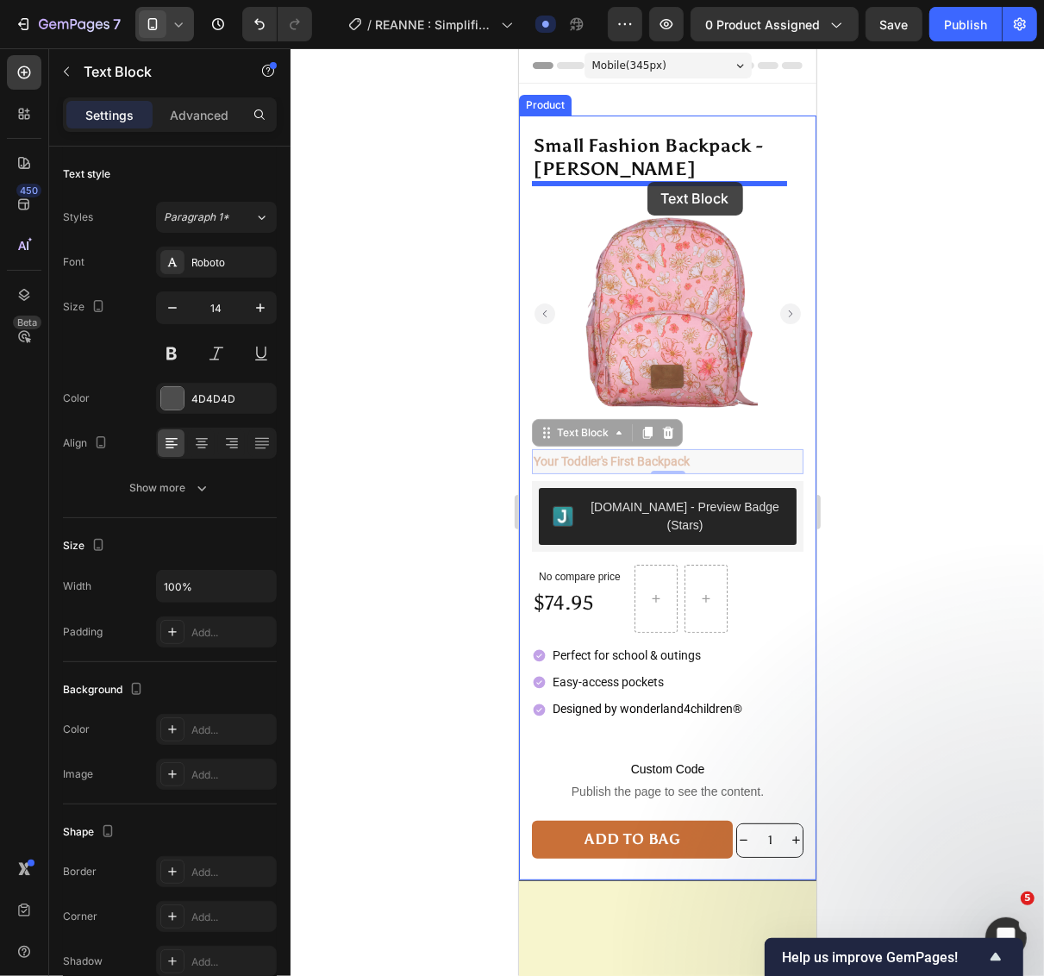
drag, startPoint x: 711, startPoint y: 444, endPoint x: 646, endPoint y: 181, distance: 270.7
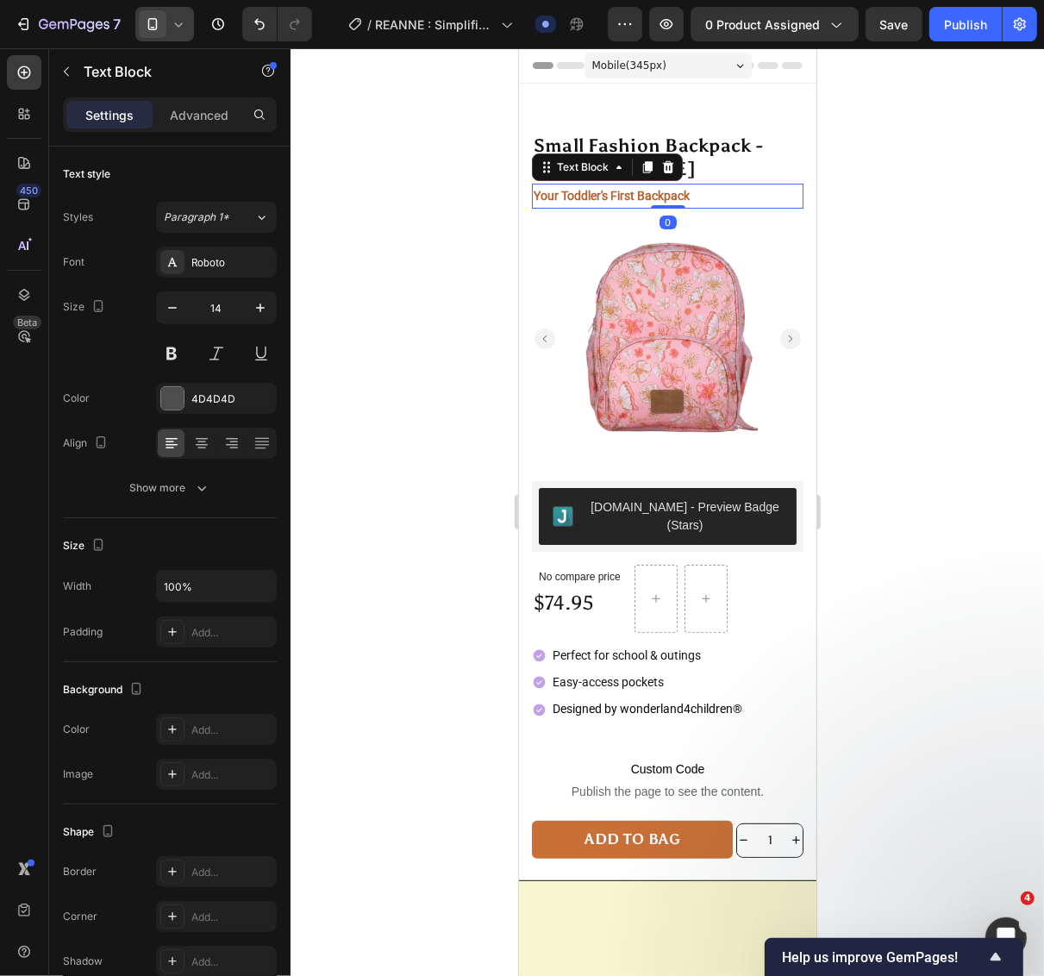
click at [931, 278] on div at bounding box center [666, 512] width 753 height 928
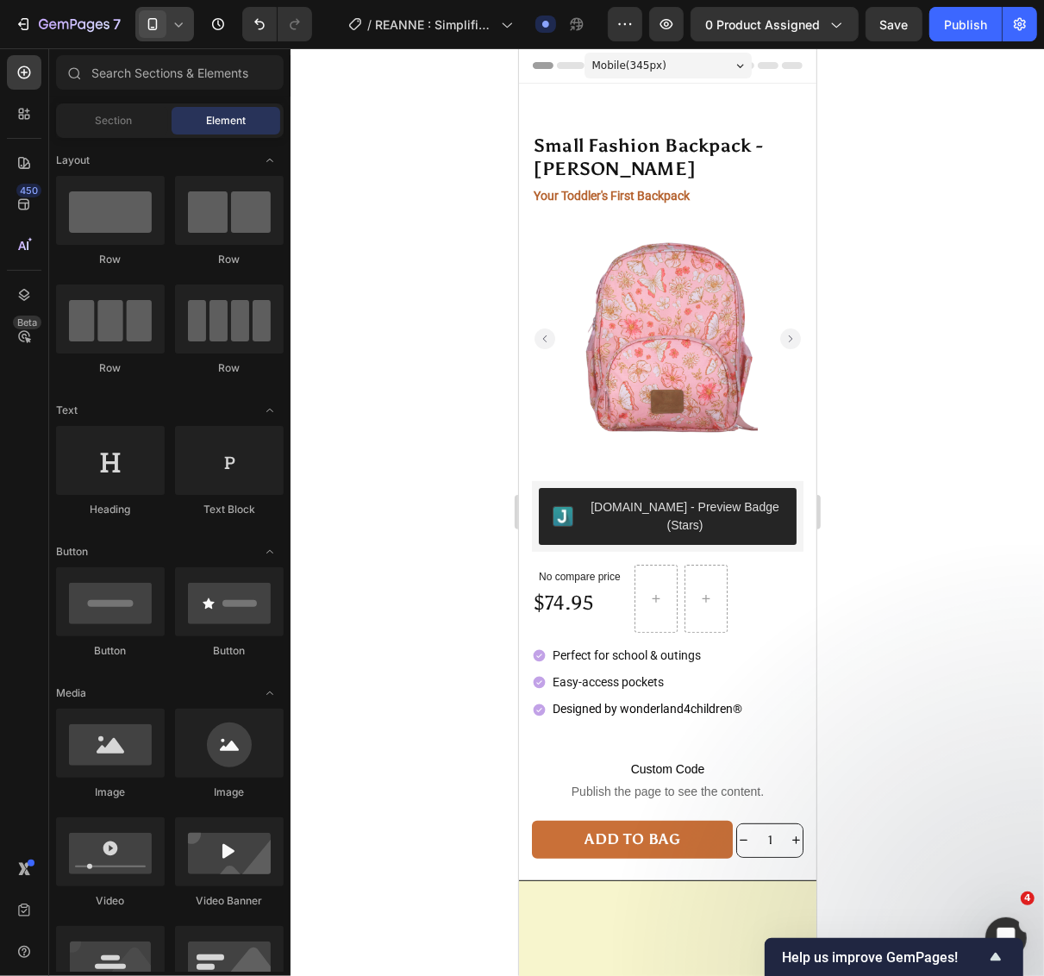
click at [912, 365] on div at bounding box center [666, 512] width 753 height 928
click at [166, 28] on div at bounding box center [164, 24] width 59 height 34
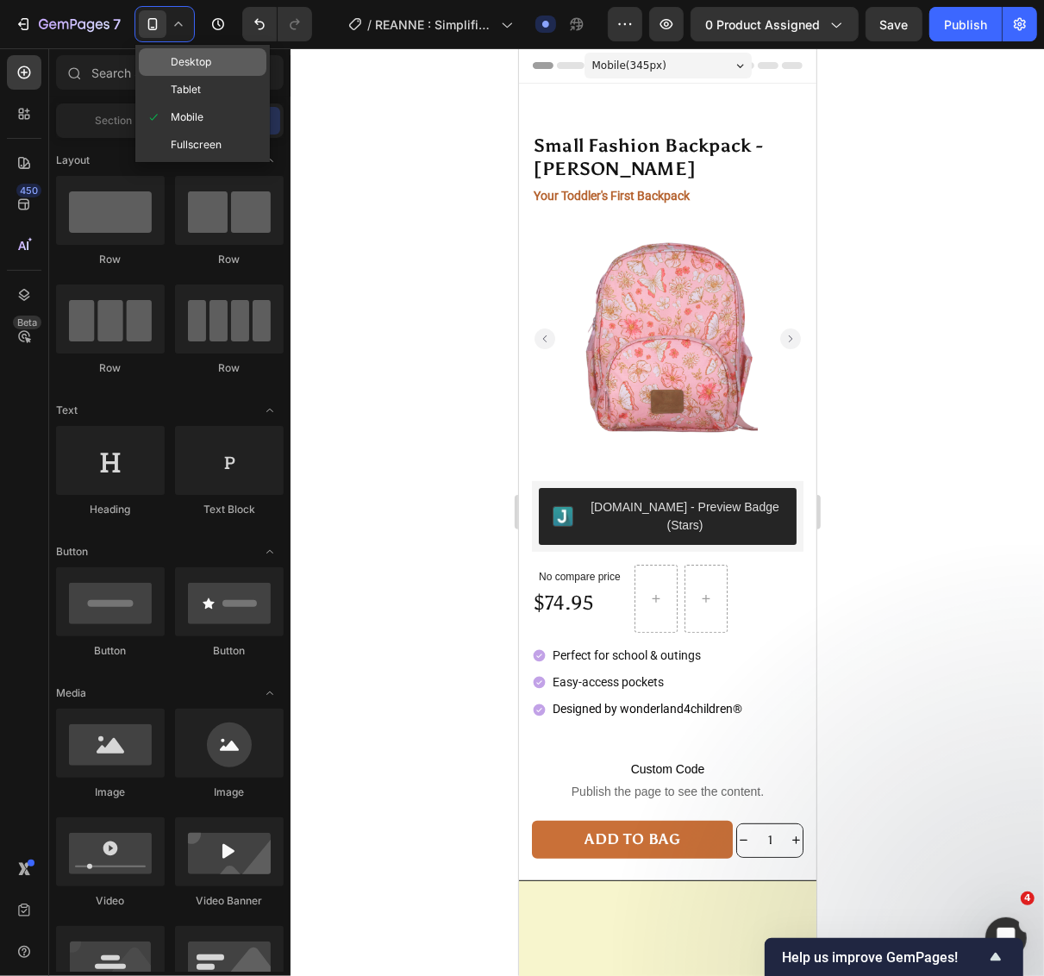
click at [186, 66] on span "Desktop" at bounding box center [191, 61] width 41 height 17
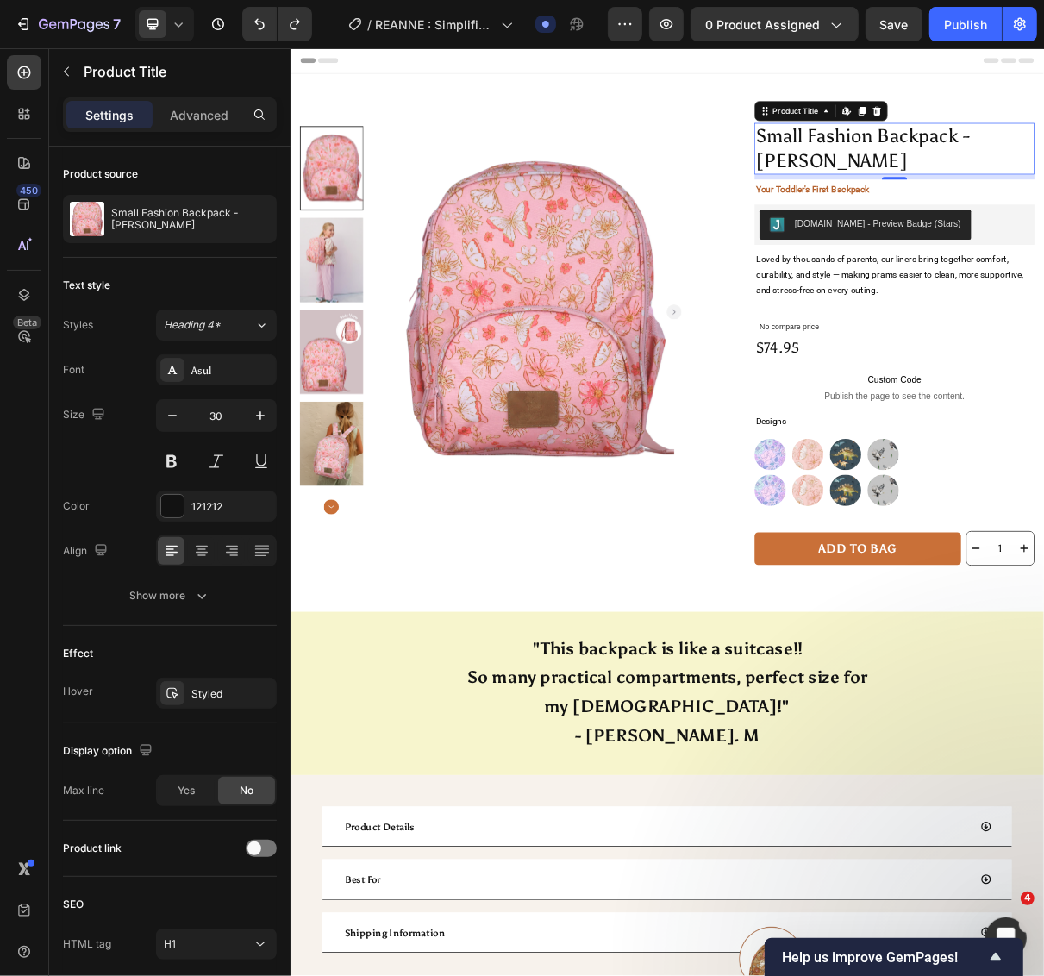
click at [179, 26] on icon at bounding box center [179, 24] width 8 height 4
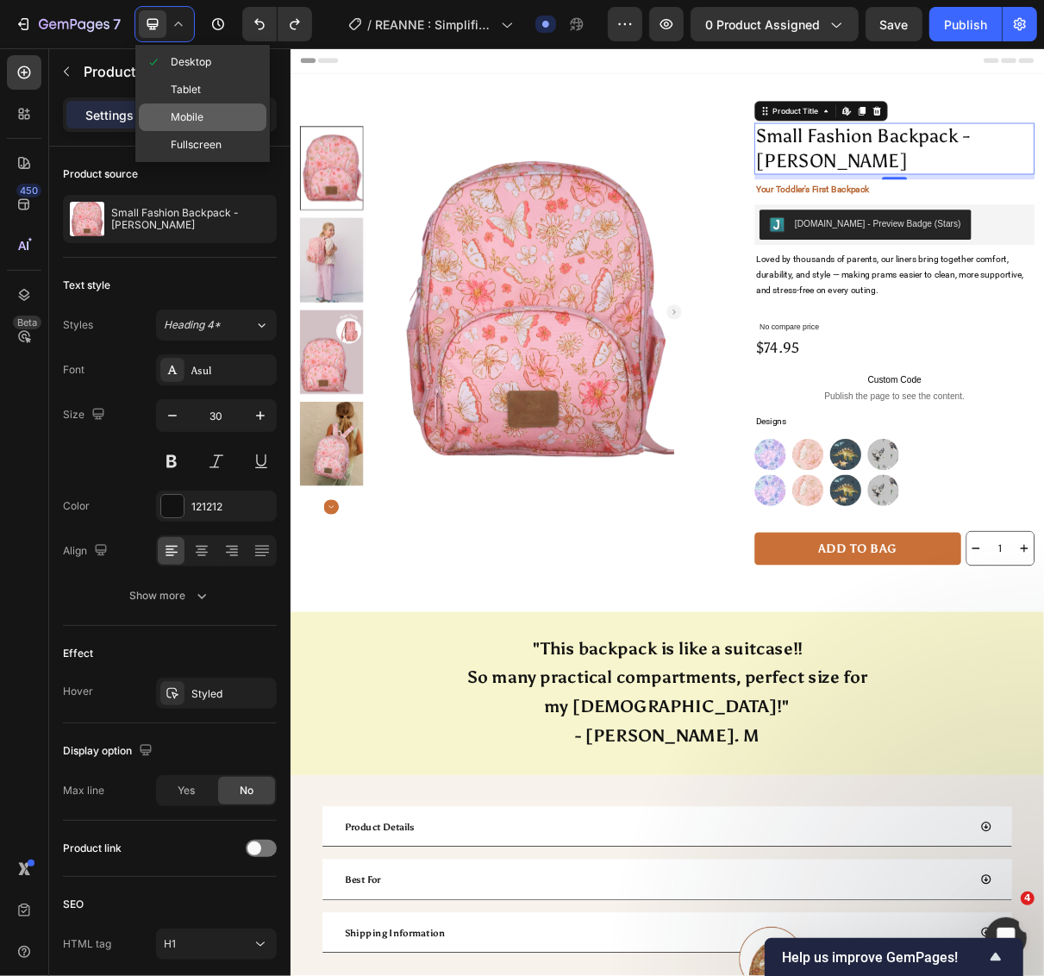
click at [178, 106] on div "Mobile" at bounding box center [203, 117] width 128 height 28
type input "29"
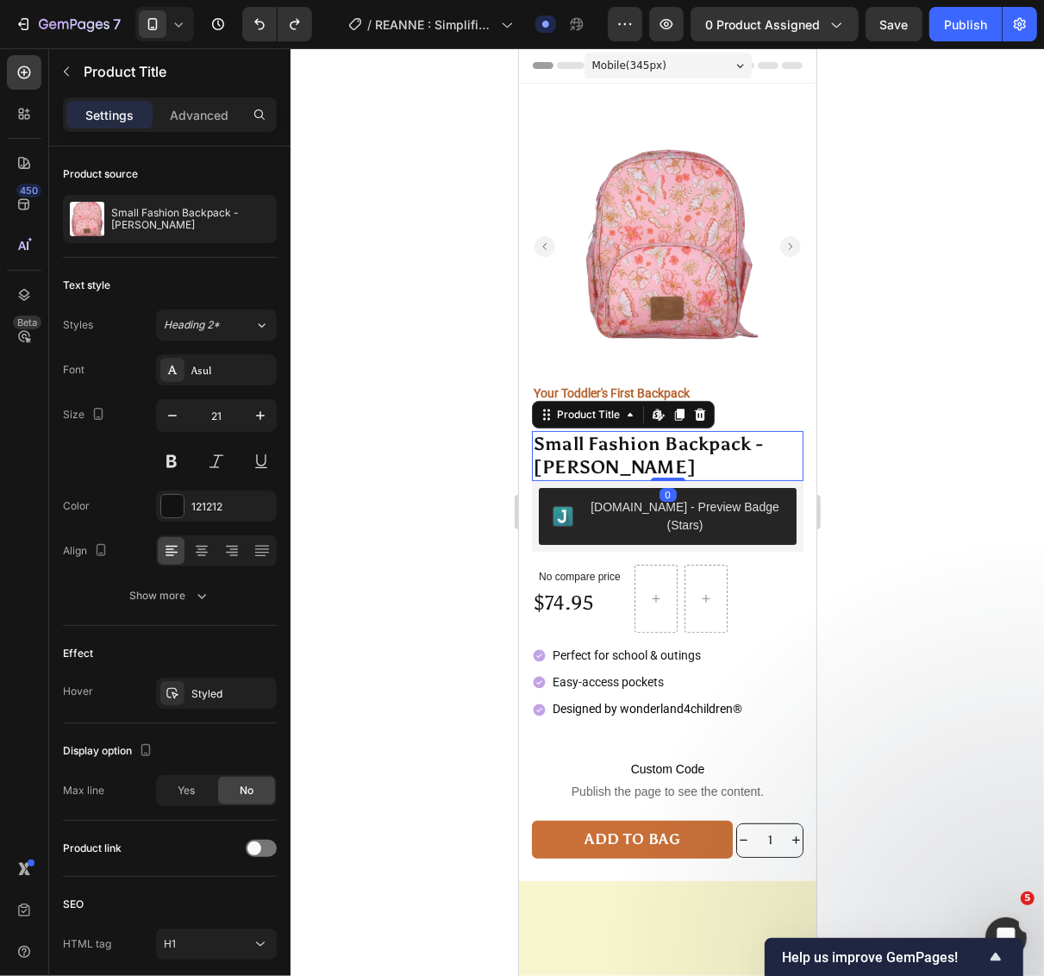
click at [697, 430] on h1 "Small Fashion Backpack - ALICIA" at bounding box center [667, 455] width 272 height 51
click at [682, 408] on icon at bounding box center [678, 414] width 9 height 12
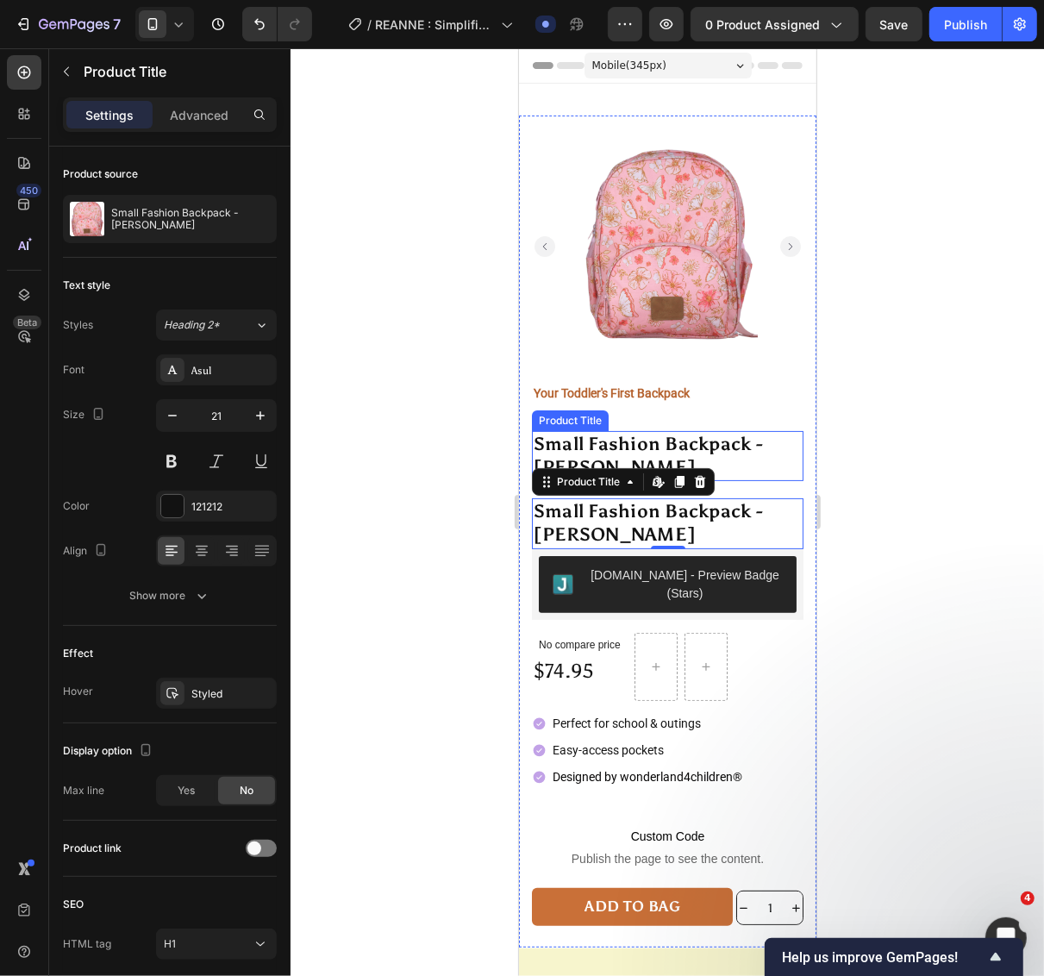
click at [746, 440] on h1 "Small Fashion Backpack - ALICIA" at bounding box center [667, 455] width 272 height 51
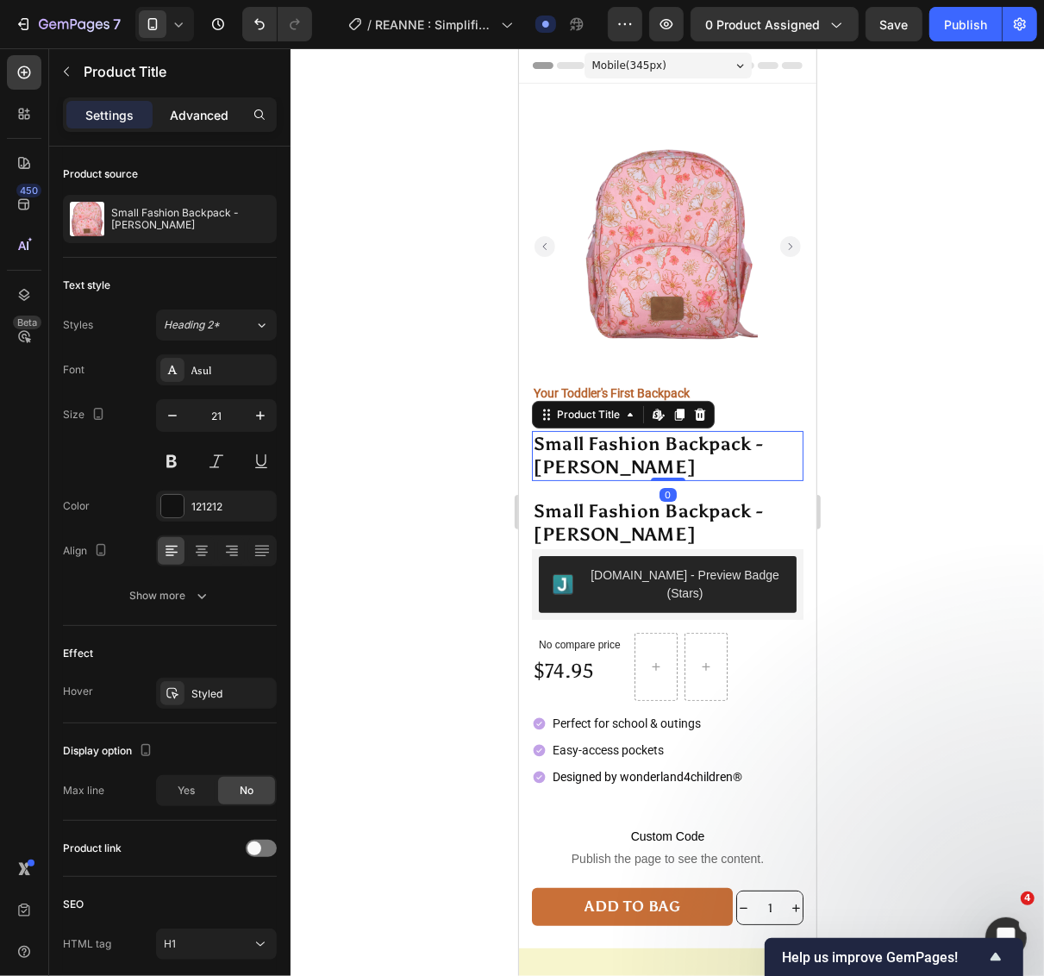
click at [214, 121] on p "Advanced" at bounding box center [199, 115] width 59 height 18
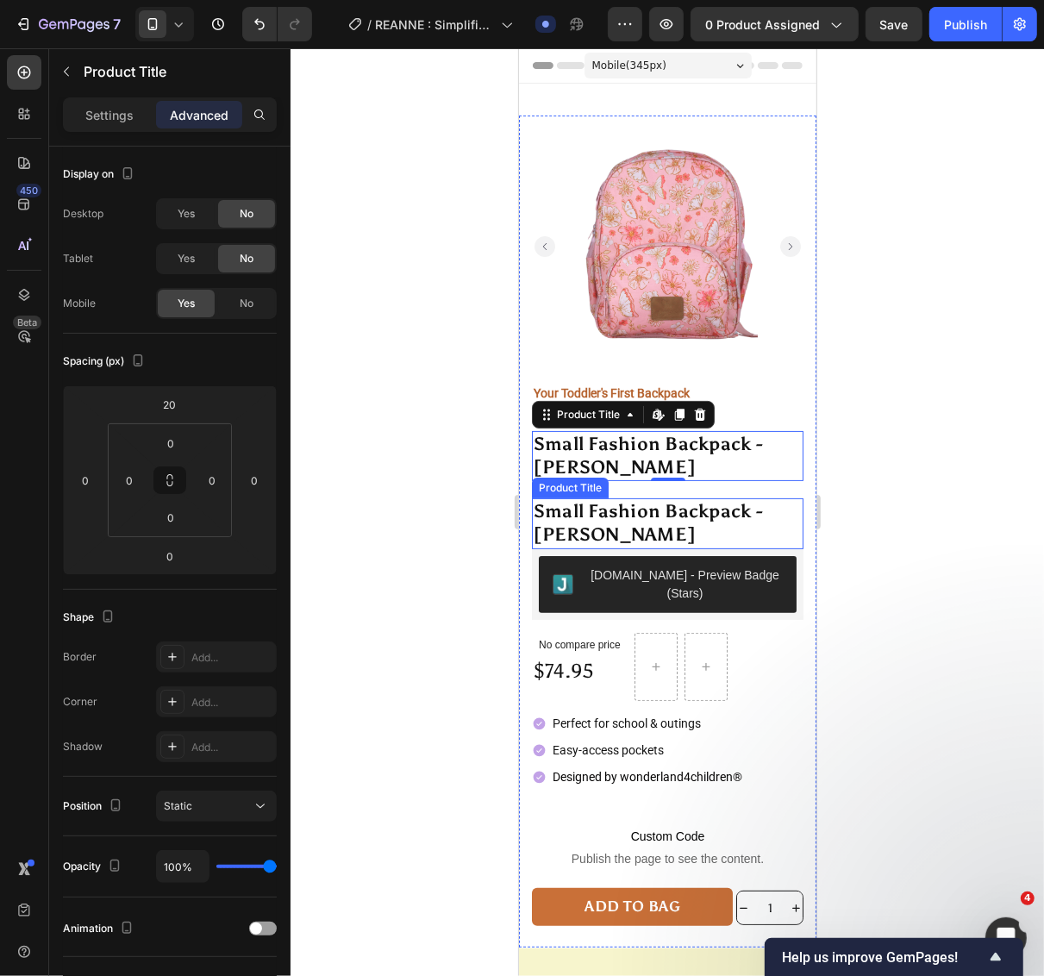
click at [652, 499] on h1 "Small Fashion Backpack - ALICIA" at bounding box center [667, 522] width 272 height 51
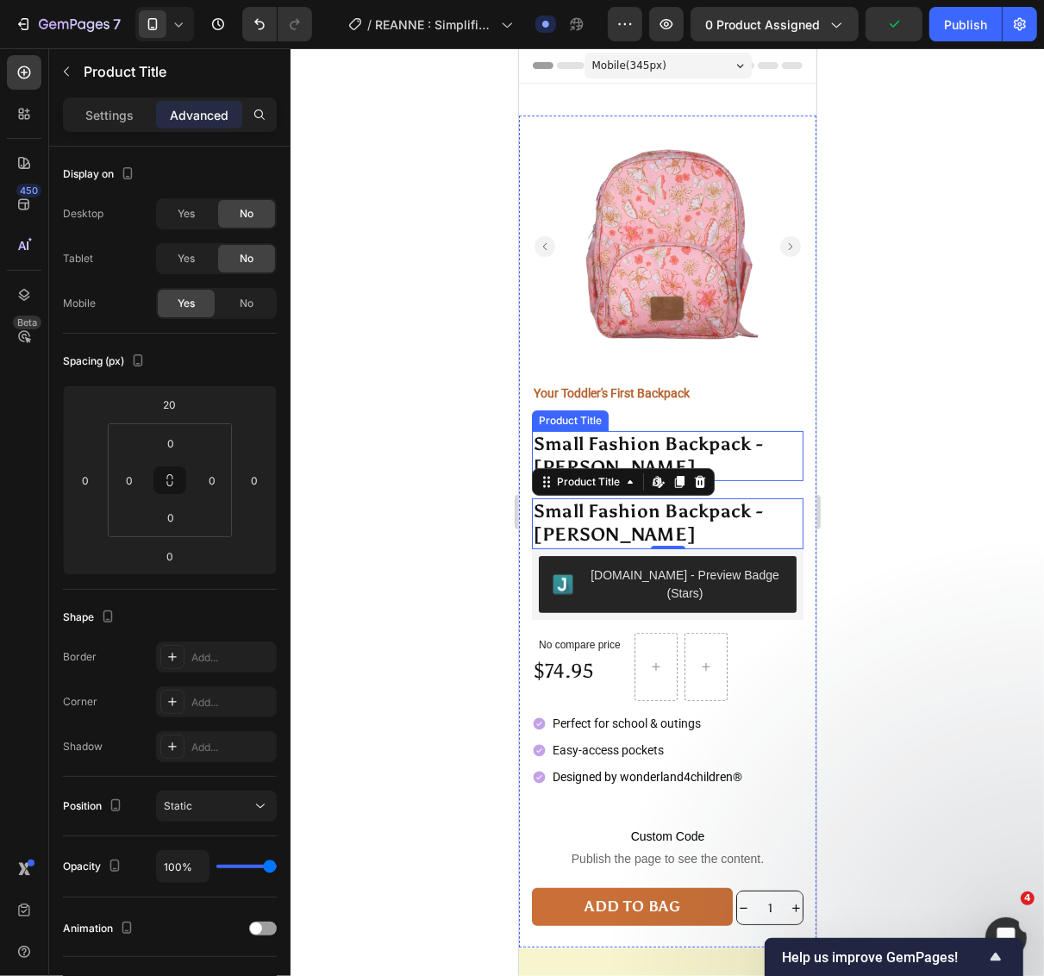
click at [738, 431] on h1 "Small Fashion Backpack - ALICIA" at bounding box center [667, 455] width 272 height 51
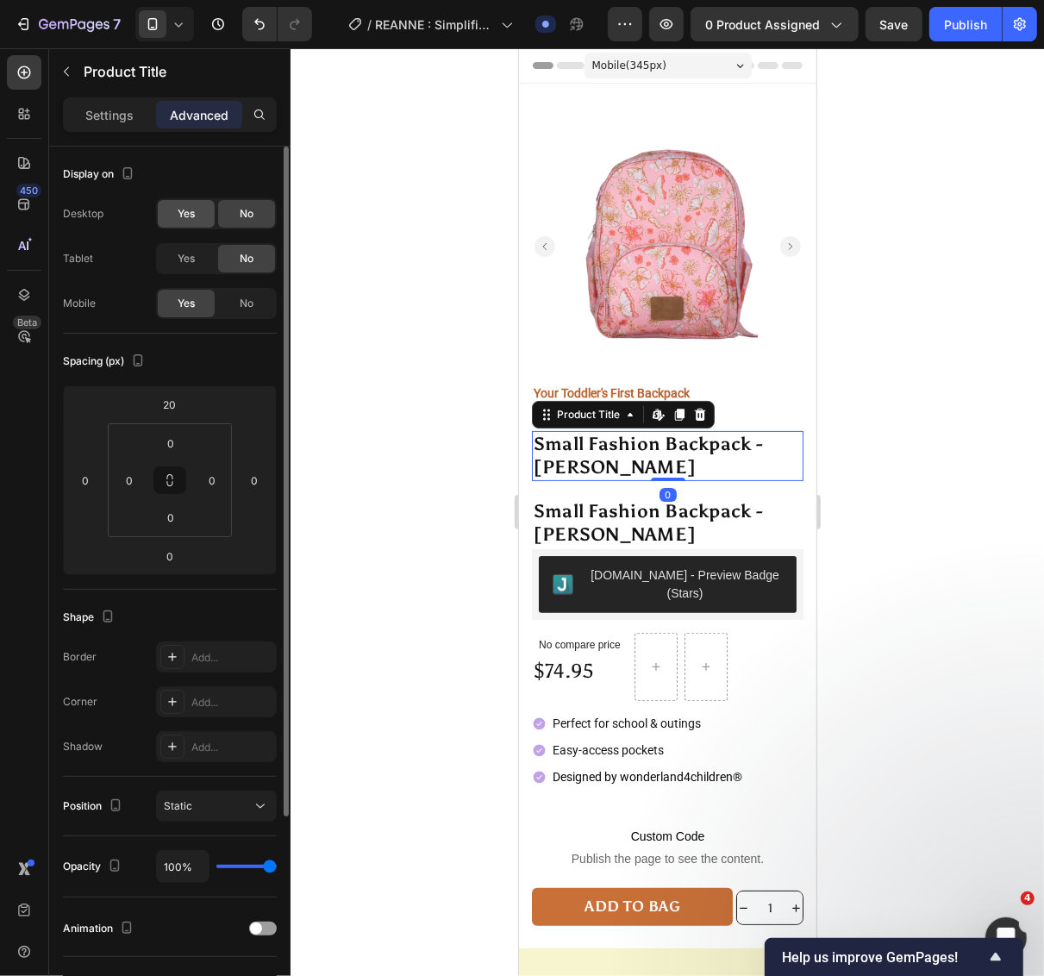
click at [201, 220] on div "Yes" at bounding box center [186, 214] width 57 height 28
click at [194, 254] on span "Yes" at bounding box center [186, 259] width 17 height 16
click at [231, 299] on div "No" at bounding box center [246, 304] width 57 height 28
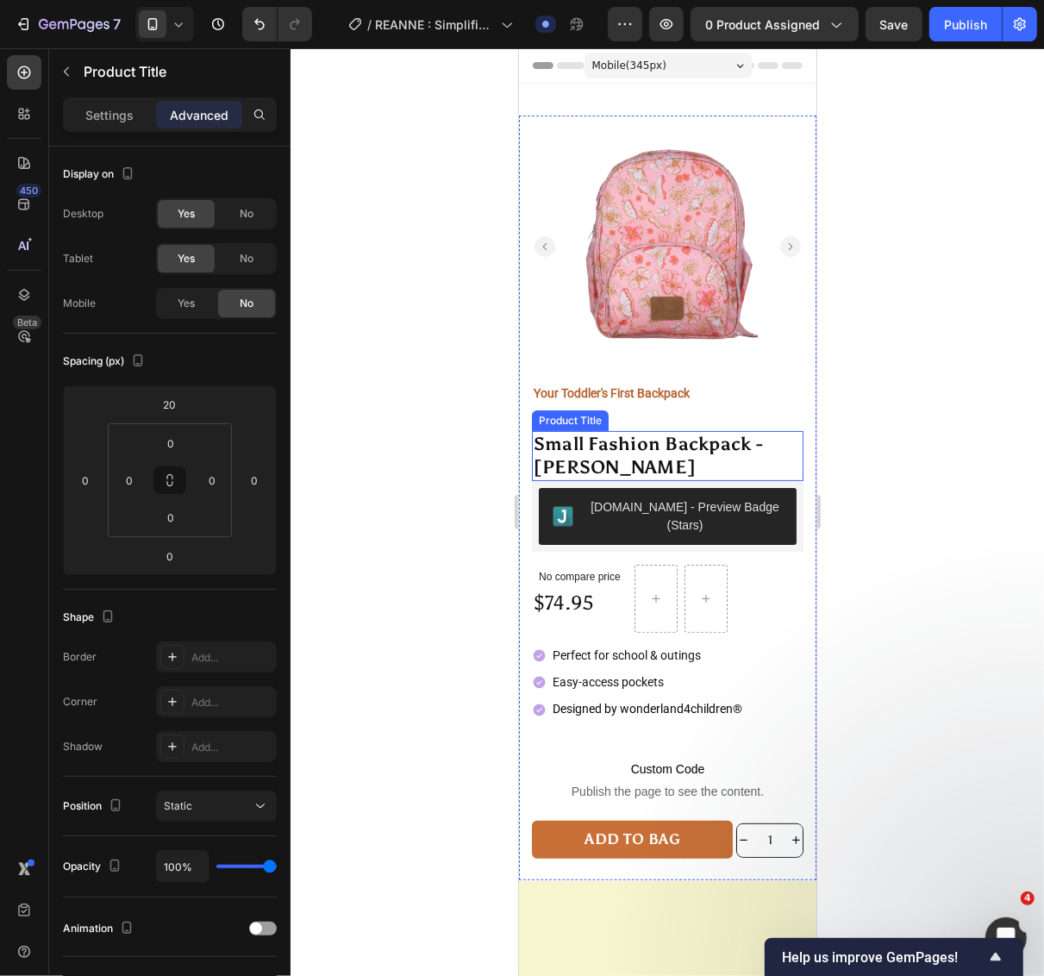
click at [694, 434] on h1 "Small Fashion Backpack - ALICIA" at bounding box center [667, 455] width 272 height 51
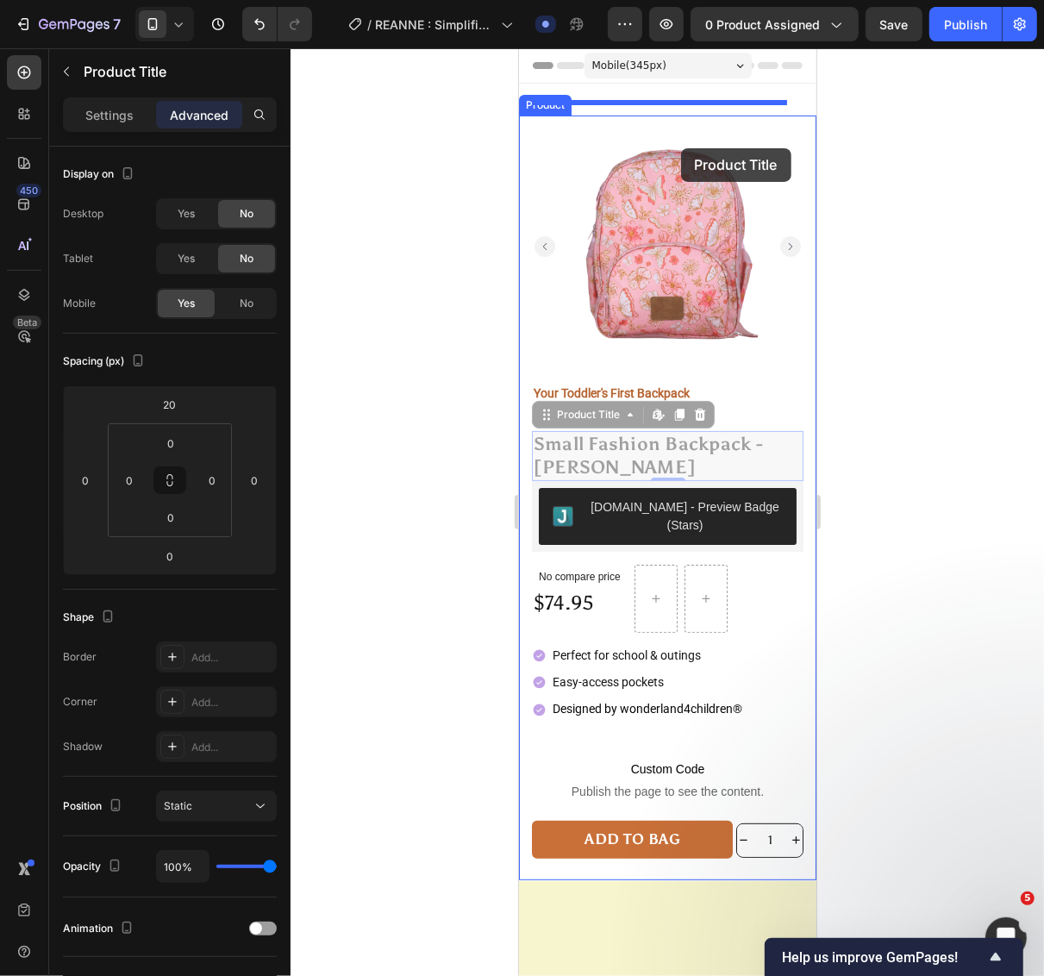
drag, startPoint x: 686, startPoint y: 440, endPoint x: 680, endPoint y: 147, distance: 292.3
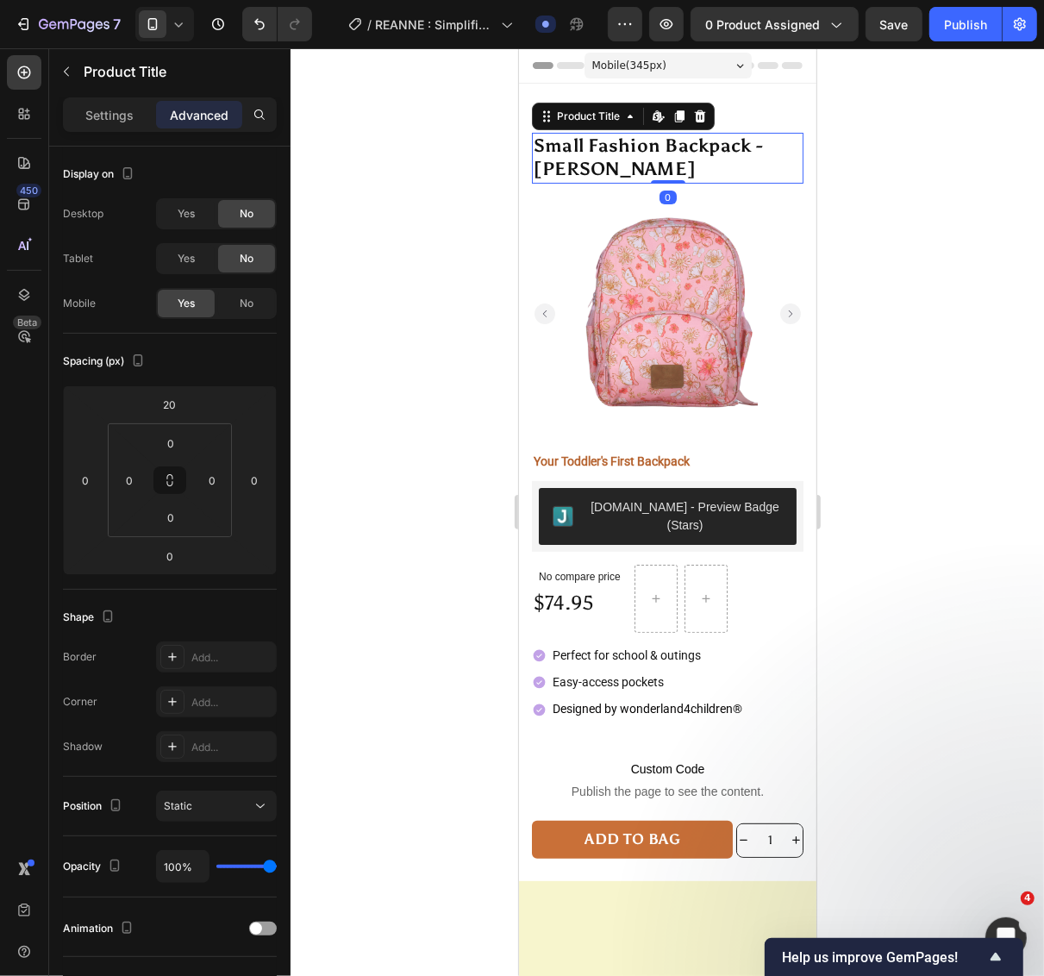
click at [177, 27] on icon at bounding box center [178, 24] width 17 height 17
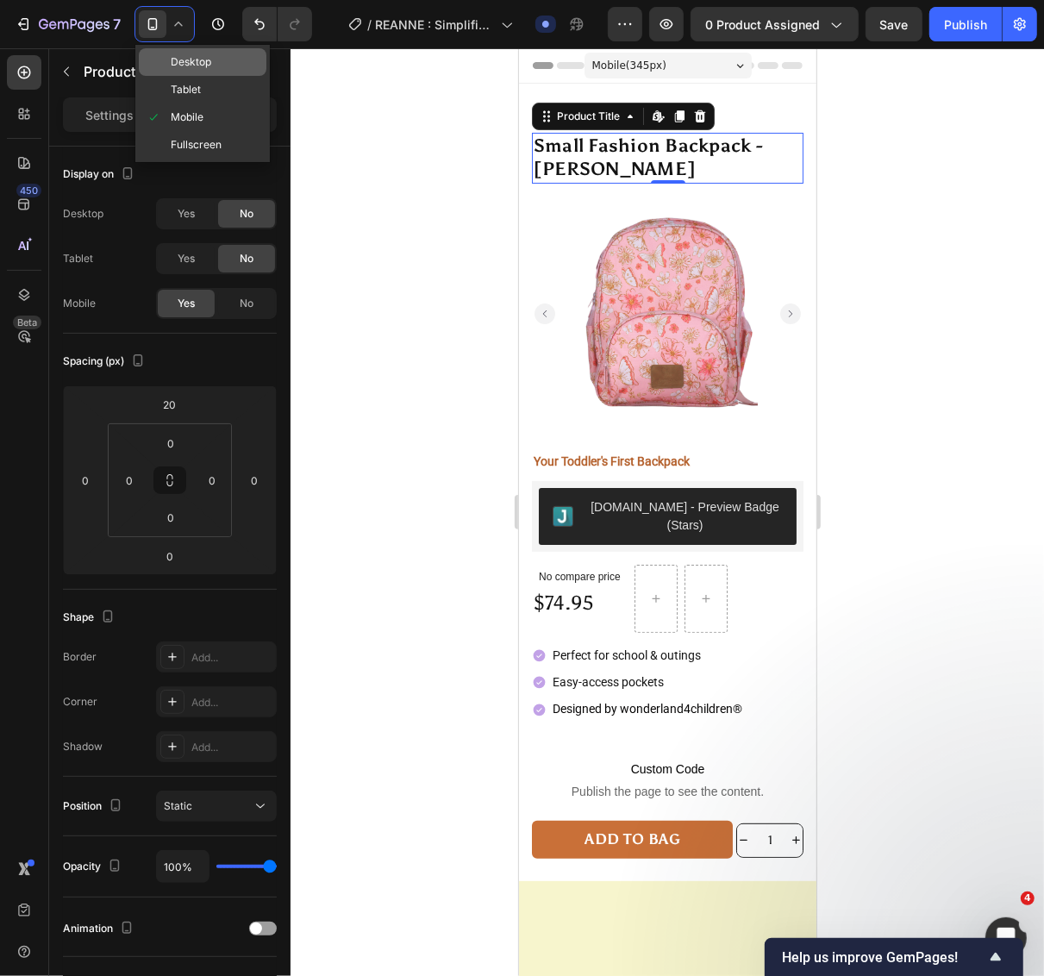
click at [185, 71] on div "Desktop" at bounding box center [203, 62] width 128 height 28
type input "-30"
type input "30"
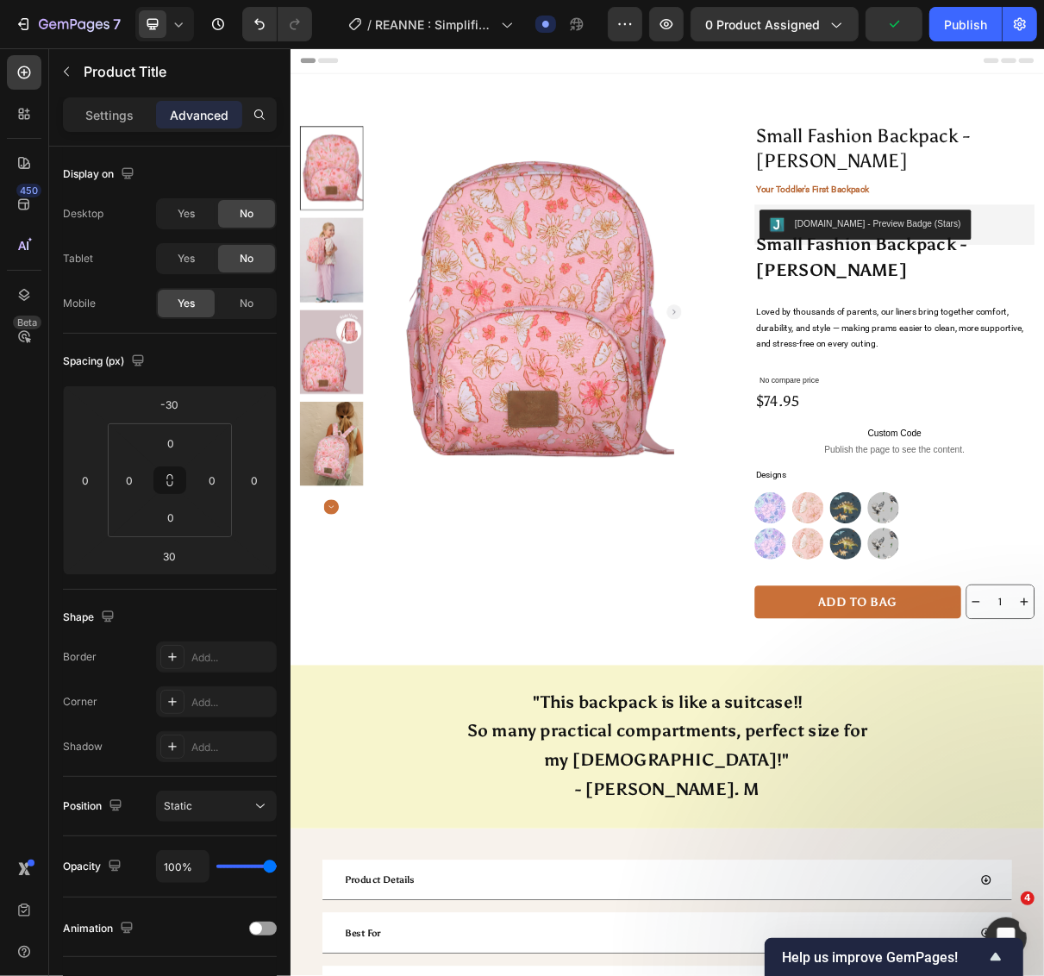
click at [175, 24] on icon at bounding box center [178, 24] width 17 height 17
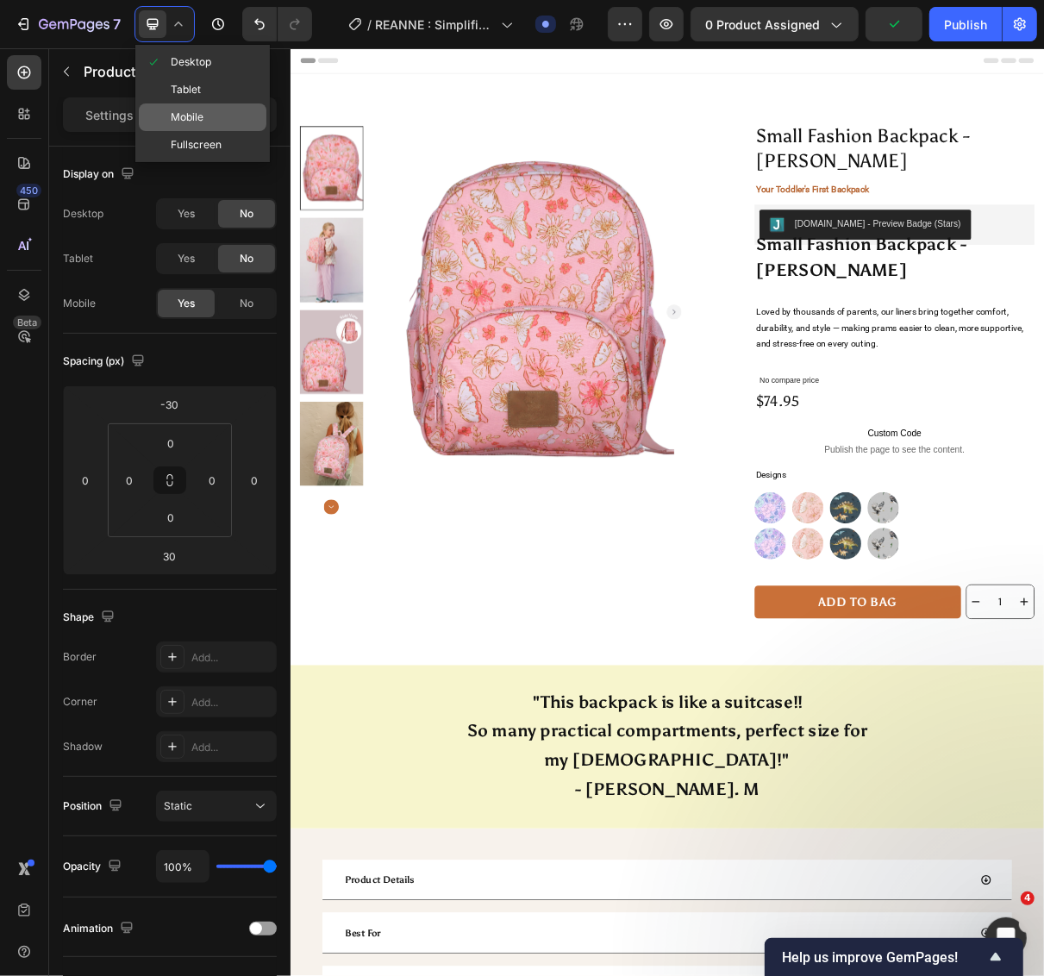
drag, startPoint x: 198, startPoint y: 109, endPoint x: 449, endPoint y: 234, distance: 279.9
click at [198, 109] on span "Mobile" at bounding box center [187, 117] width 33 height 17
type input "20"
type input "0"
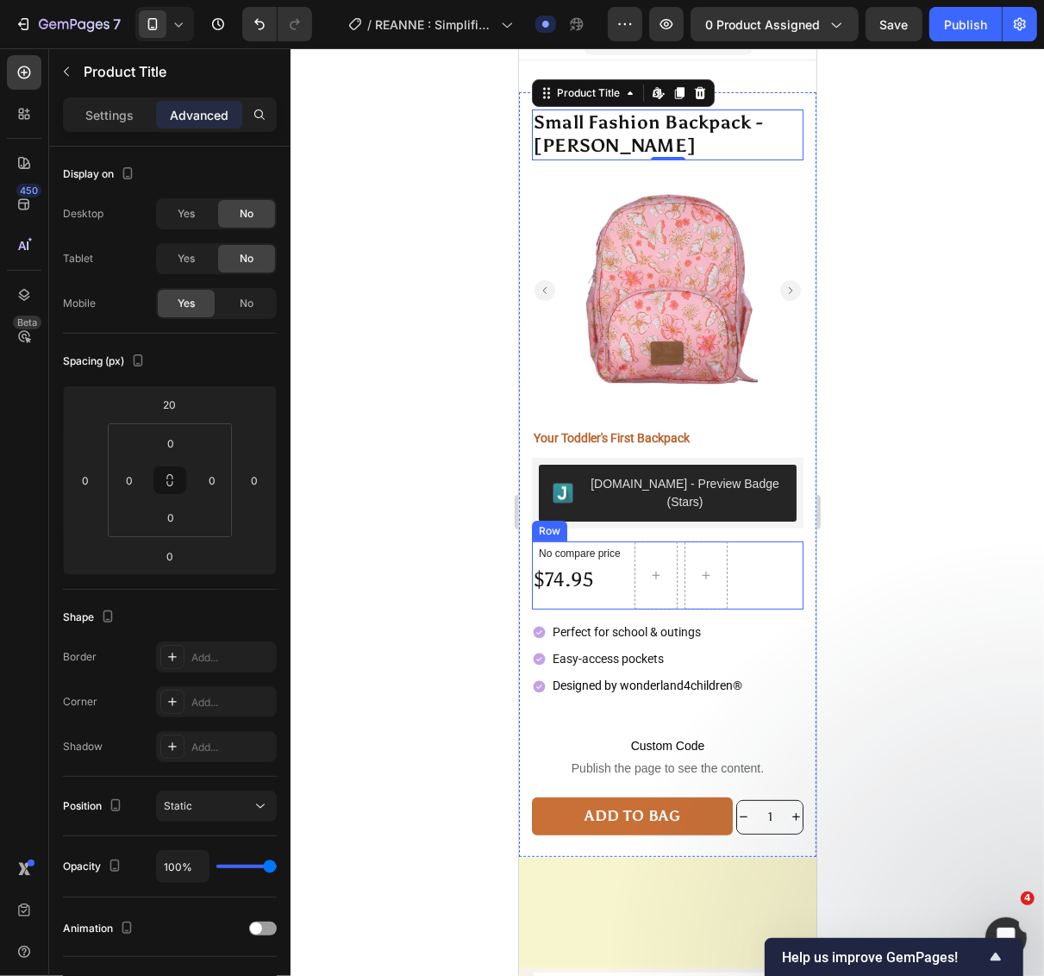
scroll to position [24, 0]
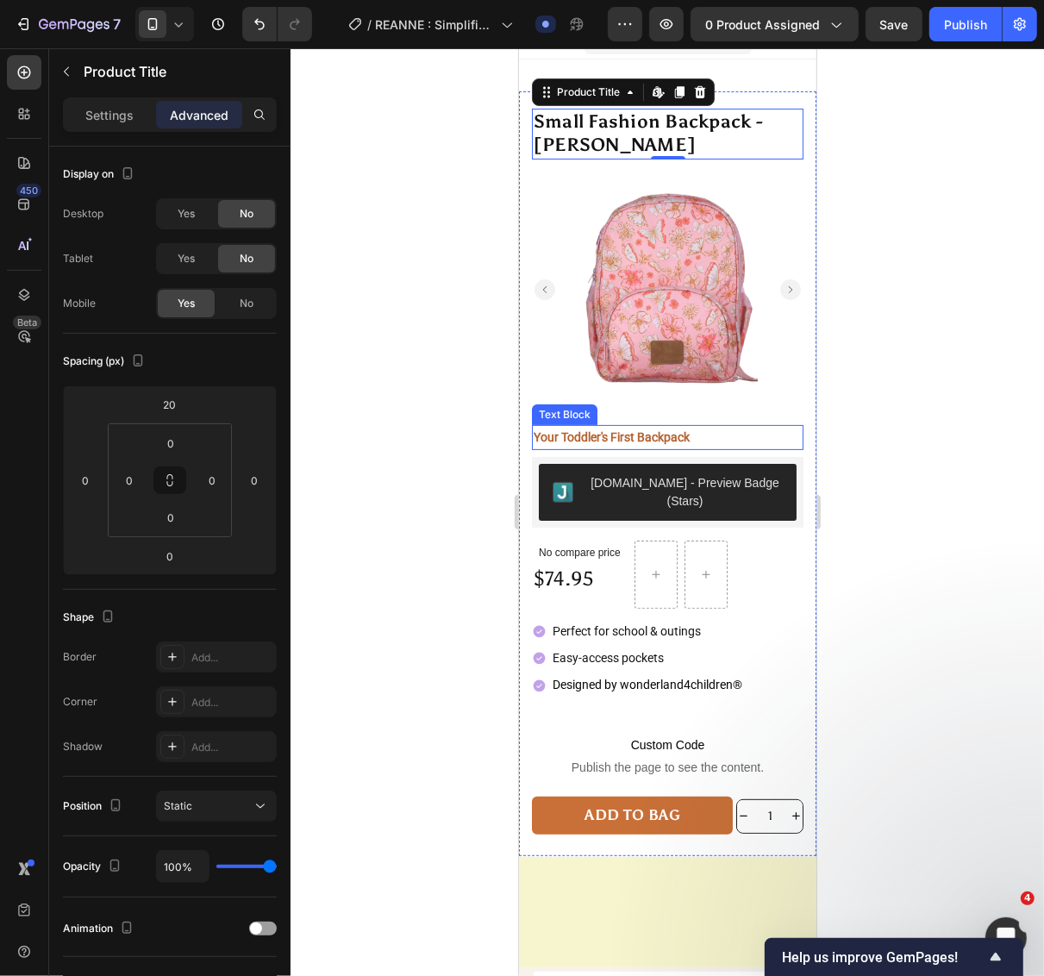
click at [699, 426] on p "Your Toddler's First Backpack" at bounding box center [667, 437] width 268 height 22
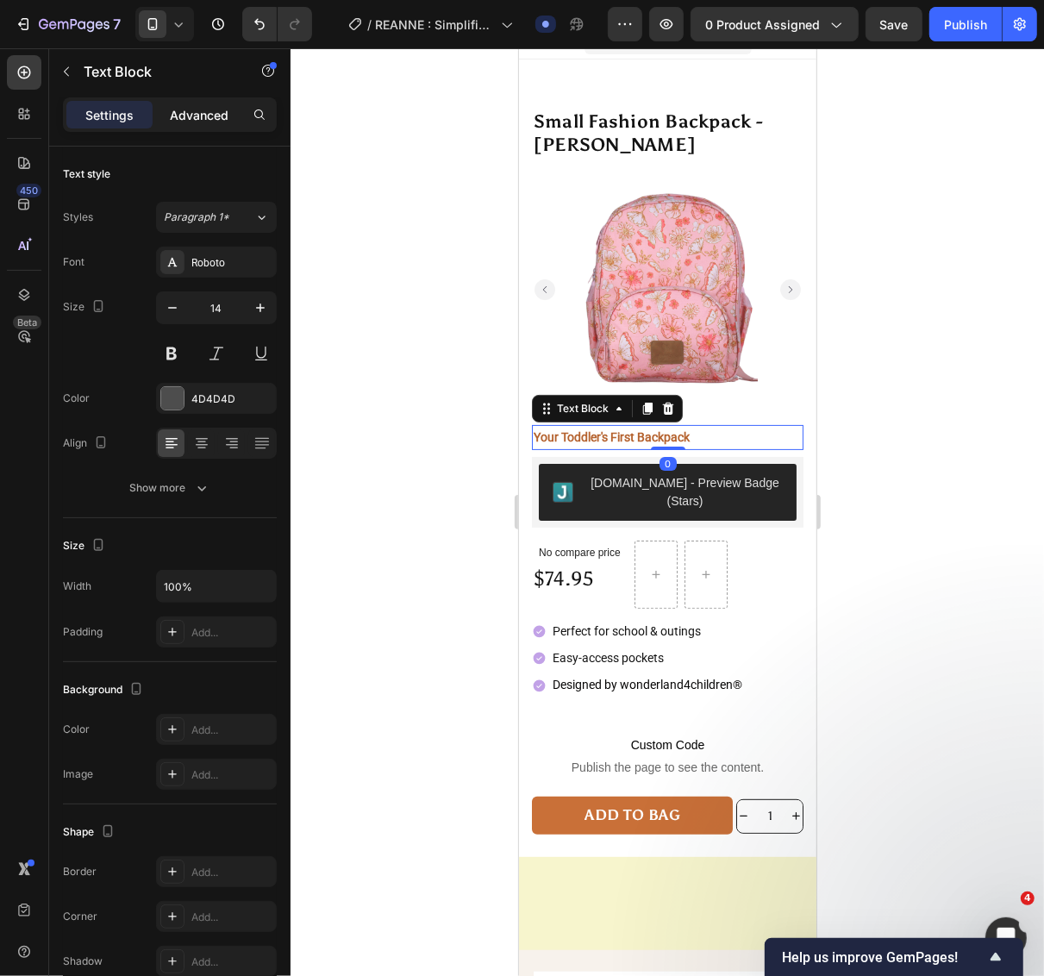
click at [192, 113] on p "Advanced" at bounding box center [199, 115] width 59 height 18
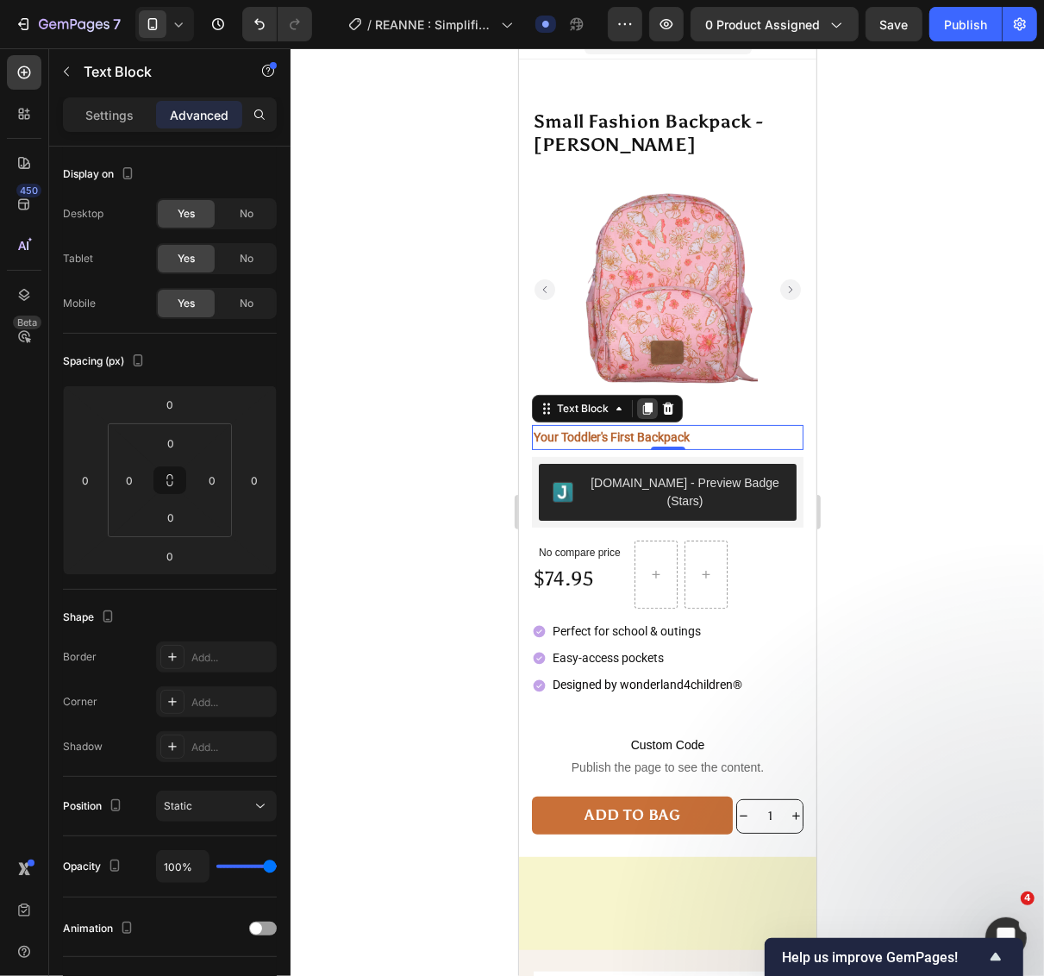
click at [649, 402] on icon at bounding box center [646, 408] width 9 height 12
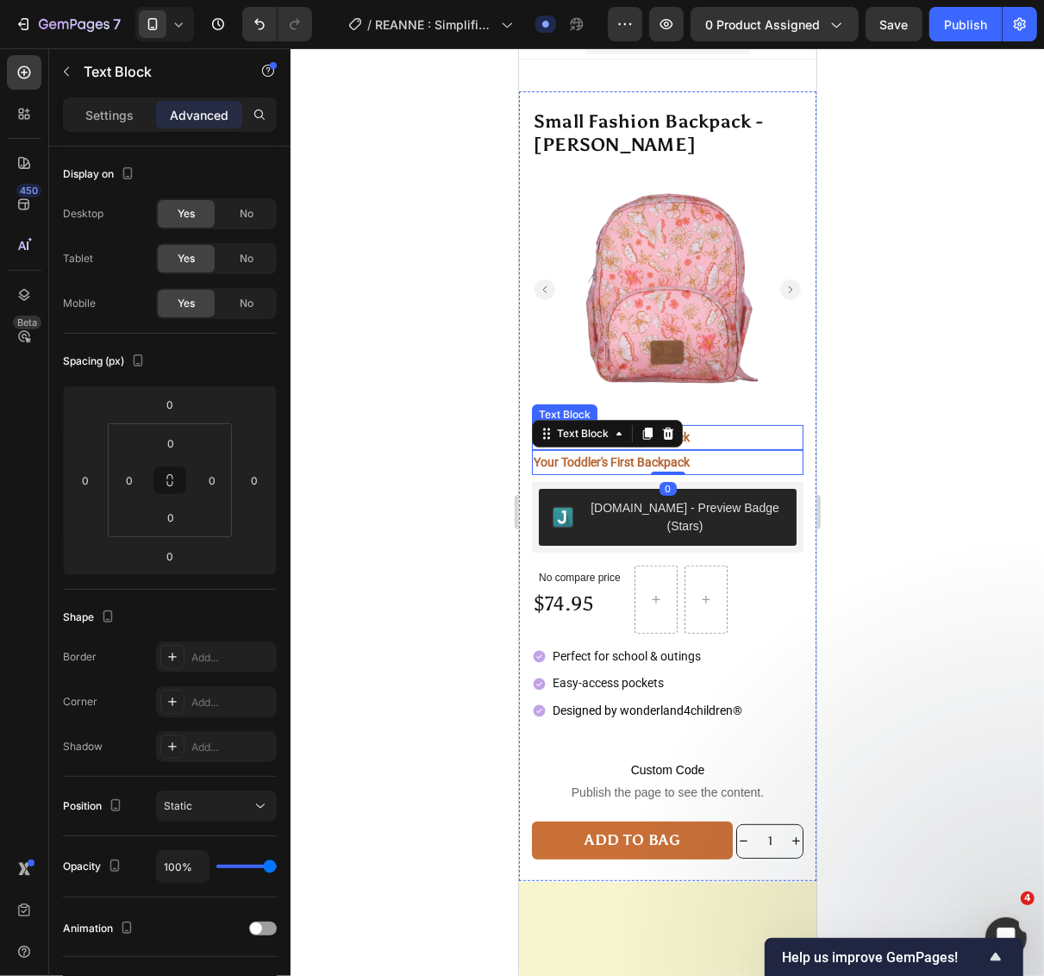
click at [731, 426] on p "Your Toddler's First Backpack" at bounding box center [667, 437] width 268 height 22
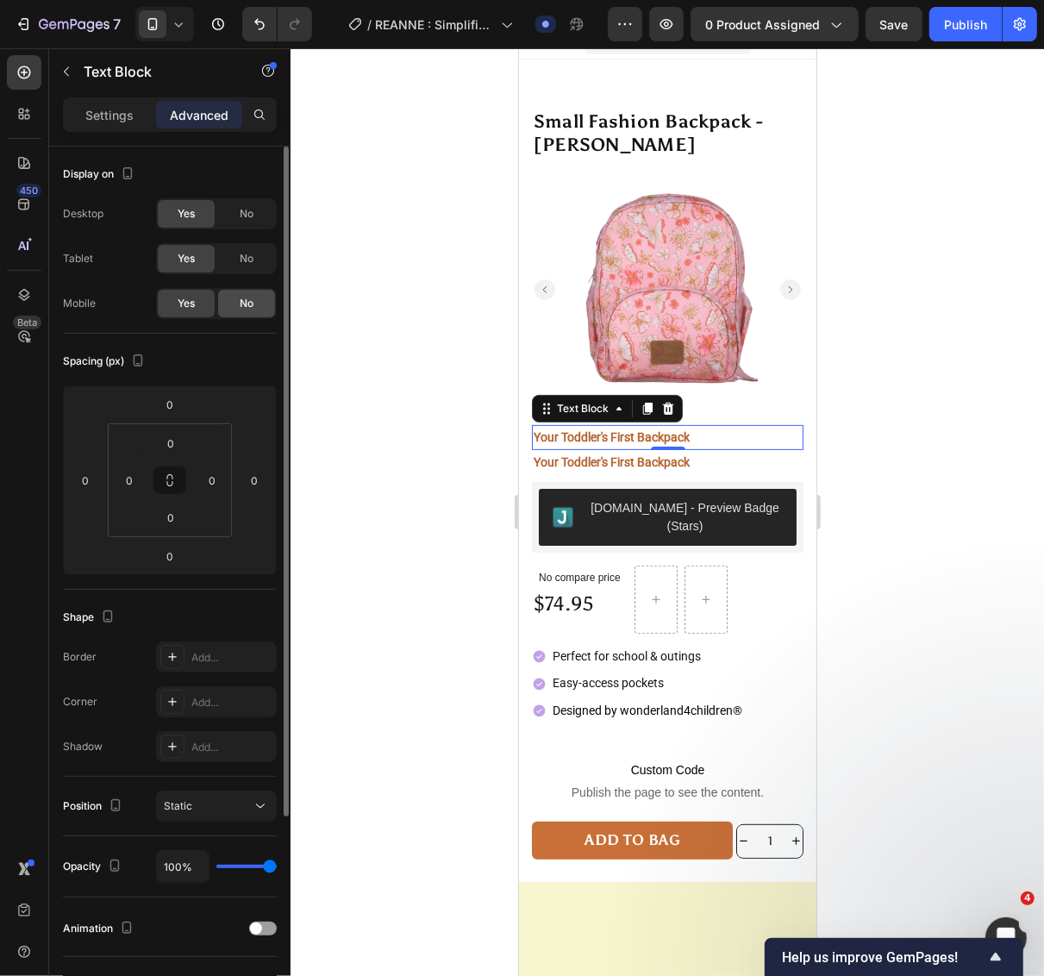
click at [240, 303] on span "No" at bounding box center [247, 304] width 14 height 16
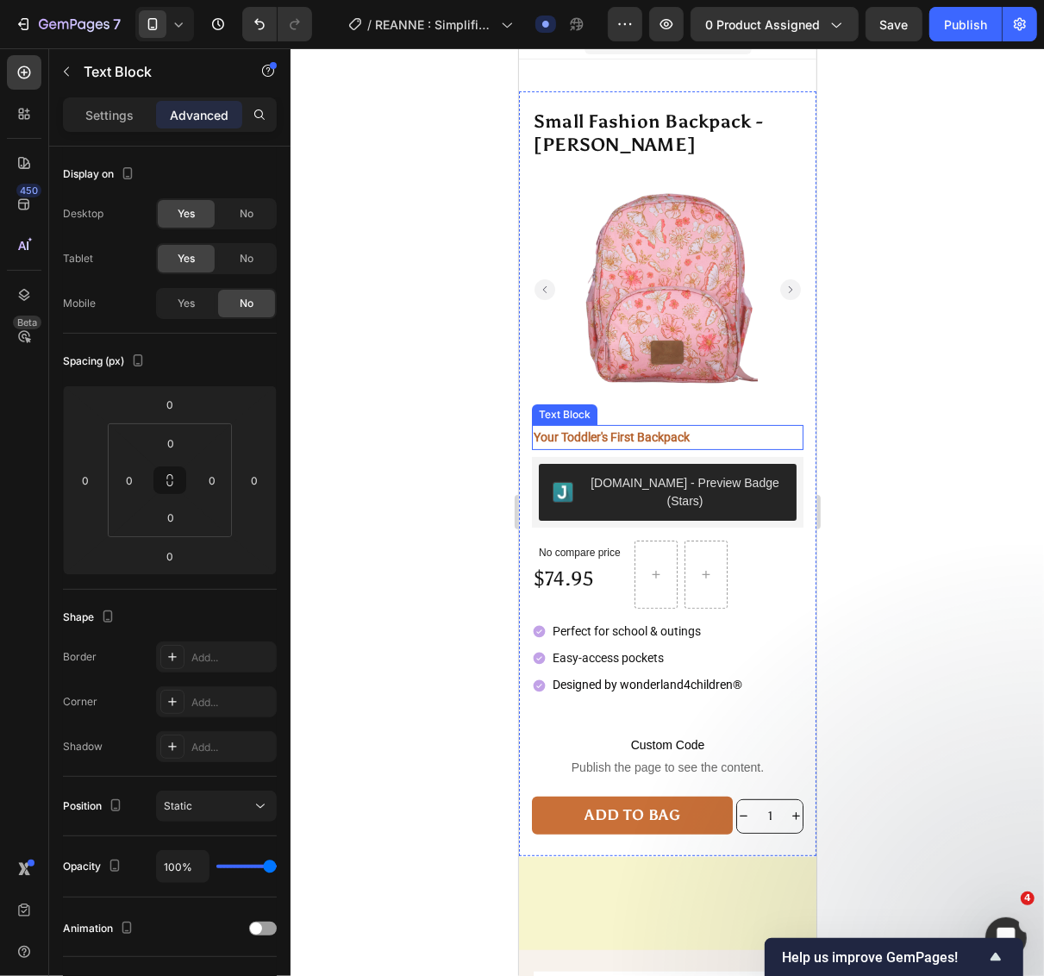
click at [714, 426] on p "Your Toddler's First Backpack" at bounding box center [667, 437] width 268 height 22
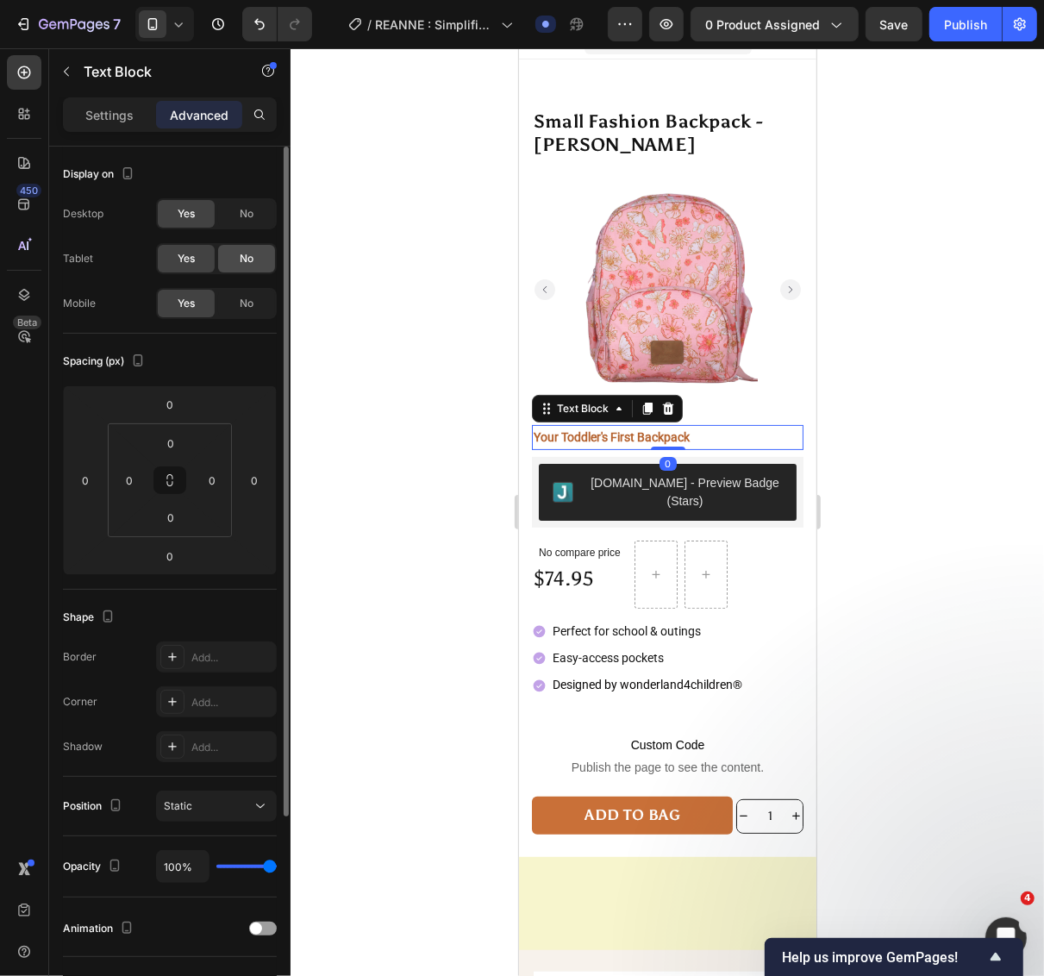
drag, startPoint x: 228, startPoint y: 265, endPoint x: 233, endPoint y: 257, distance: 8.9
click at [229, 265] on div "No" at bounding box center [246, 259] width 57 height 28
click at [247, 213] on span "No" at bounding box center [247, 214] width 14 height 16
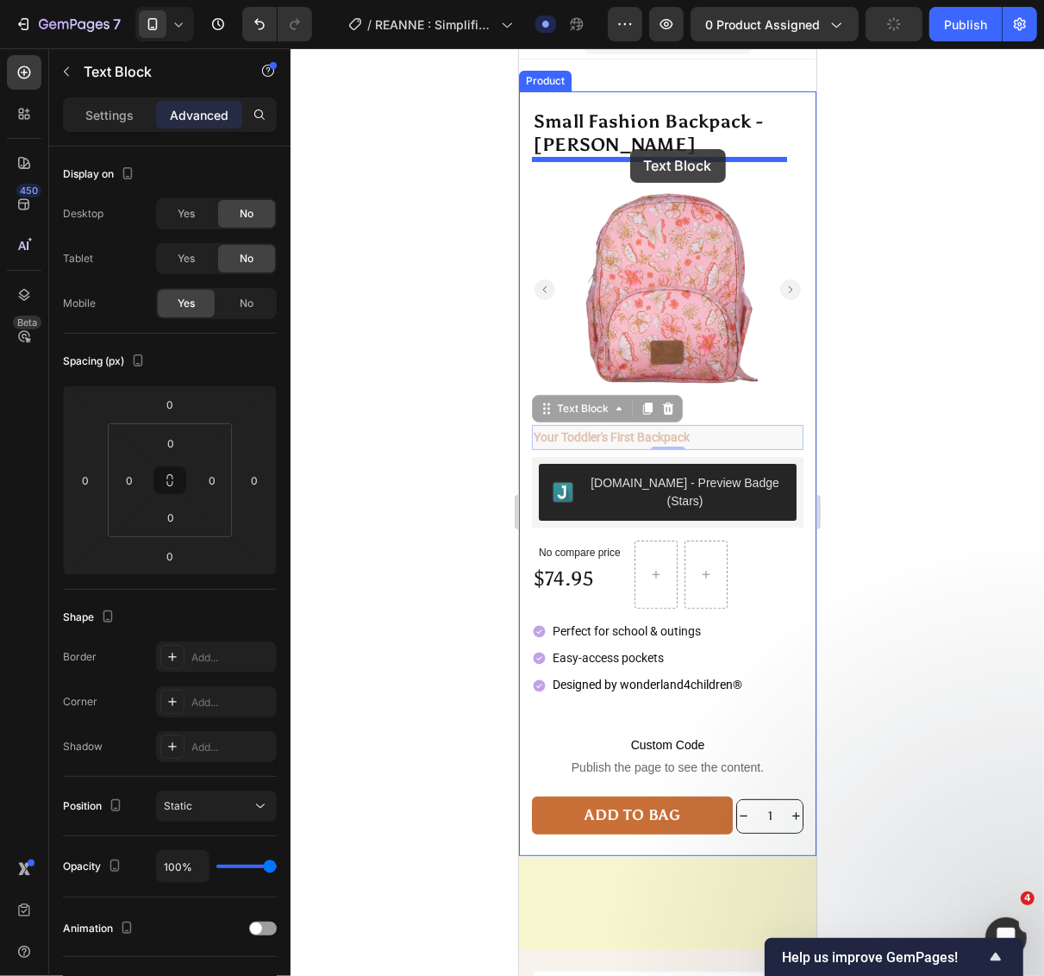
drag, startPoint x: 718, startPoint y: 413, endPoint x: 629, endPoint y: 148, distance: 279.1
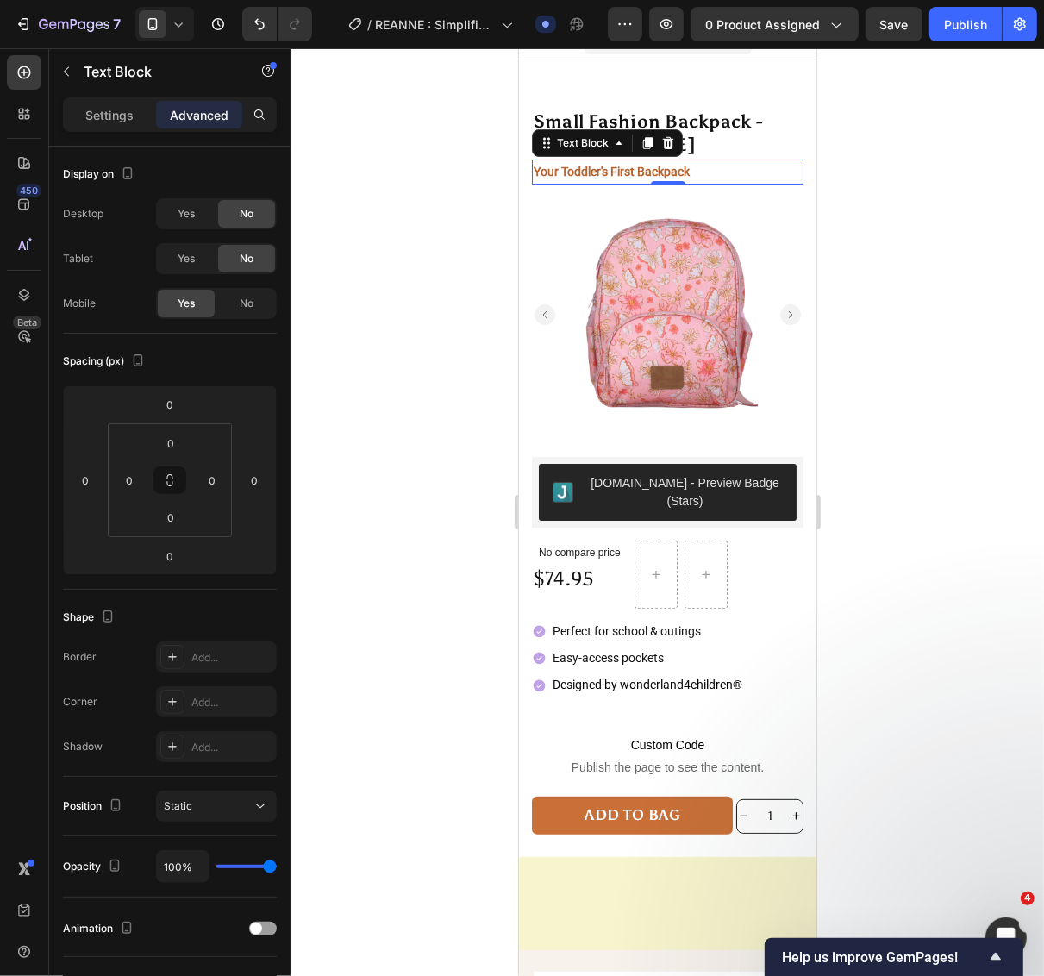
click at [914, 291] on div at bounding box center [666, 512] width 753 height 928
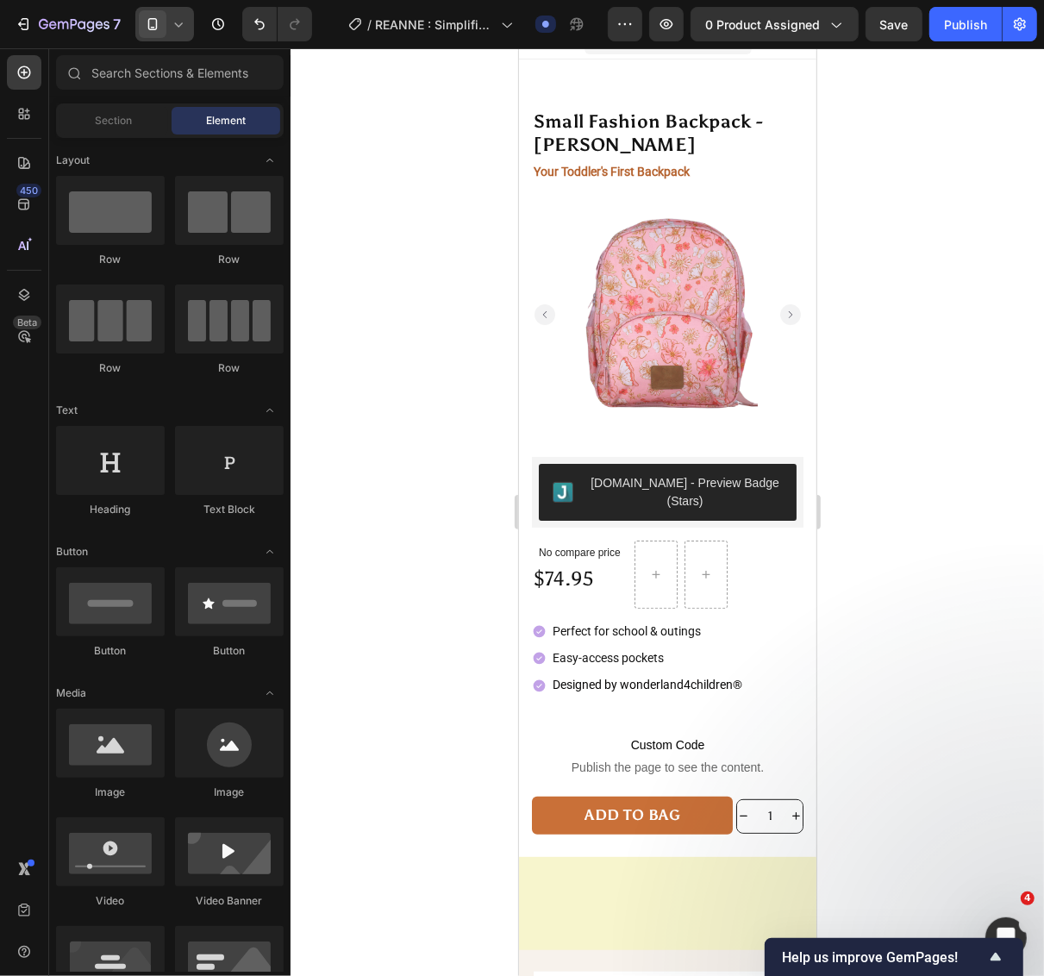
click at [166, 14] on div at bounding box center [164, 24] width 59 height 34
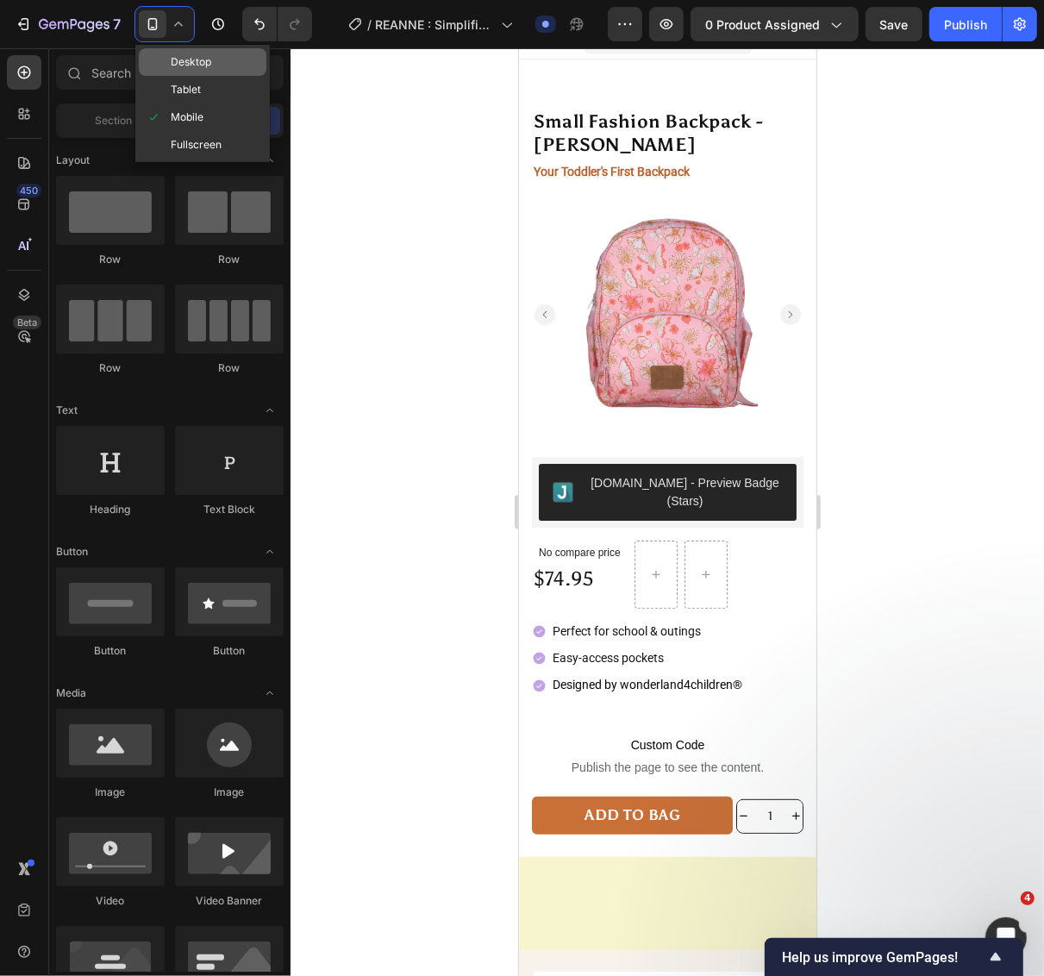
click at [183, 65] on span "Desktop" at bounding box center [191, 61] width 41 height 17
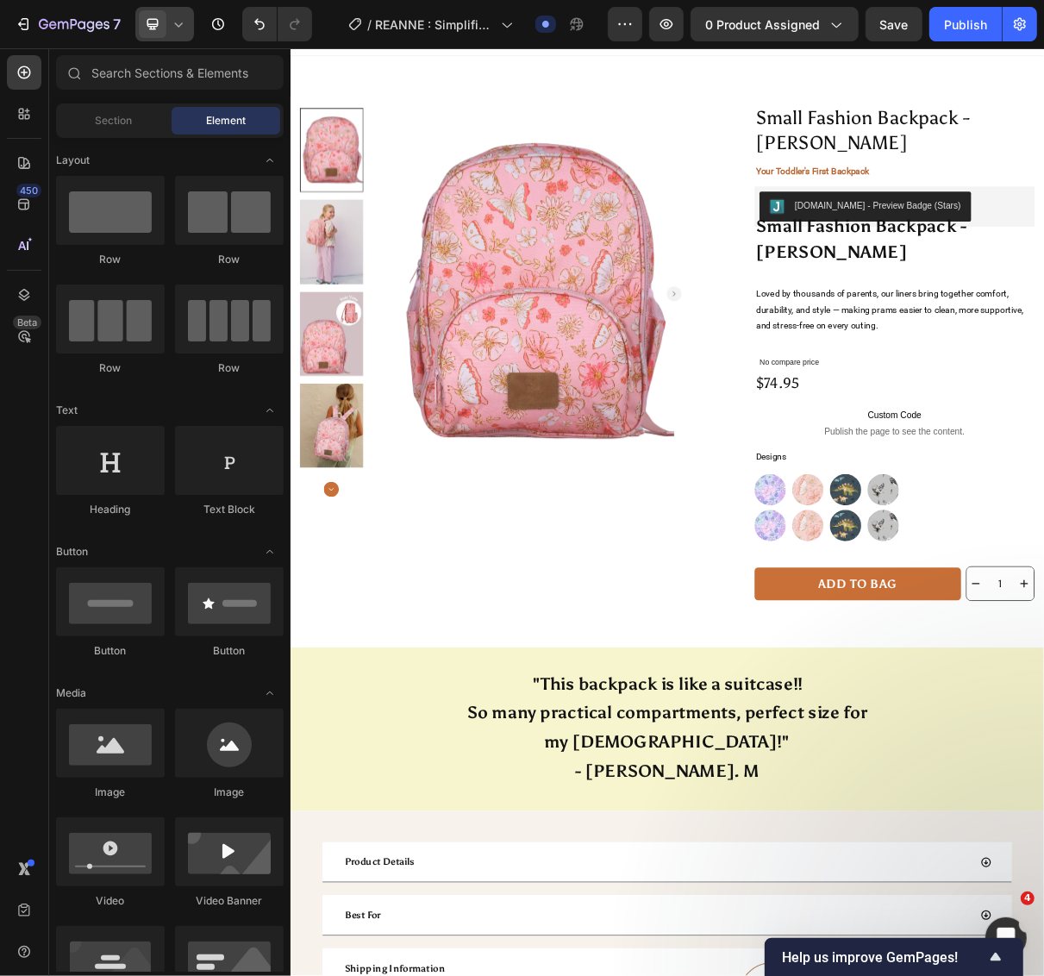
click at [181, 33] on div at bounding box center [164, 24] width 59 height 34
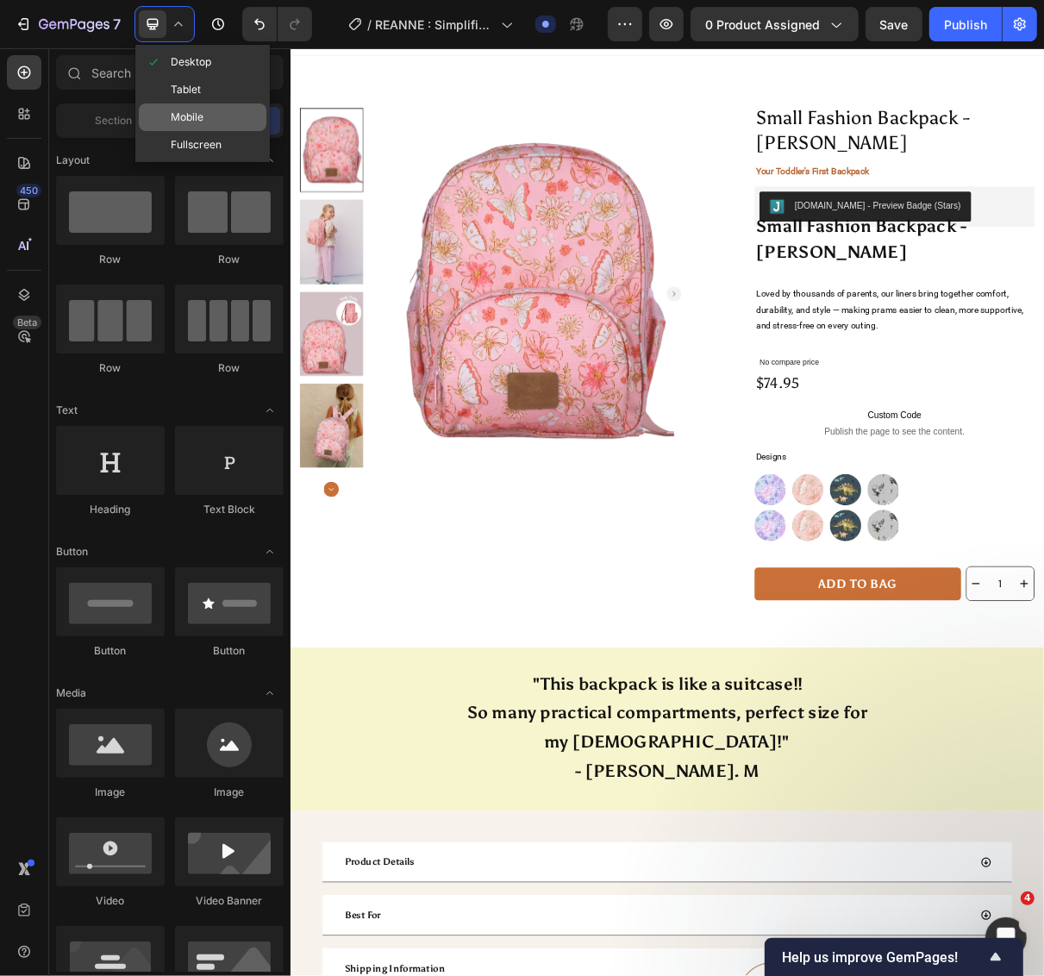
drag, startPoint x: 200, startPoint y: 112, endPoint x: 404, endPoint y: 58, distance: 211.4
click at [200, 112] on span "Mobile" at bounding box center [187, 117] width 33 height 17
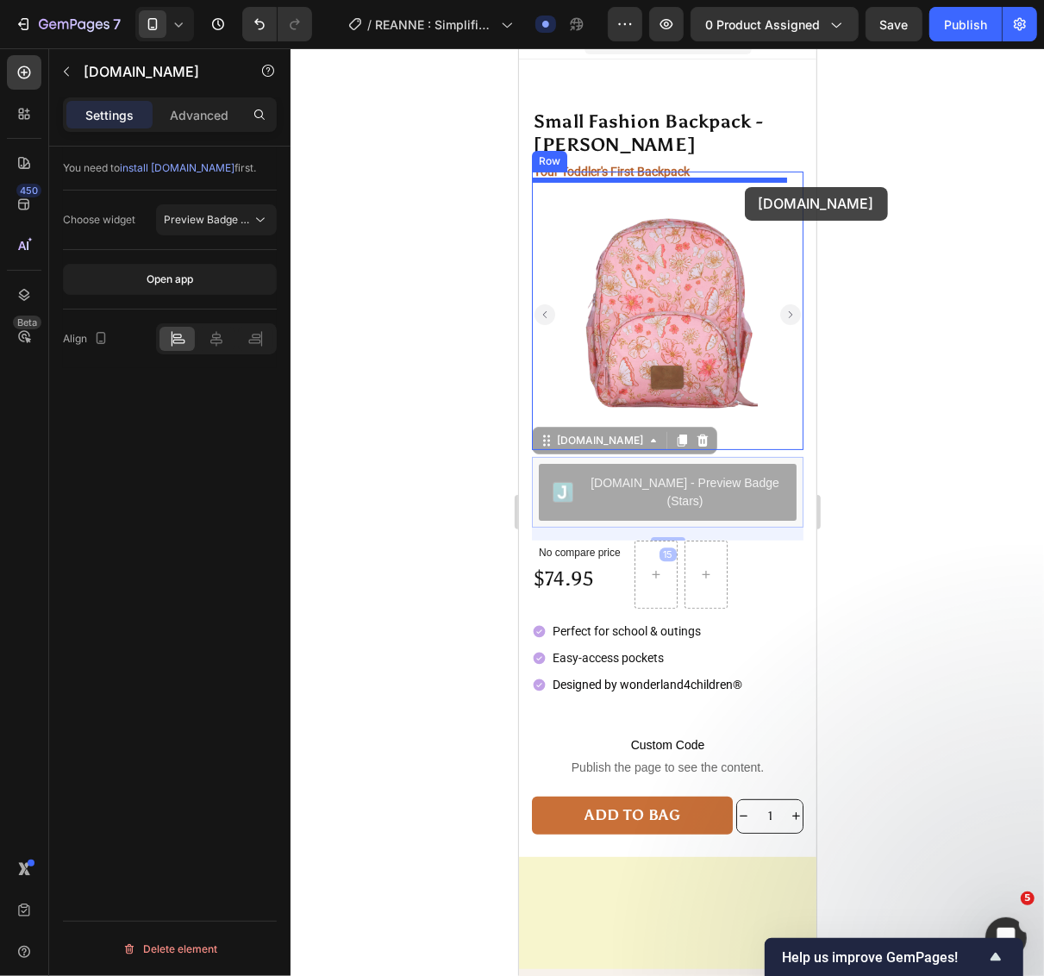
drag, startPoint x: 784, startPoint y: 496, endPoint x: 744, endPoint y: 186, distance: 312.1
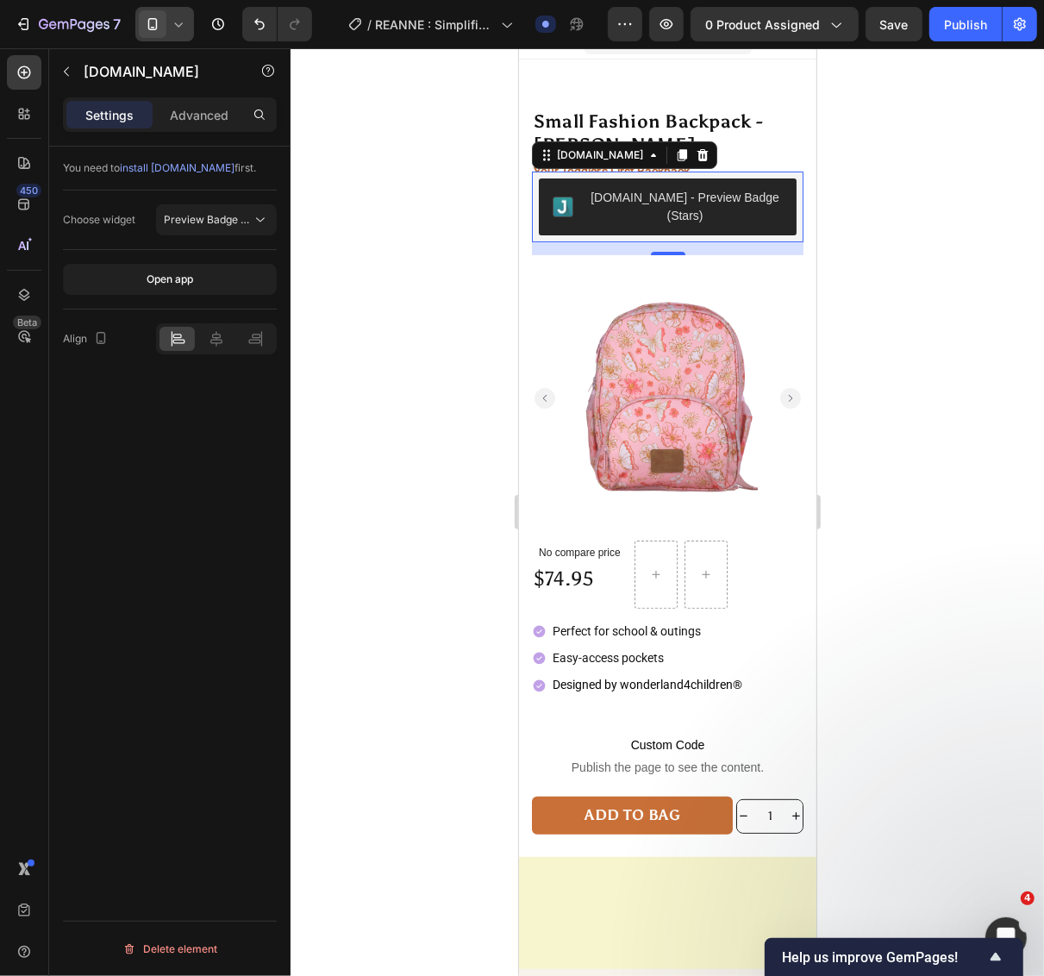
click at [175, 33] on div at bounding box center [164, 24] width 59 height 34
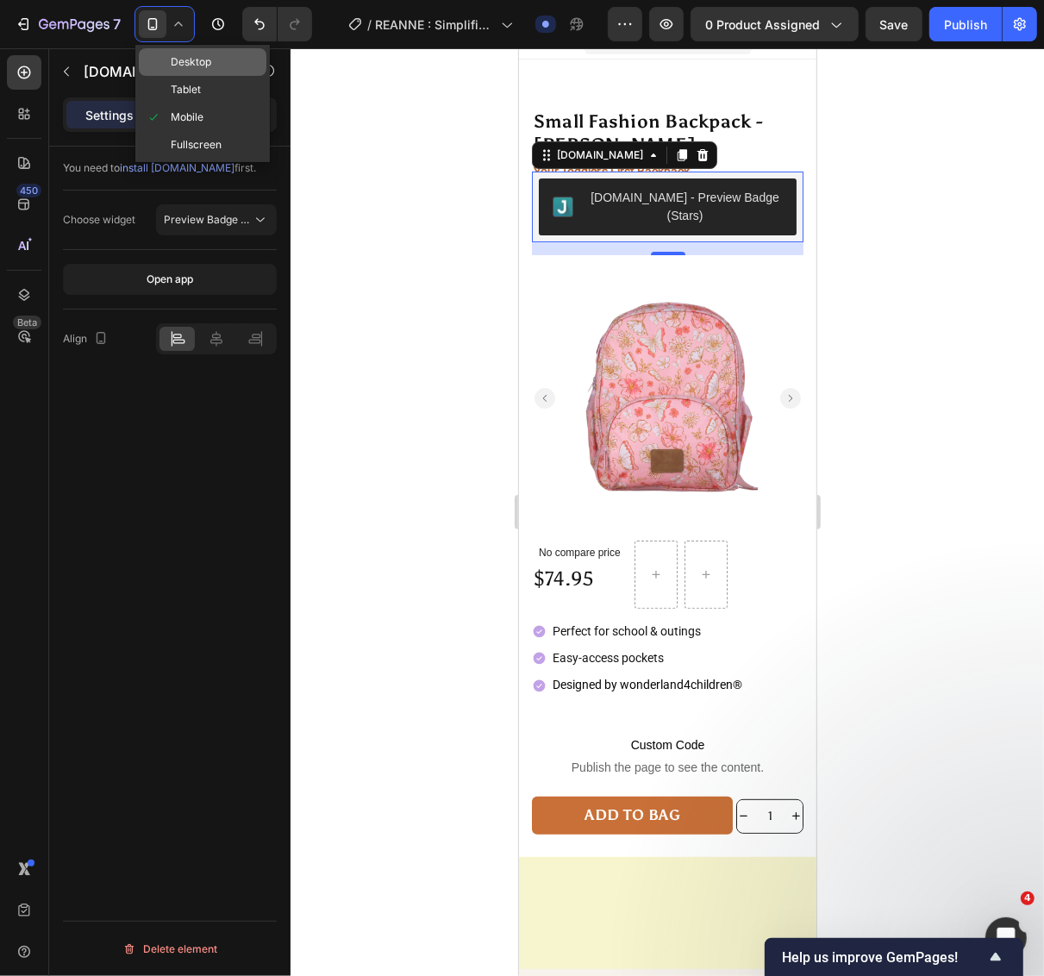
click at [169, 67] on span at bounding box center [158, 62] width 25 height 14
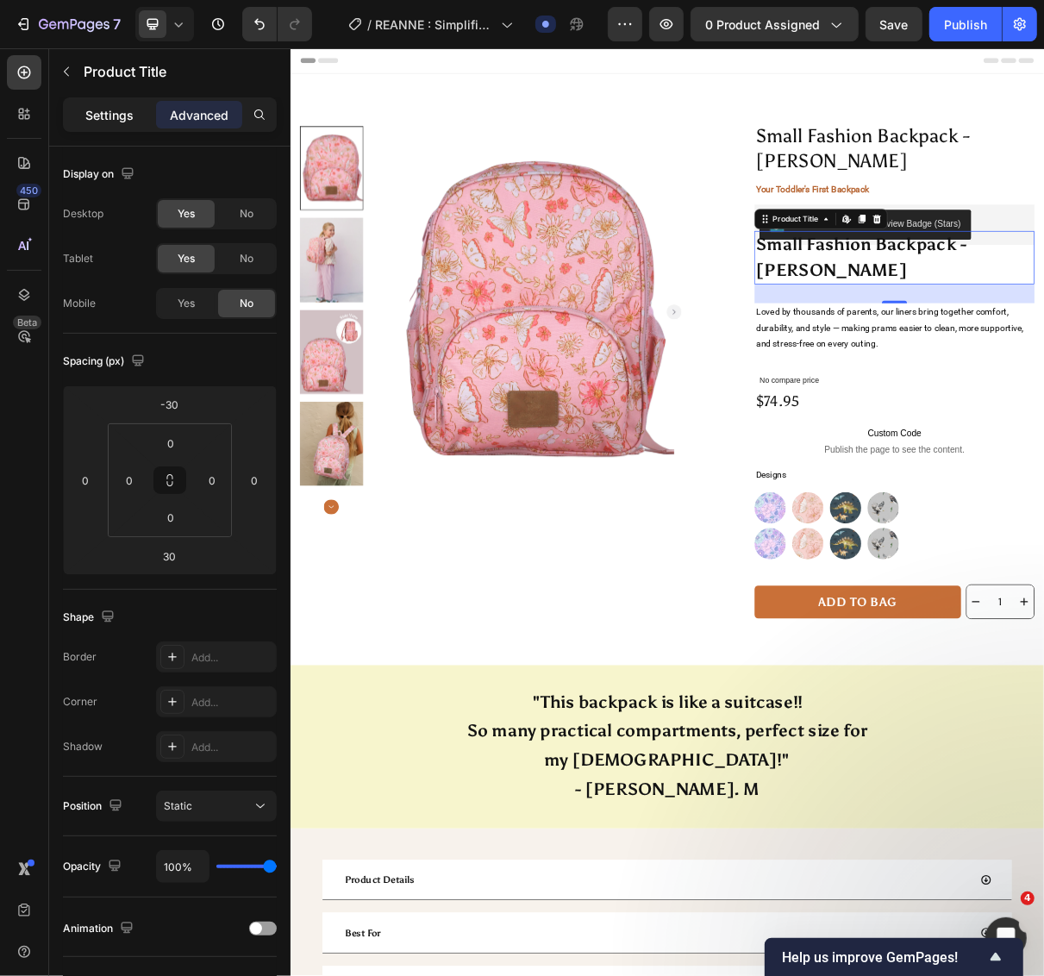
click at [122, 115] on p "Settings" at bounding box center [109, 115] width 48 height 18
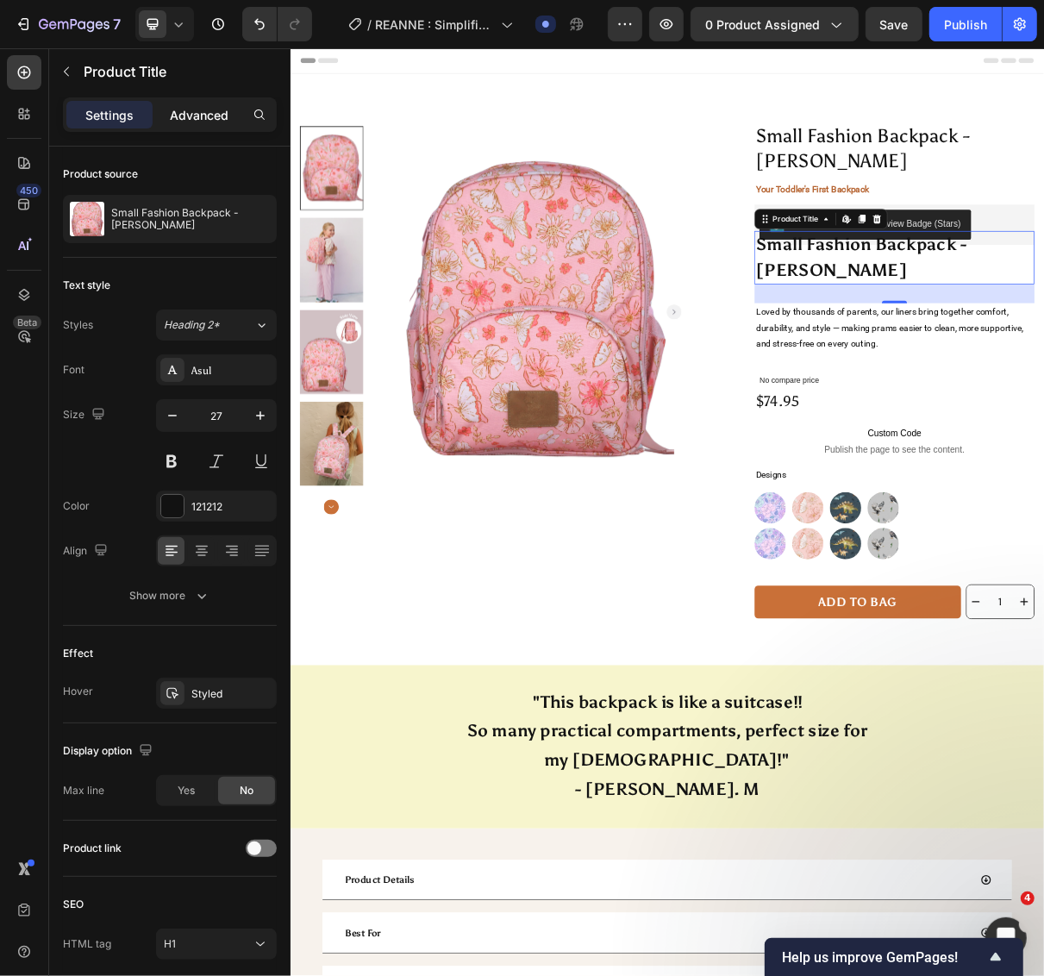
click at [203, 116] on p "Advanced" at bounding box center [199, 115] width 59 height 18
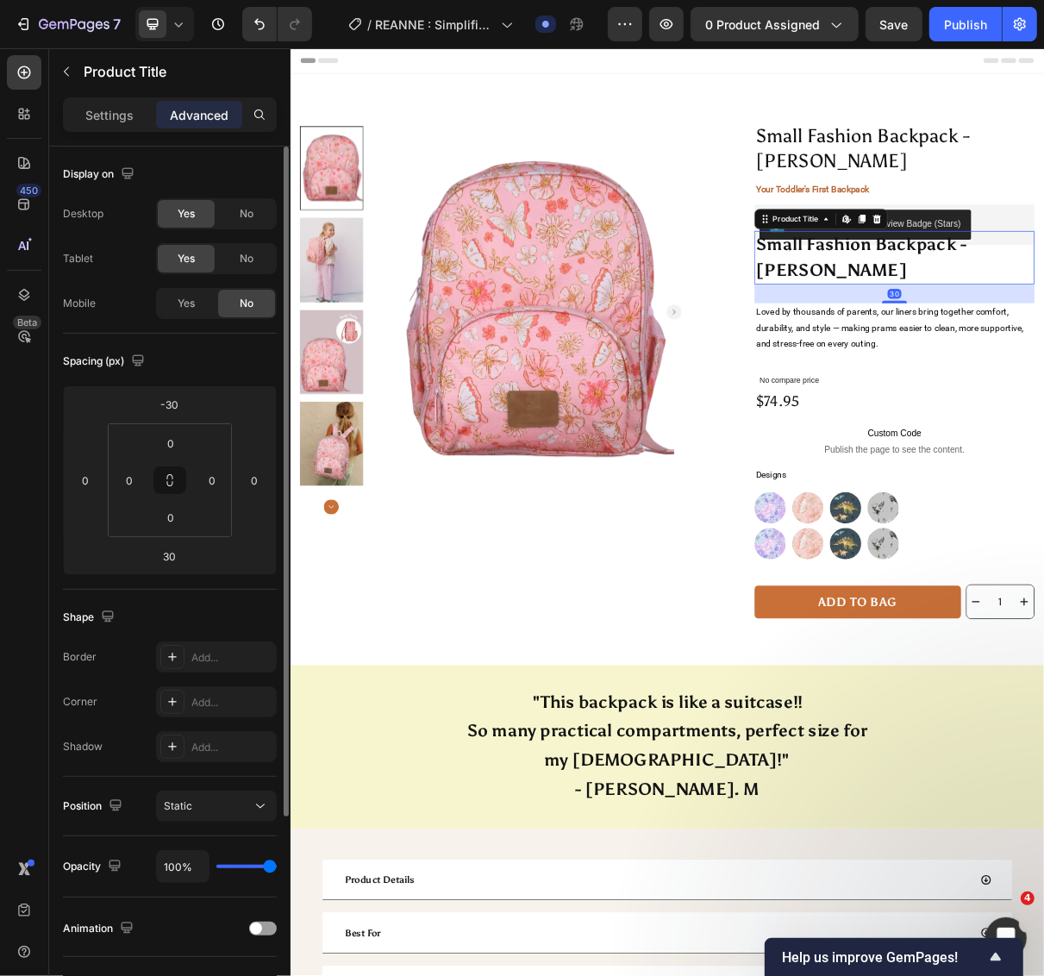
click at [208, 263] on div "Yes" at bounding box center [186, 259] width 57 height 28
click at [198, 293] on div "Yes" at bounding box center [186, 304] width 57 height 28
click at [199, 254] on div "Yes" at bounding box center [186, 259] width 57 height 28
click at [243, 253] on span "No" at bounding box center [247, 259] width 14 height 16
click at [251, 213] on span "No" at bounding box center [247, 214] width 14 height 16
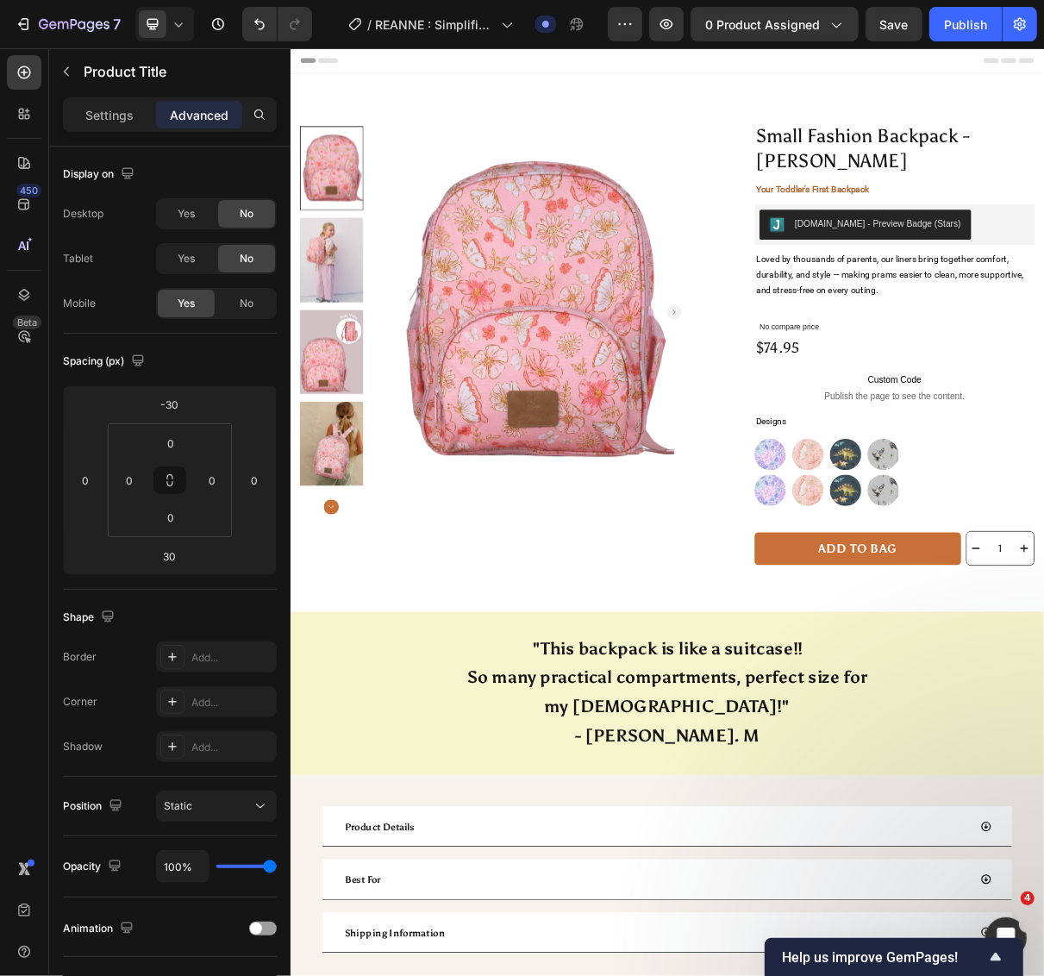
click at [178, 26] on icon at bounding box center [179, 24] width 8 height 4
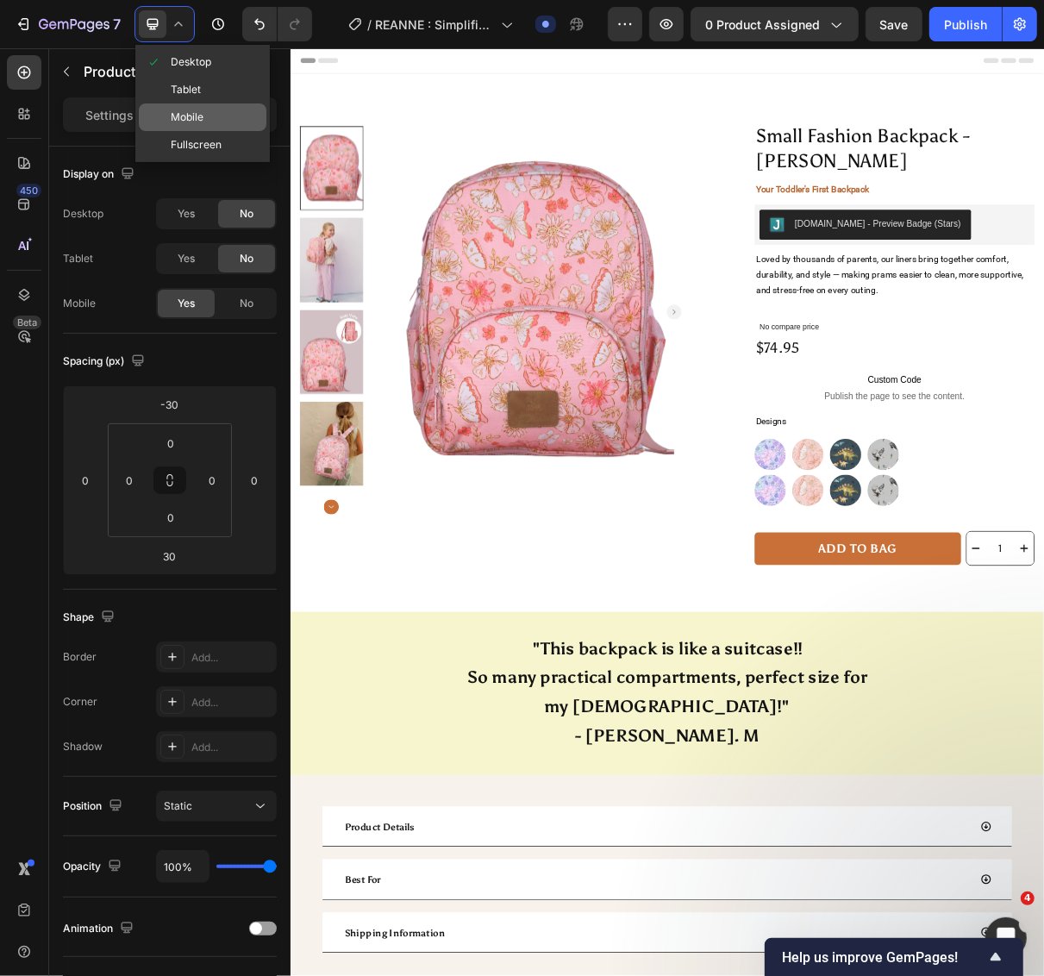
click at [190, 109] on span "Mobile" at bounding box center [187, 117] width 33 height 17
type input "20"
type input "0"
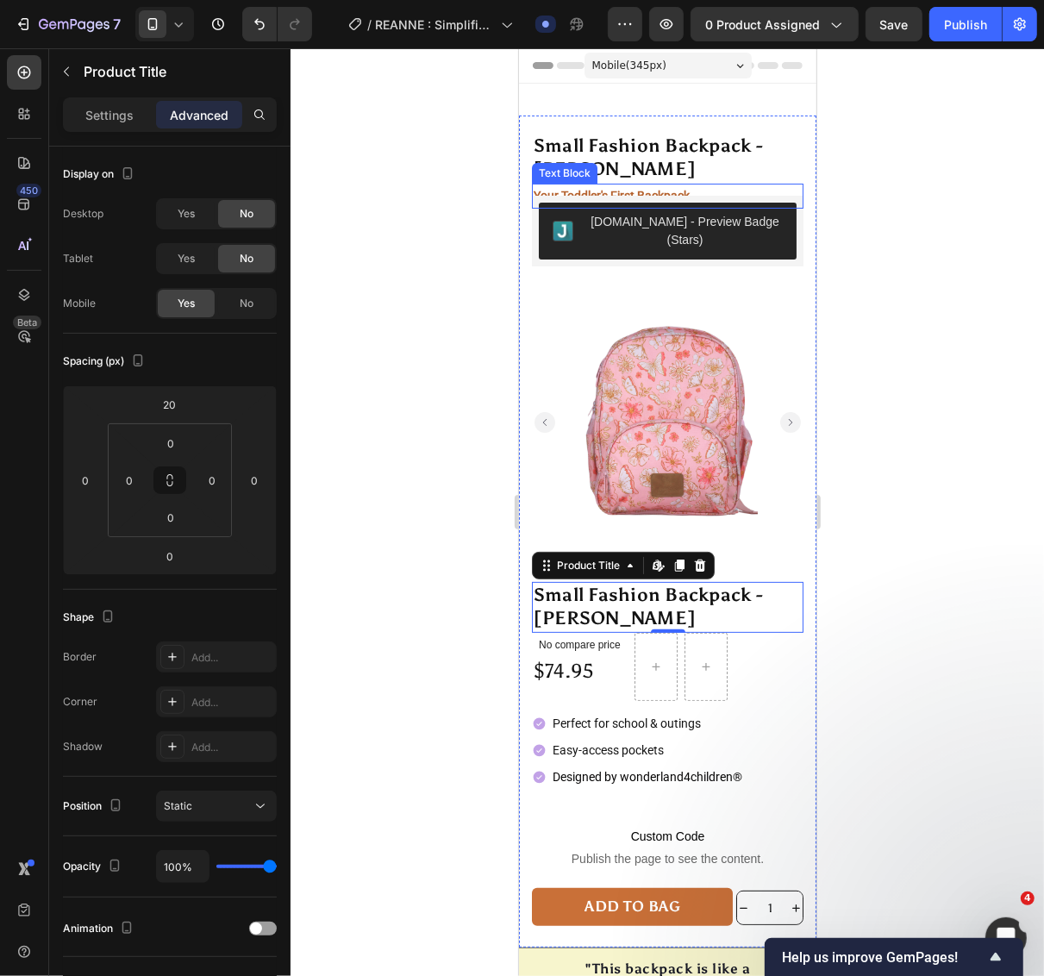
click at [709, 185] on p "Your Toddler's First Backpack" at bounding box center [667, 195] width 268 height 22
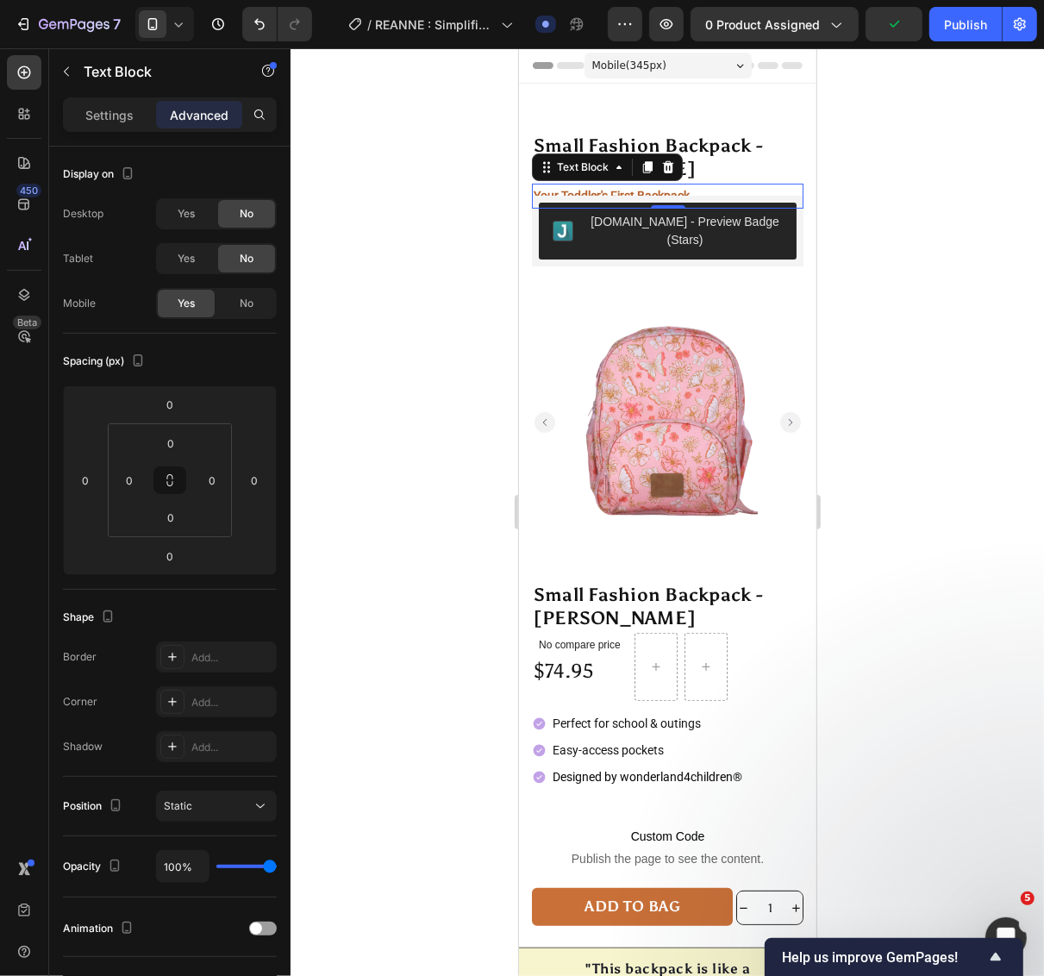
click at [707, 189] on p "Your Toddler's First Backpack" at bounding box center [667, 195] width 268 height 22
click at [746, 168] on h1 "Small Fashion Backpack - ALICIA" at bounding box center [667, 157] width 272 height 51
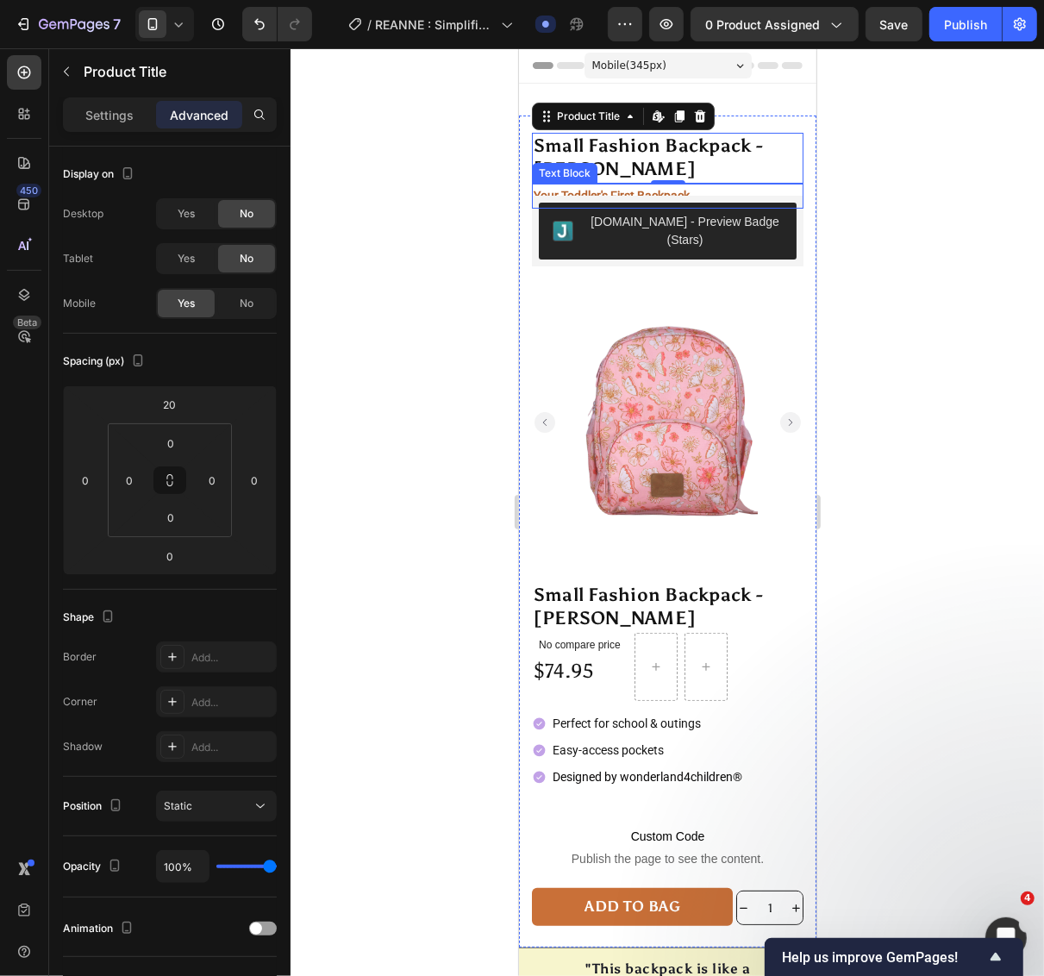
click at [708, 186] on p "Your Toddler's First Backpack" at bounding box center [667, 195] width 268 height 22
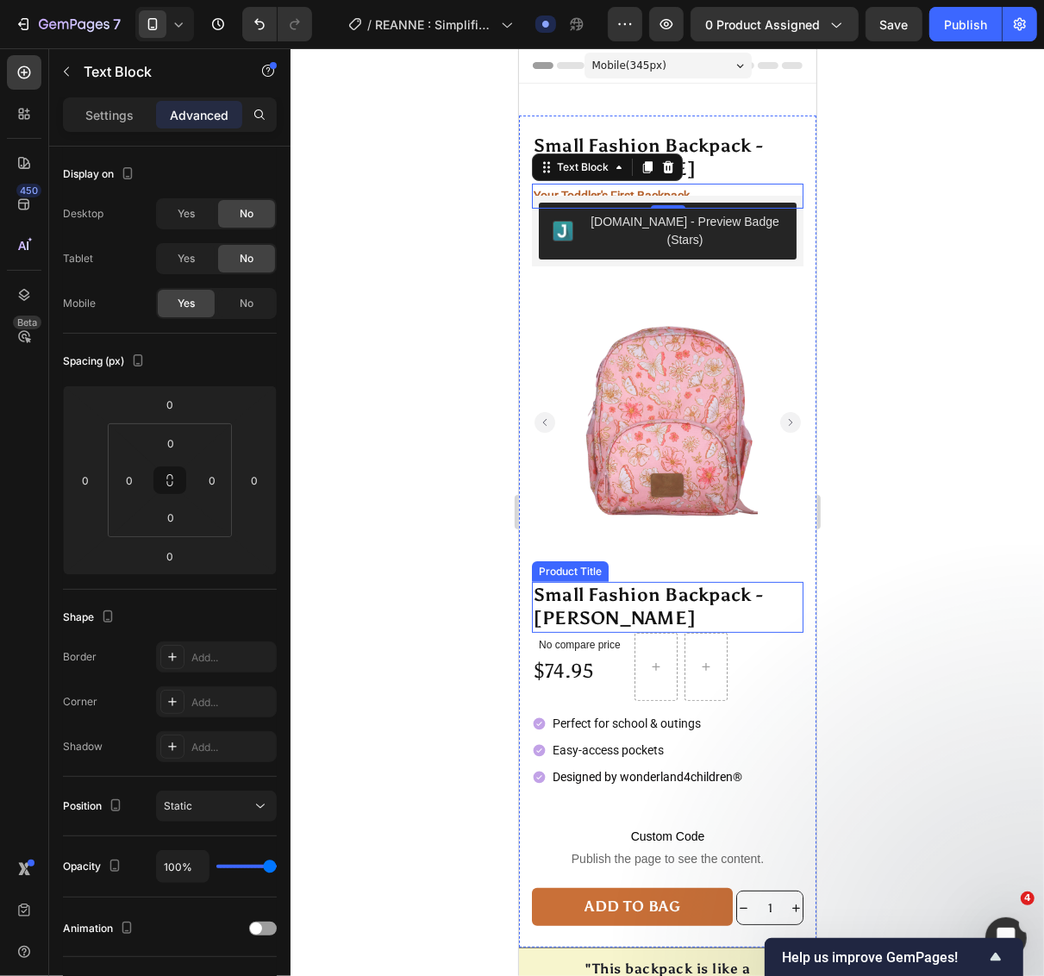
click at [703, 588] on h1 "Small Fashion Backpack - ALICIA" at bounding box center [667, 606] width 272 height 51
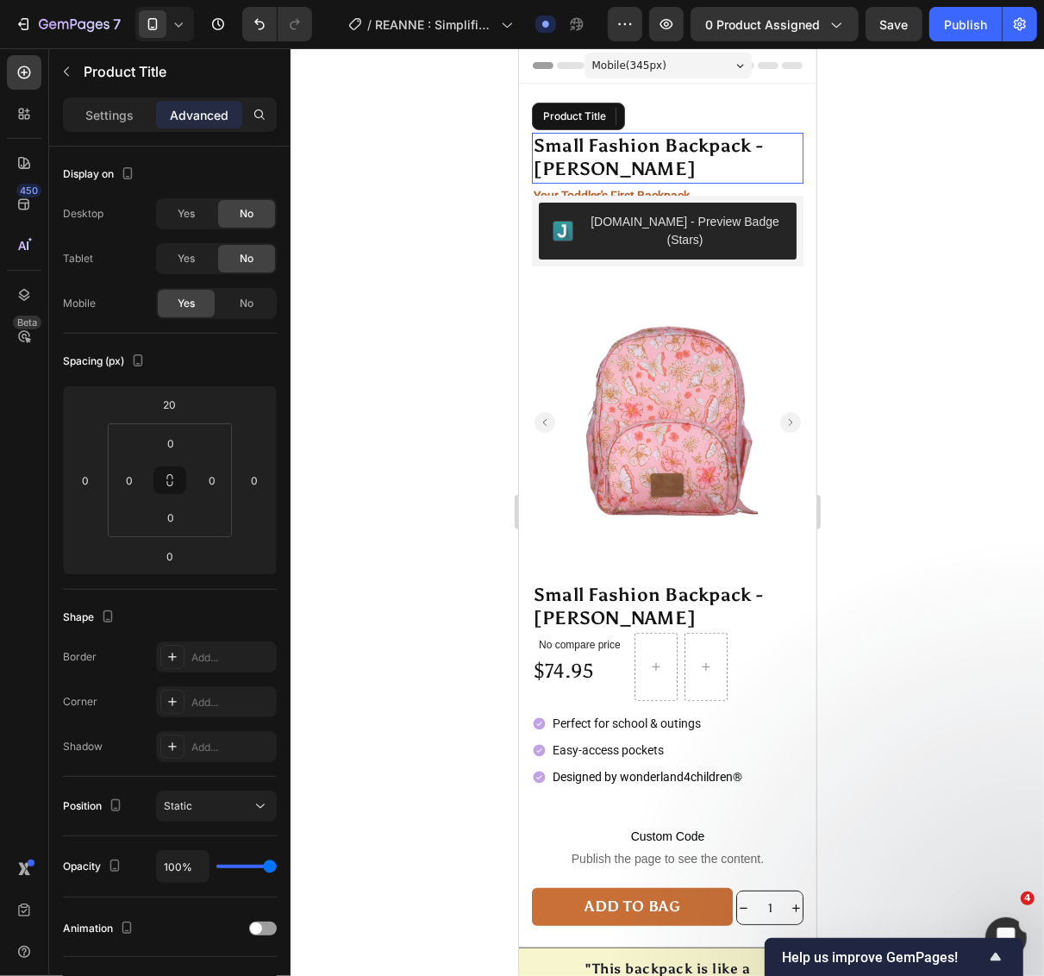
click at [690, 170] on h1 "Small Fashion Backpack - ALICIA" at bounding box center [667, 157] width 272 height 51
click at [697, 121] on icon at bounding box center [699, 115] width 11 height 12
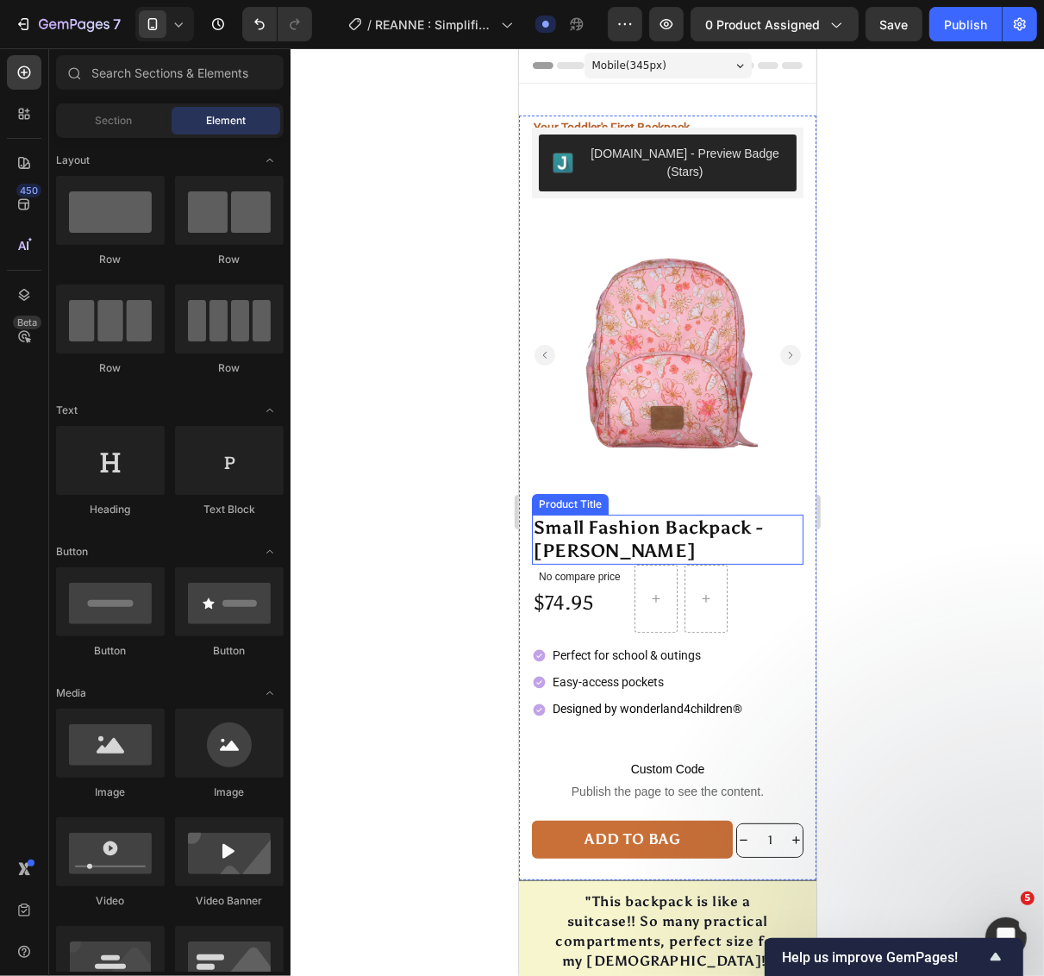
click at [725, 515] on h1 "Small Fashion Backpack - ALICIA" at bounding box center [667, 539] width 272 height 51
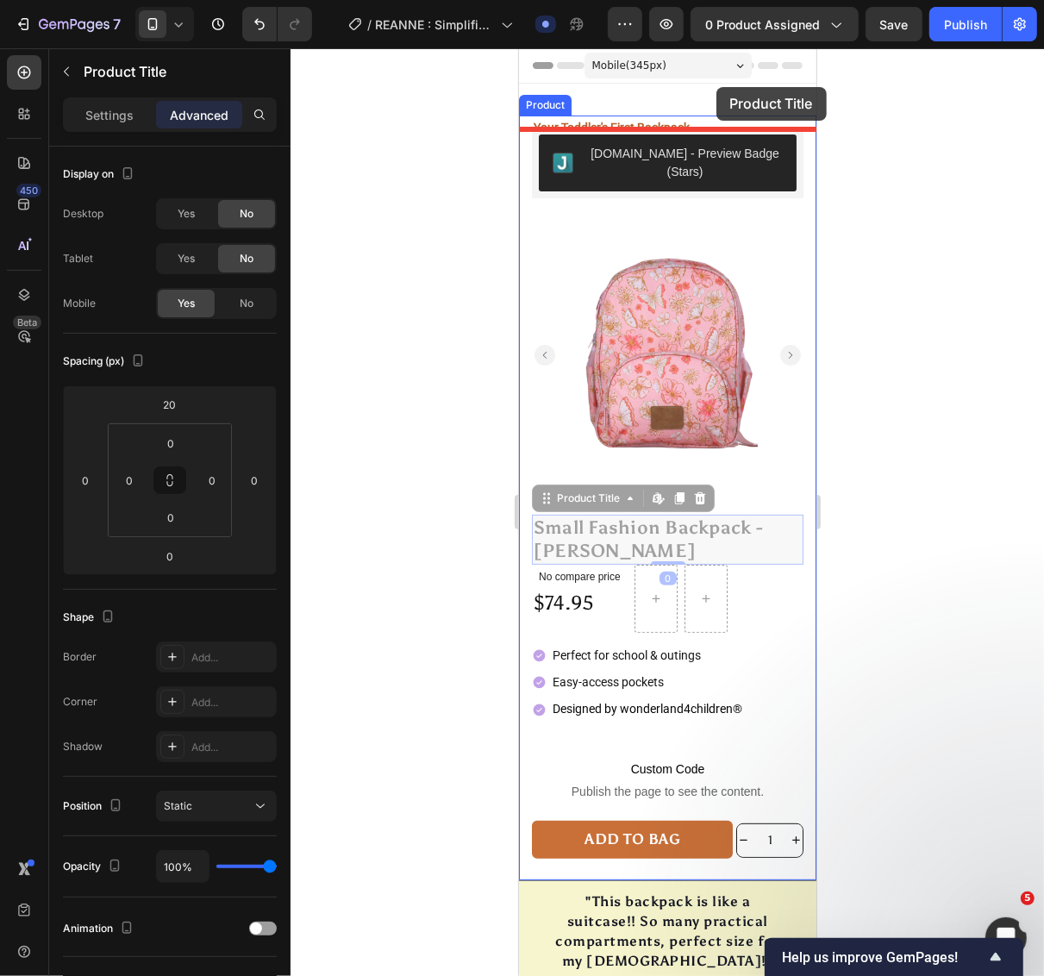
drag, startPoint x: 725, startPoint y: 516, endPoint x: 715, endPoint y: 86, distance: 430.2
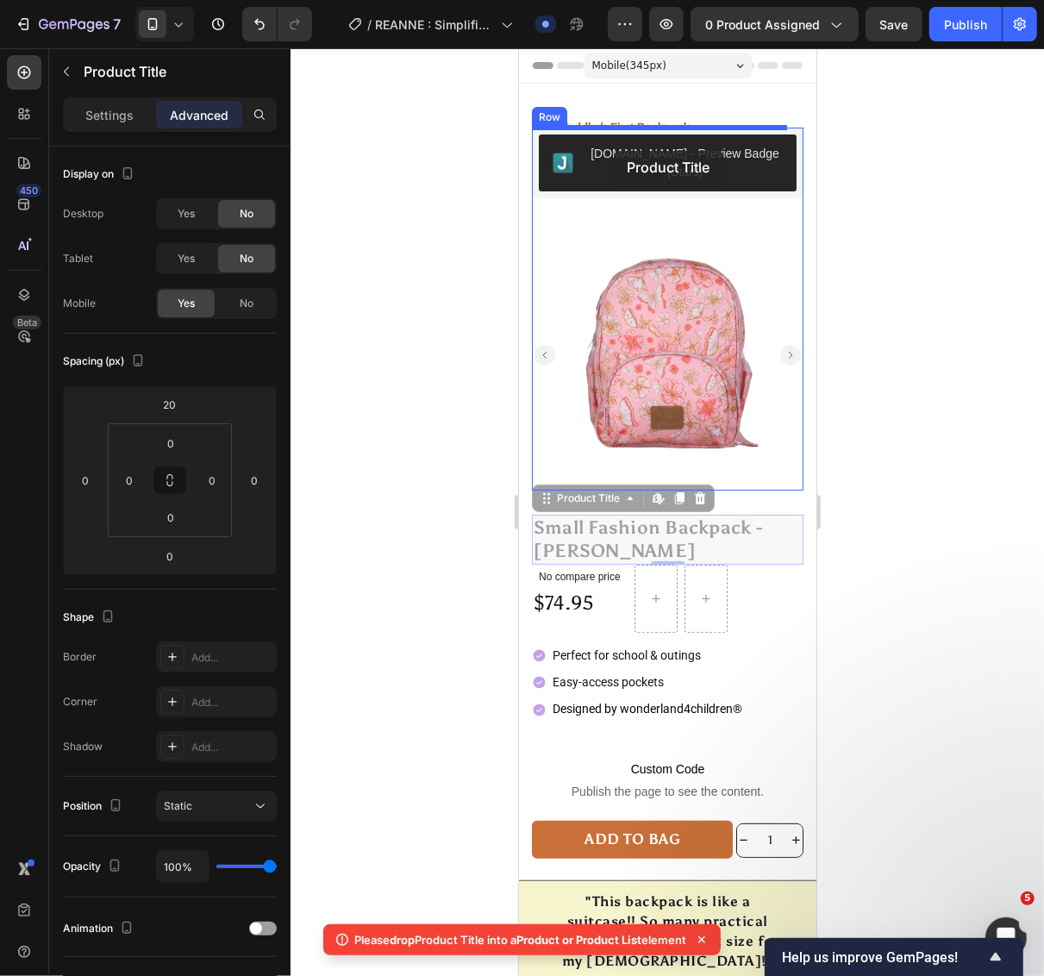
drag, startPoint x: 753, startPoint y: 526, endPoint x: 613, endPoint y: 150, distance: 400.9
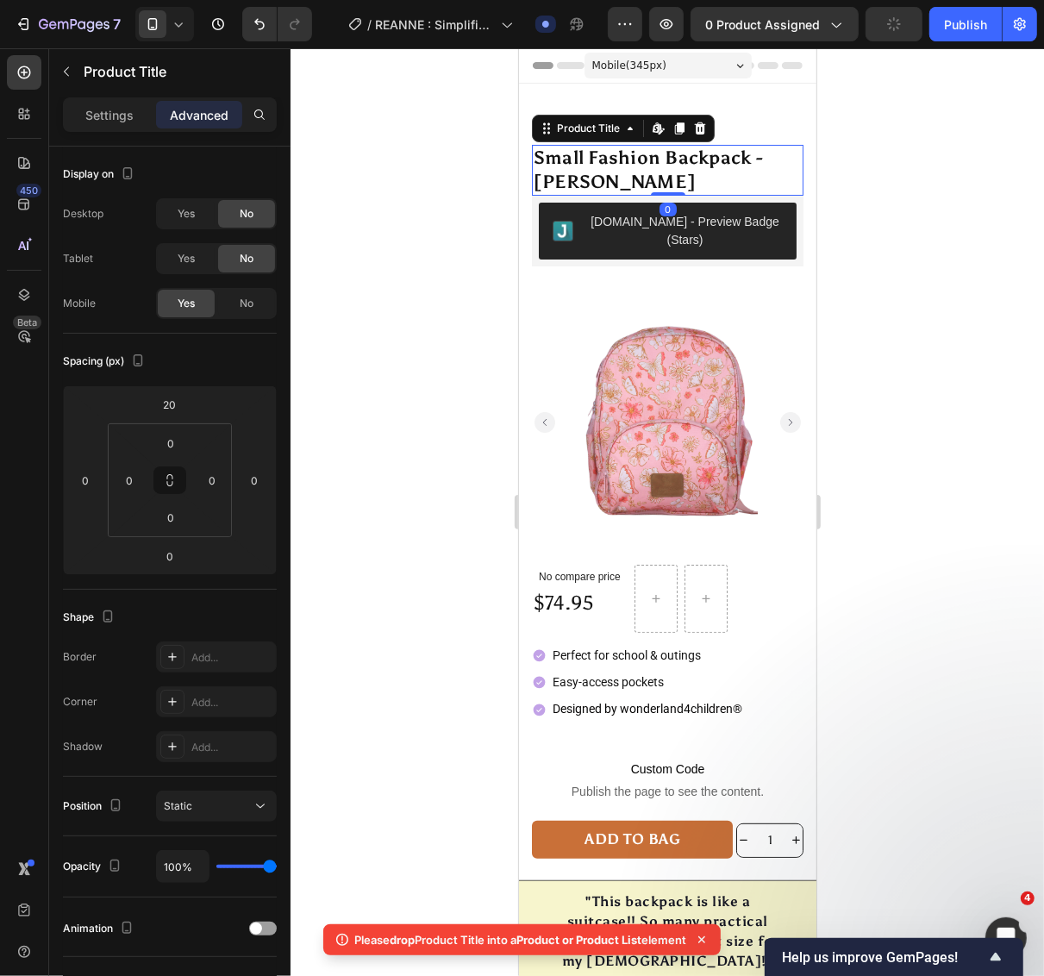
click at [920, 291] on div at bounding box center [666, 512] width 753 height 928
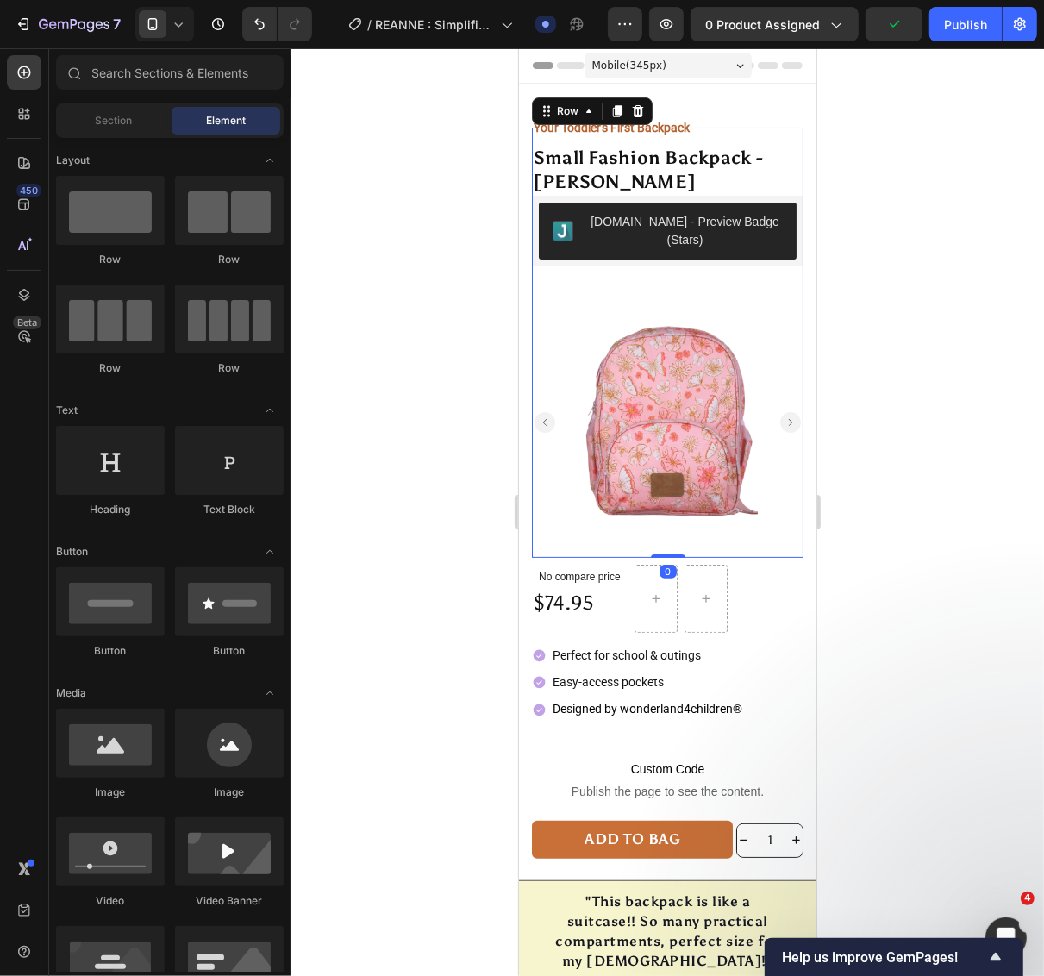
click at [680, 129] on div "Small Fashion Backpack - ALICIA Product Title Judge.me - Preview Badge (Stars) …" at bounding box center [667, 342] width 272 height 430
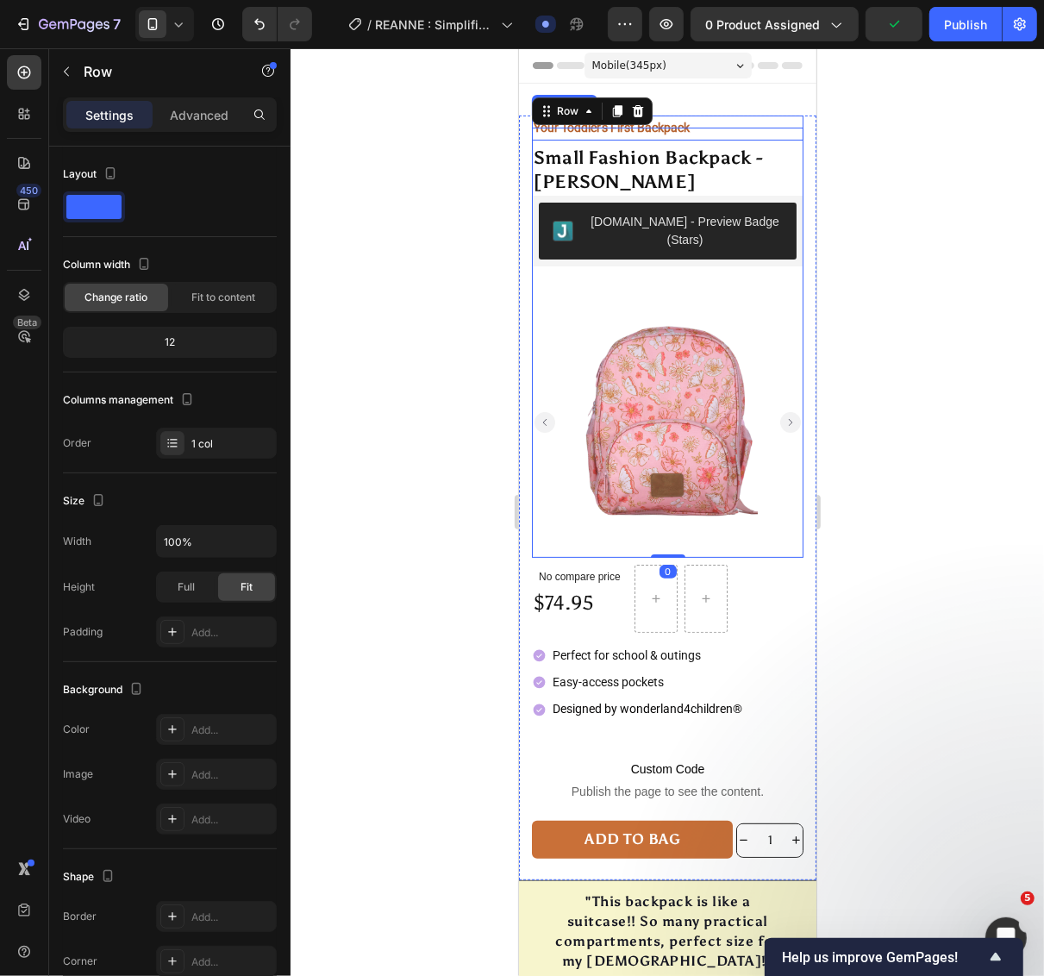
click at [692, 118] on p "Your Toddler's First Backpack" at bounding box center [667, 127] width 268 height 22
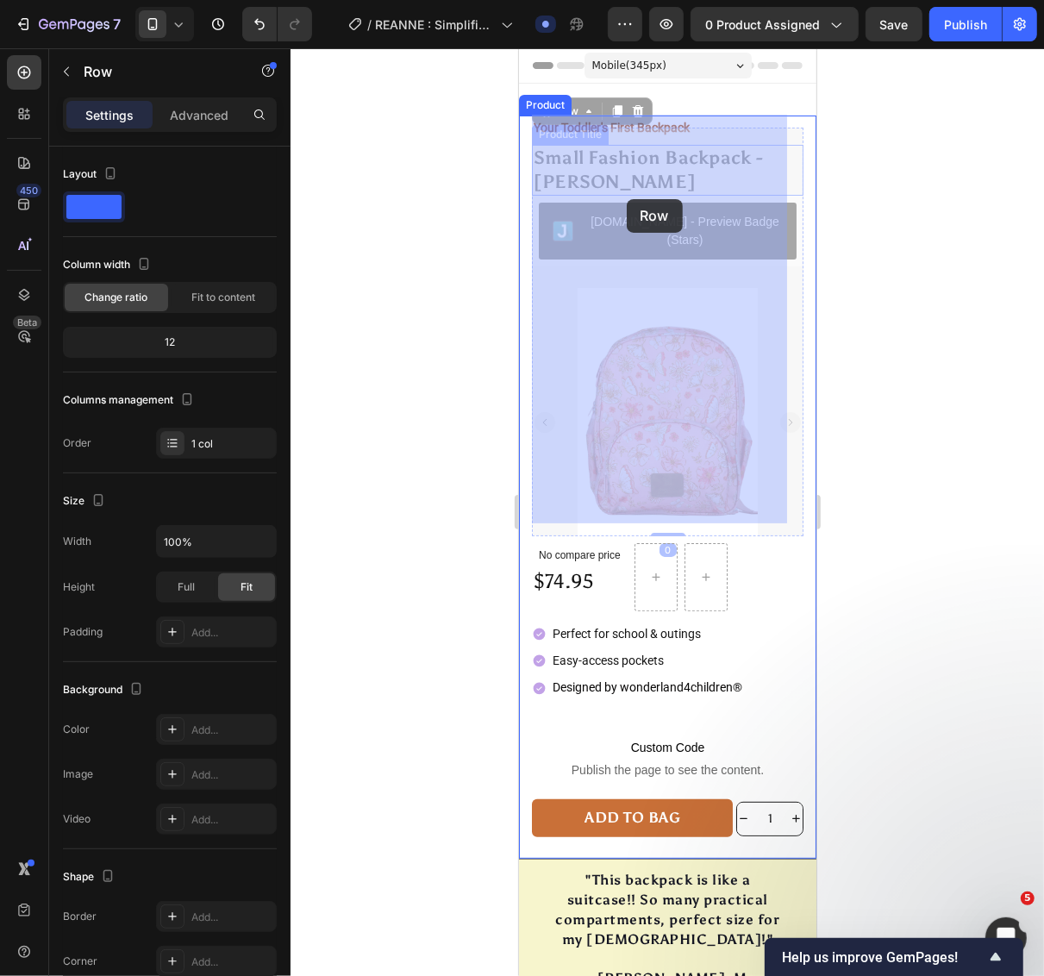
drag, startPoint x: 696, startPoint y: 127, endPoint x: 626, endPoint y: 198, distance: 100.6
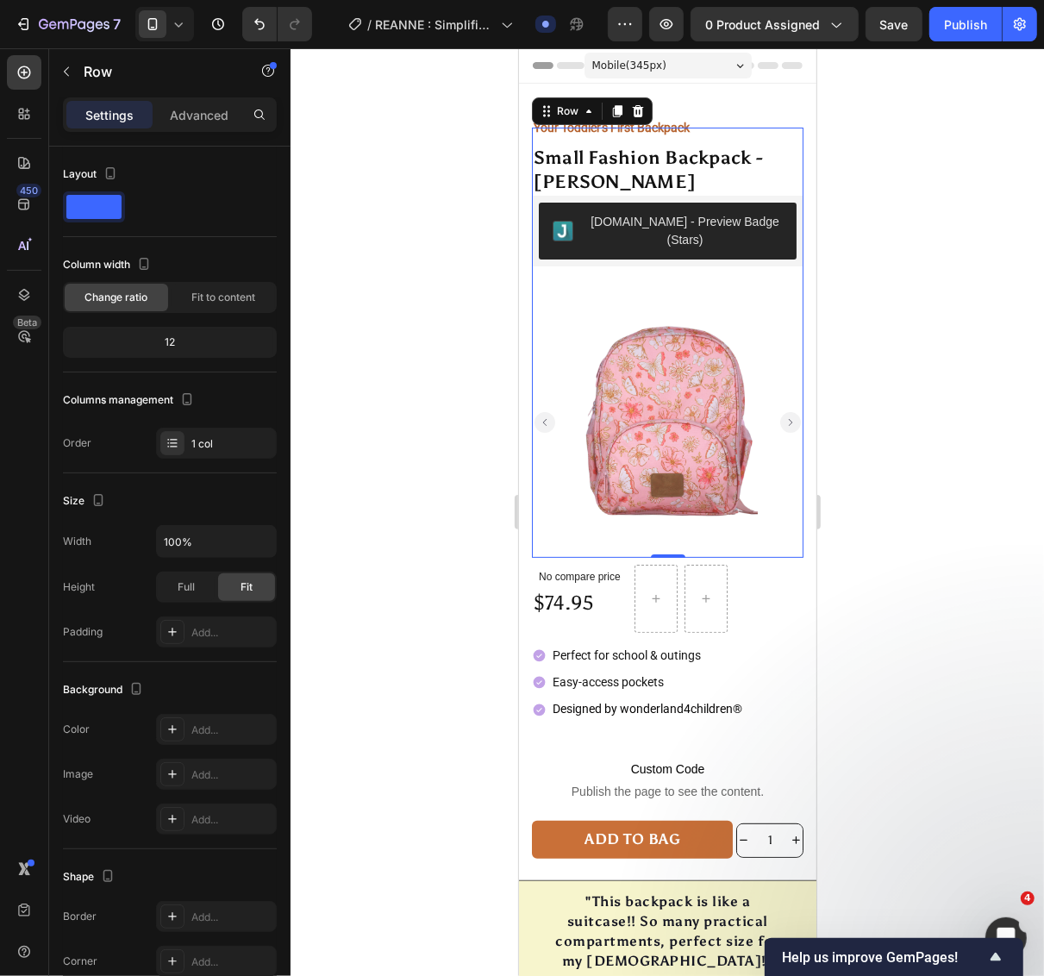
click at [878, 252] on div at bounding box center [666, 512] width 753 height 928
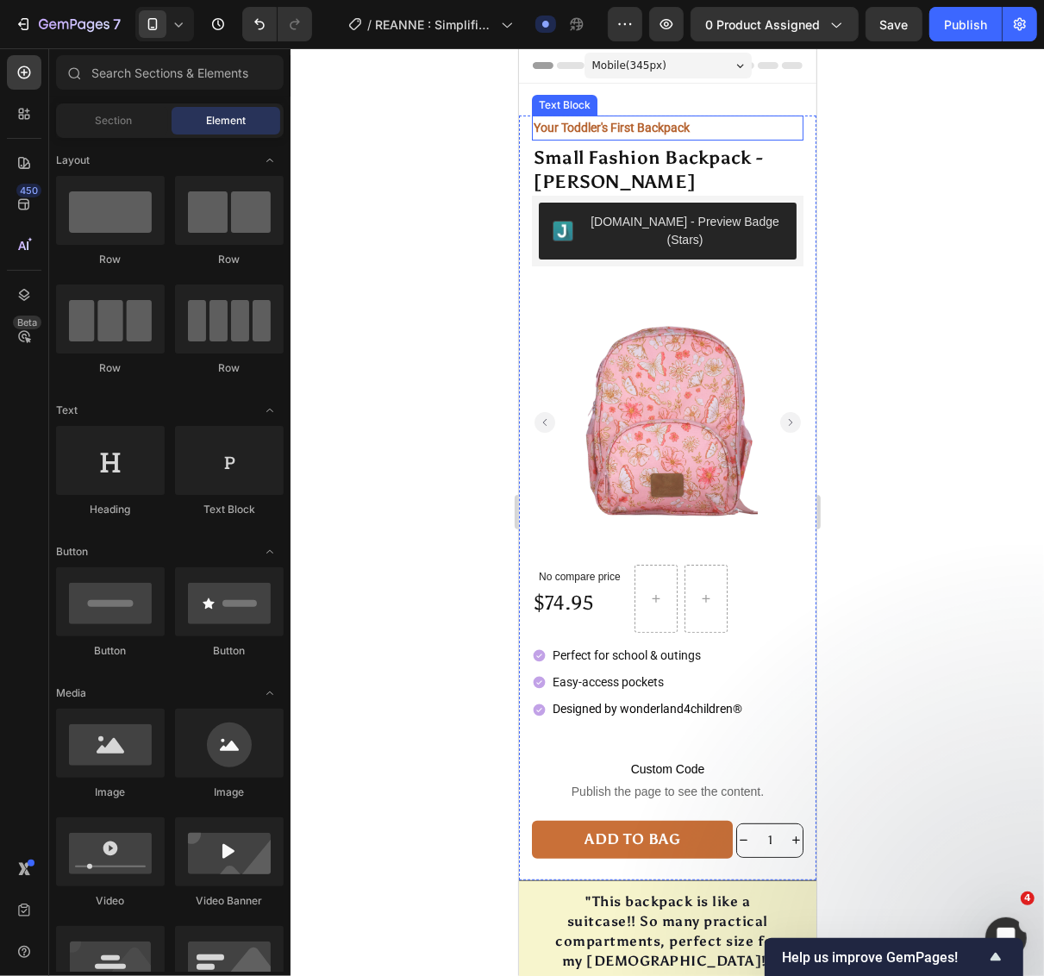
click at [672, 120] on strong "Your Toddler's First Backpack" at bounding box center [611, 127] width 156 height 14
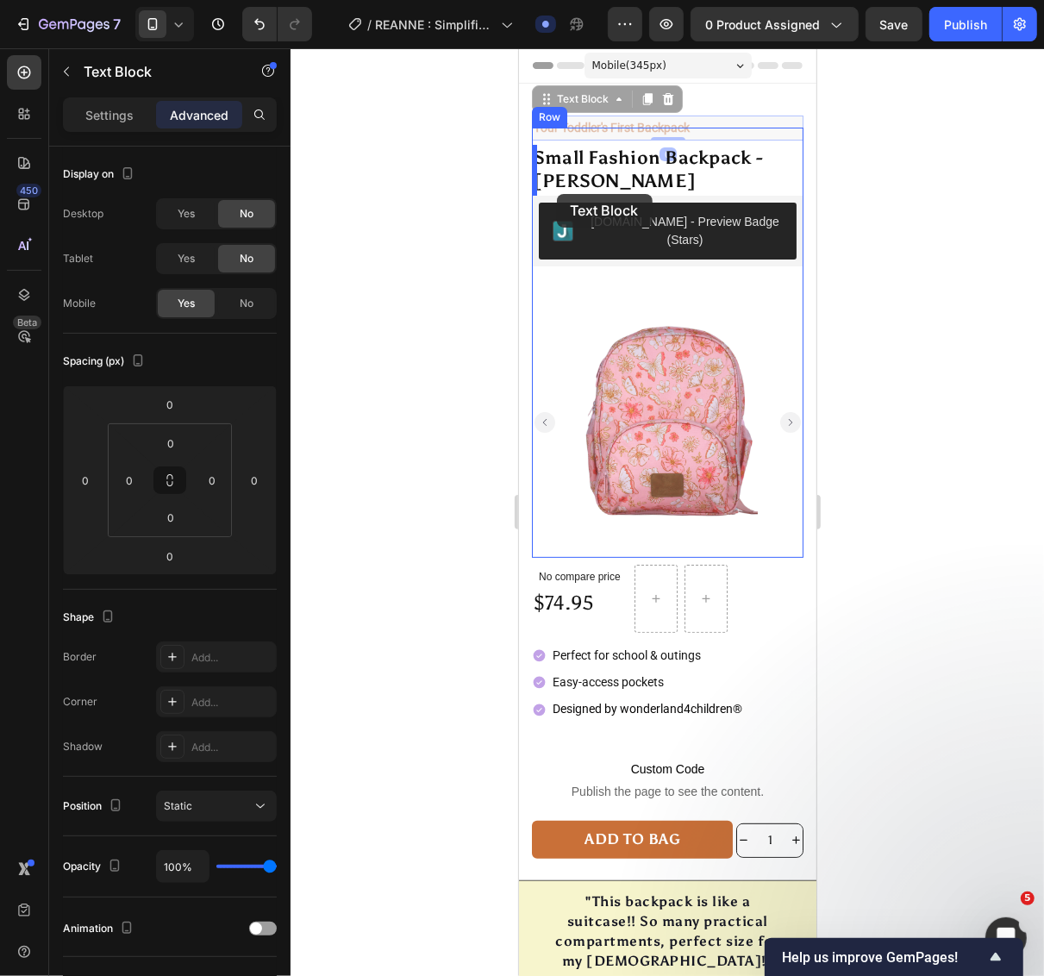
drag, startPoint x: 542, startPoint y: 101, endPoint x: 556, endPoint y: 193, distance: 93.3
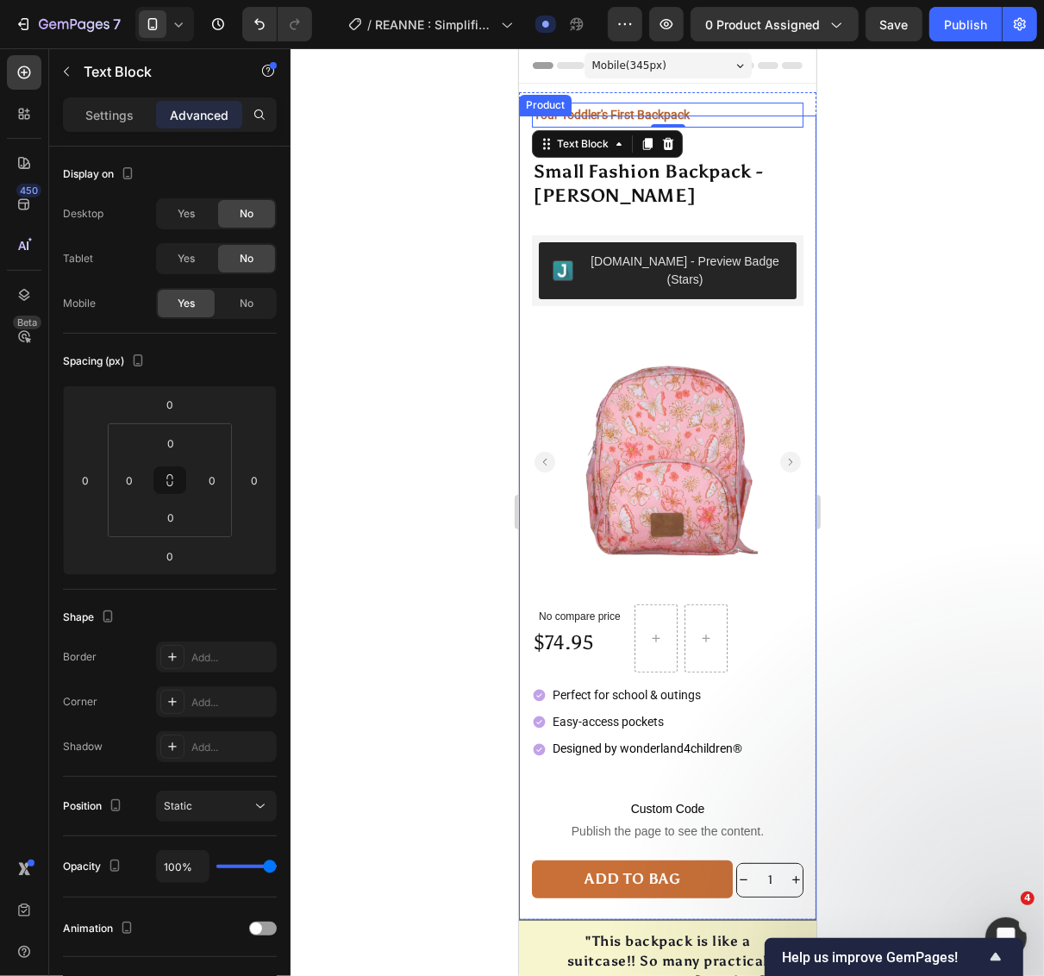
click at [946, 173] on div at bounding box center [666, 512] width 753 height 928
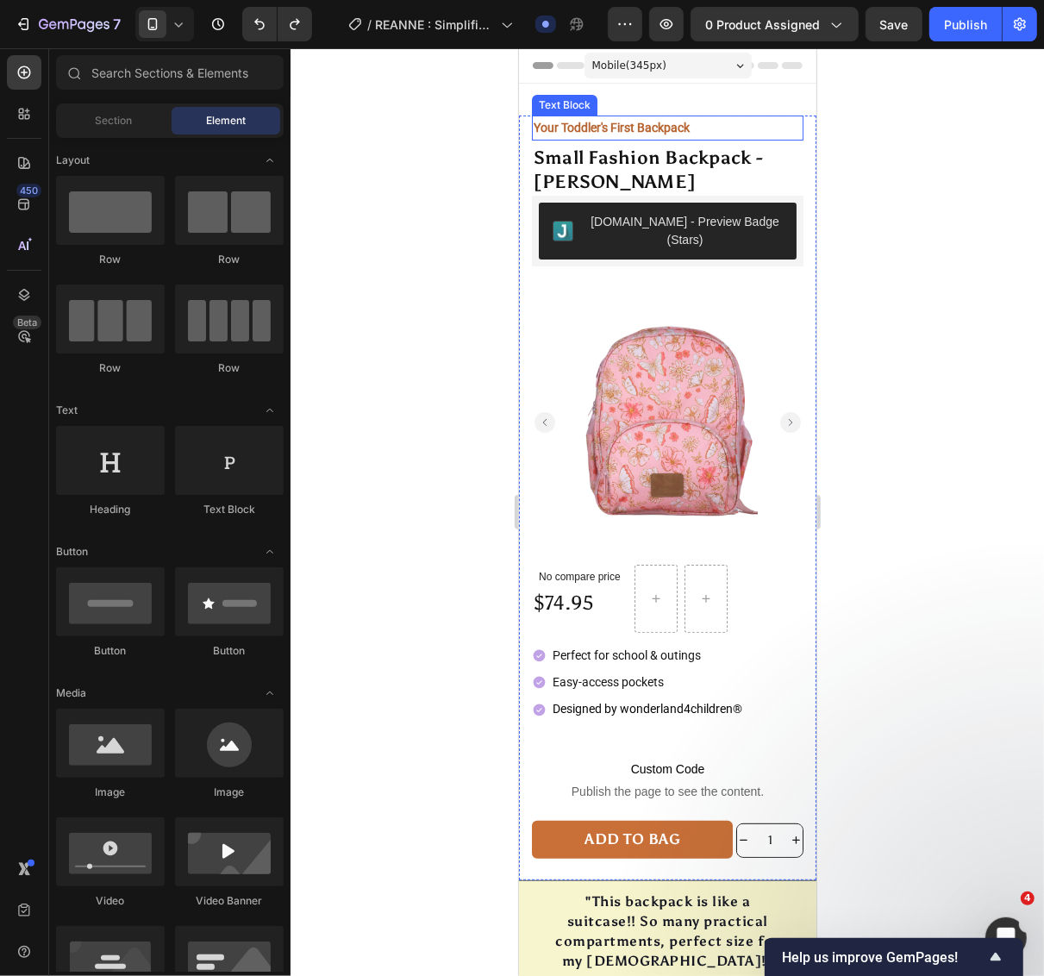
click at [693, 127] on div "Small Fashion Backpack - ALICIA Product Title Judge.me - Preview Badge (Stars) …" at bounding box center [667, 342] width 272 height 430
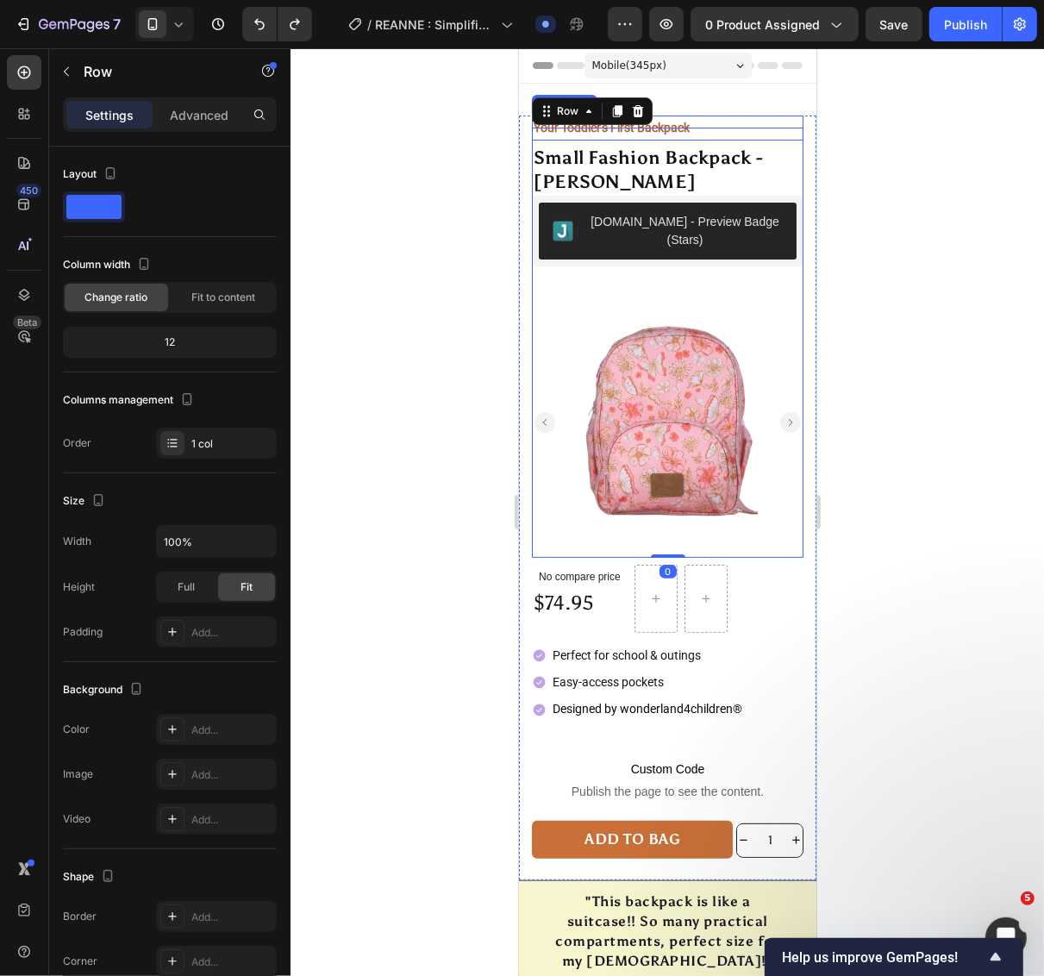
click at [728, 116] on p "Your Toddler's First Backpack" at bounding box center [667, 127] width 268 height 22
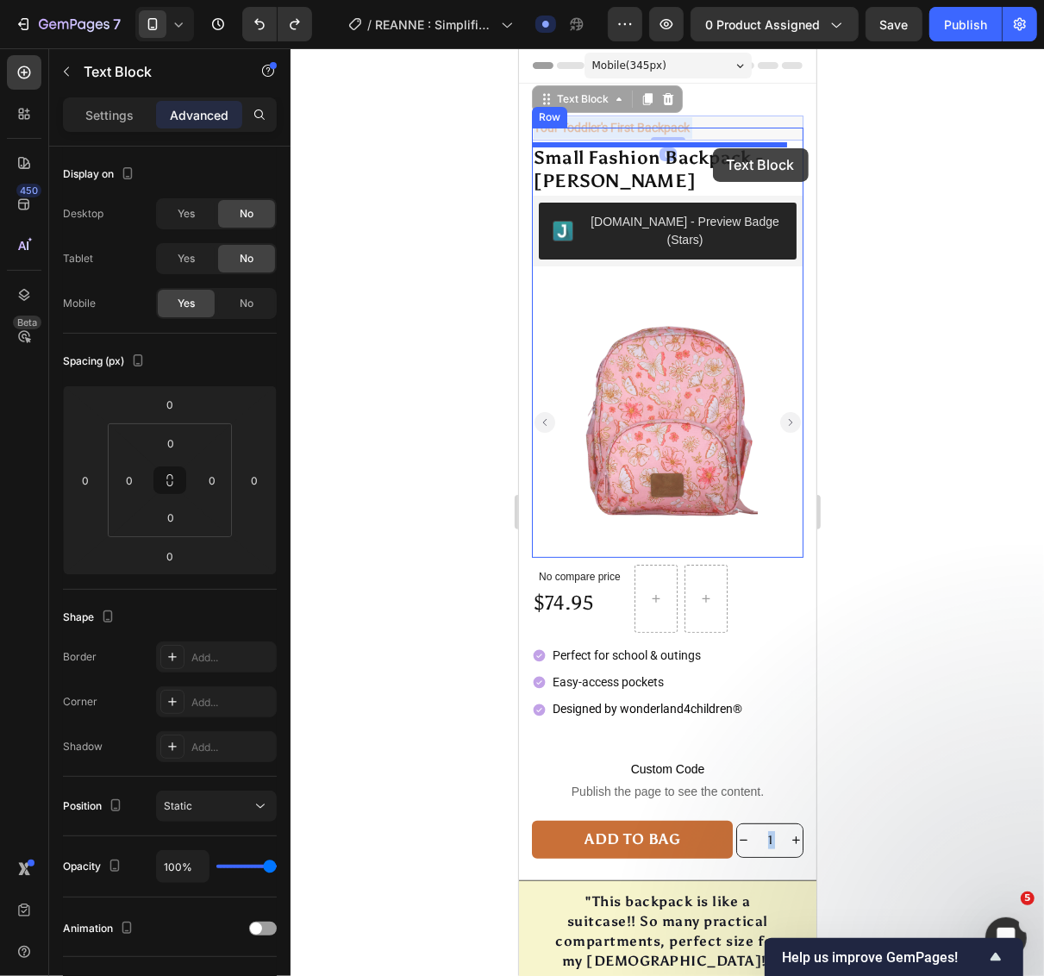
drag, startPoint x: 707, startPoint y: 117, endPoint x: 712, endPoint y: 137, distance: 20.5
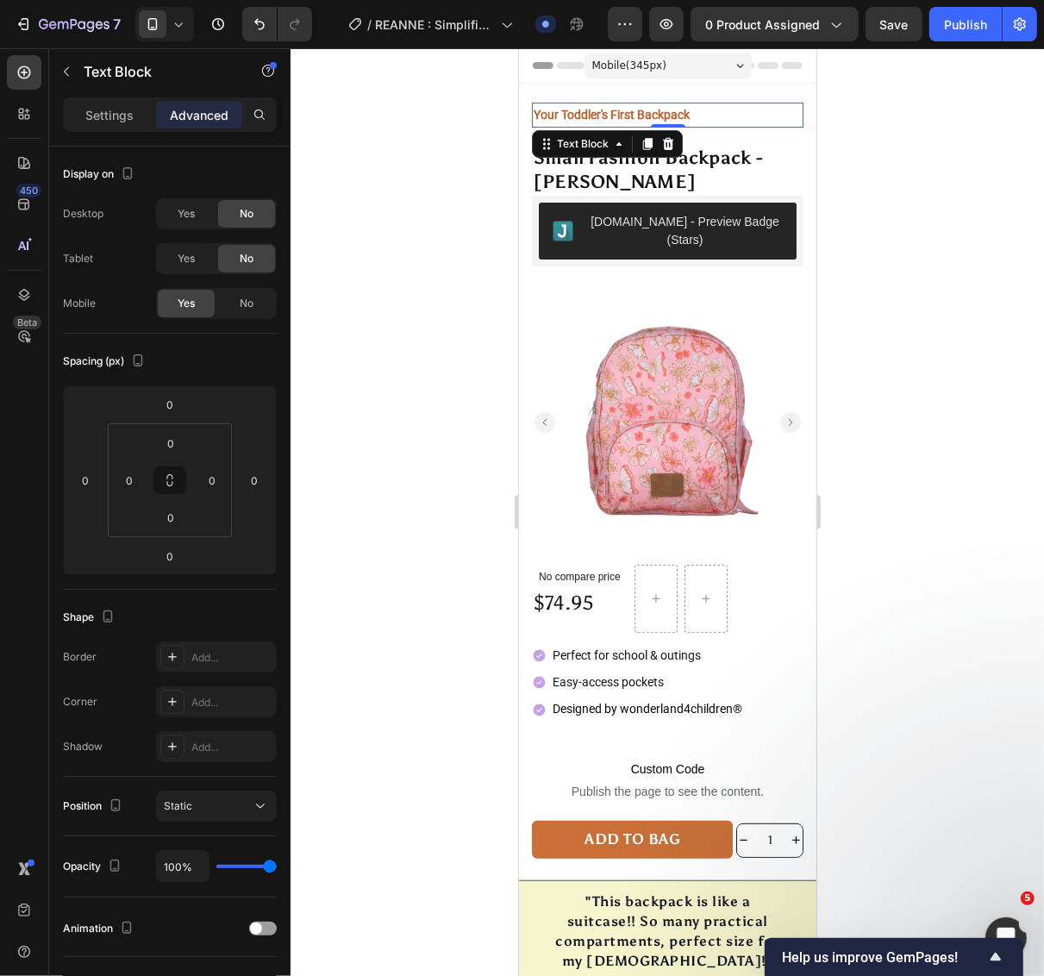
click at [711, 116] on p "Your Toddler's First Backpack" at bounding box center [667, 114] width 268 height 22
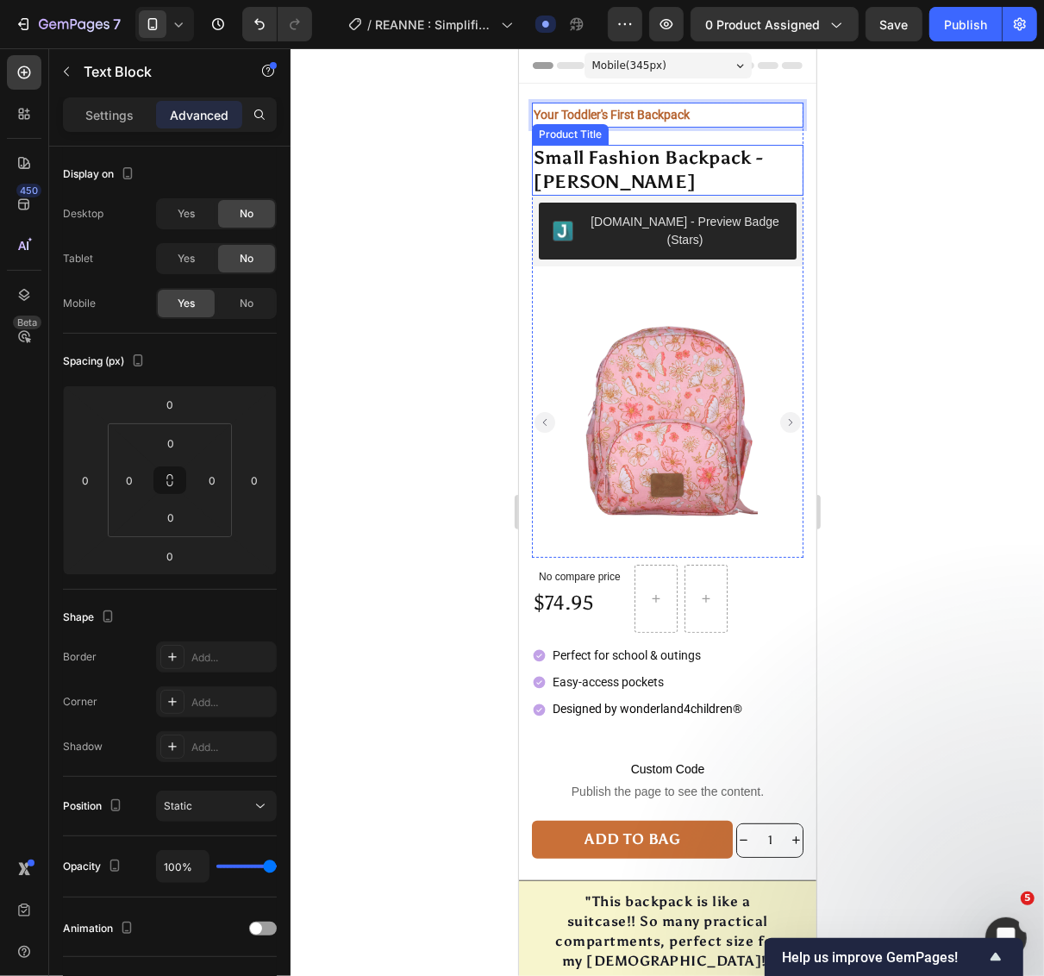
drag, startPoint x: 709, startPoint y: 118, endPoint x: 705, endPoint y: 159, distance: 40.7
click at [699, 167] on div "Your Toddler's First Backpack Text Block 0 Small Fashion Backpack - ALICIA Prod…" at bounding box center [667, 329] width 272 height 455
click at [570, 107] on strong "Your Toddler's First Backpack" at bounding box center [611, 114] width 156 height 14
click at [962, 215] on div at bounding box center [666, 512] width 753 height 928
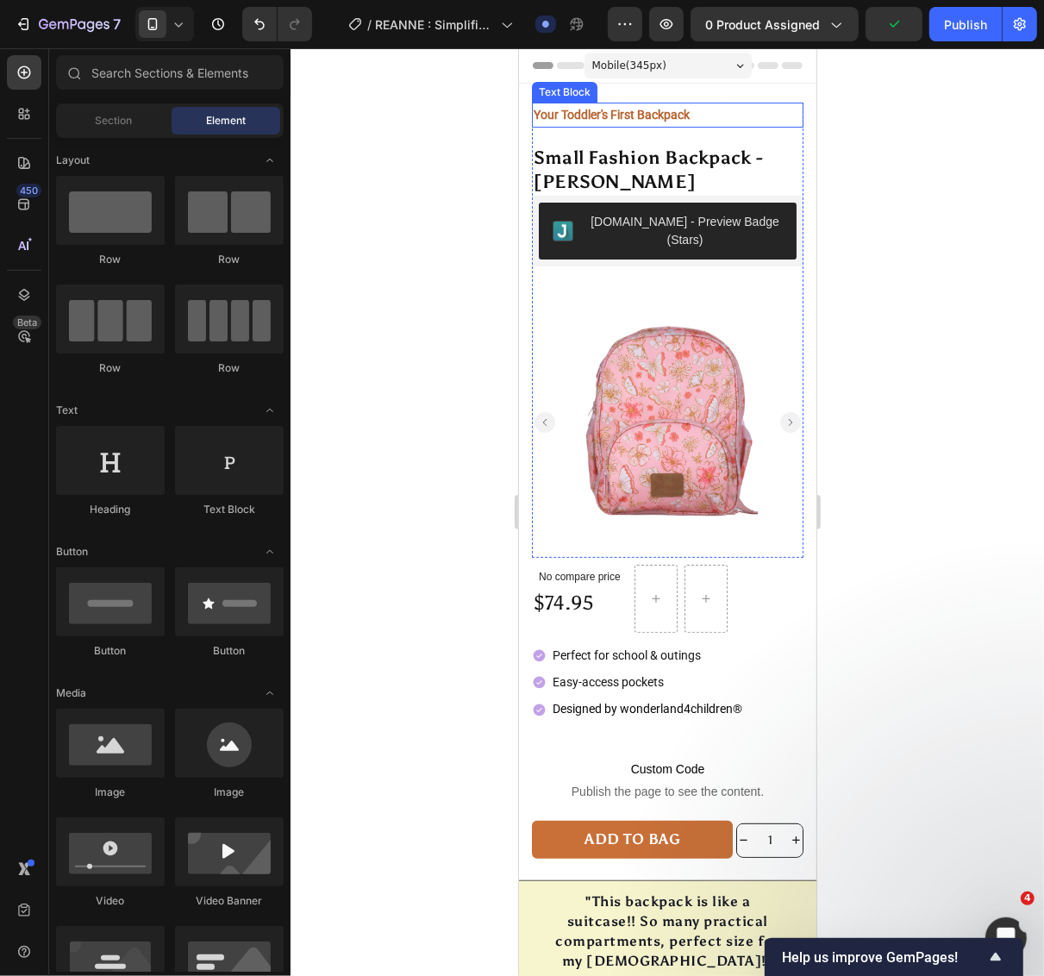
click at [688, 112] on strong "Your Toddler's First Backpack" at bounding box center [611, 114] width 156 height 14
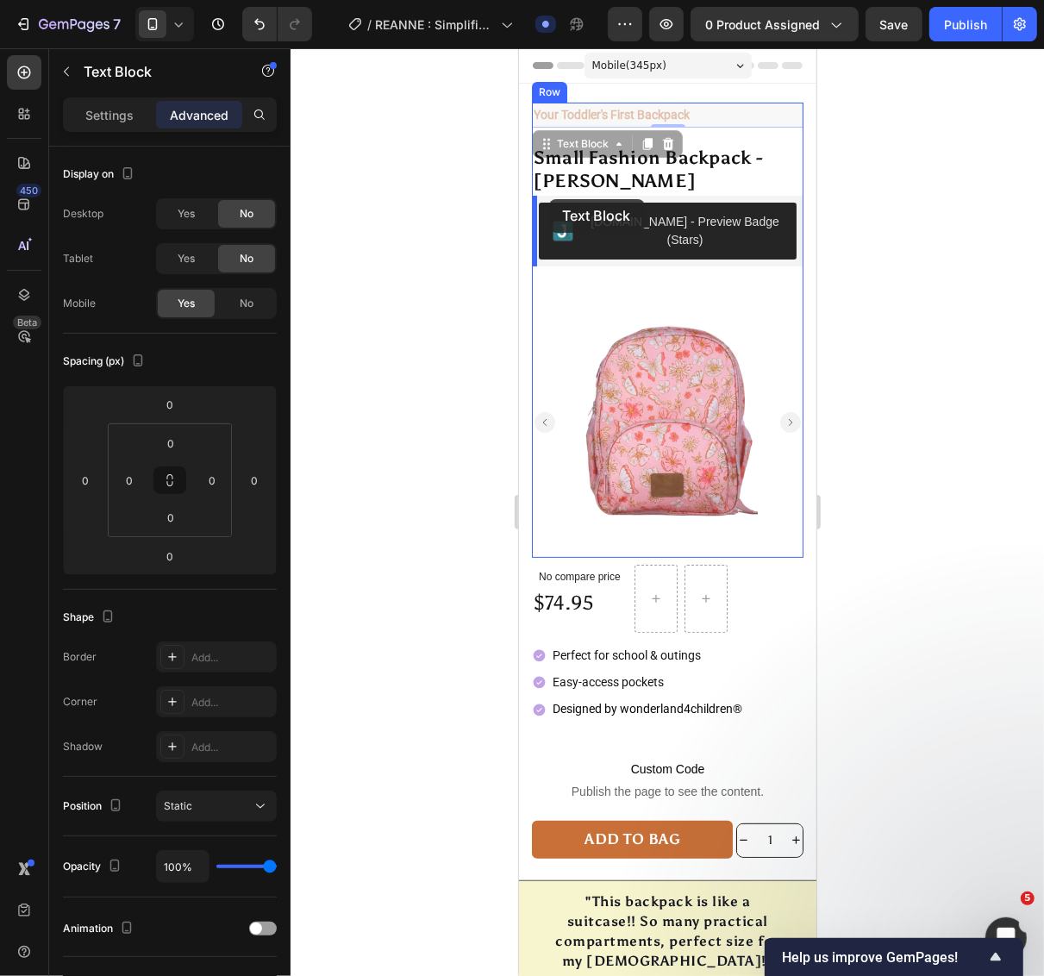
drag, startPoint x: 542, startPoint y: 143, endPoint x: 548, endPoint y: 198, distance: 55.5
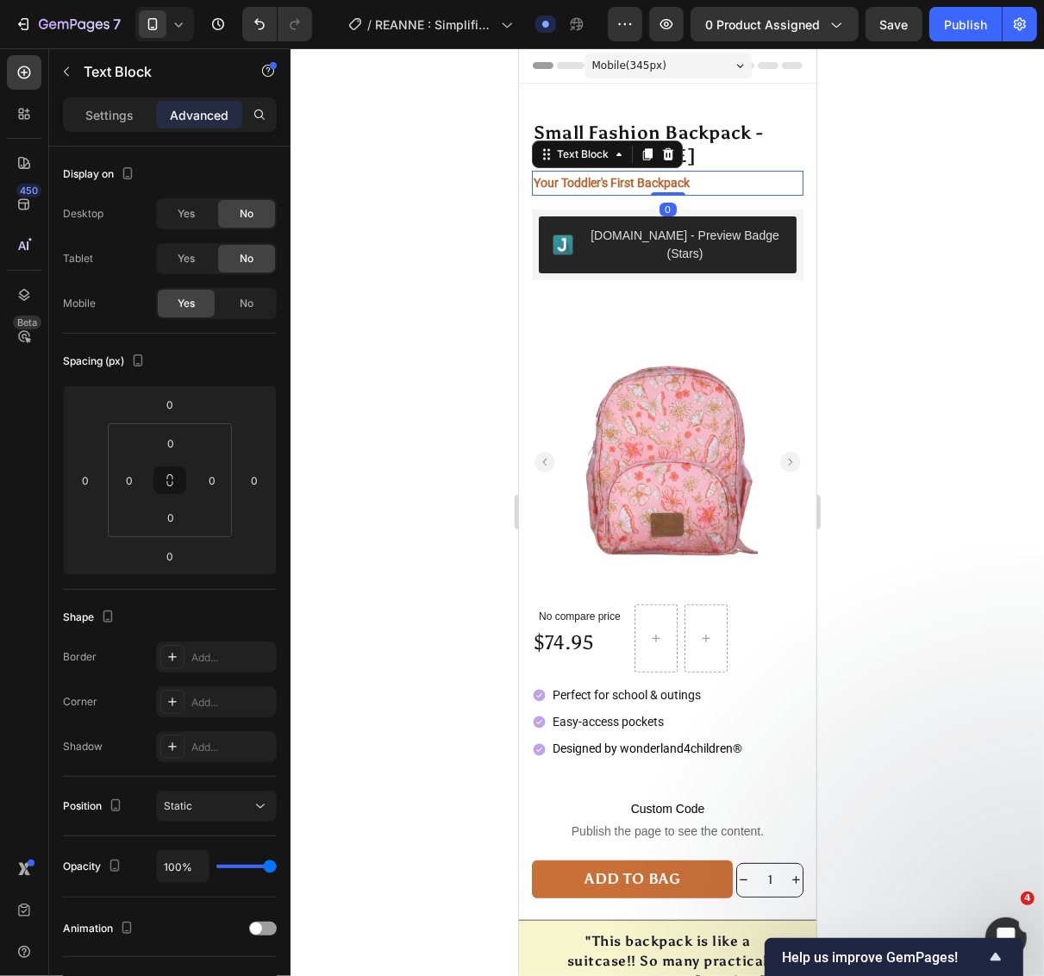
click at [932, 242] on div at bounding box center [666, 512] width 753 height 928
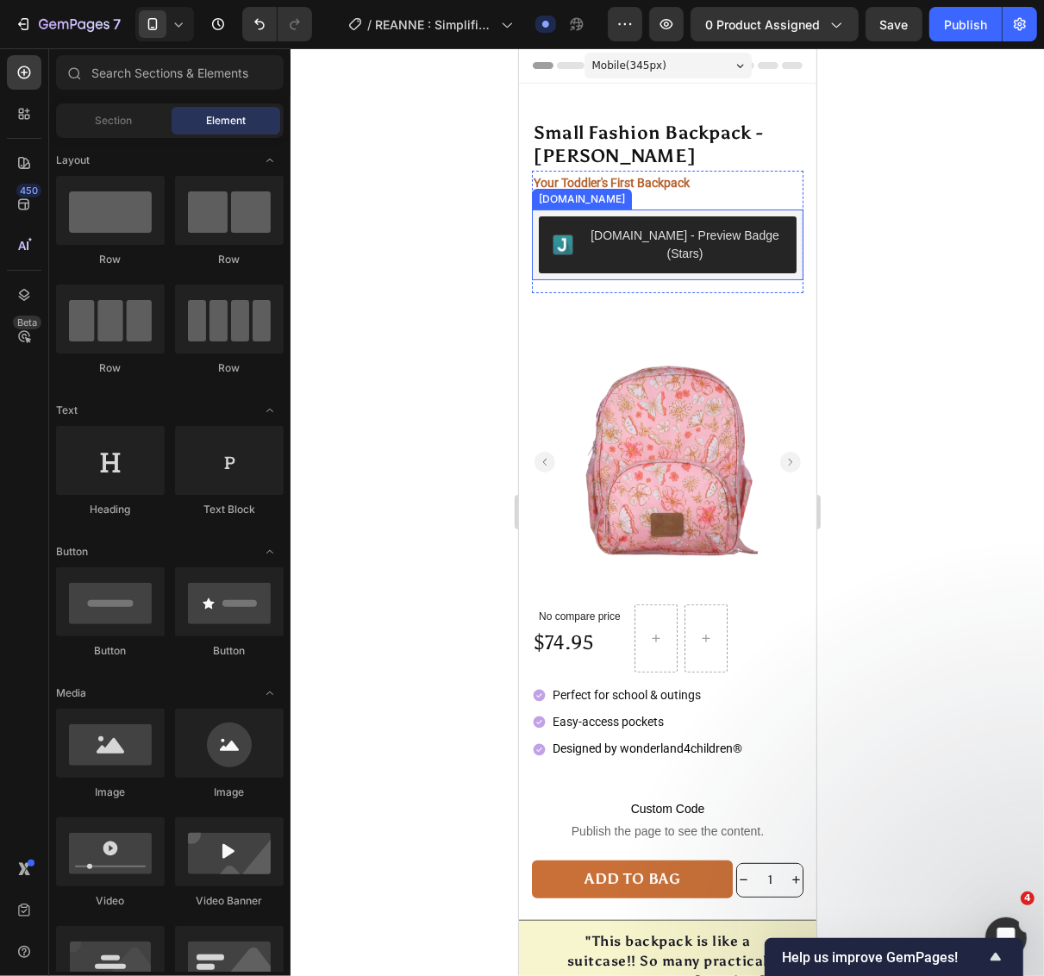
click at [591, 181] on strong "Your Toddler's First Backpack" at bounding box center [611, 182] width 156 height 14
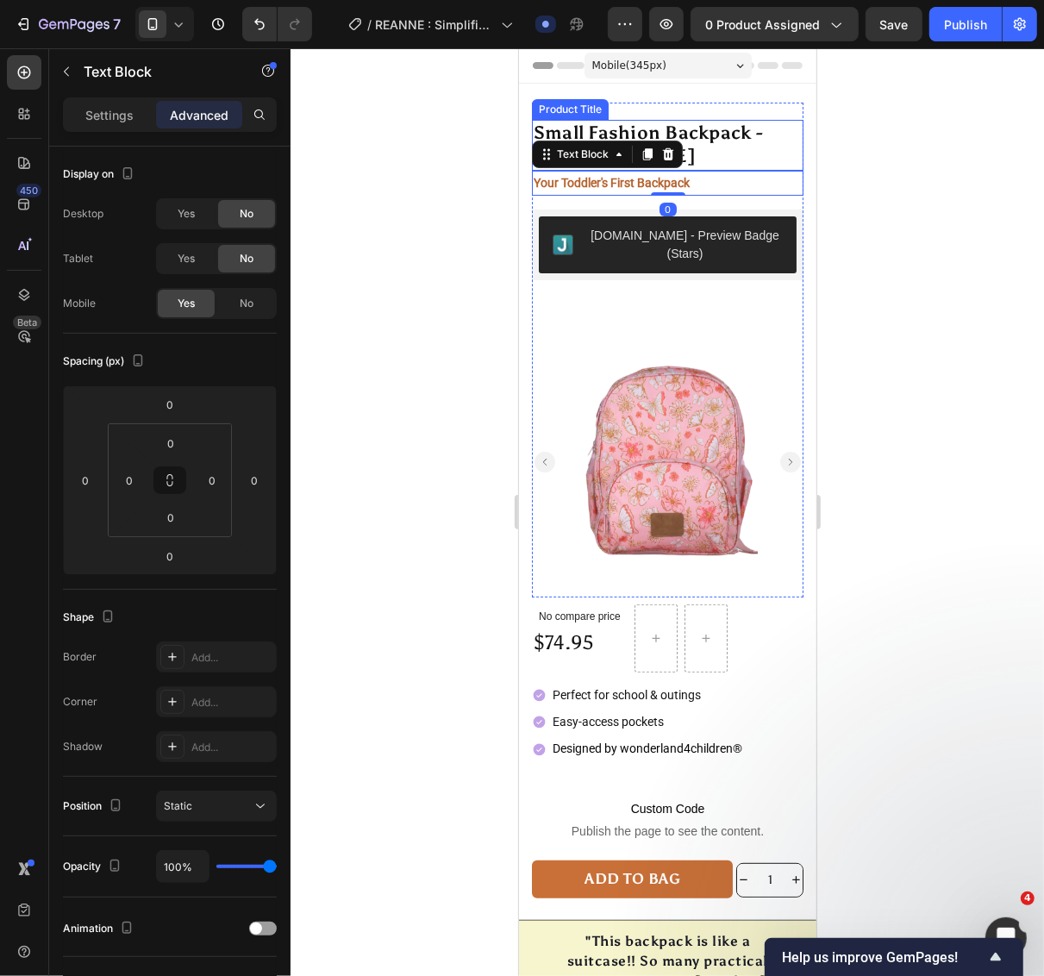
click at [724, 143] on h1 "Small Fashion Backpack - ALICIA" at bounding box center [667, 144] width 272 height 51
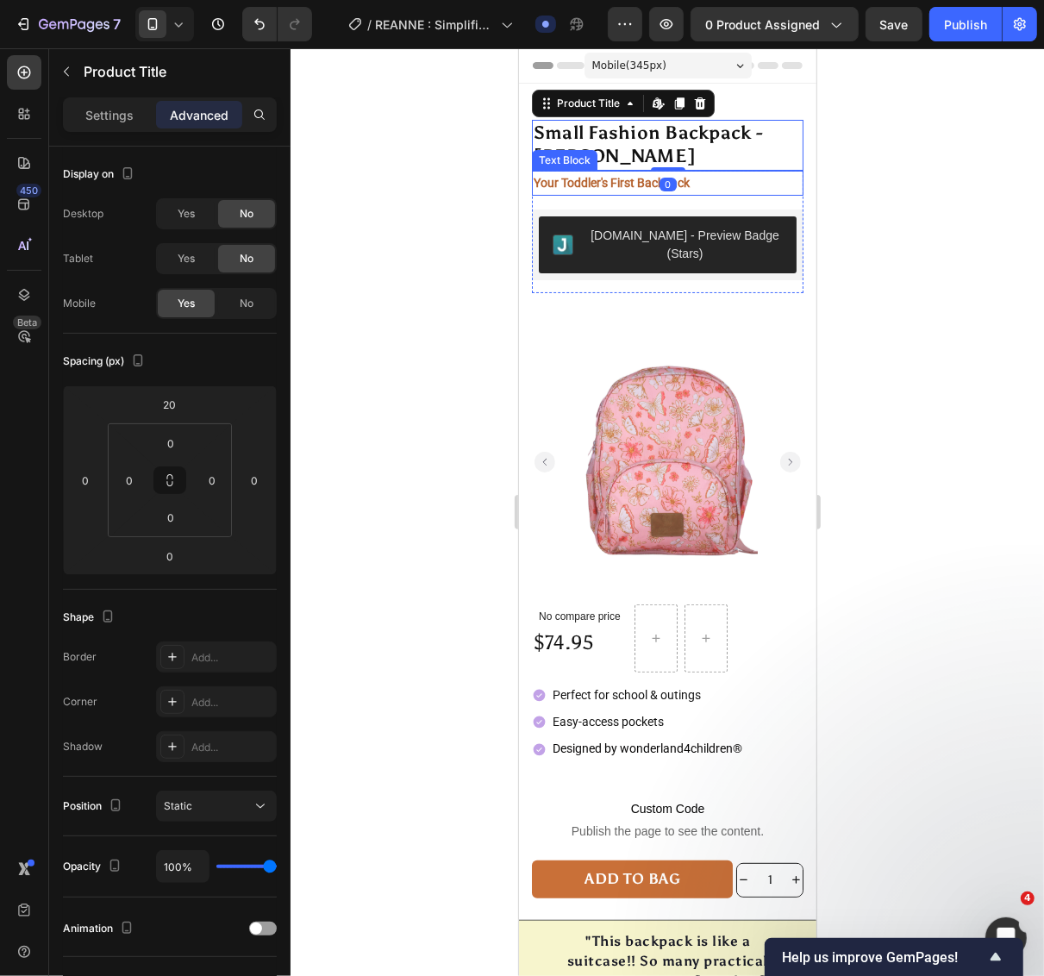
click at [729, 186] on p "Your Toddler's First Backpack" at bounding box center [667, 183] width 268 height 22
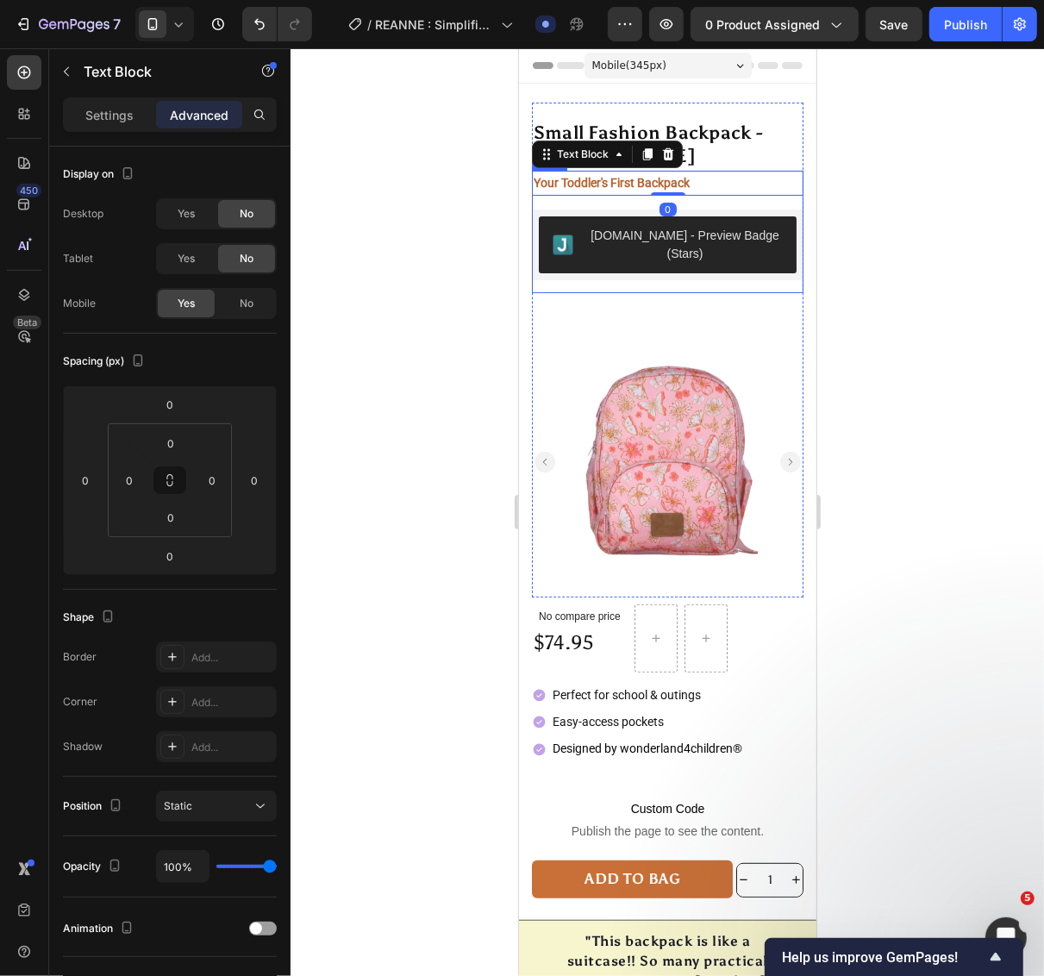
click at [716, 200] on div "Your Toddler's First Backpack Text Block 0 Judge.me - Preview Badge (Stars) Jud…" at bounding box center [667, 231] width 272 height 122
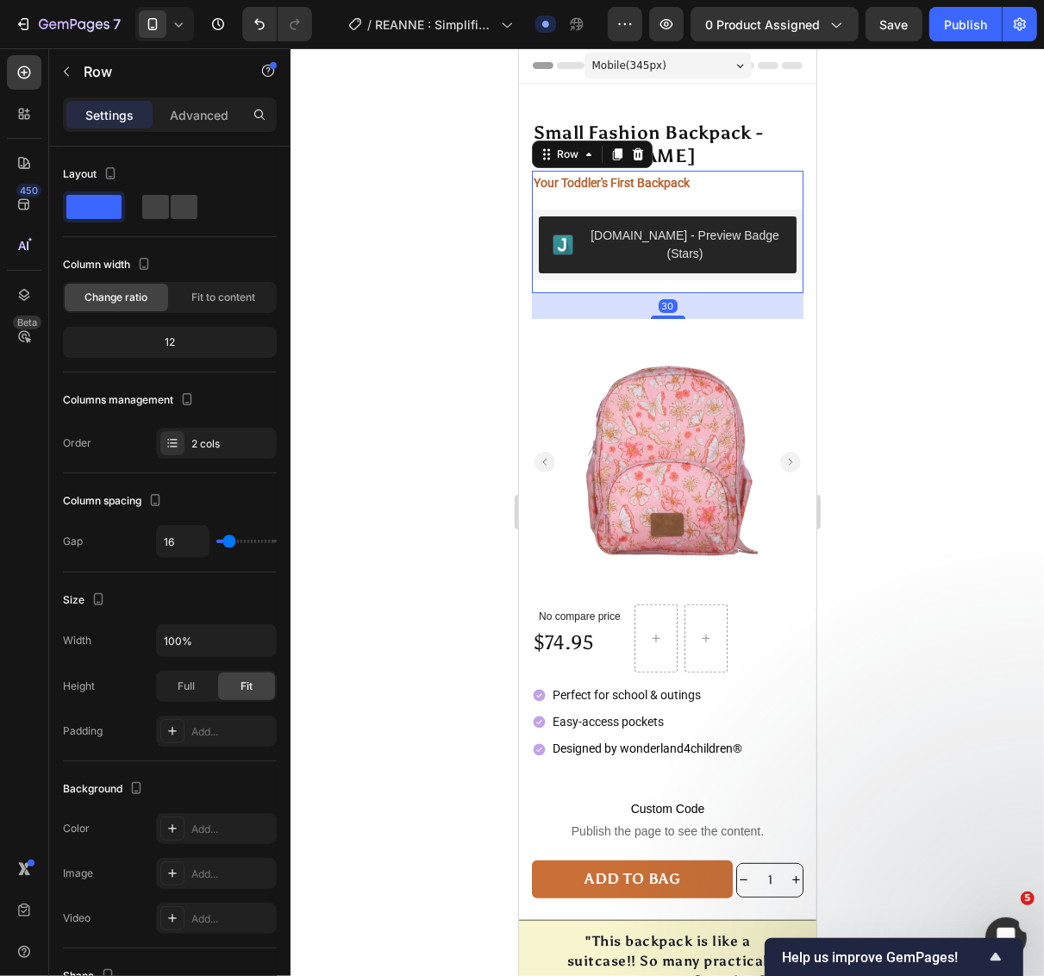
click at [689, 180] on strong "Your Toddler's First Backpack" at bounding box center [611, 182] width 156 height 14
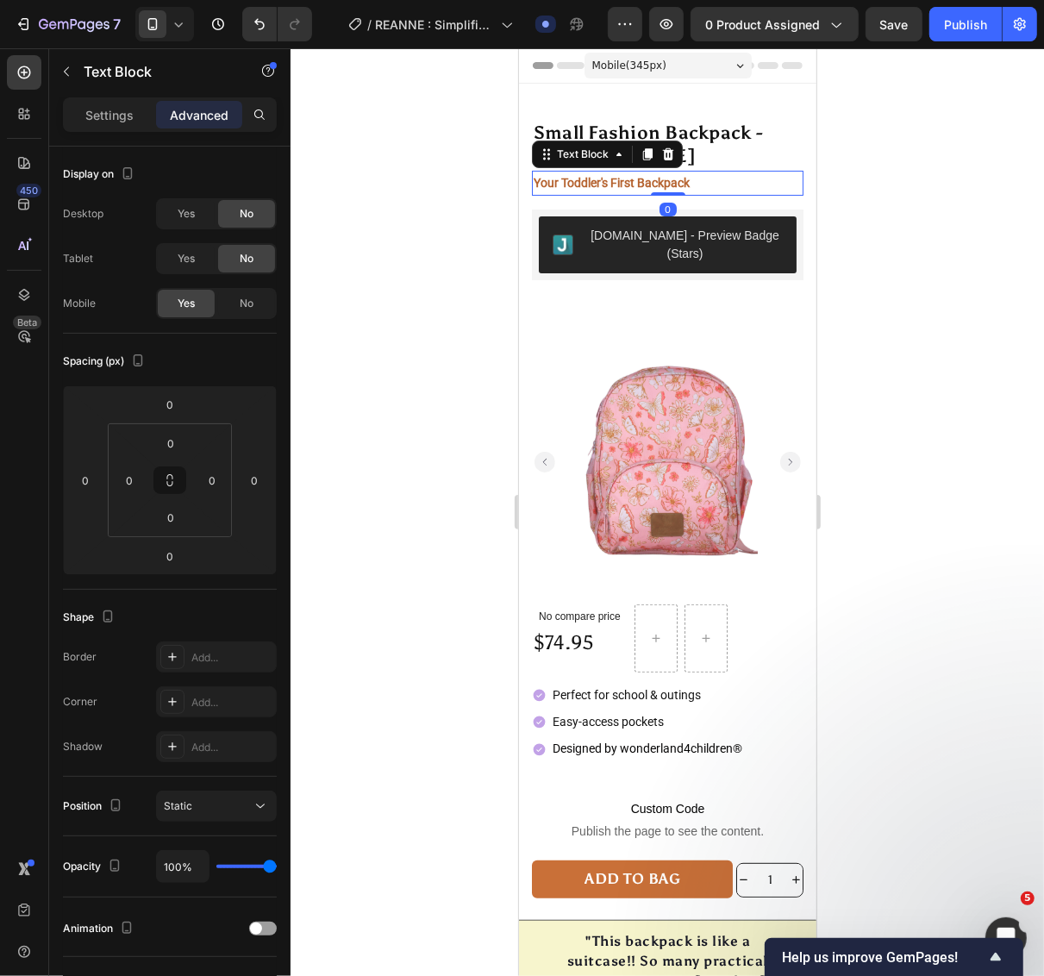
click at [668, 186] on div "Your Toddler's First Backpack Text Block 0" at bounding box center [667, 182] width 272 height 25
click at [889, 254] on div at bounding box center [666, 512] width 753 height 928
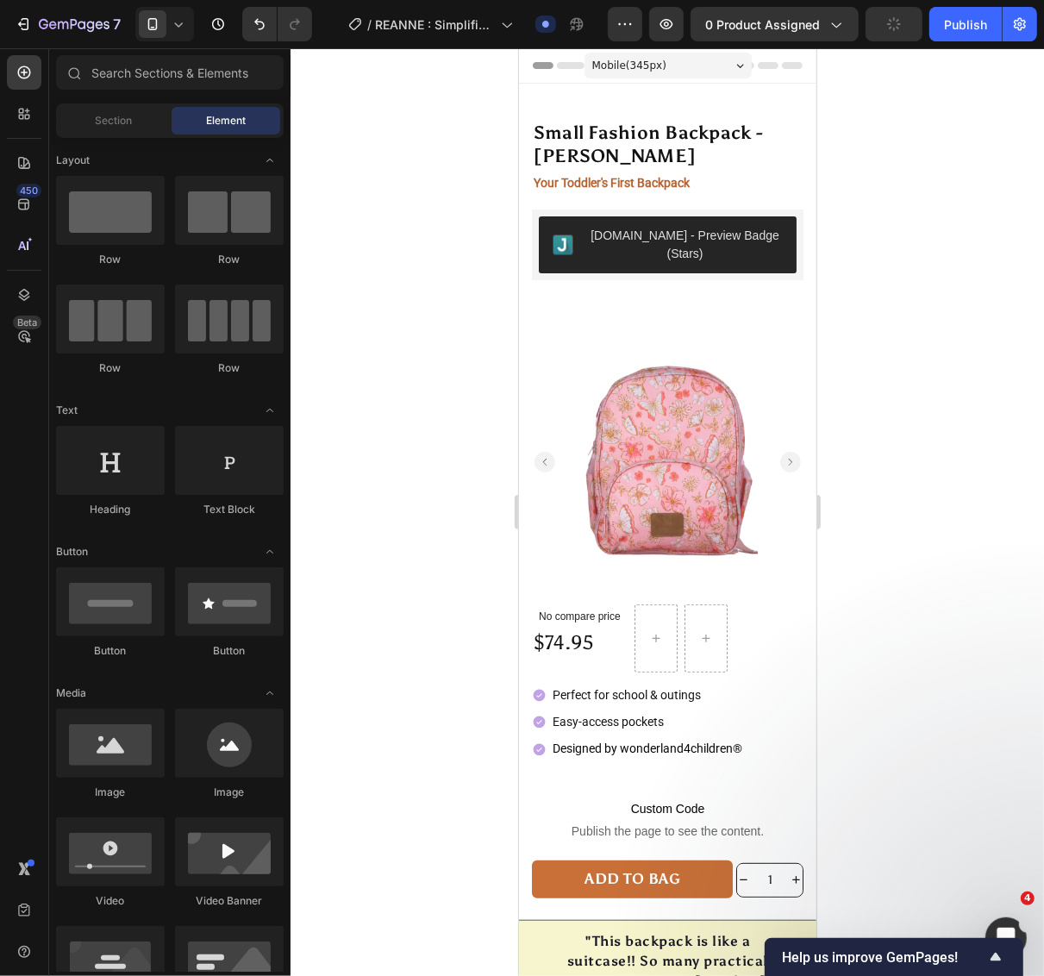
click at [186, 22] on icon at bounding box center [178, 24] width 17 height 17
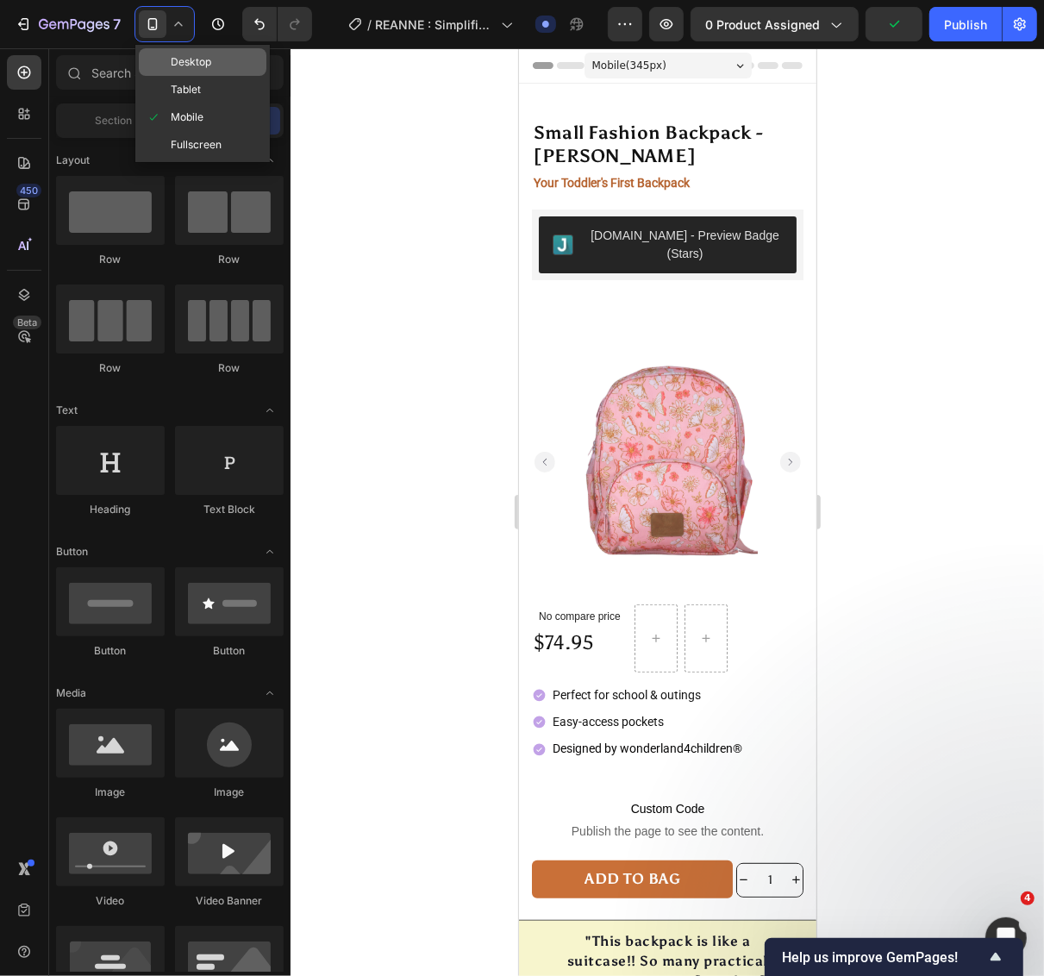
click at [190, 61] on span "Desktop" at bounding box center [191, 61] width 41 height 17
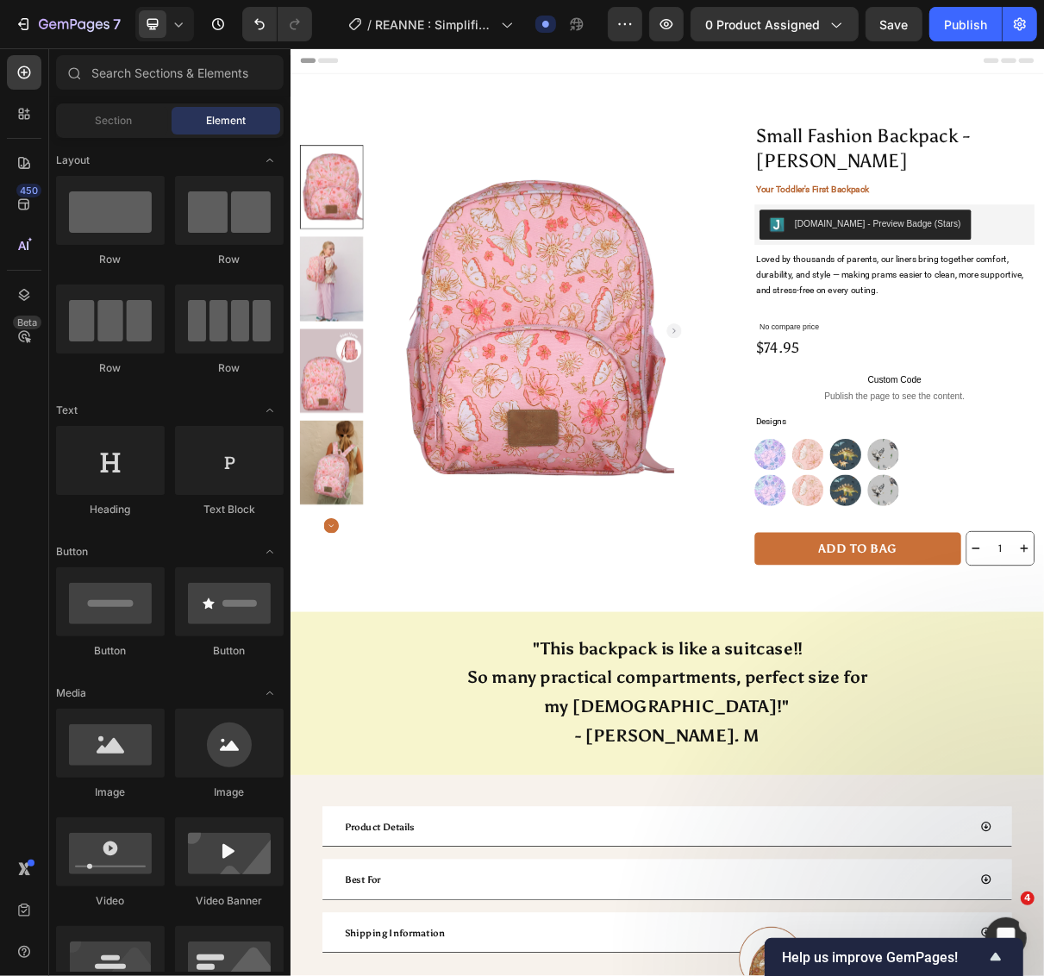
click at [183, 18] on icon at bounding box center [178, 24] width 17 height 17
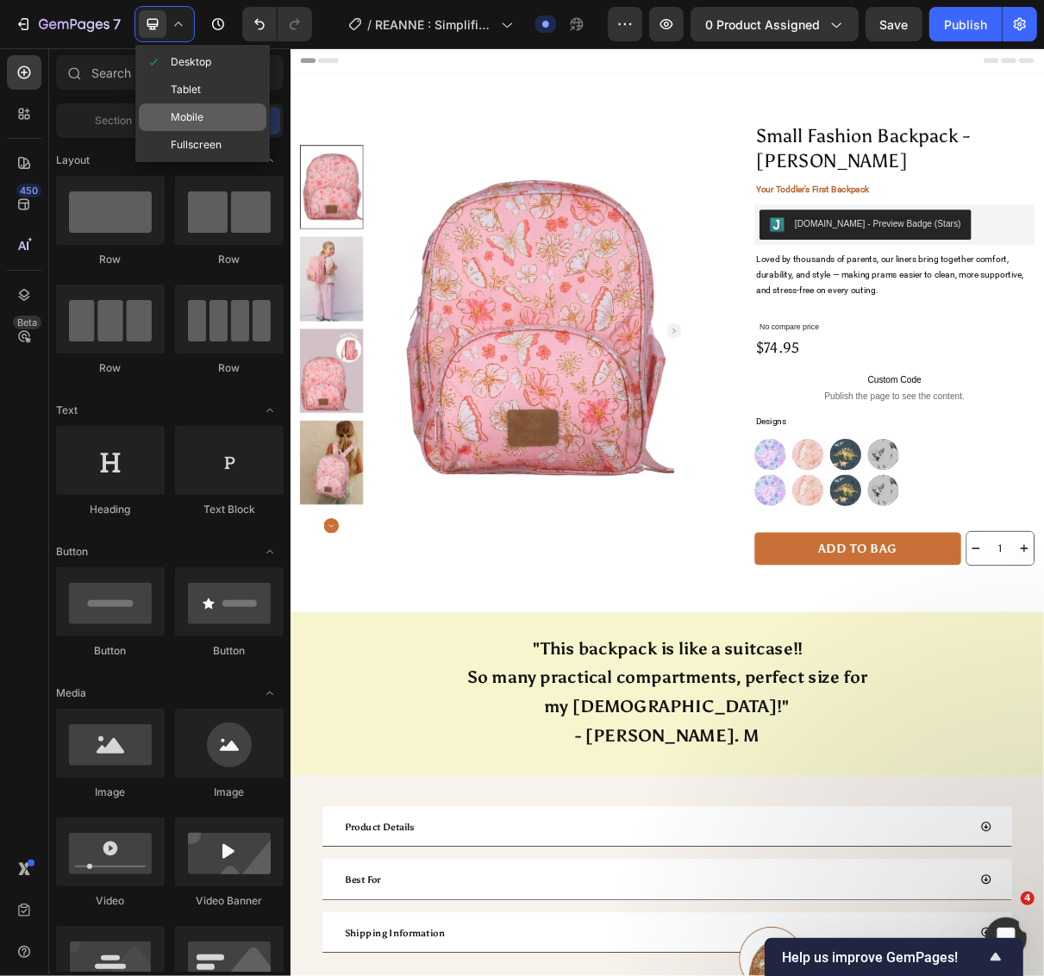
click at [197, 119] on span "Mobile" at bounding box center [187, 117] width 33 height 17
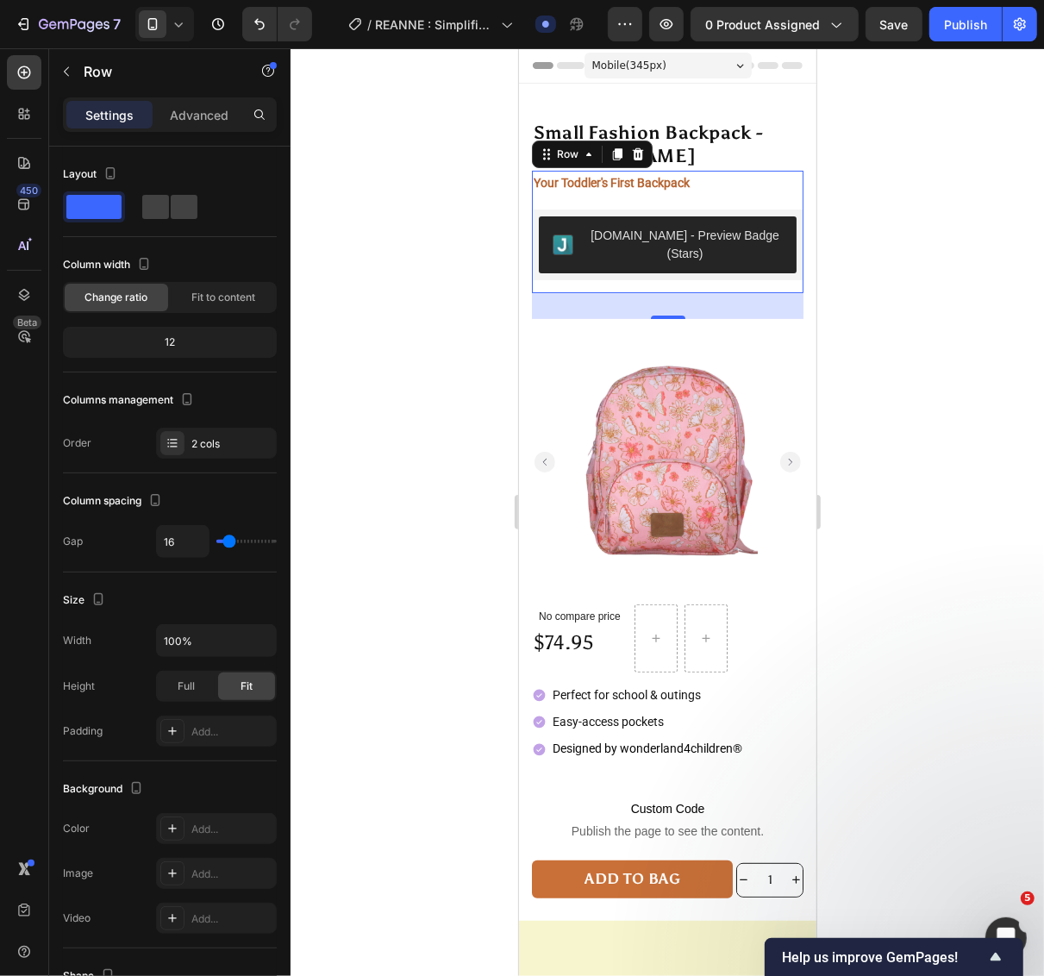
click at [672, 196] on div "Your Toddler's First Backpack Text Block Judge.me - Preview Badge (Stars) Judge…" at bounding box center [667, 231] width 272 height 122
click at [703, 276] on div "[DOMAIN_NAME] - Preview Badge (Stars)" at bounding box center [667, 244] width 272 height 71
click at [720, 203] on div "Your Toddler's First Backpack Text Block Judge.me - Preview Badge (Stars) Judge…" at bounding box center [667, 231] width 272 height 122
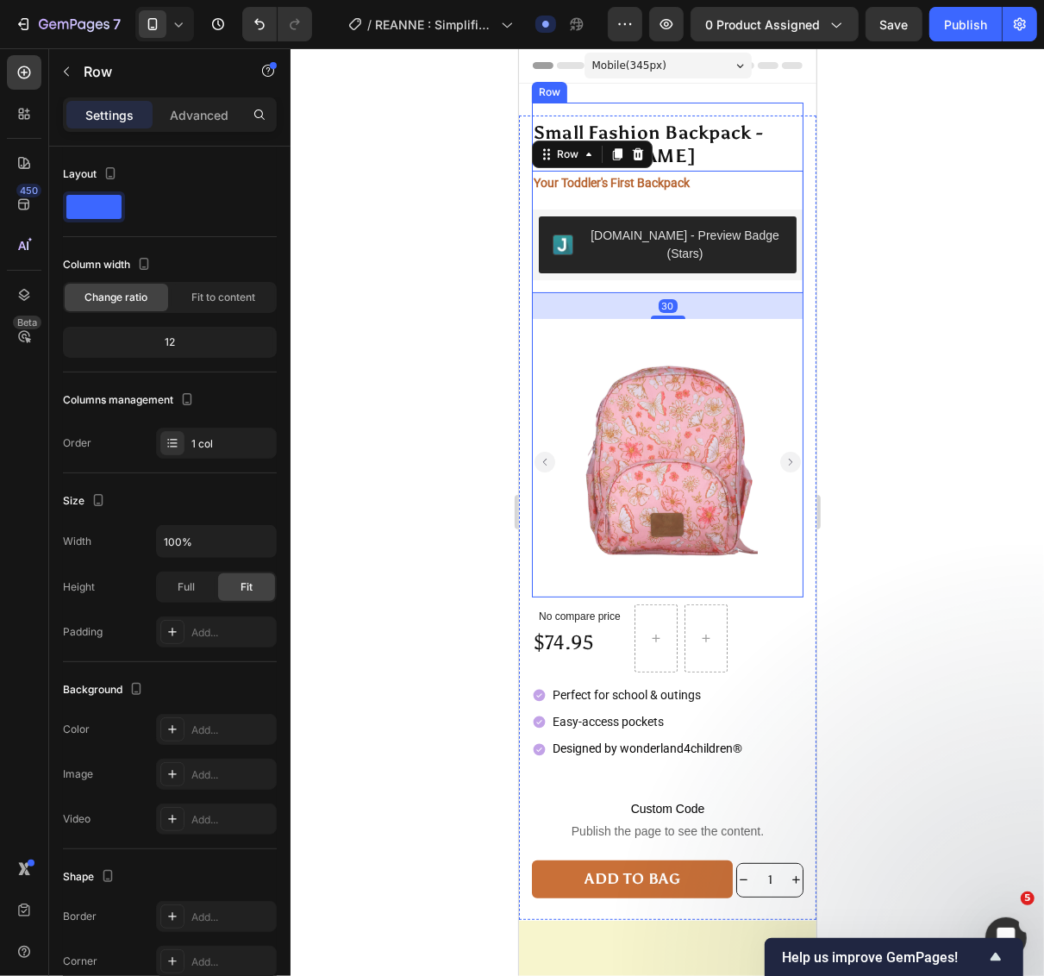
click at [762, 111] on div "Small Fashion Backpack - ALICIA Product Title Your Toddler's First Backpack Tex…" at bounding box center [667, 349] width 272 height 495
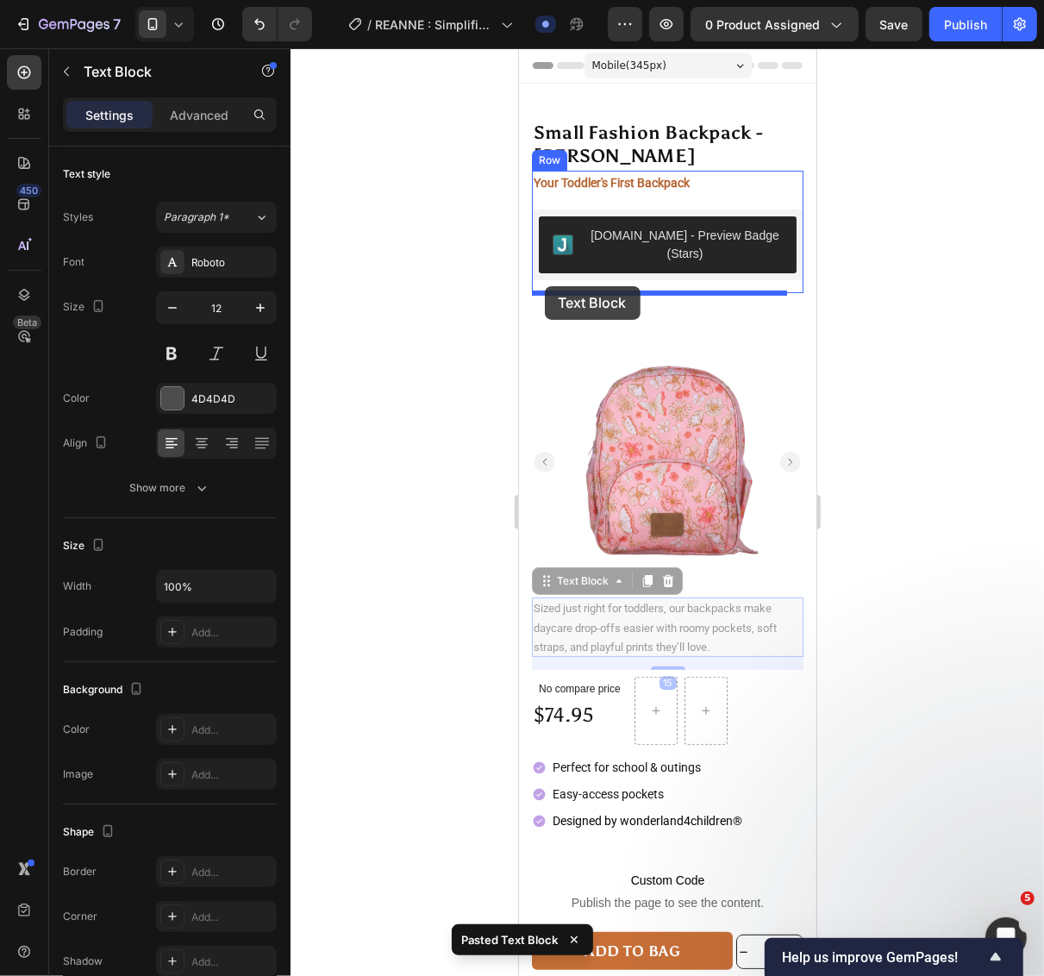
drag, startPoint x: 534, startPoint y: 559, endPoint x: 544, endPoint y: 285, distance: 274.3
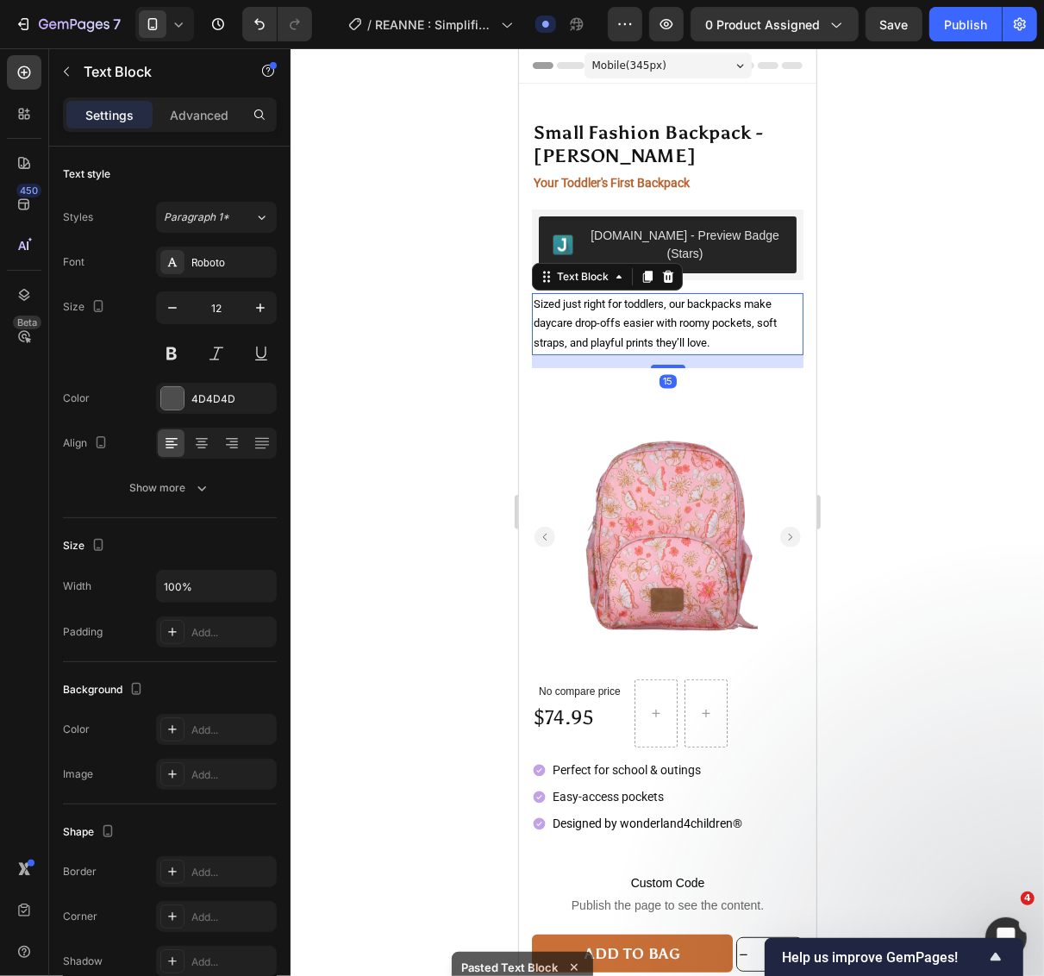
click at [897, 347] on div at bounding box center [666, 512] width 753 height 928
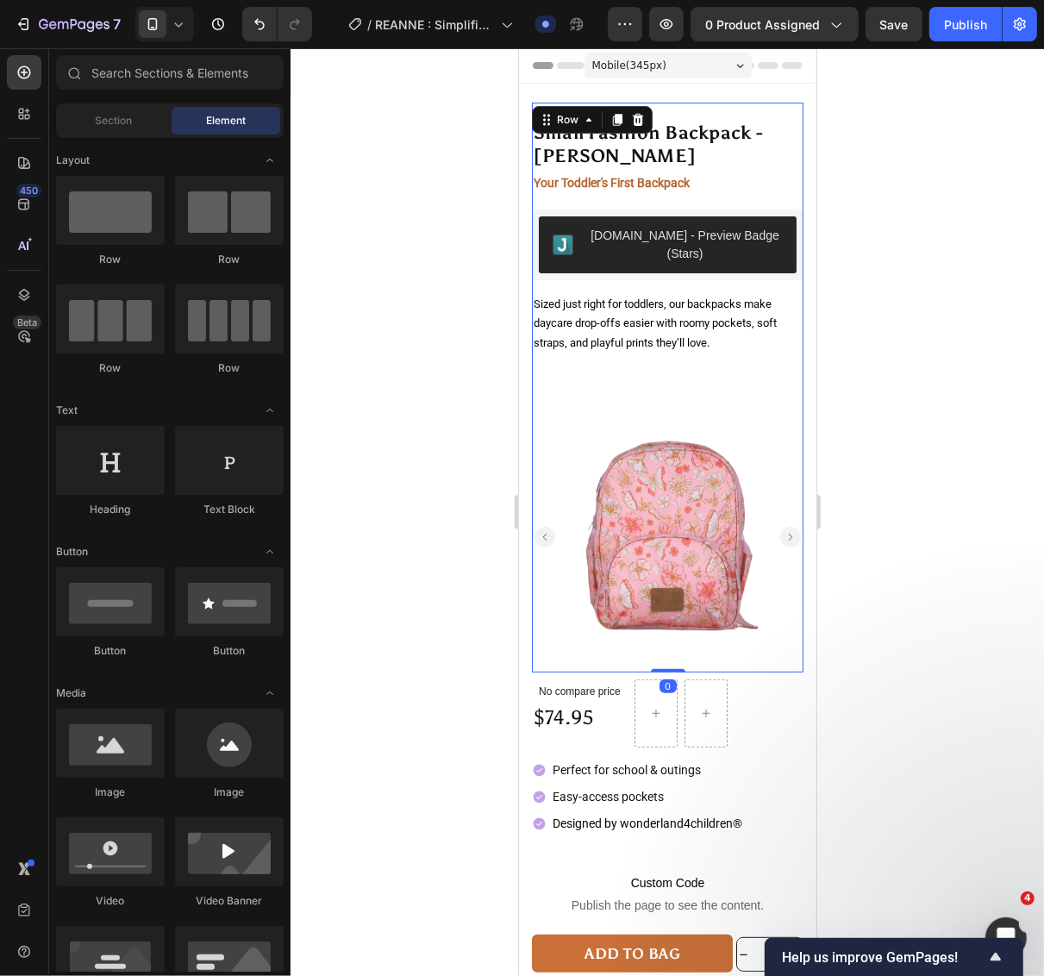
click at [677, 368] on div "Small Fashion Backpack - ALICIA Product Title Your Toddler's First Backpack Tex…" at bounding box center [667, 387] width 272 height 570
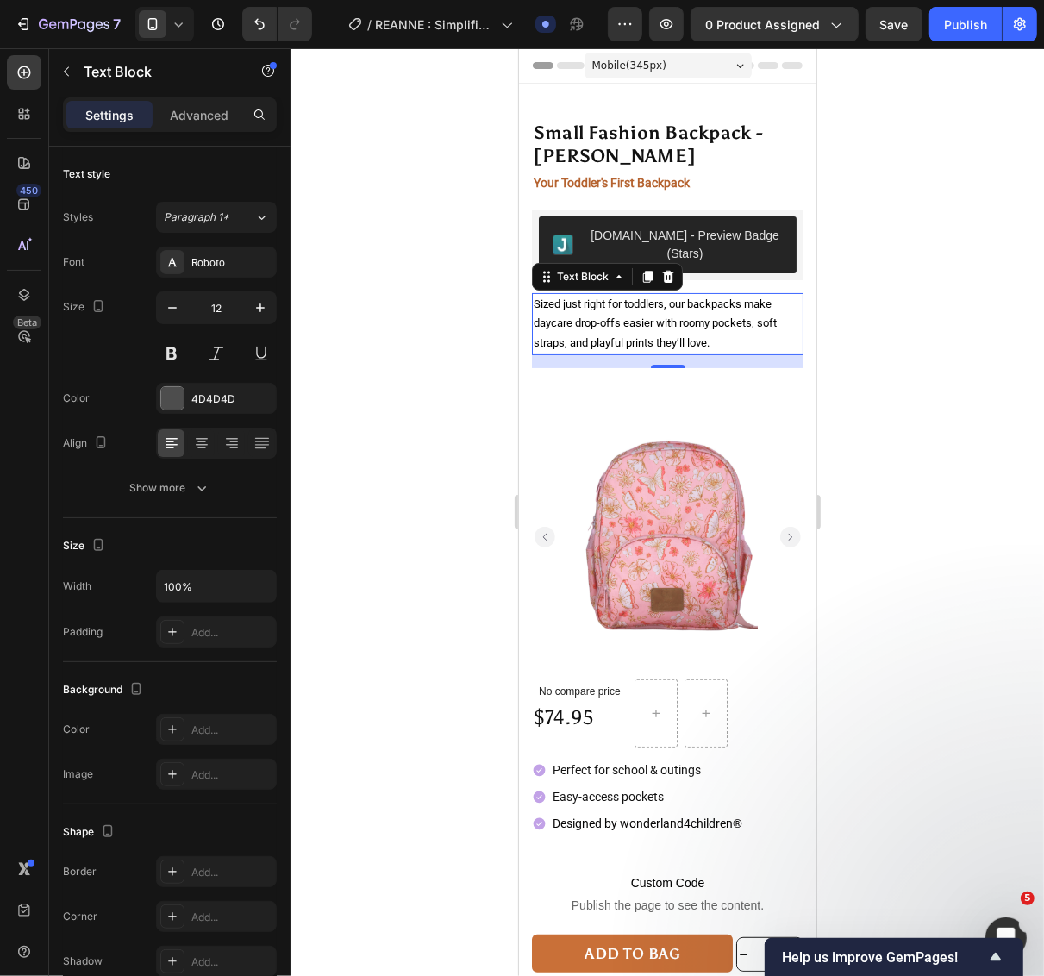
click at [612, 340] on span "Sized just right for toddlers, our backpacks make daycare drop-offs easier with…" at bounding box center [654, 323] width 243 height 52
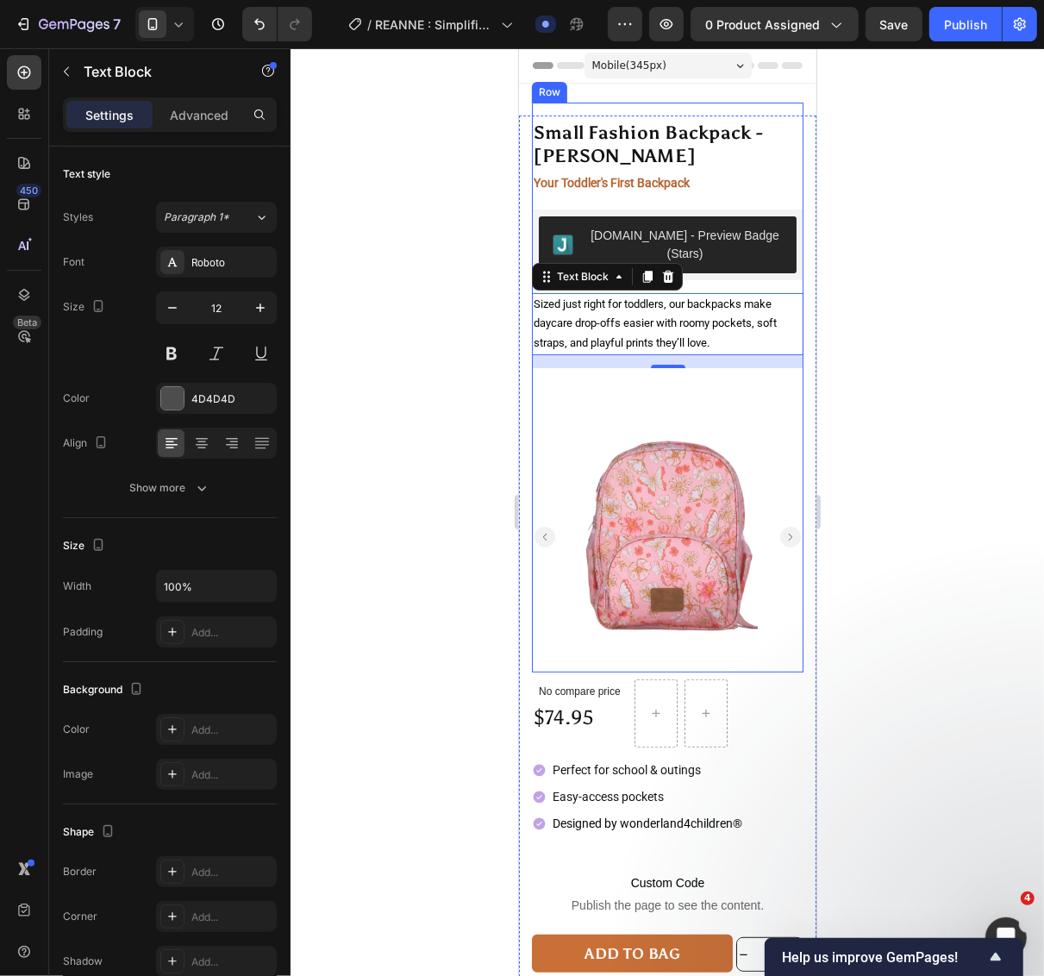
click at [673, 394] on div "Small Fashion Backpack - ALICIA Product Title Your Toddler's First Backpack Tex…" at bounding box center [667, 387] width 272 height 570
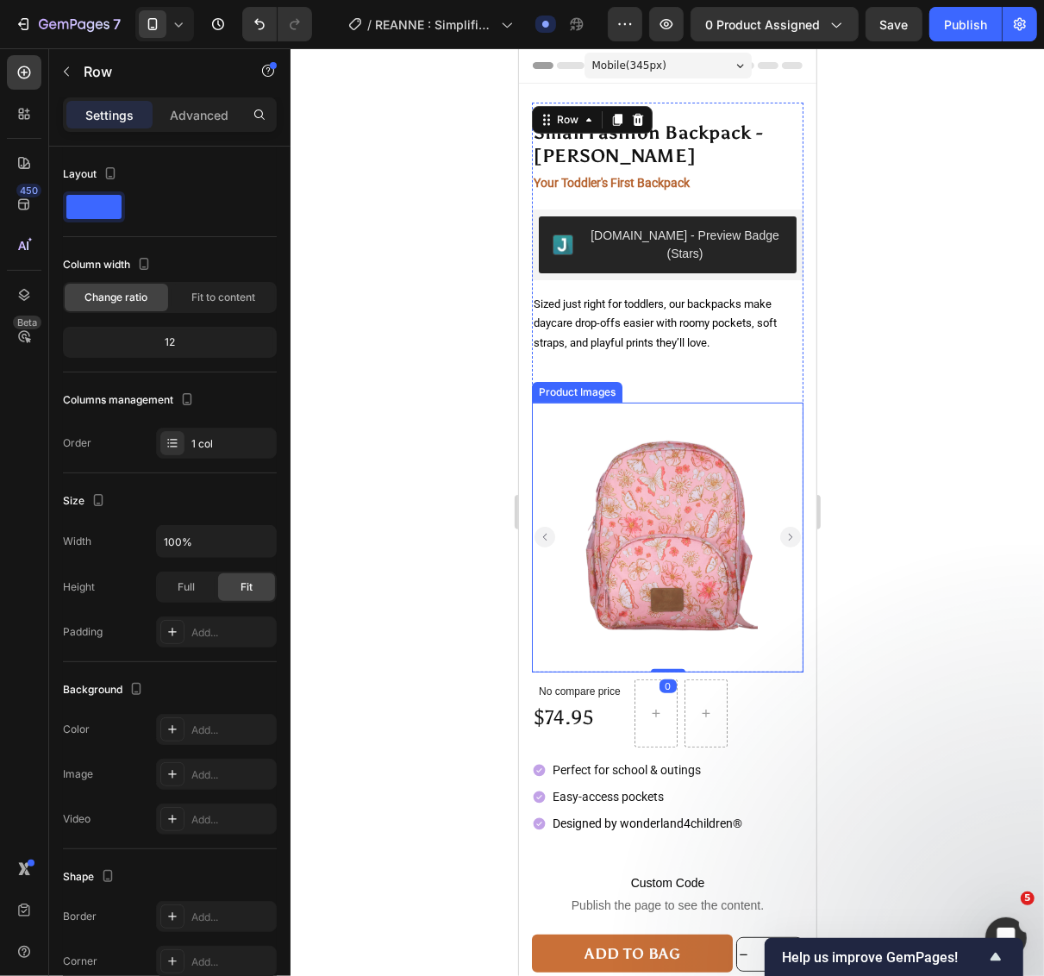
click at [710, 439] on img at bounding box center [666, 537] width 203 height 270
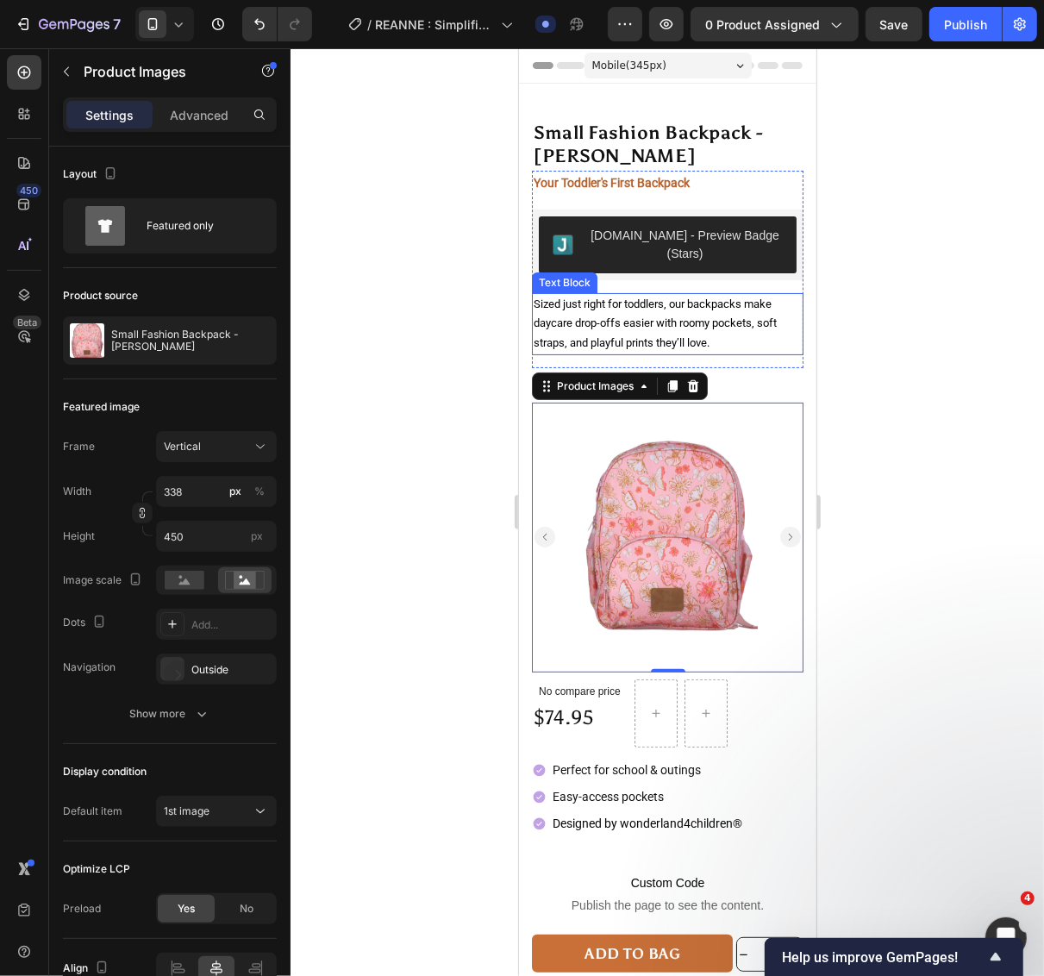
click at [706, 350] on div "Sized just right for toddlers, our backpacks make daycare drop-offs easier with…" at bounding box center [667, 323] width 272 height 62
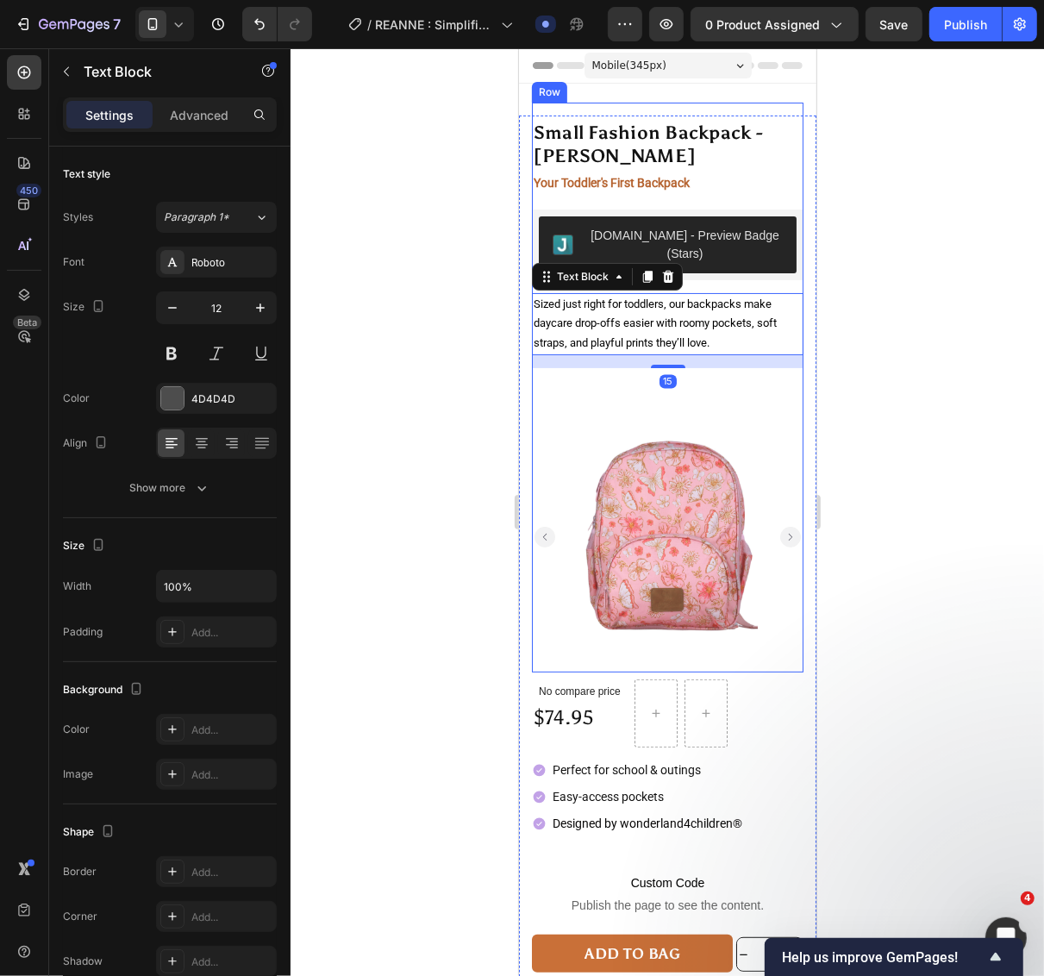
click at [686, 394] on div "Small Fashion Backpack - ALICIA Product Title Your Toddler's First Backpack Tex…" at bounding box center [667, 387] width 272 height 570
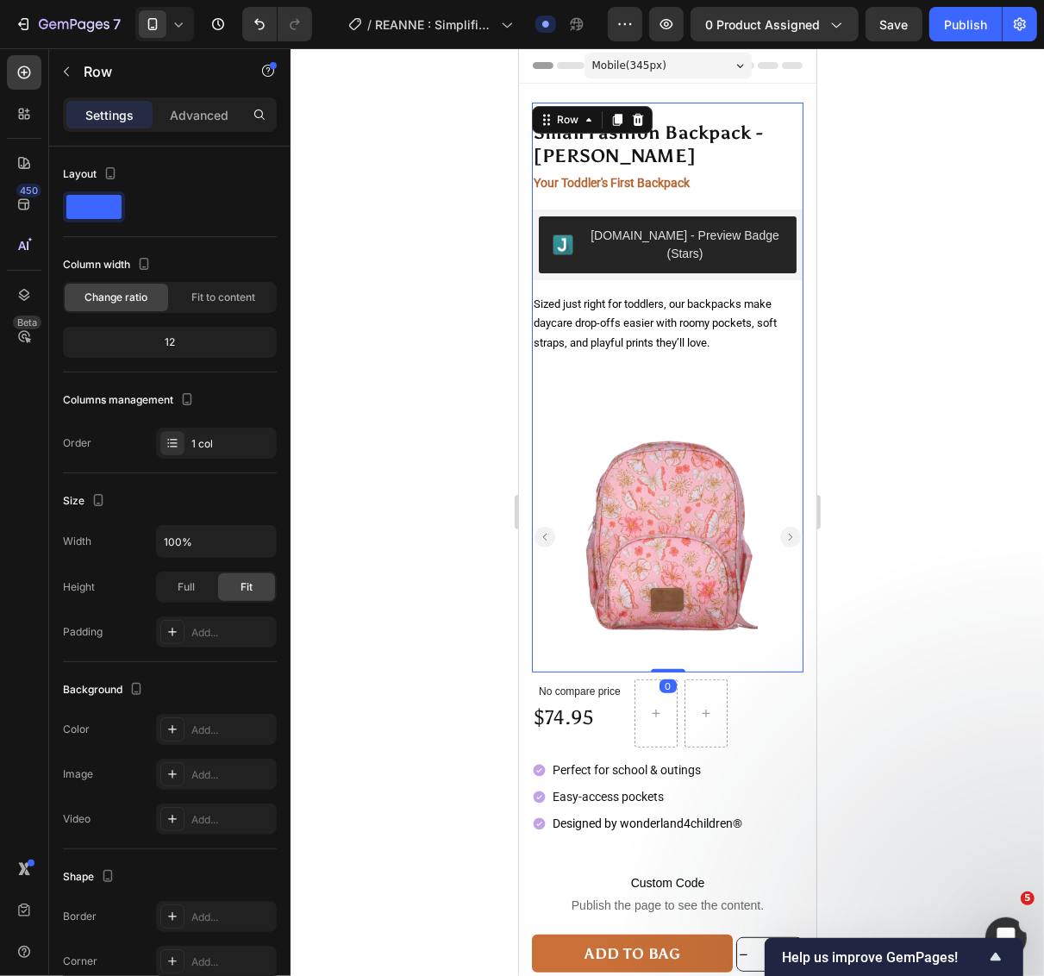
click at [686, 409] on img at bounding box center [666, 537] width 203 height 270
click at [727, 381] on div "Small Fashion Backpack - ALICIA Product Title Your Toddler's First Backpack Tex…" at bounding box center [667, 387] width 272 height 570
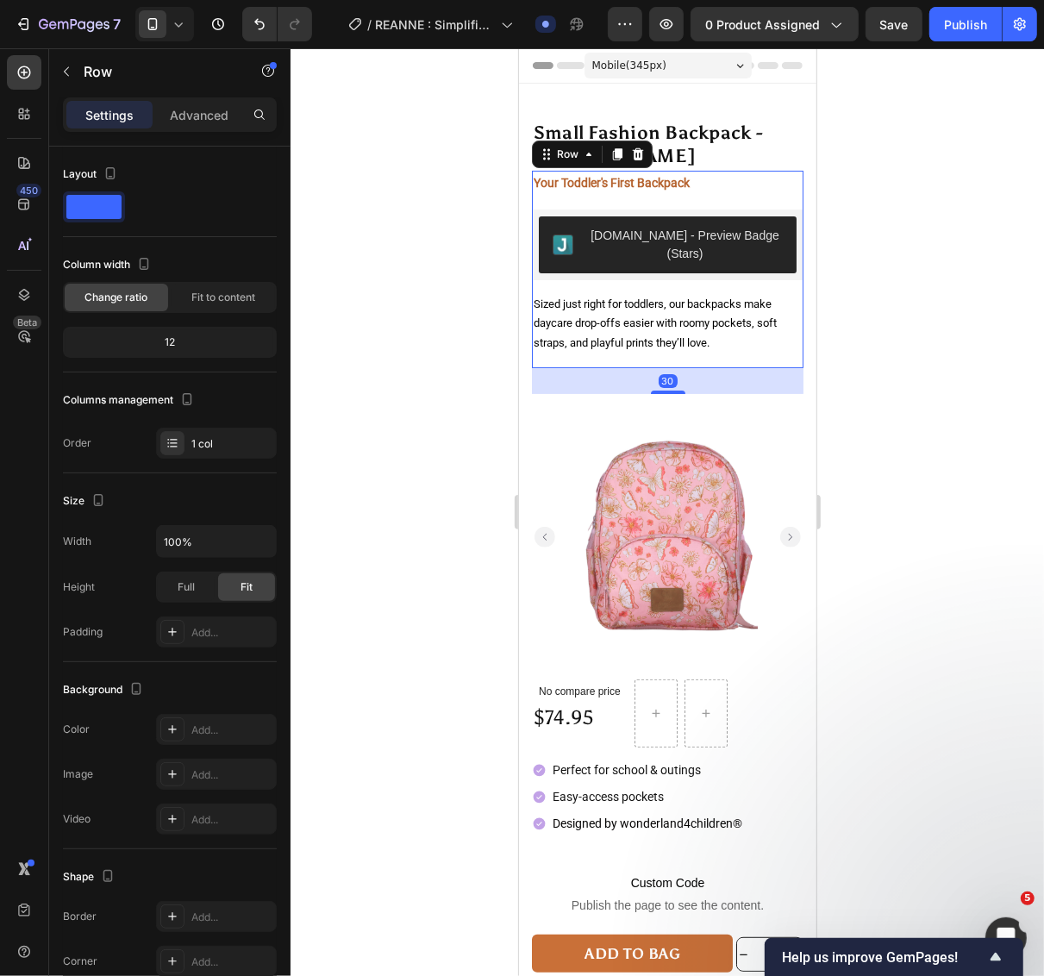
click at [698, 353] on div "Judge.me - Preview Badge (Stars) Judge.me Sized just right for toddlers, our ba…" at bounding box center [667, 288] width 272 height 159
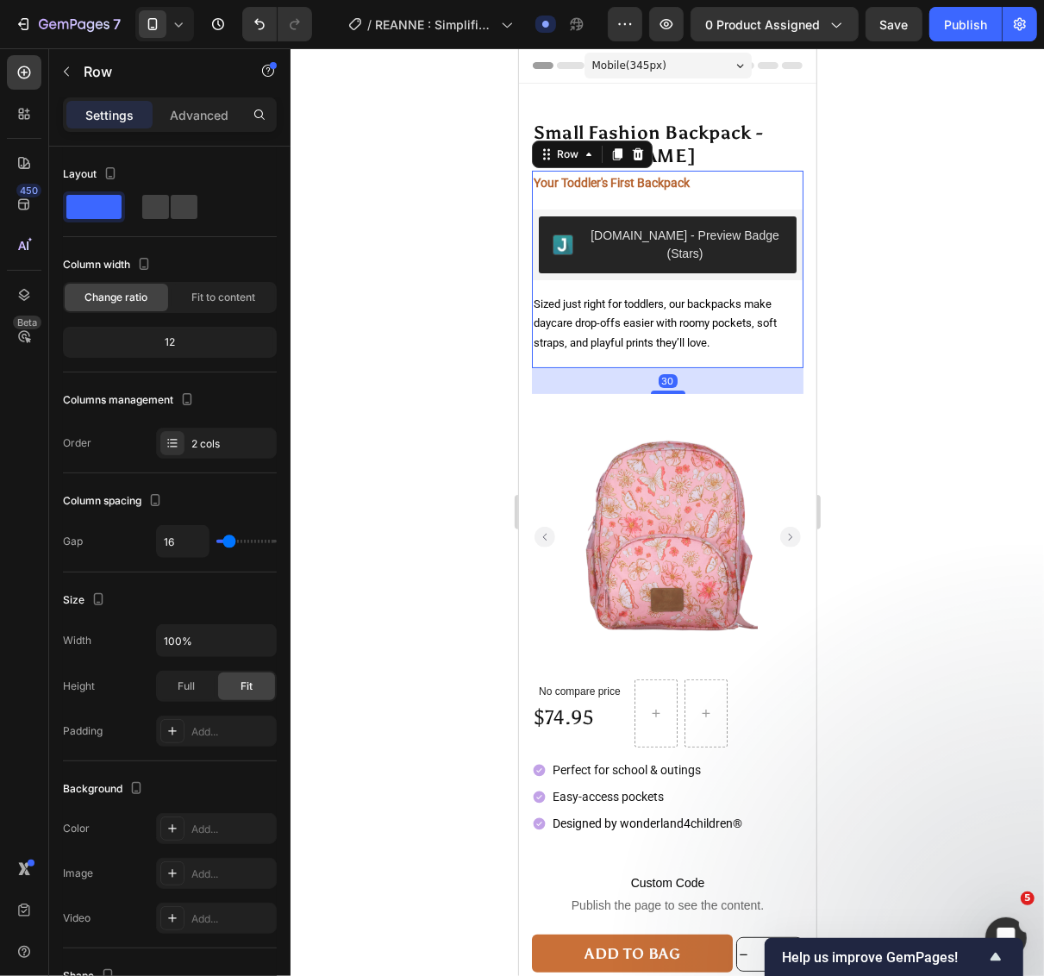
click at [694, 359] on div "Judge.me - Preview Badge (Stars) Judge.me Sized just right for toddlers, our ba…" at bounding box center [667, 288] width 272 height 159
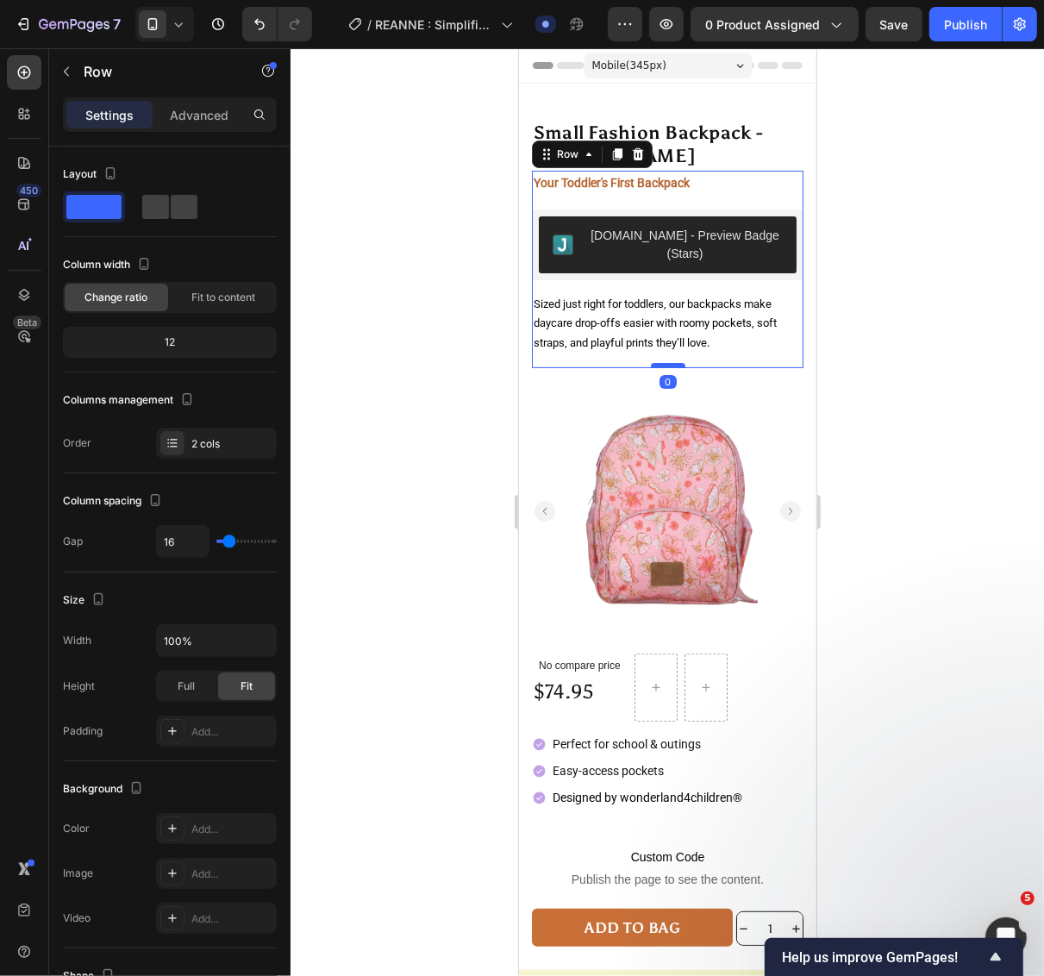
drag, startPoint x: 665, startPoint y: 387, endPoint x: 666, endPoint y: 359, distance: 28.5
click at [666, 362] on div at bounding box center [667, 364] width 34 height 5
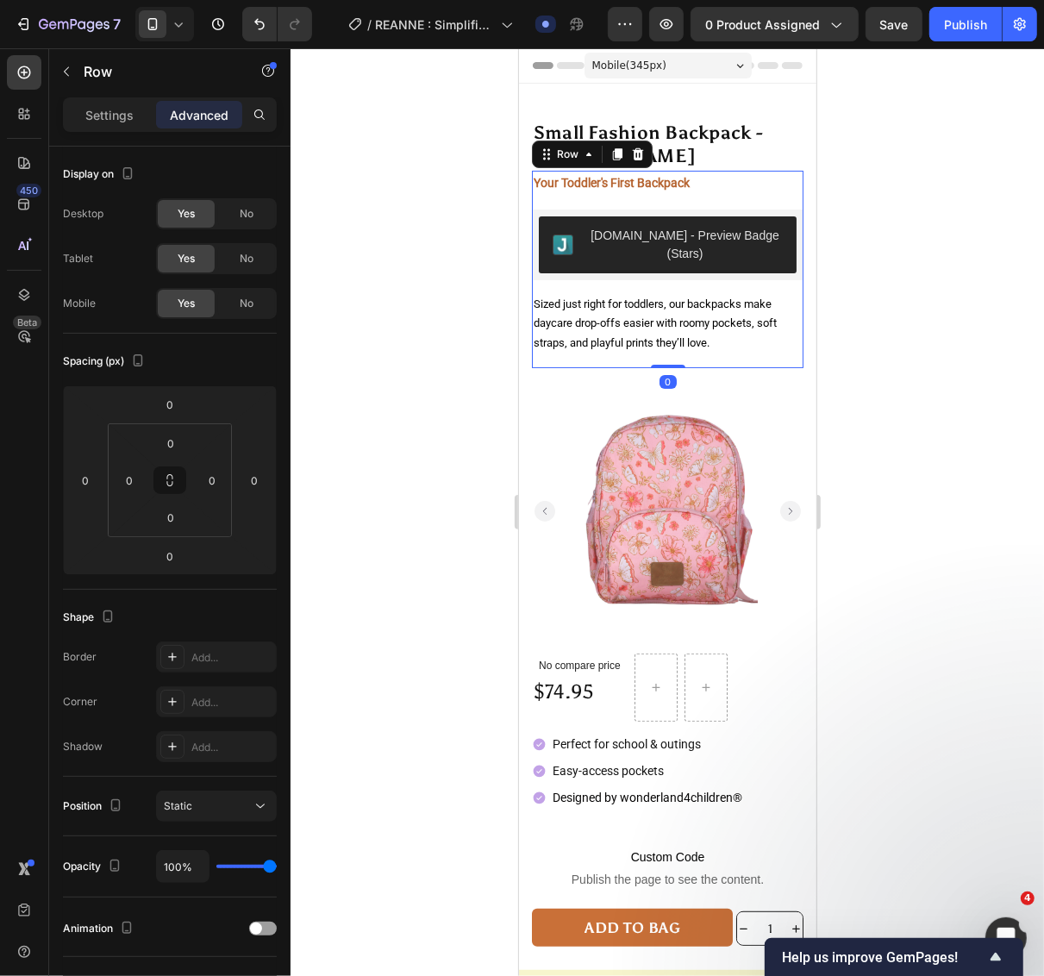
click at [894, 373] on div at bounding box center [666, 512] width 753 height 928
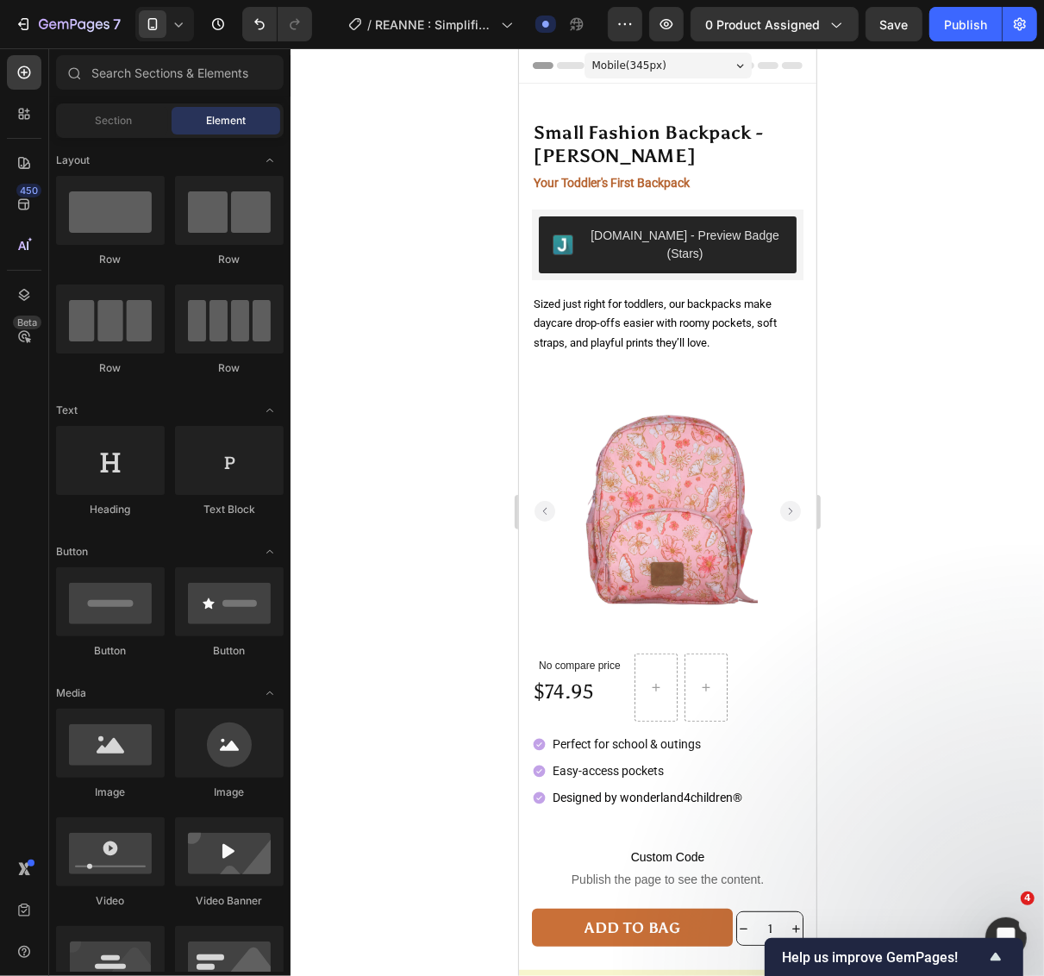
click at [876, 384] on div at bounding box center [666, 512] width 753 height 928
click at [732, 336] on p "Sized just right for toddlers, our backpacks make daycare drop-offs easier with…" at bounding box center [667, 323] width 268 height 59
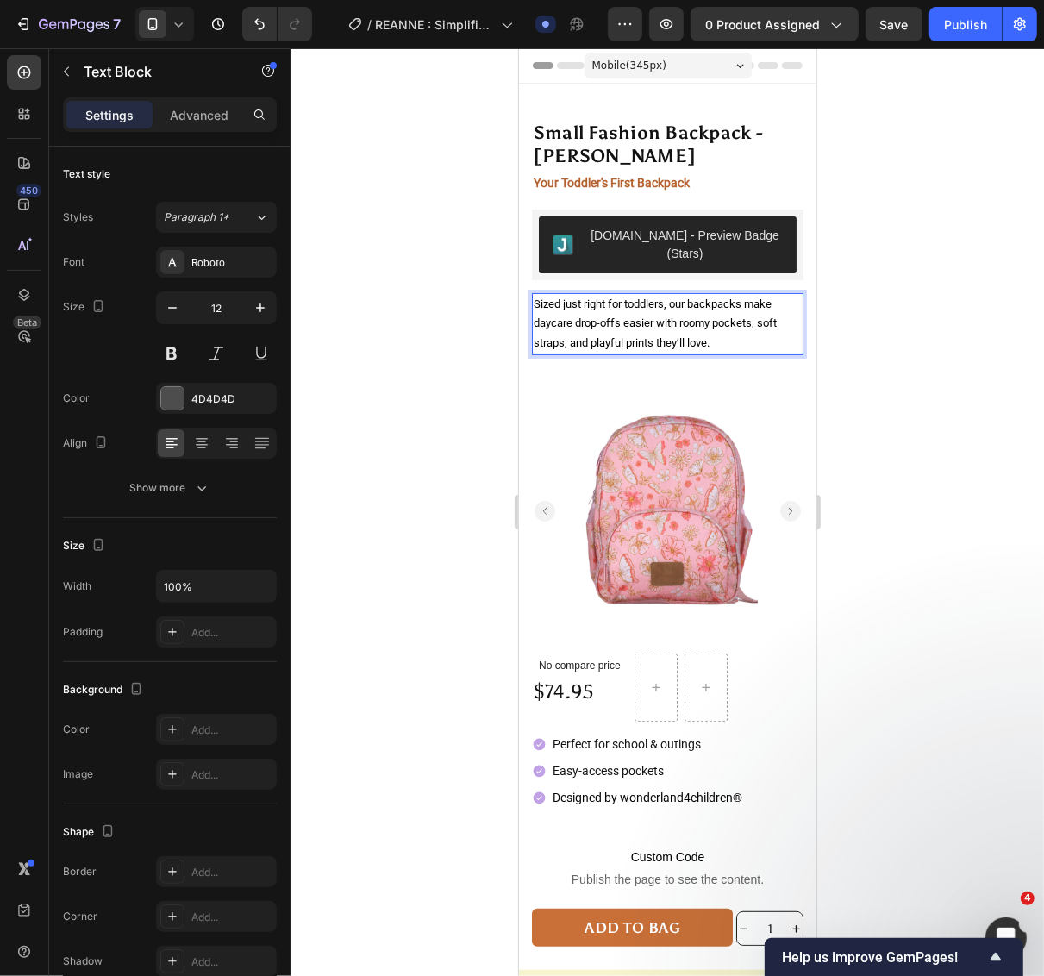
click at [890, 367] on div at bounding box center [666, 512] width 753 height 928
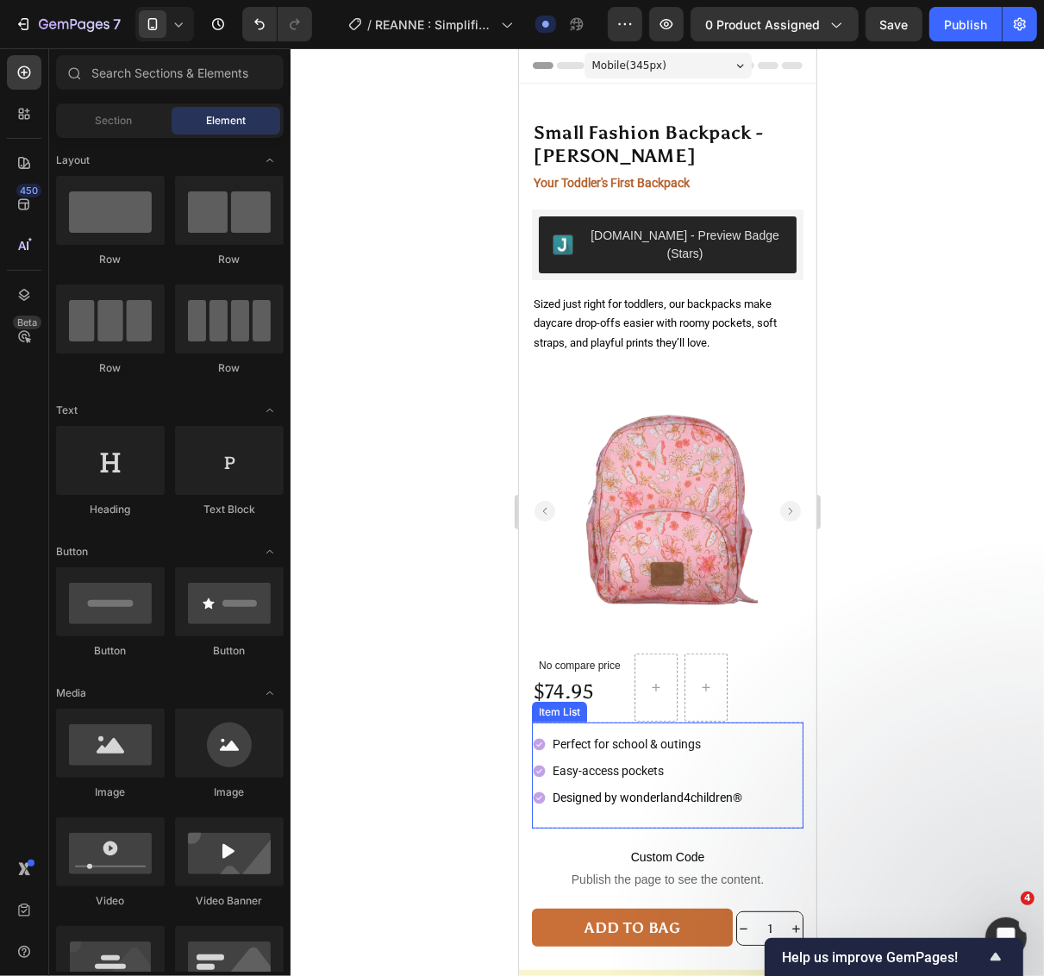
click at [761, 734] on div "Perfect for school & outings Easy-access pockets Designed by wonderland4childre…" at bounding box center [667, 775] width 272 height 90
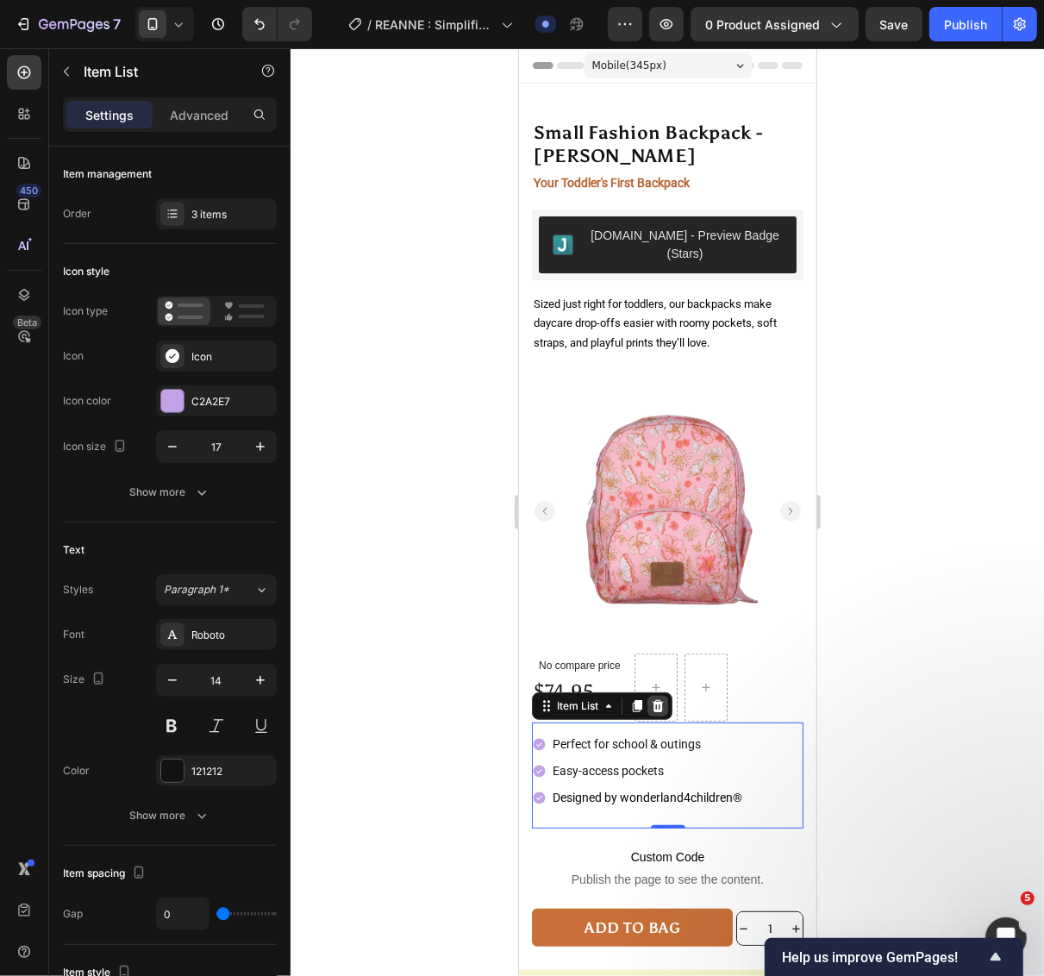
click at [666, 695] on div at bounding box center [656, 705] width 21 height 21
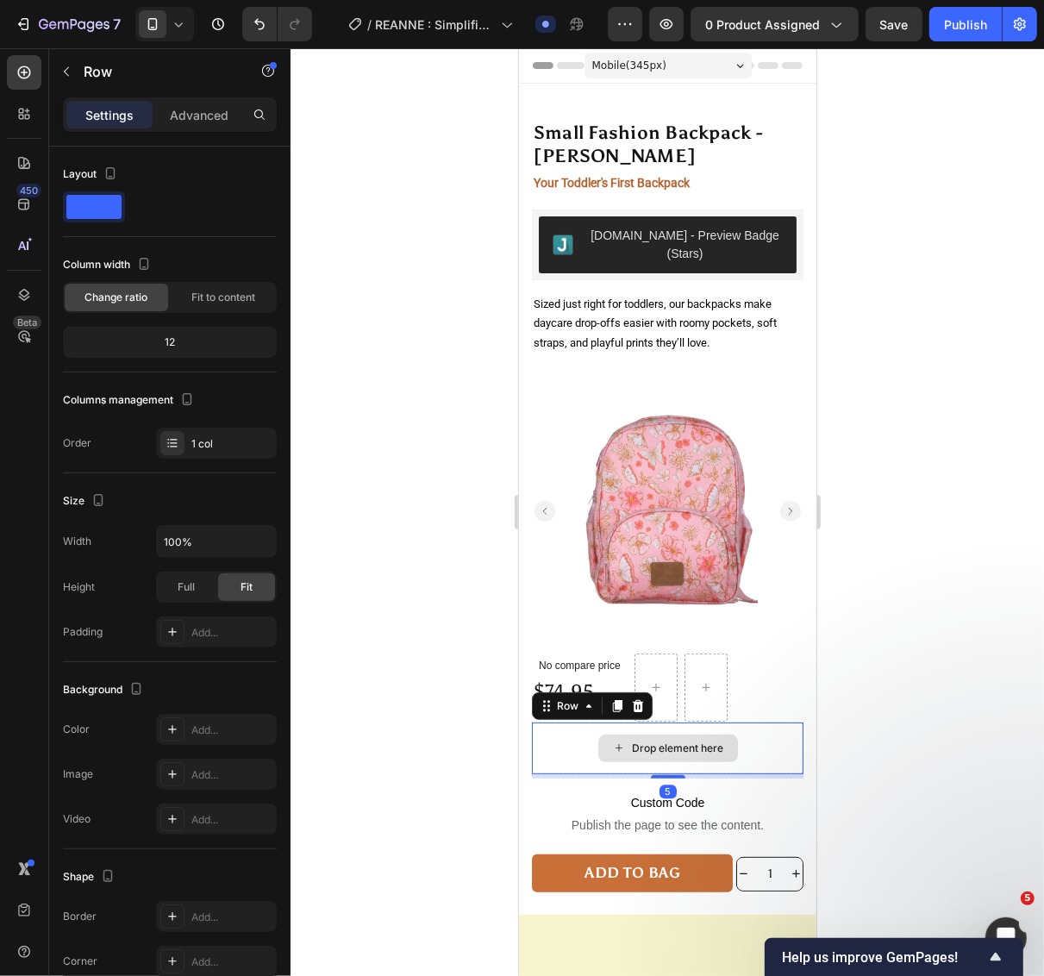
click at [762, 733] on div "Drop element here" at bounding box center [667, 747] width 272 height 52
click at [639, 699] on icon at bounding box center [637, 705] width 11 height 12
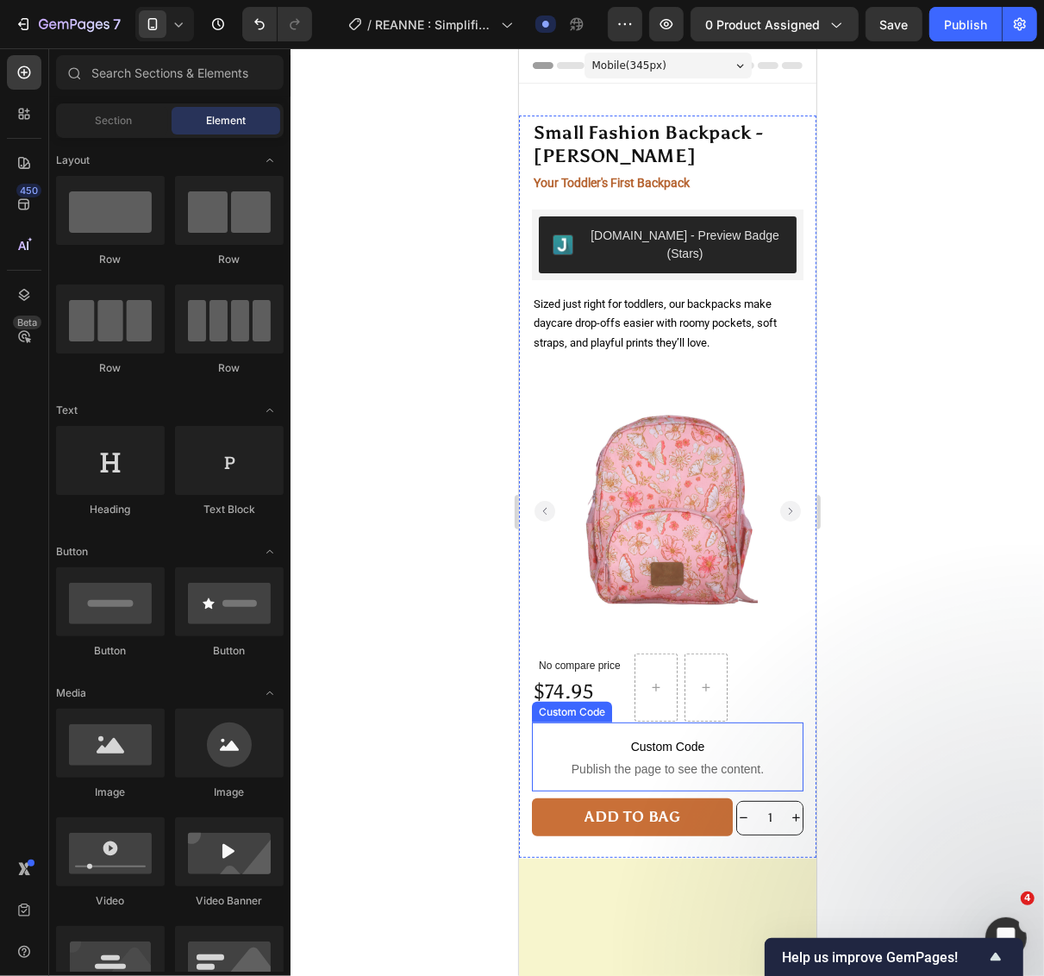
click at [766, 734] on p "Custom Code Publish the page to see the content." at bounding box center [667, 755] width 272 height 69
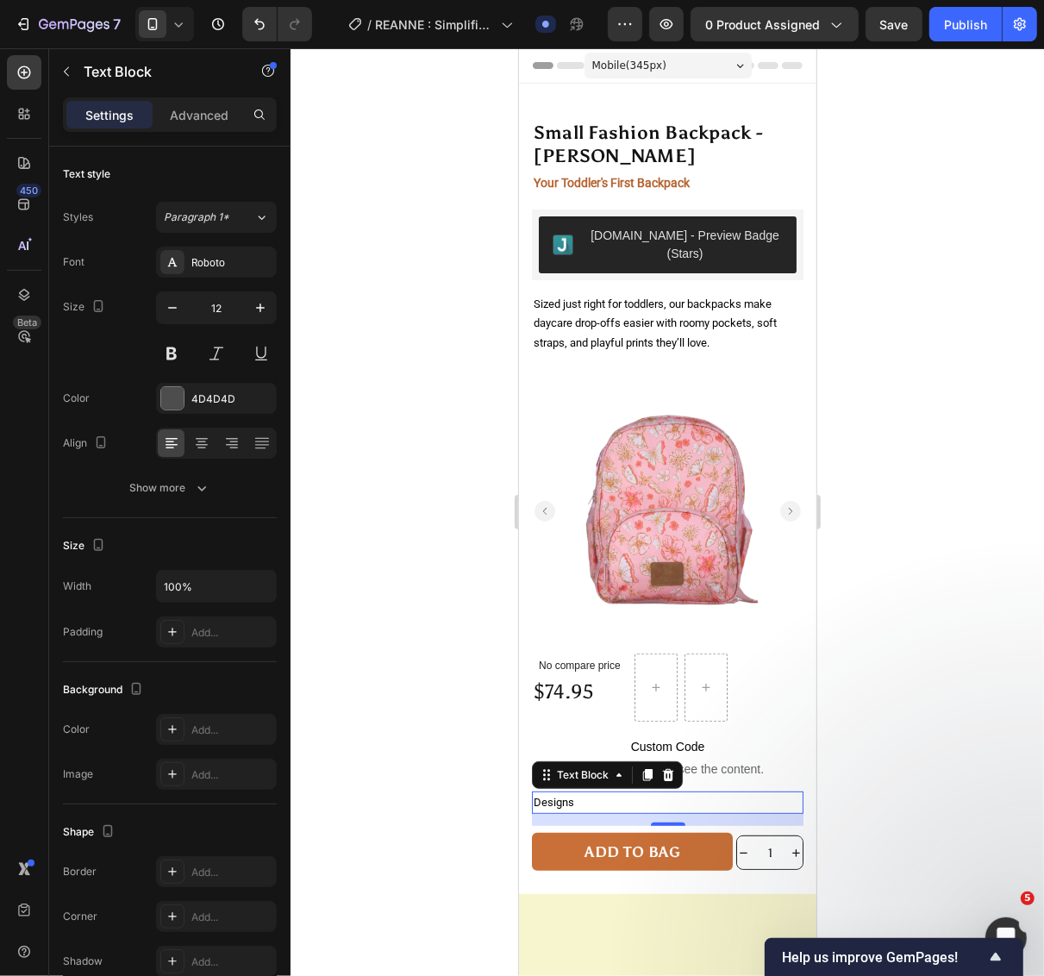
click at [641, 792] on p "Designs" at bounding box center [667, 802] width 268 height 20
click at [620, 792] on p "Designs" at bounding box center [667, 802] width 268 height 20
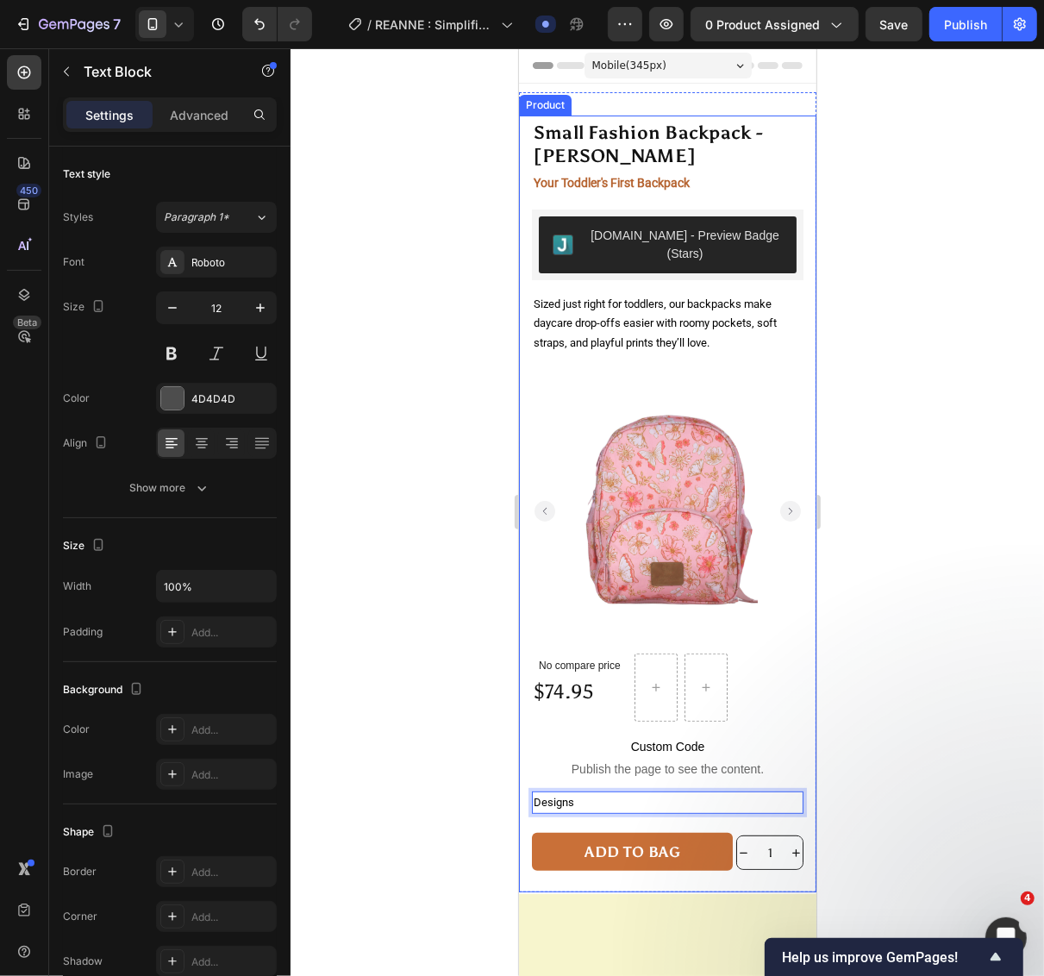
click at [634, 797] on div "Small Fashion Backpack - ALICIA Product Title Your Toddler's First Backpack Tex…" at bounding box center [667, 769] width 272 height 247
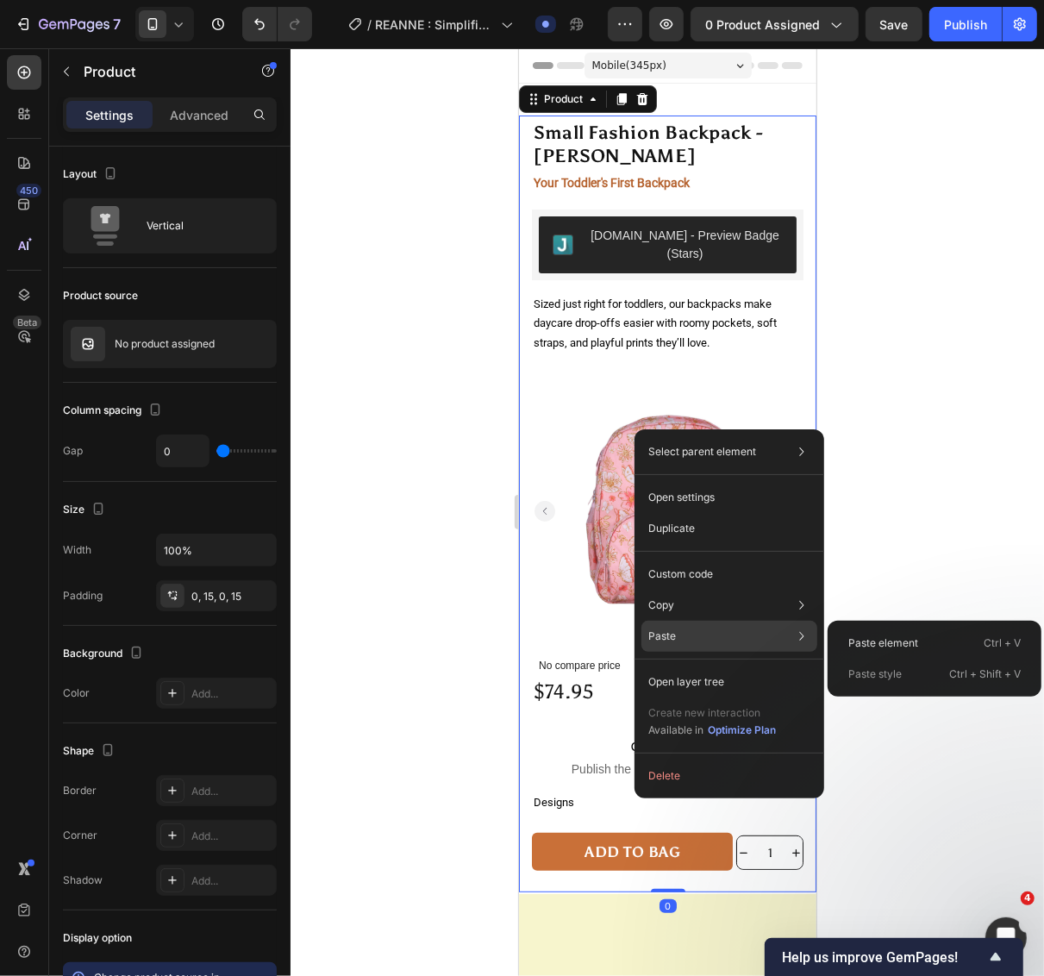
click at [759, 634] on div "Paste Paste element Ctrl + V Paste style Ctrl + Shift + V" at bounding box center [729, 636] width 176 height 31
click at [859, 651] on div "Paste element Ctrl + V" at bounding box center [934, 643] width 200 height 31
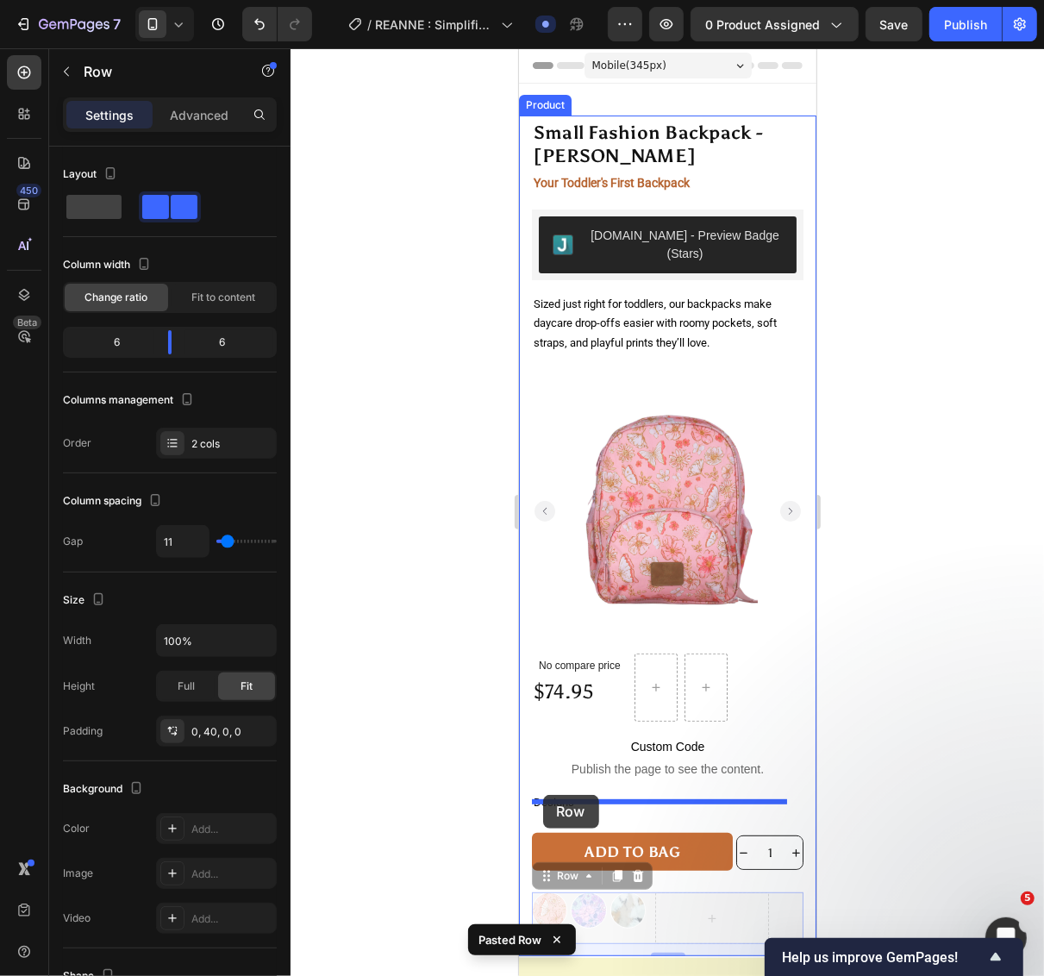
drag, startPoint x: 543, startPoint y: 853, endPoint x: 542, endPoint y: 794, distance: 59.5
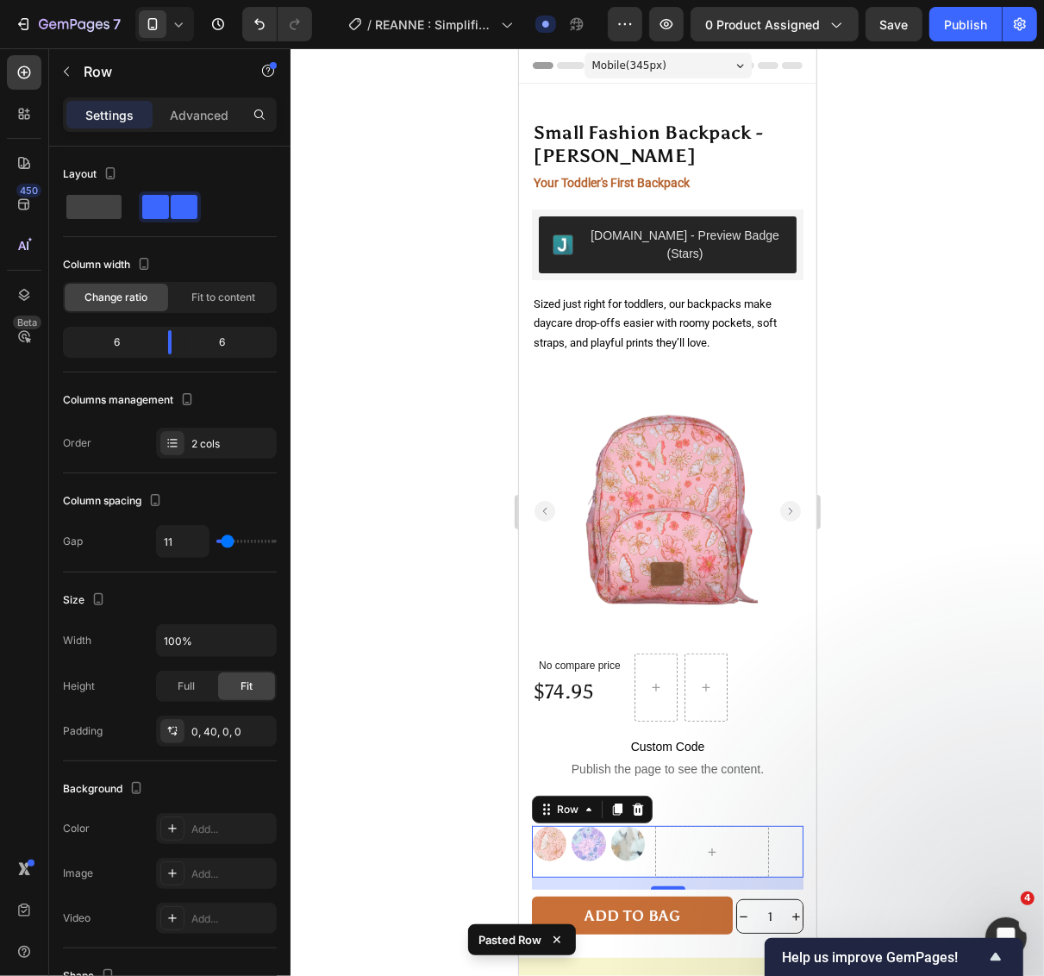
click at [916, 795] on div at bounding box center [666, 512] width 753 height 928
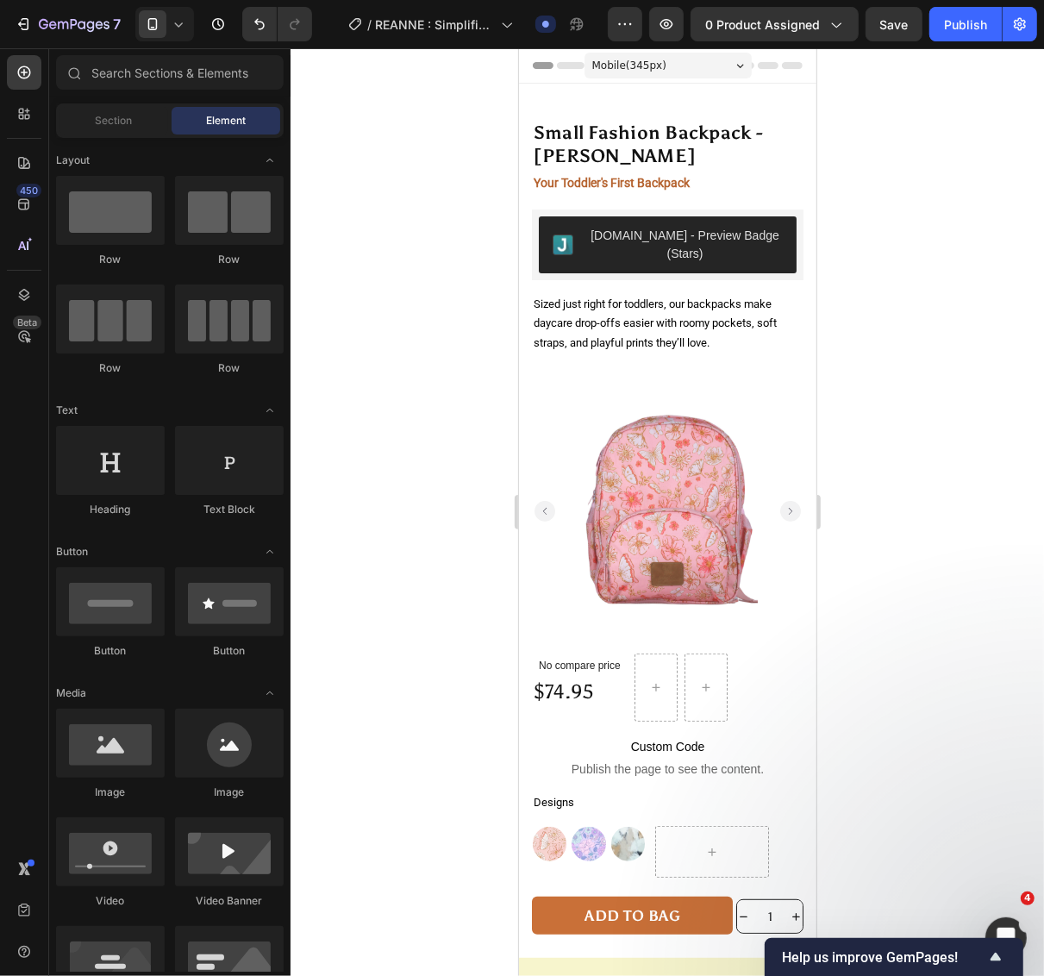
click at [886, 787] on div at bounding box center [666, 512] width 753 height 928
click at [901, 711] on div at bounding box center [666, 512] width 753 height 928
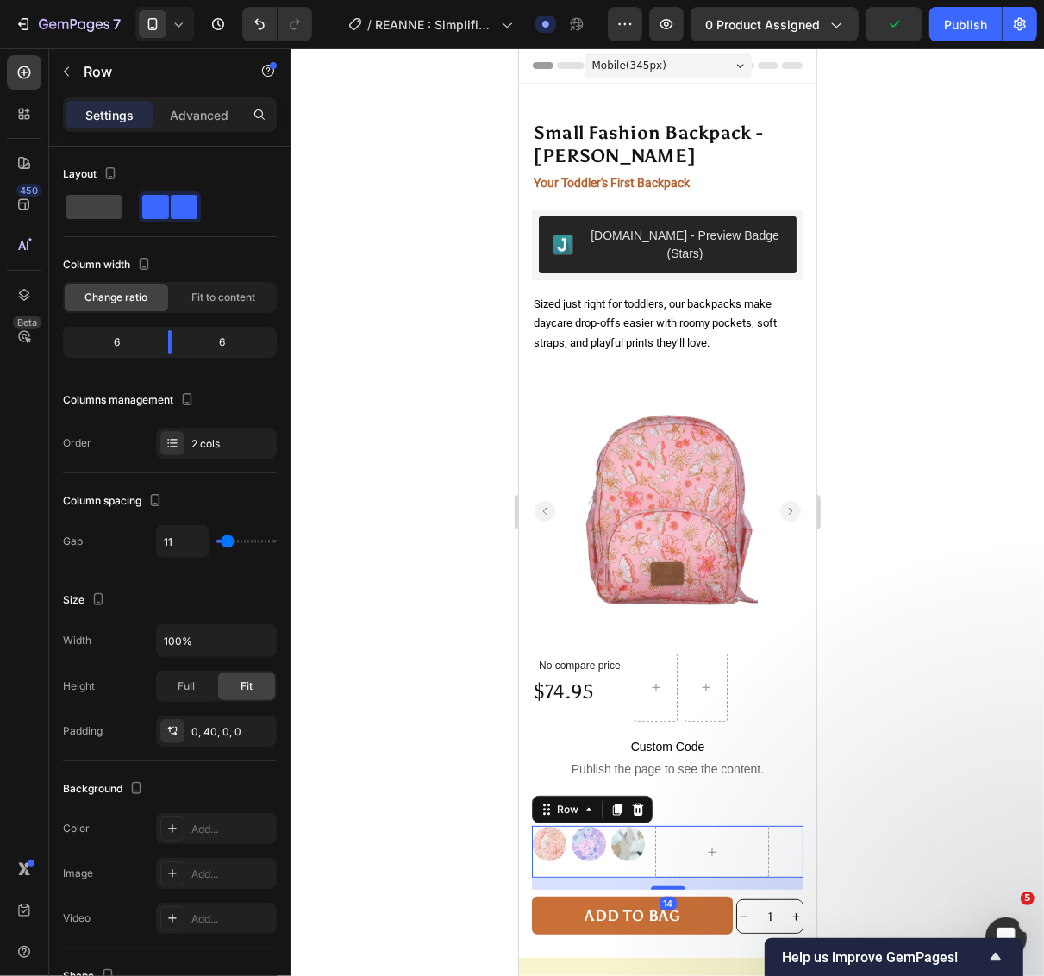
click at [584, 846] on div "Image Image Image Row" at bounding box center [588, 851] width 114 height 52
click at [199, 106] on p "Advanced" at bounding box center [199, 115] width 59 height 18
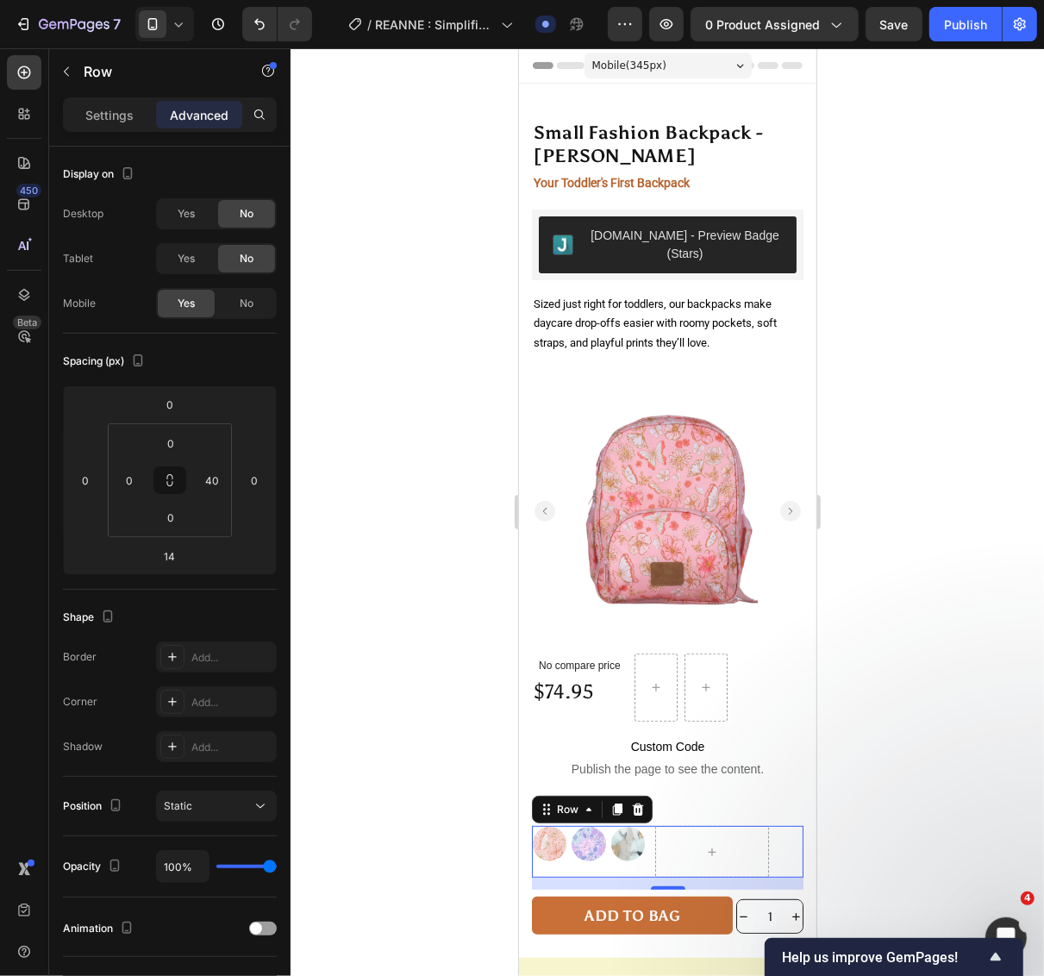
click at [924, 774] on div at bounding box center [666, 512] width 753 height 928
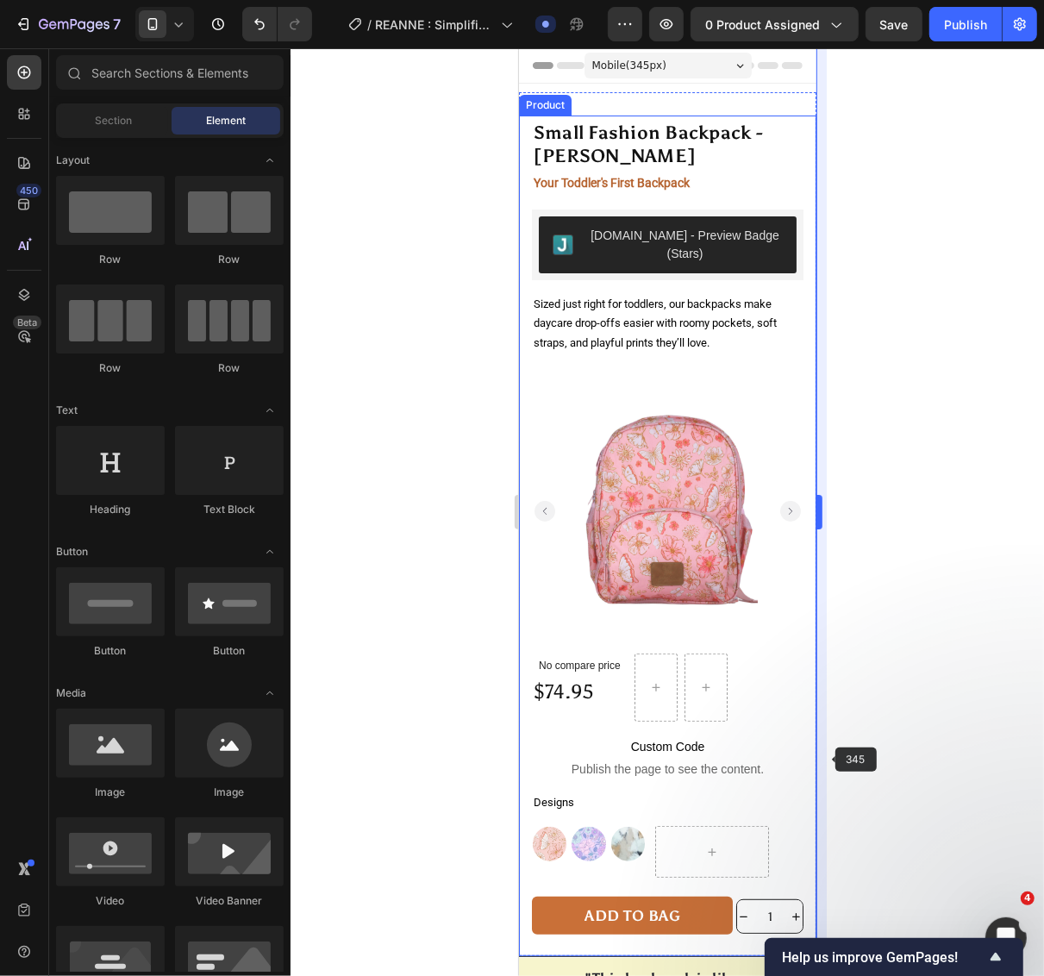
scroll to position [359, 0]
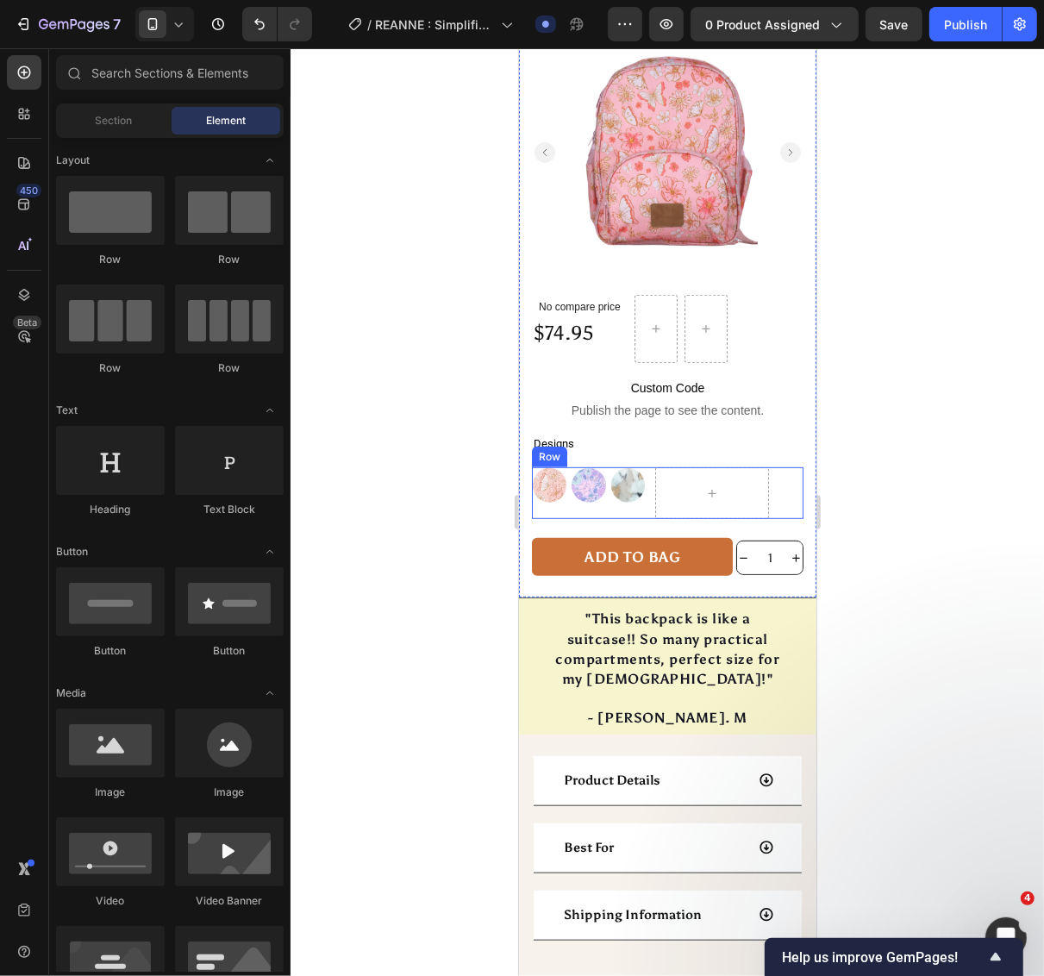
click at [602, 478] on div "Image Image Image Row" at bounding box center [588, 492] width 114 height 52
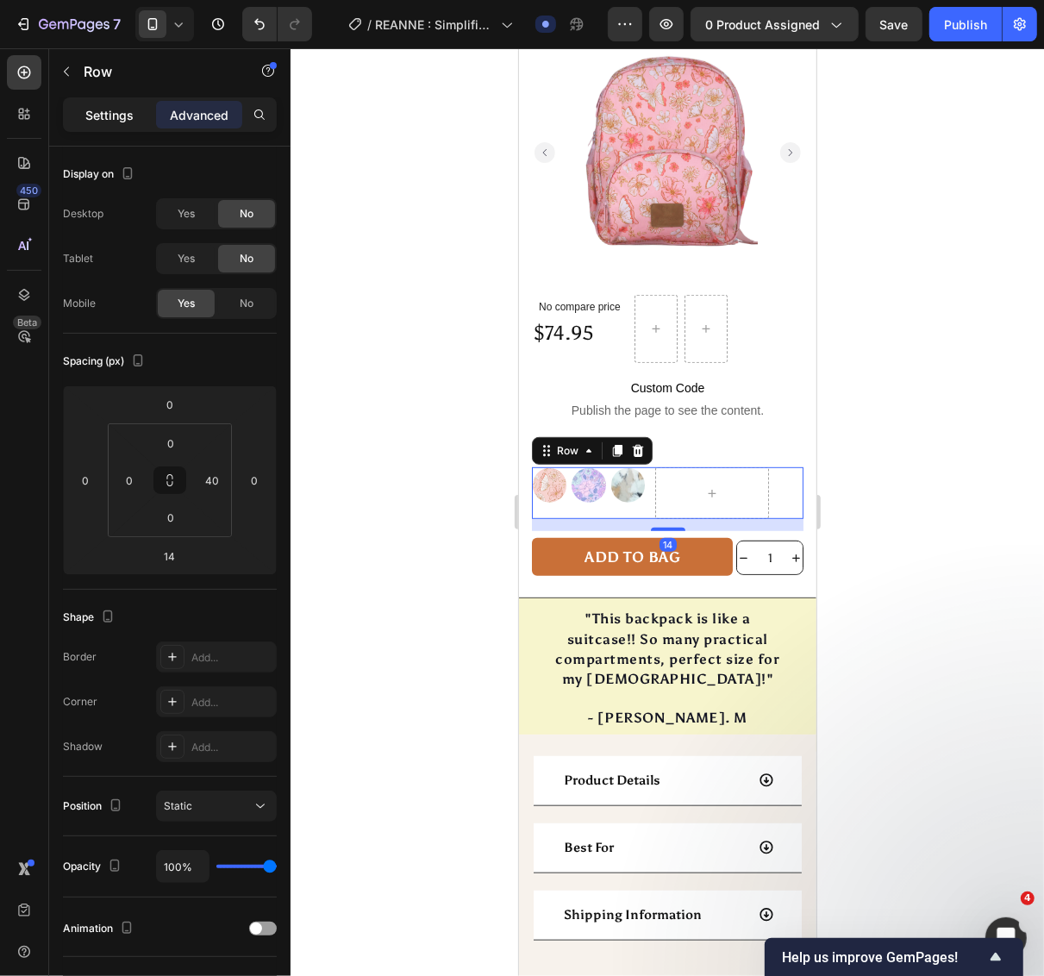
click at [105, 117] on p "Settings" at bounding box center [109, 115] width 48 height 18
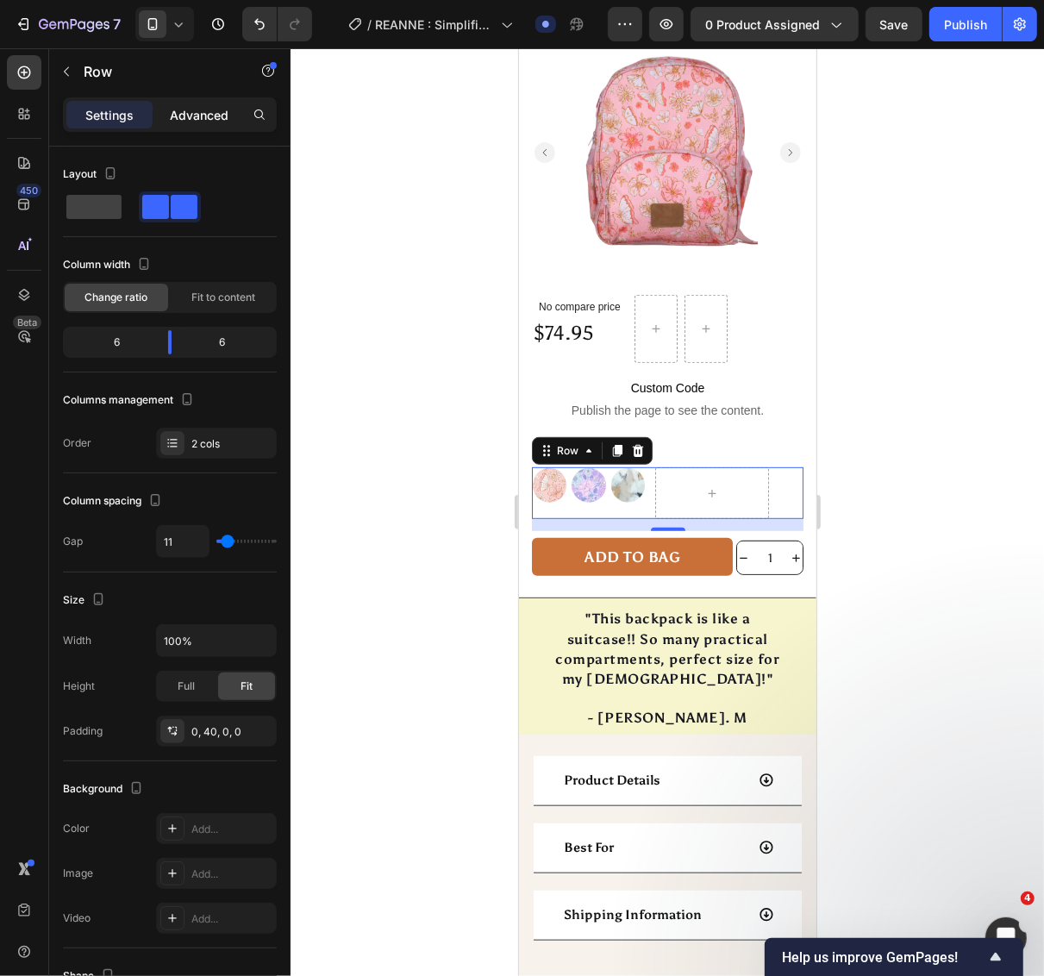
click at [196, 121] on p "Advanced" at bounding box center [199, 115] width 59 height 18
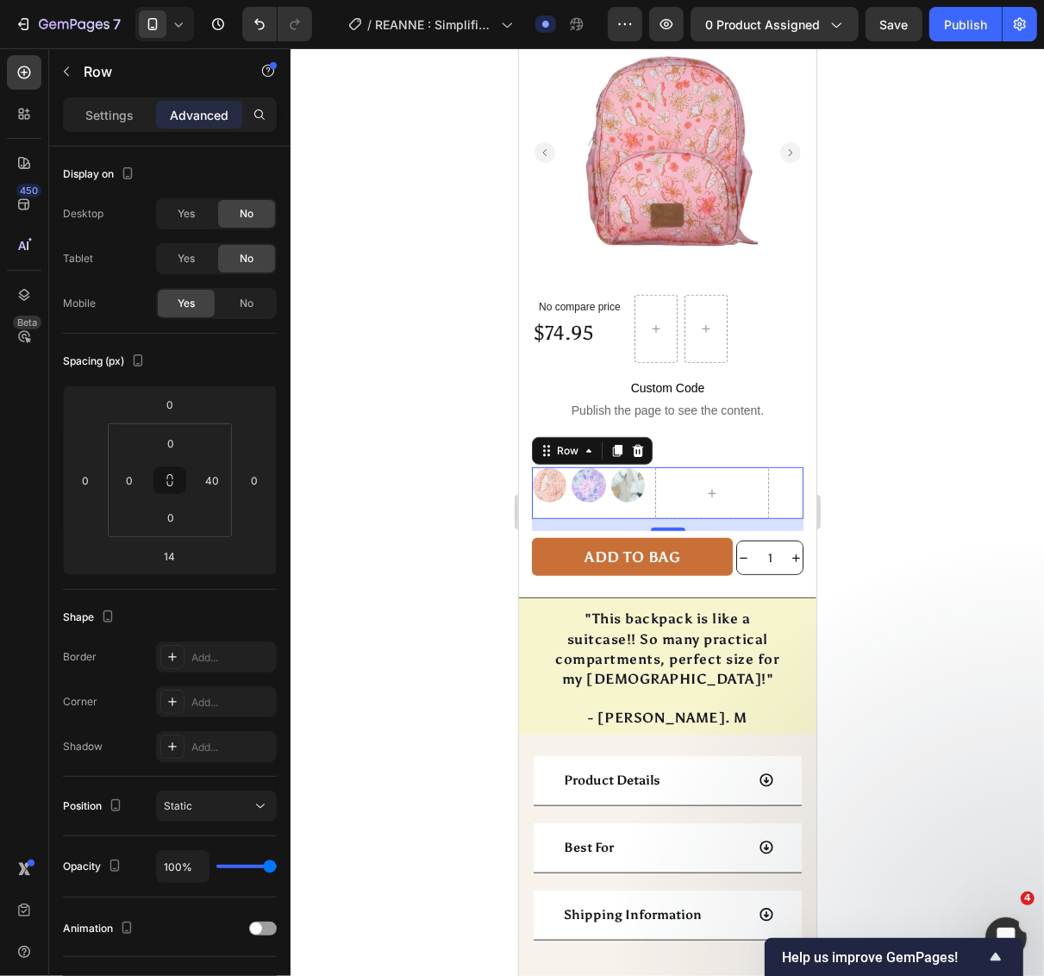
click at [125, 130] on div "Settings Advanced" at bounding box center [170, 114] width 214 height 34
click at [122, 123] on div "Settings" at bounding box center [109, 115] width 86 height 28
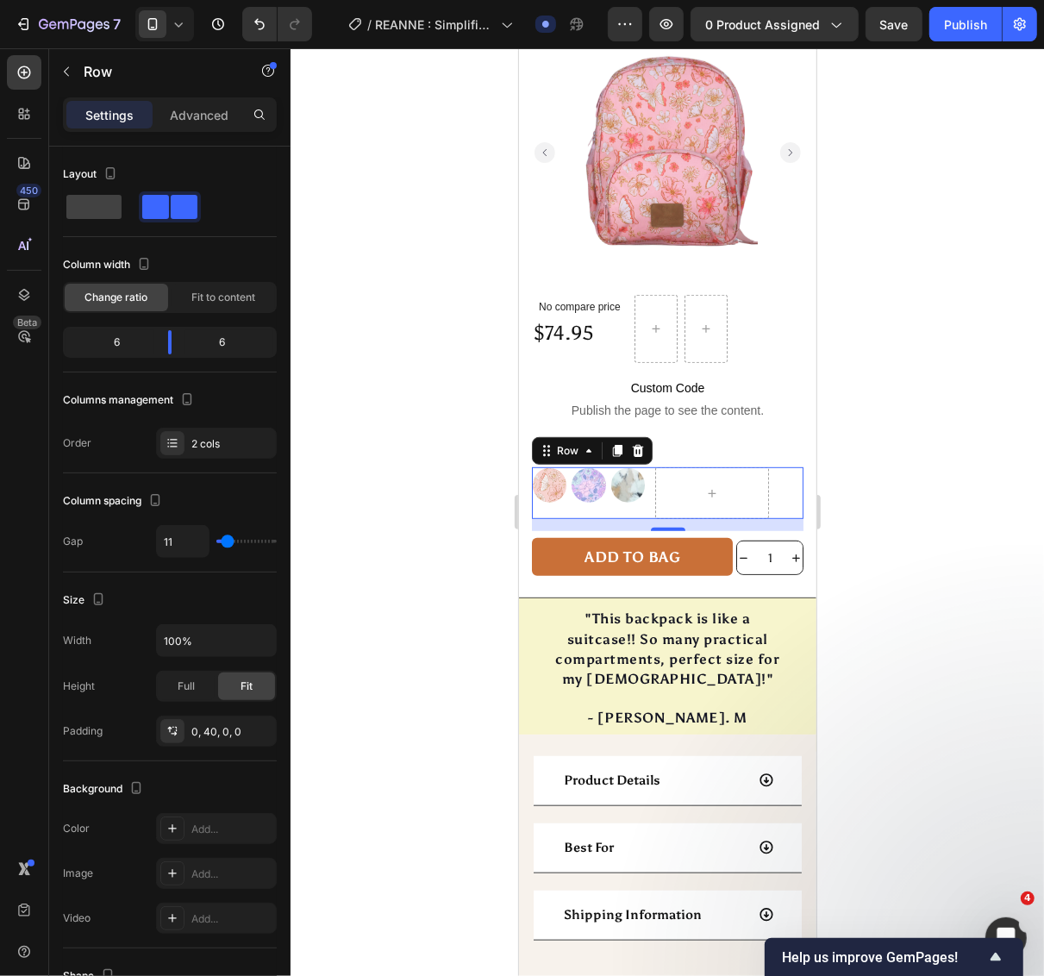
click at [177, 19] on icon at bounding box center [178, 24] width 17 height 17
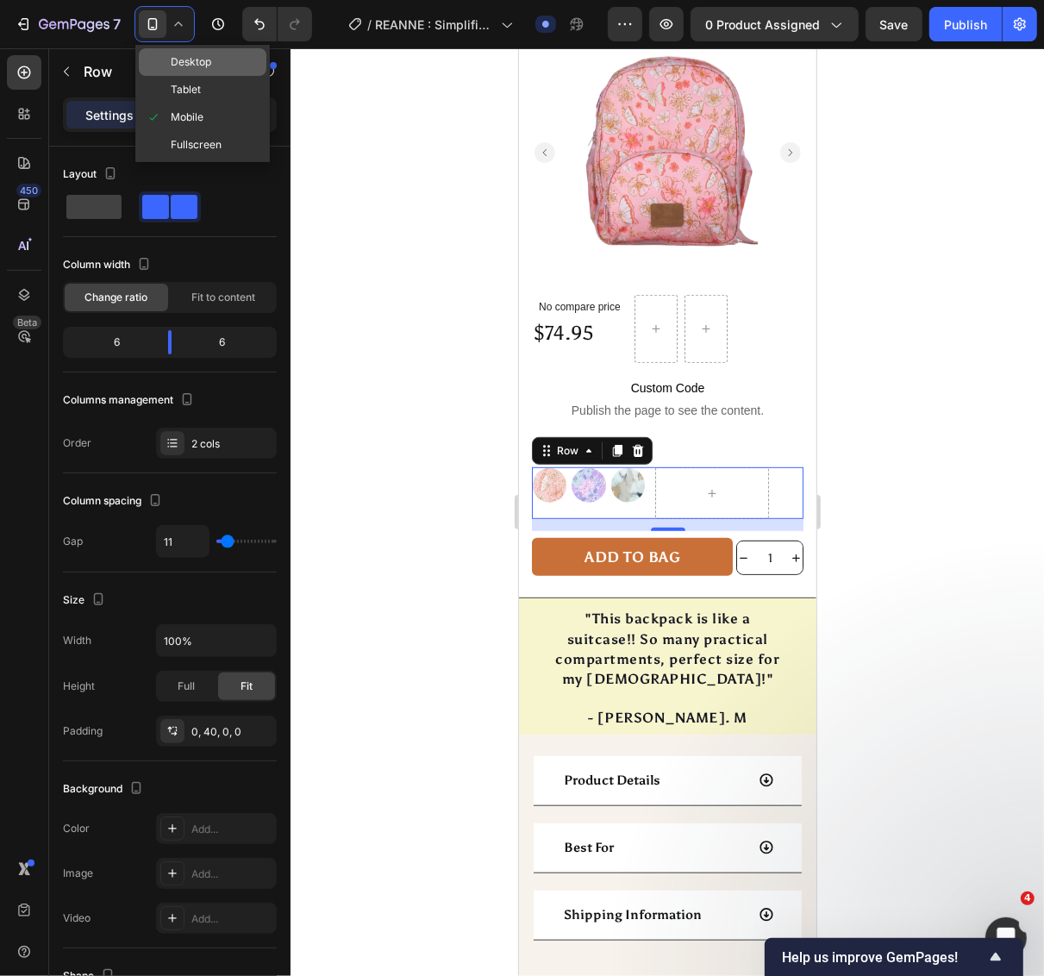
click at [177, 66] on span "Desktop" at bounding box center [191, 61] width 41 height 17
type input "16"
type input "1200"
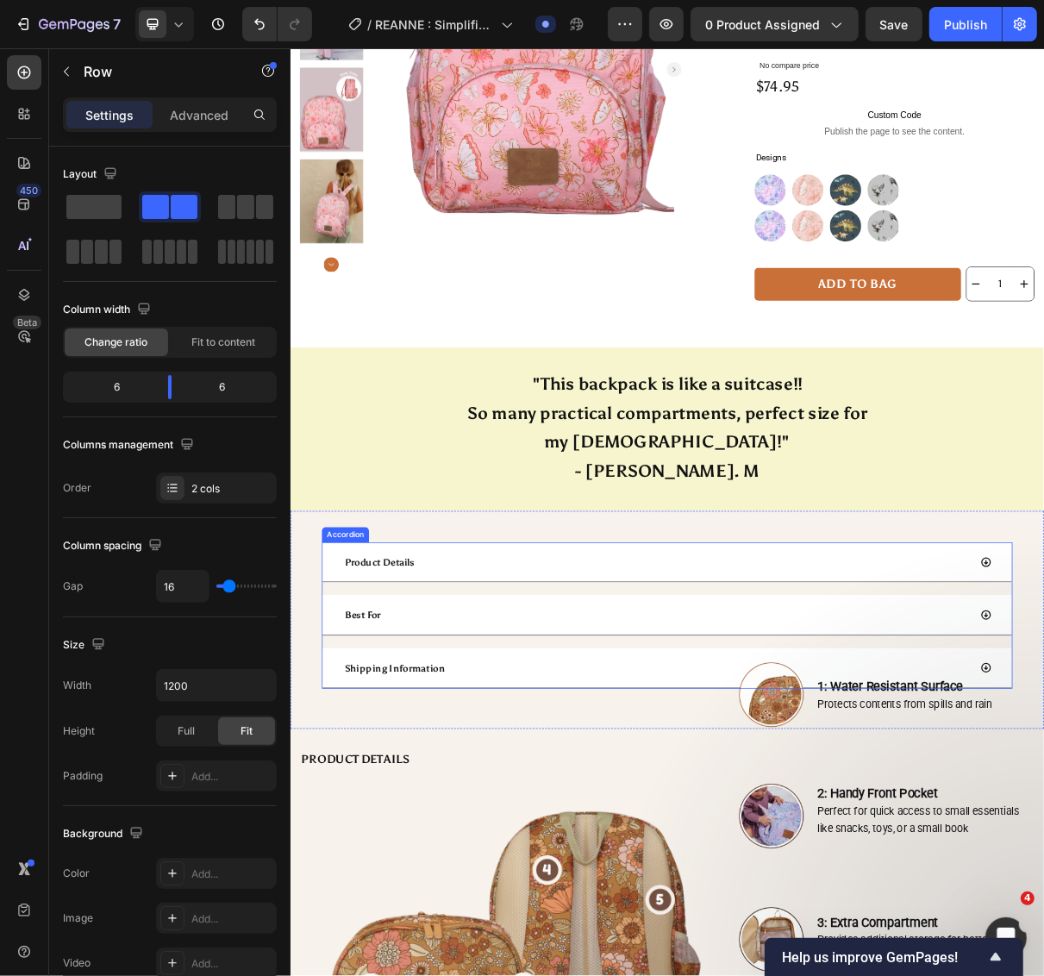
scroll to position [287, 0]
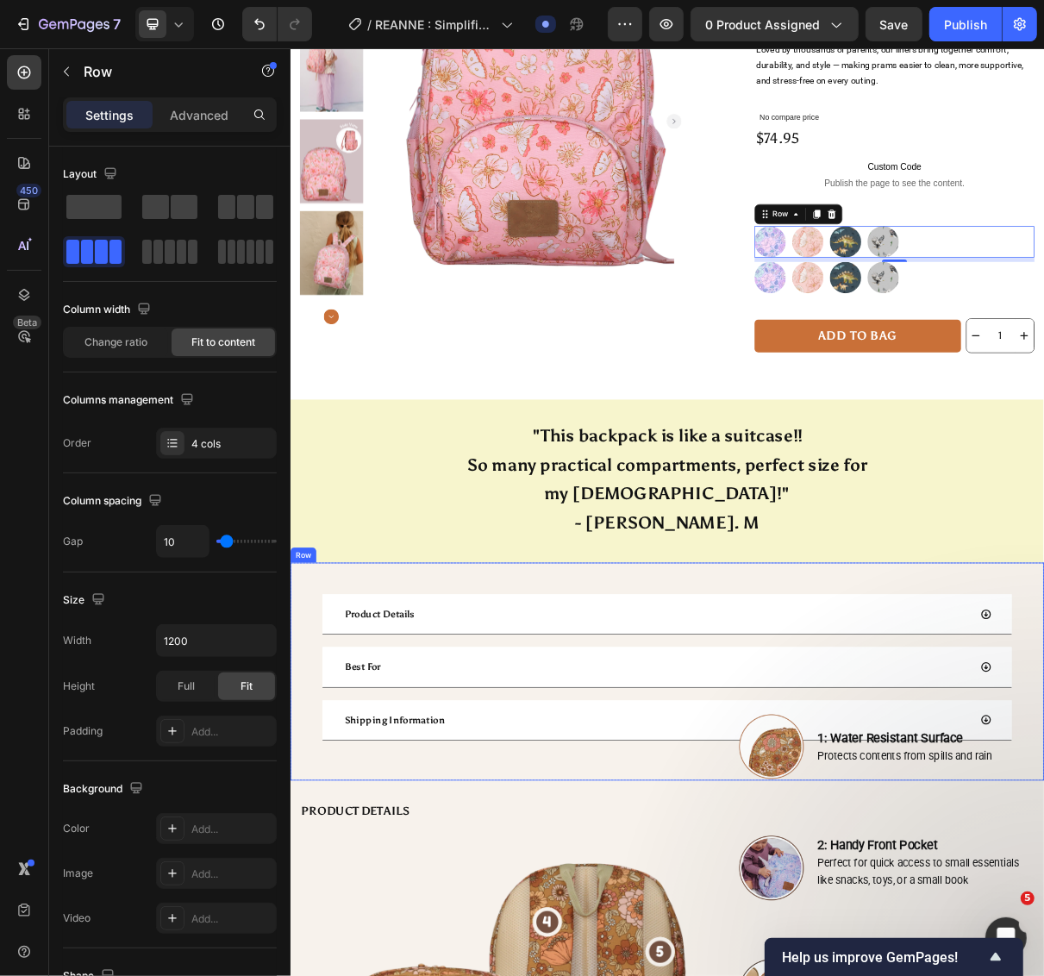
scroll to position [0, 0]
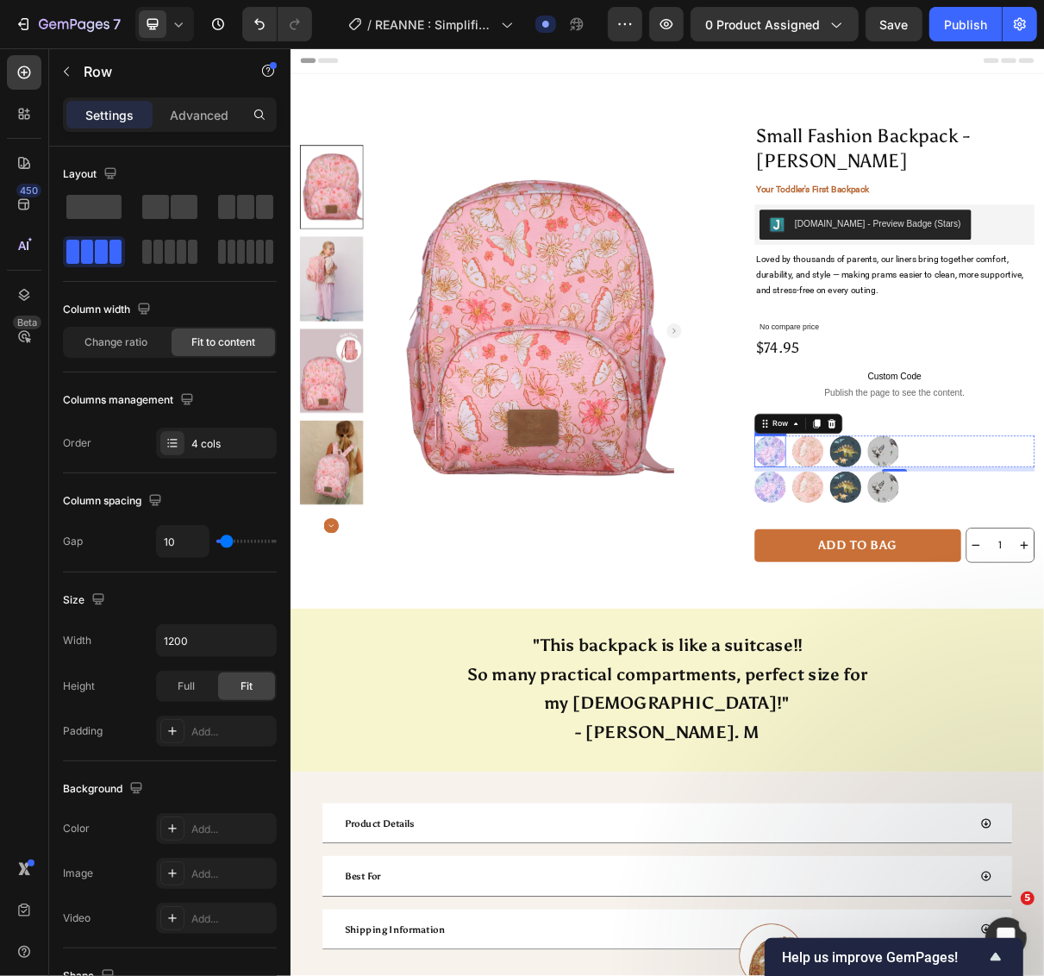
click at [948, 601] on img at bounding box center [948, 600] width 43 height 43
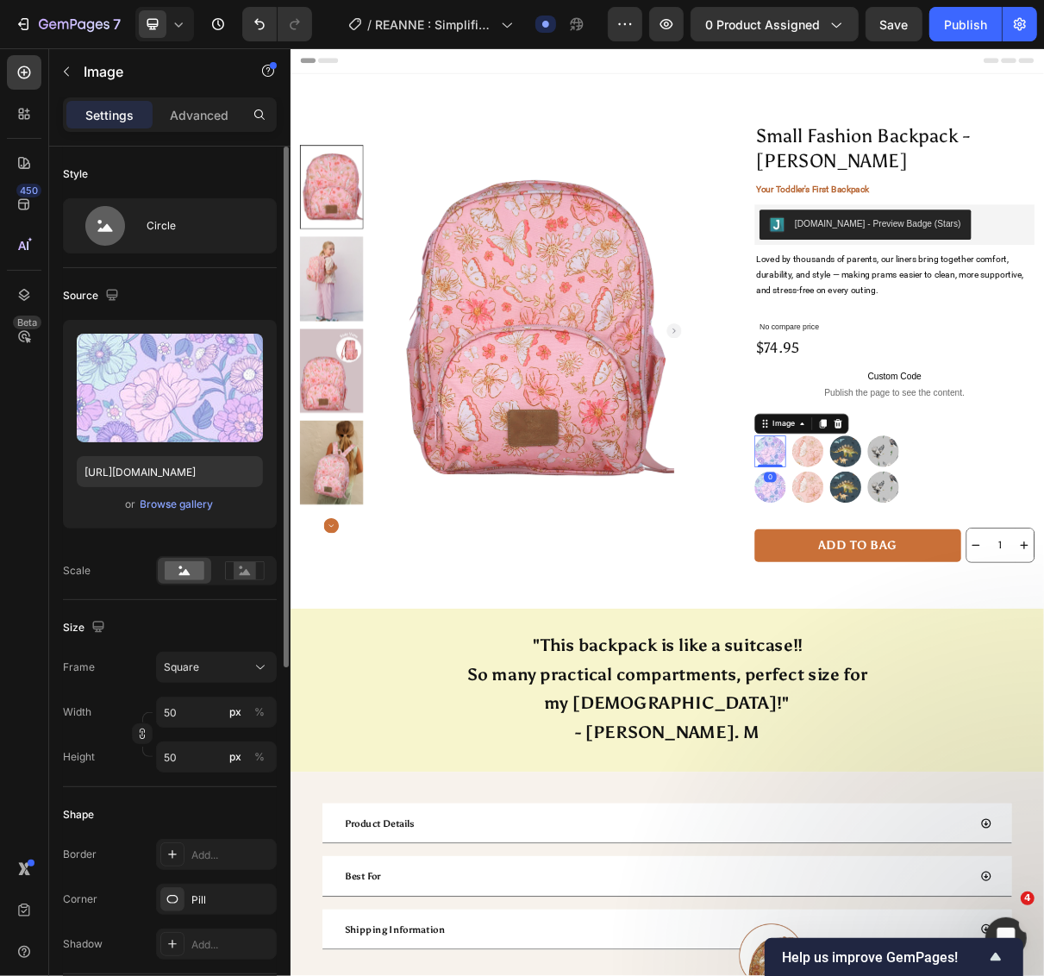
scroll to position [359, 0]
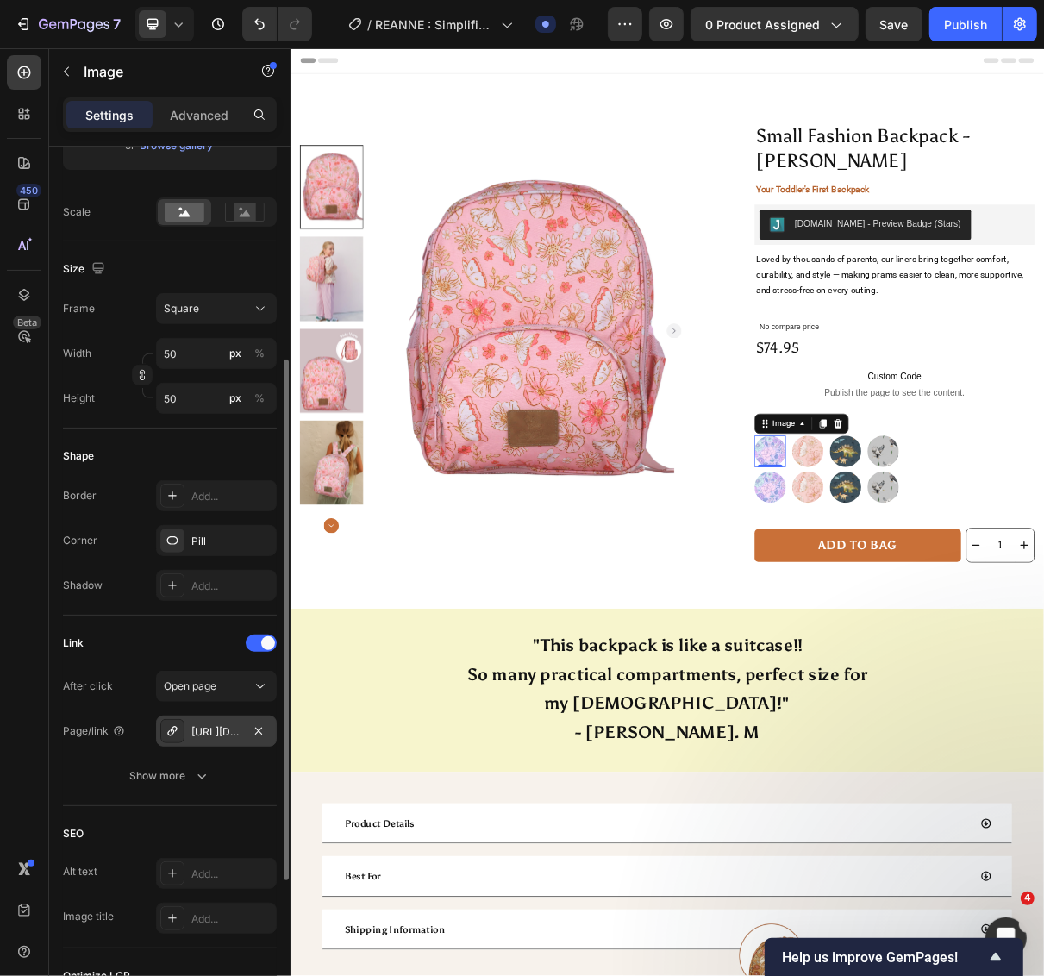
click at [224, 734] on div "https://wonderland4children.com/mini-fashion-backpack-scarlett" at bounding box center [216, 732] width 50 height 16
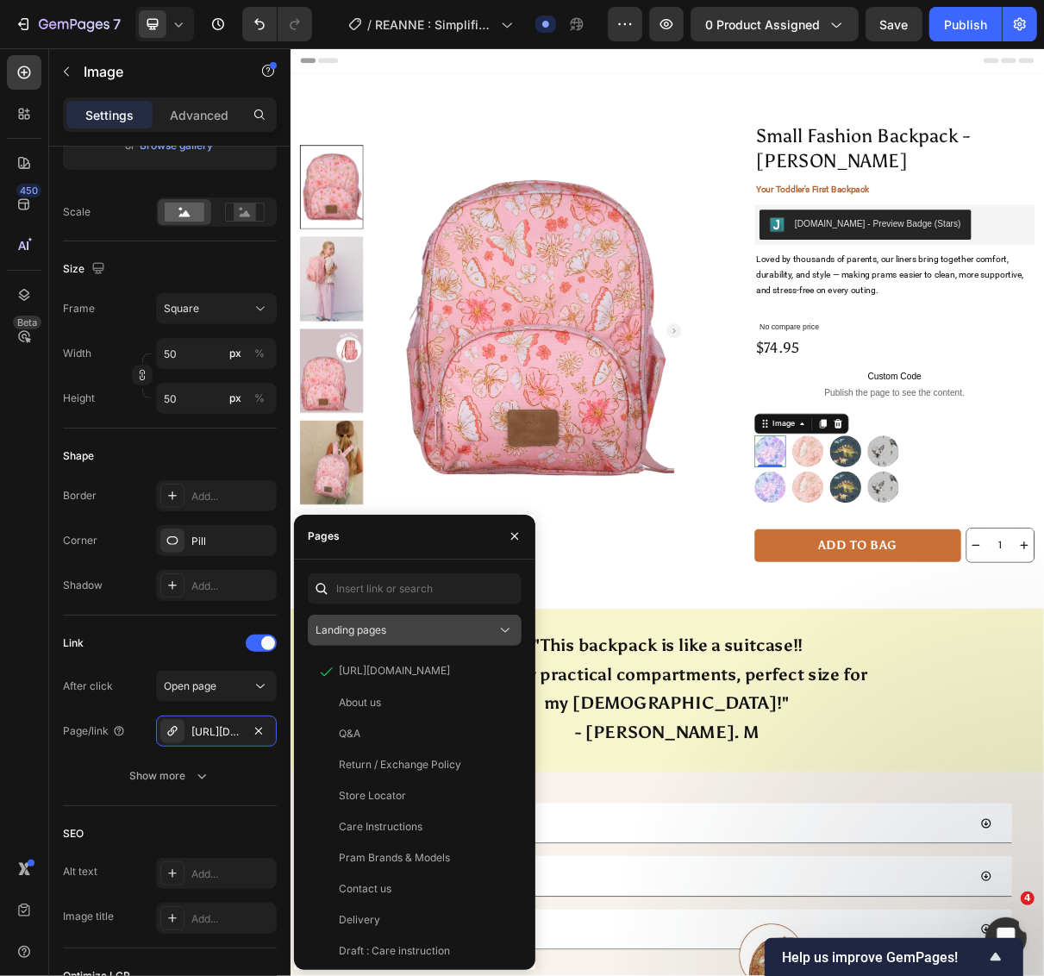
click at [474, 629] on div "Landing pages" at bounding box center [405, 630] width 181 height 16
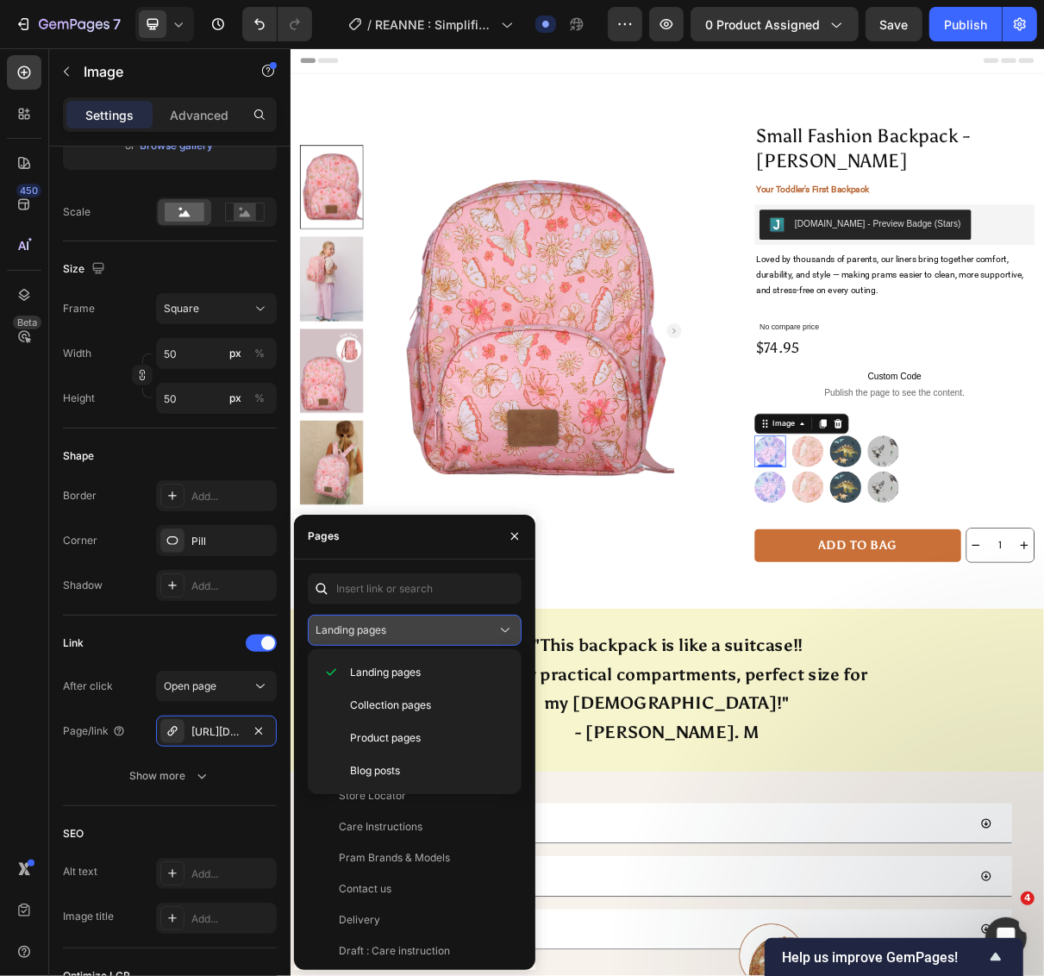
click at [474, 629] on div "Landing pages" at bounding box center [405, 630] width 181 height 16
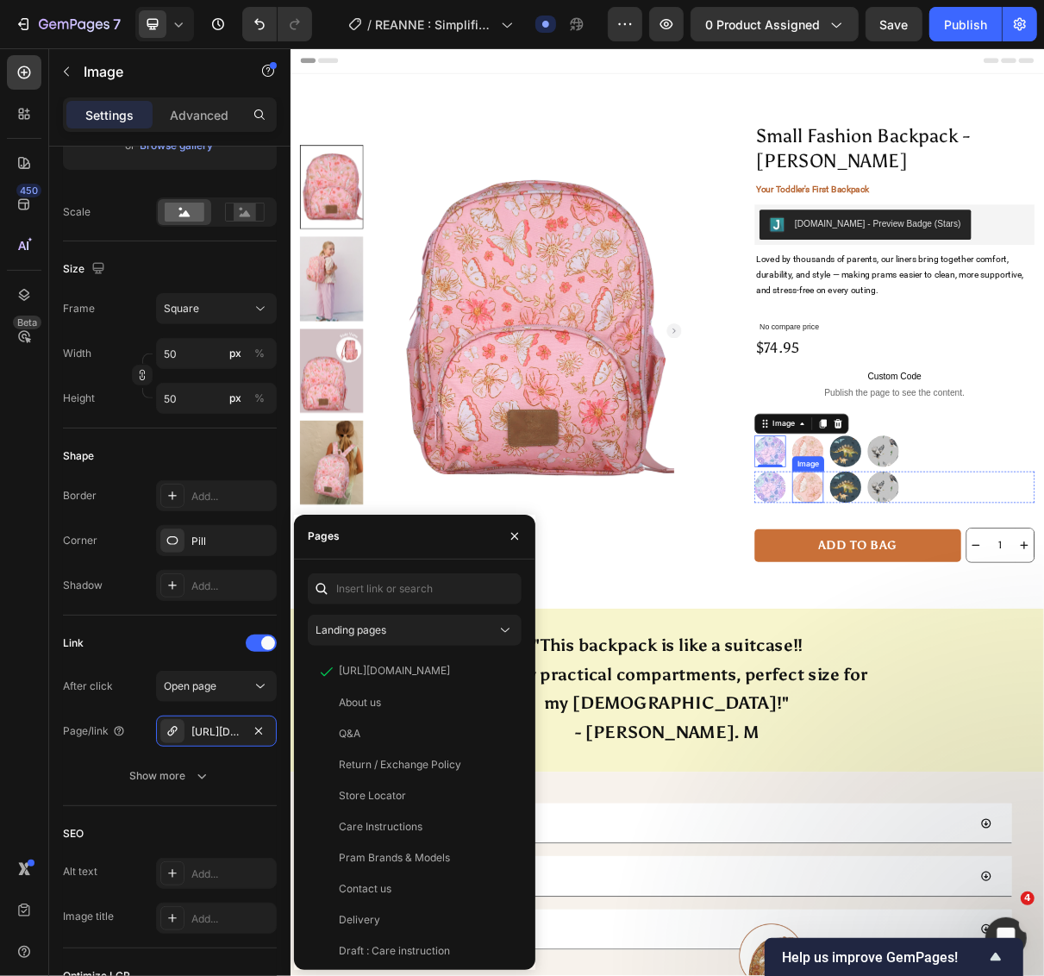
click at [988, 618] on div "Image" at bounding box center [1000, 618] width 37 height 16
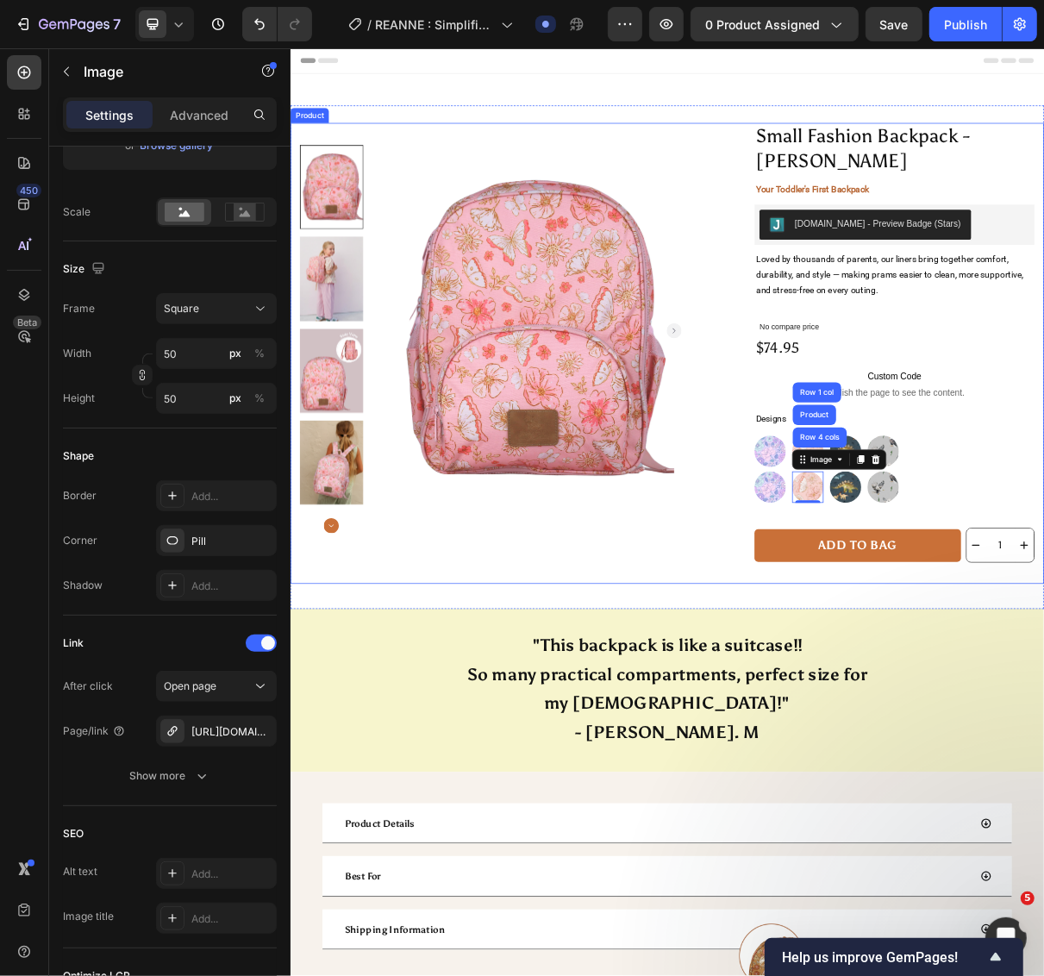
click at [665, 744] on div "Small Fashion Backpack - ALICIA Product Title Your Toddler's First Backpack Tex…" at bounding box center [572, 466] width 538 height 633
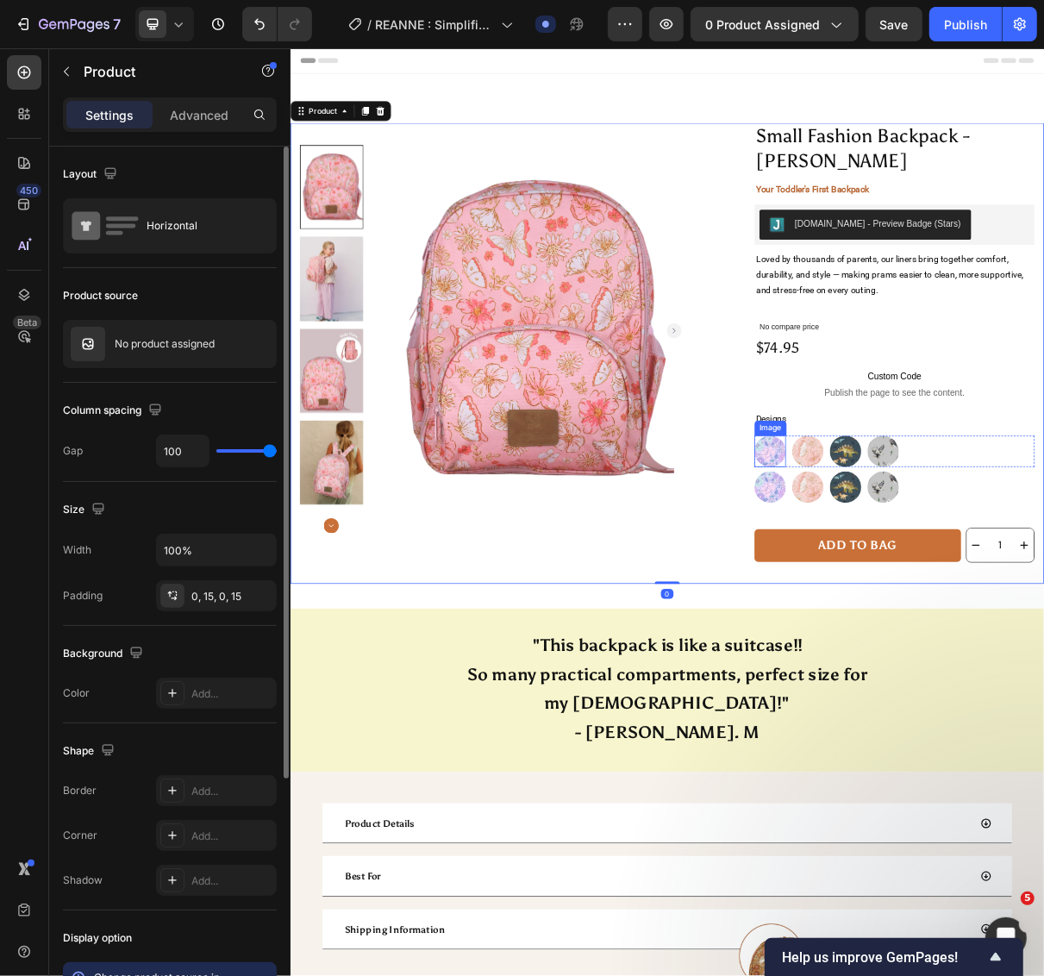
click at [938, 612] on img at bounding box center [948, 600] width 43 height 43
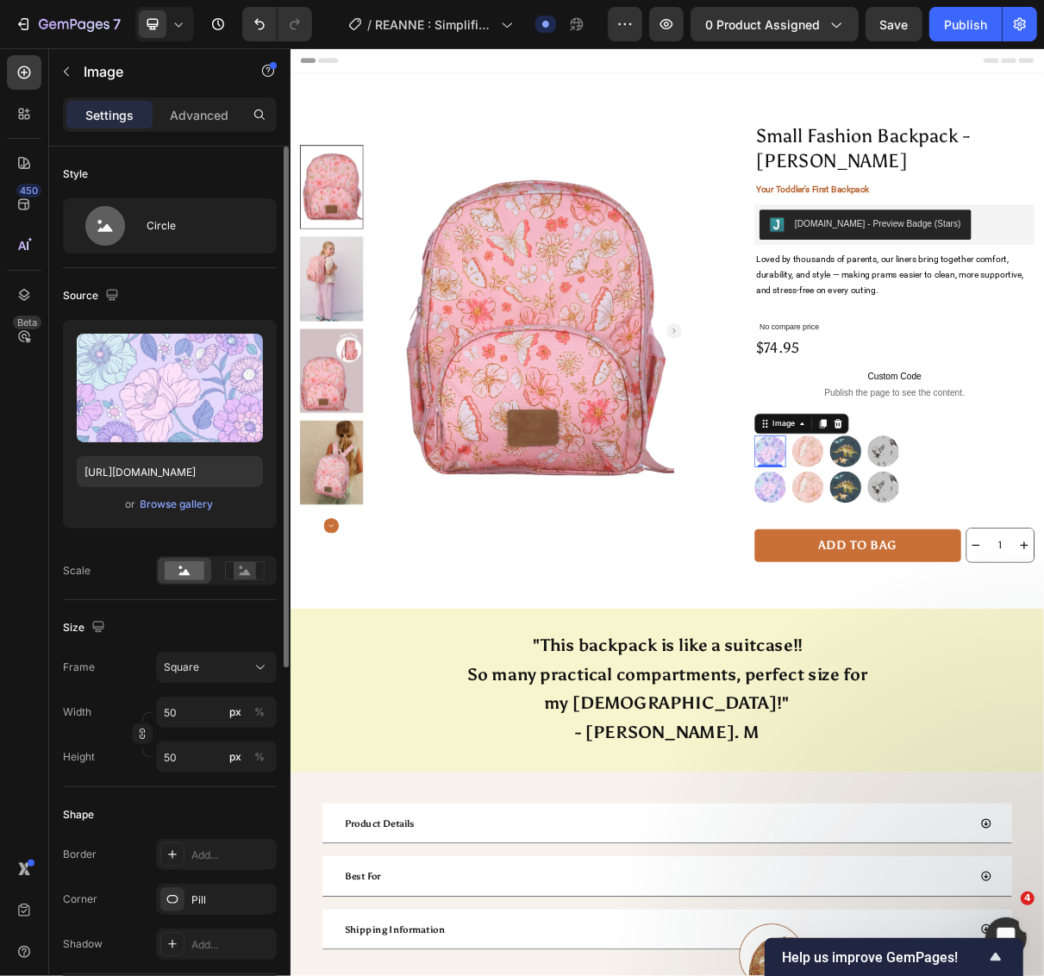
scroll to position [359, 0]
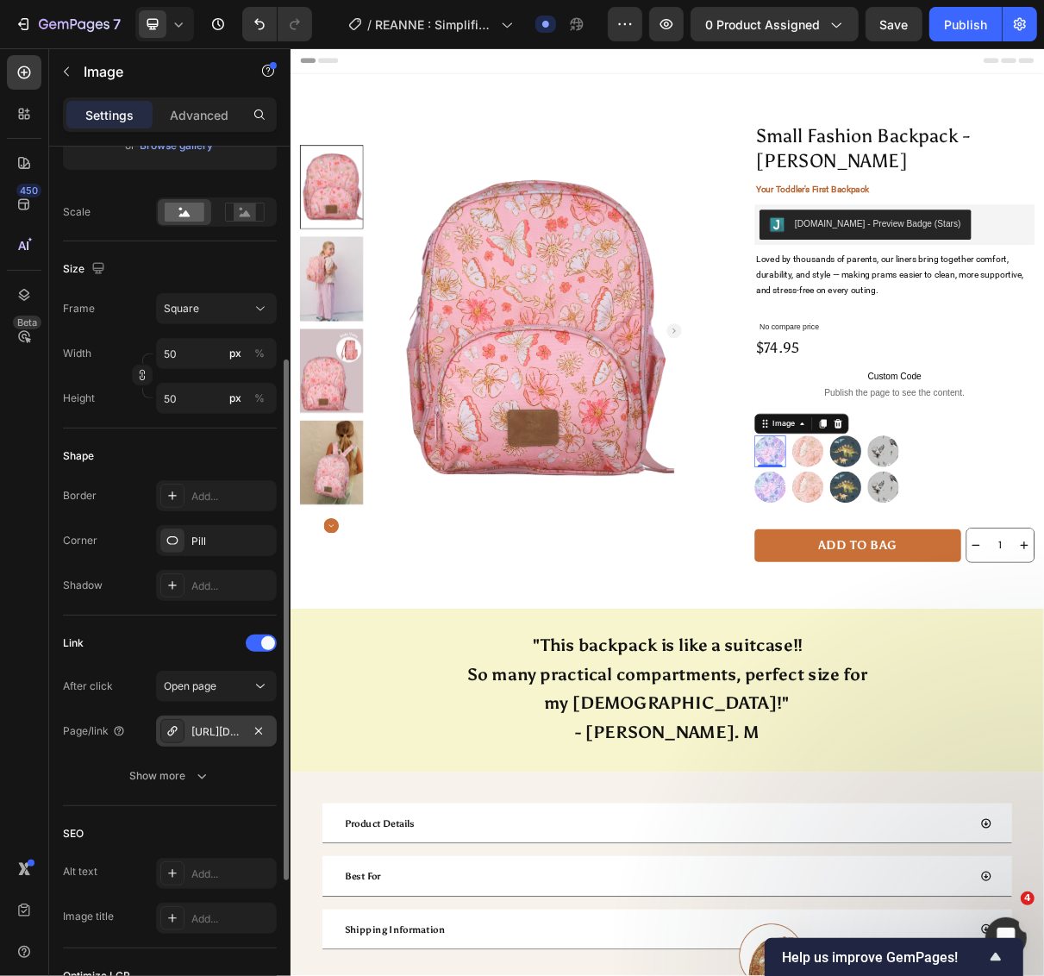
click at [222, 734] on div "https://wonderland4children.com/mini-fashion-backpack-scarlett" at bounding box center [216, 732] width 50 height 16
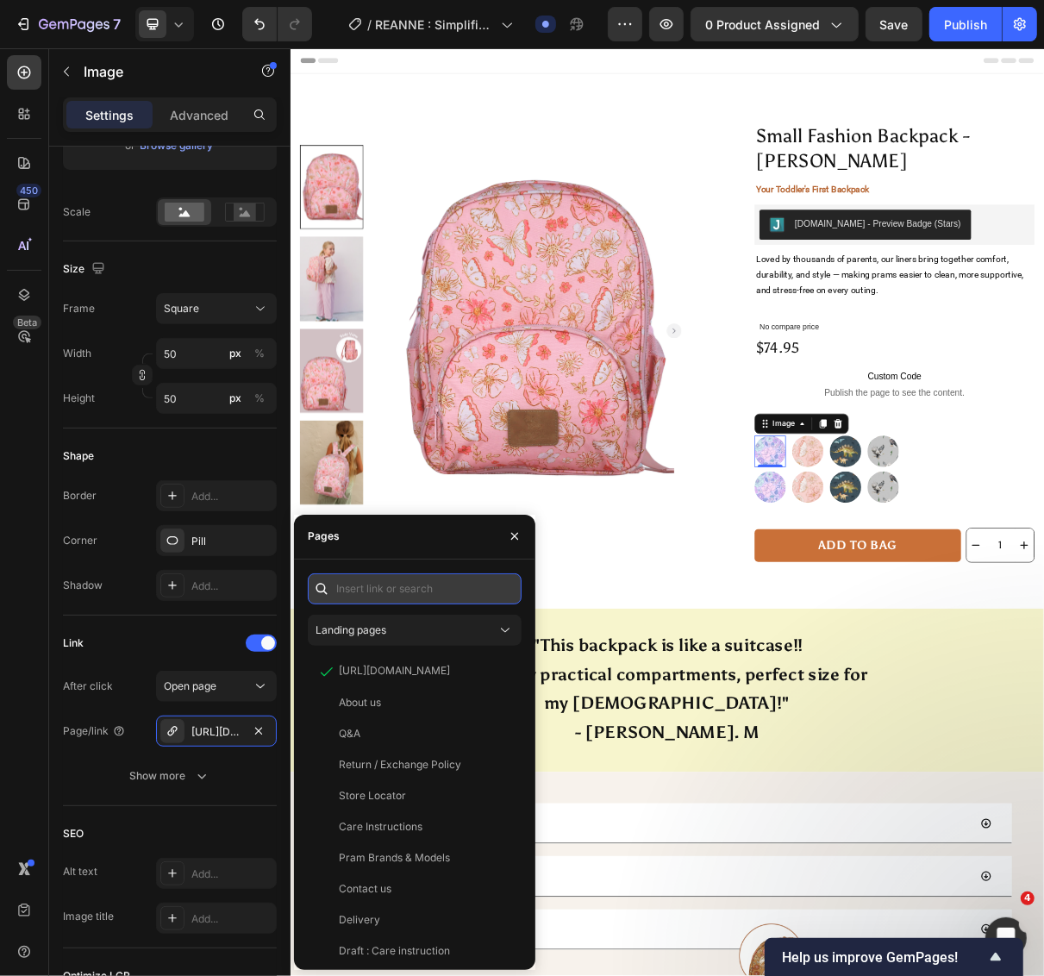
click at [435, 590] on input "text" at bounding box center [415, 588] width 214 height 31
paste input "https://wonderland4children.com/products/small-fashion-backpack-scarlett"
type input "https://wonderland4children.com/products/small-fashion-backpack-scarlett"
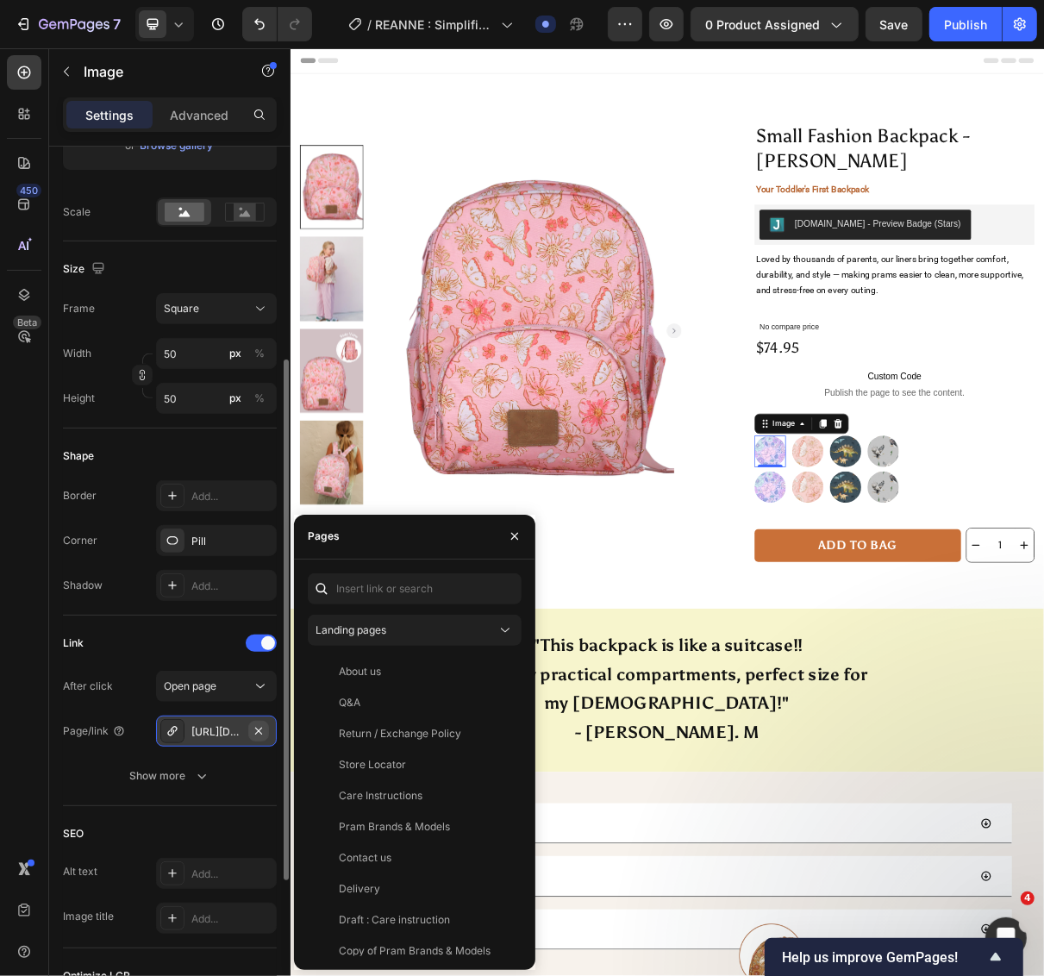
click at [257, 729] on icon "button" at bounding box center [259, 731] width 14 height 14
click at [234, 727] on div "Add..." at bounding box center [231, 732] width 81 height 16
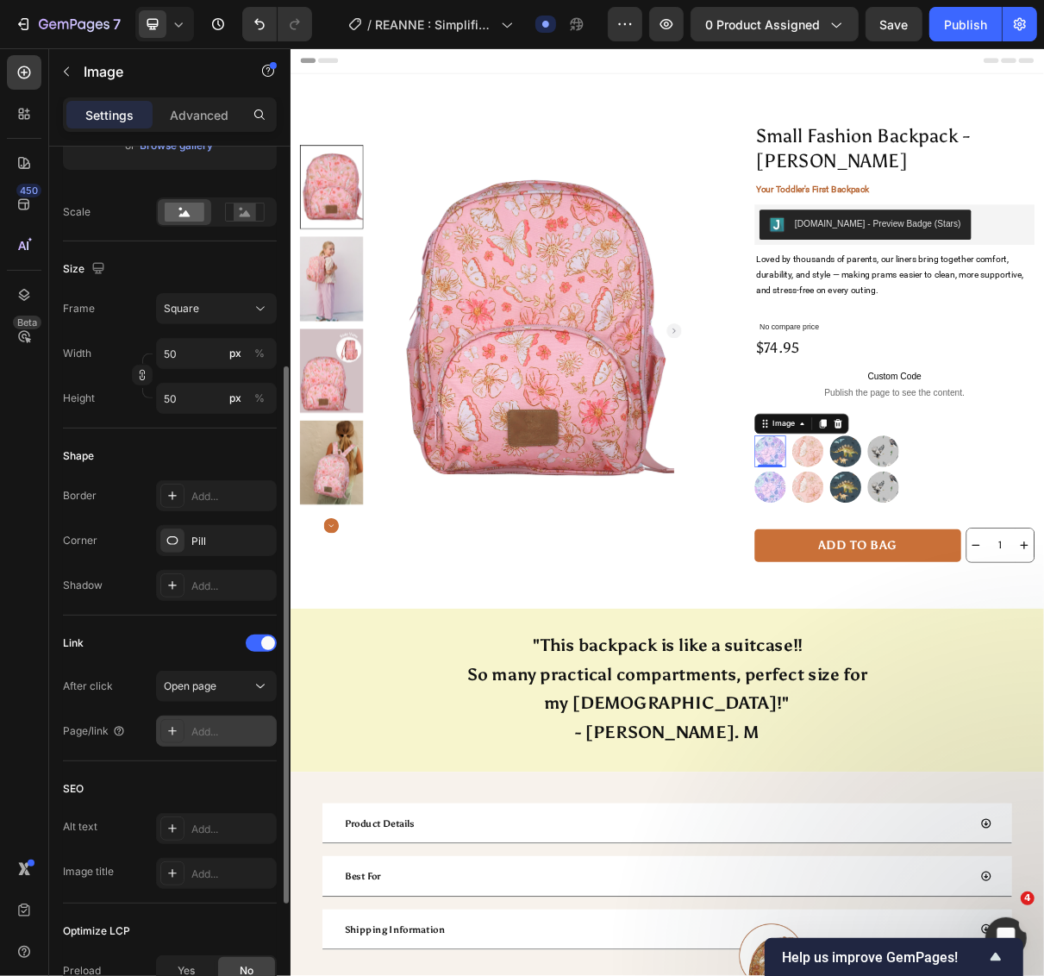
click at [199, 729] on div "Add..." at bounding box center [231, 732] width 81 height 16
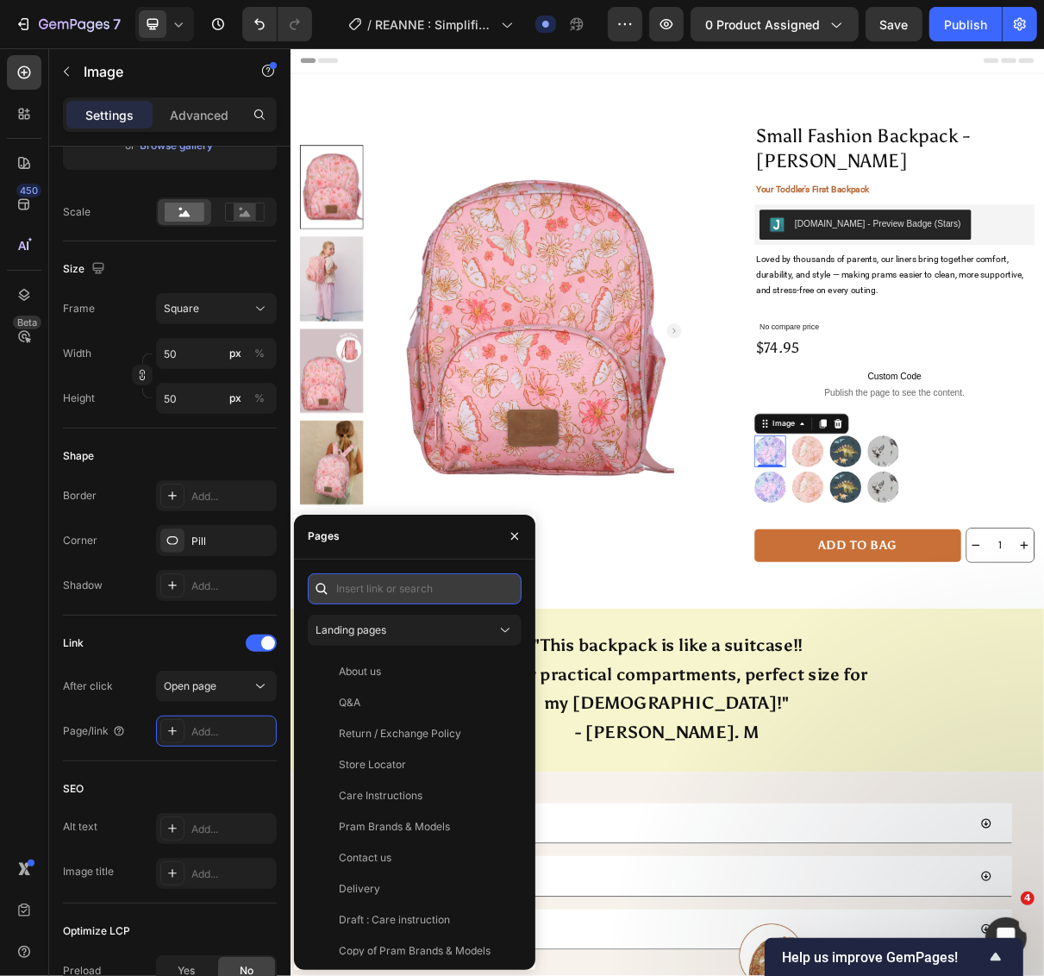
paste input "https://wonderland4children.com/products/small-fashion-backpack-scarlett"
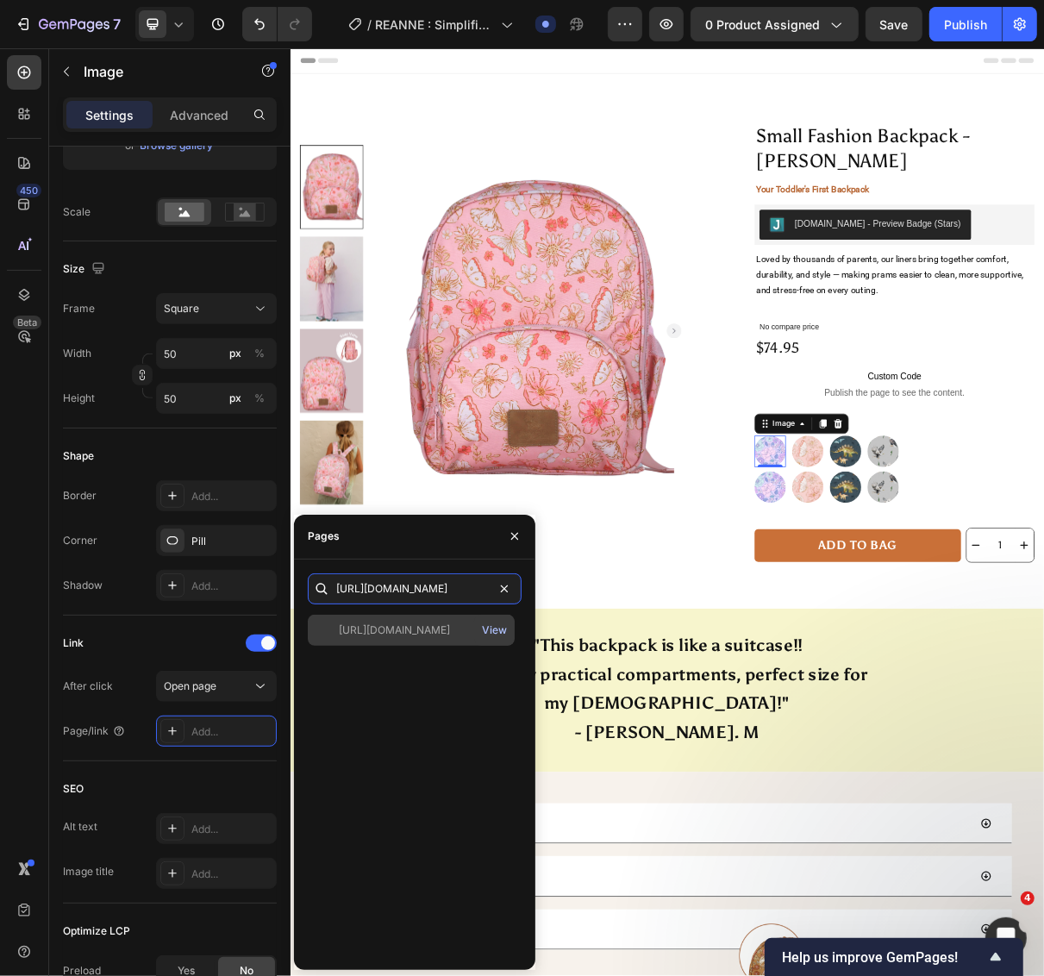
type input "https://wonderland4children.com/products/small-fashion-backpack-scarlett"
click at [496, 630] on div "View" at bounding box center [494, 630] width 25 height 16
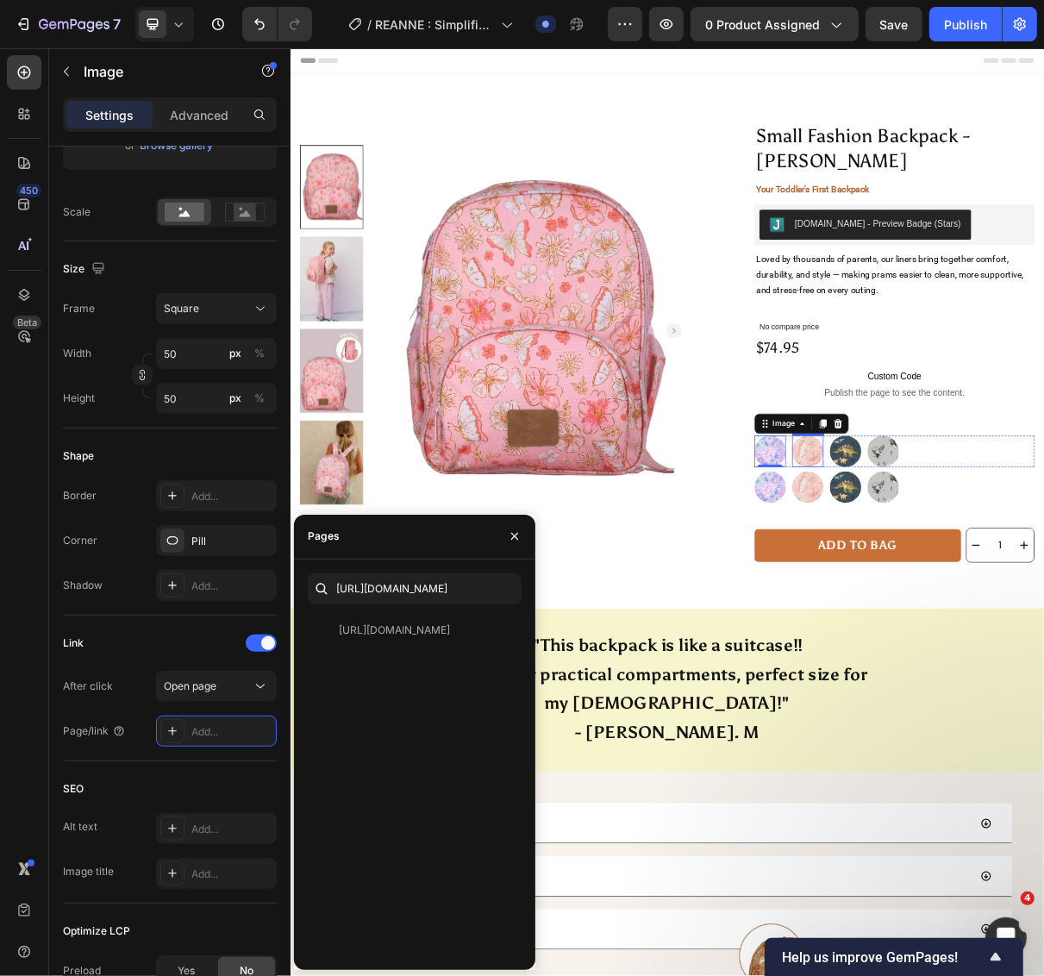
click at [998, 607] on img at bounding box center [999, 600] width 43 height 43
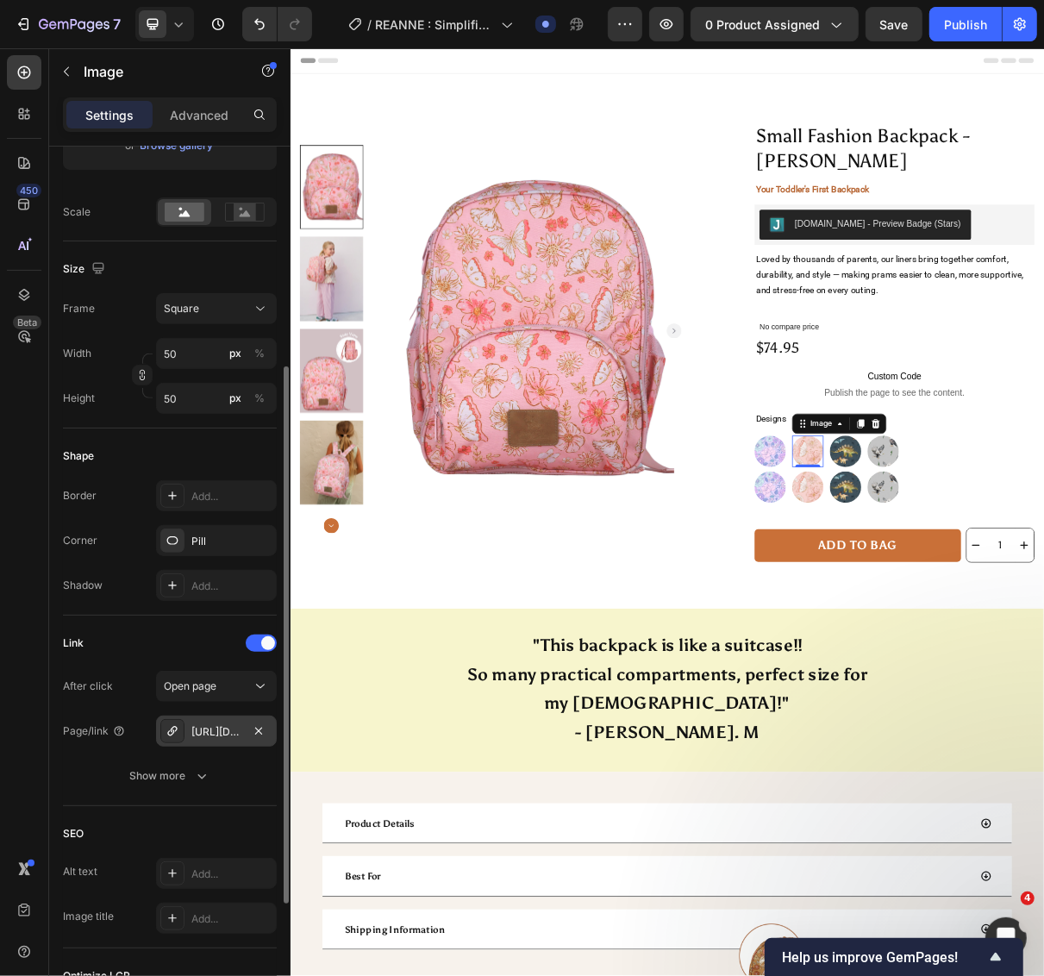
click at [228, 733] on div "https://wonderland4children.com/mini-fashion-backpack-alicia" at bounding box center [216, 732] width 50 height 16
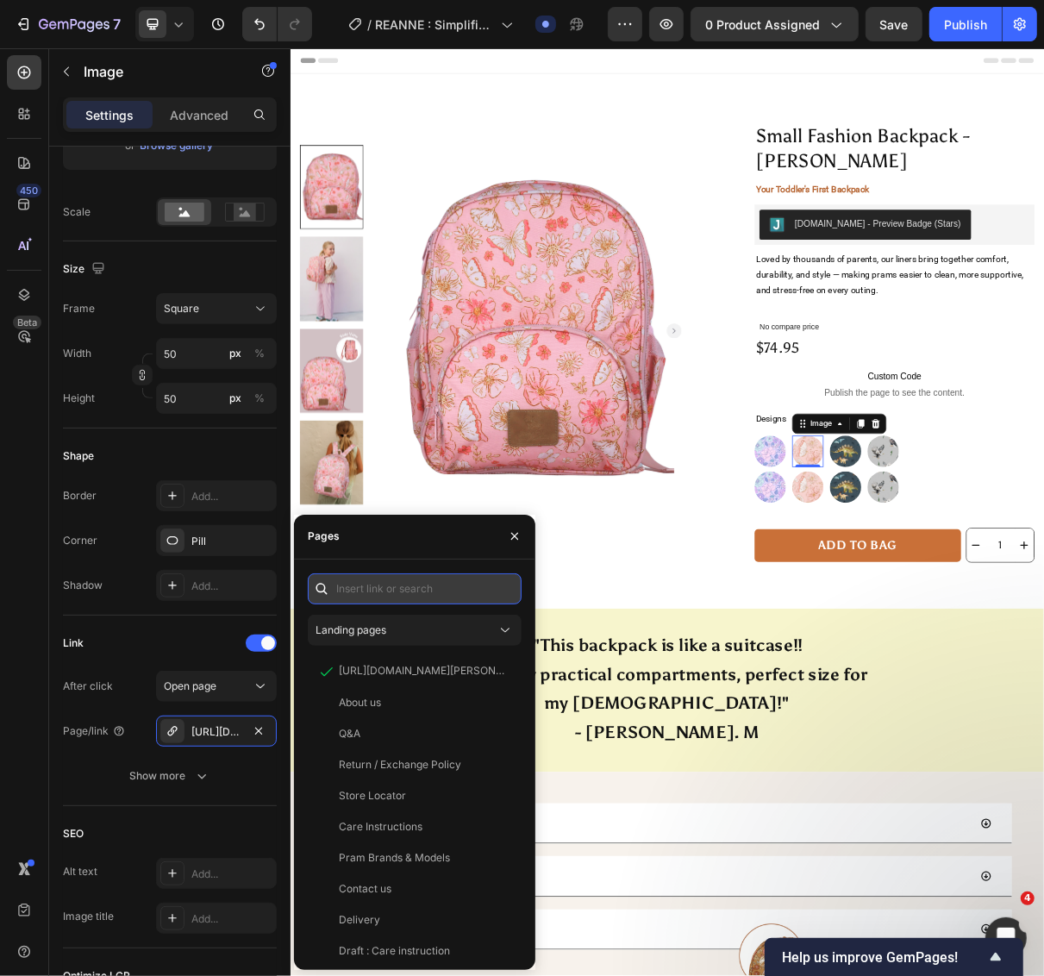
click at [422, 586] on input "text" at bounding box center [415, 588] width 214 height 31
paste input "https://wonderland4children.com/products/small-fashion-backpack-alicia"
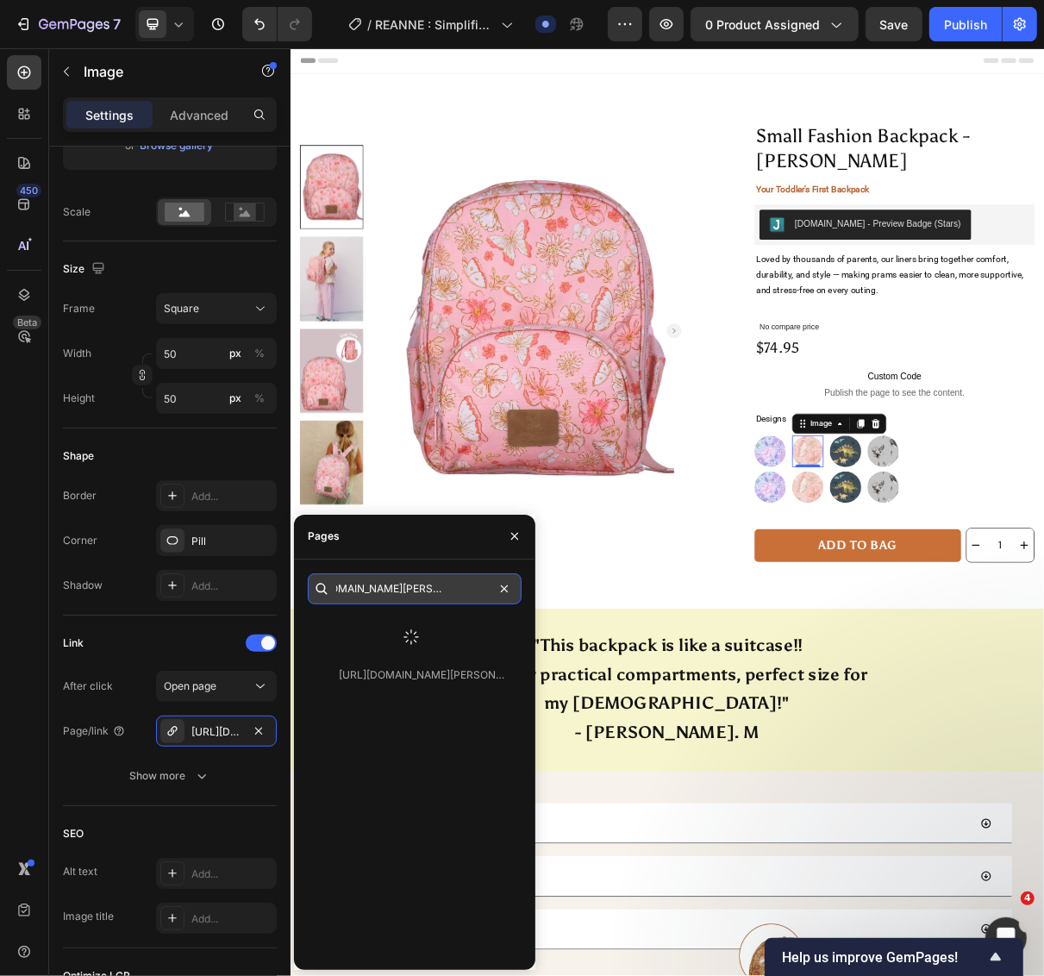
type input "https://wonderland4children.com/products/small-fashion-backpack-alicia"
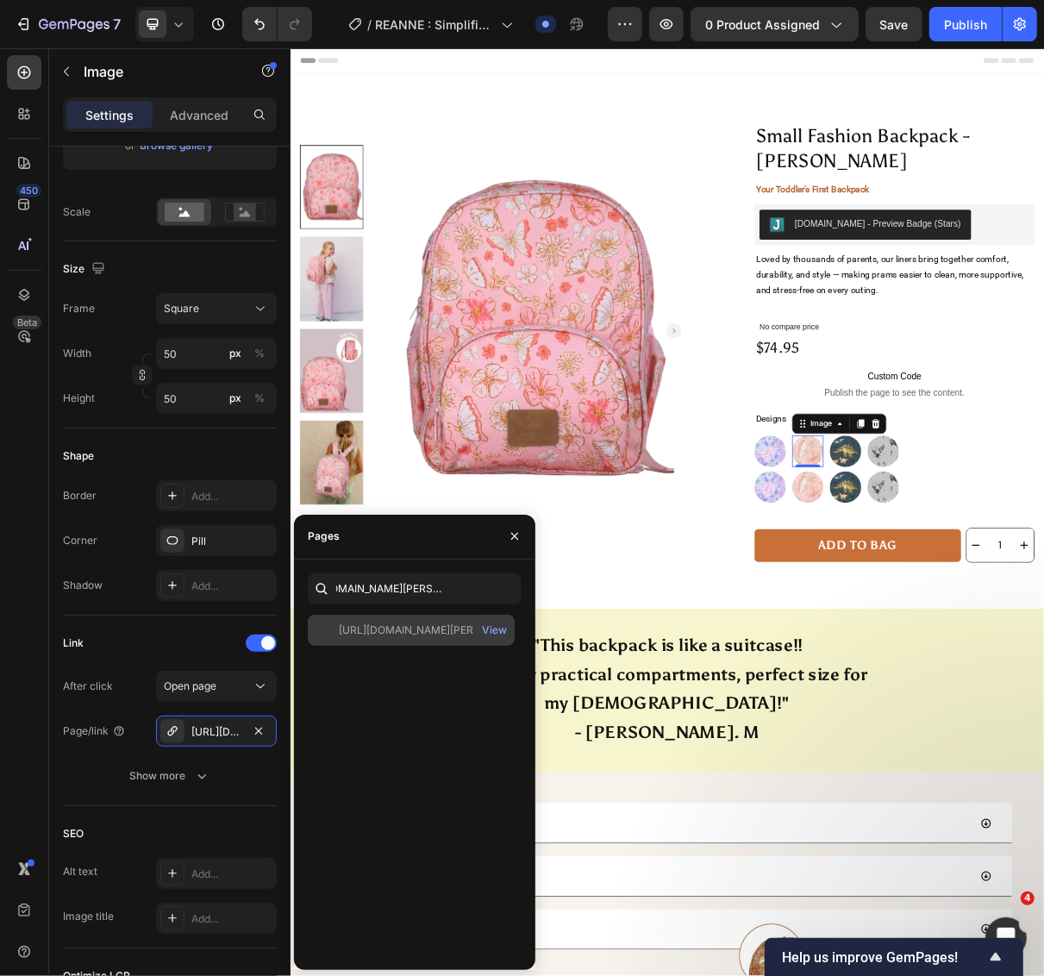
scroll to position [0, 0]
click at [424, 631] on div "https://wonderland4children.com/products/small-fashion-backpack-alicia" at bounding box center [422, 630] width 166 height 16
click at [953, 618] on div "Image" at bounding box center [948, 618] width 37 height 16
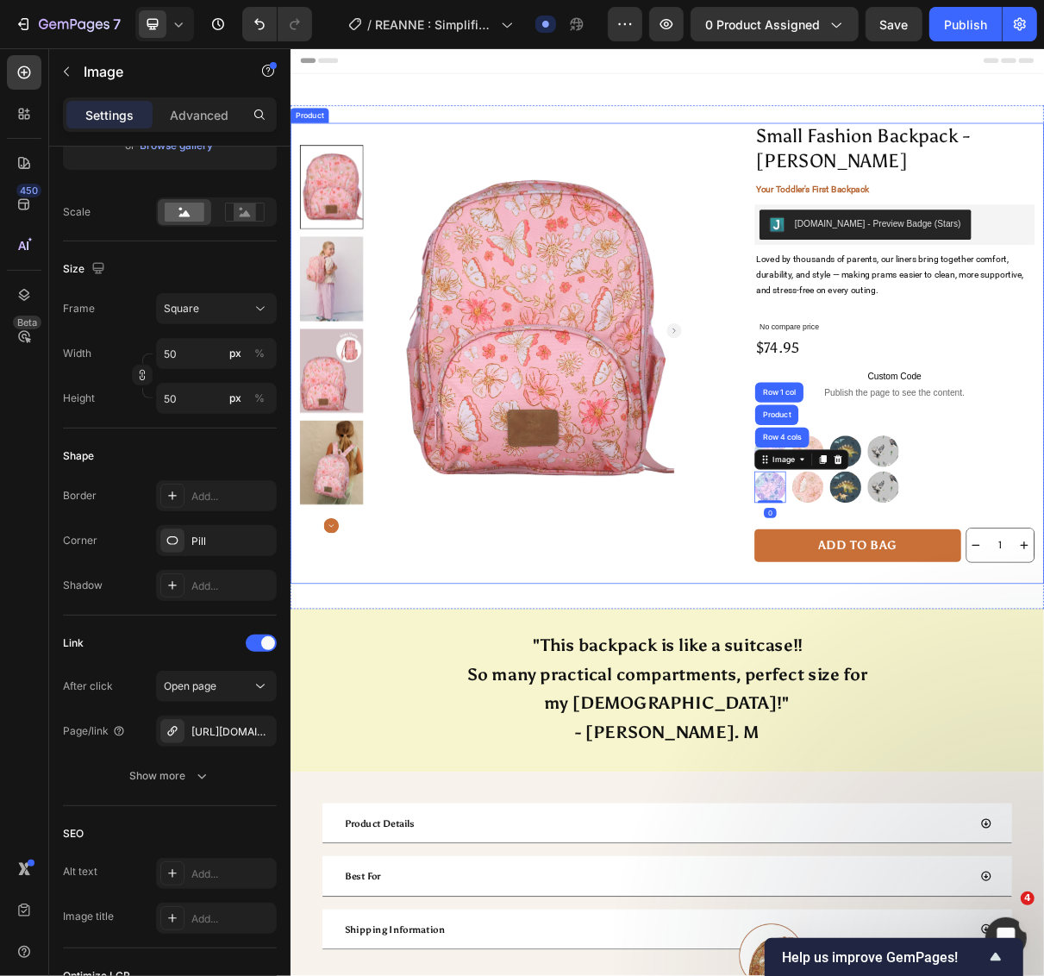
click at [713, 728] on div "Small Fashion Backpack - ALICIA Product Title Your Toddler's First Backpack Tex…" at bounding box center [572, 466] width 538 height 633
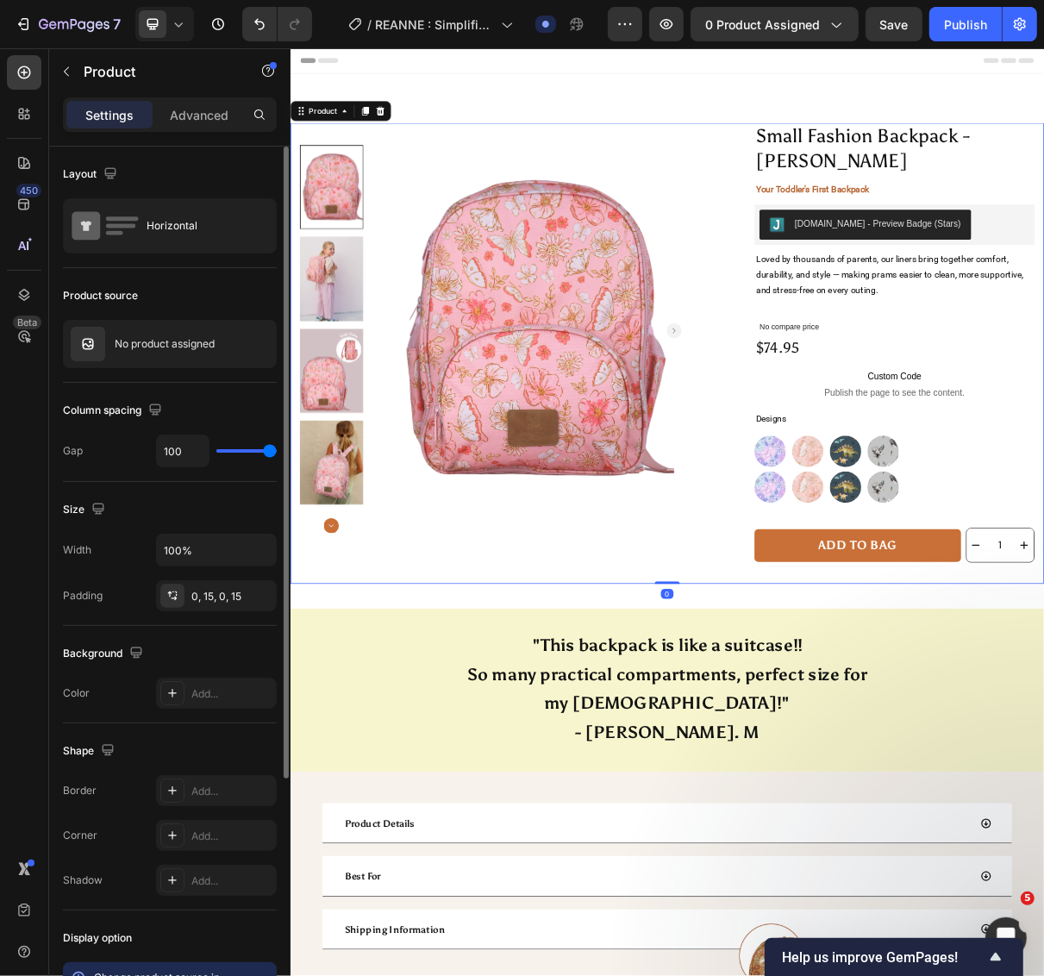
click at [928, 603] on img at bounding box center [948, 600] width 43 height 43
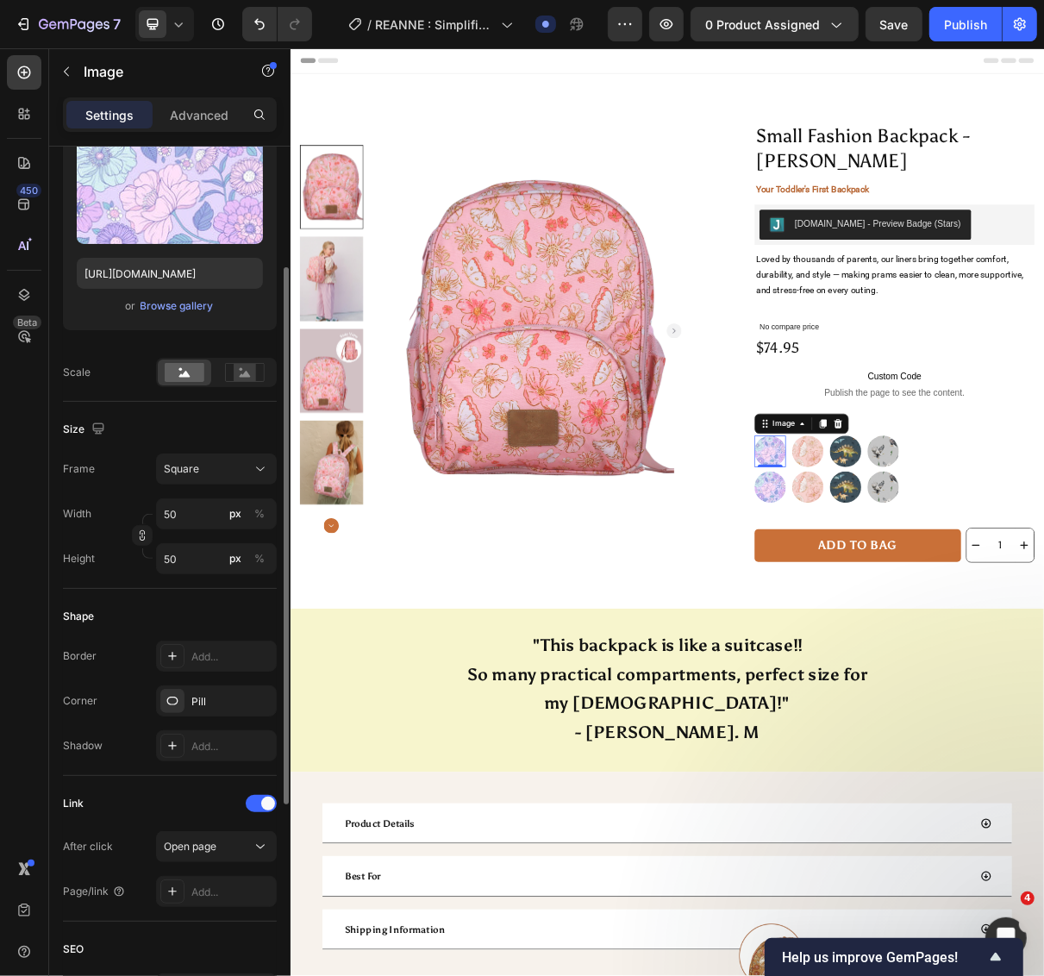
scroll to position [557, 0]
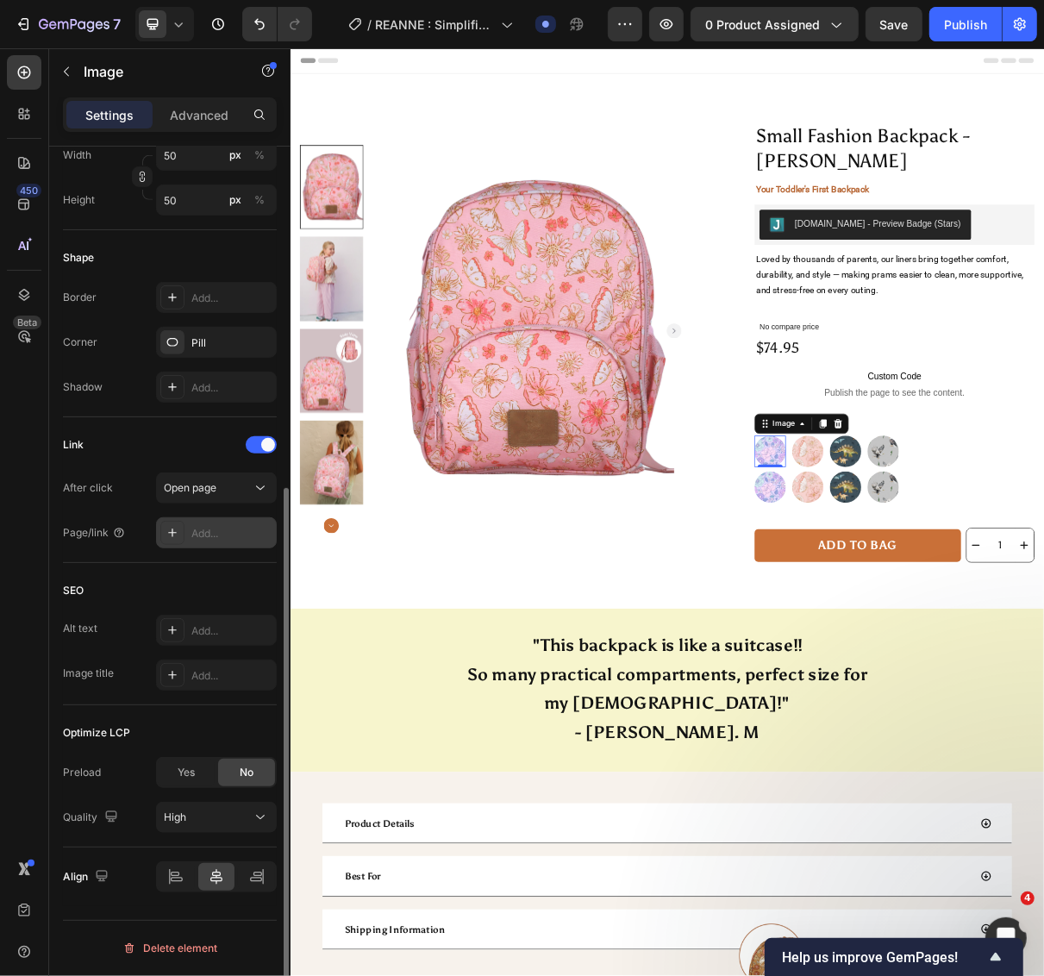
click at [230, 528] on div "Add..." at bounding box center [231, 534] width 81 height 16
click at [229, 532] on div "Add..." at bounding box center [231, 534] width 81 height 16
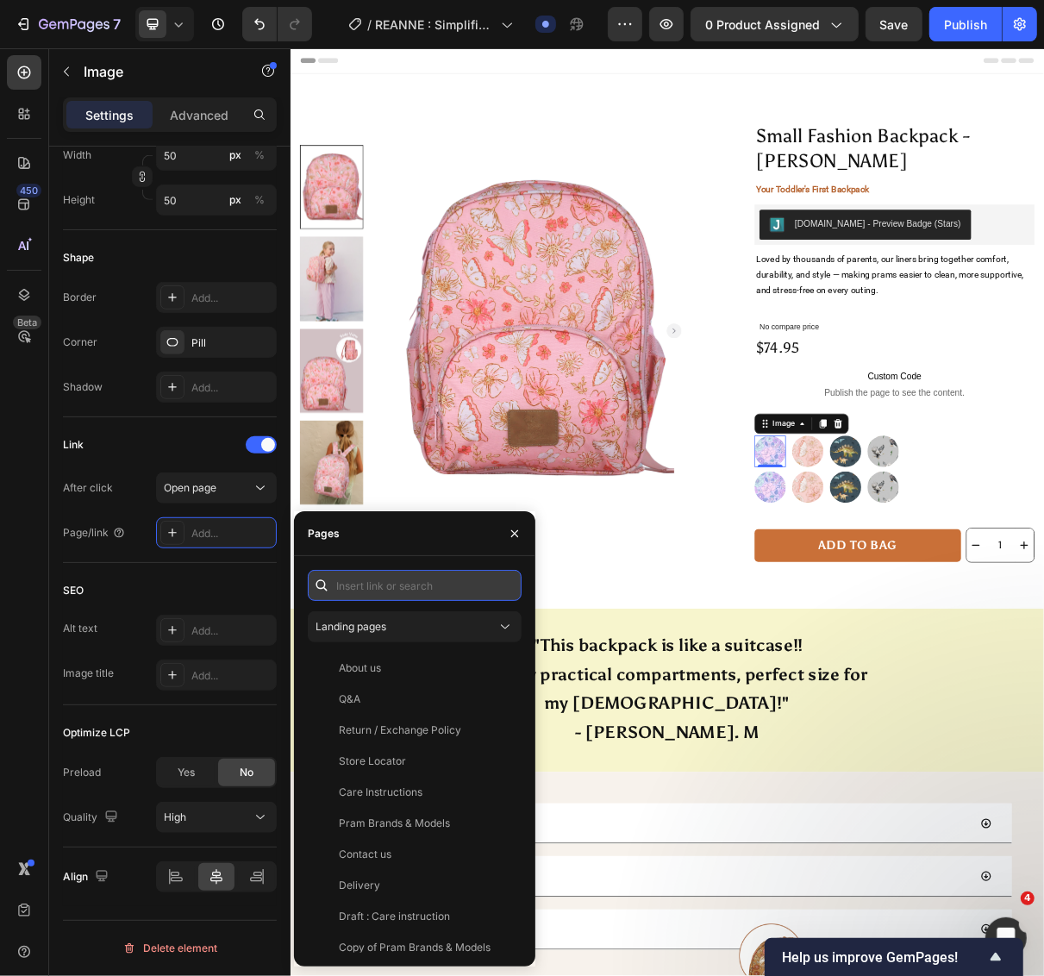
paste input "https://wonderland4children.com/products/small-fashion-backpack-alicia"
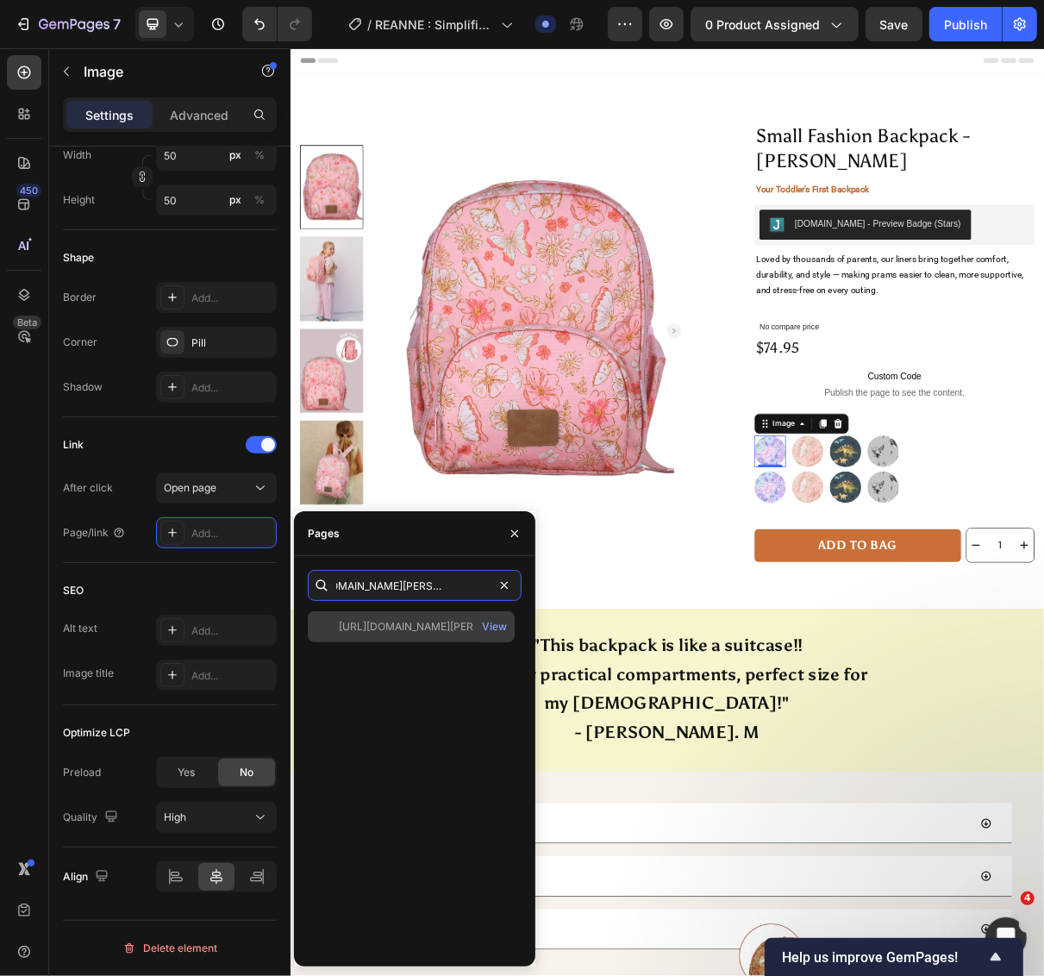
type input "https://wonderland4children.com/products/small-fashion-backpack-alicia"
click at [330, 617] on div "https://wonderland4children.com/products/small-fashion-backpack-alicia View" at bounding box center [411, 626] width 207 height 31
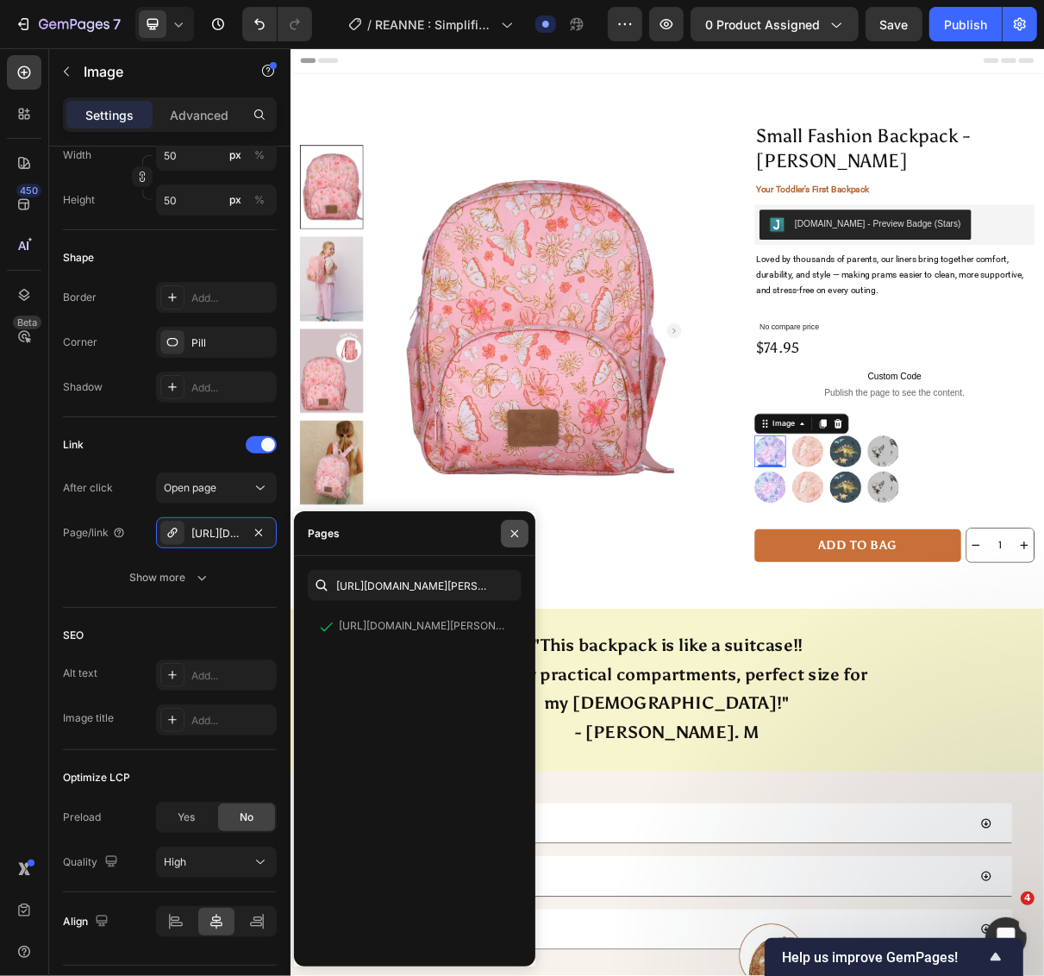
click at [515, 540] on icon "button" at bounding box center [515, 534] width 14 height 14
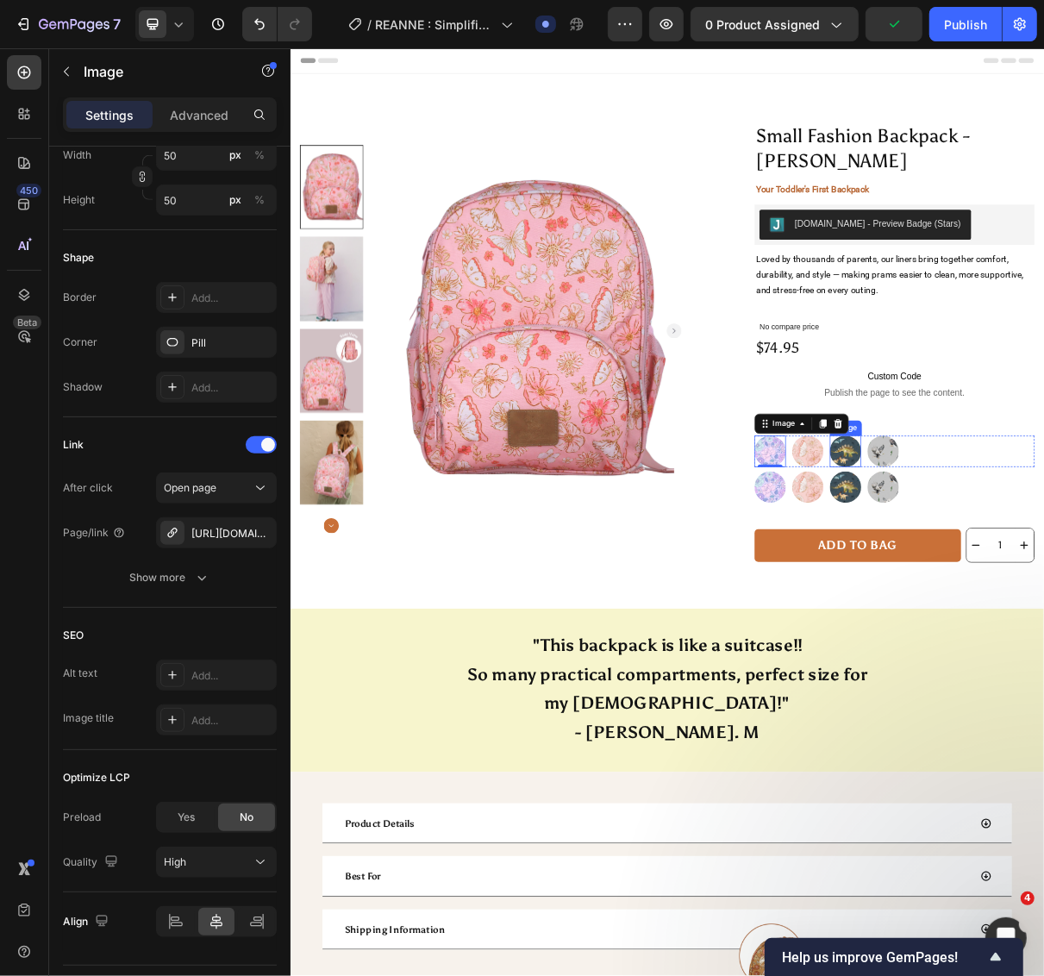
click at [1035, 612] on img at bounding box center [1051, 600] width 43 height 43
click at [179, 115] on p "Advanced" at bounding box center [199, 115] width 59 height 18
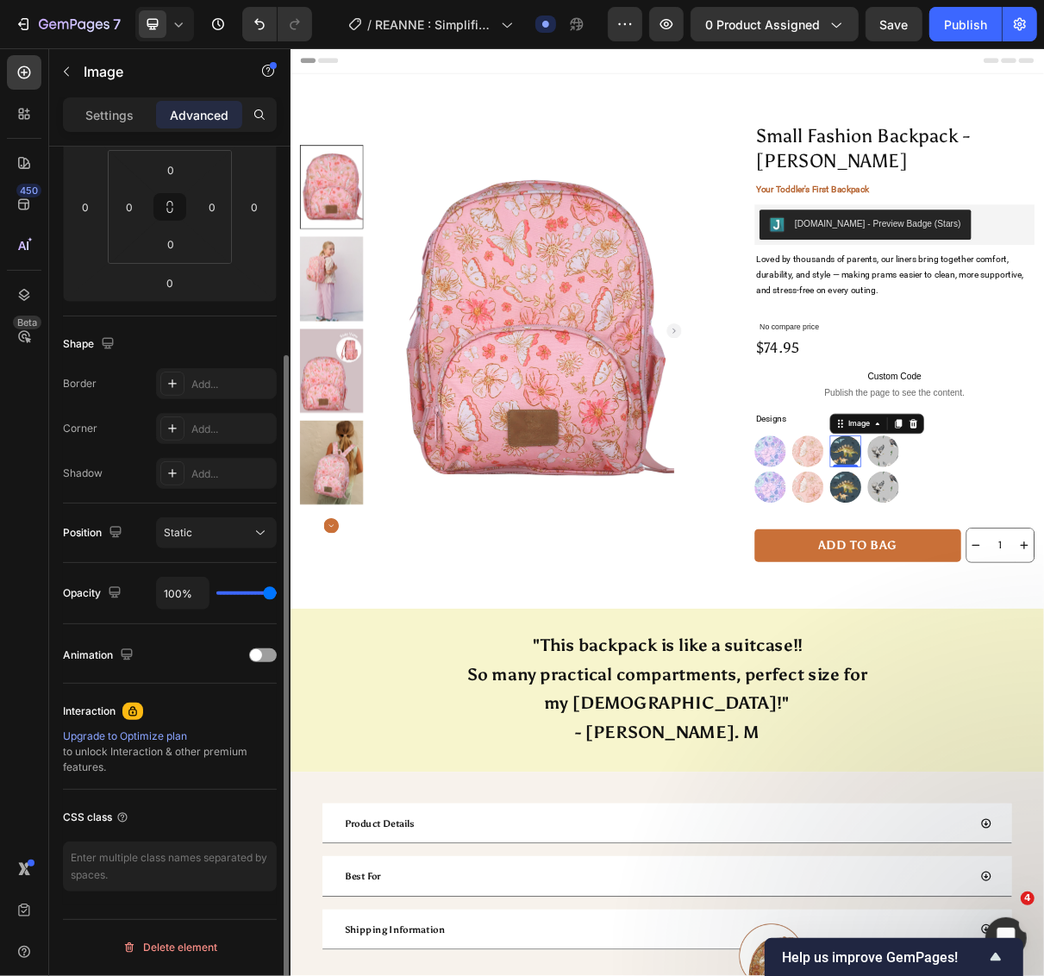
scroll to position [273, 0]
click at [59, 72] on icon "button" at bounding box center [66, 72] width 14 height 14
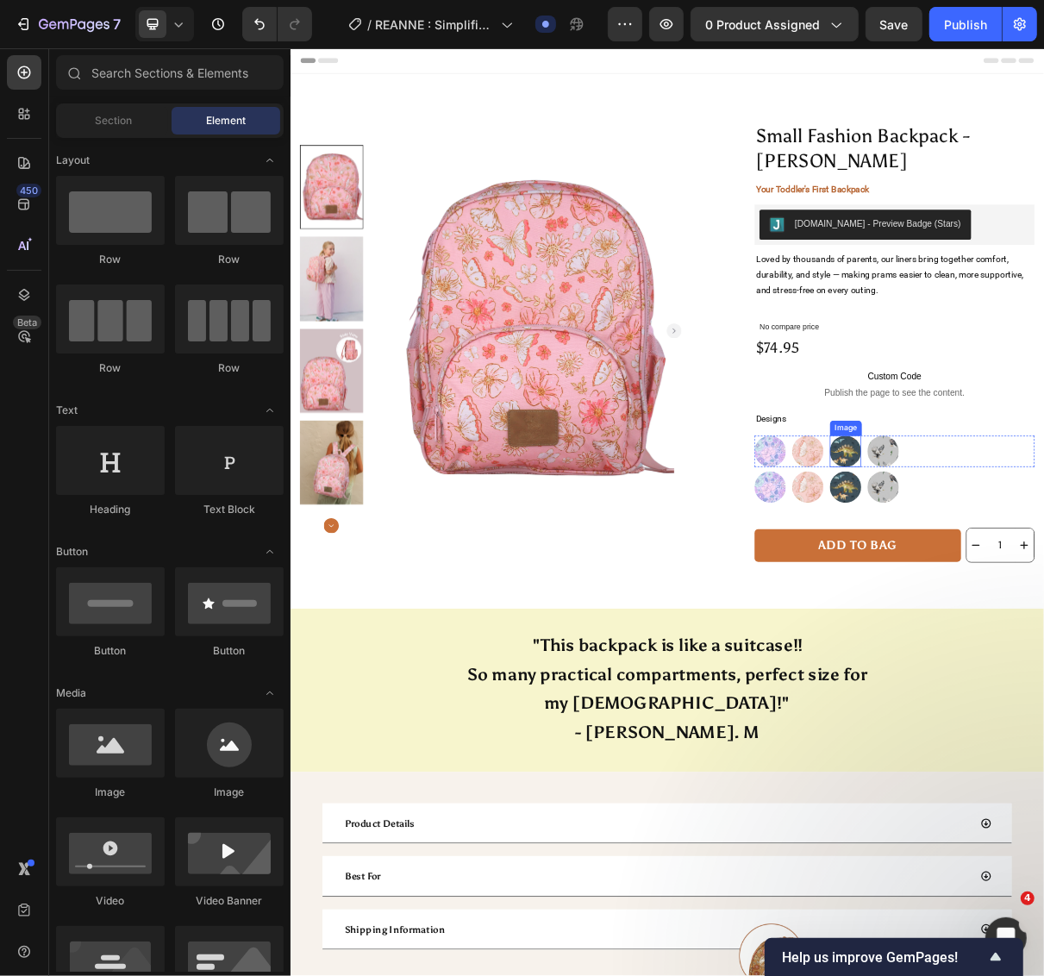
click at [1043, 605] on img at bounding box center [1051, 600] width 43 height 43
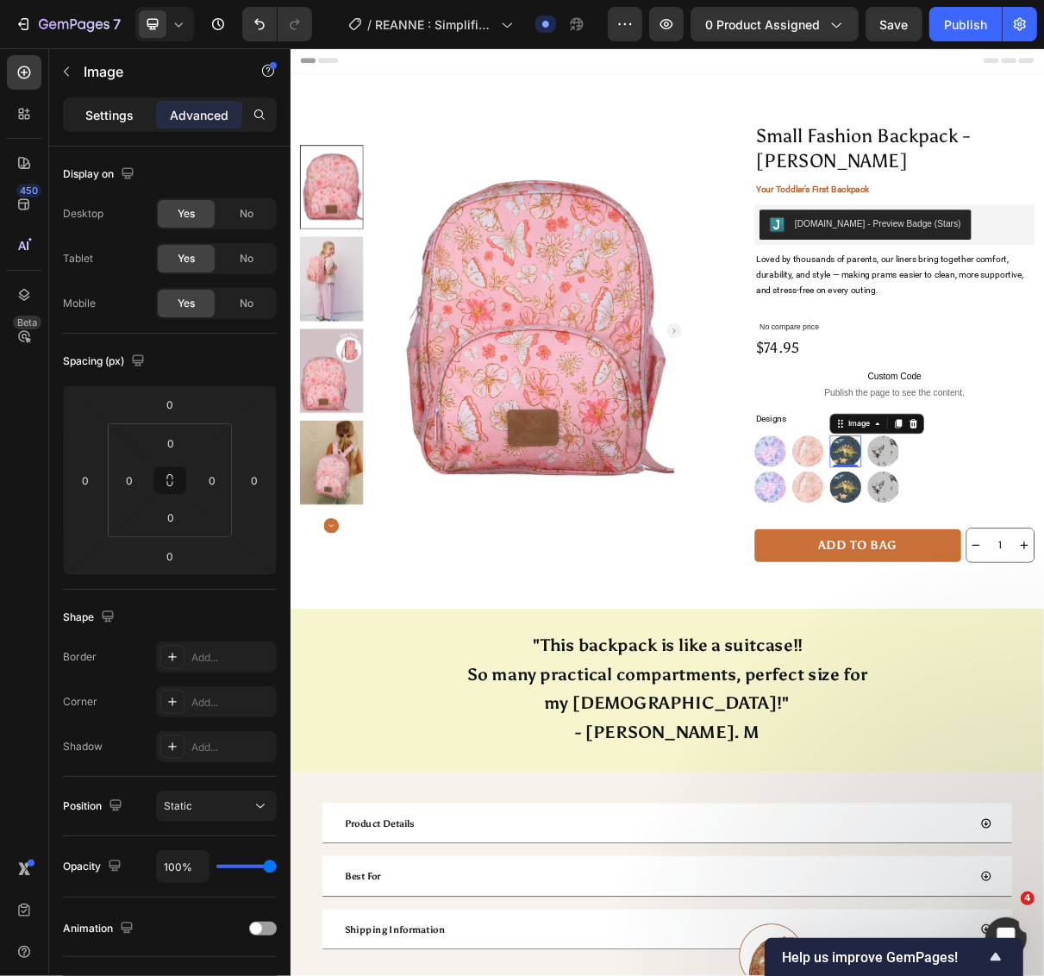
click at [128, 109] on p "Settings" at bounding box center [109, 115] width 48 height 18
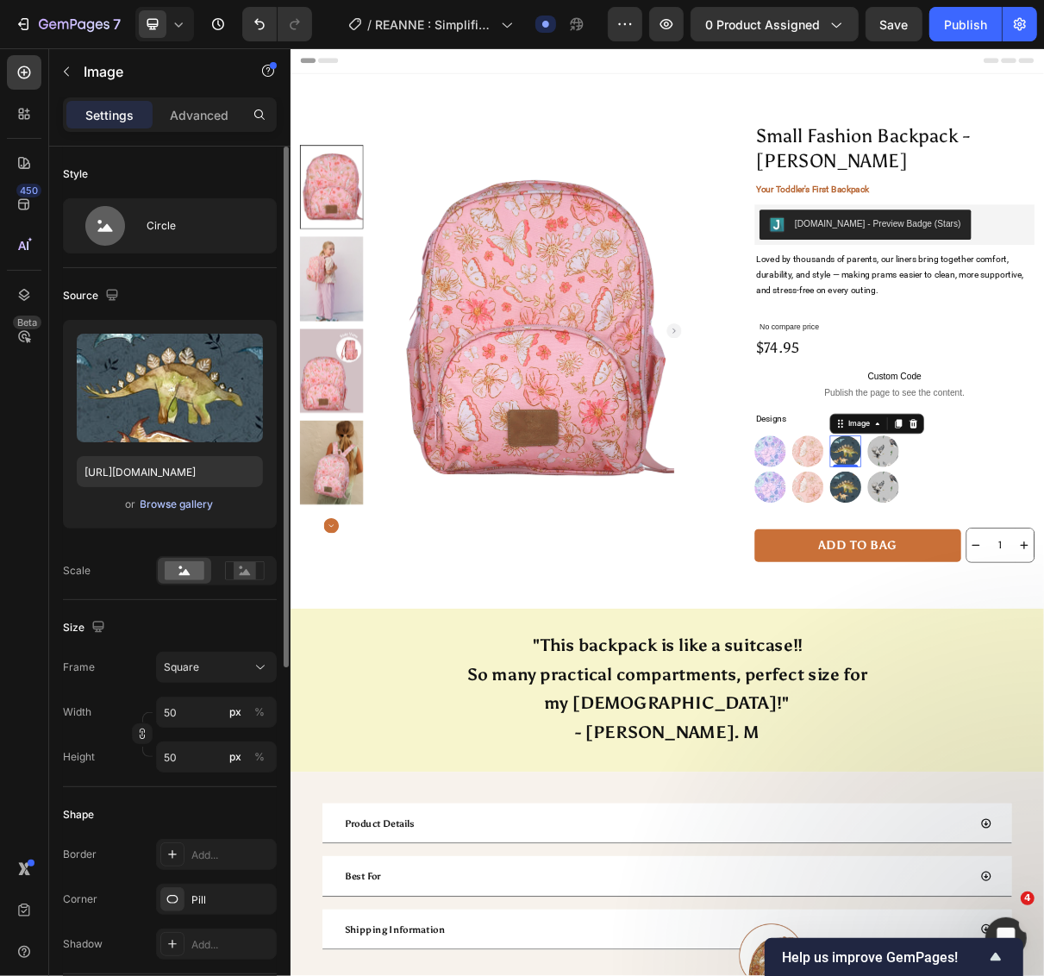
click at [179, 497] on div "Browse gallery" at bounding box center [177, 505] width 73 height 16
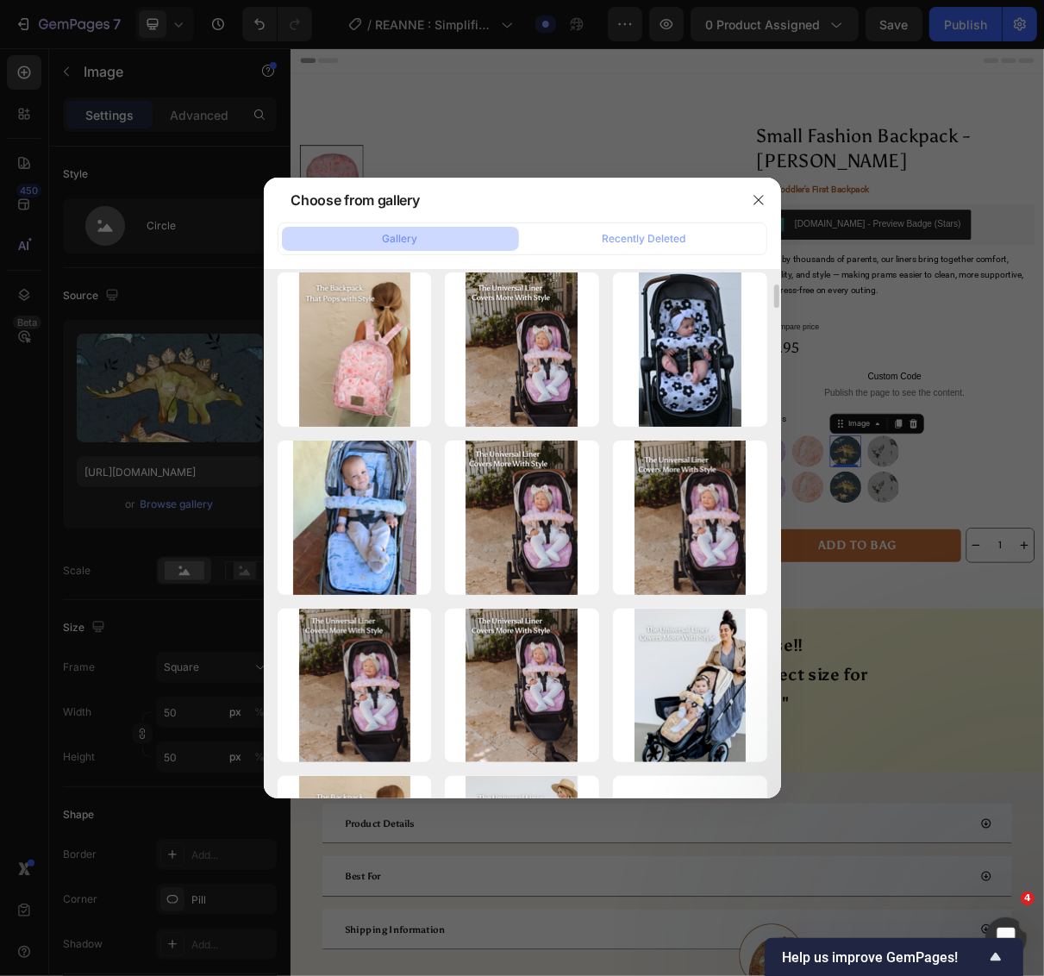
scroll to position [0, 0]
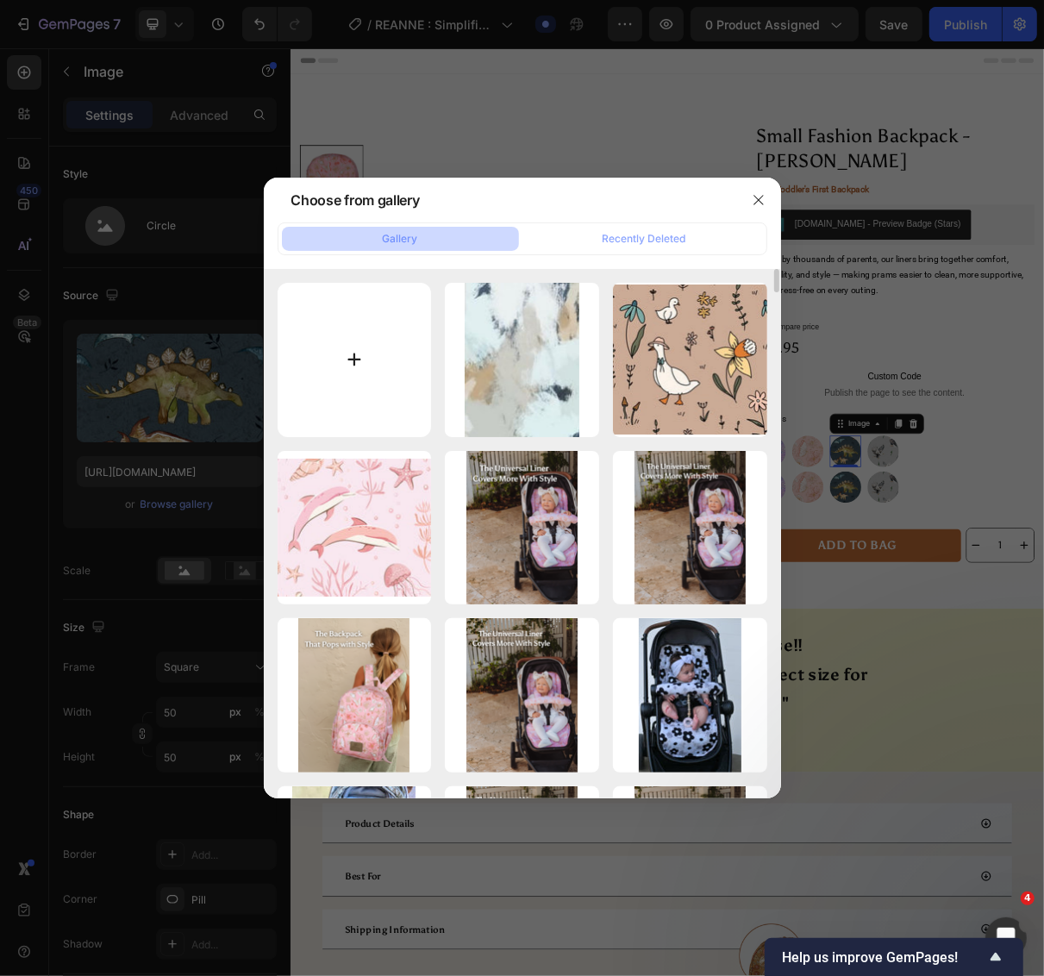
click at [360, 328] on input "file" at bounding box center [355, 360] width 154 height 154
type input "C:\fakepath\imgi_151_small-fashion-backpack-molly.webp"
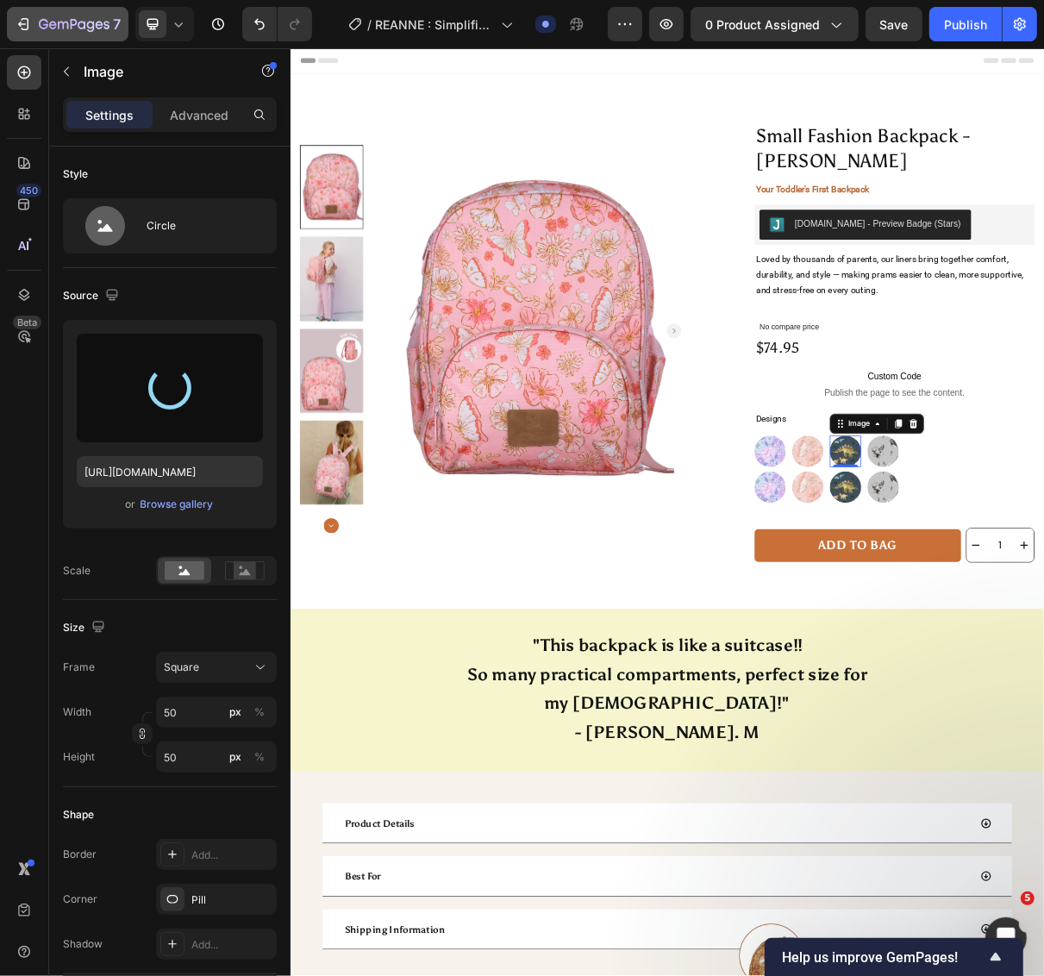
type input "https://cdn.shopify.com/s/files/1/0275/1692/8065/files/gempages_522654102451127…"
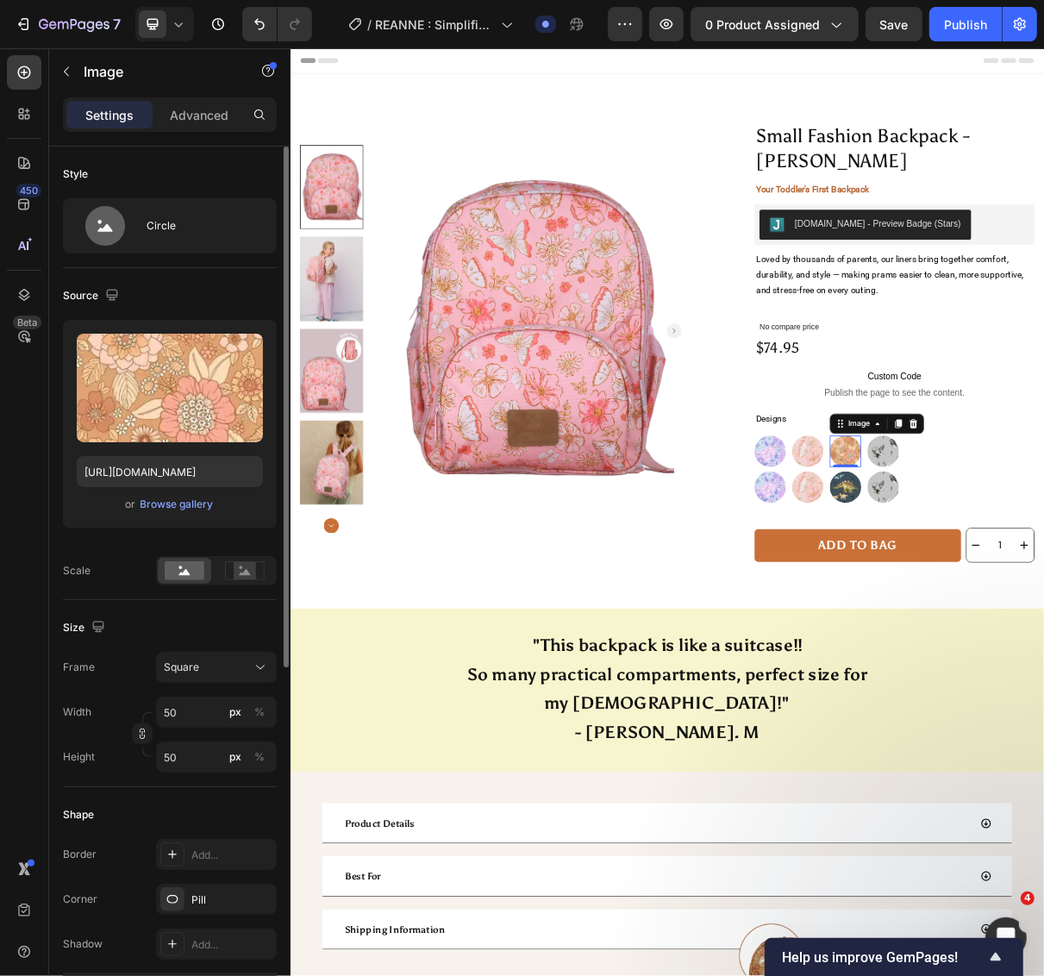
scroll to position [602, 0]
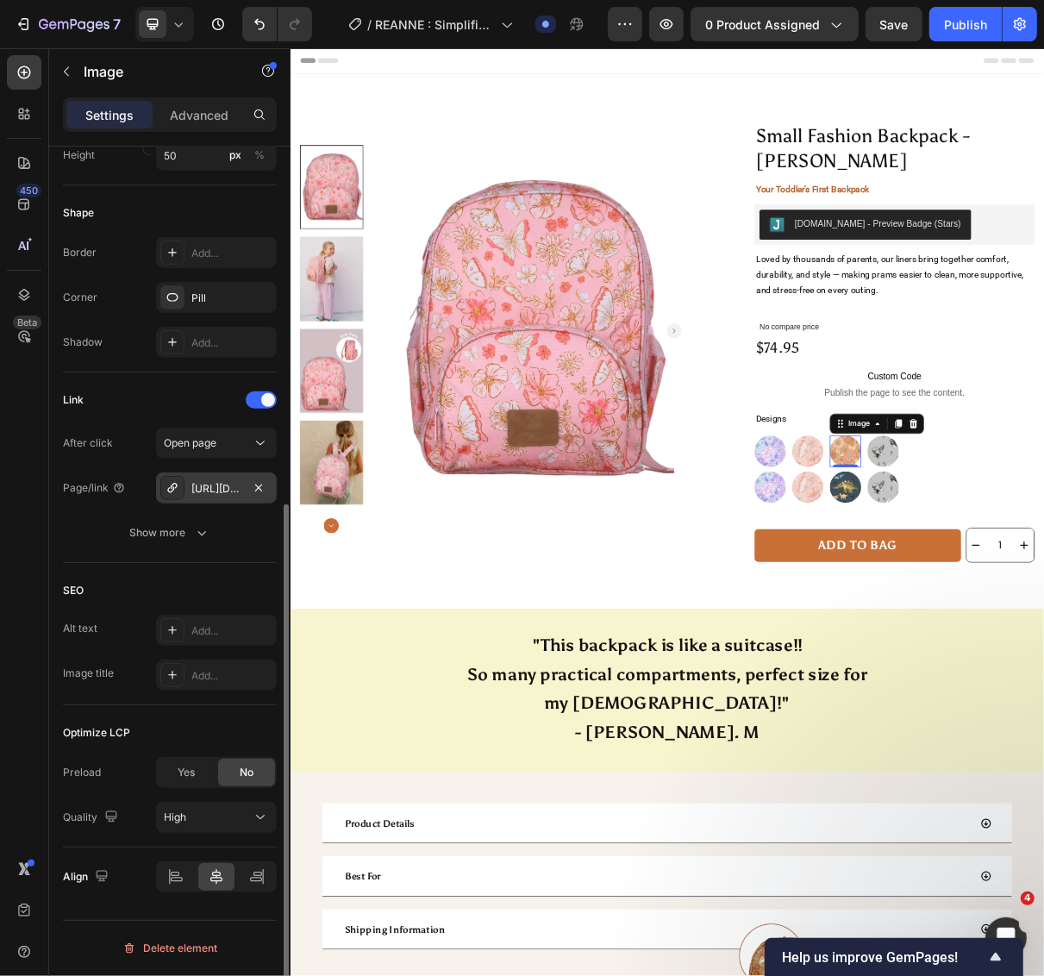
click at [225, 489] on div "https://wonderland4children.com/mini-fashion-backpack-seth" at bounding box center [216, 489] width 50 height 16
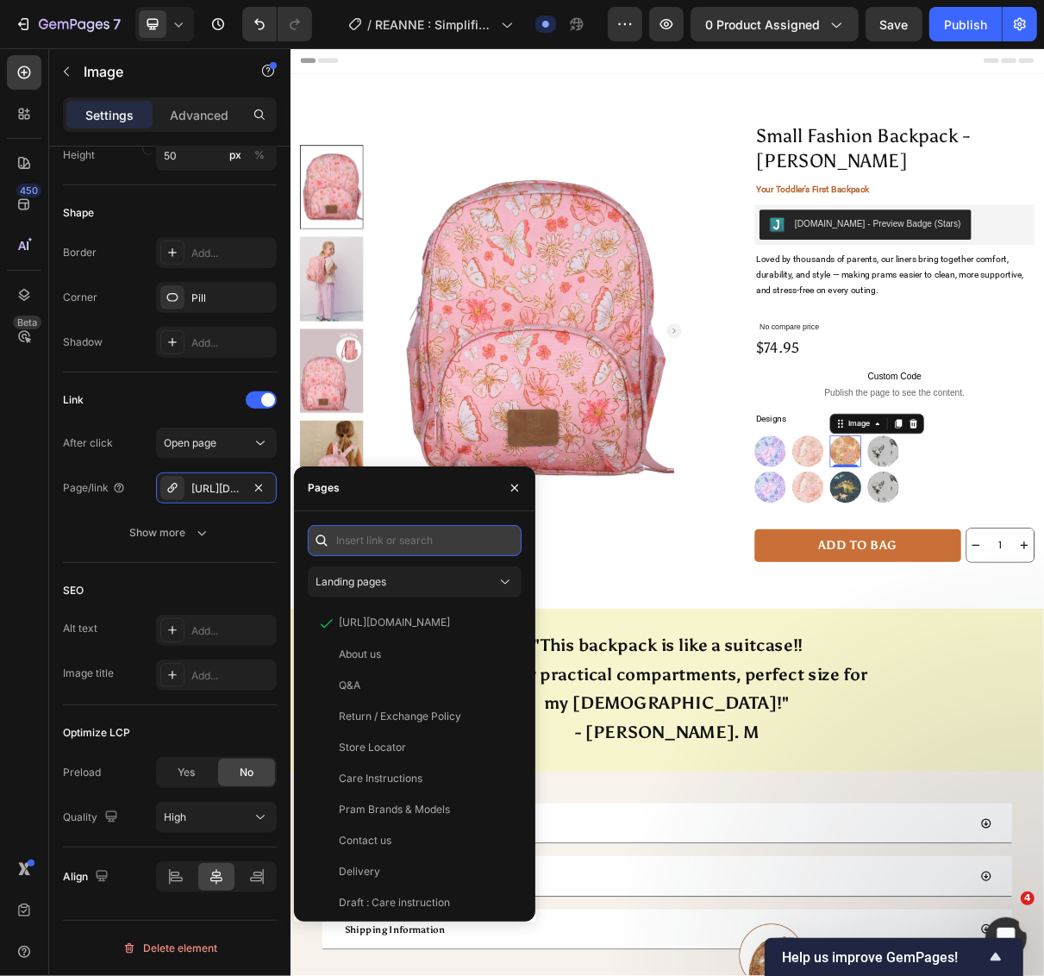
click at [394, 532] on input "text" at bounding box center [415, 540] width 214 height 31
paste input "https://wonderland4children.com/products/small-fashion-backpack-molly"
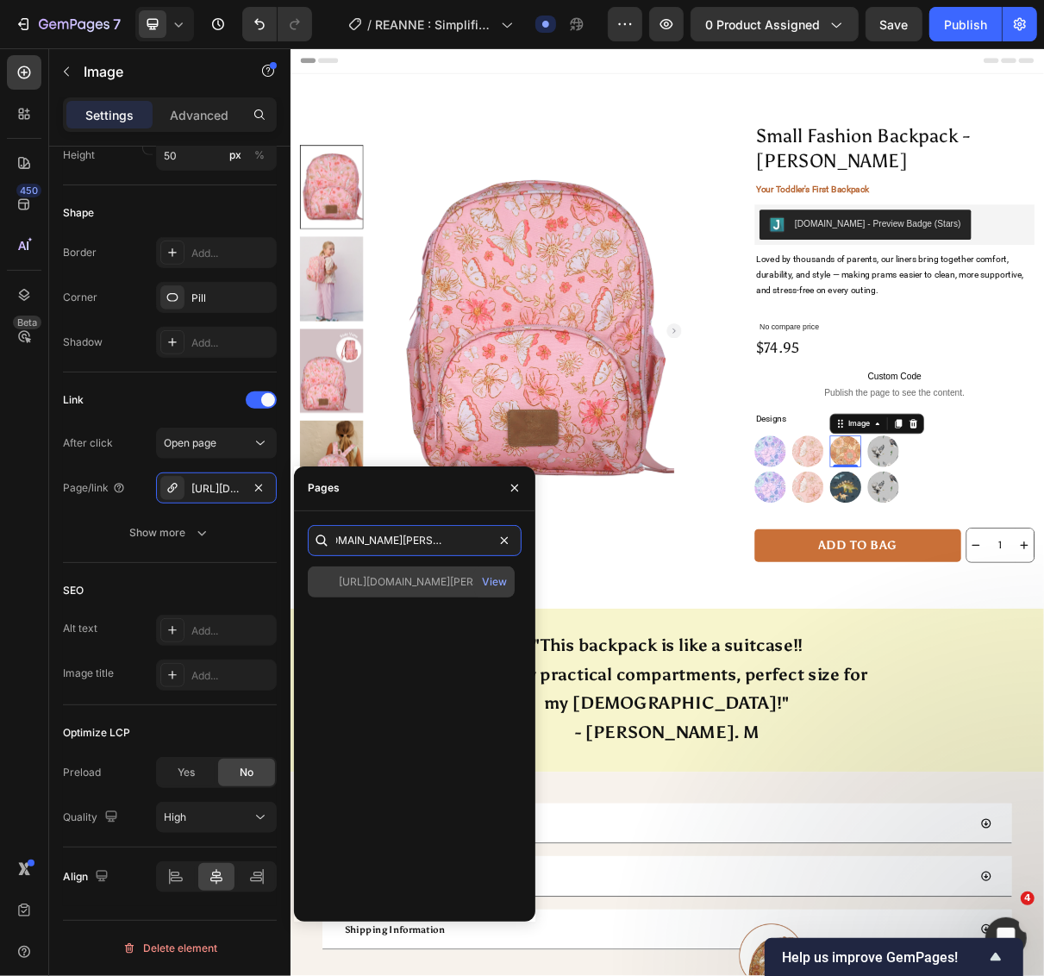
type input "https://wonderland4children.com/products/small-fashion-backpack-molly"
click at [320, 579] on div at bounding box center [327, 582] width 24 height 16
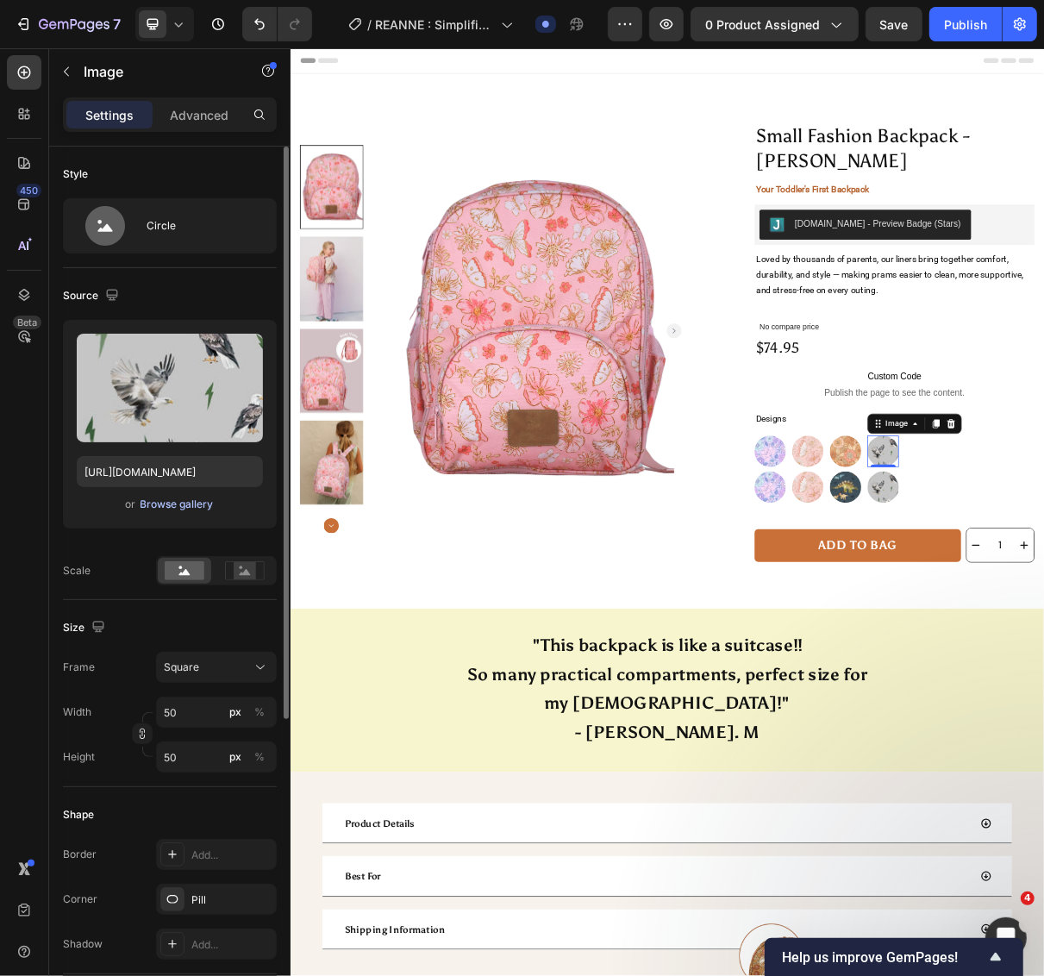
click at [173, 506] on div "Browse gallery" at bounding box center [177, 505] width 73 height 16
click at [177, 502] on div "Browse gallery" at bounding box center [177, 505] width 73 height 16
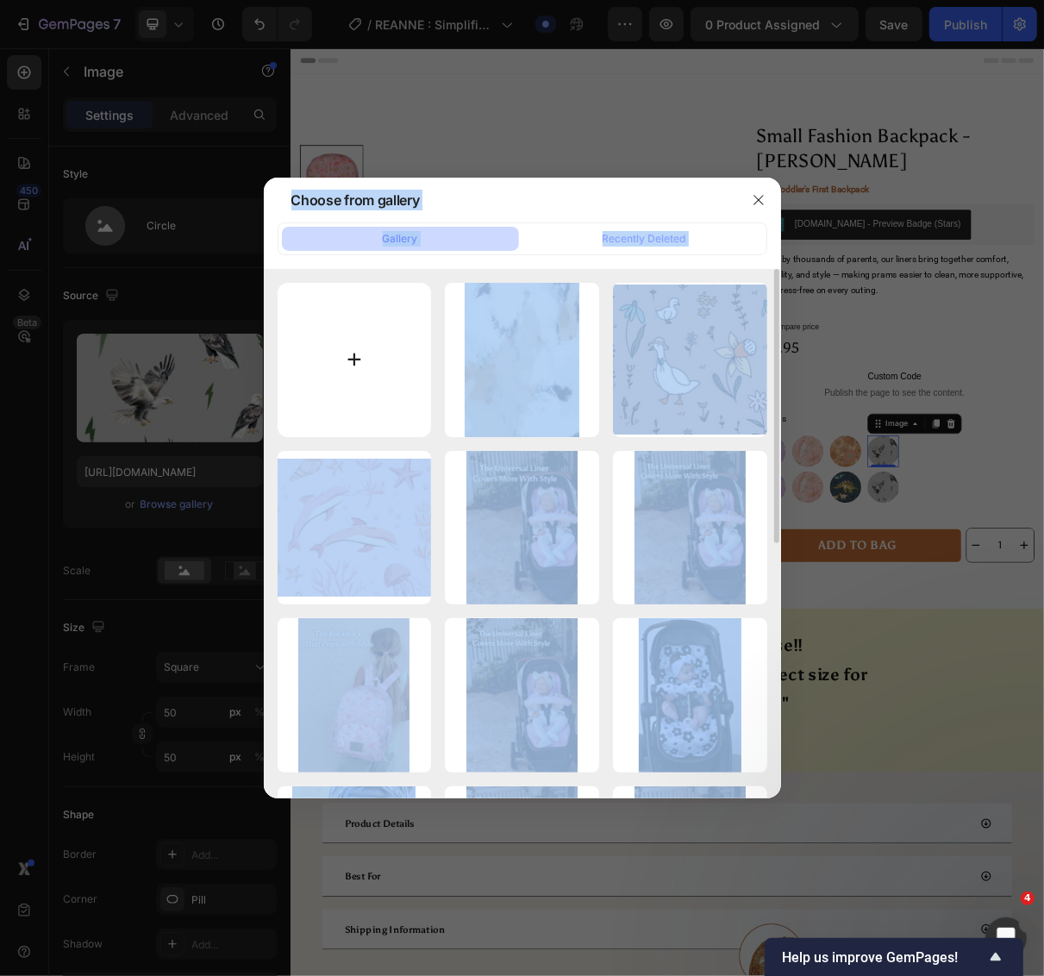
click at [376, 373] on input "file" at bounding box center [355, 360] width 154 height 154
type input "C:\fakepath\imgi_152_small-fashion-backpack-melody.webp"
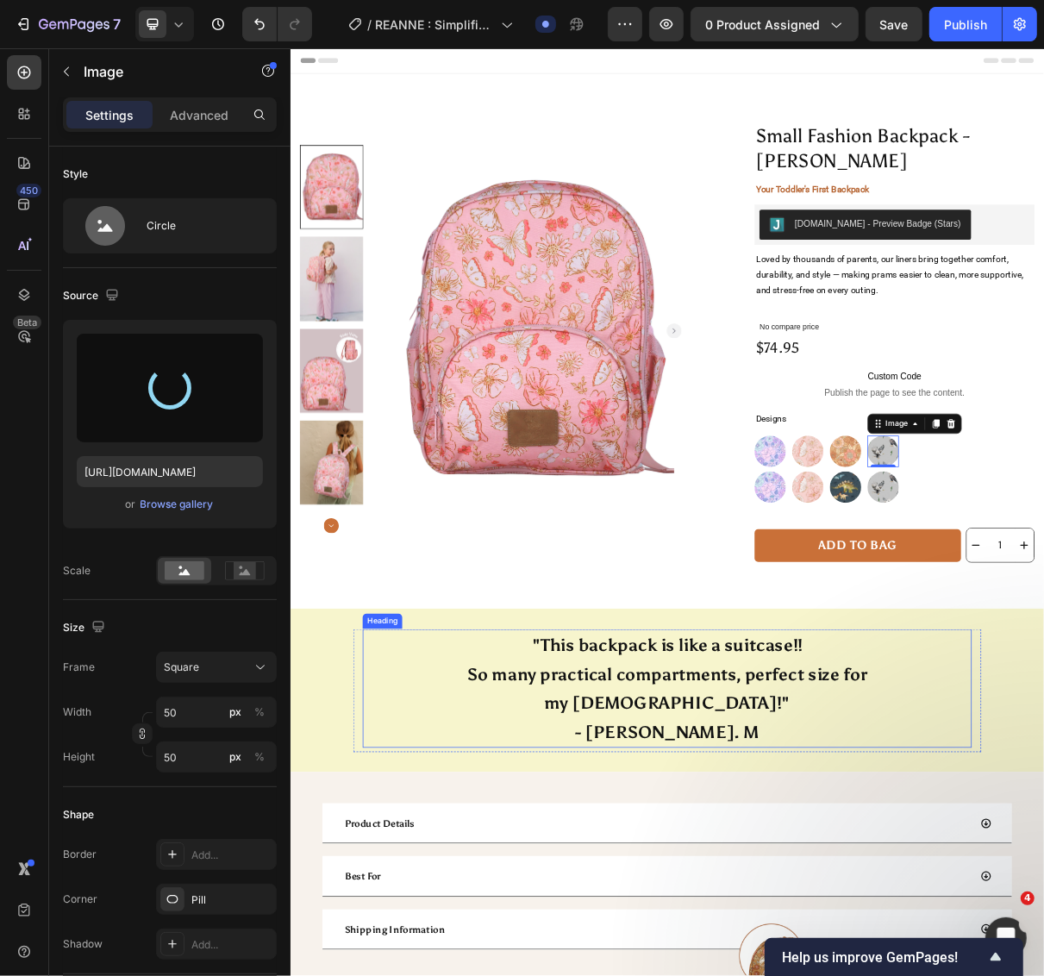
type input "https://cdn.shopify.com/s/files/1/0275/1692/8065/files/gempages_522654102451127…"
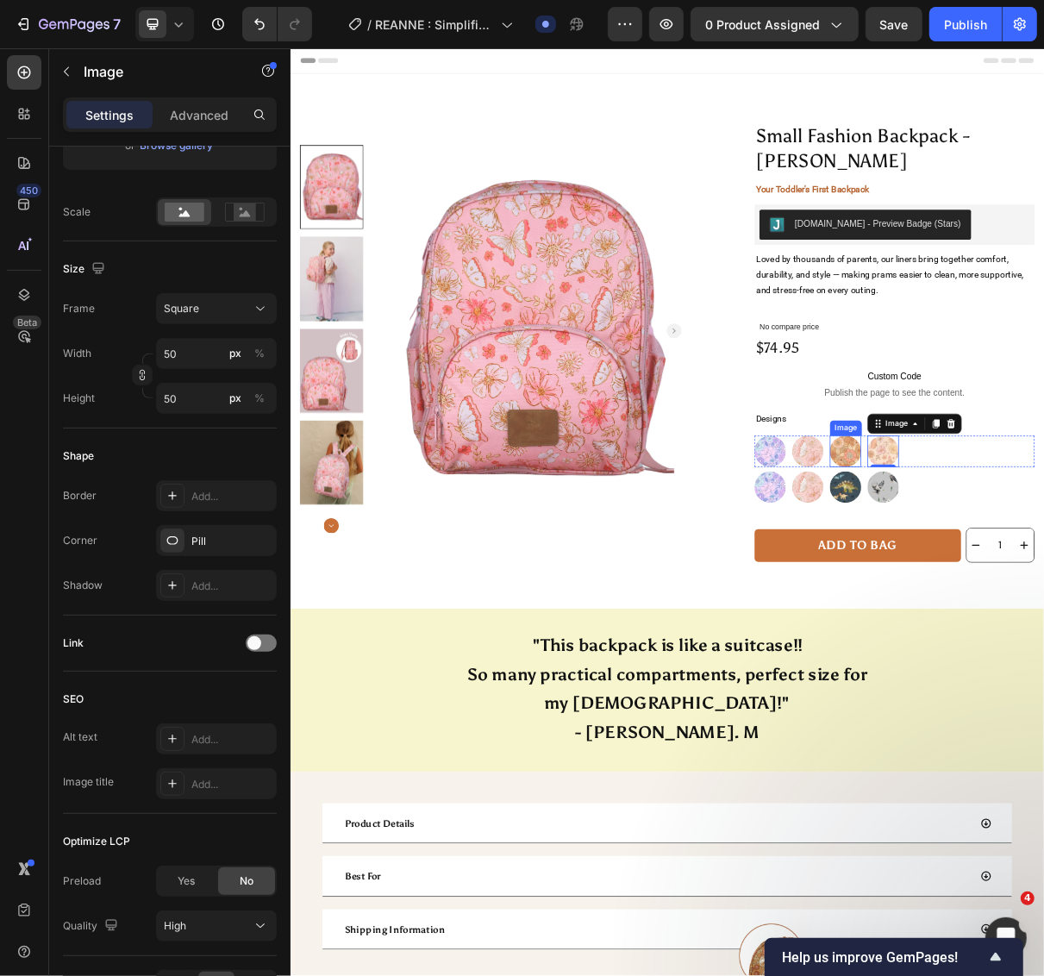
click at [1041, 605] on img at bounding box center [1051, 600] width 43 height 43
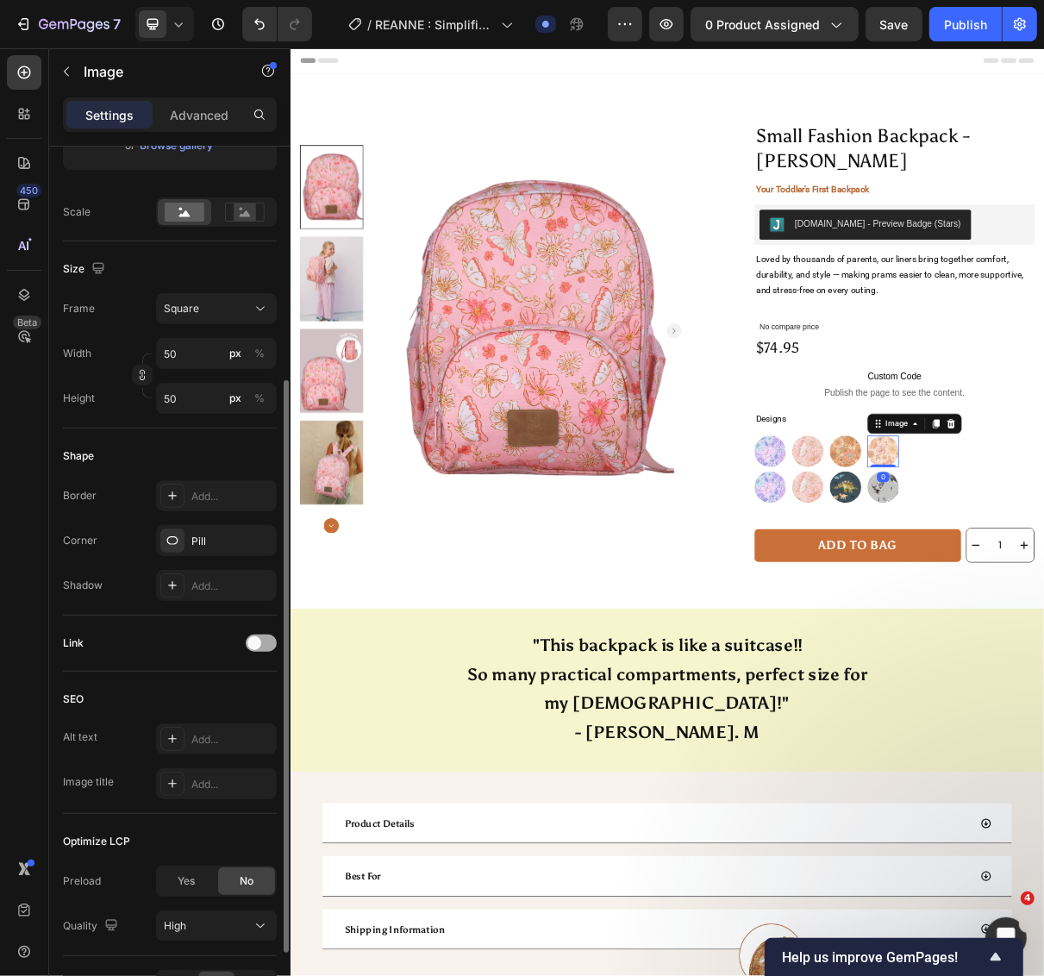
click at [268, 645] on div at bounding box center [261, 642] width 31 height 17
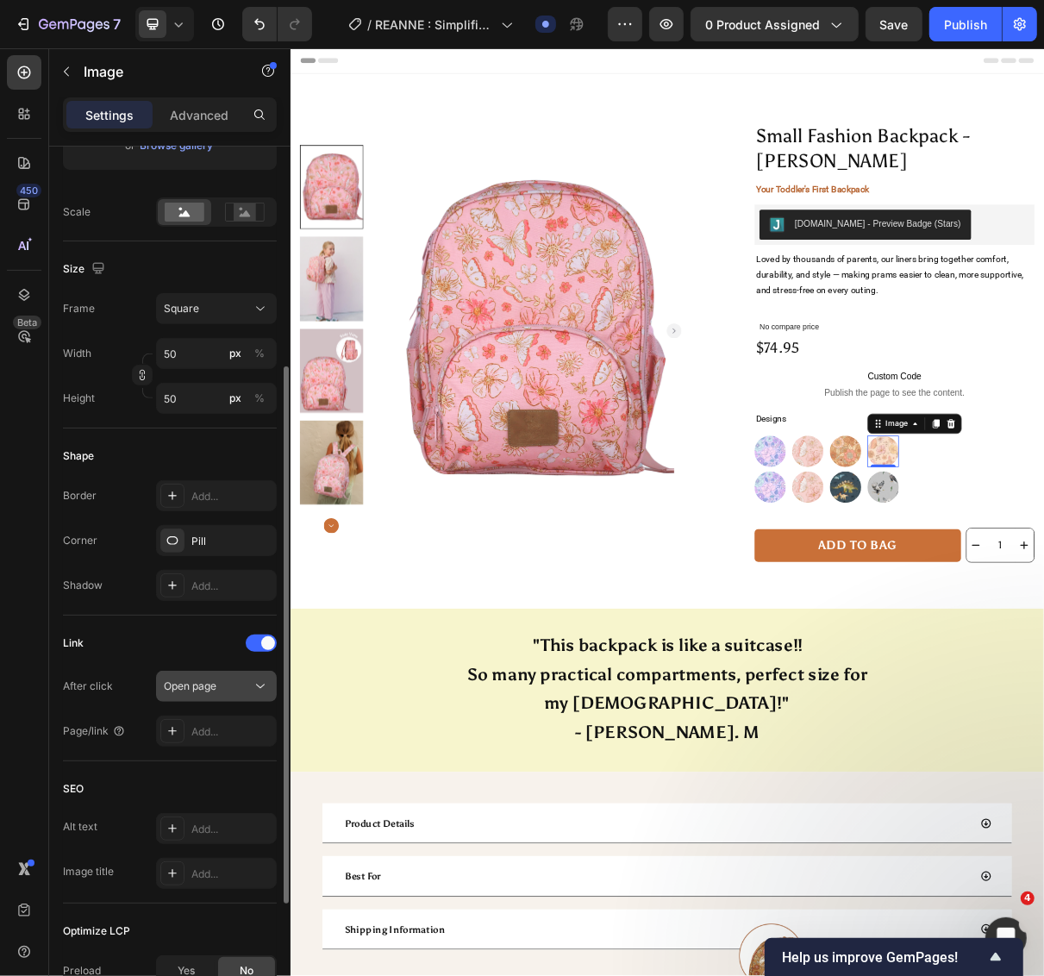
click at [222, 687] on div "Open page" at bounding box center [208, 686] width 88 height 16
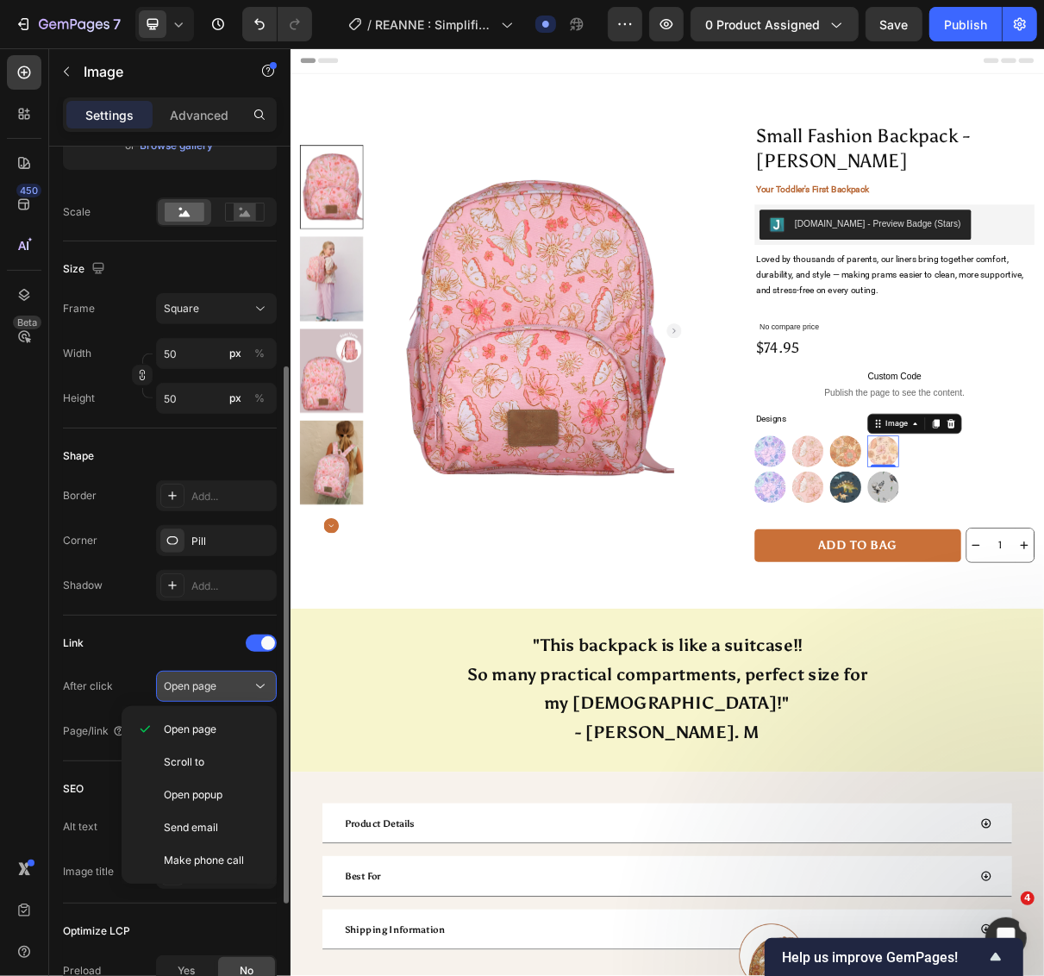
click at [222, 687] on div "Open page" at bounding box center [208, 686] width 88 height 16
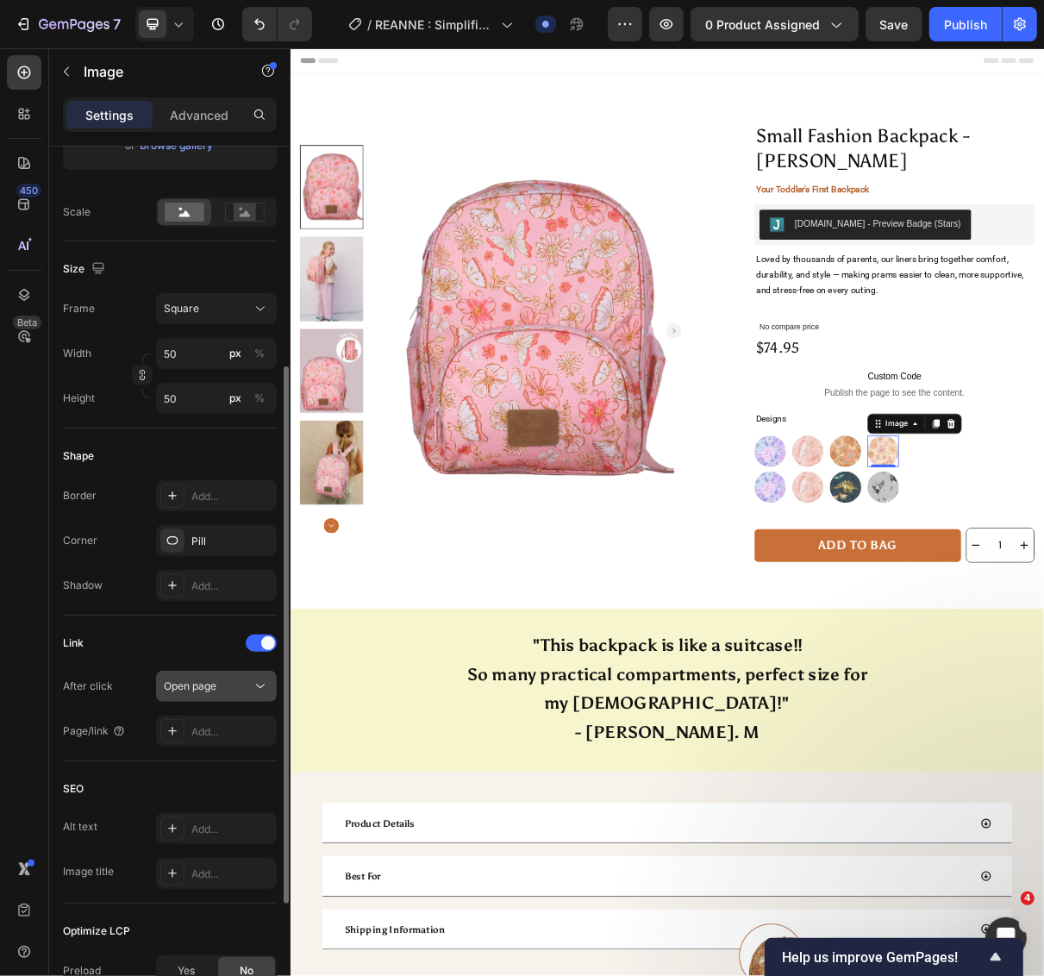
click at [222, 687] on div "Open page" at bounding box center [208, 686] width 88 height 16
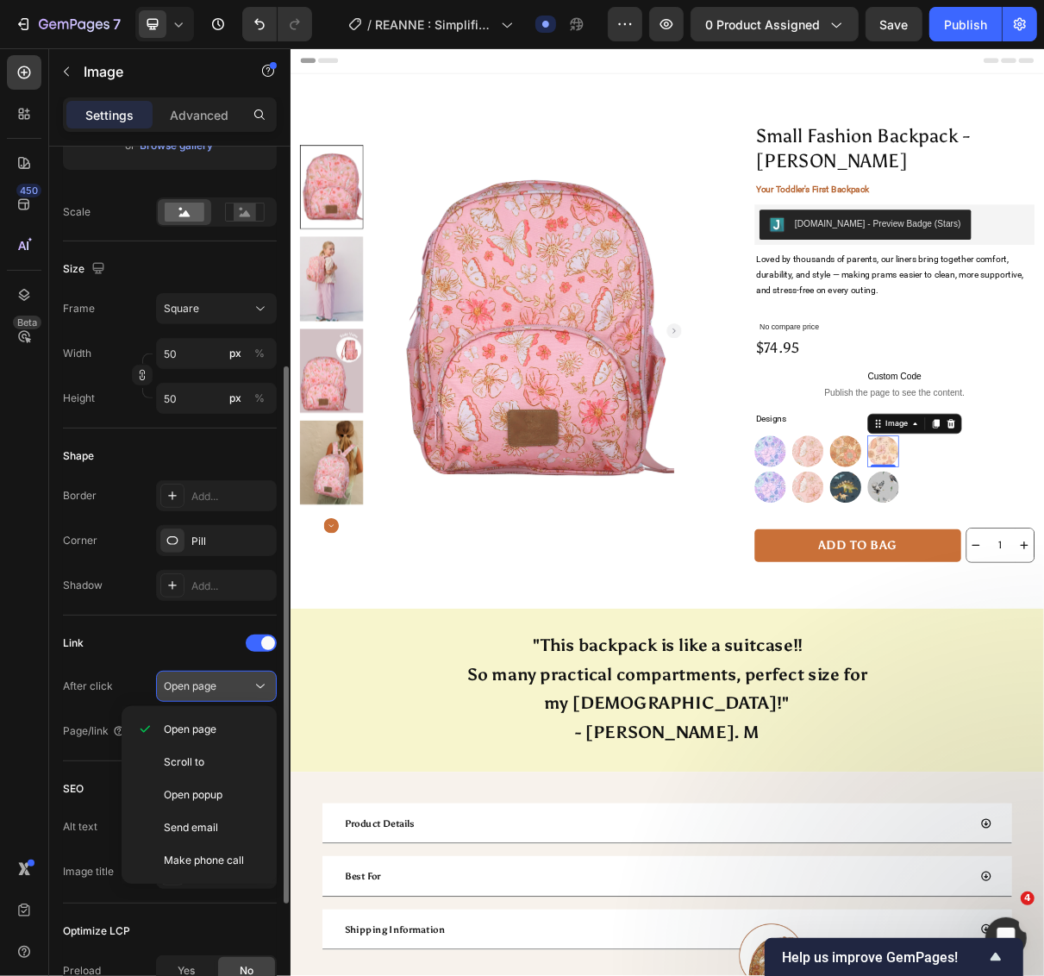
click at [222, 686] on div "Open page" at bounding box center [208, 686] width 88 height 16
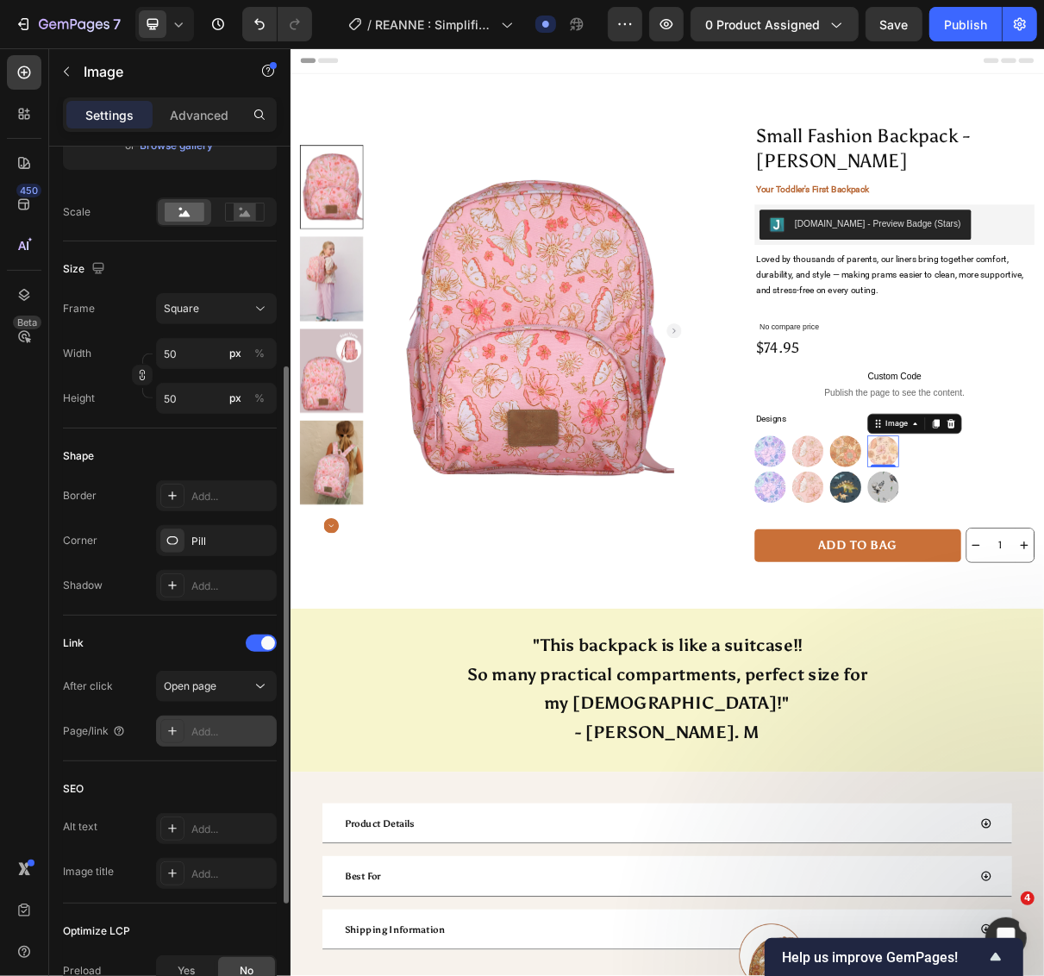
click at [222, 721] on div "Add..." at bounding box center [216, 730] width 121 height 31
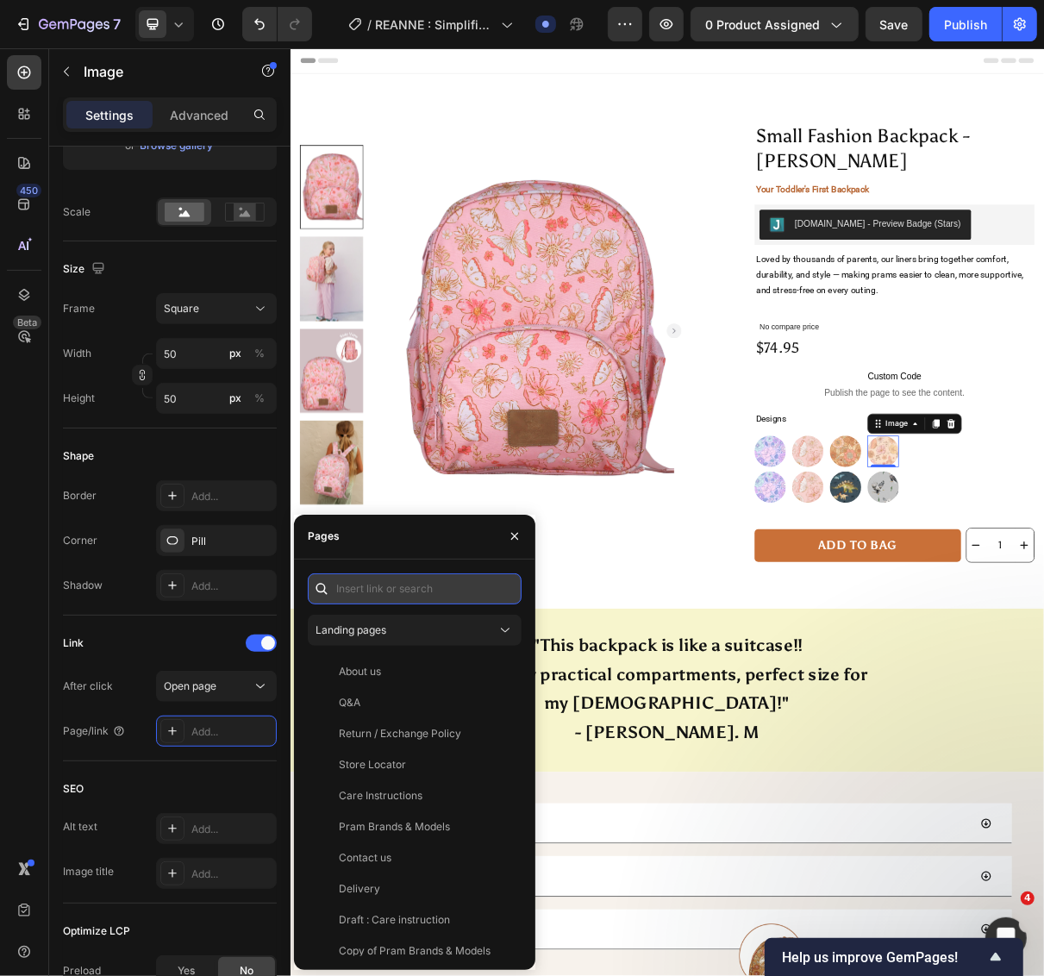
click at [403, 591] on input "text" at bounding box center [415, 588] width 214 height 31
paste input "https://wonderland4children.com/products/small-fashion-backpack-melody"
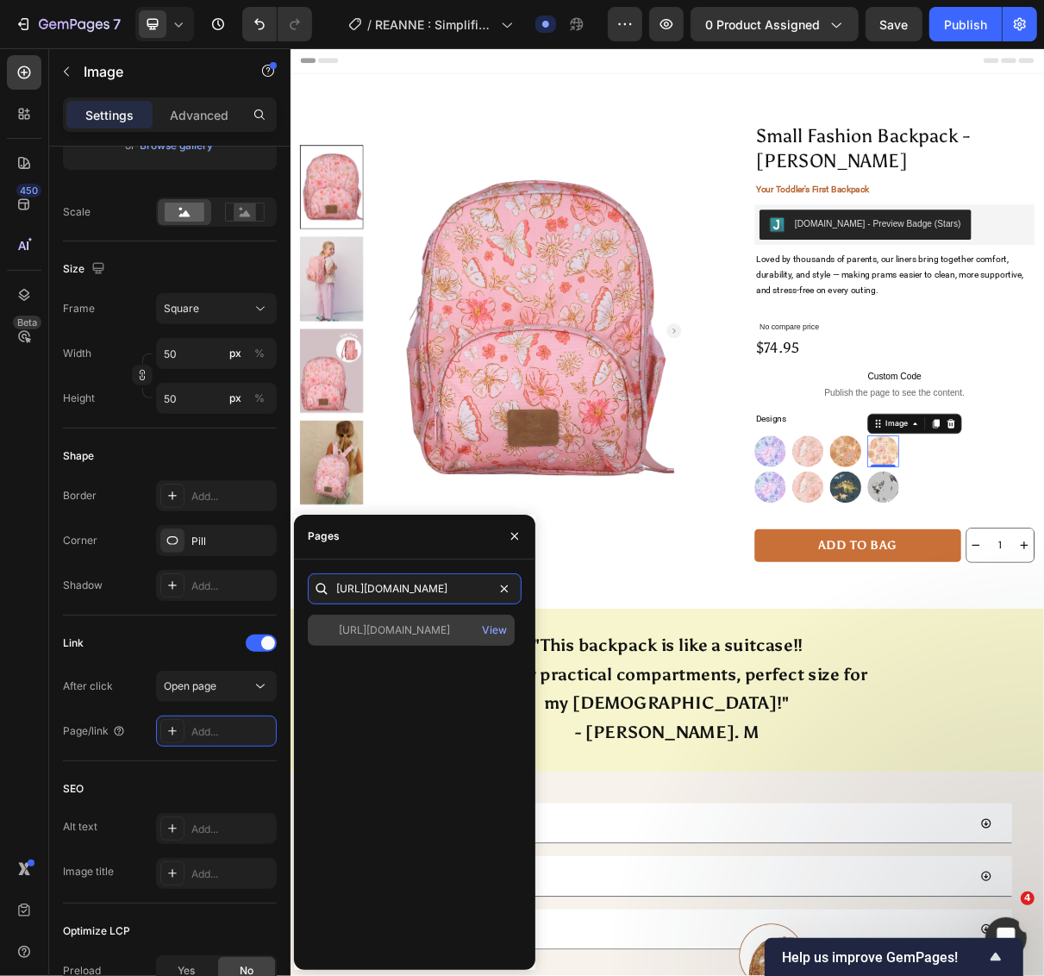
type input "https://wonderland4children.com/products/small-fashion-backpack-melody"
click at [326, 631] on div at bounding box center [327, 630] width 24 height 16
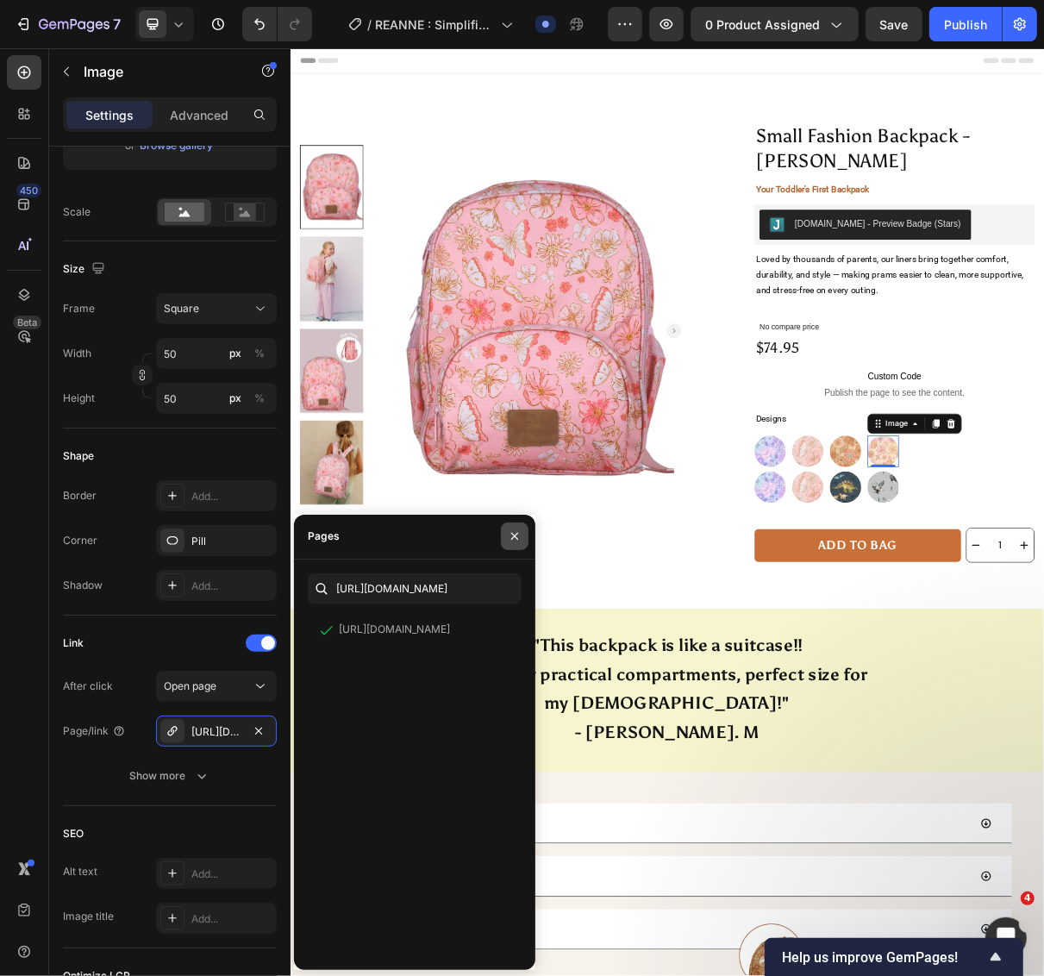
click at [515, 541] on icon "button" at bounding box center [515, 536] width 14 height 14
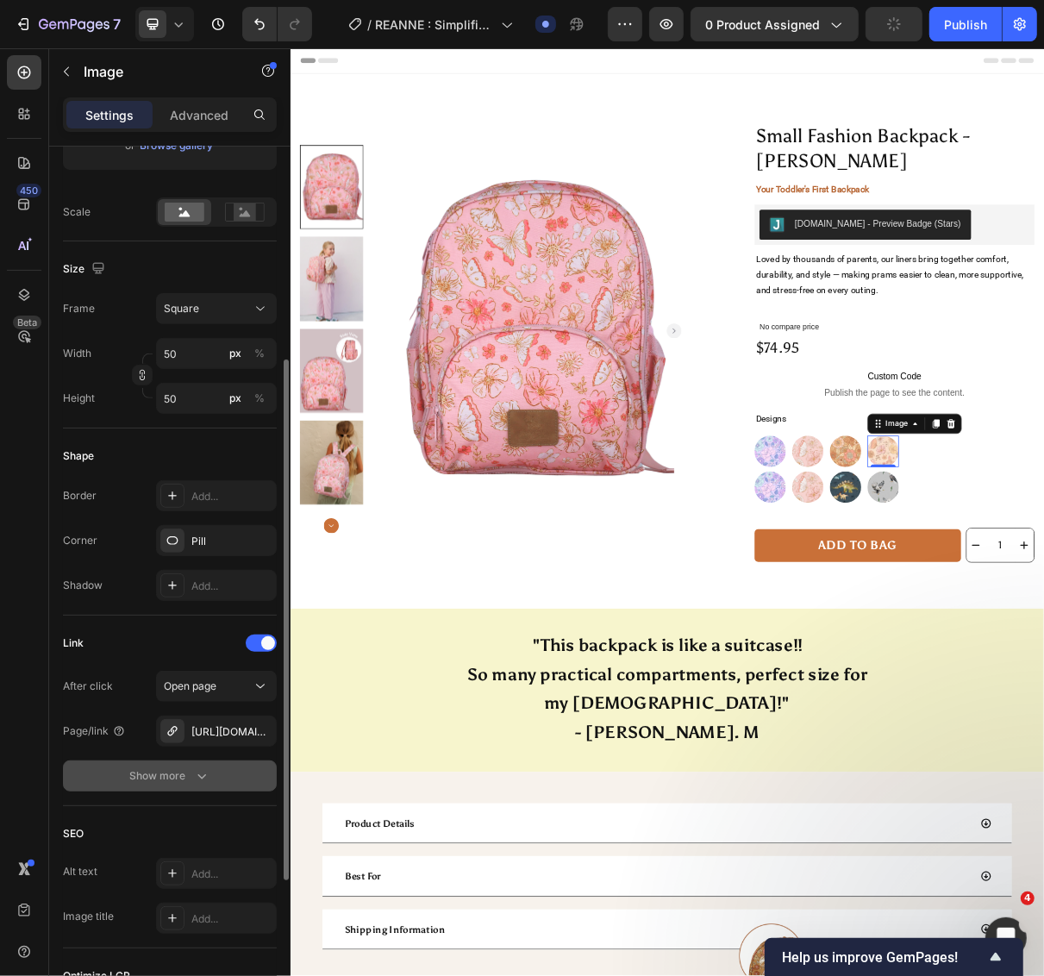
click at [197, 780] on icon "button" at bounding box center [201, 775] width 17 height 17
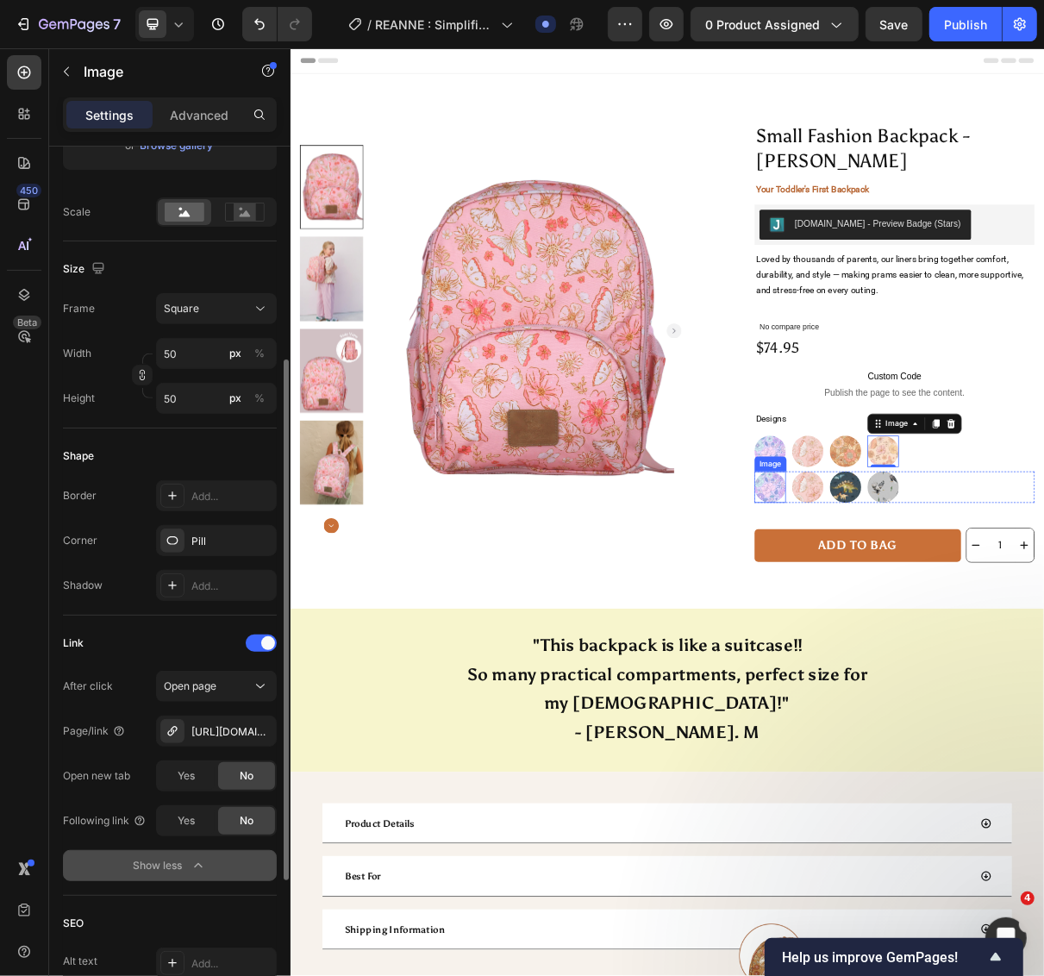
click at [930, 653] on img at bounding box center [948, 649] width 43 height 43
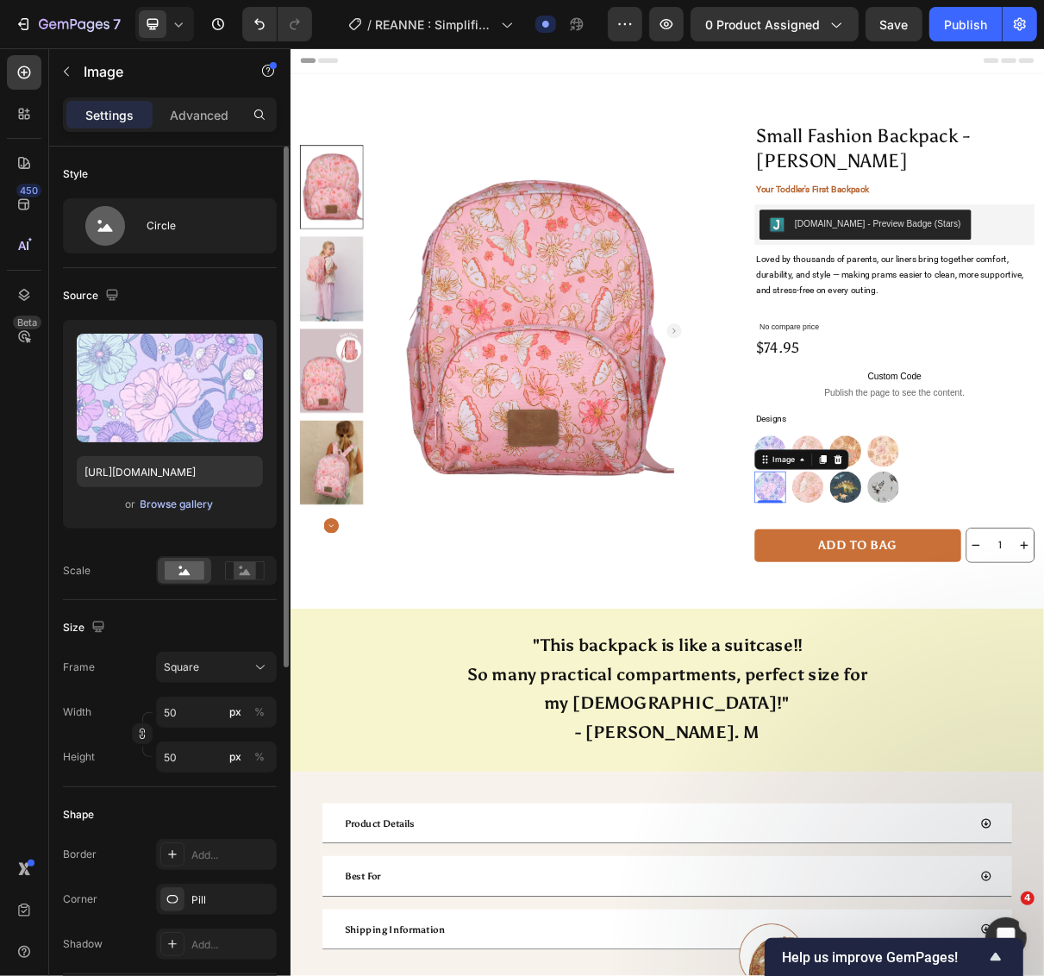
click at [188, 507] on div "Browse gallery" at bounding box center [177, 505] width 73 height 16
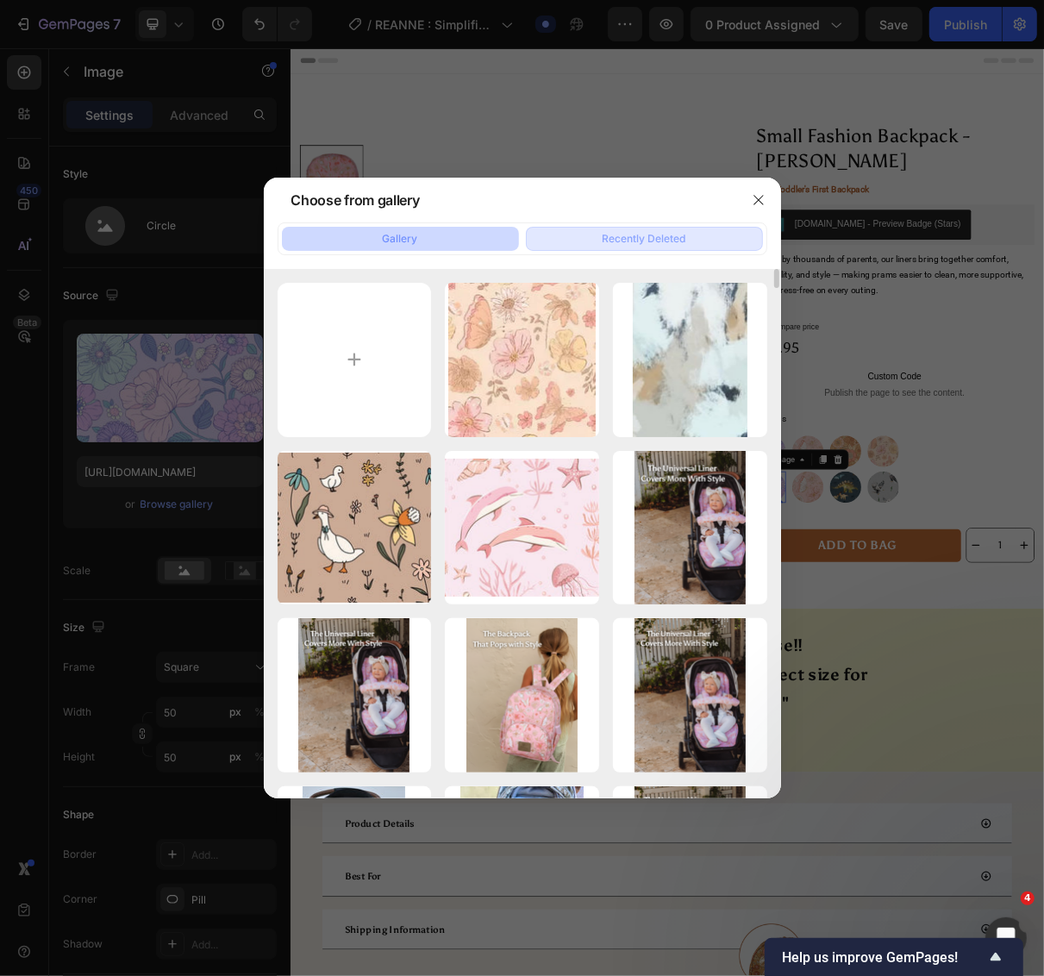
click at [666, 234] on div "Recently Deleted" at bounding box center [645, 239] width 84 height 16
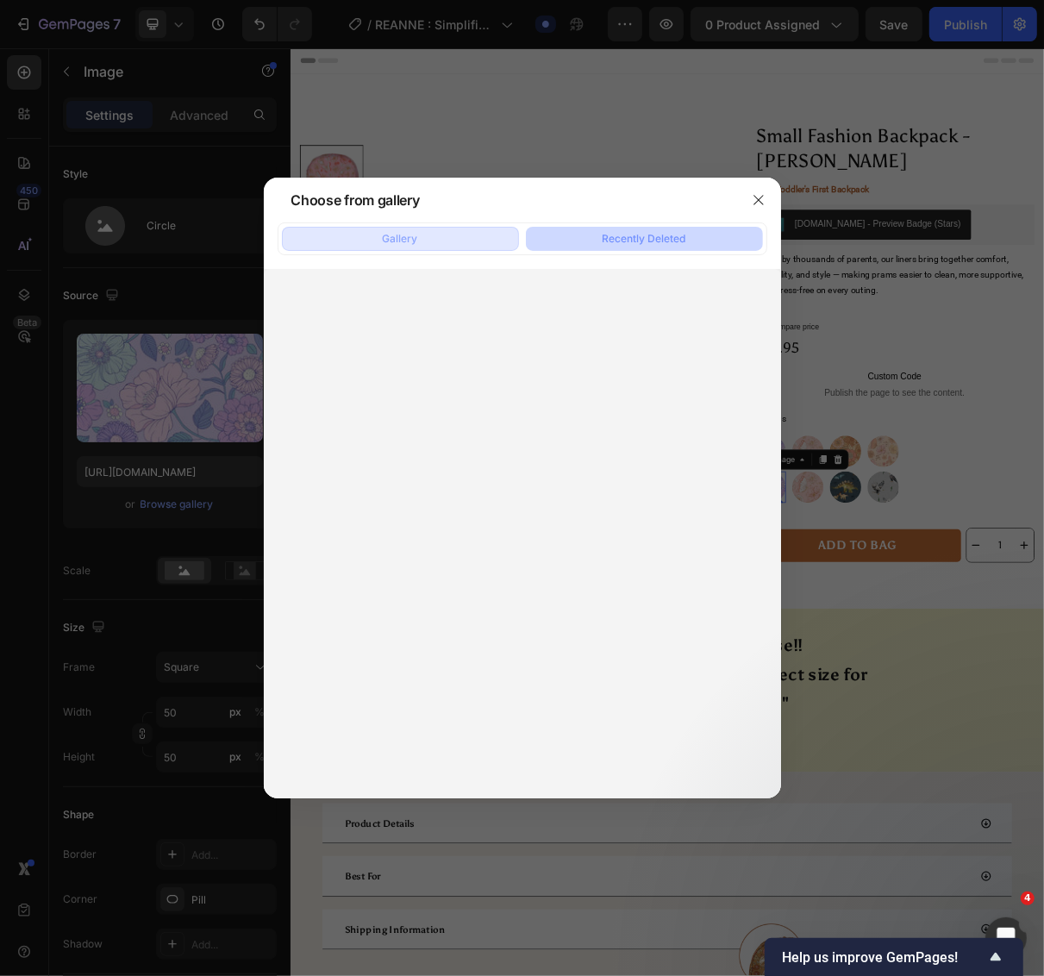
click at [433, 238] on button "Gallery" at bounding box center [400, 239] width 237 height 24
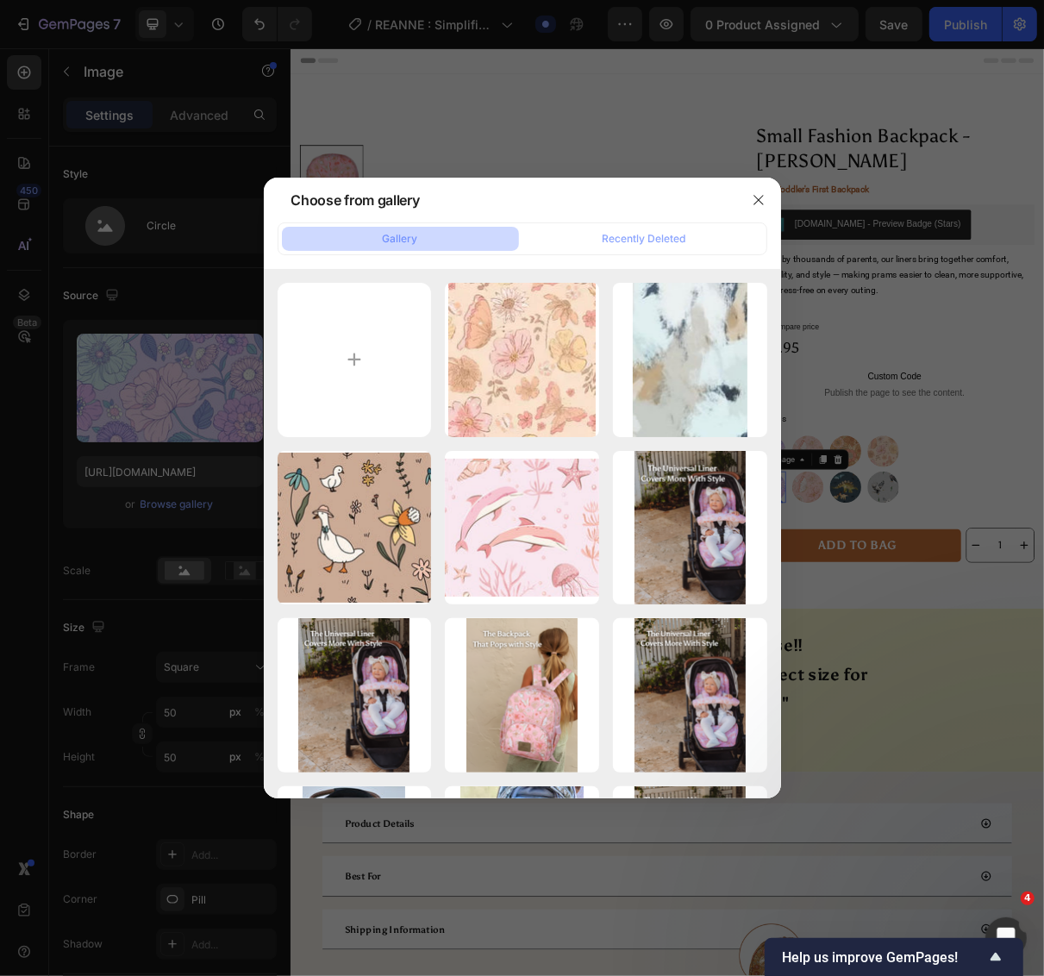
click at [846, 498] on div at bounding box center [522, 488] width 1044 height 976
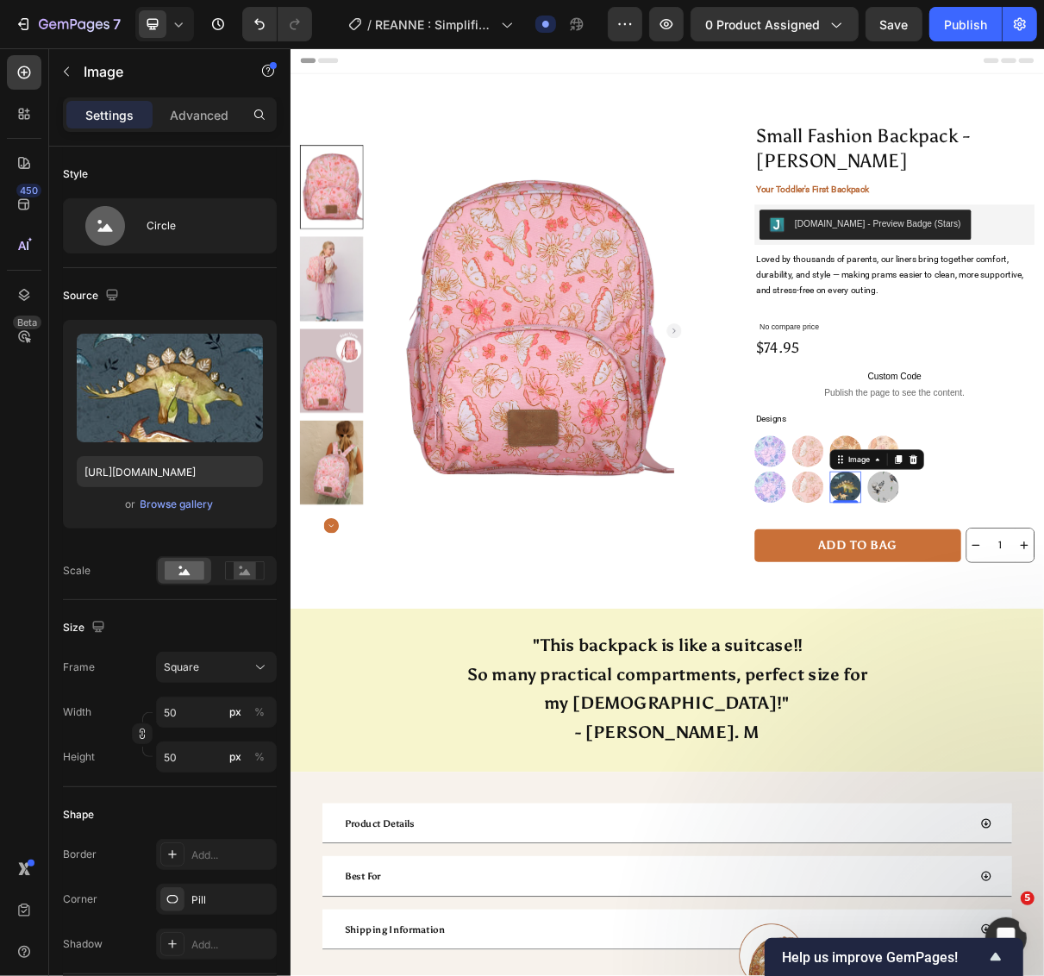
click at [1043, 657] on img at bounding box center [1051, 649] width 43 height 43
click at [182, 115] on p "Advanced" at bounding box center [199, 115] width 59 height 18
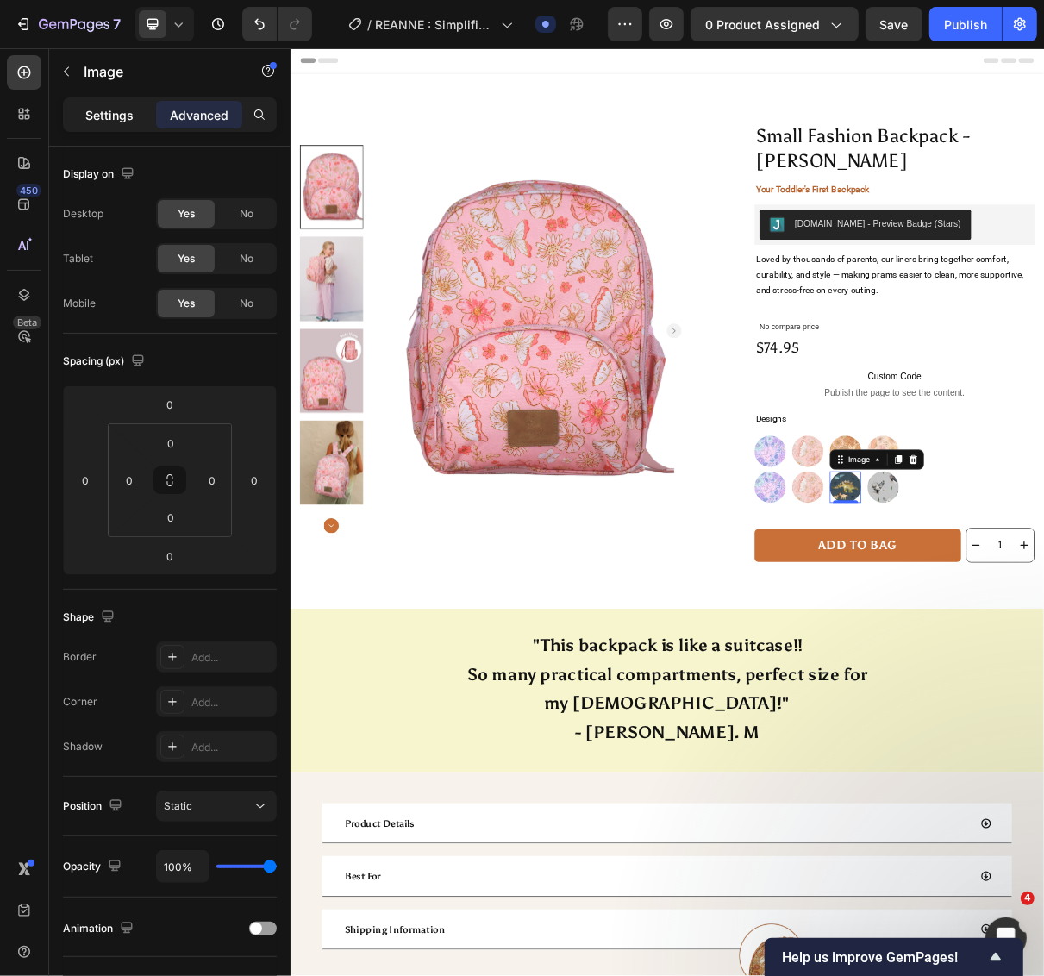
click at [127, 119] on p "Settings" at bounding box center [109, 115] width 48 height 18
drag, startPoint x: 127, startPoint y: 119, endPoint x: 166, endPoint y: 183, distance: 74.7
click at [127, 119] on p "Settings" at bounding box center [109, 115] width 48 height 18
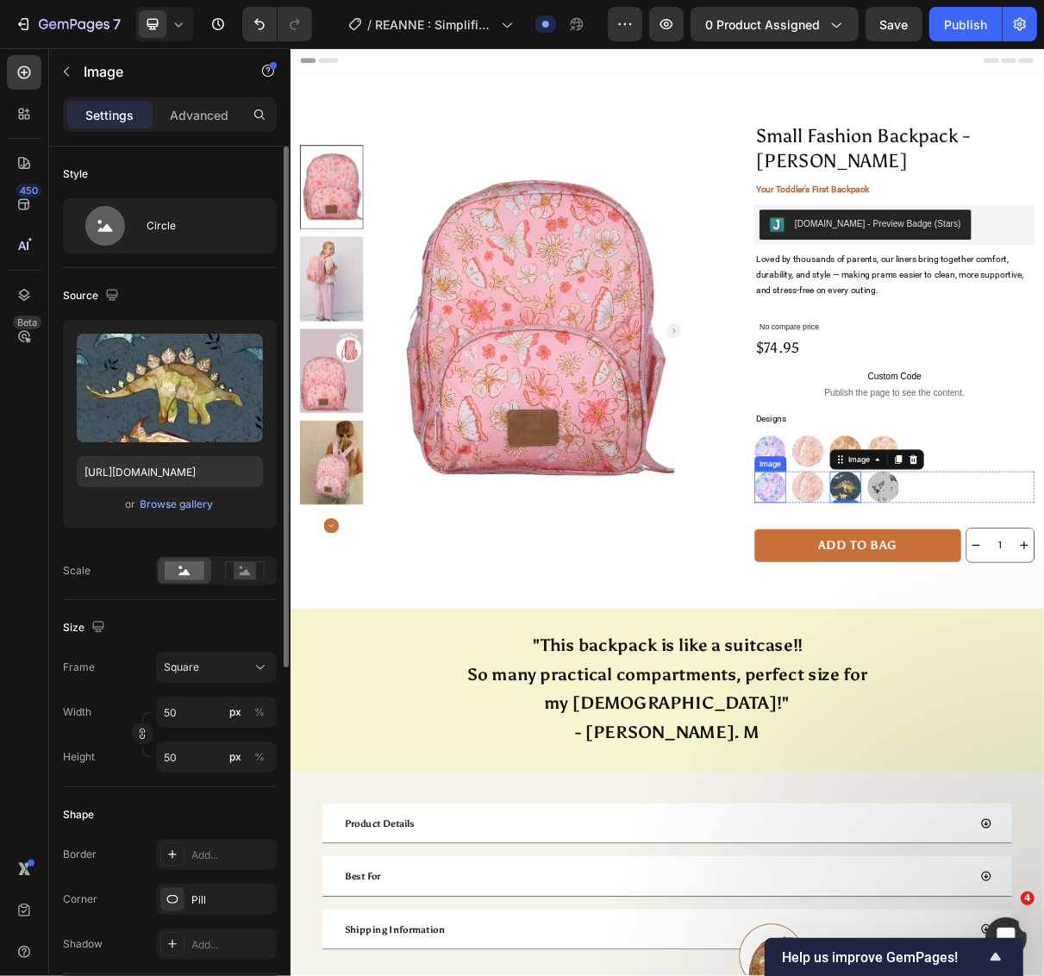
click at [927, 653] on img at bounding box center [948, 649] width 43 height 43
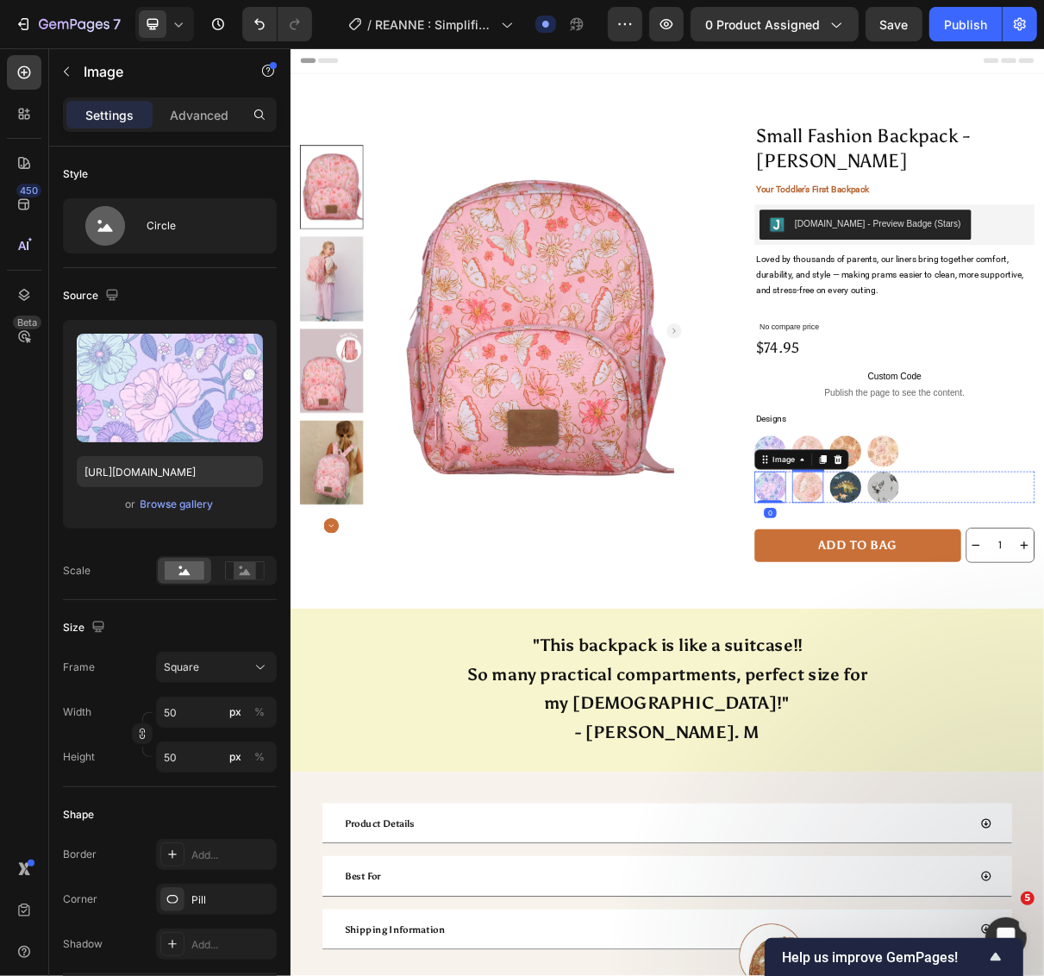
click at [990, 657] on img at bounding box center [999, 649] width 43 height 43
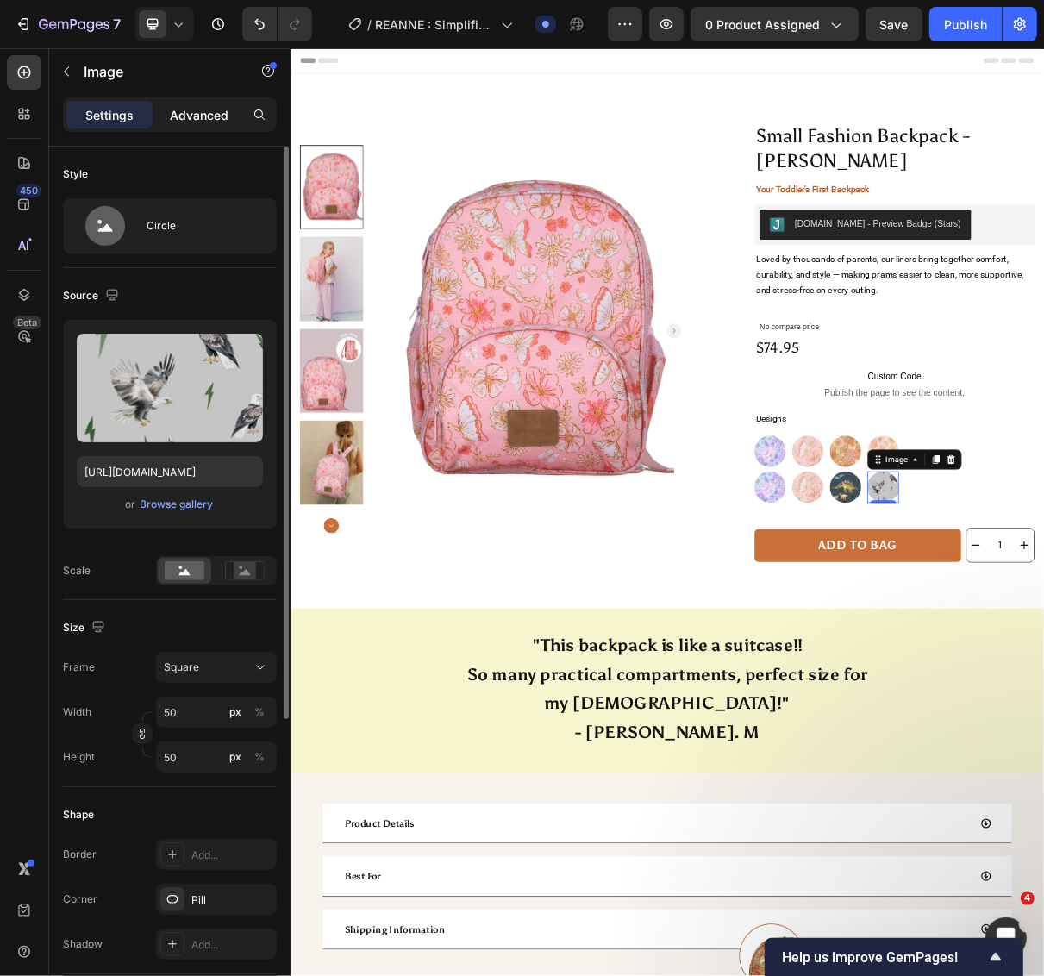
click at [191, 106] on p "Advanced" at bounding box center [199, 115] width 59 height 18
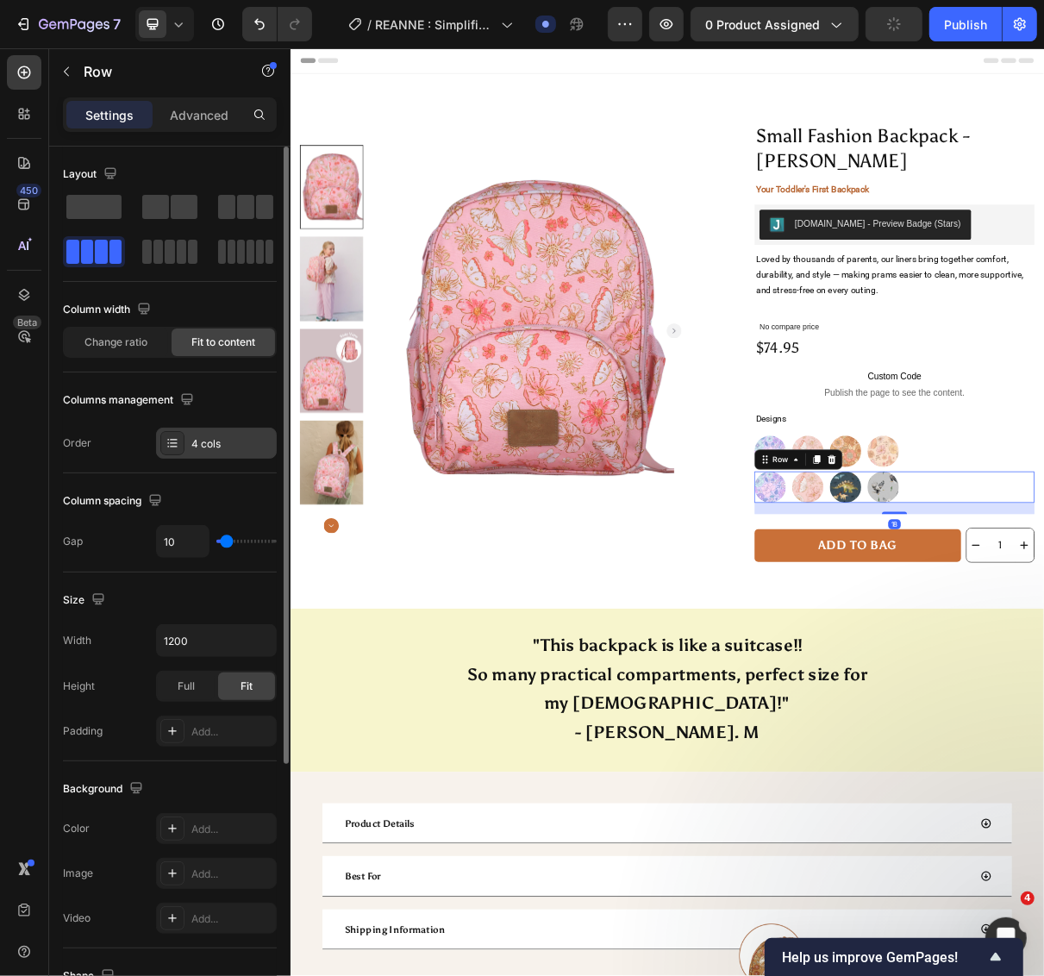
click at [175, 440] on icon at bounding box center [173, 439] width 7 height 1
click at [170, 440] on icon at bounding box center [173, 443] width 14 height 14
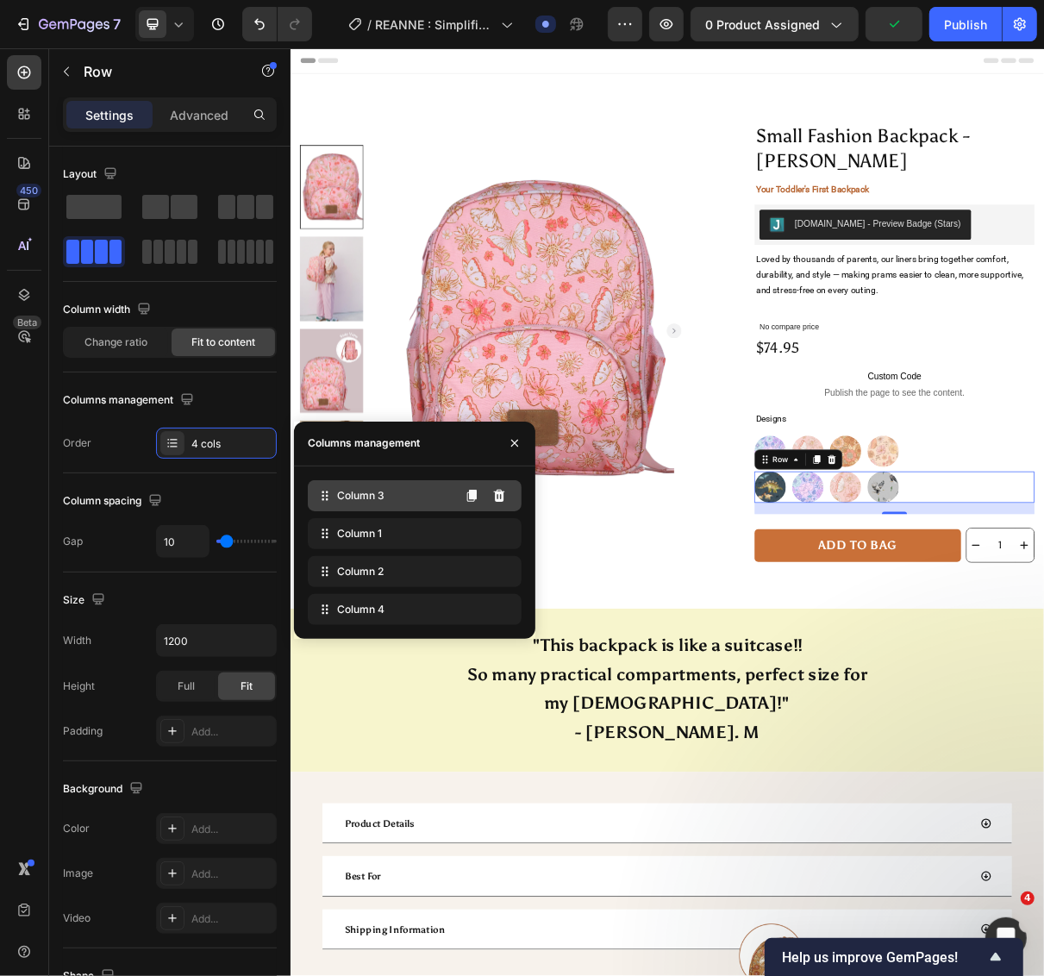
drag, startPoint x: 393, startPoint y: 575, endPoint x: 397, endPoint y: 487, distance: 88.0
click at [408, 537] on div "Column 1" at bounding box center [415, 533] width 214 height 31
click at [994, 649] on img at bounding box center [999, 649] width 43 height 43
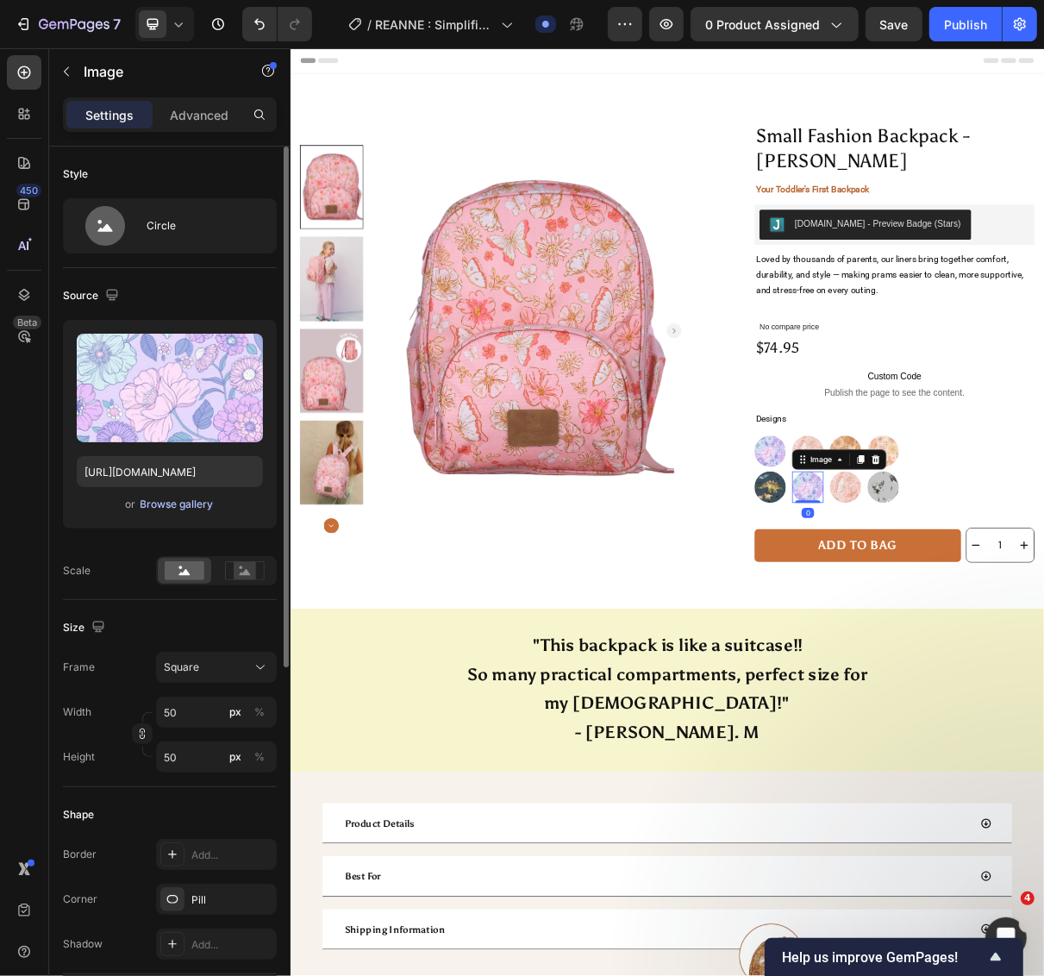
click at [197, 501] on div "Browse gallery" at bounding box center [177, 505] width 73 height 16
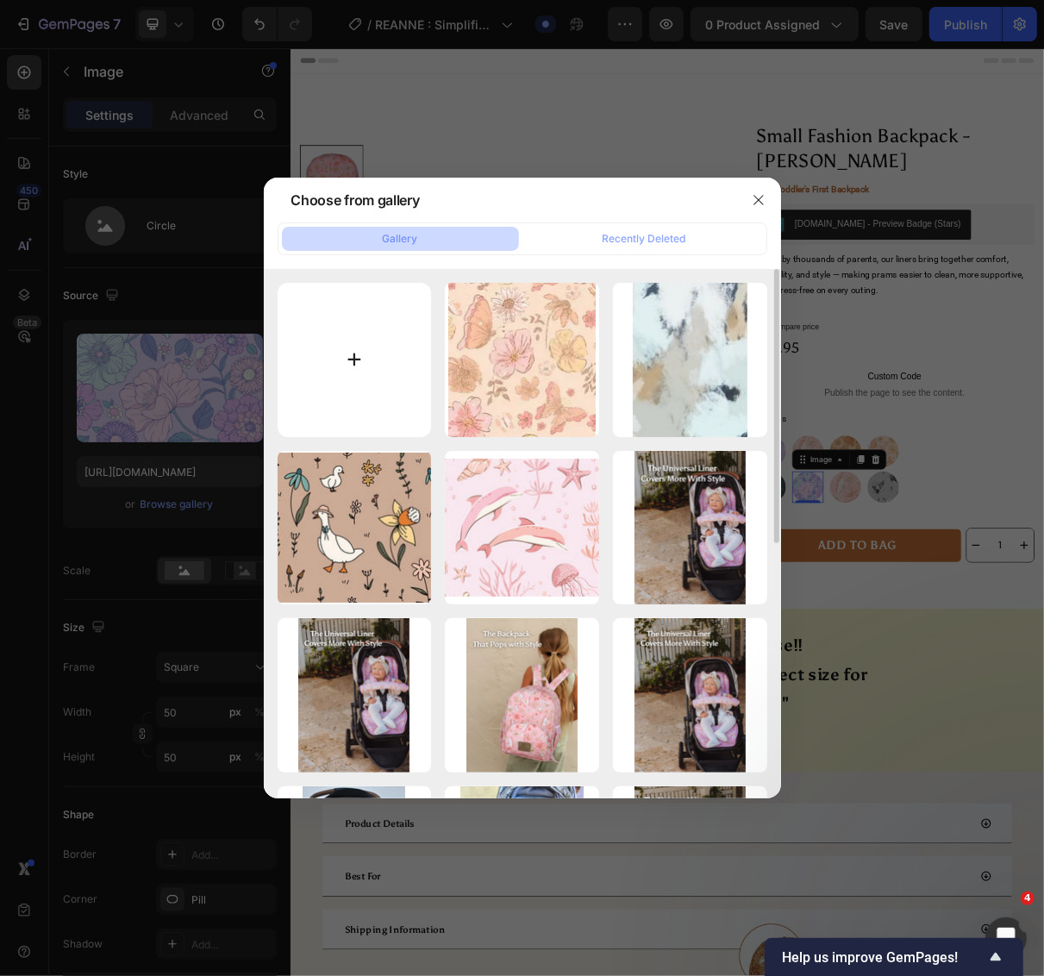
click at [347, 368] on input "file" at bounding box center [355, 360] width 154 height 154
type input "C:\fakepath\imgi_156_small-fashion-backpack-jordan.webp"
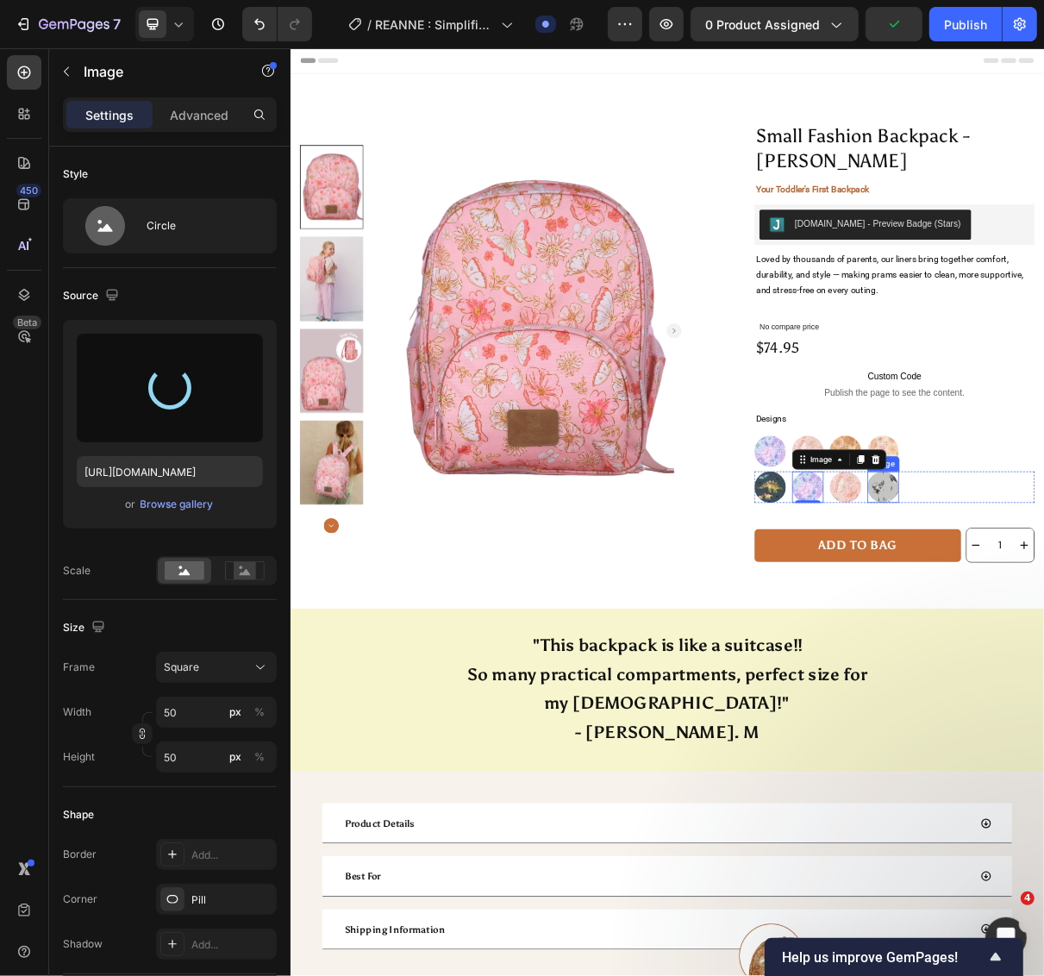
type input "https://cdn.shopify.com/s/files/1/0275/1692/8065/files/gempages_522654102451127…"
click at [1043, 659] on img at bounding box center [1051, 649] width 43 height 43
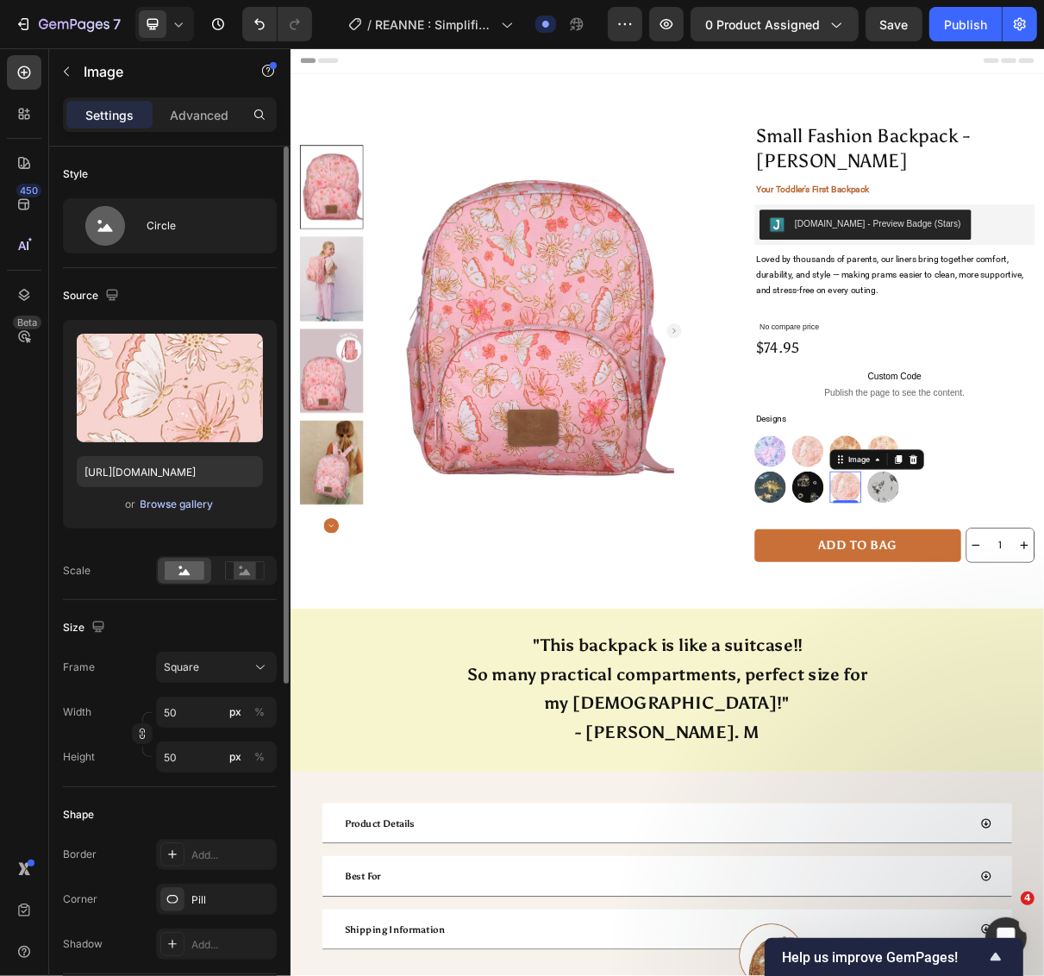
click at [200, 500] on div "Browse gallery" at bounding box center [177, 505] width 73 height 16
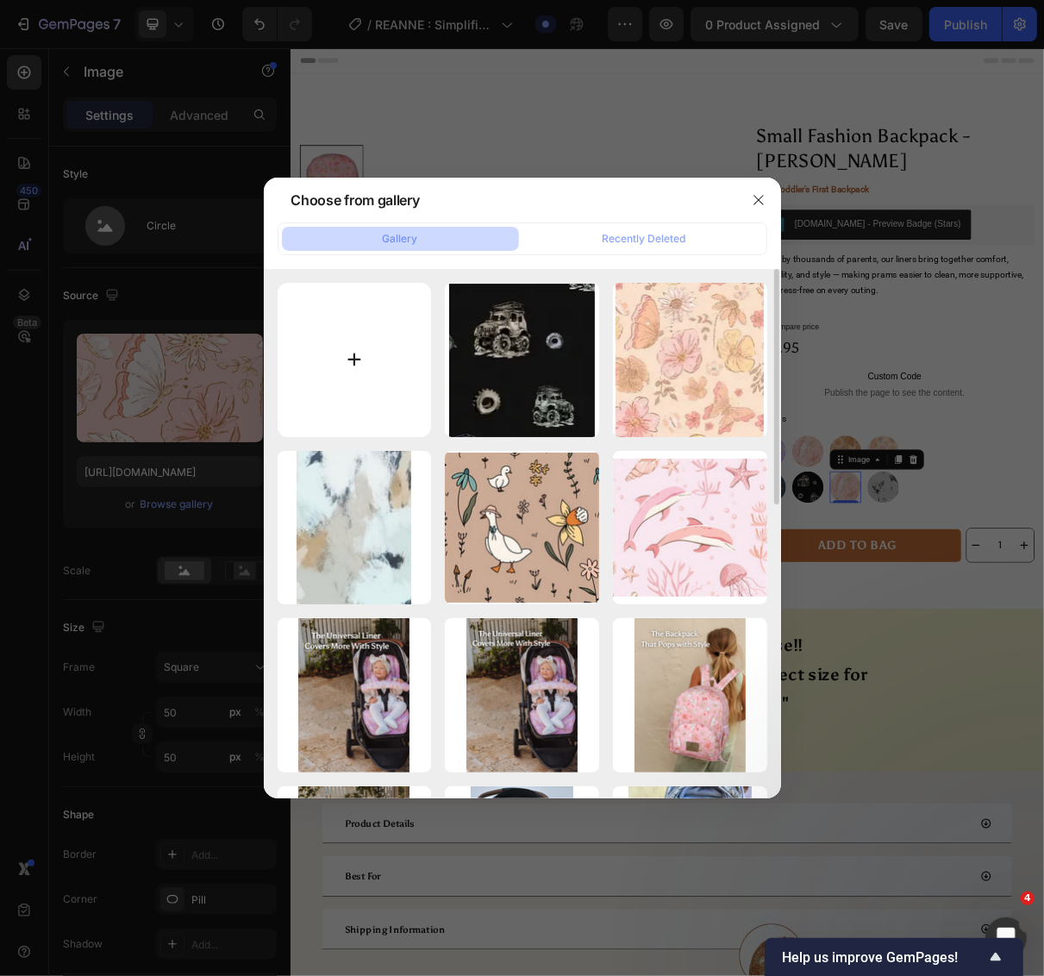
click at [381, 377] on input "file" at bounding box center [355, 360] width 154 height 154
type input "C:\fakepath\imgi_153_small-fashion-backpack-astro.webp"
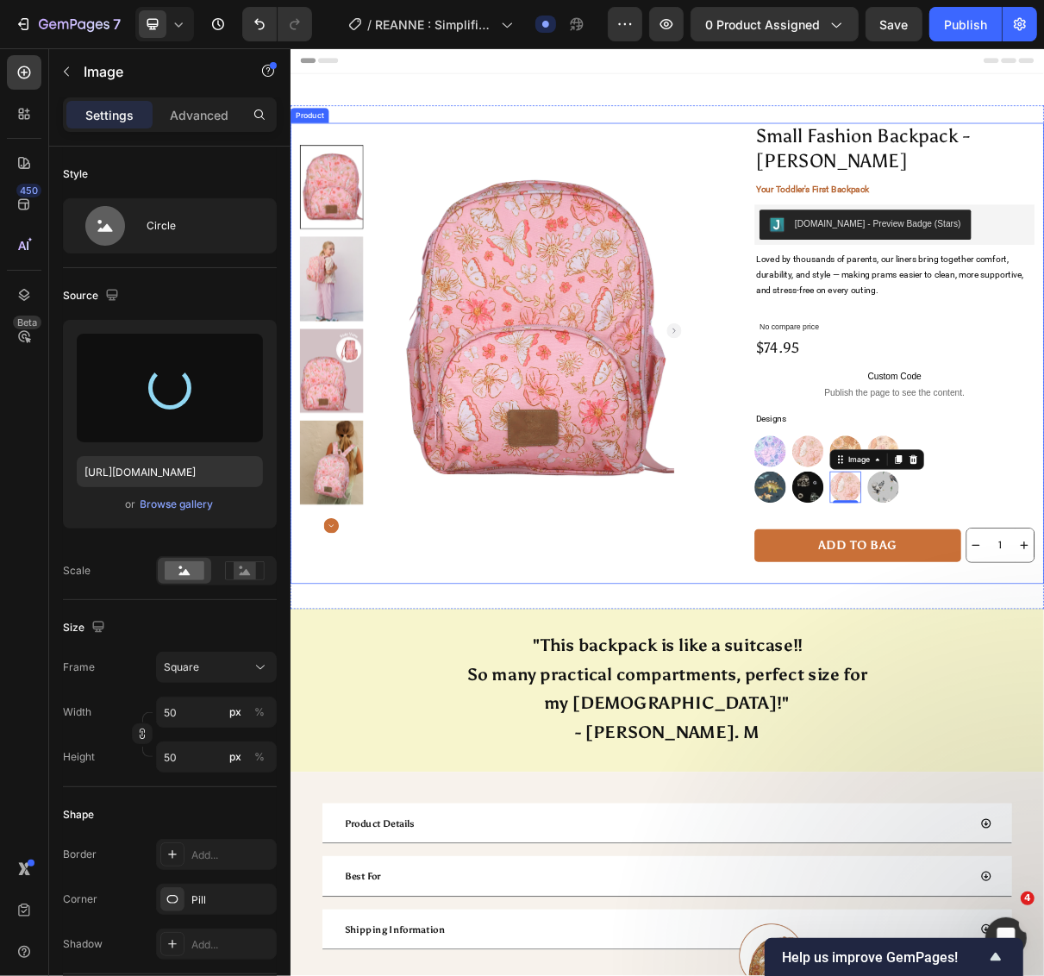
type input "https://cdn.shopify.com/s/files/1/0275/1692/8065/files/gempages_522654102451127…"
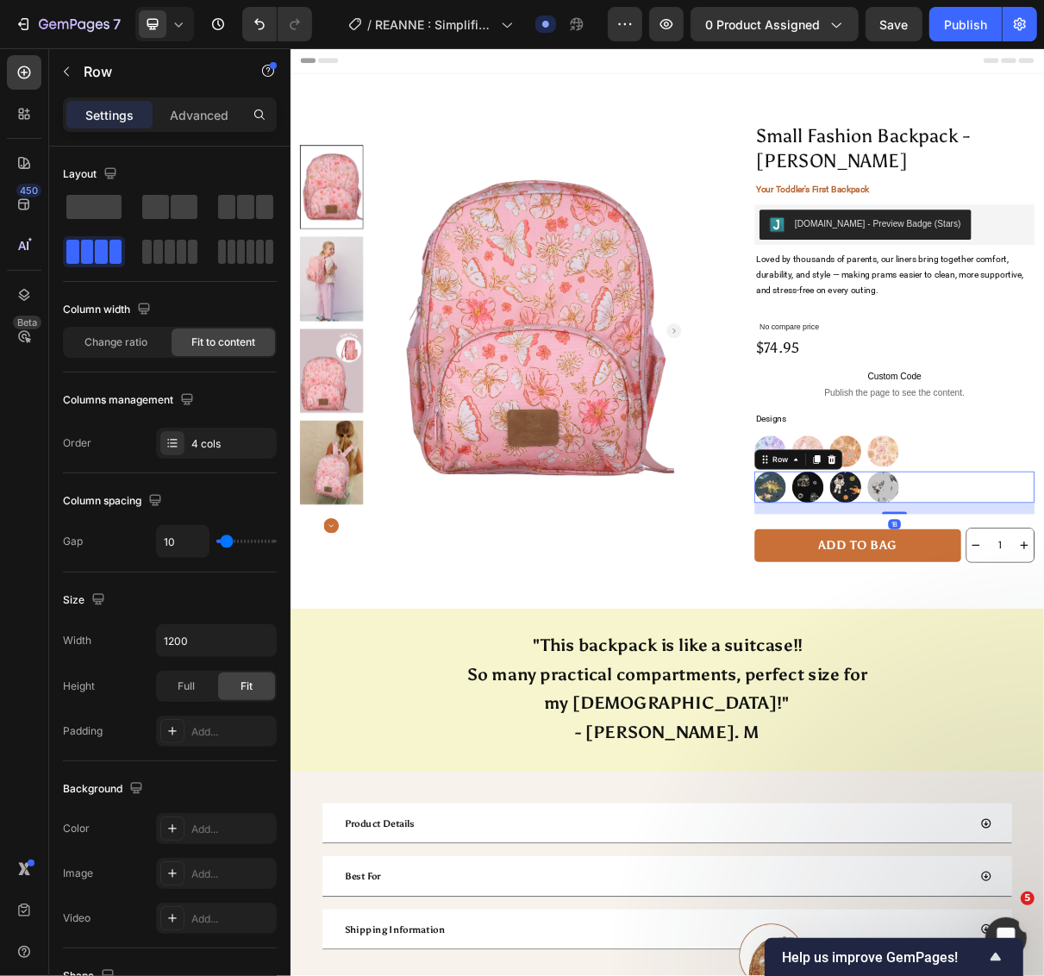
click at [211, 445] on div "4 cols" at bounding box center [231, 444] width 81 height 16
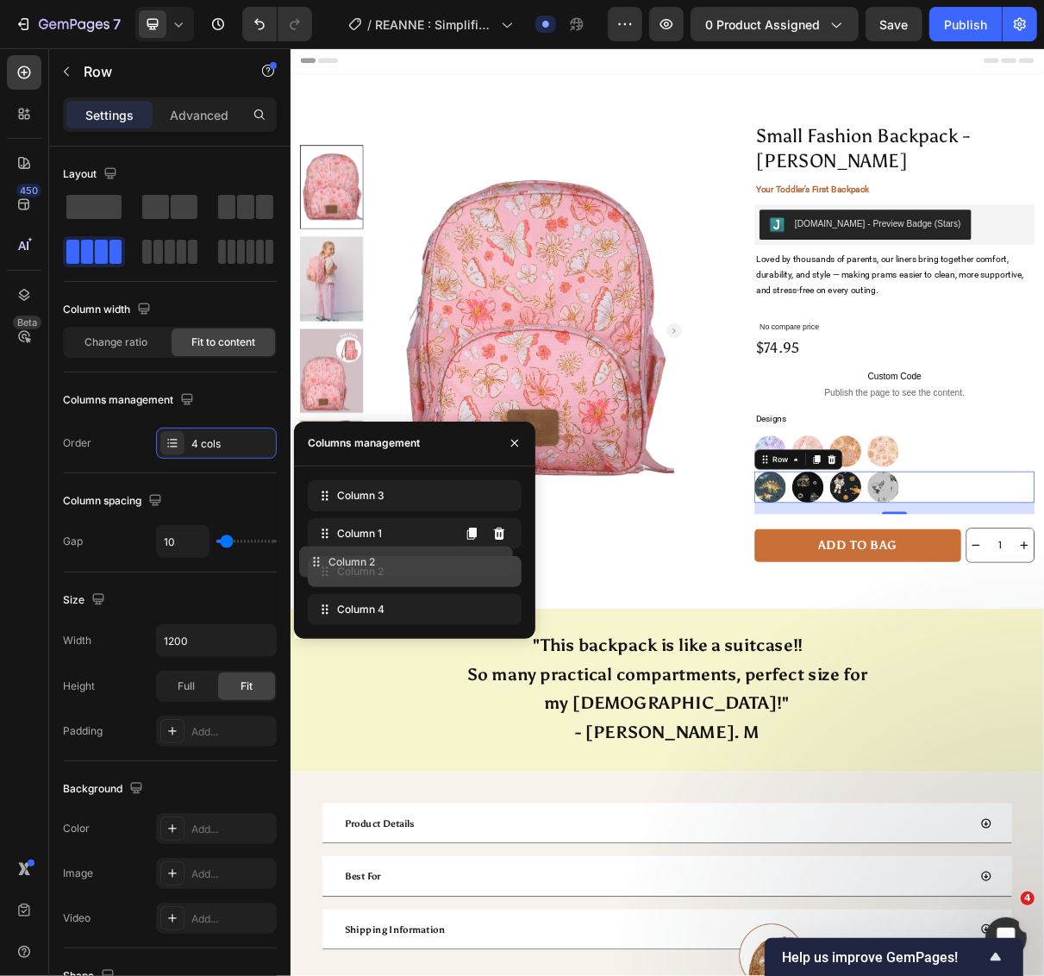
drag, startPoint x: 326, startPoint y: 574, endPoint x: 317, endPoint y: 566, distance: 11.6
drag, startPoint x: 319, startPoint y: 605, endPoint x: 319, endPoint y: 566, distance: 38.8
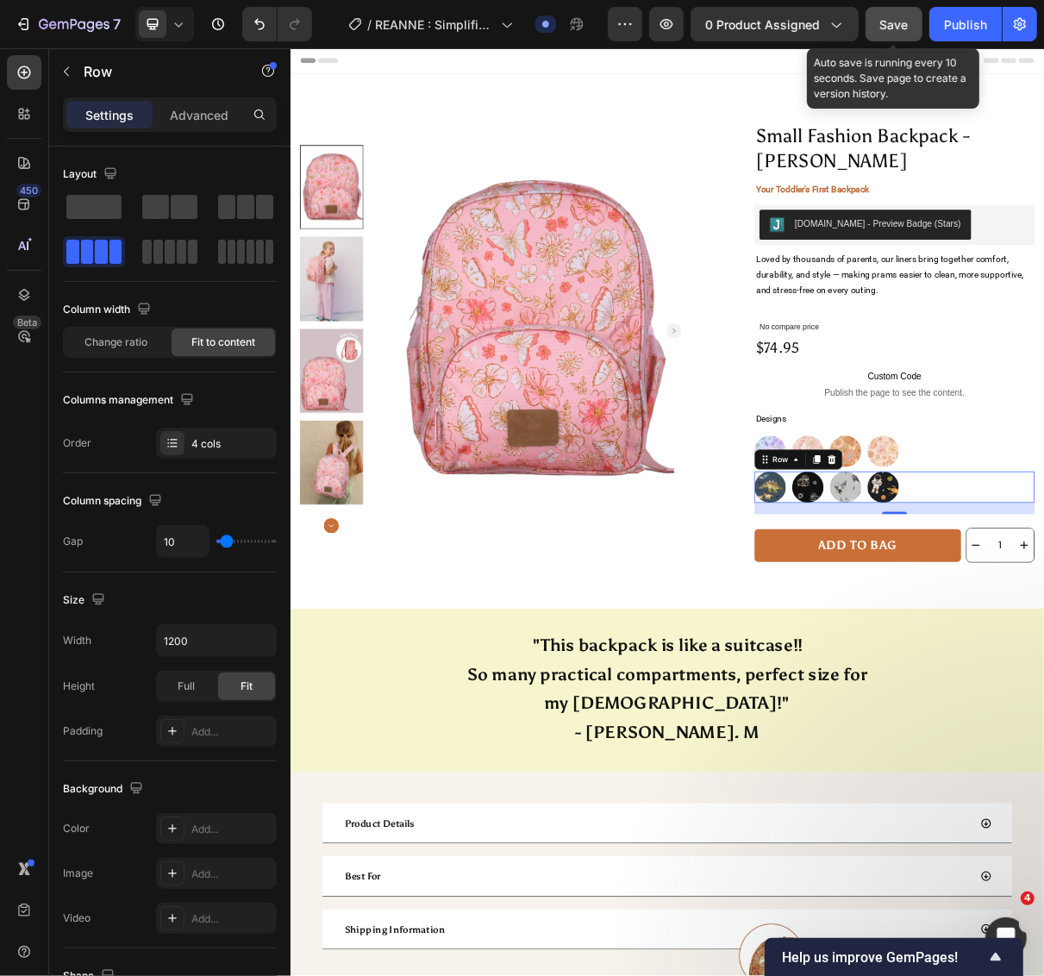
click at [880, 20] on span "Save" at bounding box center [894, 24] width 28 height 15
